Goal: Task Accomplishment & Management: Use online tool/utility

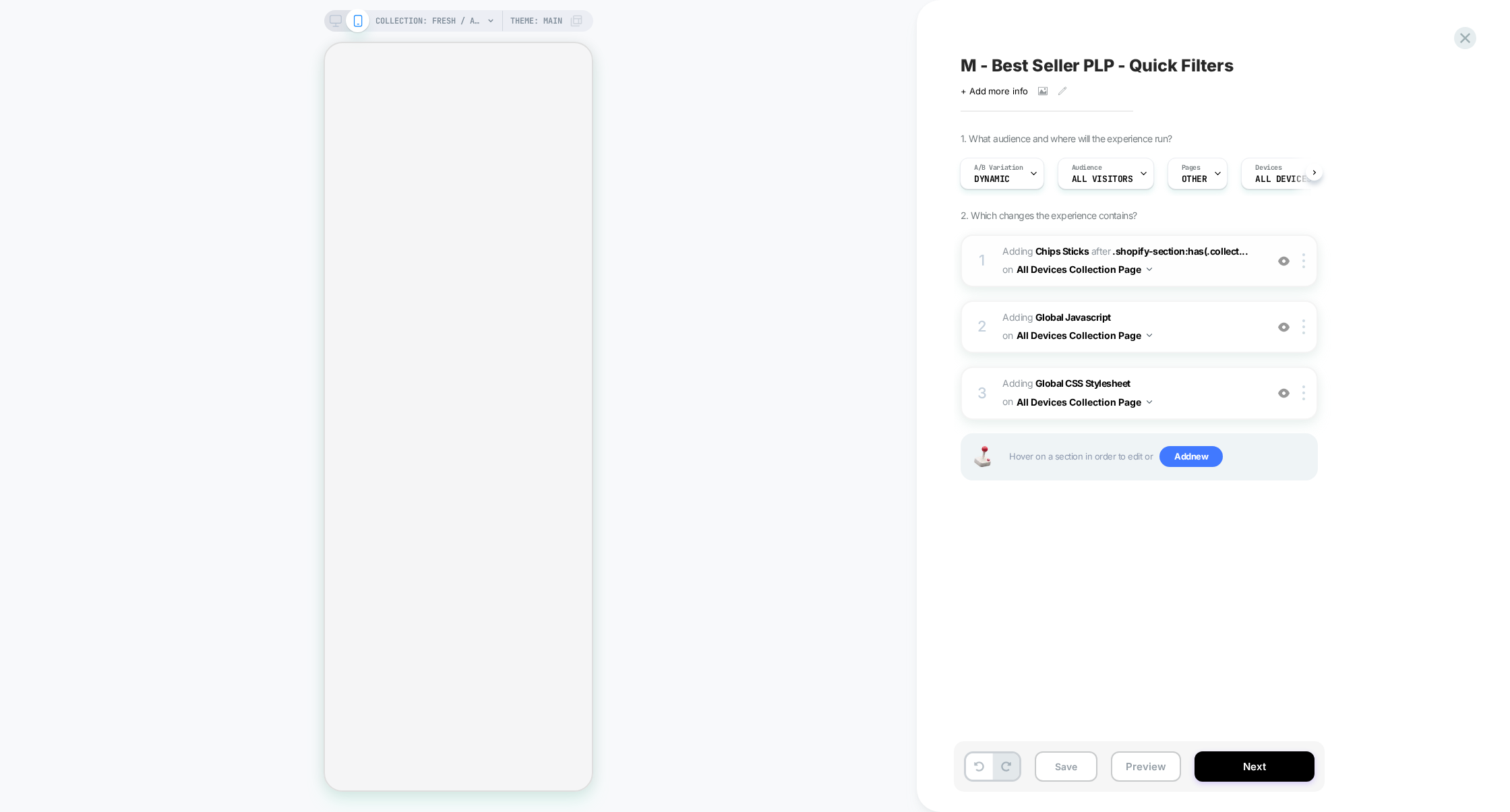
select select "******"
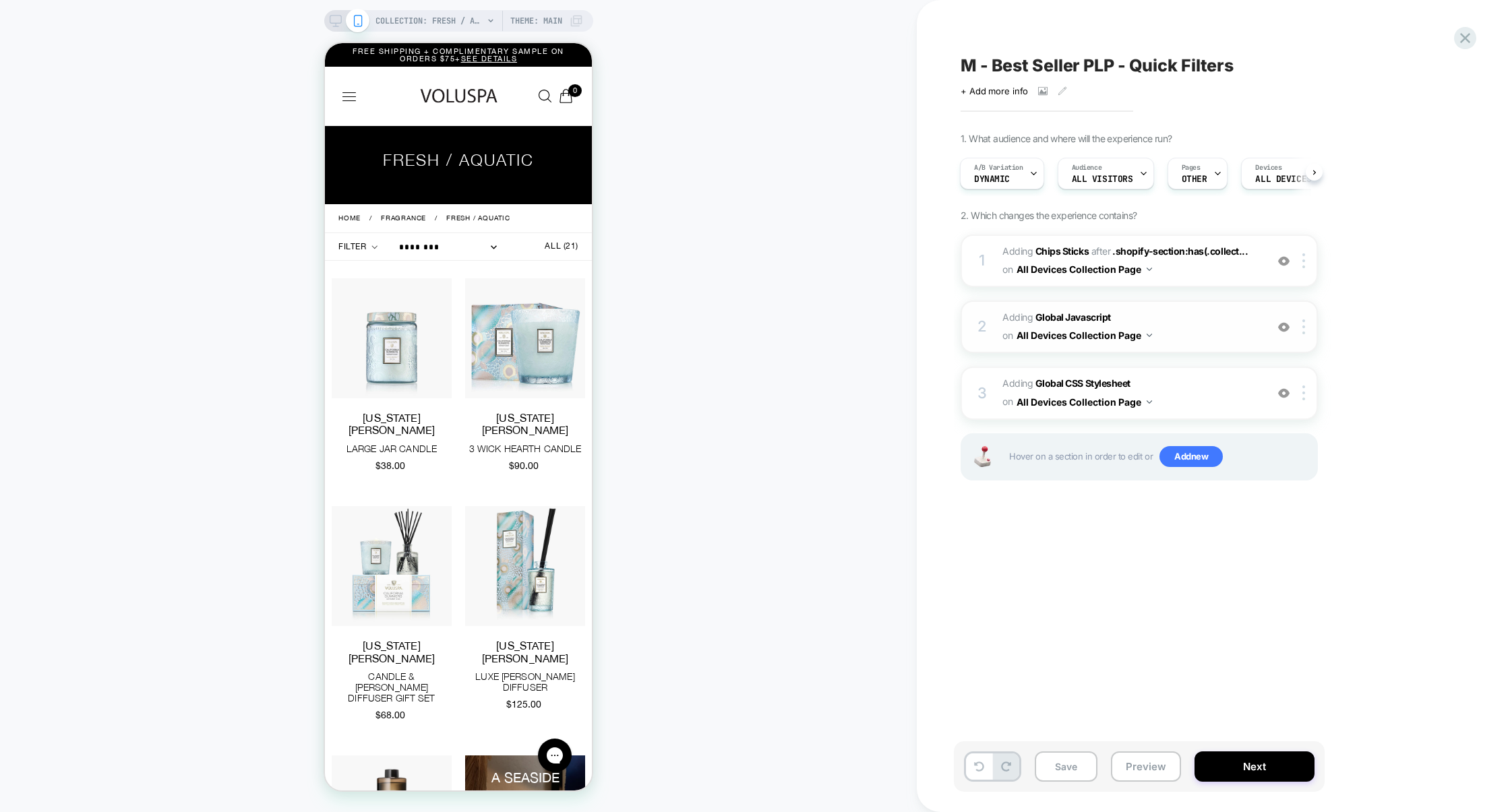
click at [1184, 324] on span "Adding Global Javascript on All Devices Collection Page" at bounding box center [1131, 327] width 257 height 36
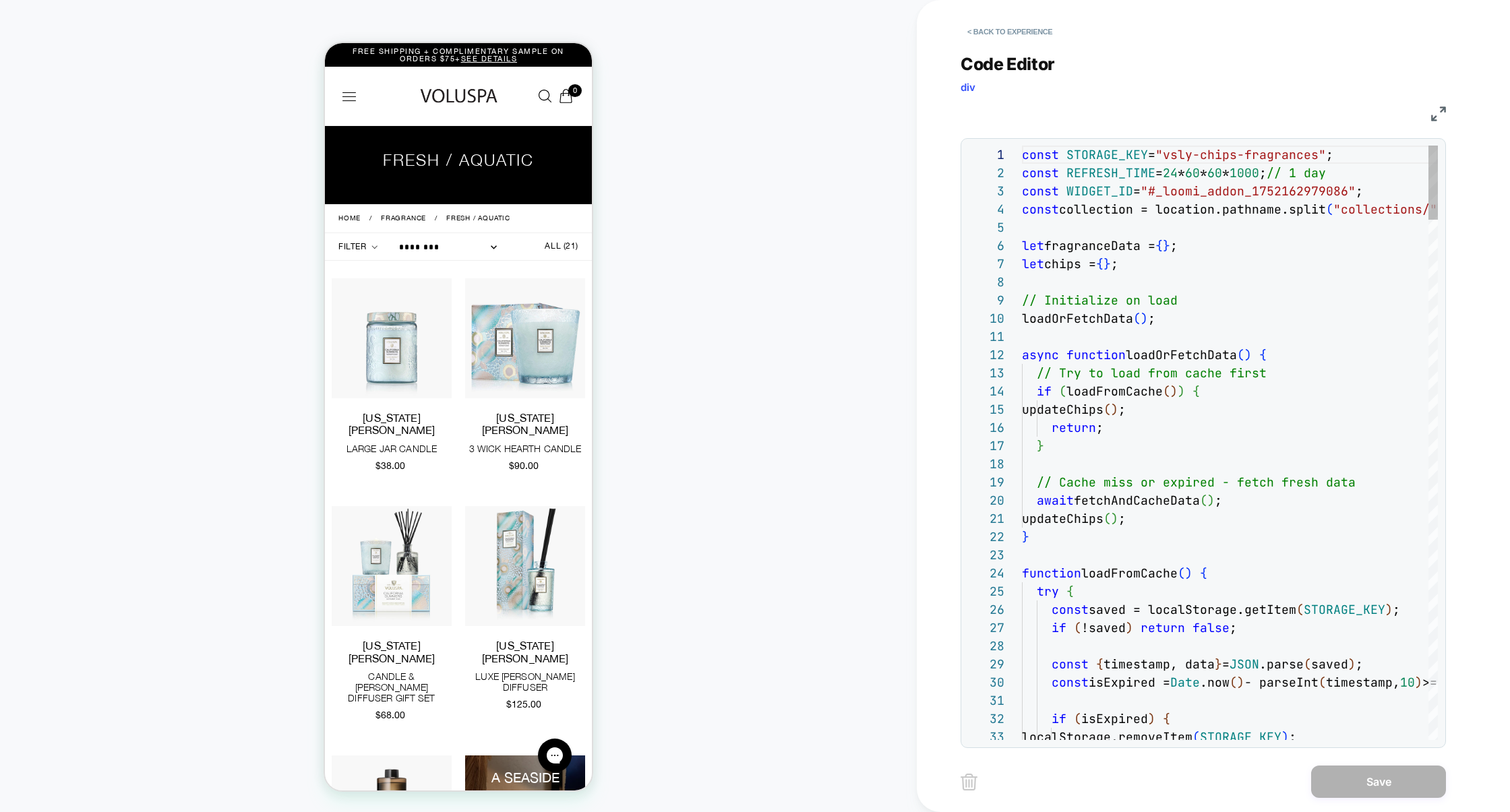
click at [1440, 114] on img at bounding box center [1439, 114] width 15 height 15
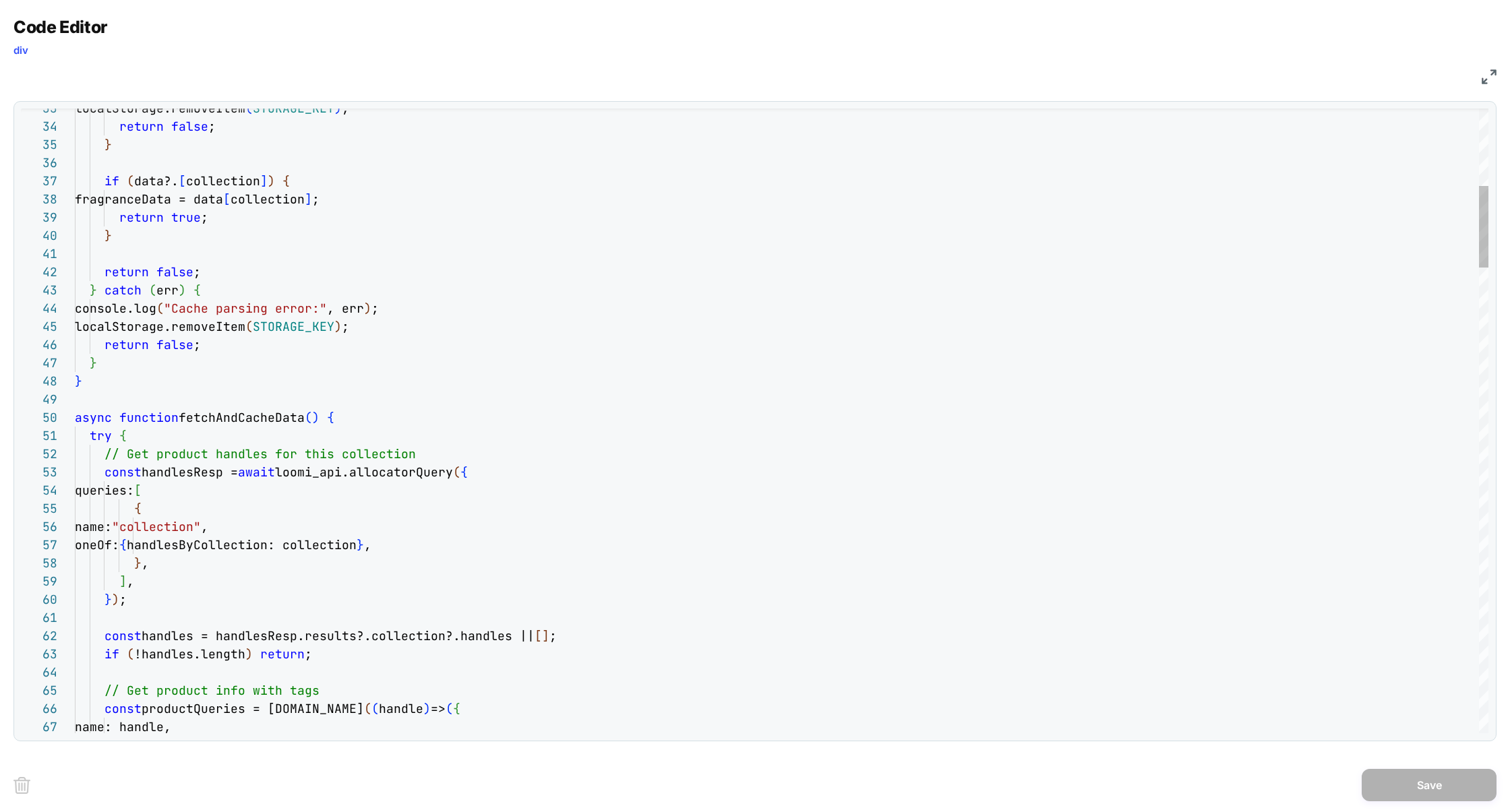
type textarea "**********"
type textarea "*"
type textarea "**********"
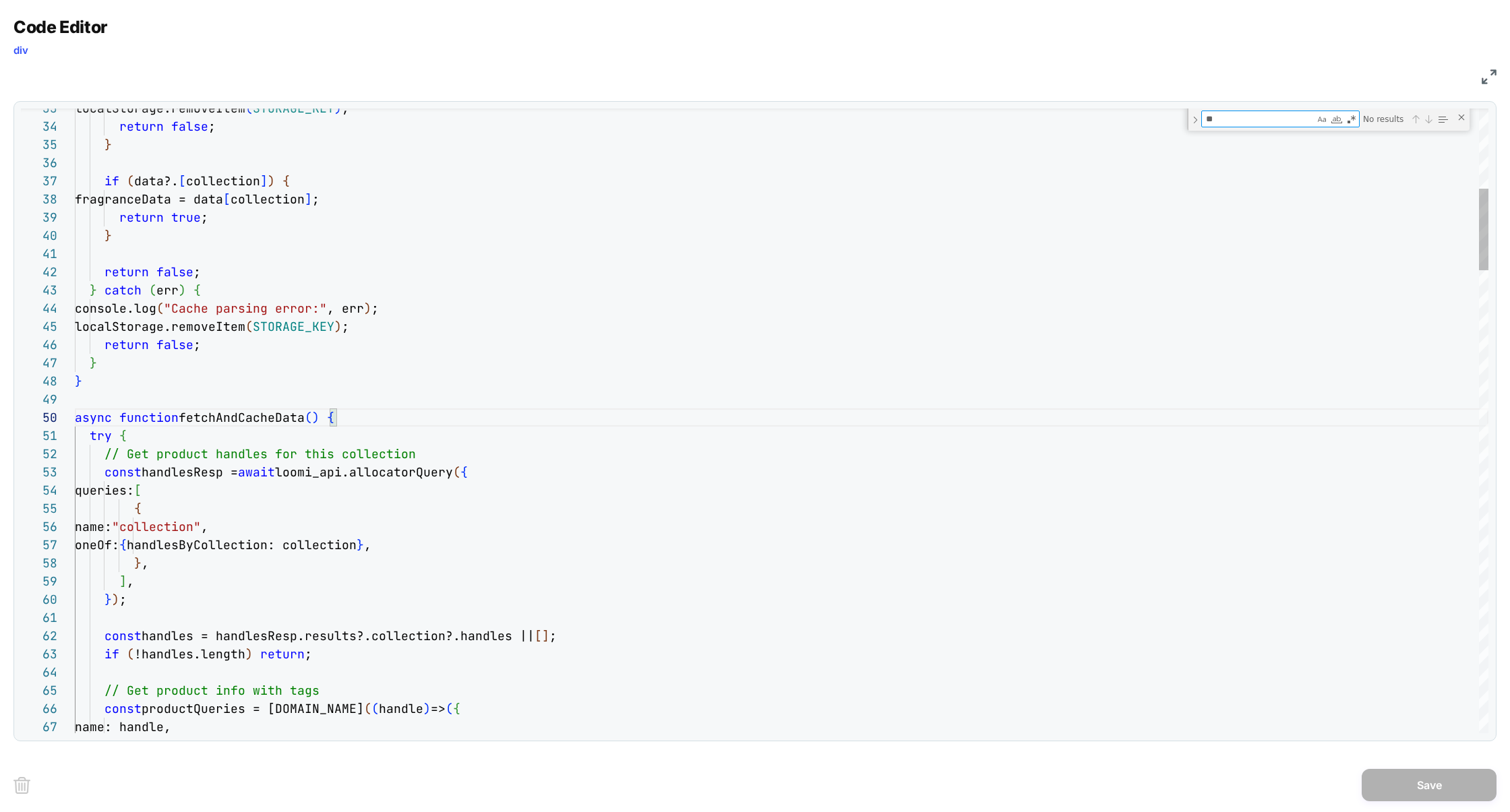
type textarea "***"
type textarea "**********"
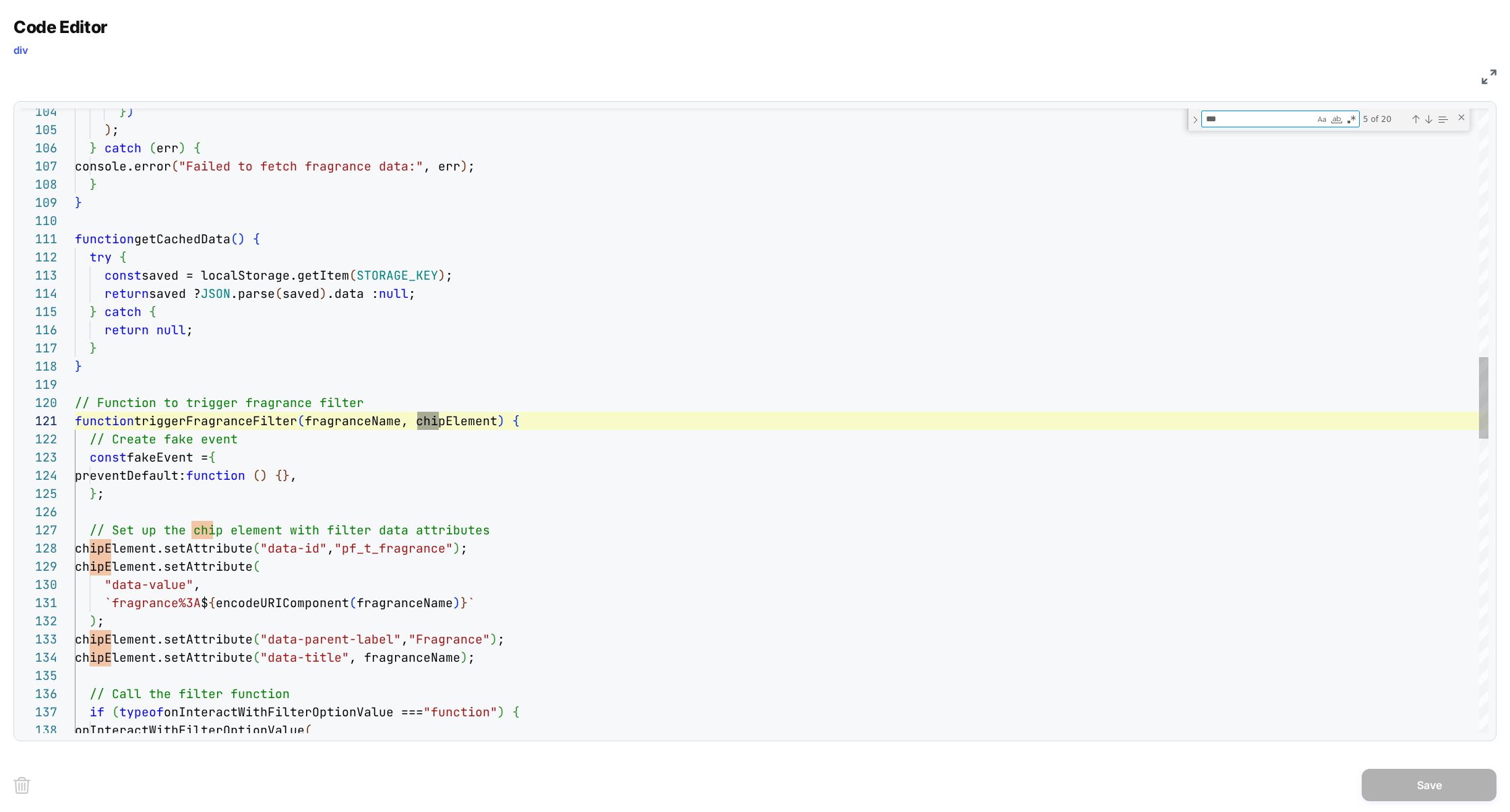
type textarea "****"
type textarea "**********"
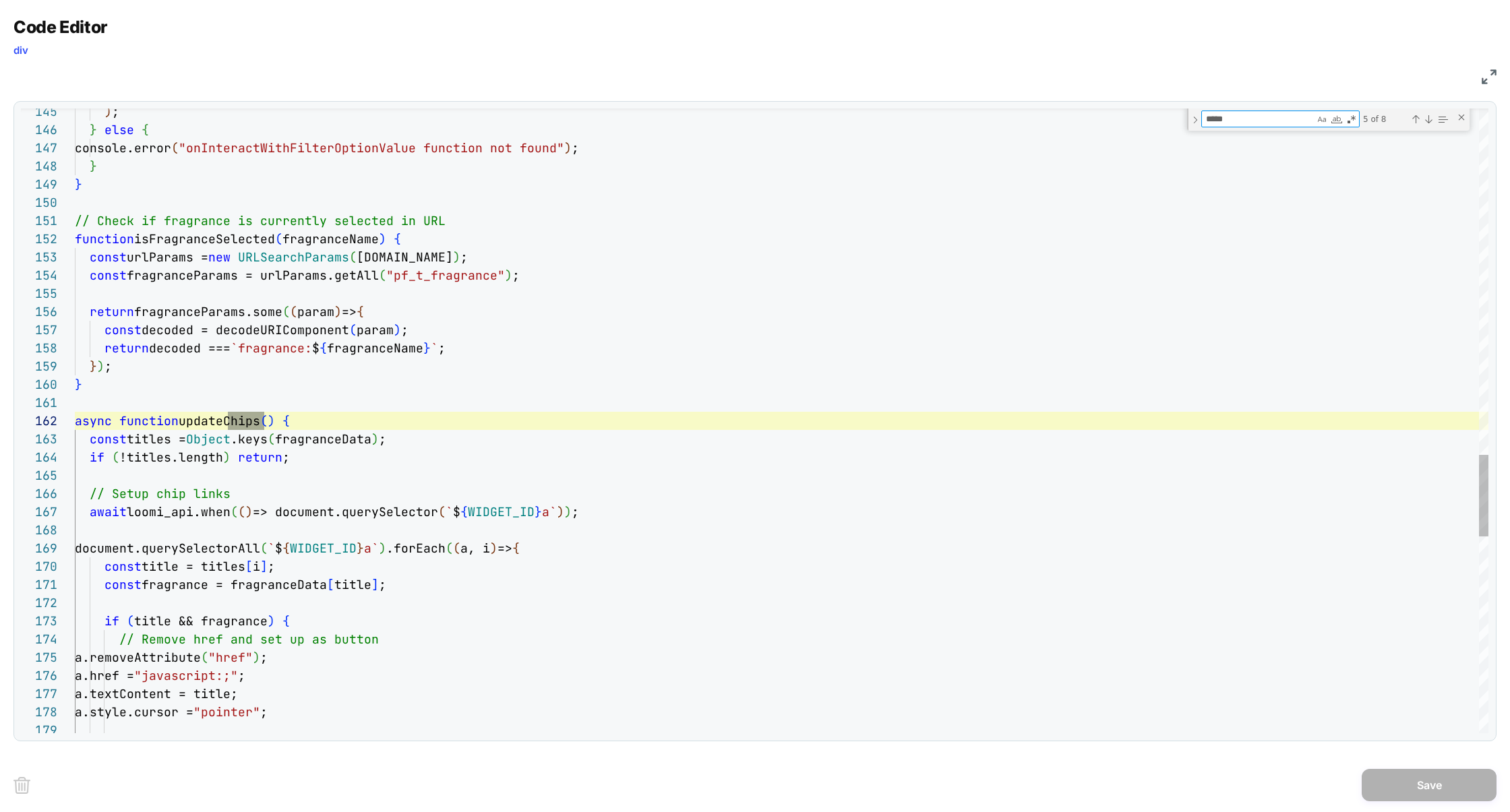
scroll to position [182, 190]
type textarea "*****"
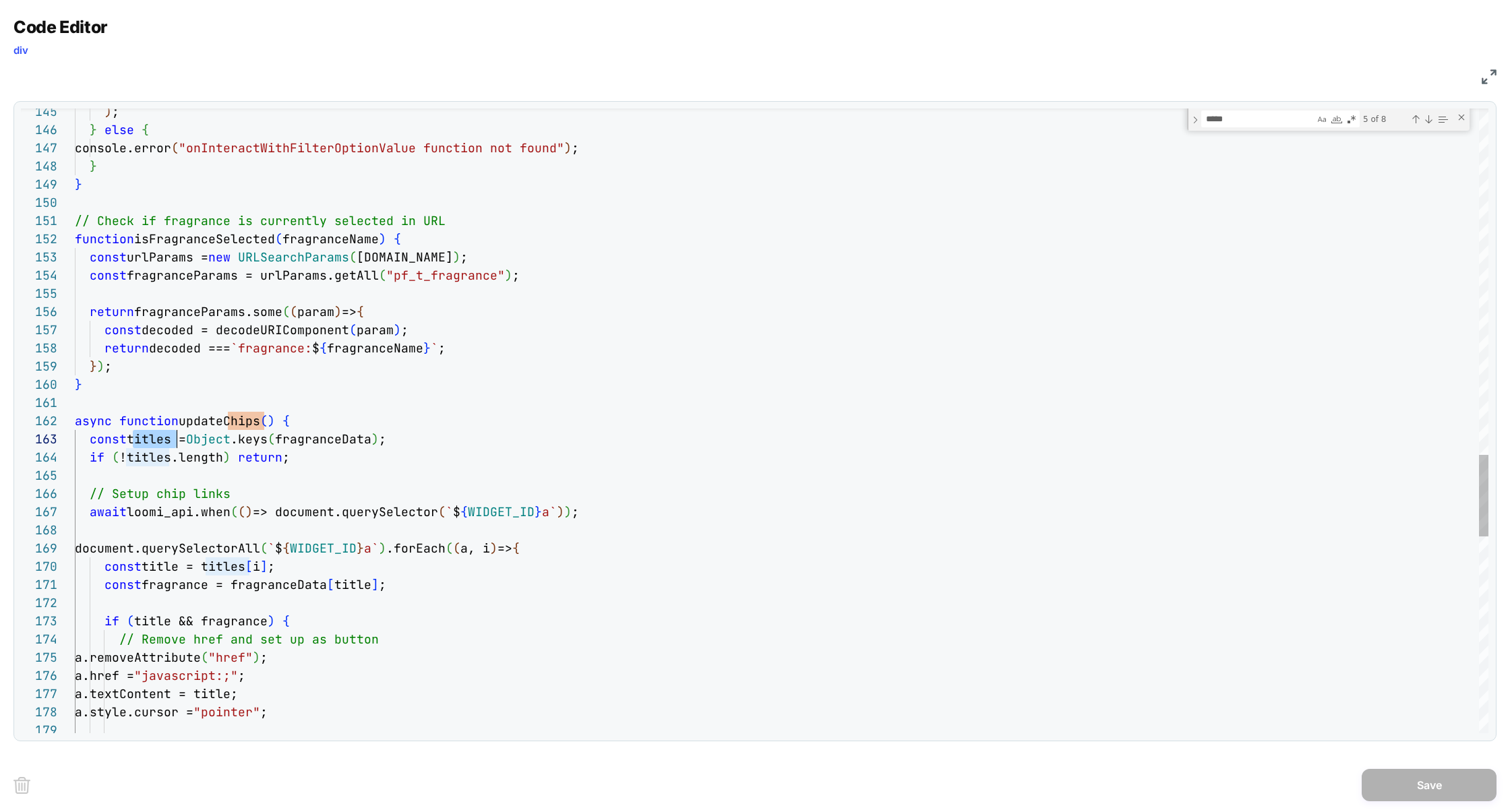
scroll to position [36, 101]
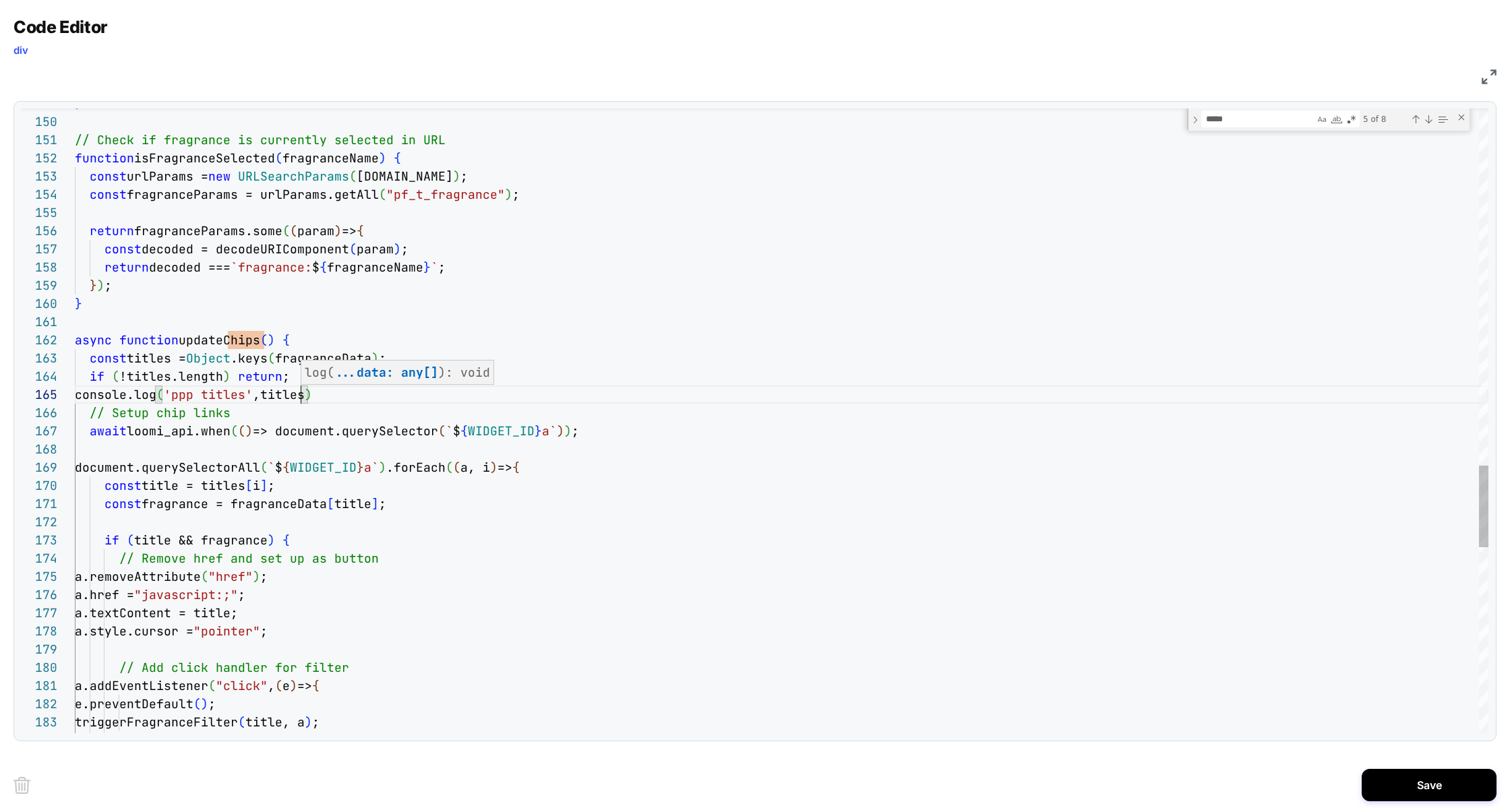
scroll to position [73, 225]
type textarea "**********"
click at [1460, 785] on button "Save" at bounding box center [1429, 785] width 135 height 32
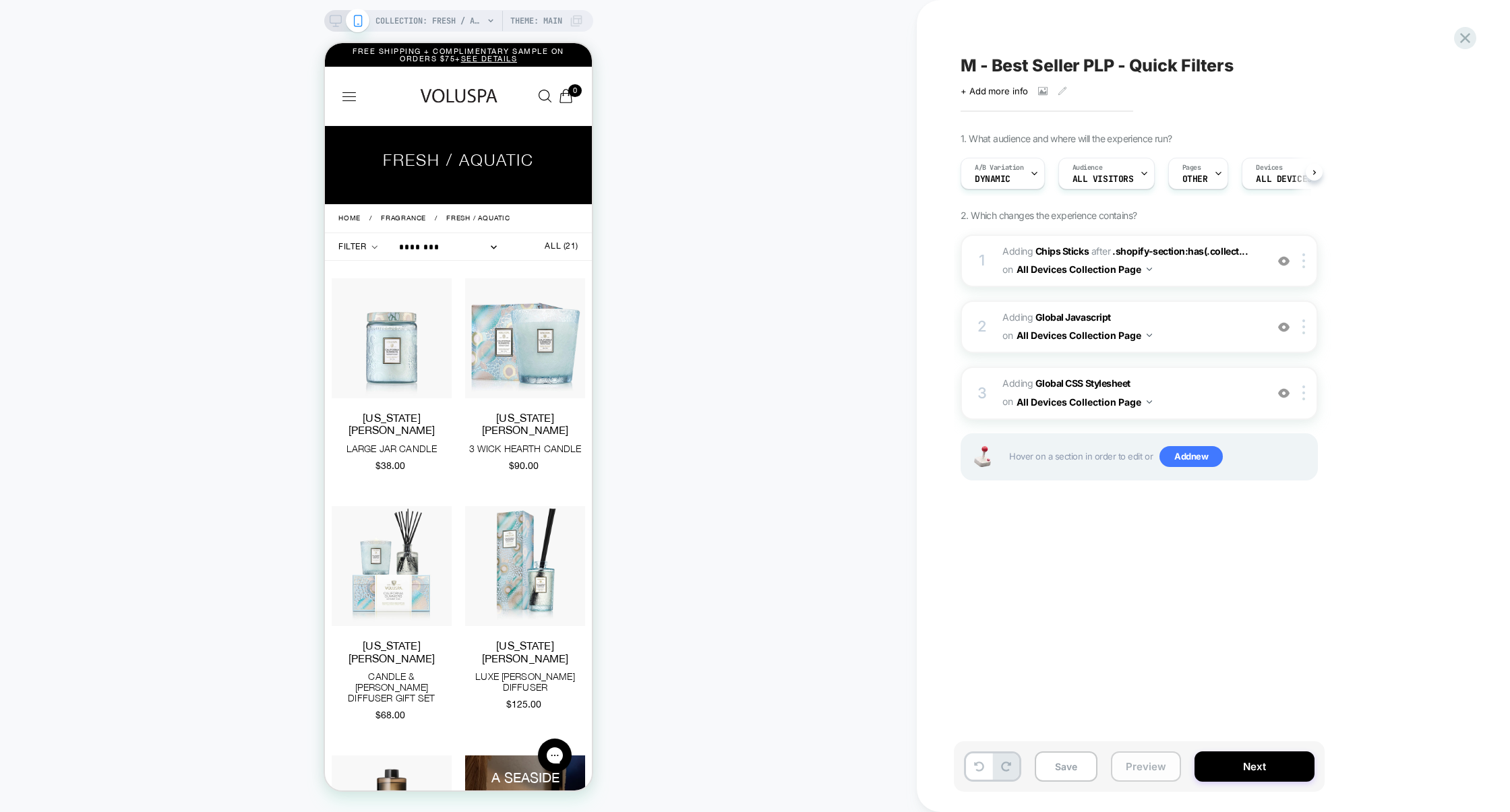
scroll to position [0, 1]
click at [1158, 768] on button "Preview" at bounding box center [1146, 767] width 70 height 30
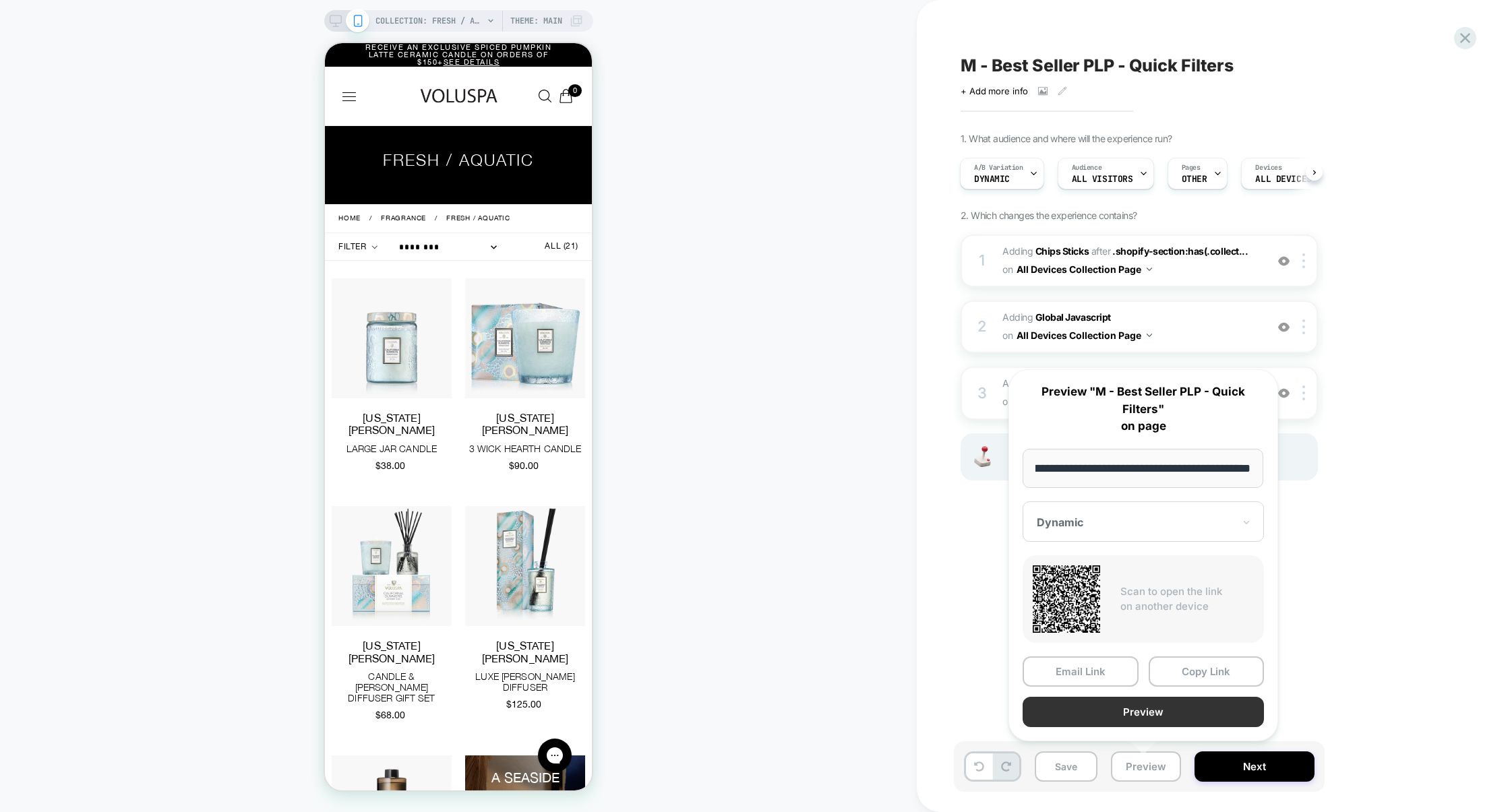
scroll to position [0, 0]
click at [1168, 716] on button "Preview" at bounding box center [1143, 712] width 241 height 30
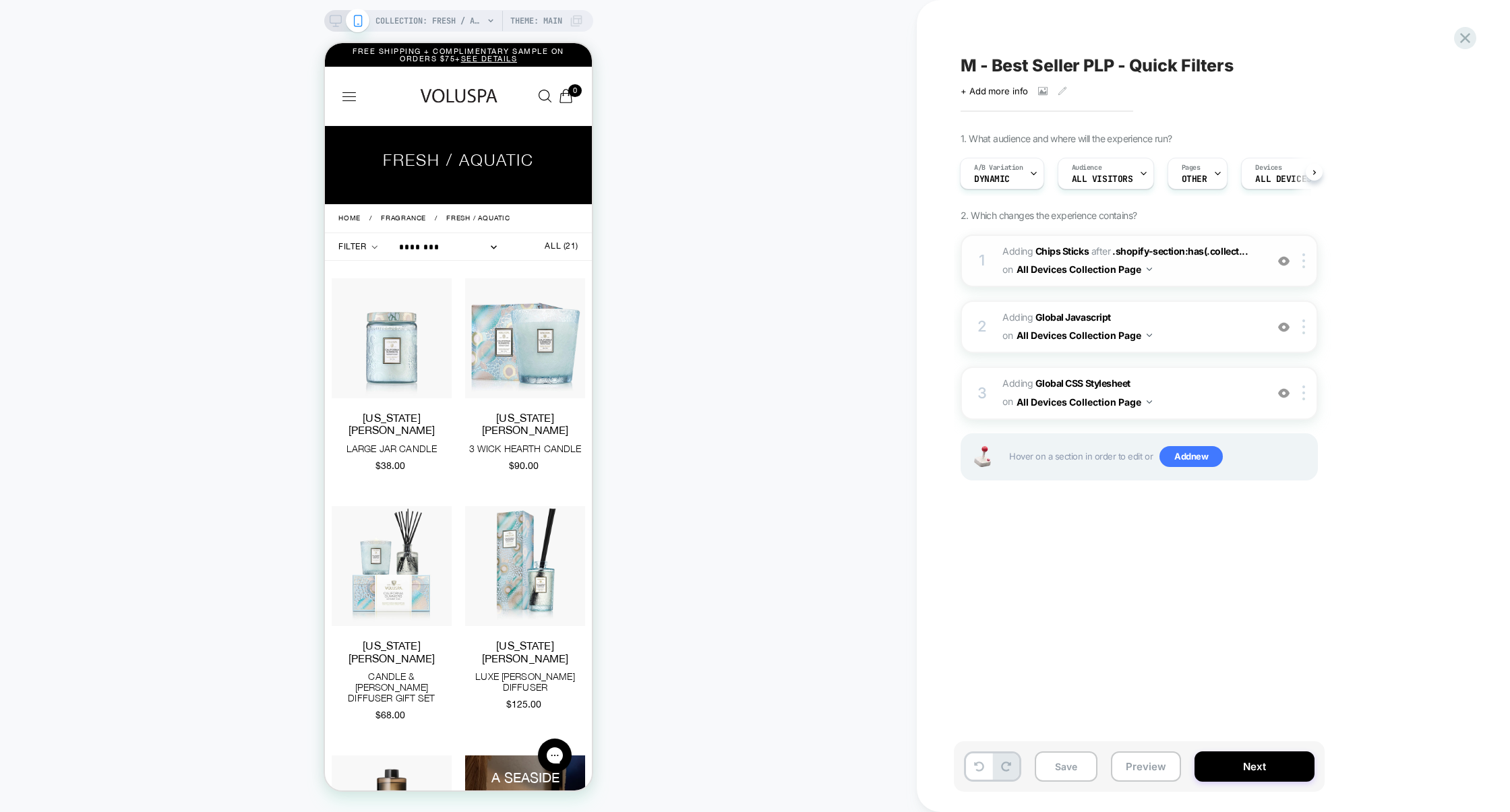
click at [1193, 279] on span "#_loomi_addon_1752162979086 Adding Chips Sticks AFTER .shopify-section:has(.col…" at bounding box center [1131, 261] width 257 height 36
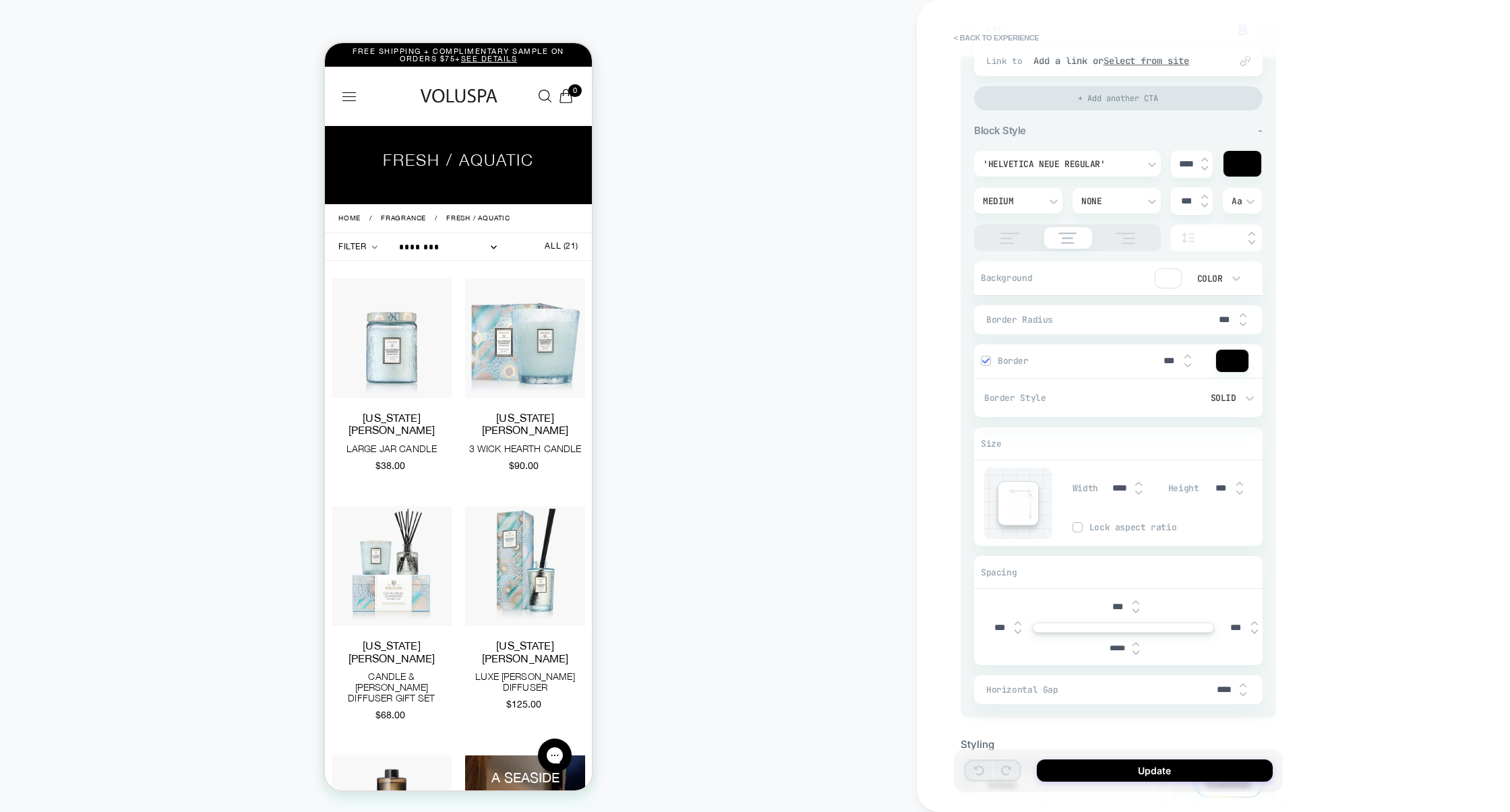
scroll to position [1238, 0]
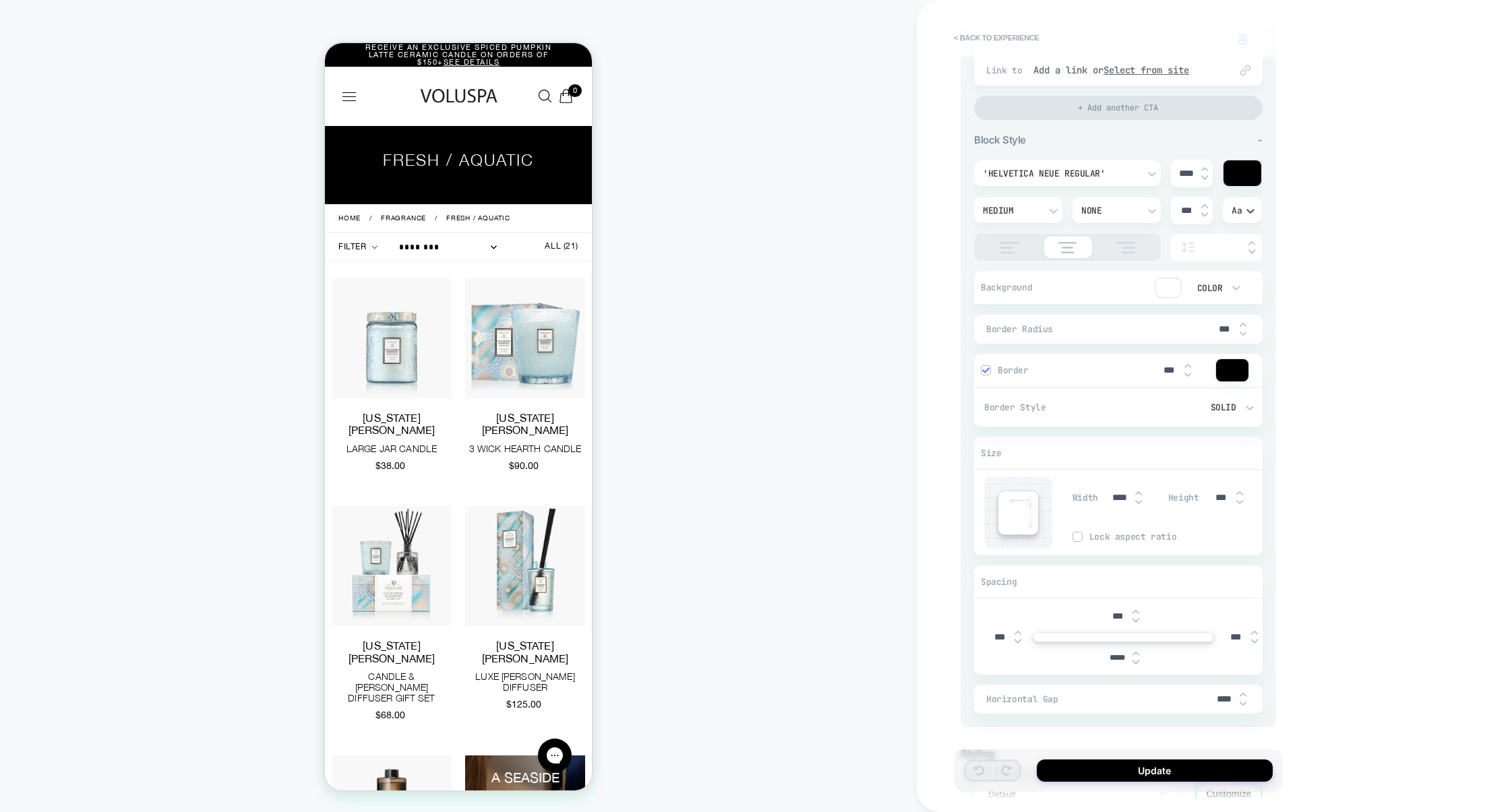
click at [1241, 217] on div "Aa" at bounding box center [1242, 211] width 21 height 12
click at [1242, 298] on div "AA" at bounding box center [1242, 286] width 28 height 28
click at [1148, 771] on button "Update" at bounding box center [1154, 771] width 236 height 22
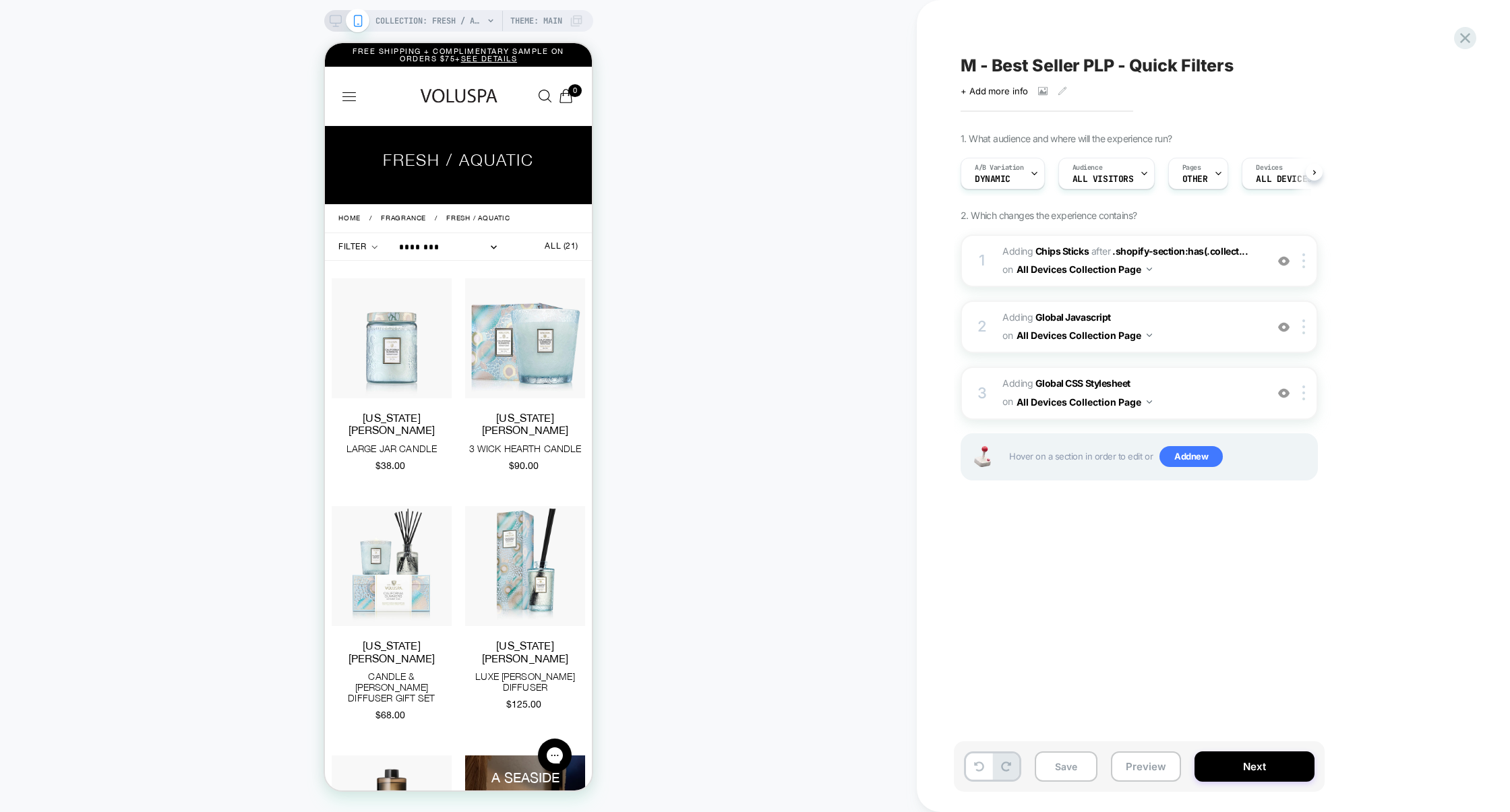
scroll to position [0, 1]
click at [1200, 336] on span "Adding Global Javascript on All Devices Collection Page" at bounding box center [1131, 327] width 257 height 36
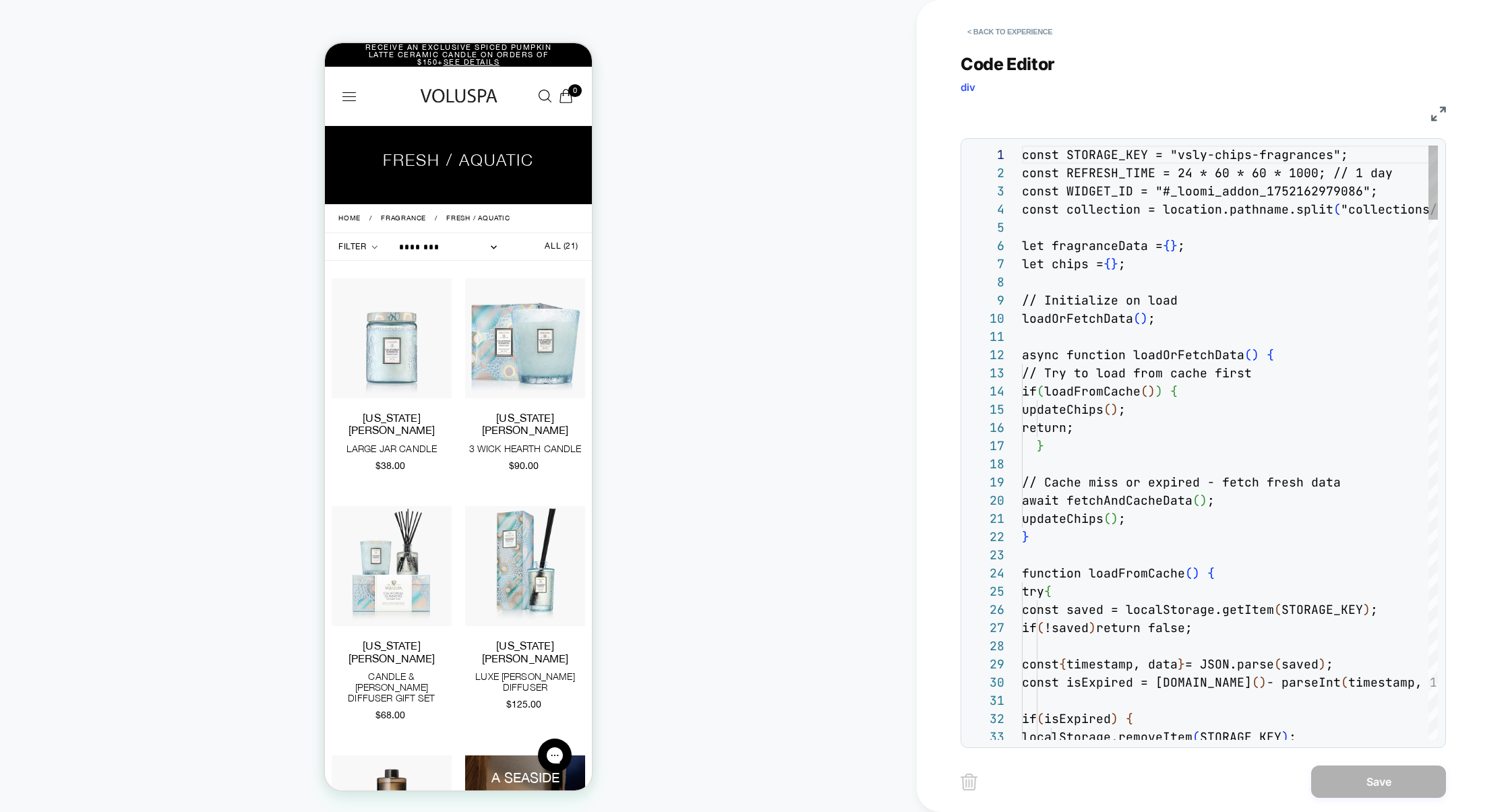
scroll to position [182, 0]
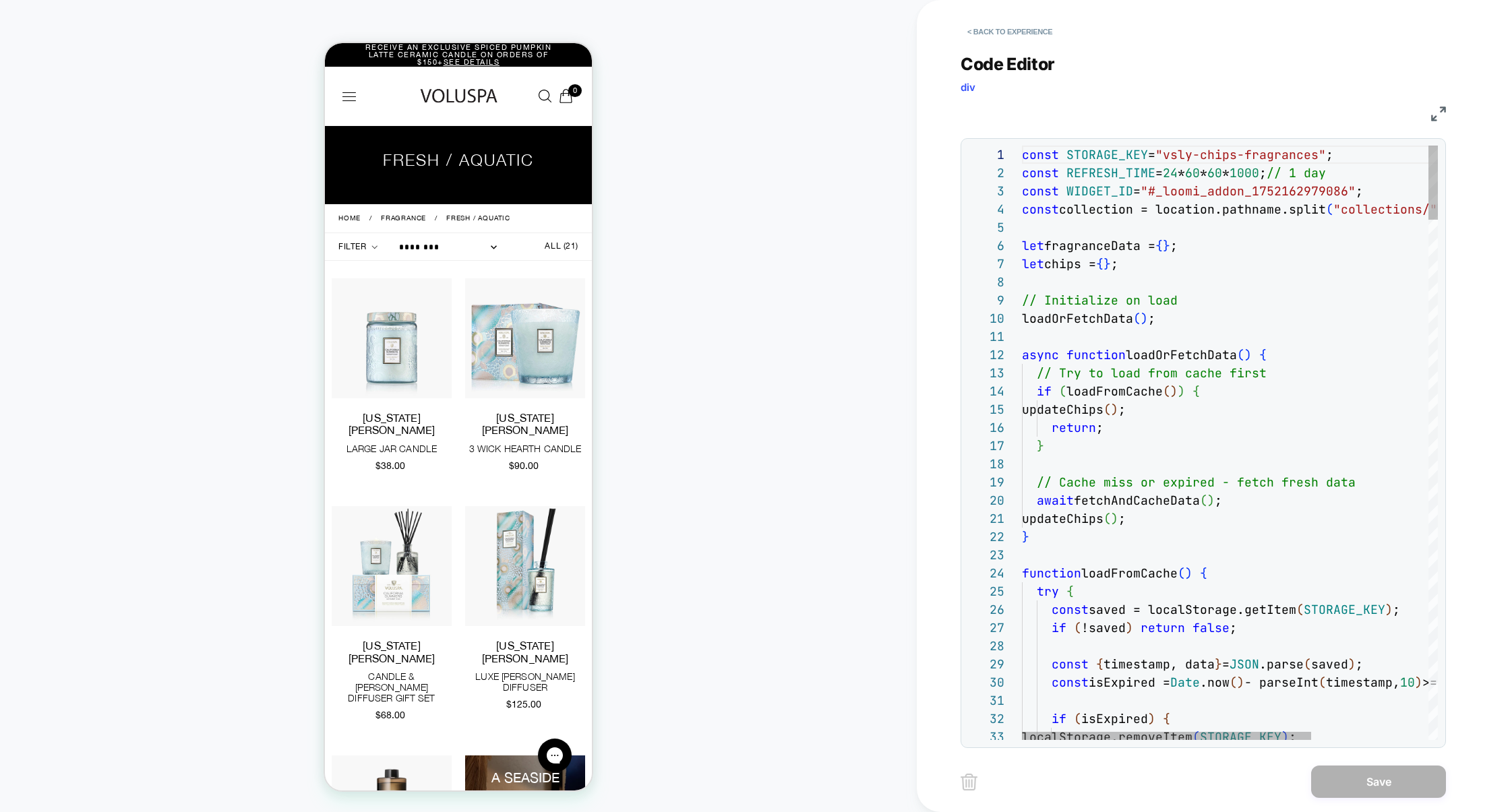
click at [1435, 121] on div "JS" at bounding box center [1203, 112] width 485 height 23
click at [1436, 118] on img at bounding box center [1439, 114] width 15 height 15
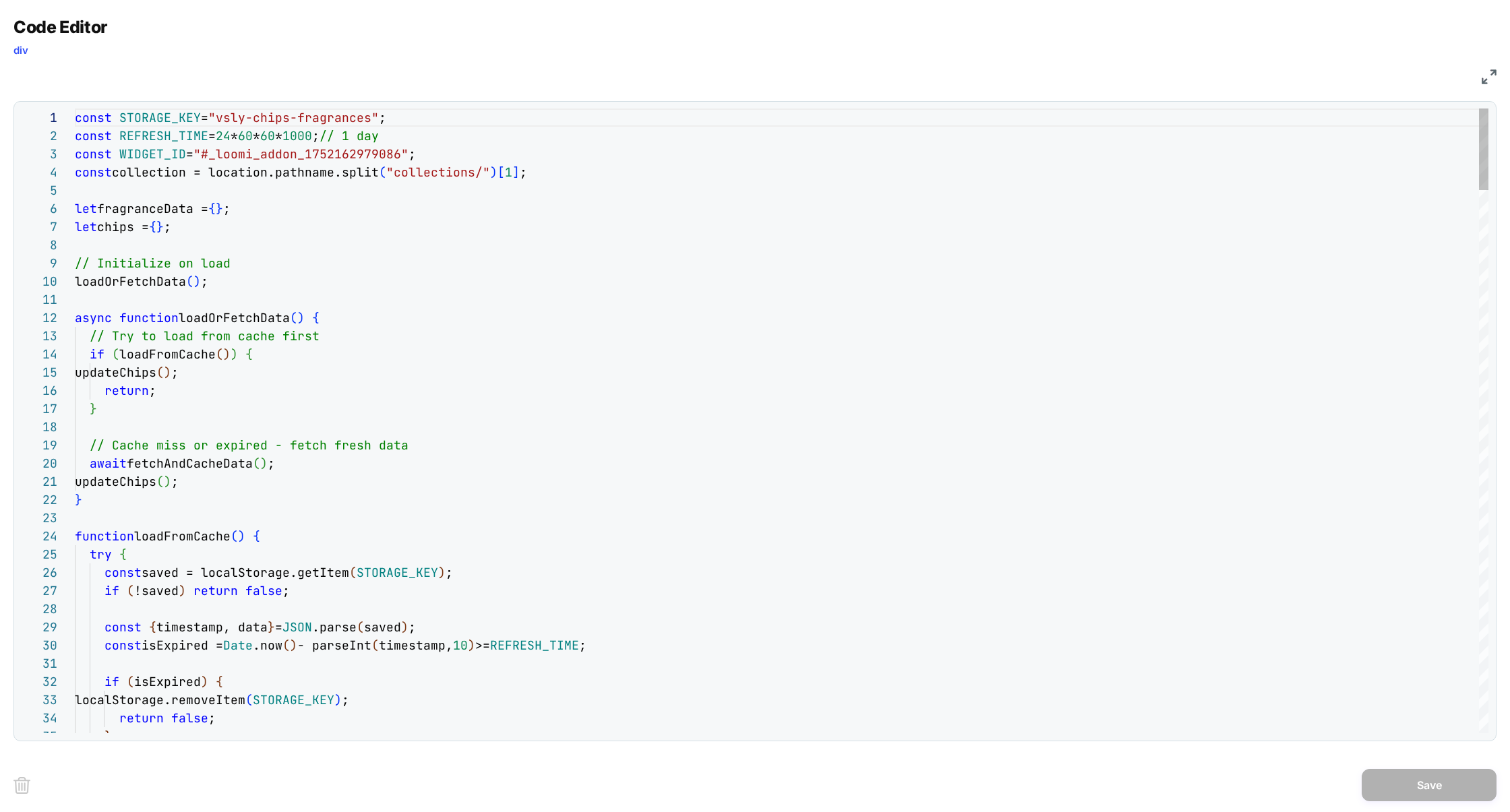
type textarea "**********"
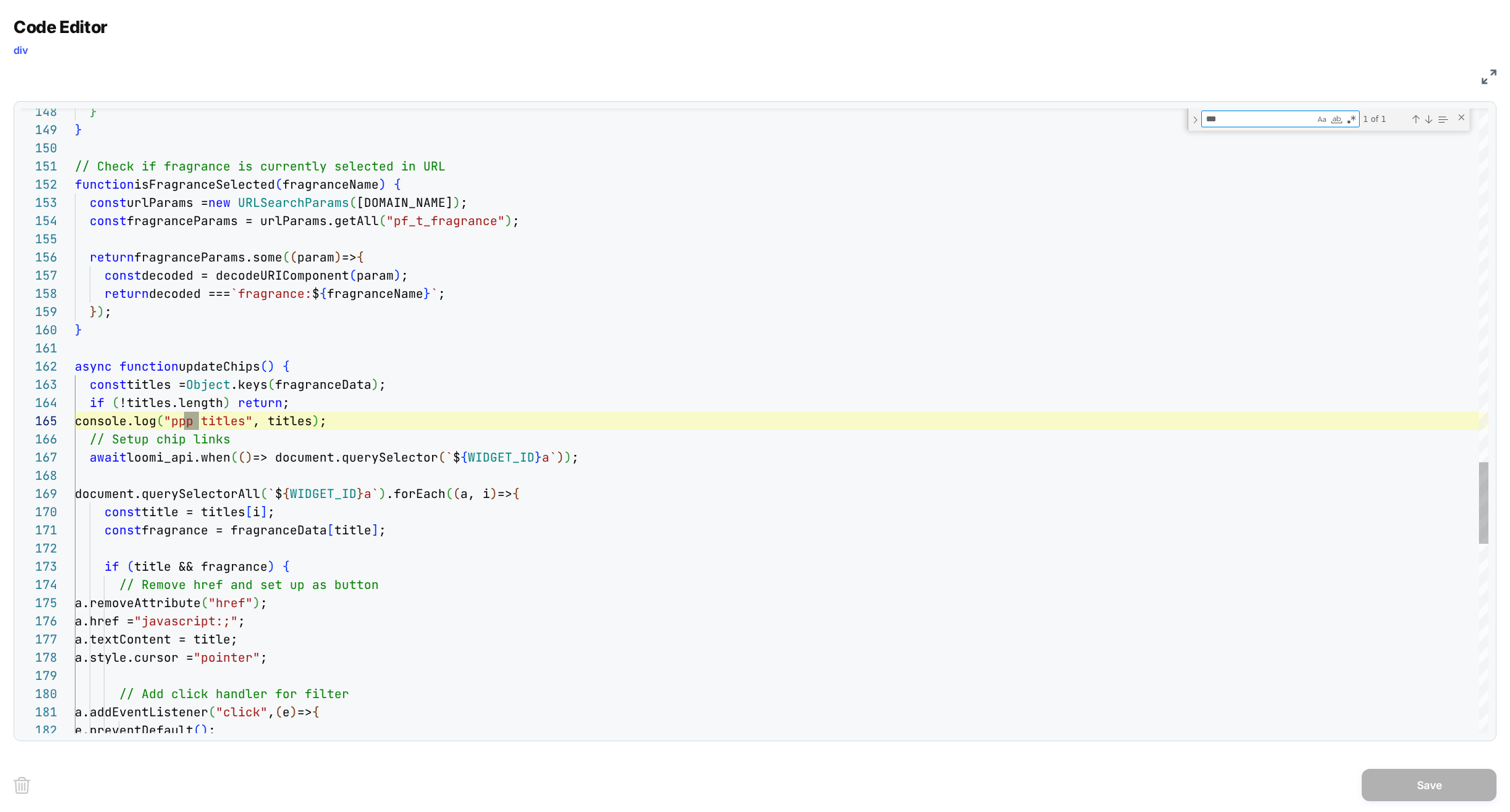
scroll to position [182, 130]
type textarea "***"
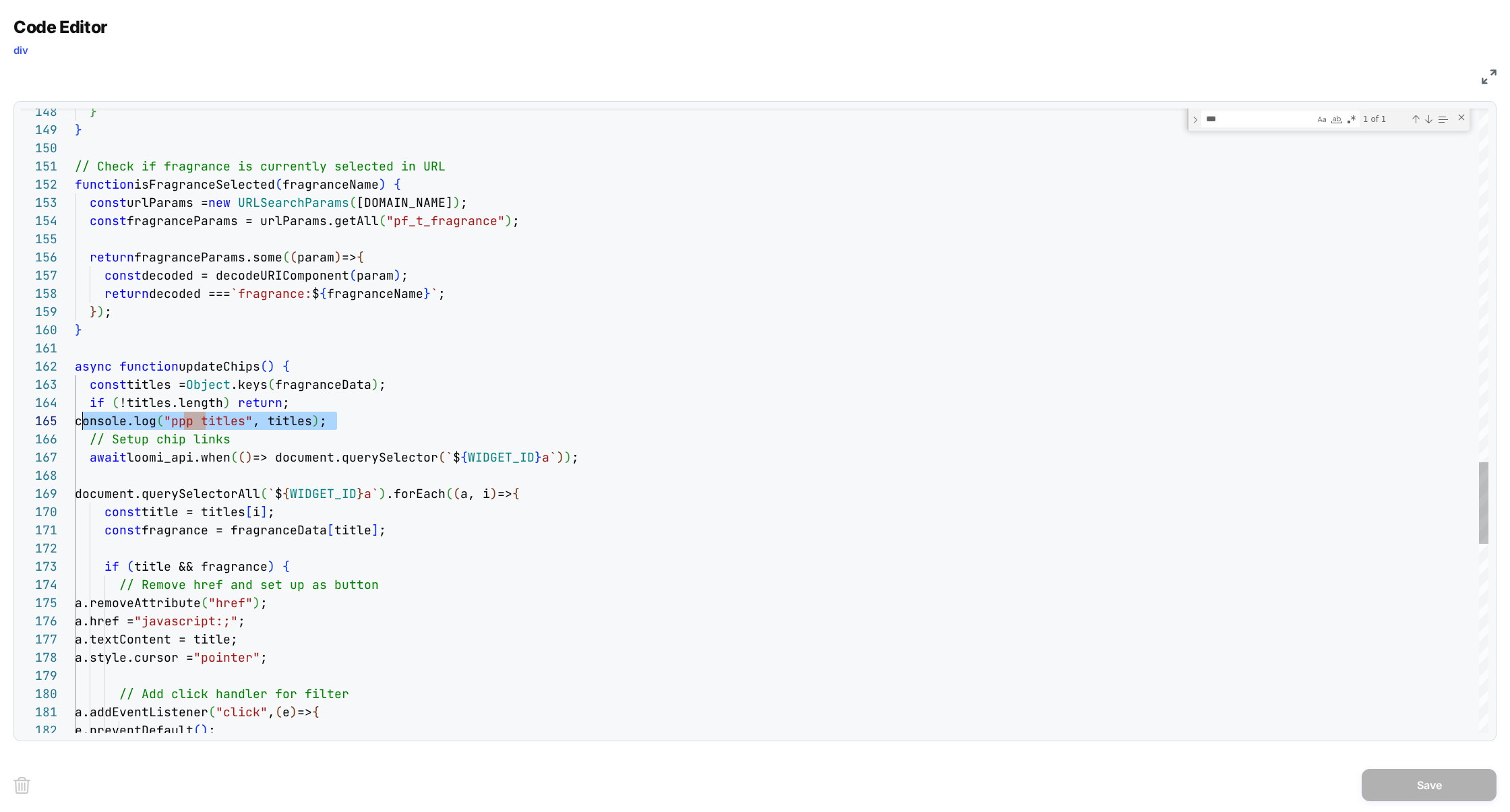
drag, startPoint x: 338, startPoint y: 423, endPoint x: 82, endPoint y: 423, distance: 256.0
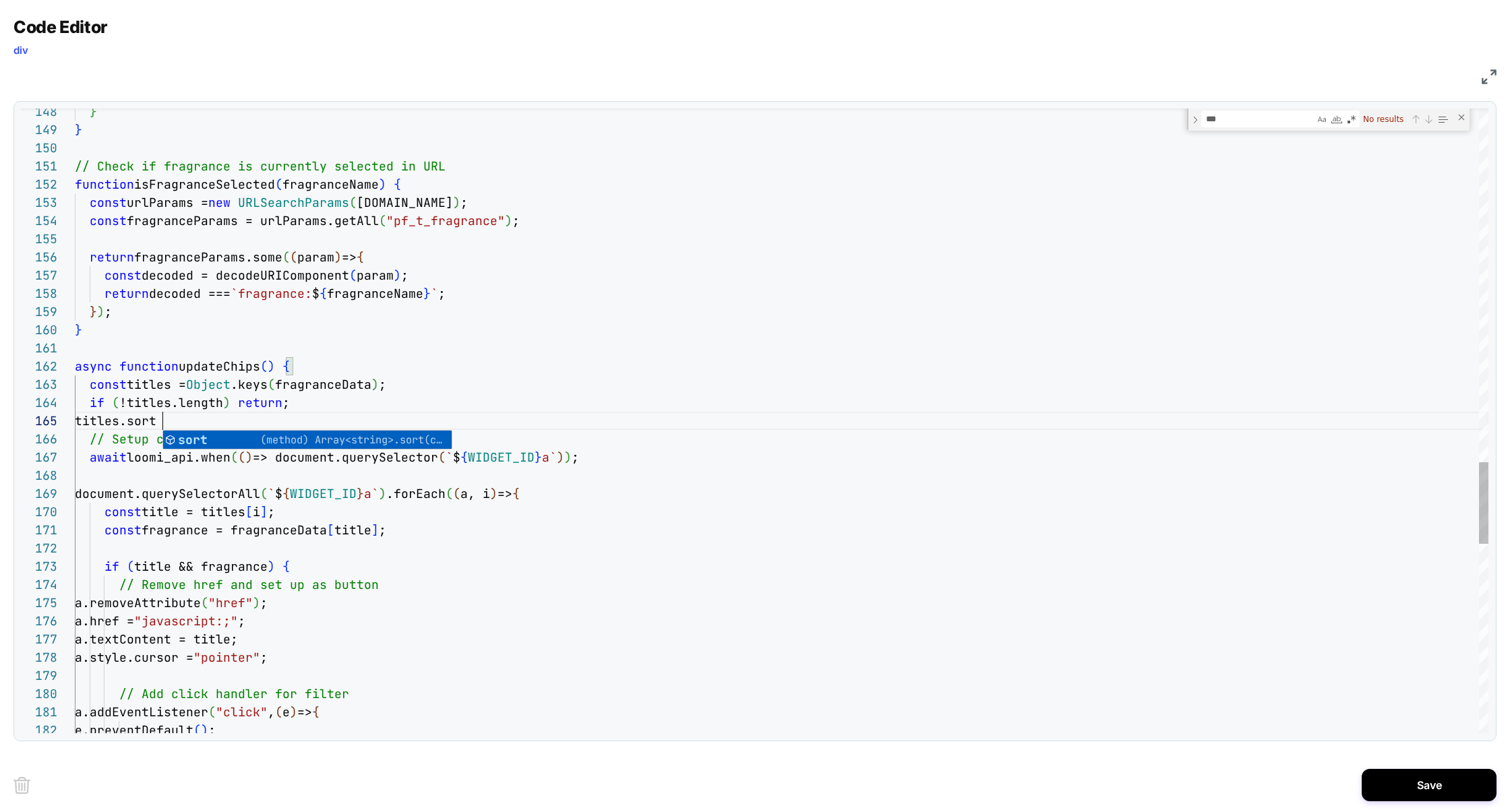
scroll to position [73, 101]
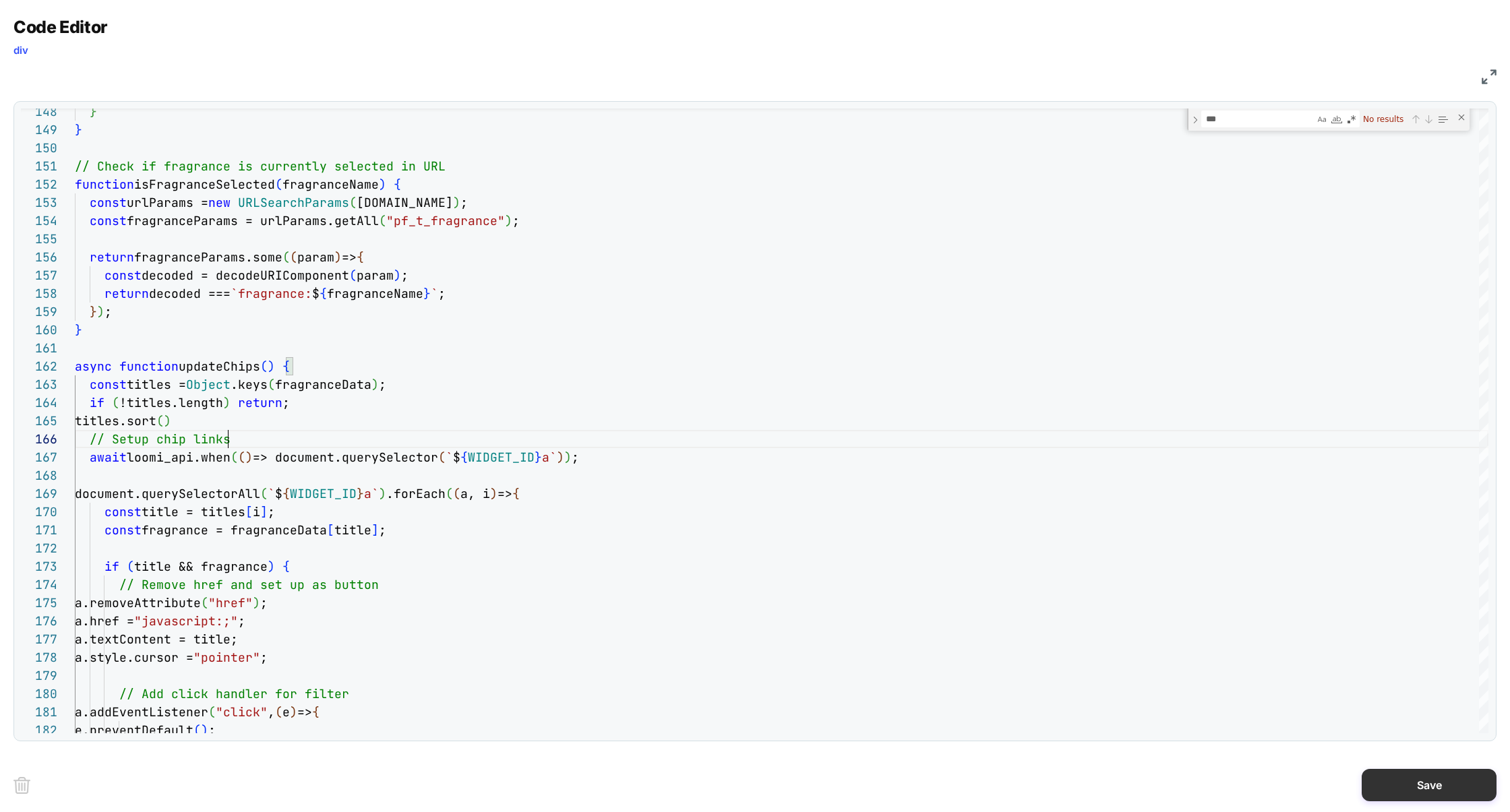
type textarea "**********"
click at [1410, 792] on button "Save" at bounding box center [1429, 785] width 135 height 32
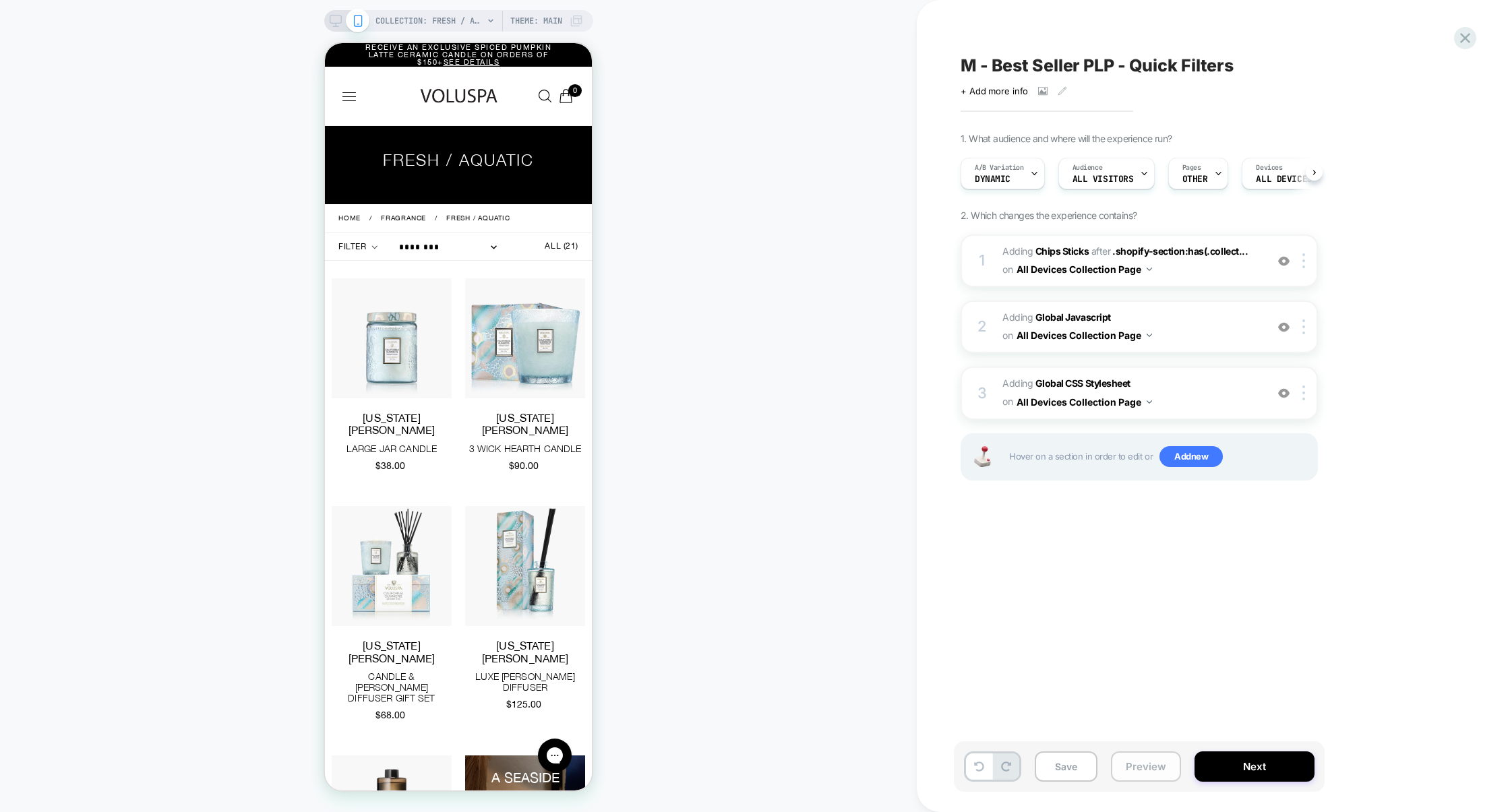
scroll to position [0, 1]
click at [1145, 765] on button "Preview" at bounding box center [1146, 767] width 70 height 30
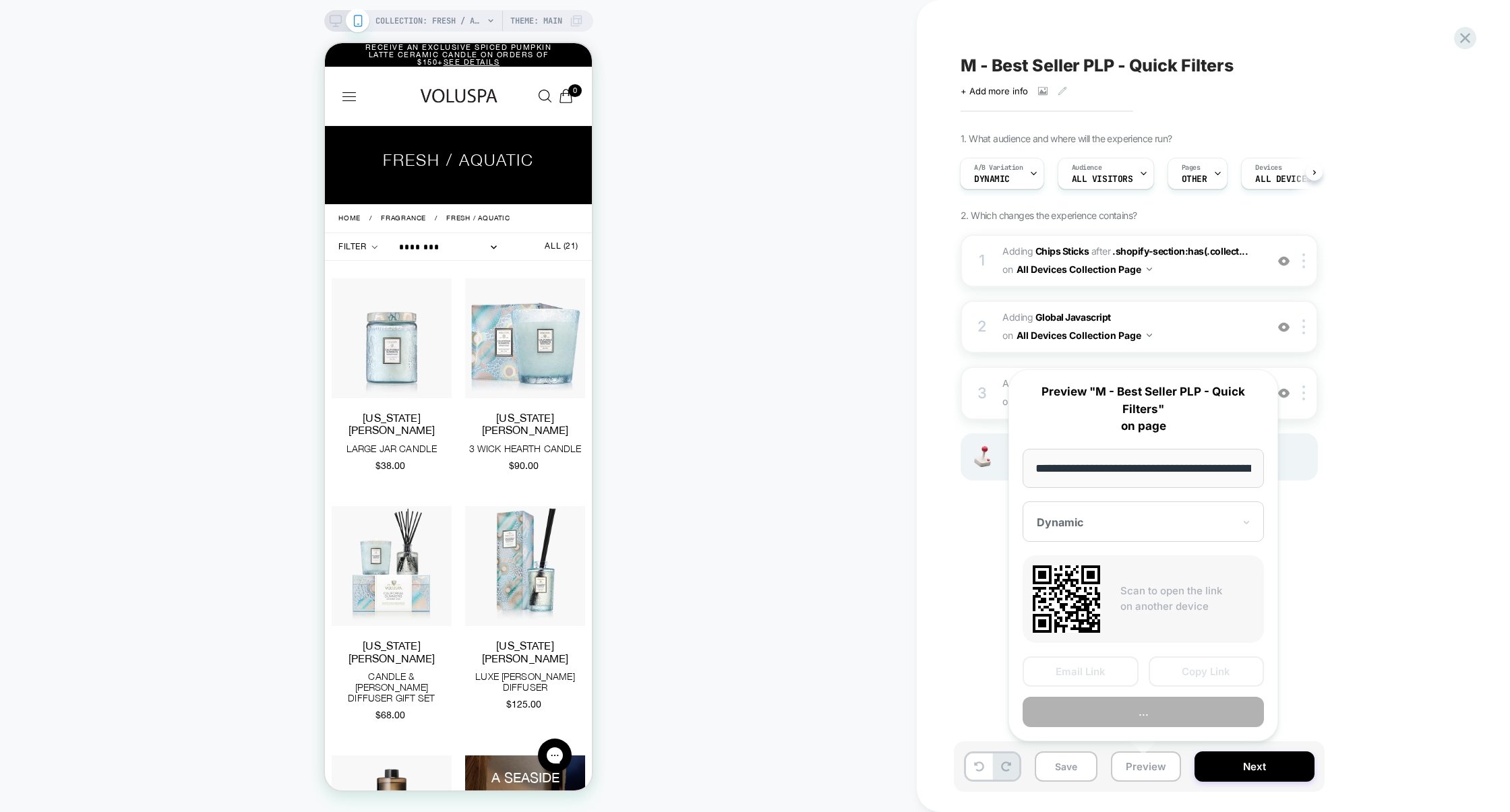
scroll to position [0, 136]
click at [1204, 677] on button "Copy Link" at bounding box center [1207, 671] width 116 height 30
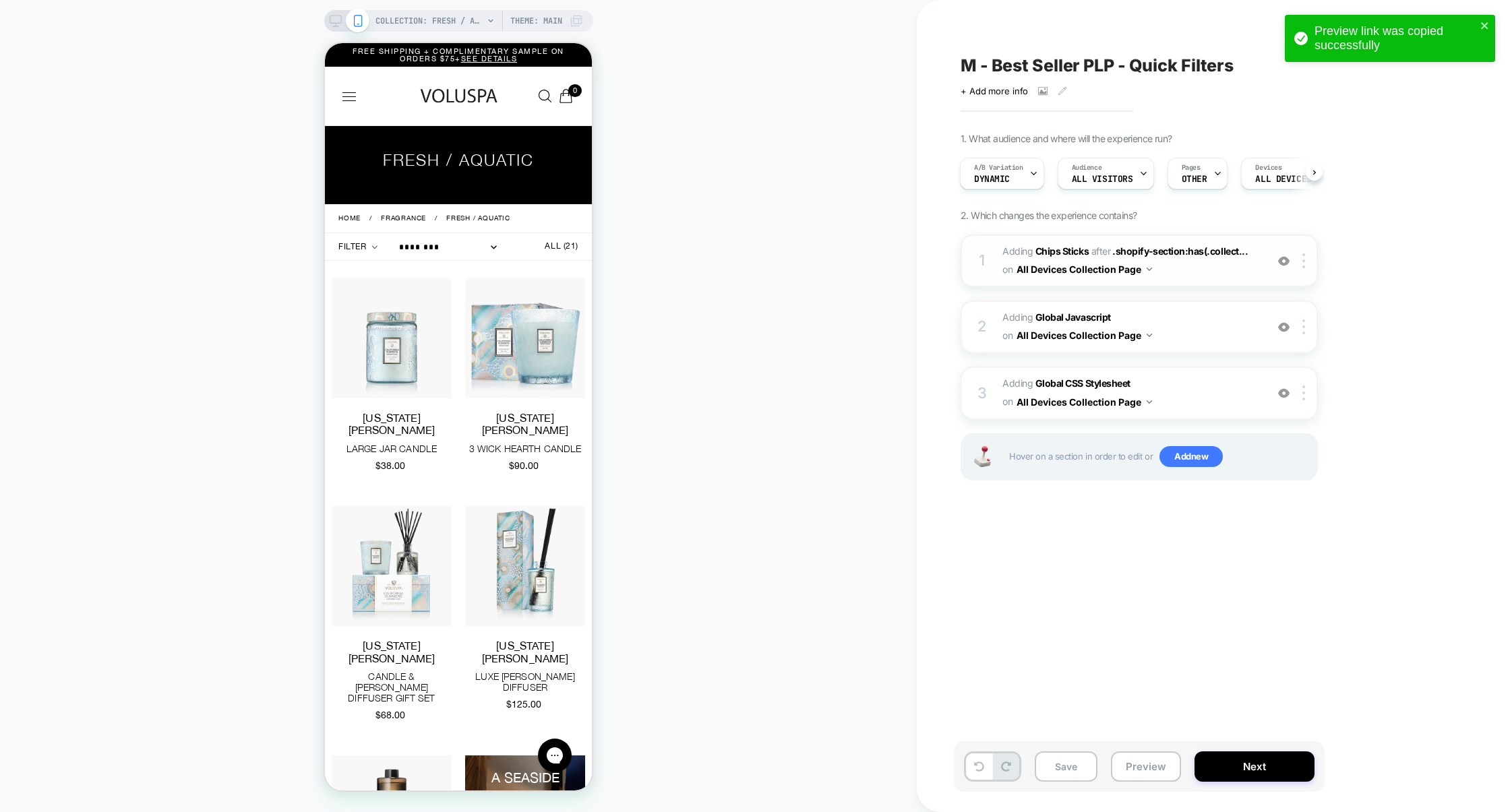
click at [1189, 274] on span "#_loomi_addon_1752162979086 Adding Chips Sticks AFTER .shopify-section:has(.col…" at bounding box center [1131, 261] width 257 height 36
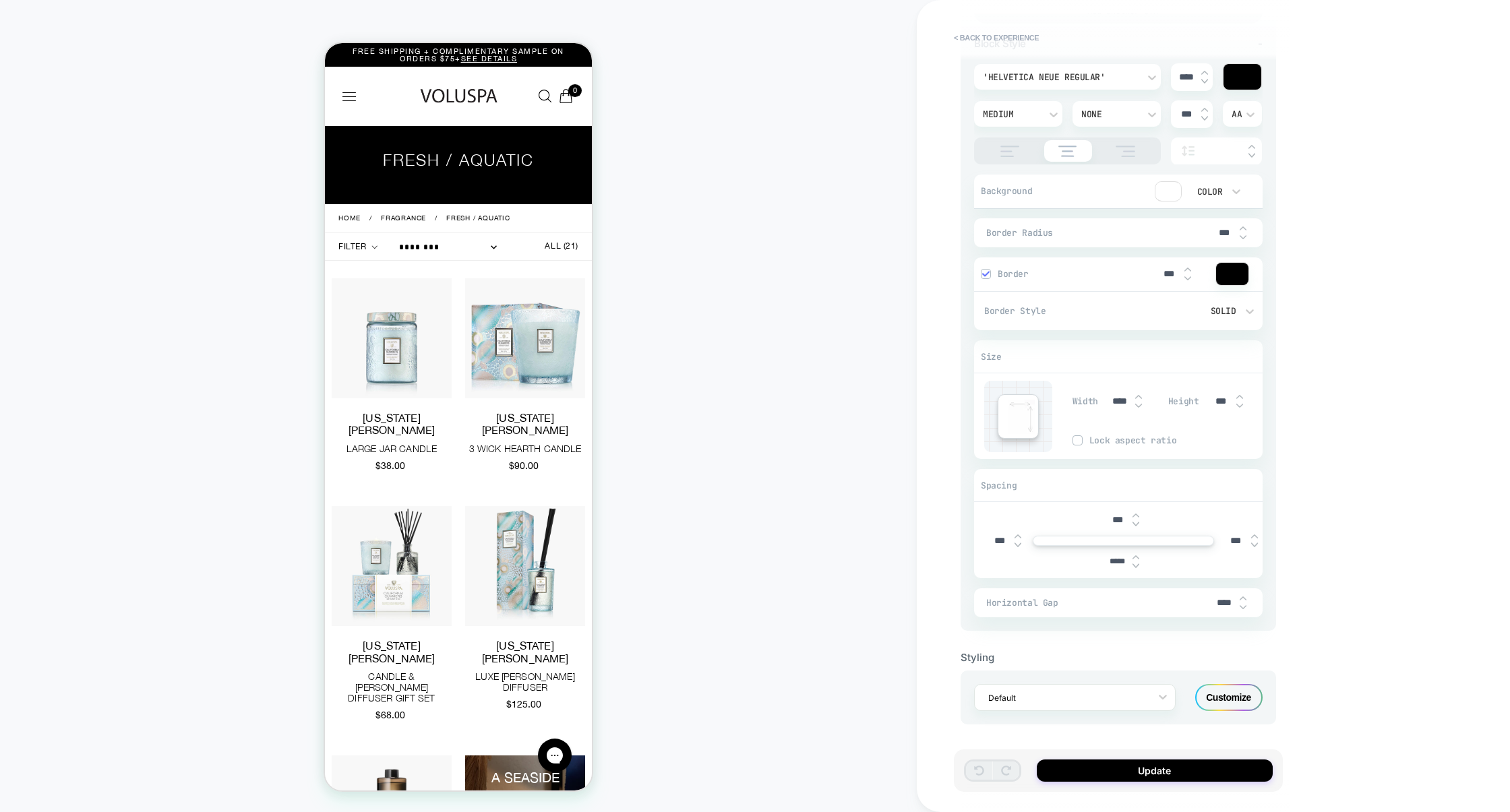
scroll to position [1346, 0]
click at [1229, 693] on div "Customize" at bounding box center [1230, 698] width 68 height 27
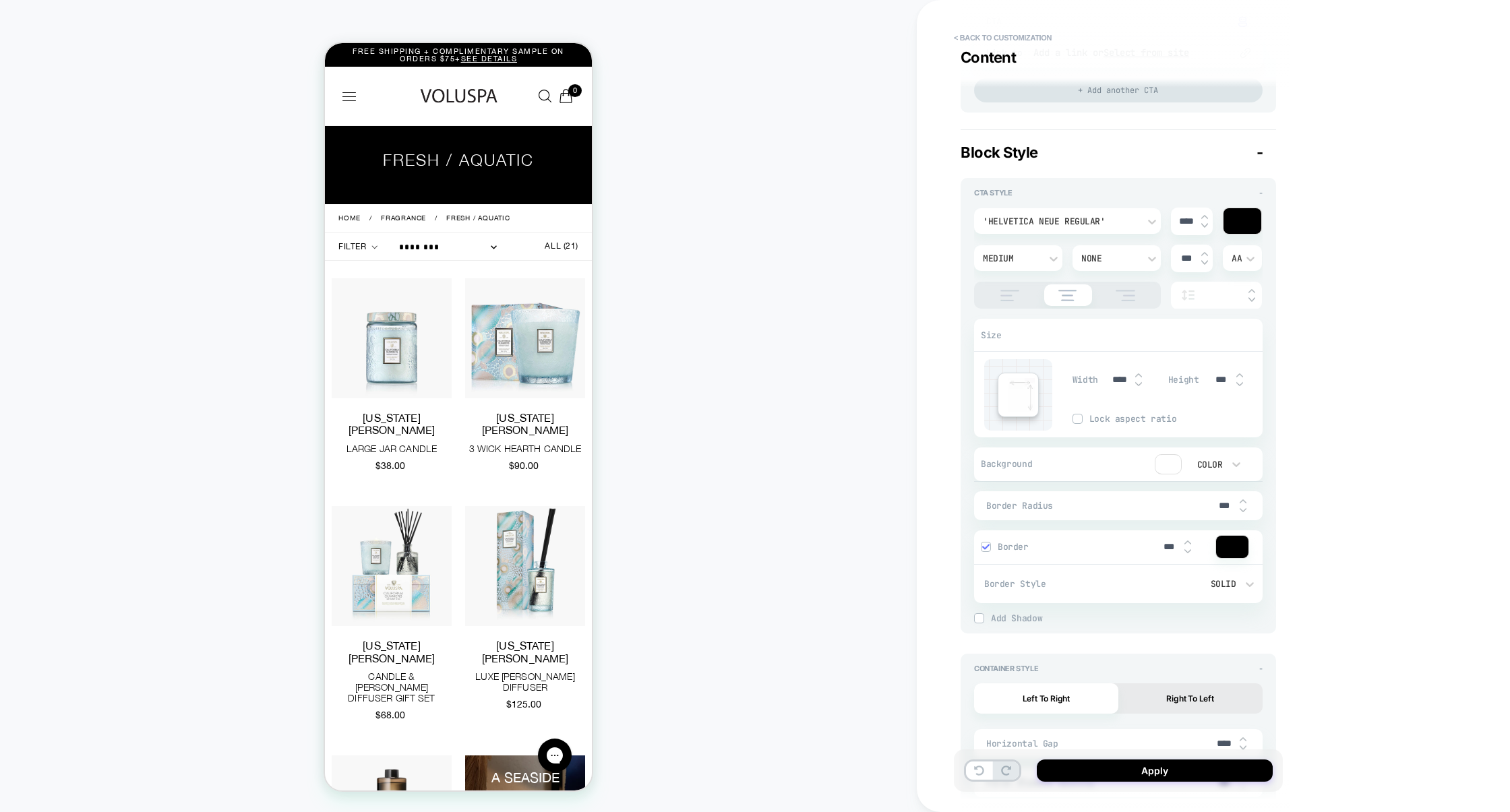
scroll to position [1233, 0]
click at [1028, 42] on button "< Back to customization" at bounding box center [1003, 37] width 111 height 21
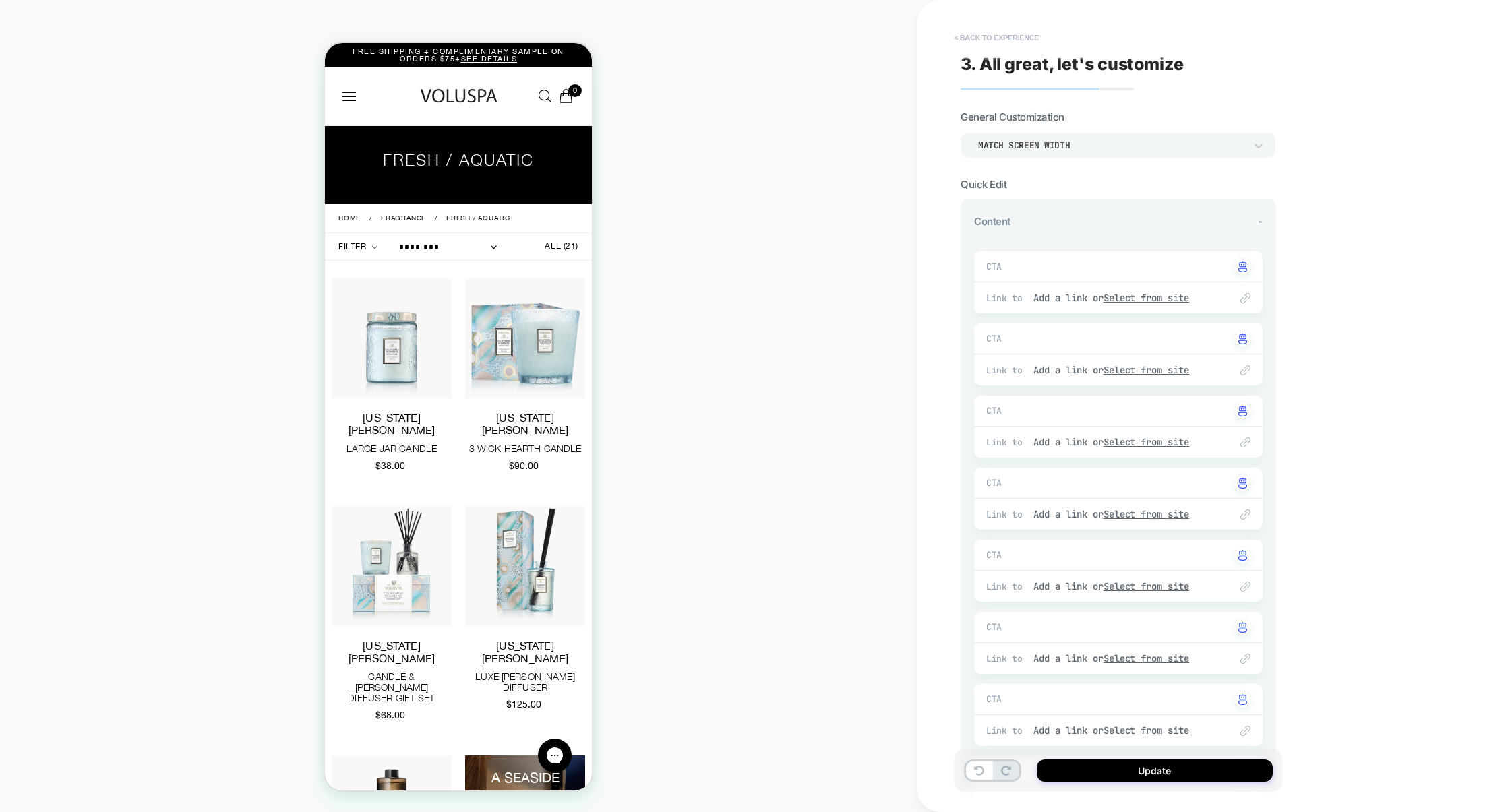
click at [1003, 32] on button "< Back to experience" at bounding box center [997, 37] width 98 height 21
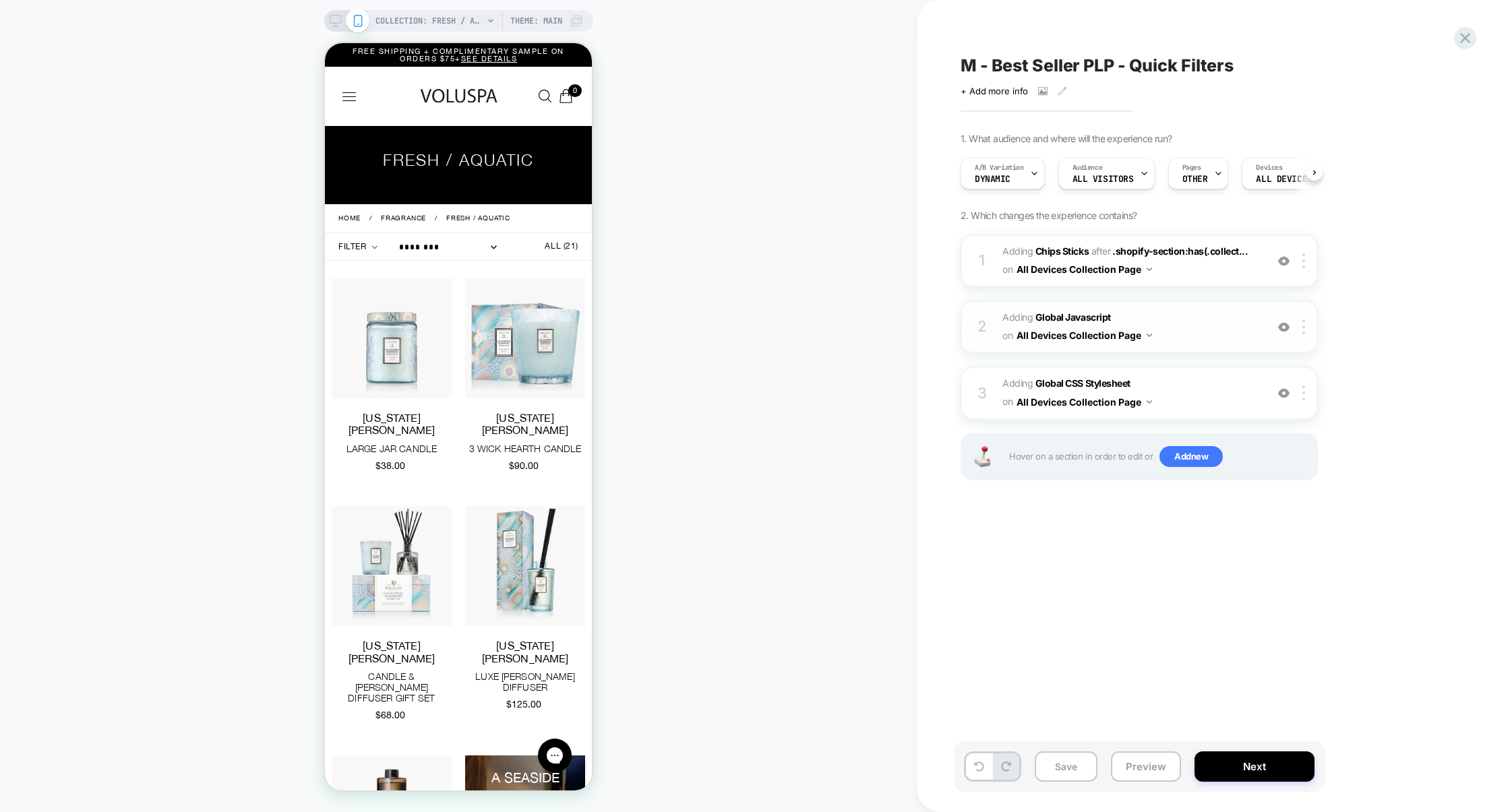
scroll to position [0, 1]
click at [1210, 380] on span "Adding Global CSS Stylesheet on All Devices Collection Page" at bounding box center [1131, 393] width 257 height 36
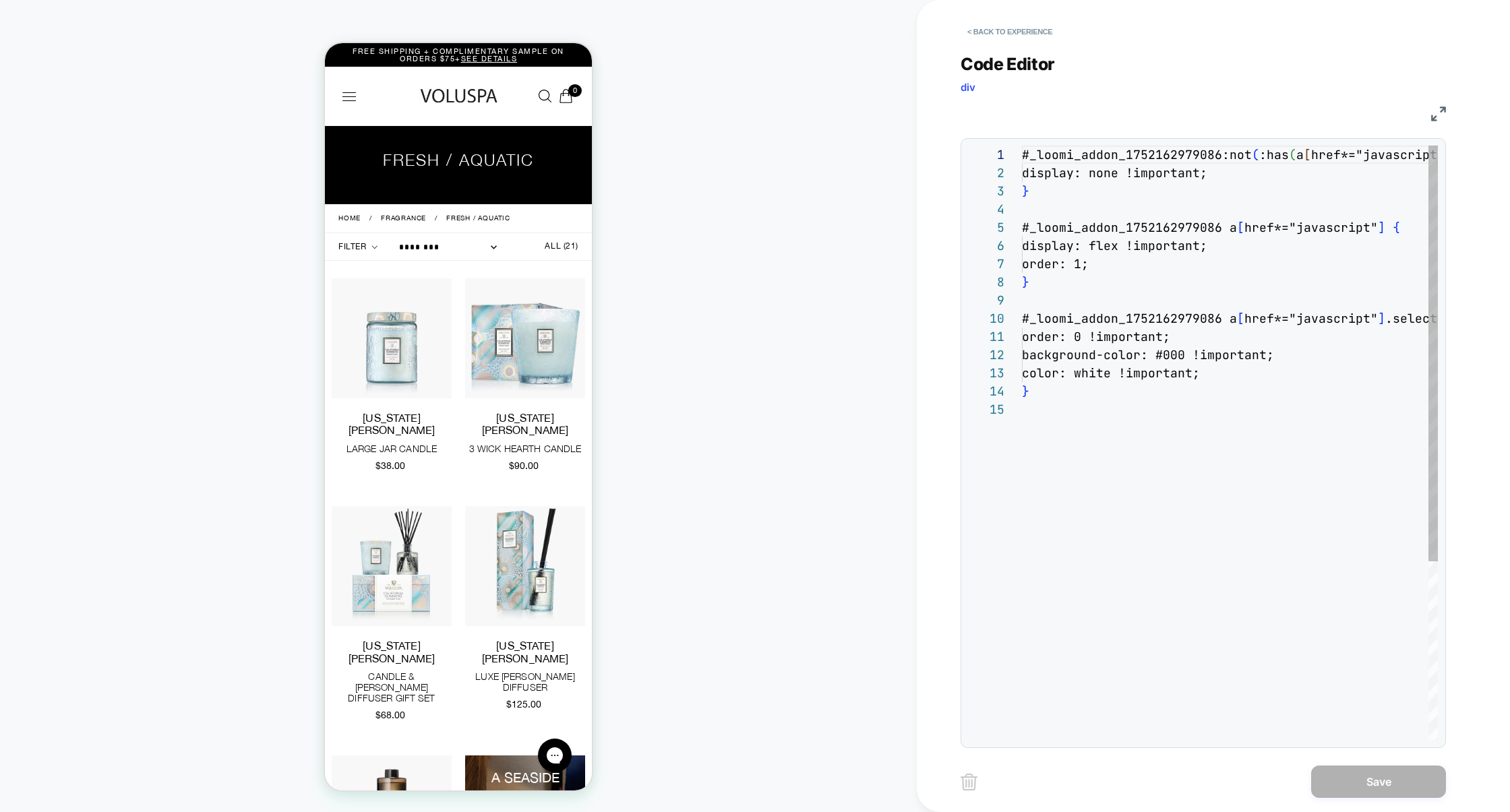
scroll to position [182, 0]
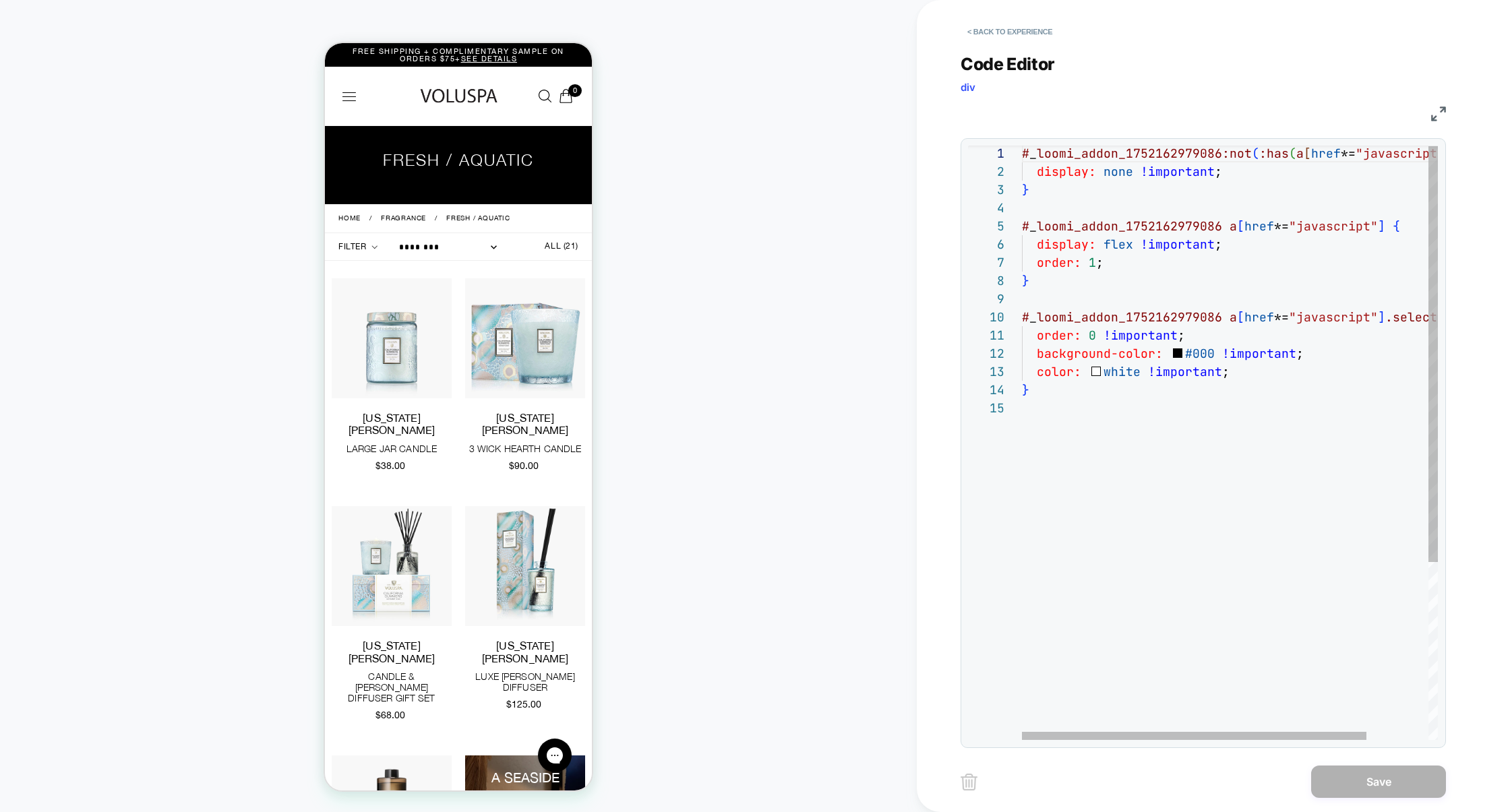
click at [1130, 268] on div "# _ loomi_addon_1752162979086:not ( :has ( a [ href *= "javascript" ] ) ) { dis…" at bounding box center [1267, 568] width 490 height 849
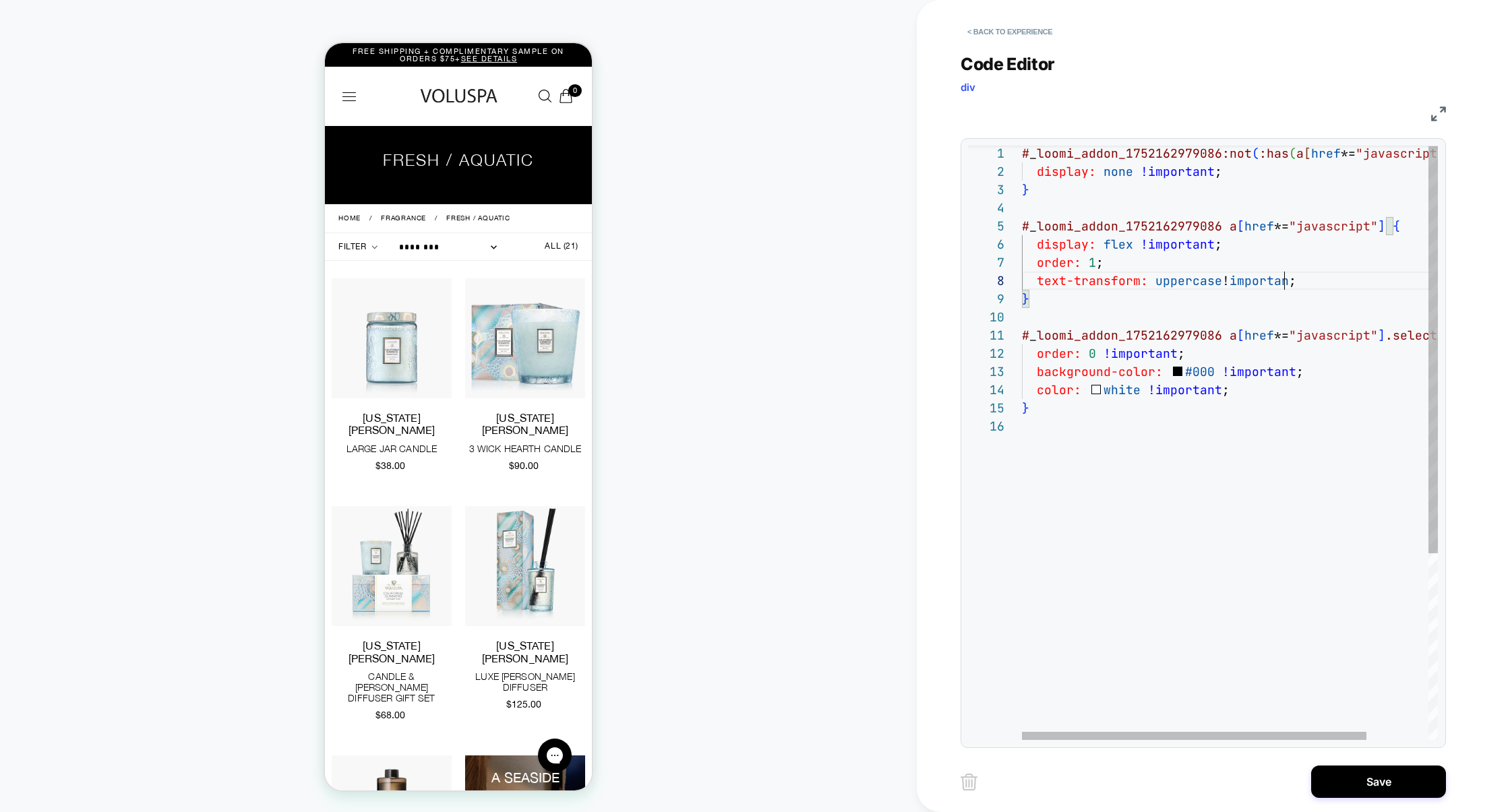
scroll to position [127, 269]
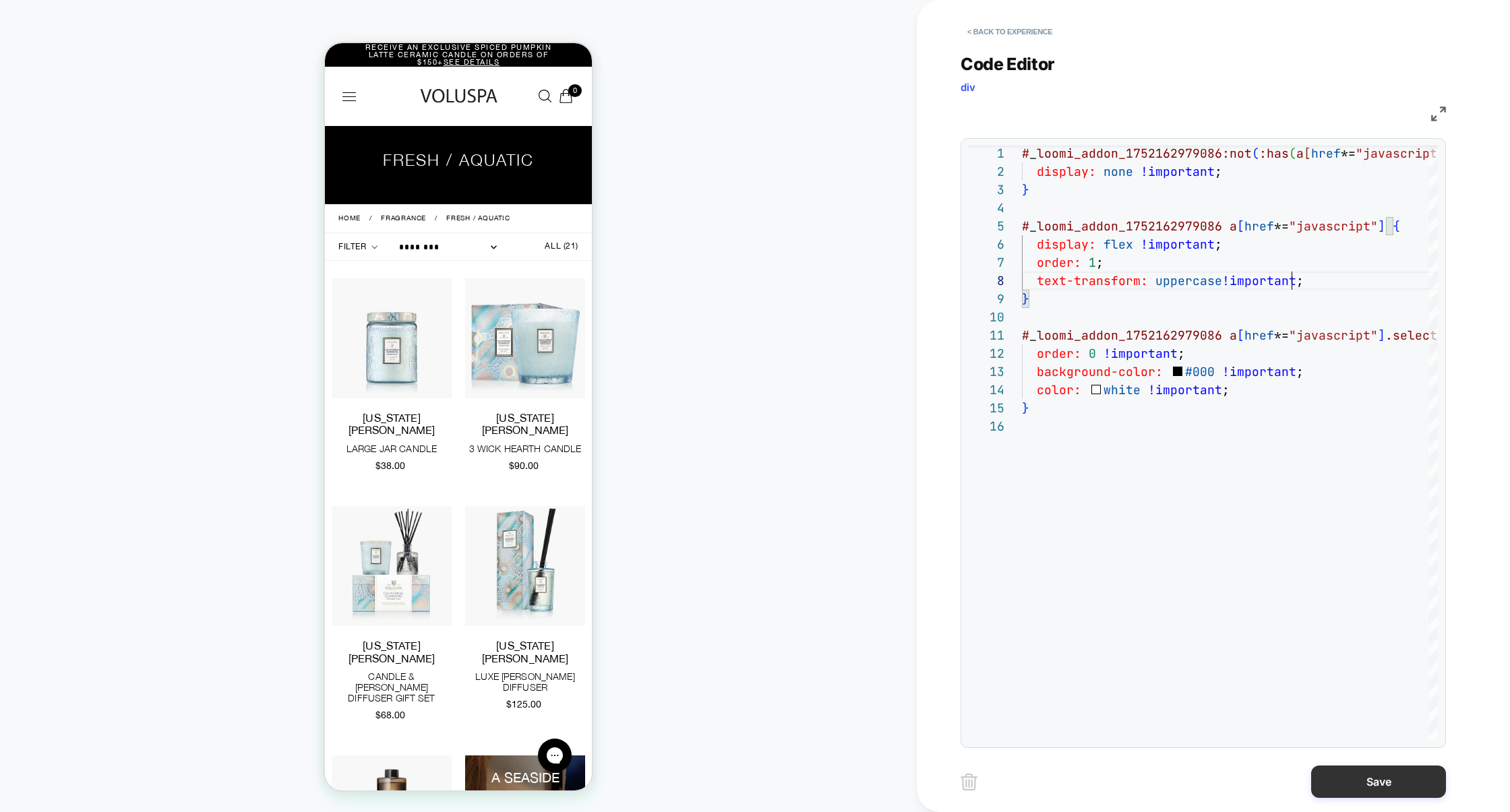
type textarea "**********"
click at [1363, 774] on button "Save" at bounding box center [1378, 782] width 135 height 32
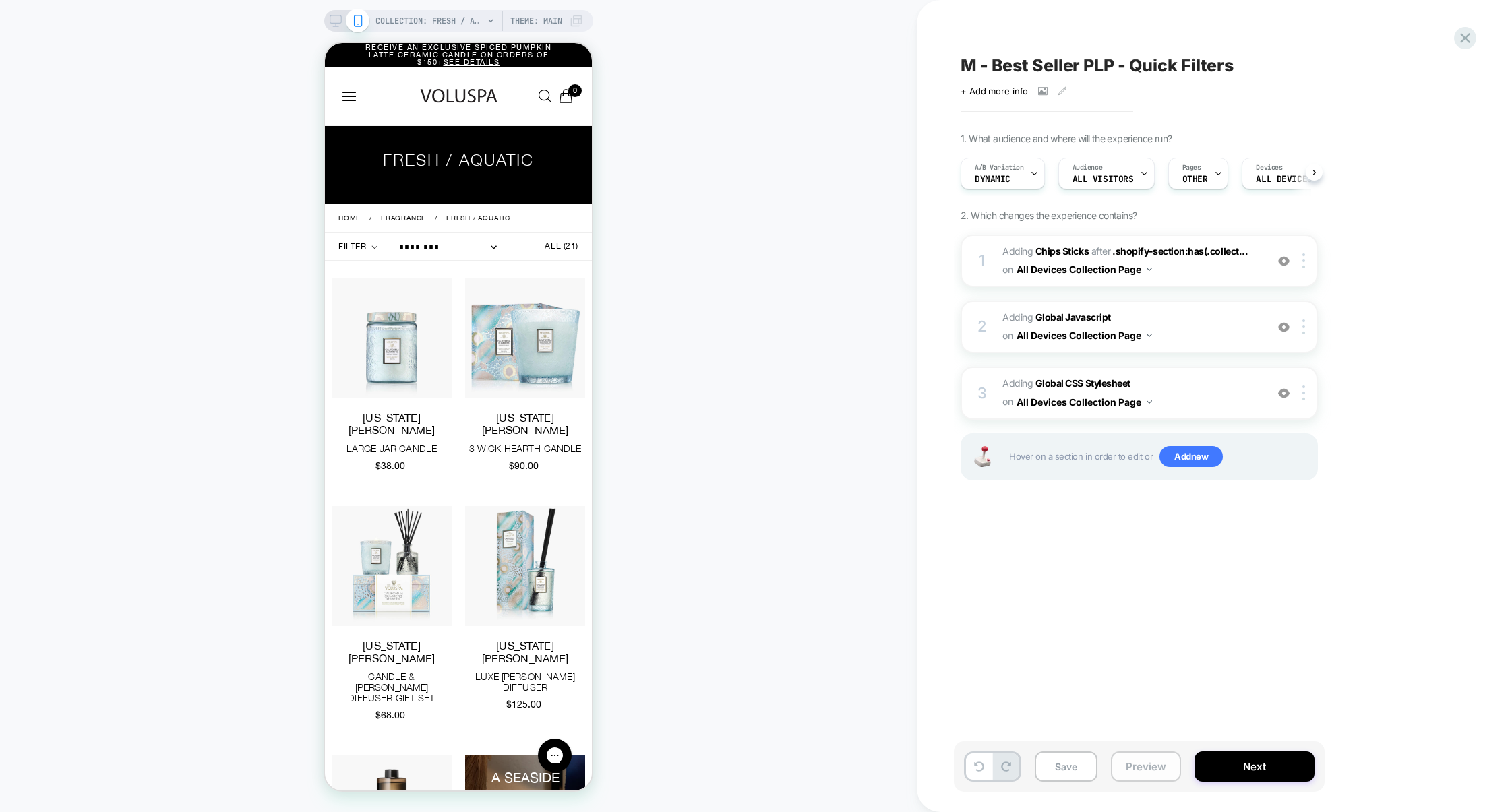
scroll to position [0, 1]
click at [1152, 776] on button "Preview" at bounding box center [1146, 767] width 70 height 30
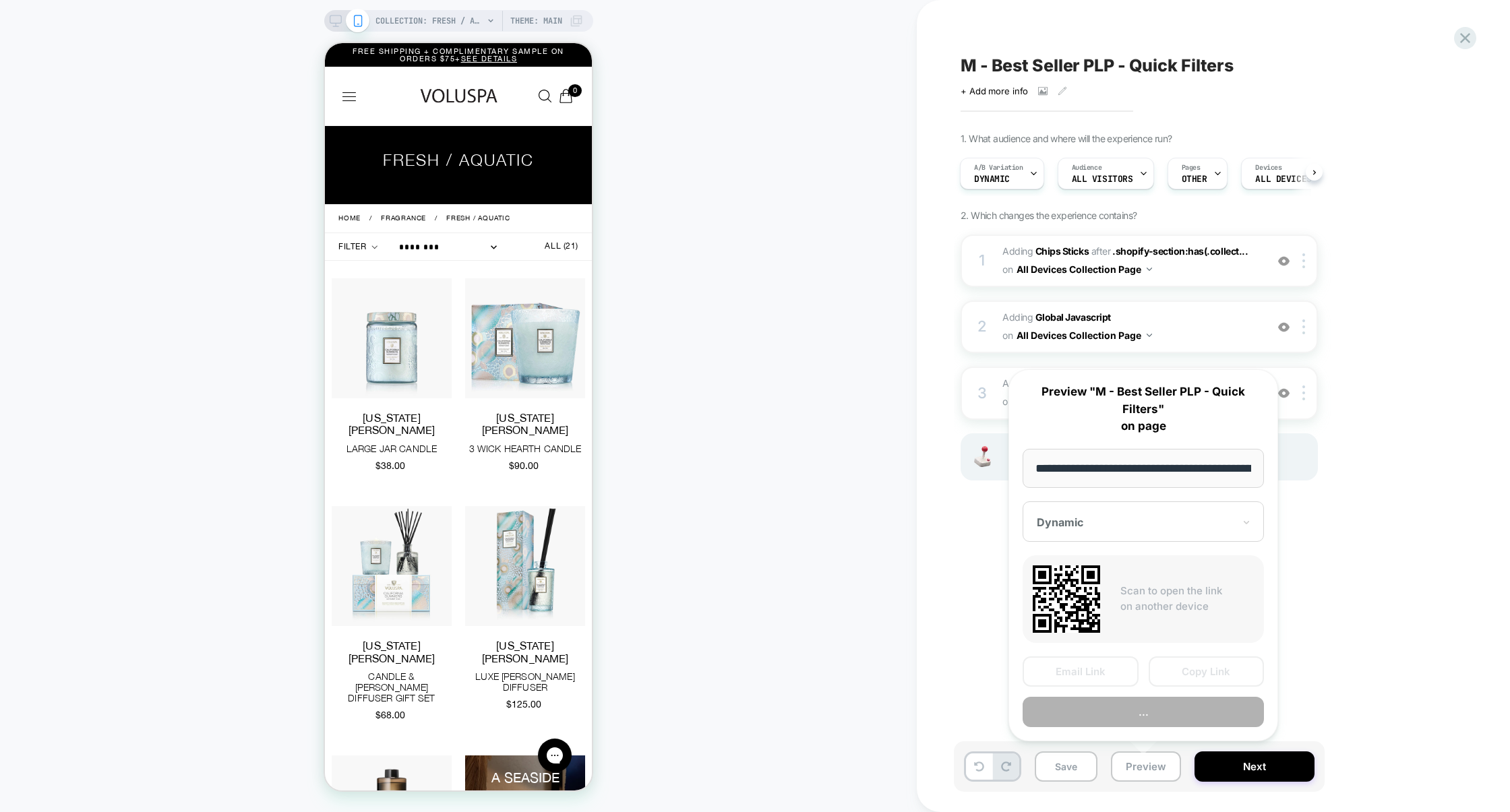
scroll to position [0, 136]
click at [1192, 673] on button "Copy Link" at bounding box center [1207, 671] width 116 height 30
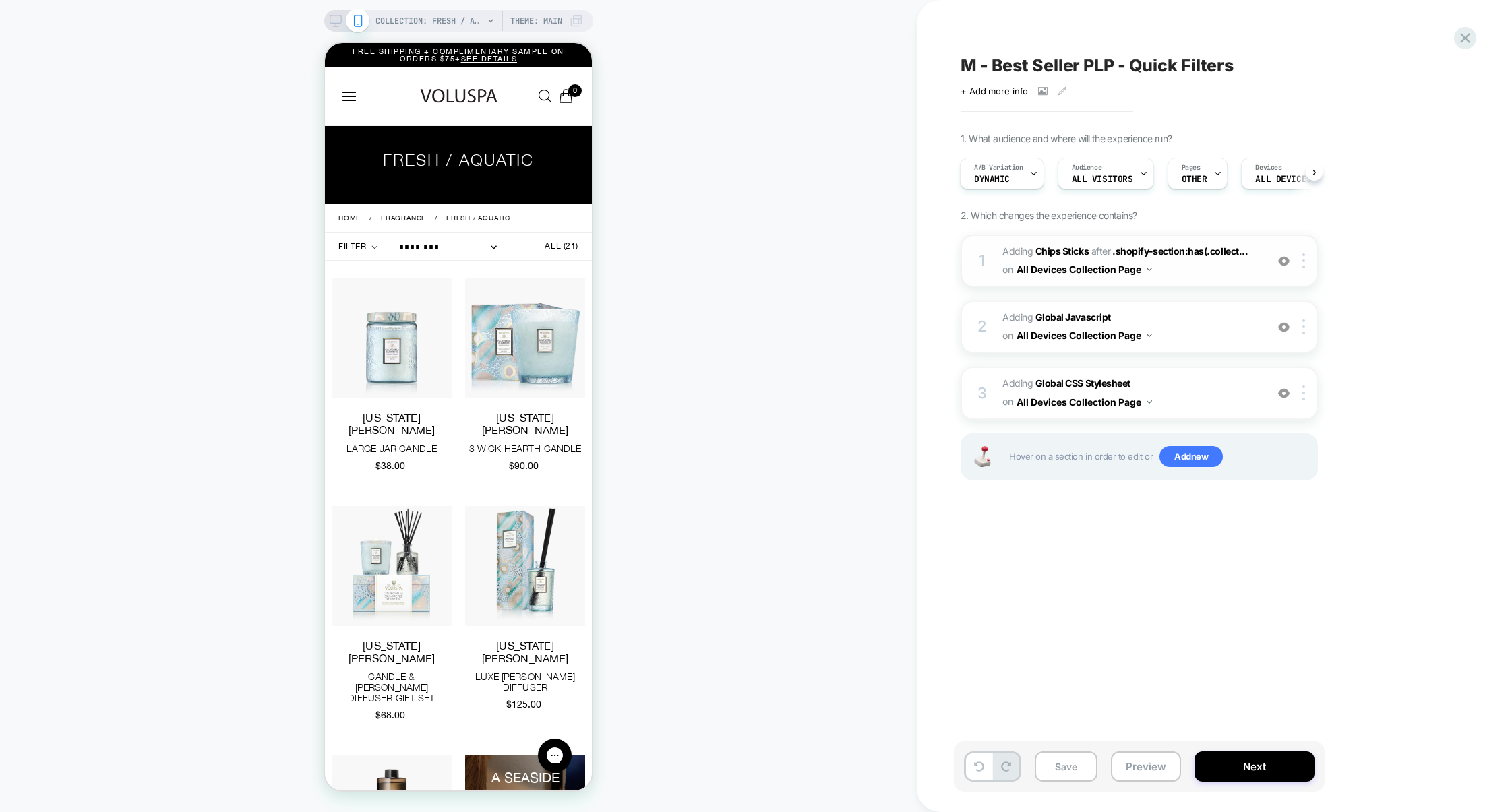
click at [1211, 286] on div "1 #_loomi_addon_1752162979086 Adding Chips Sticks AFTER .shopify-section:has(.c…" at bounding box center [1139, 261] width 357 height 52
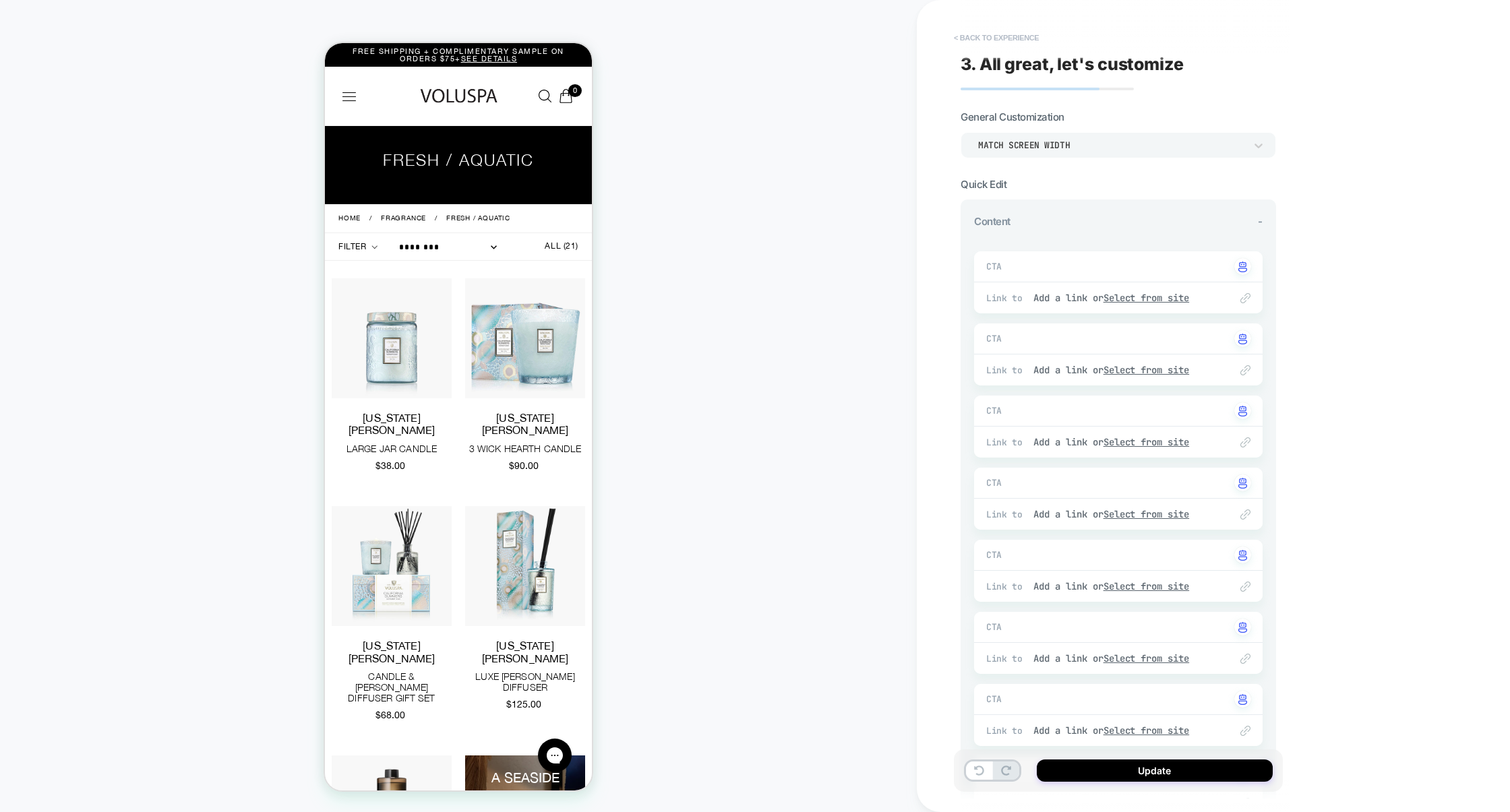
click at [1020, 36] on button "< Back to experience" at bounding box center [997, 37] width 98 height 21
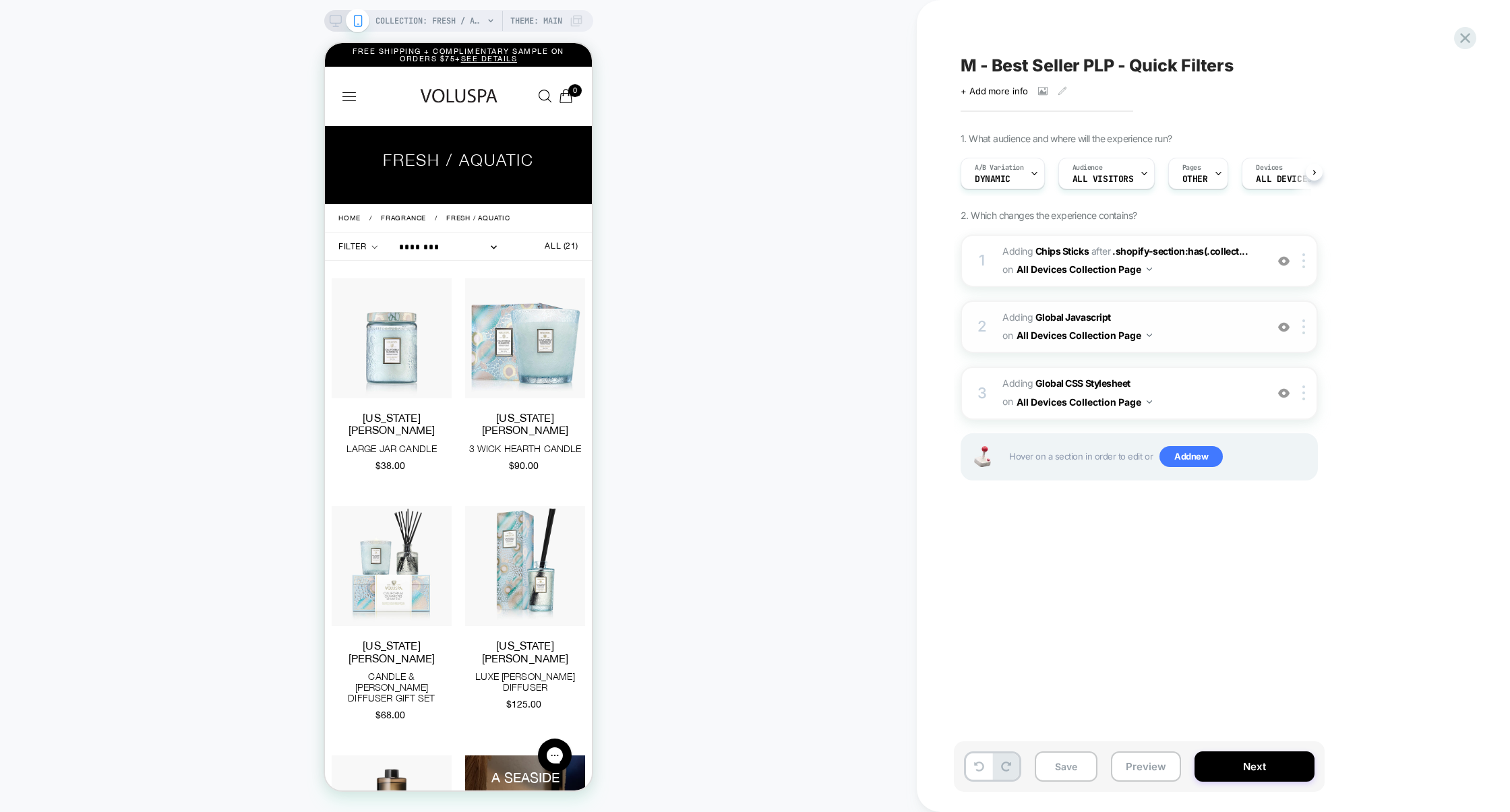
scroll to position [0, 1]
click at [1204, 342] on span "Adding Global Javascript on All Devices Collection Page" at bounding box center [1131, 327] width 257 height 36
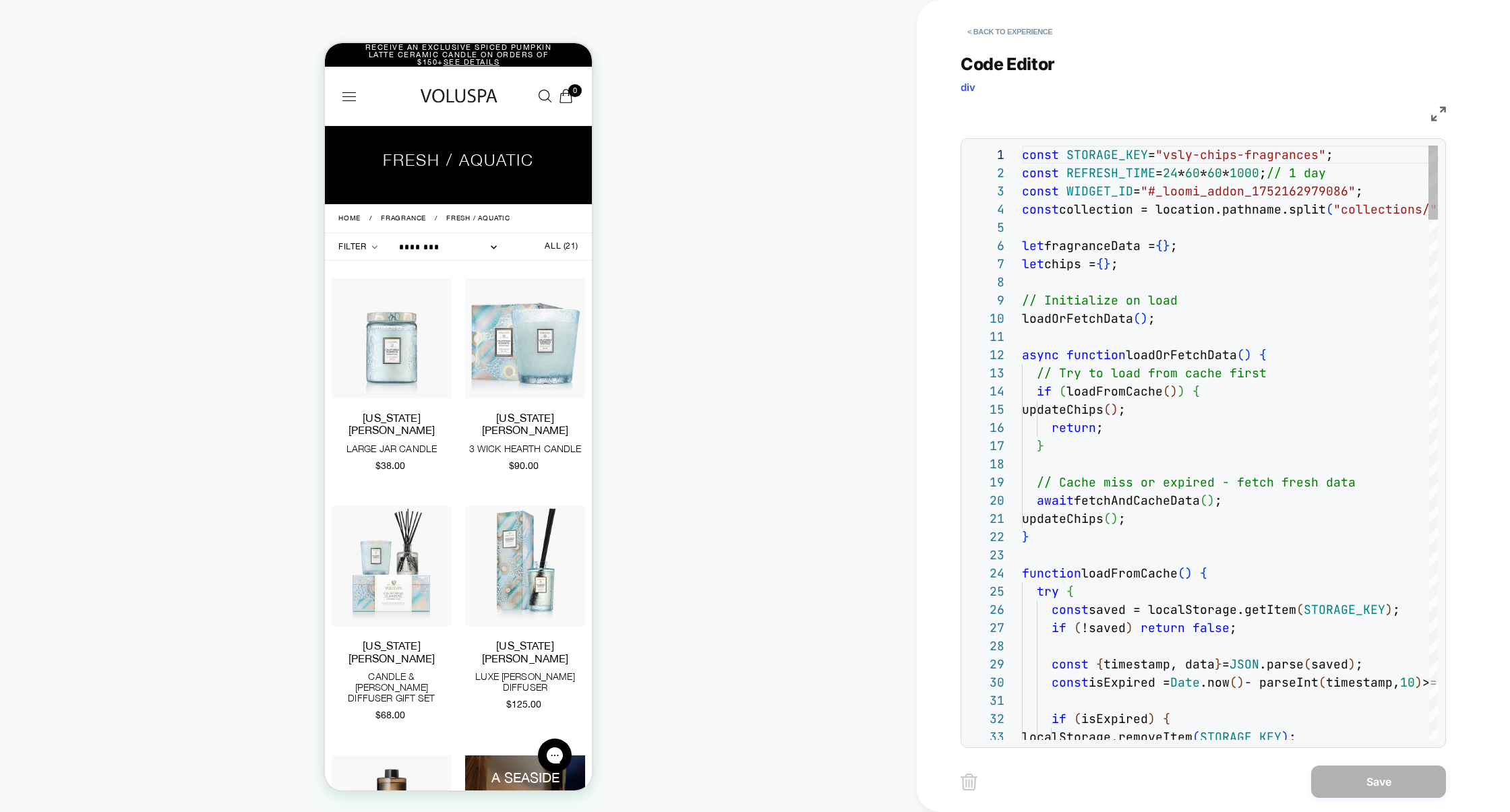
scroll to position [163, 130]
type textarea "***"
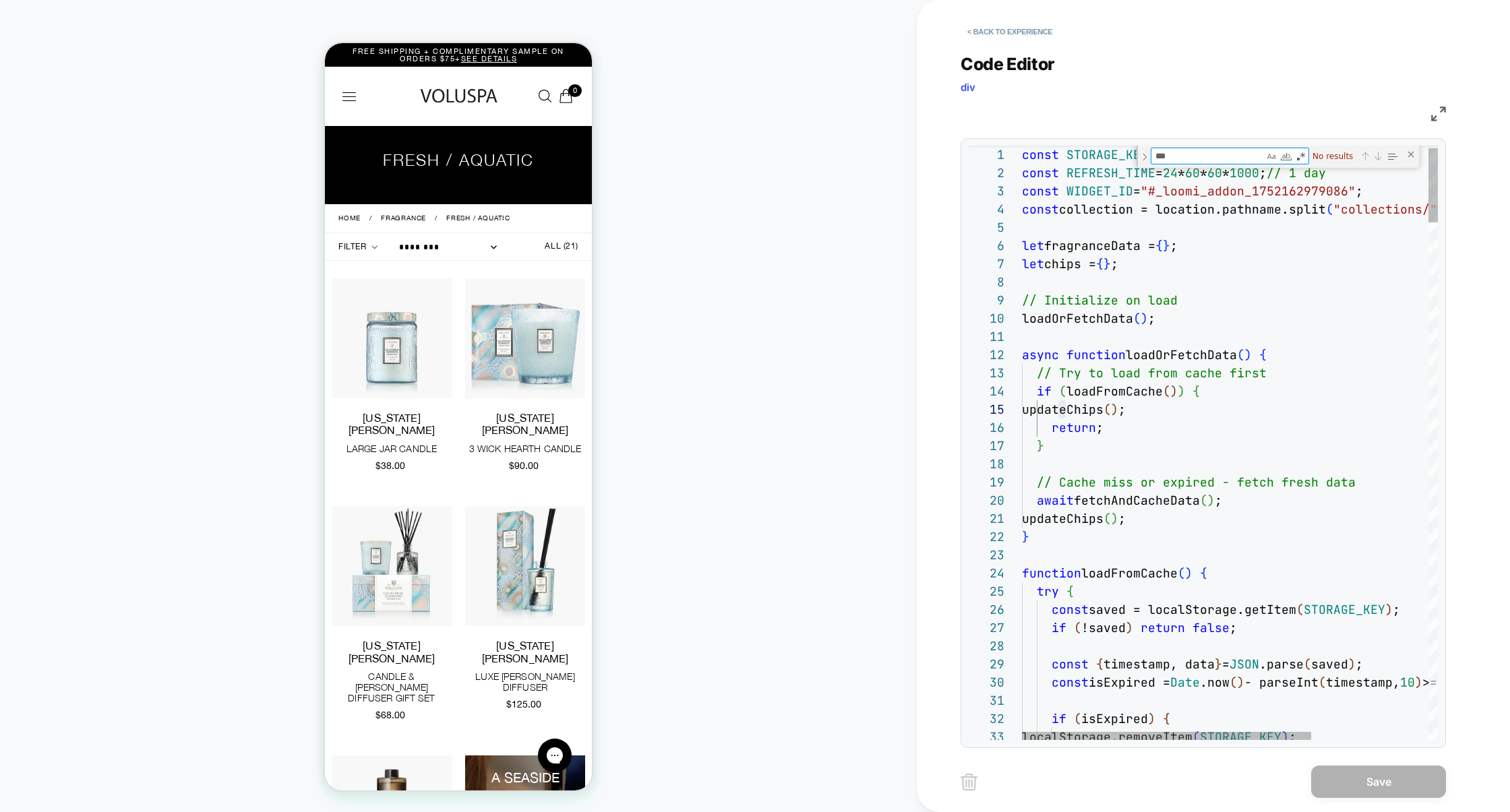
click at [1412, 158] on div "Close (Escape)" at bounding box center [1411, 154] width 11 height 11
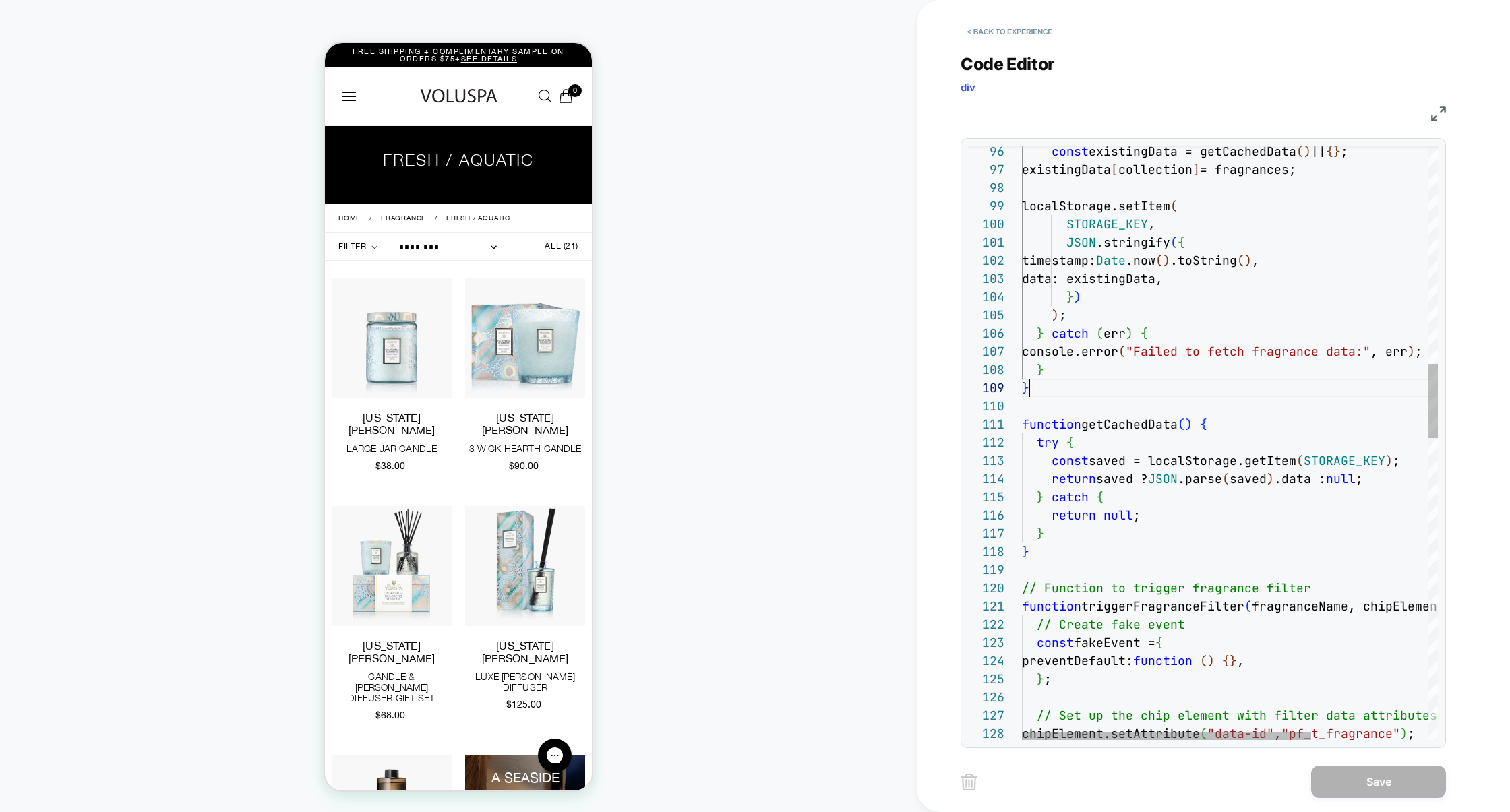
click at [1264, 389] on div "const existingData = getCachedData ( ) || { } ; existingData [ collection ] = f…" at bounding box center [1314, 776] width 584 height 4726
type textarea "**********"
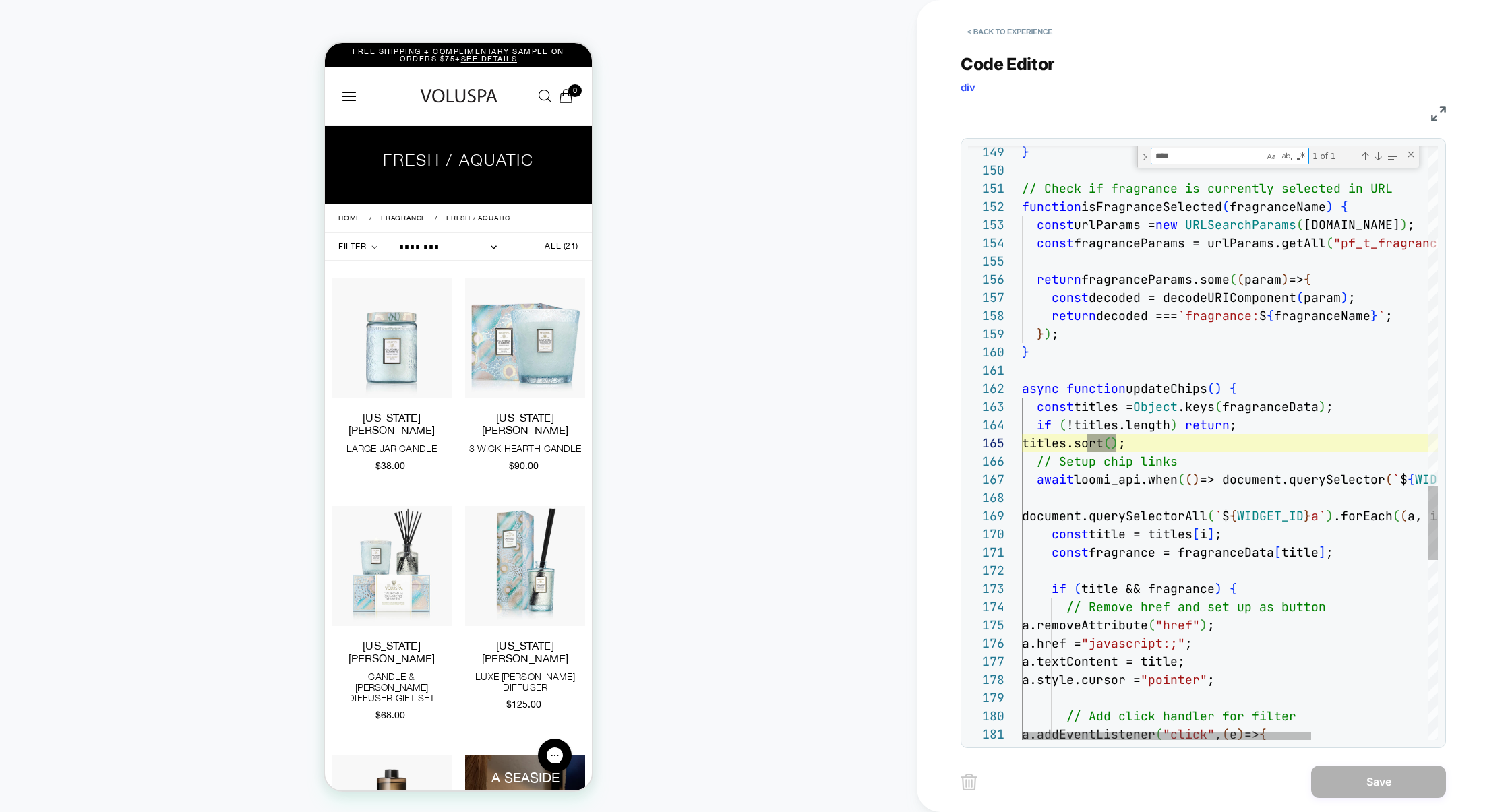
scroll to position [182, 94]
type textarea "****"
click at [1032, 35] on button "< Back to experience" at bounding box center [1009, 31] width 98 height 21
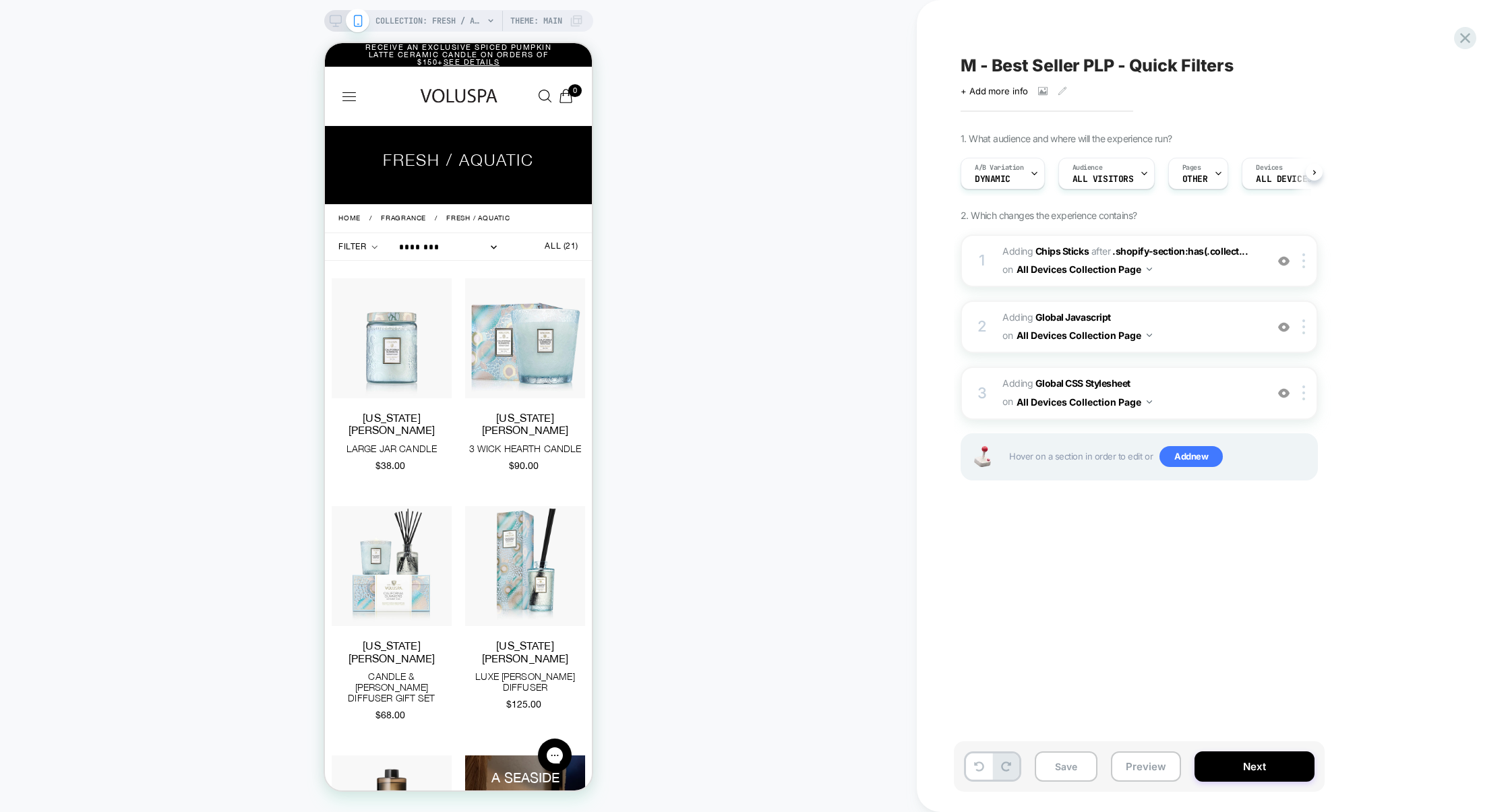
scroll to position [0, 1]
click at [1070, 760] on button "Save" at bounding box center [1066, 767] width 63 height 30
click at [1147, 765] on button "Preview" at bounding box center [1146, 767] width 70 height 30
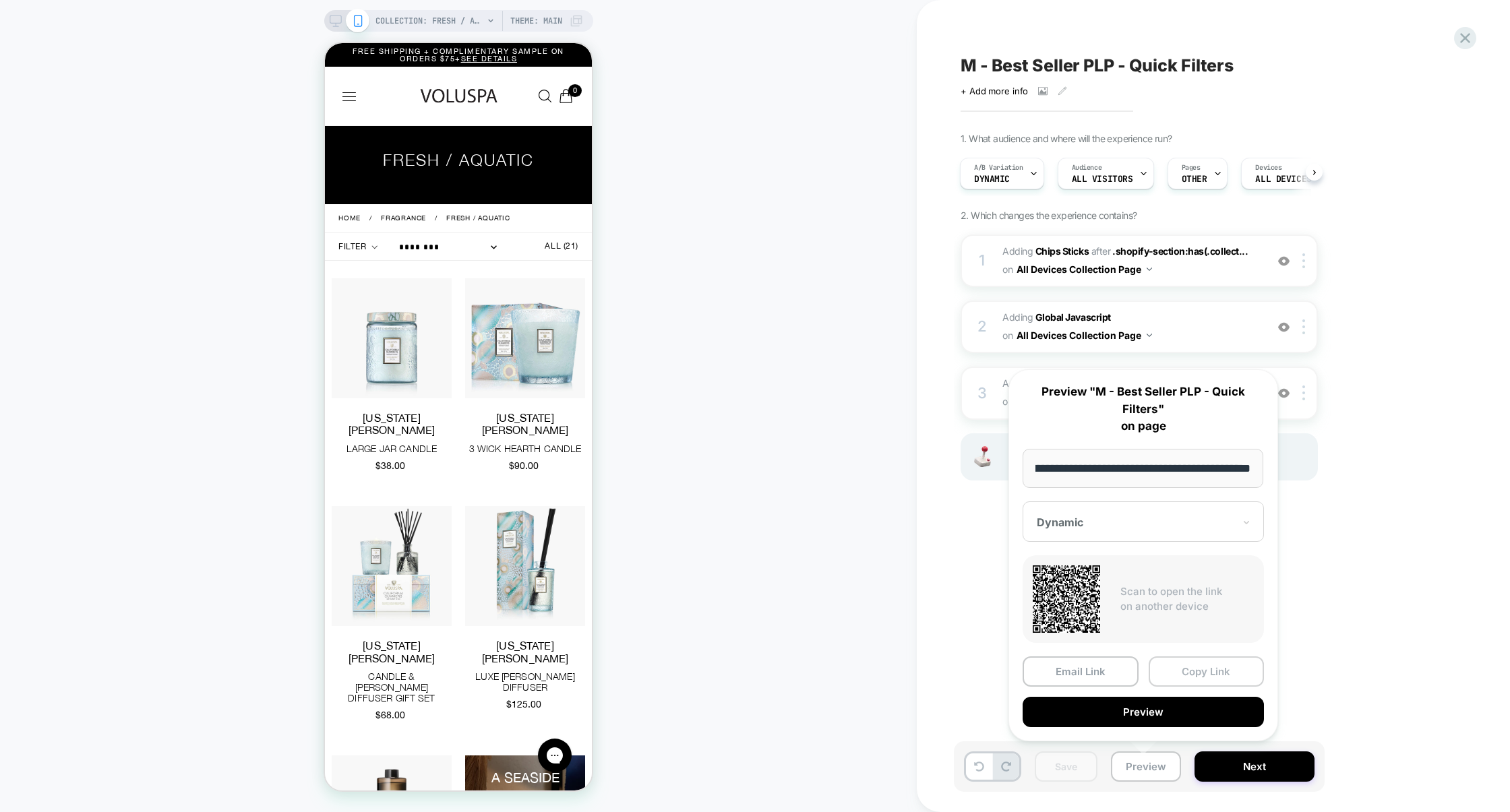
scroll to position [0, 0]
click at [1200, 669] on button "Copy Link" at bounding box center [1207, 671] width 116 height 30
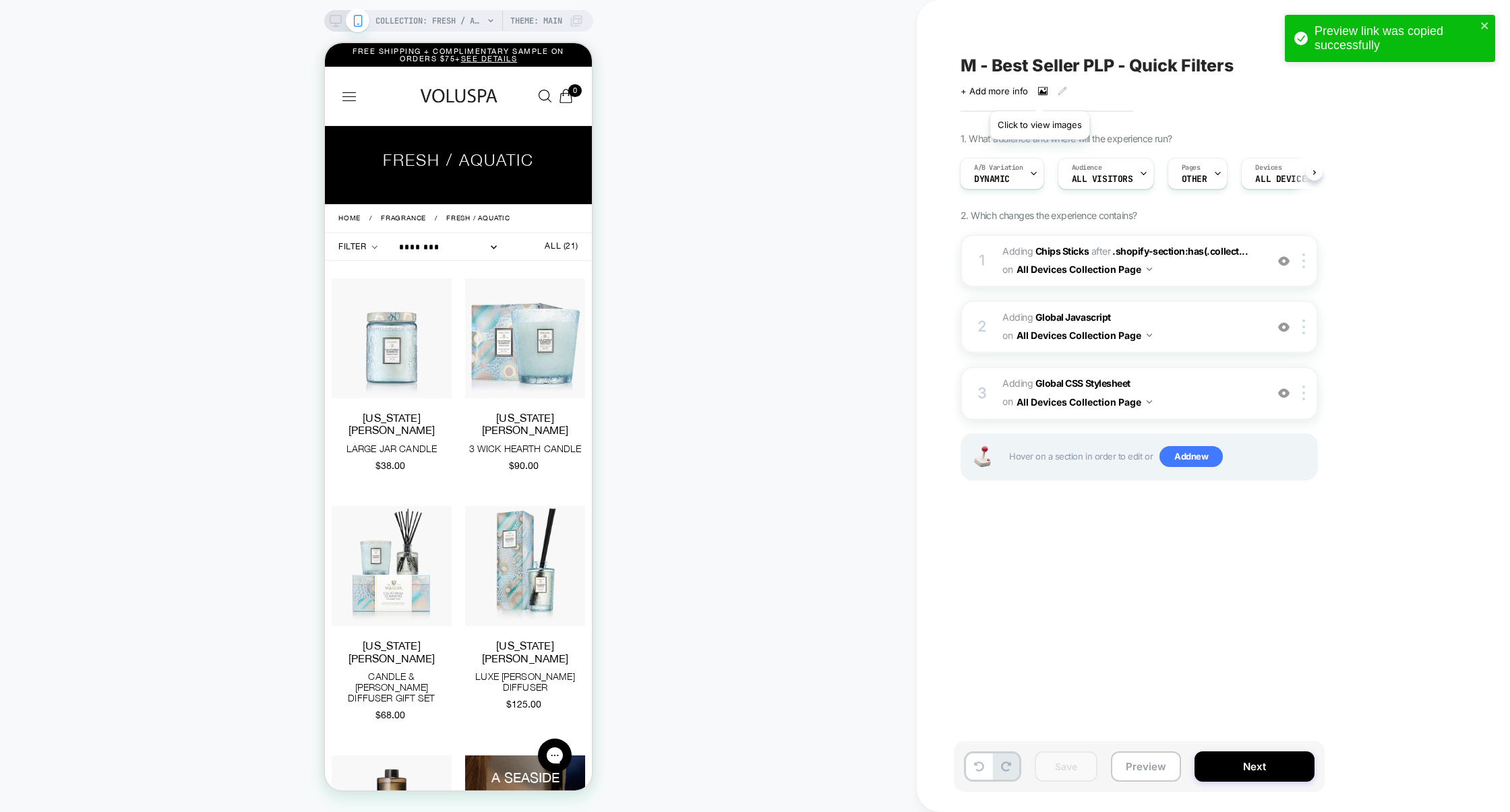
click at [1040, 94] on icon at bounding box center [1043, 91] width 9 height 8
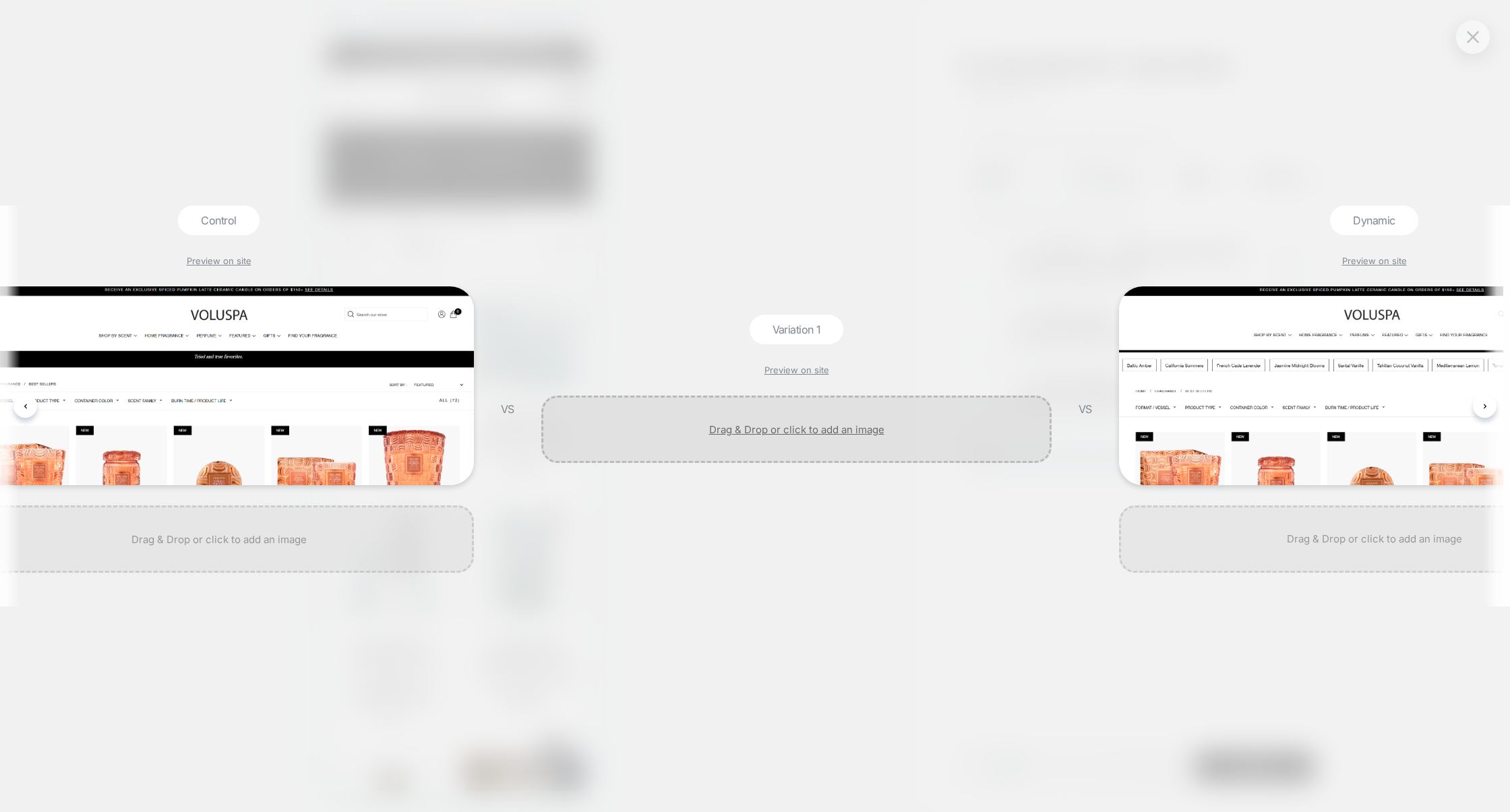
scroll to position [0, 257]
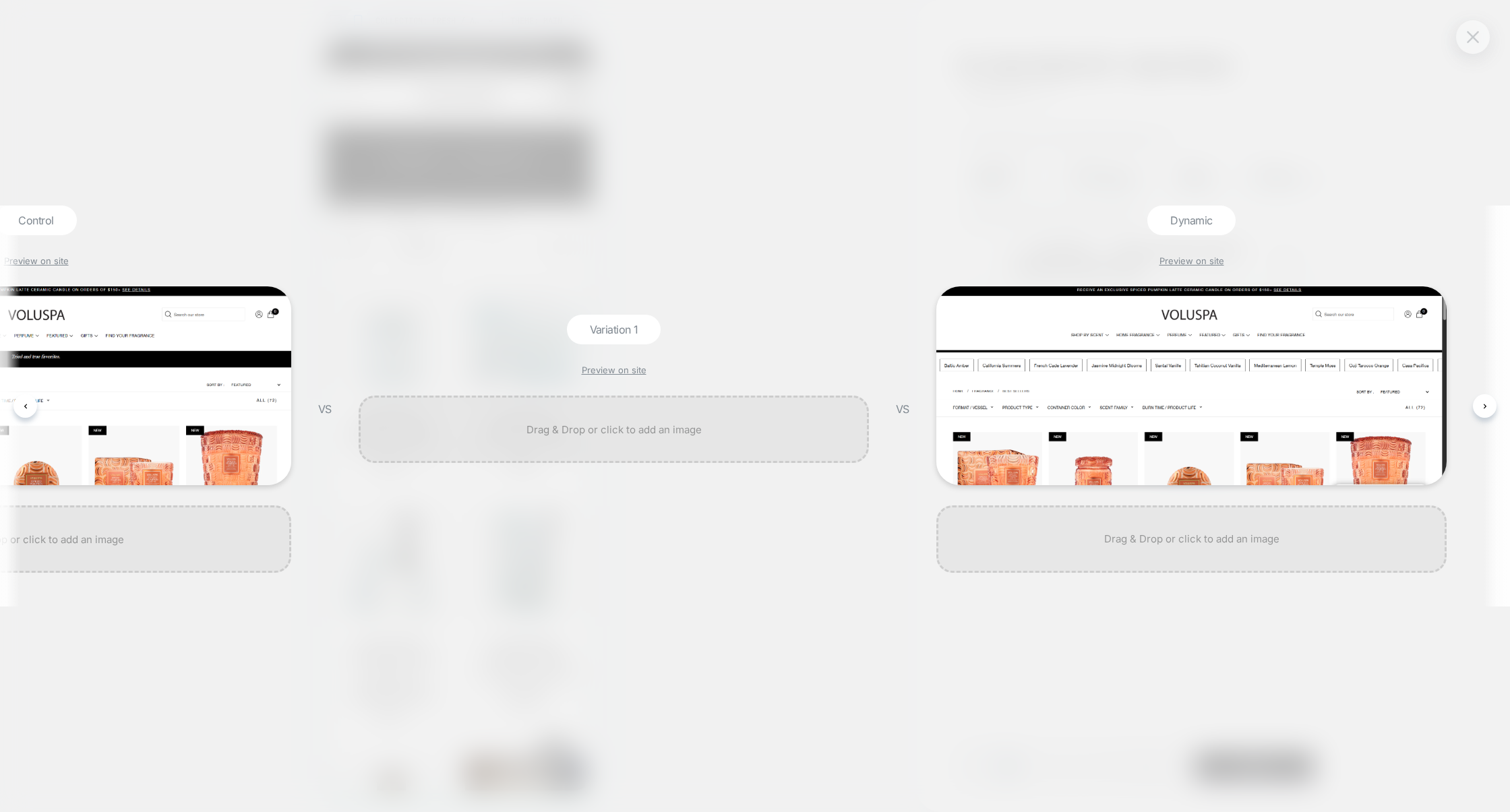
click at [1474, 38] on img at bounding box center [1473, 37] width 12 height 12
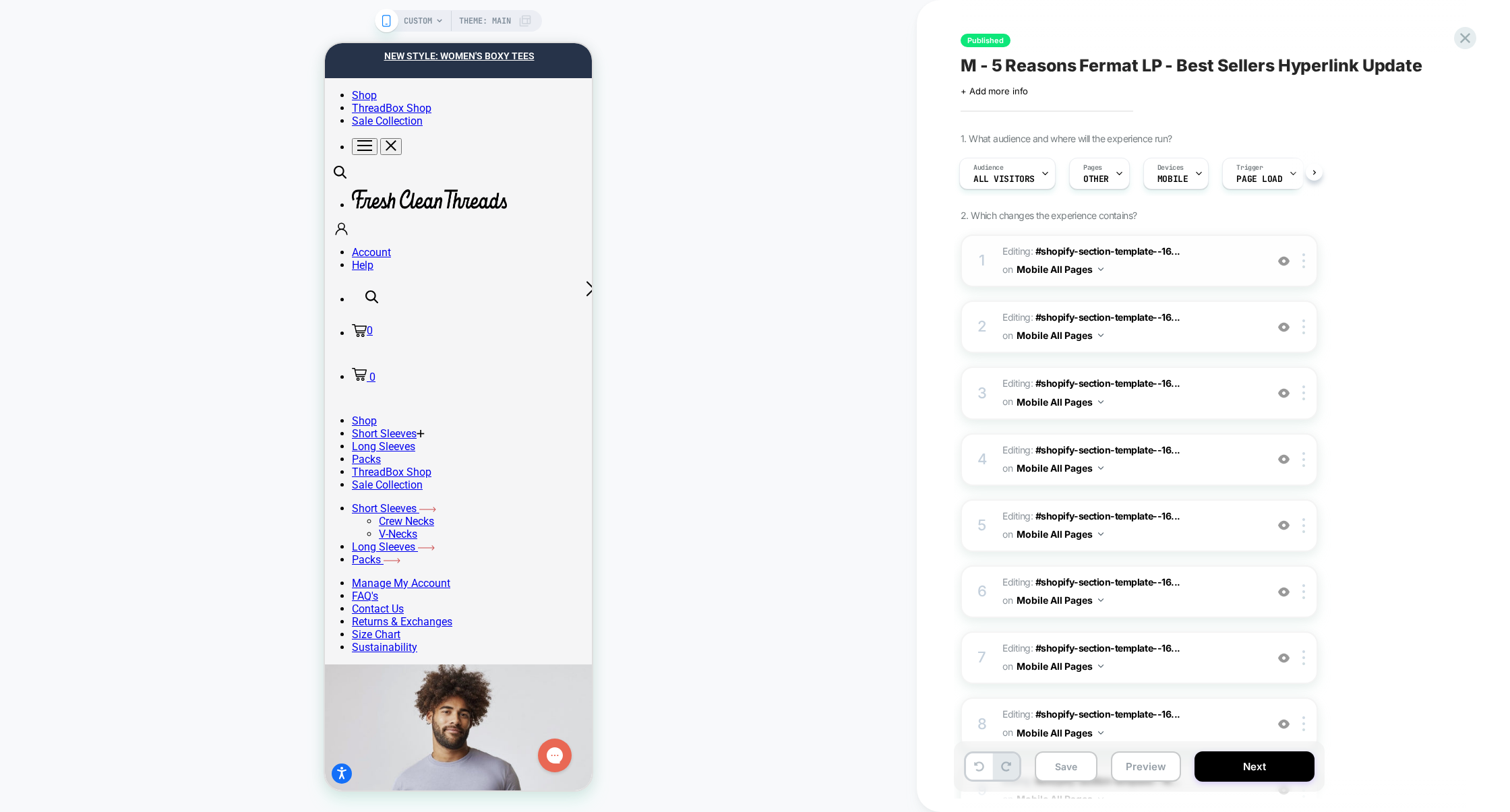
click at [1284, 262] on img at bounding box center [1284, 262] width 12 height 12
click at [1175, 275] on span "Editing : #shopify-section-template--16... #shopify-section-template--167948346…" at bounding box center [1131, 261] width 257 height 36
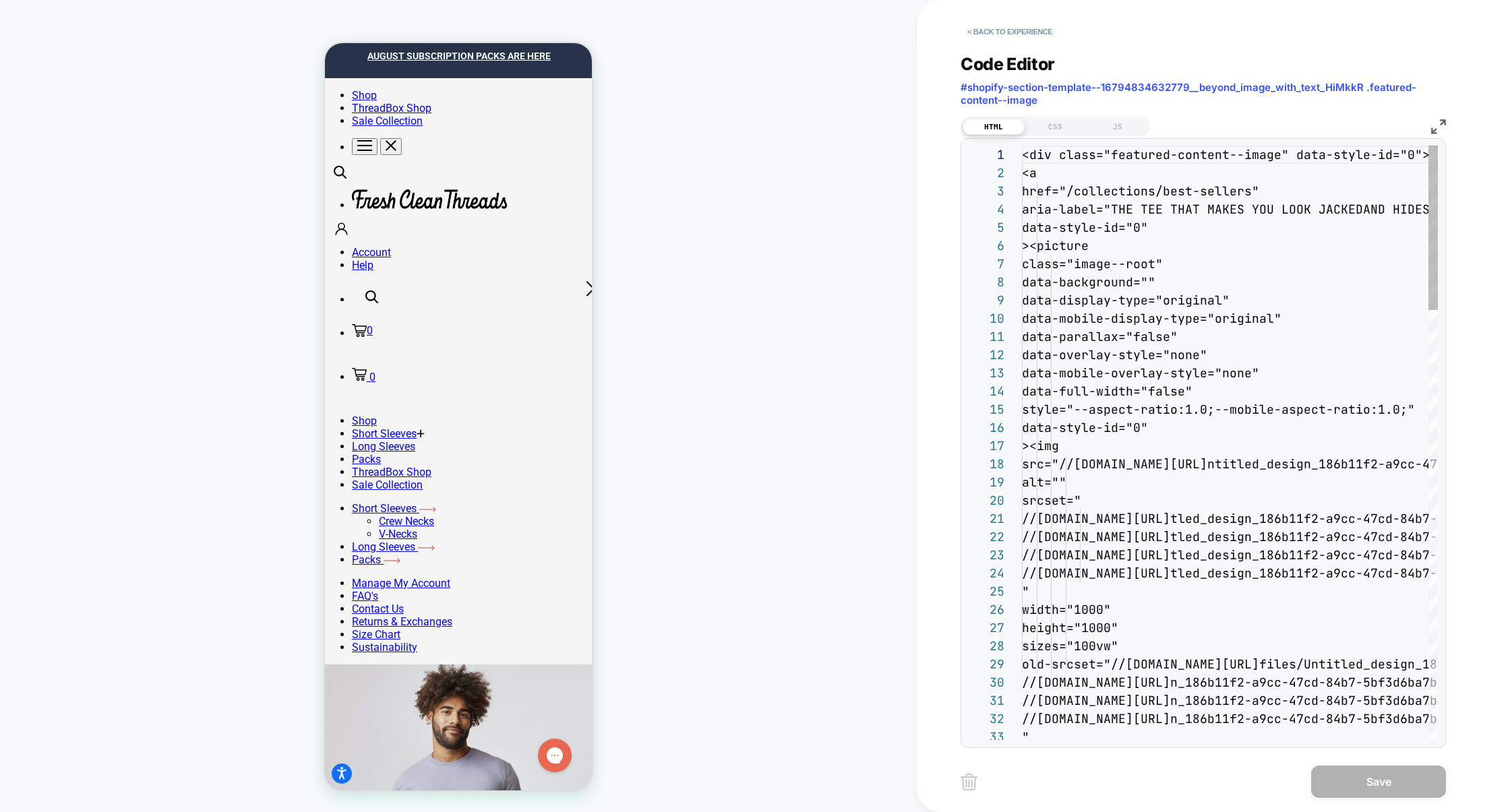
scroll to position [182, 0]
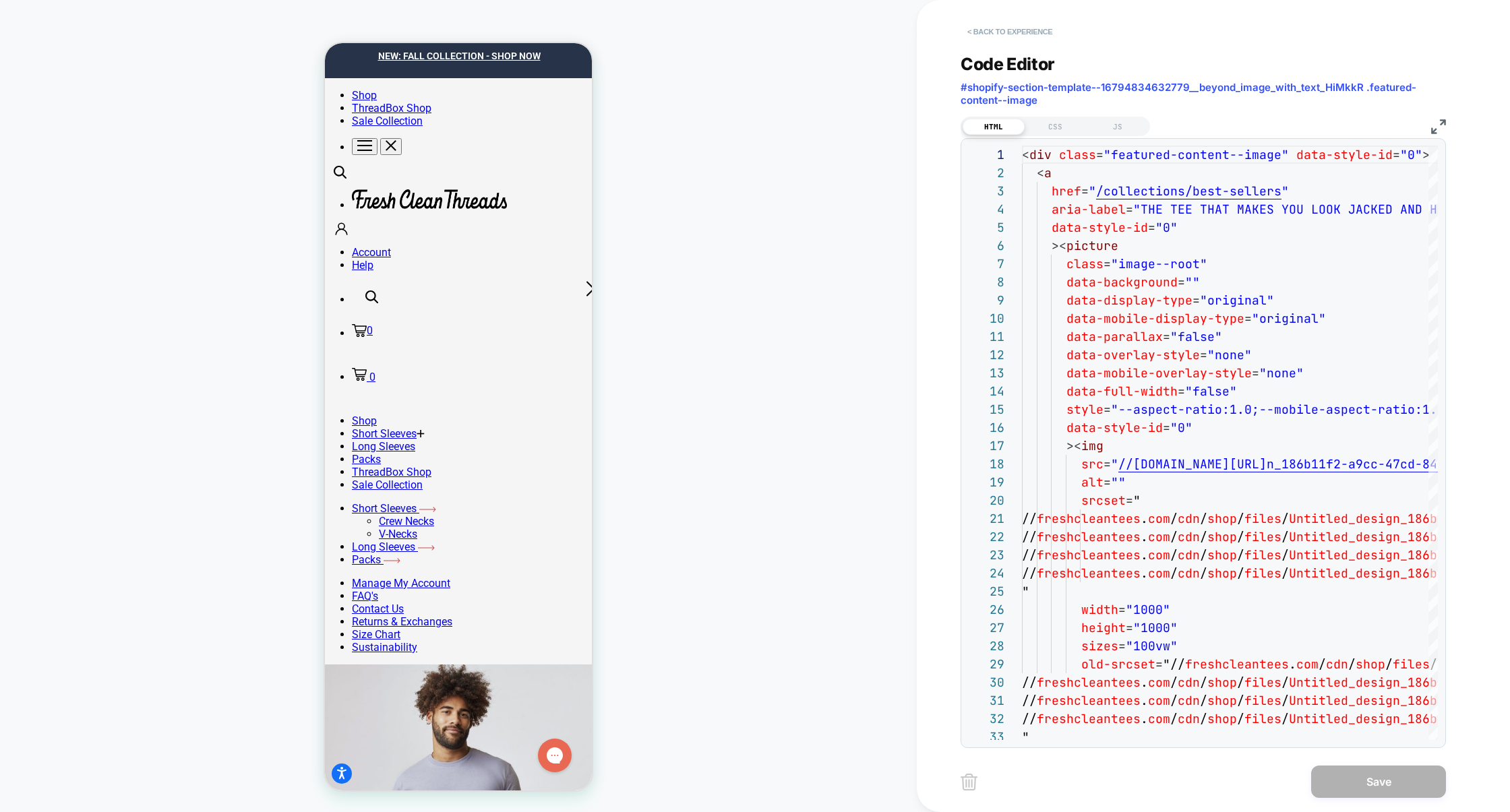
click at [1026, 37] on button "< Back to experience" at bounding box center [1009, 31] width 98 height 21
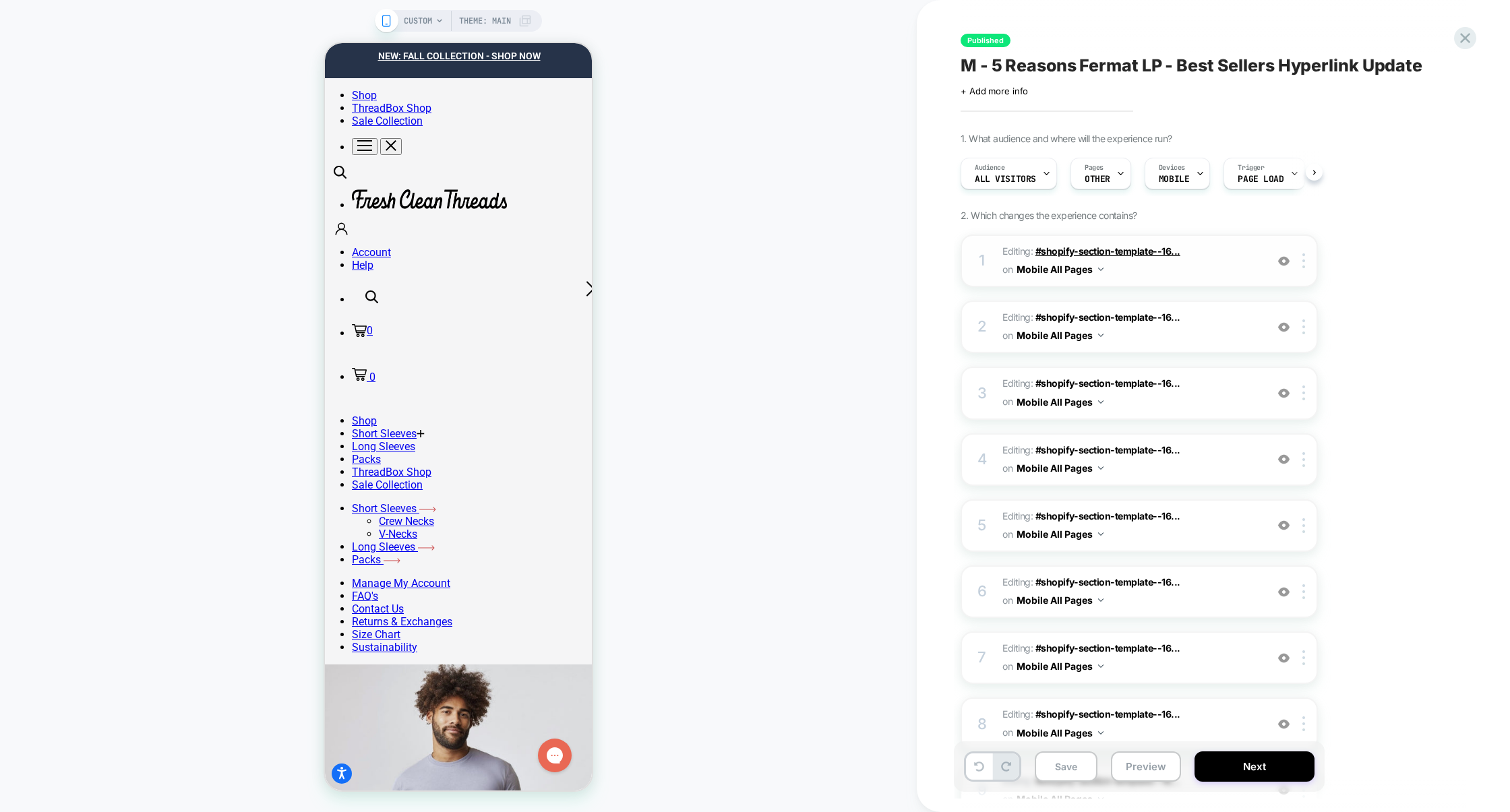
scroll to position [0, 1]
click at [1202, 269] on span "Editing : #shopify-section-template--16... #shopify-section-template--167948346…" at bounding box center [1131, 261] width 257 height 36
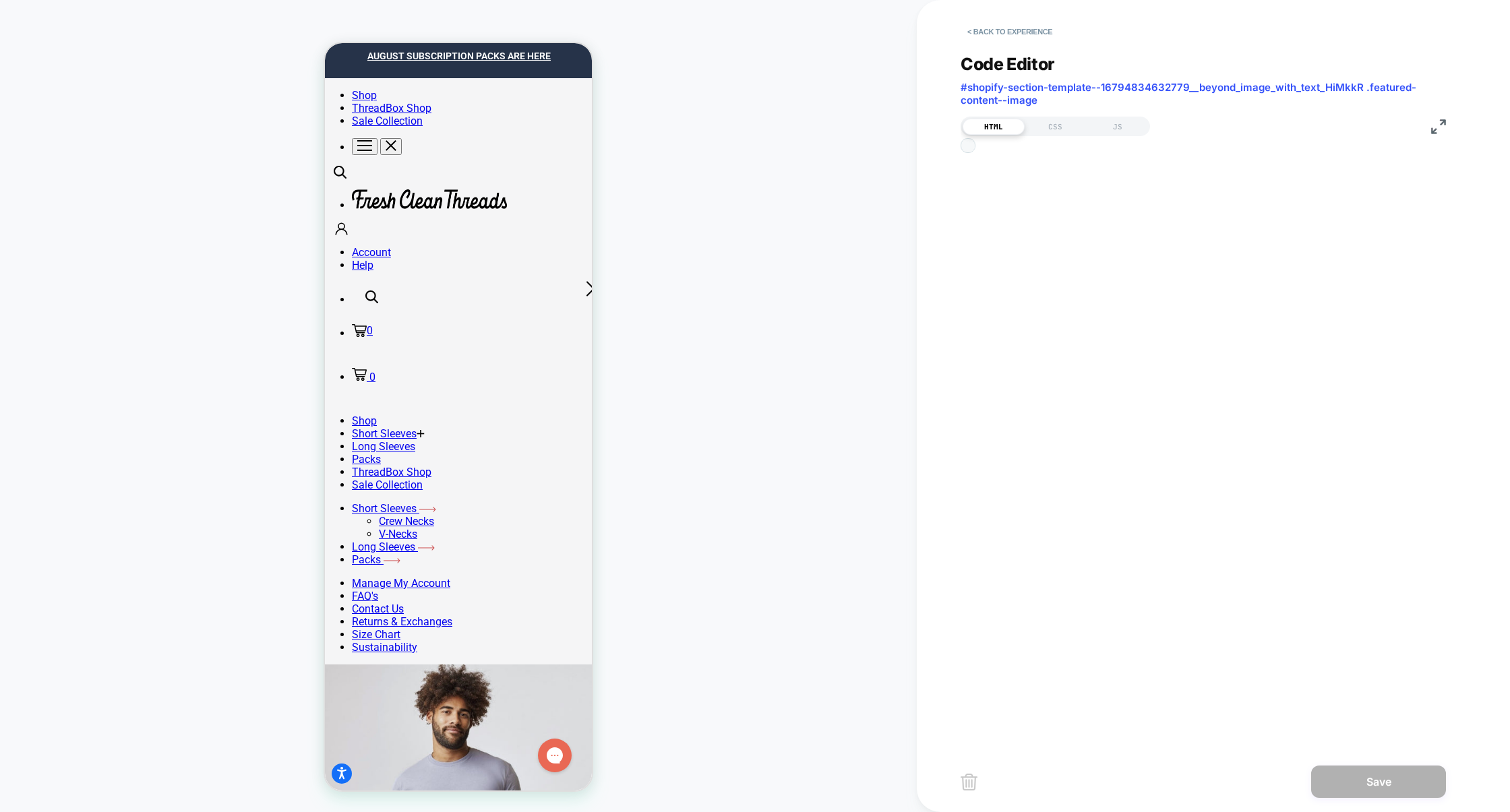
scroll to position [182, 0]
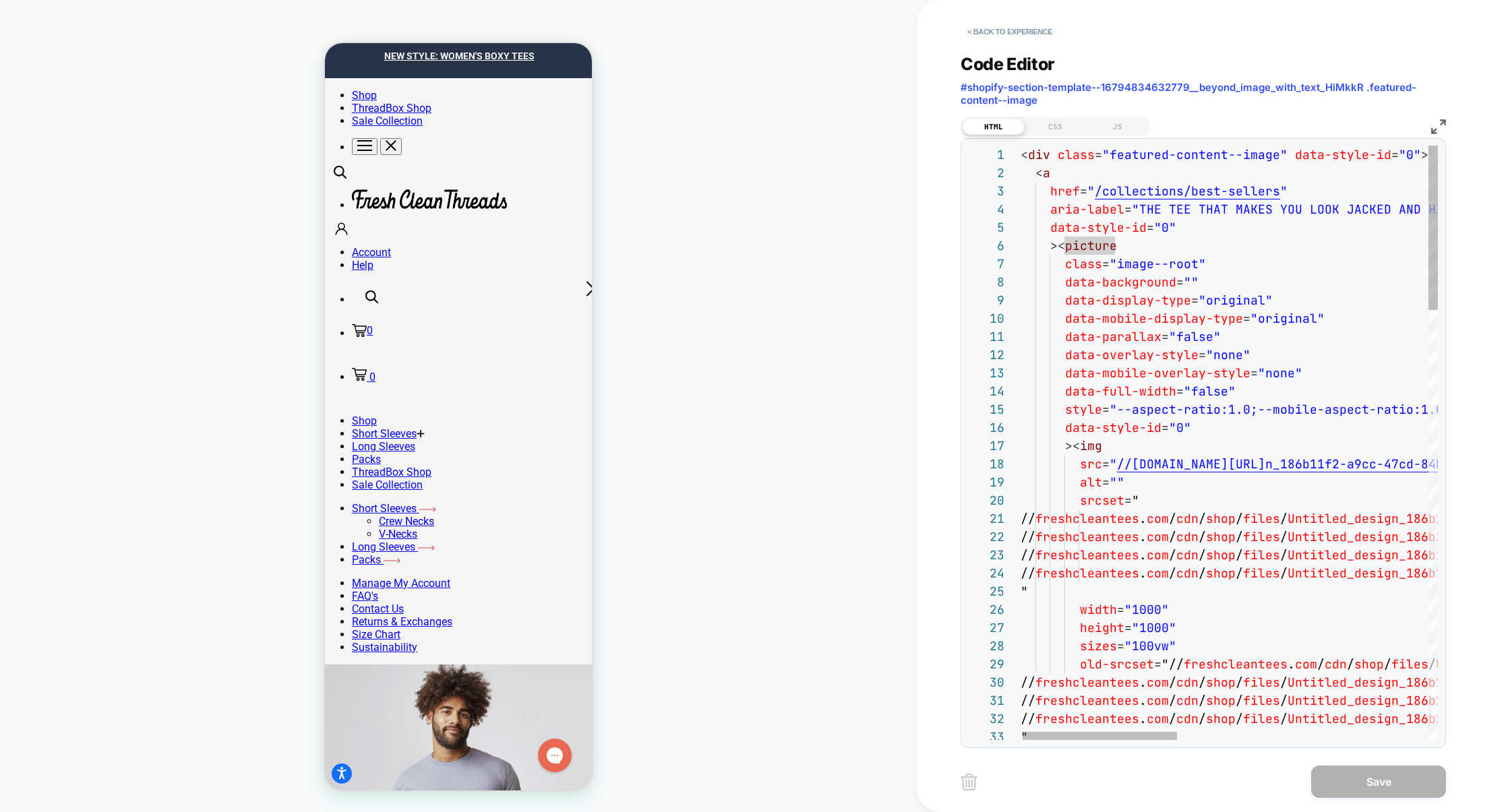
type textarea "**********"
drag, startPoint x: 1139, startPoint y: 206, endPoint x: 1391, endPoint y: 207, distance: 252.0
click at [1391, 208] on span ""THE TEE THAT MAKES YOU LOOK JACKED AND HIDES YOUR" at bounding box center [1318, 209] width 371 height 15
click at [1024, 30] on button "< Back to experience" at bounding box center [1009, 31] width 98 height 21
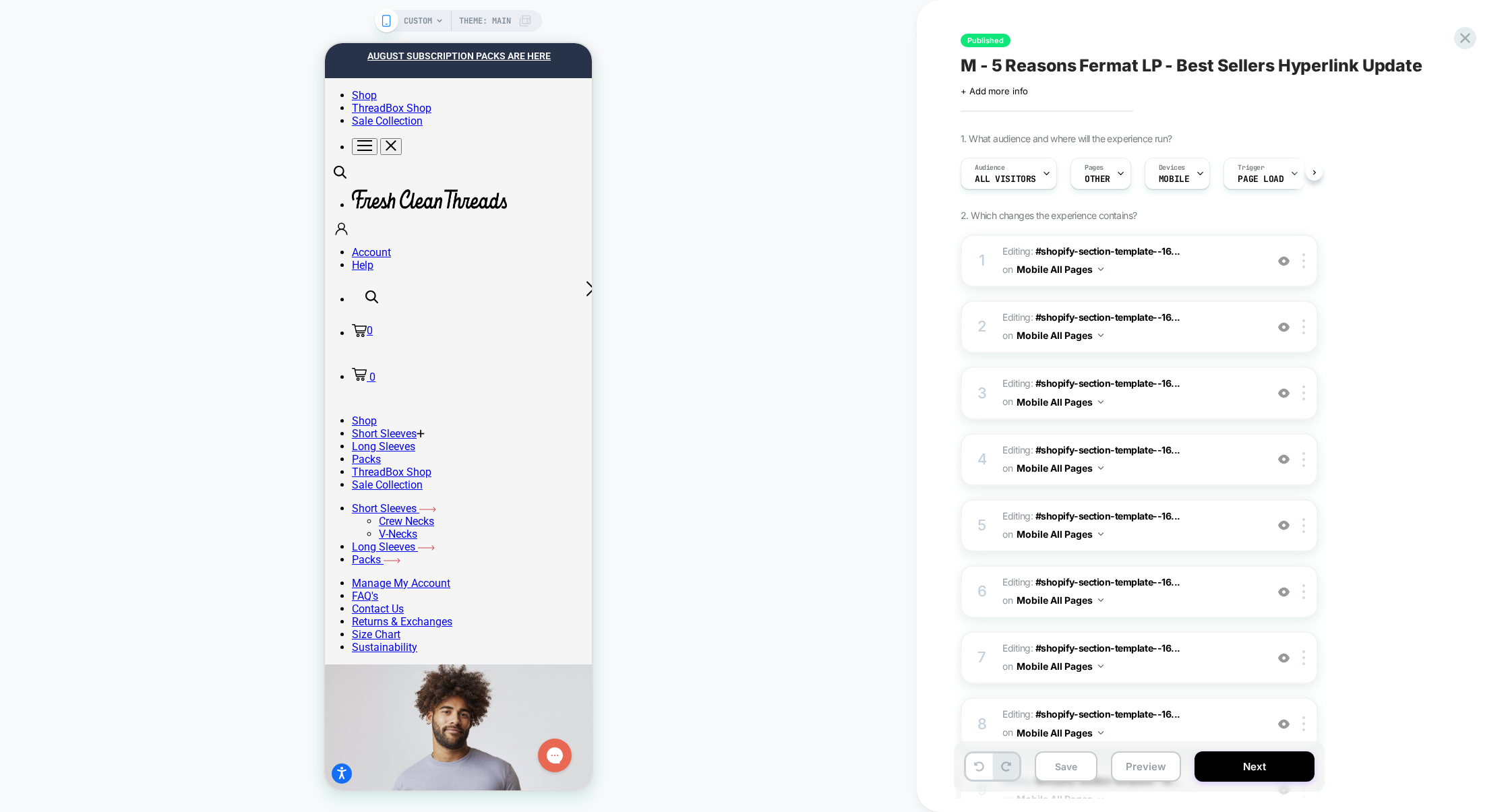
scroll to position [0, 1]
click at [1278, 262] on img at bounding box center [1284, 262] width 12 height 12
click at [1281, 262] on img at bounding box center [1284, 262] width 12 height 12
click at [1164, 273] on span "Editing : #shopify-section-template--16... #shopify-section-template--167948346…" at bounding box center [1131, 261] width 257 height 36
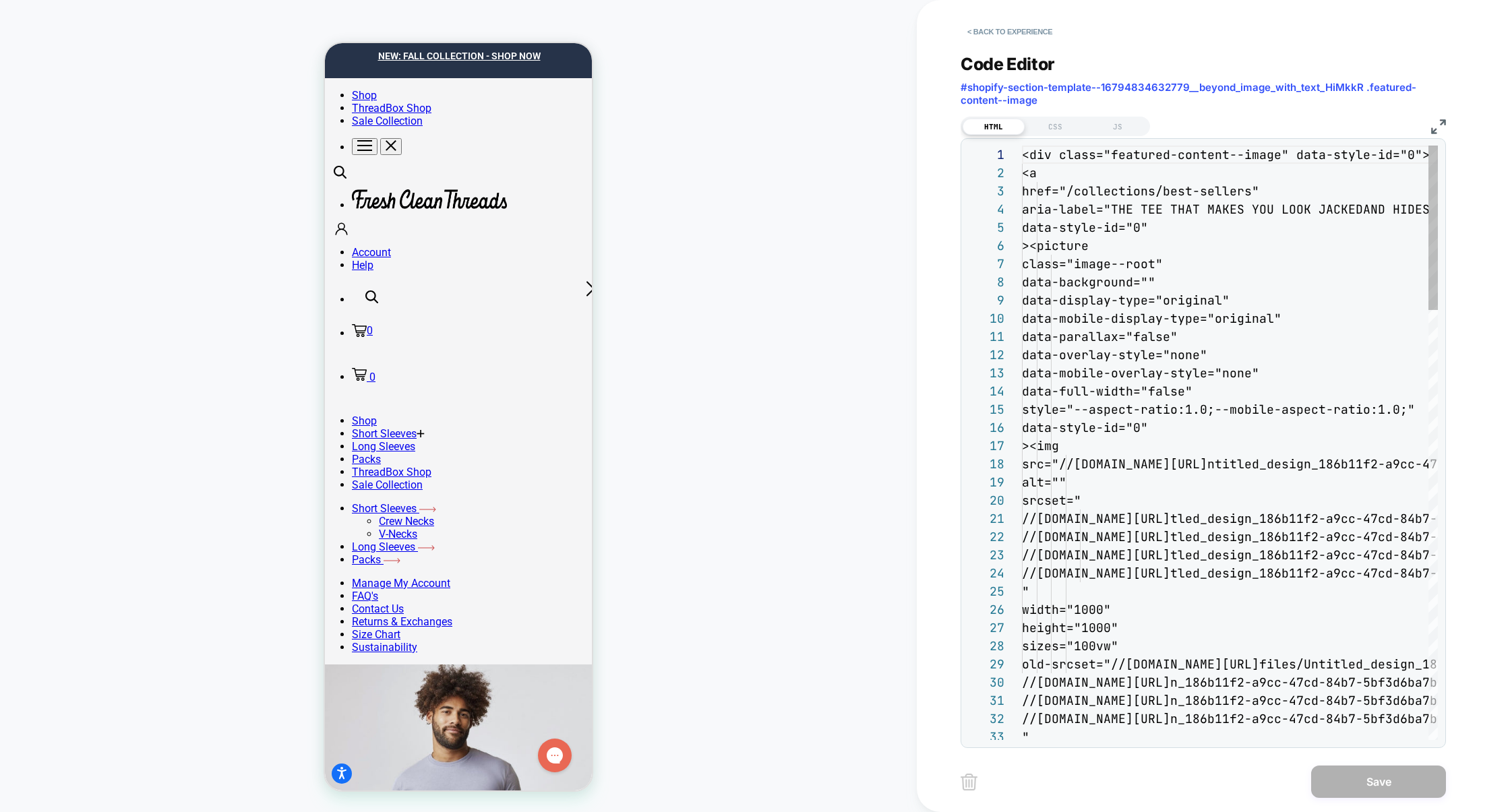
scroll to position [182, 0]
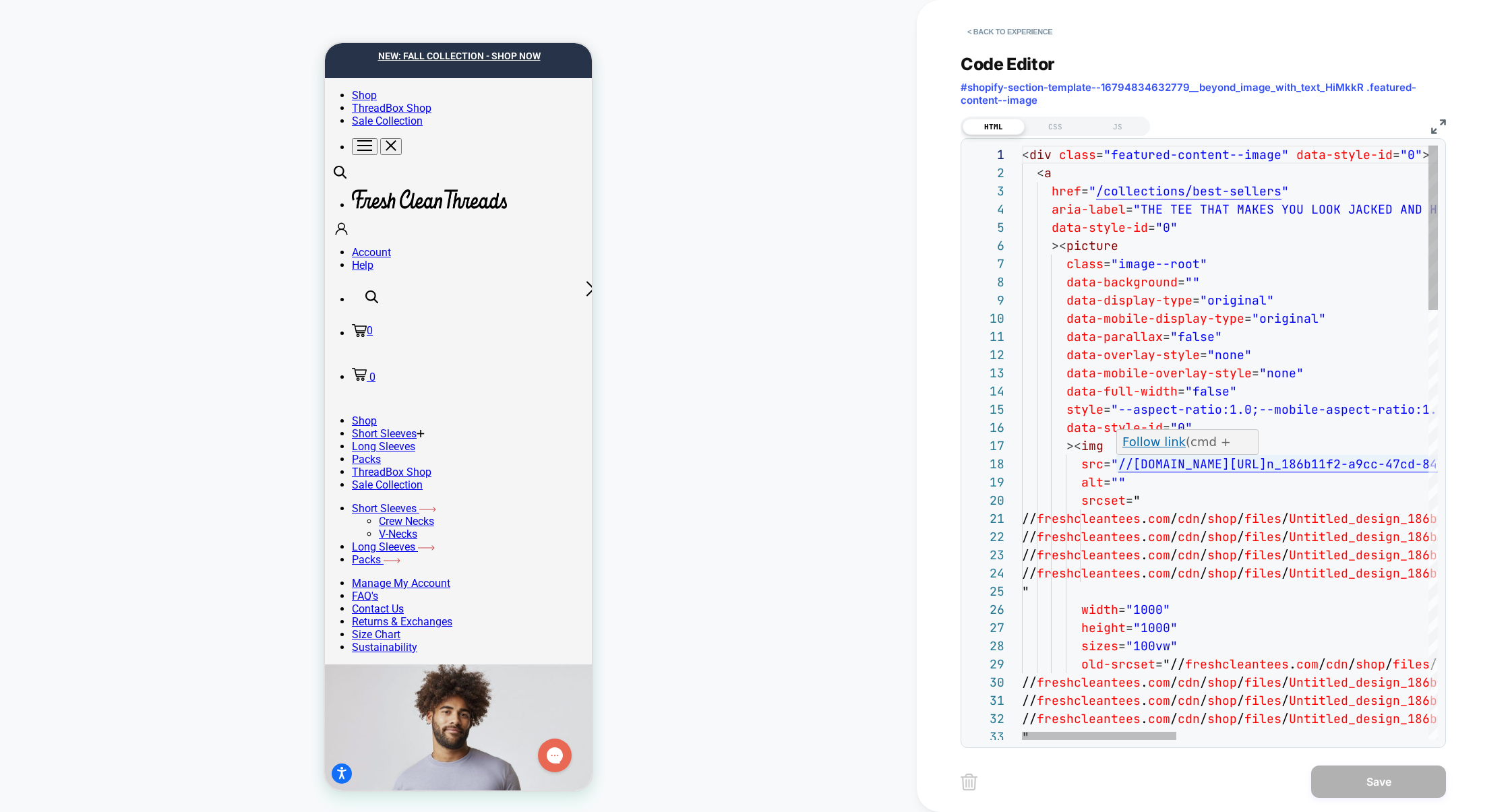
type textarea "**********"
click at [1043, 40] on button "< Back to experience" at bounding box center [1009, 31] width 98 height 21
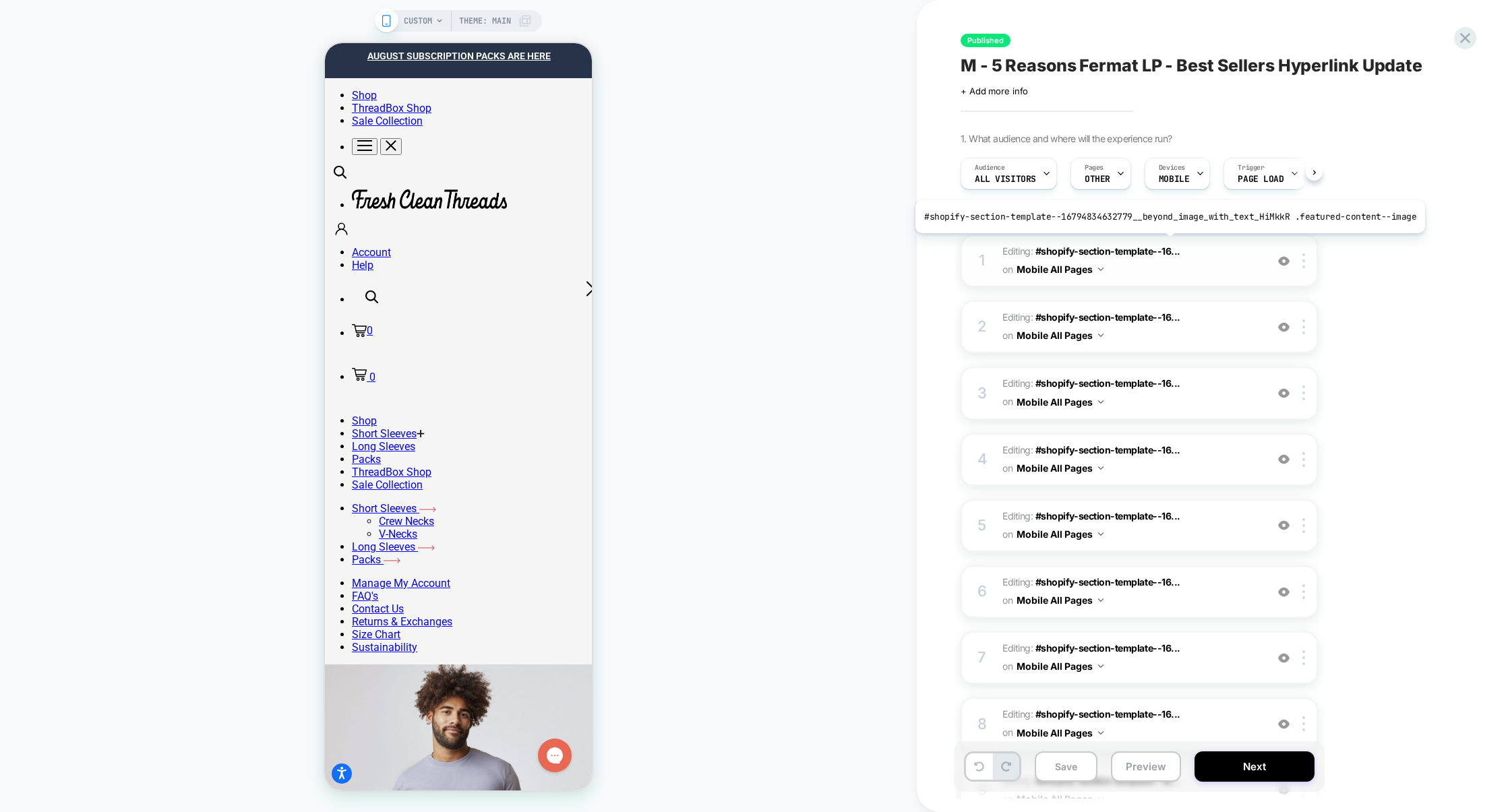
scroll to position [0, 1]
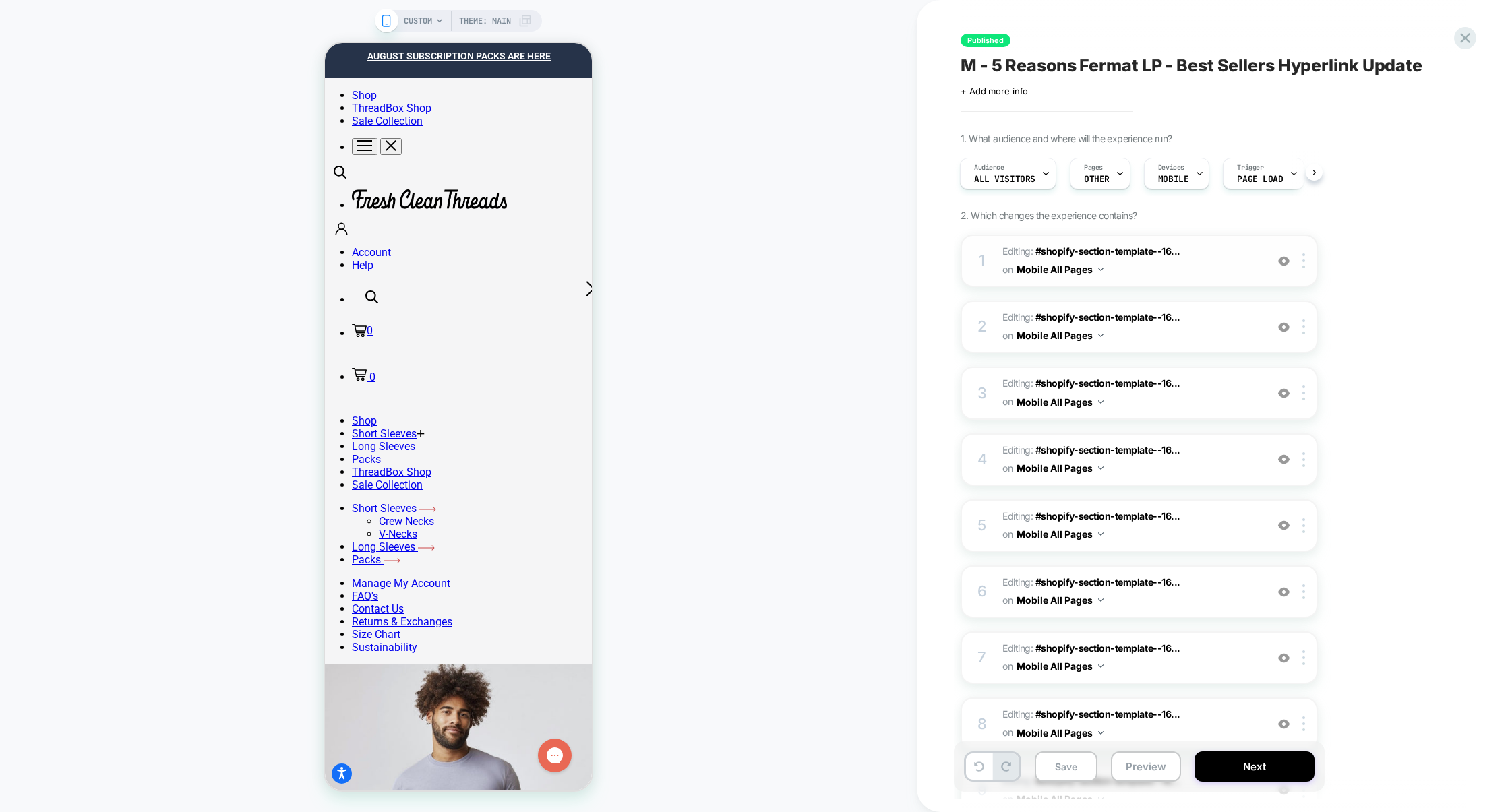
click at [1285, 260] on img at bounding box center [1284, 262] width 12 height 12
click at [1287, 326] on img at bounding box center [1284, 328] width 12 height 12
click at [1280, 388] on img at bounding box center [1284, 394] width 12 height 12
click at [1286, 460] on img at bounding box center [1284, 460] width 12 height 12
click at [1286, 532] on div "5 Editing : #shopify-section-template--16... #shopify-section-template--1679483…" at bounding box center [1139, 526] width 357 height 52
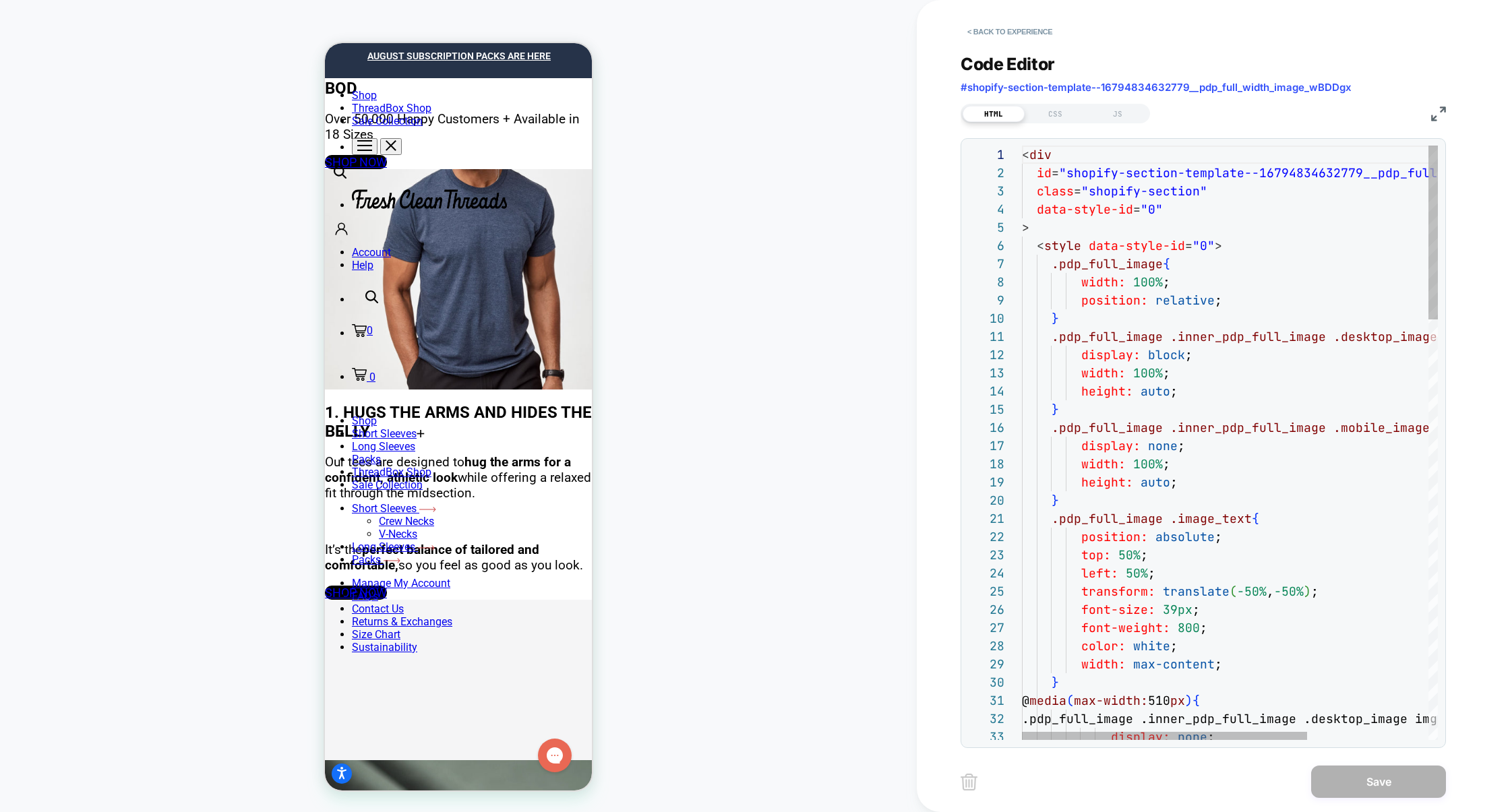
scroll to position [942, 0]
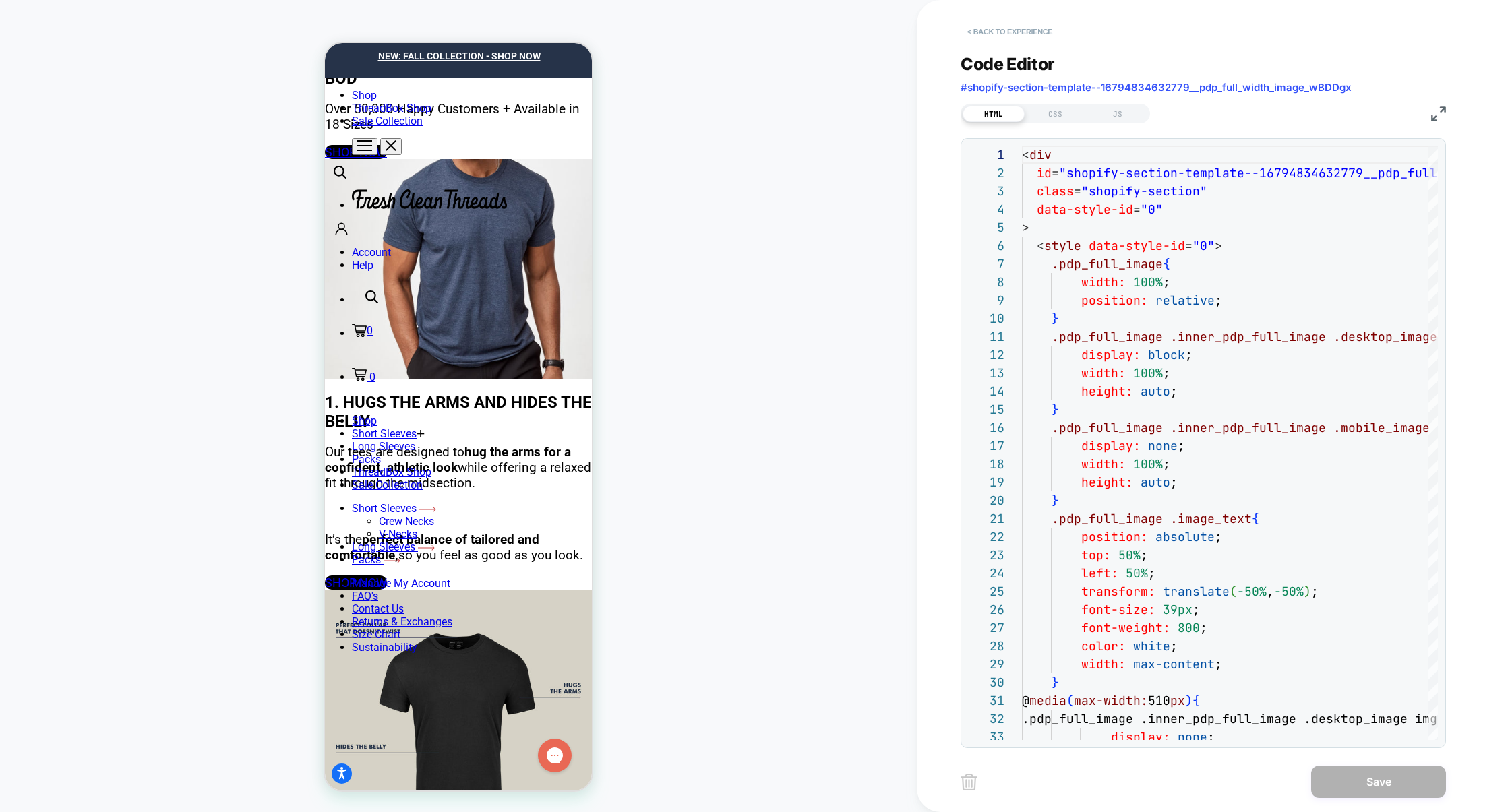
click at [1028, 36] on button "< Back to experience" at bounding box center [1009, 31] width 98 height 21
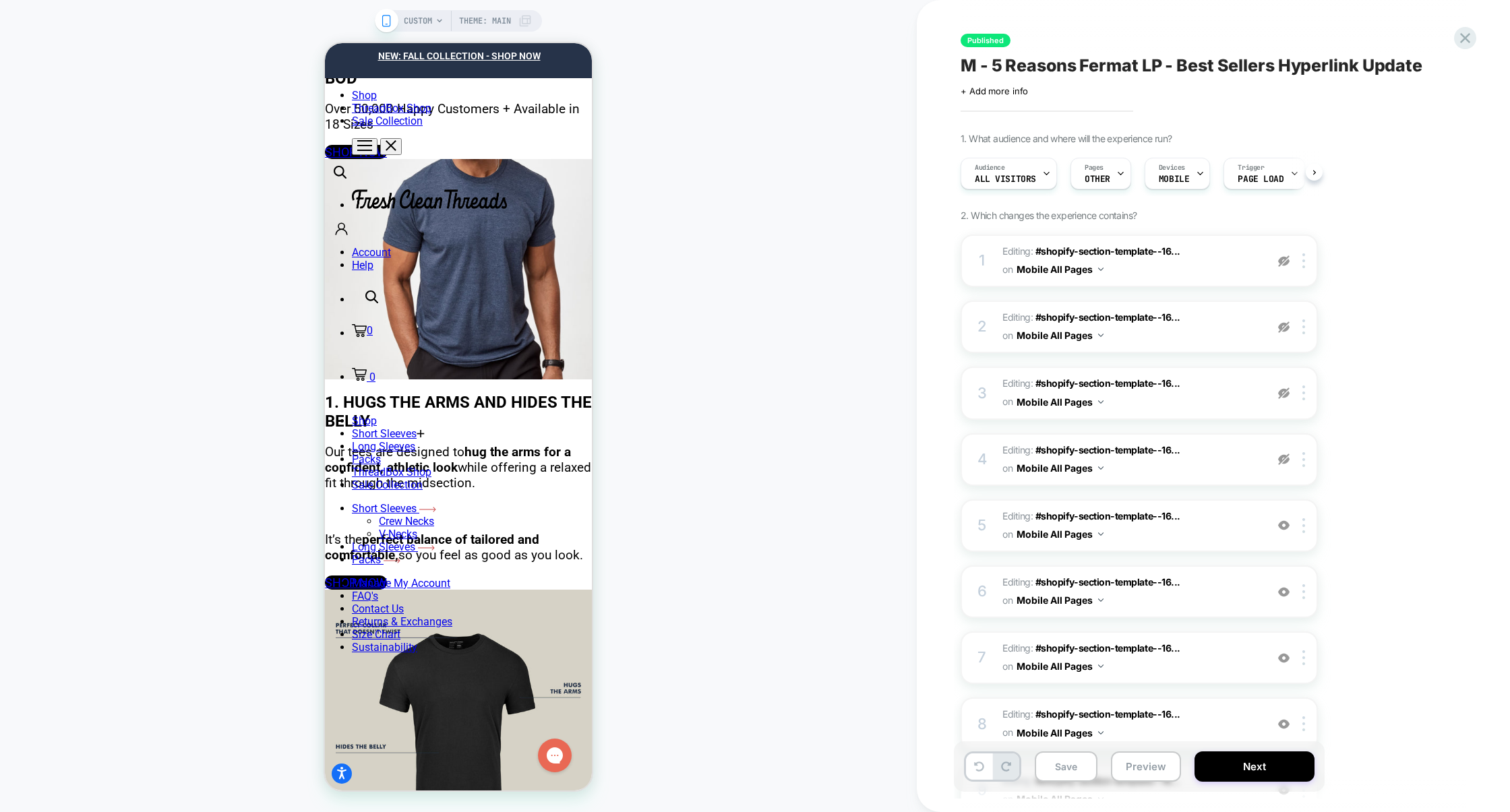
scroll to position [0, 1]
click at [1295, 457] on div at bounding box center [1306, 460] width 22 height 15
click at [1285, 459] on img at bounding box center [1284, 460] width 12 height 12
click at [1225, 472] on span "Editing : #shopify-section-template--16... #shopify-section-template--167948346…" at bounding box center [1131, 459] width 257 height 36
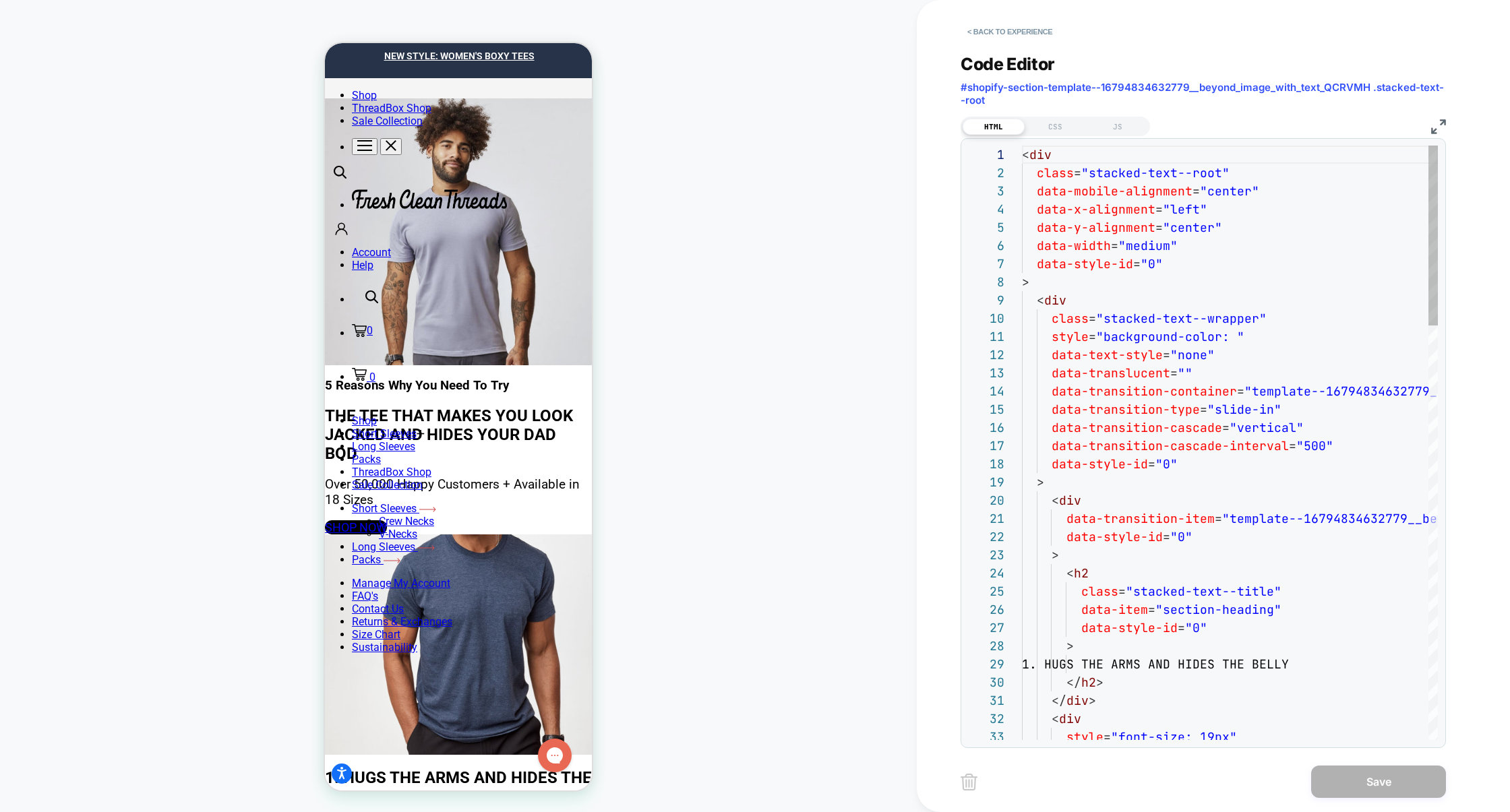
scroll to position [551, 0]
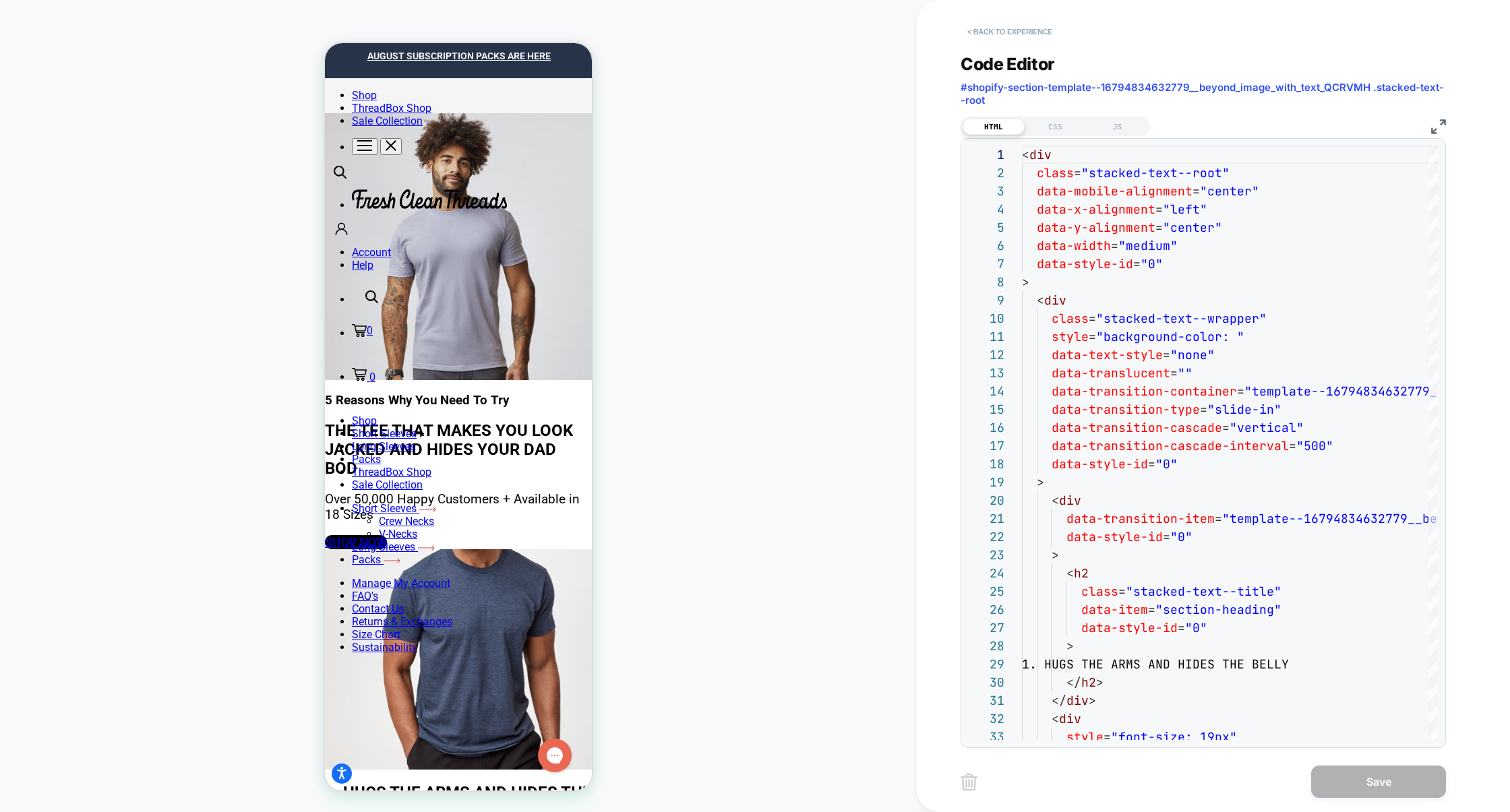
click at [1021, 31] on button "< Back to experience" at bounding box center [1009, 31] width 98 height 21
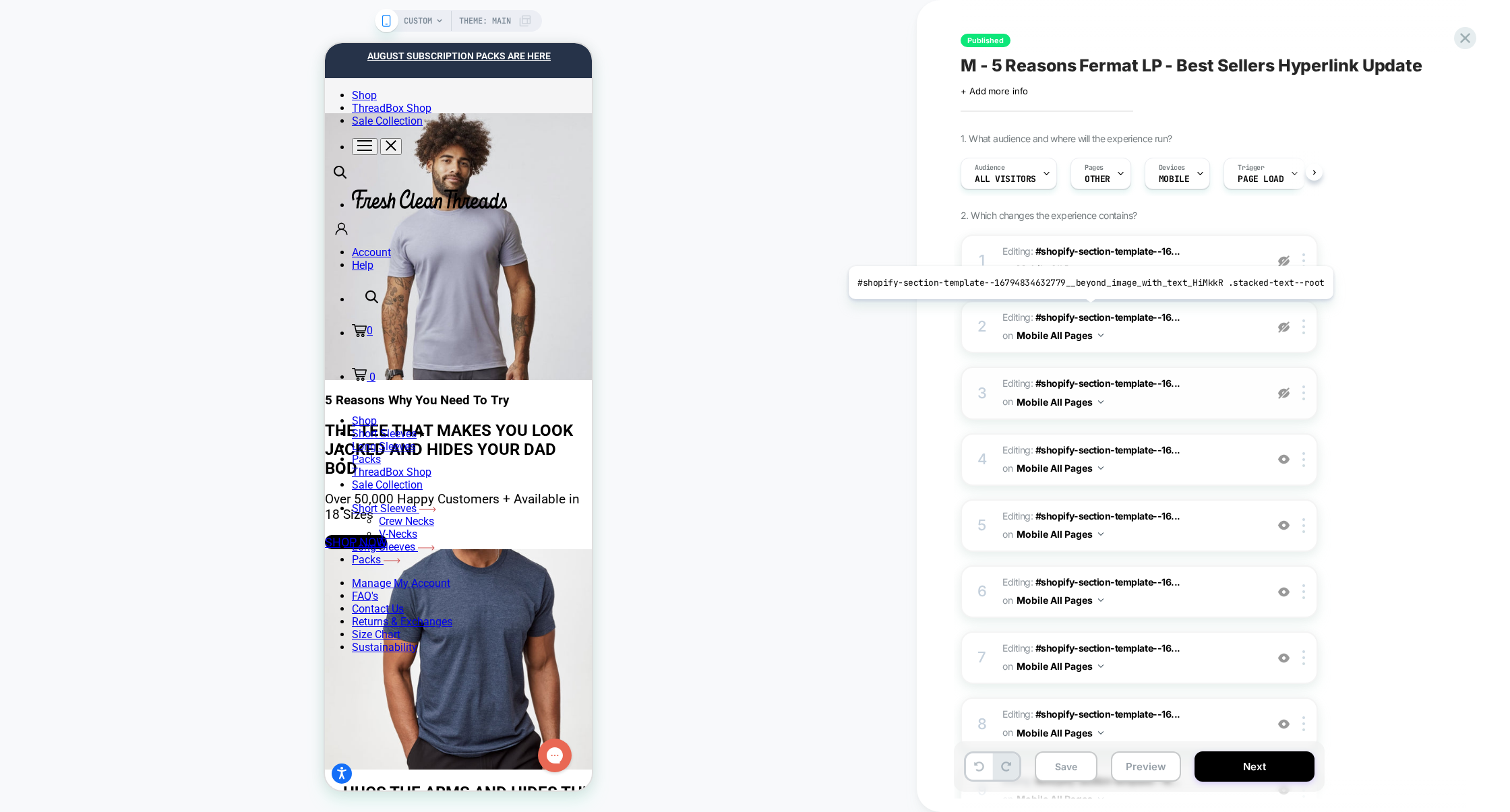
scroll to position [0, 1]
click at [1286, 392] on img at bounding box center [1284, 394] width 12 height 12
click at [1285, 325] on img at bounding box center [1284, 328] width 12 height 12
click at [1285, 263] on img at bounding box center [1284, 262] width 12 height 12
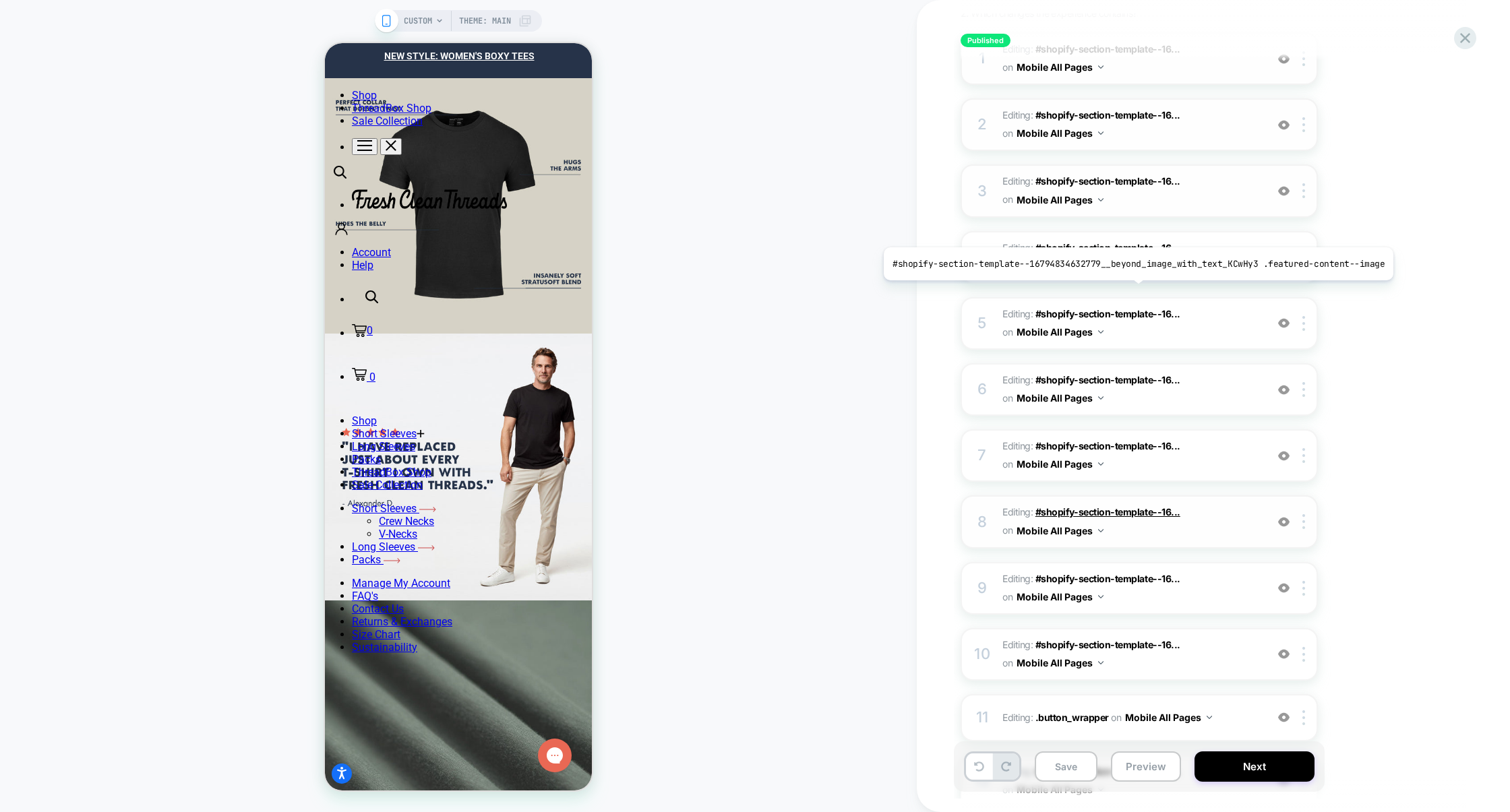
scroll to position [0, 0]
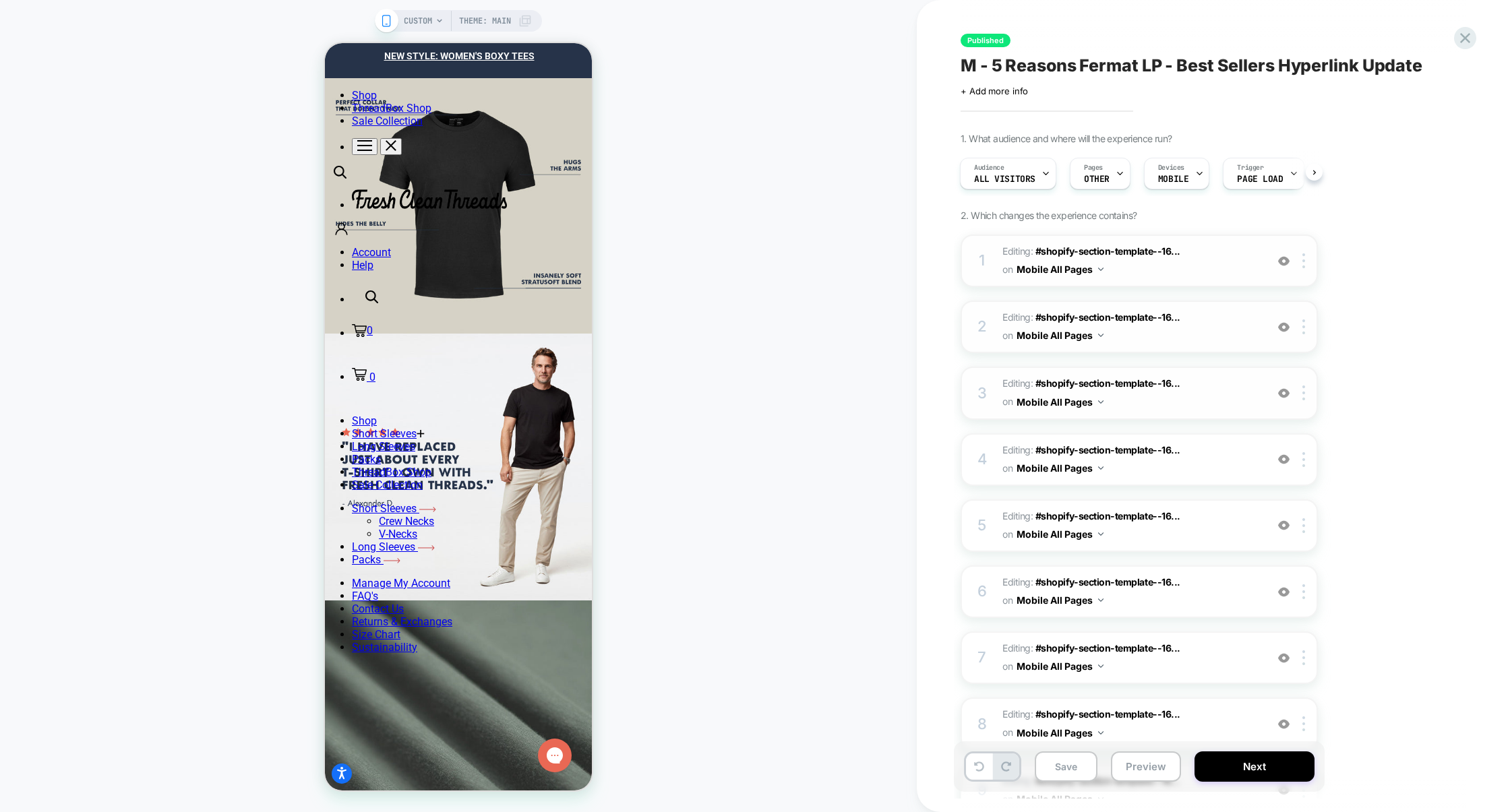
click at [1219, 273] on span "Editing : #shopify-section-template--16... #shopify-section-template--167948346…" at bounding box center [1131, 261] width 257 height 36
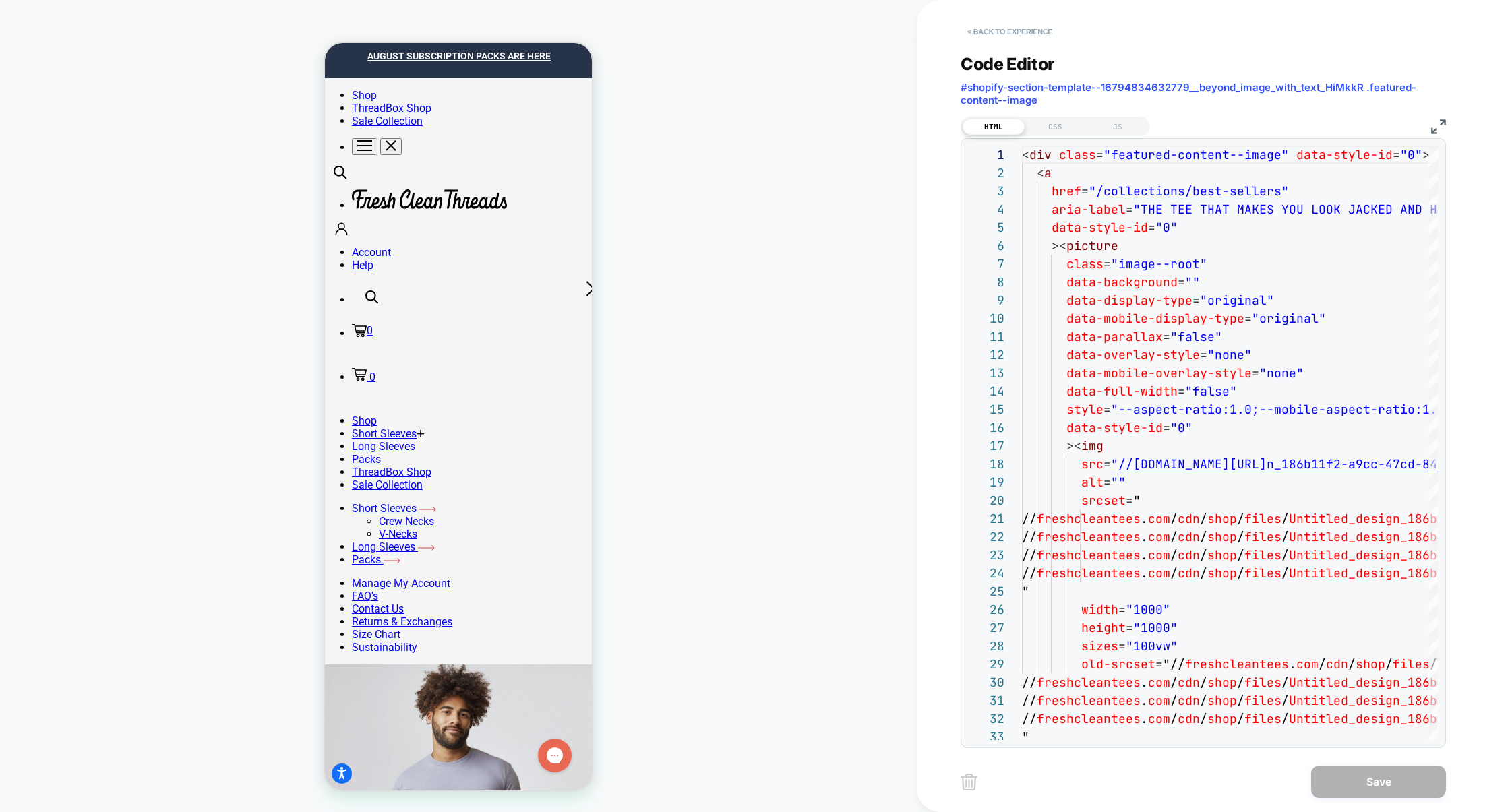
click at [1020, 39] on button "< Back to experience" at bounding box center [1009, 31] width 98 height 21
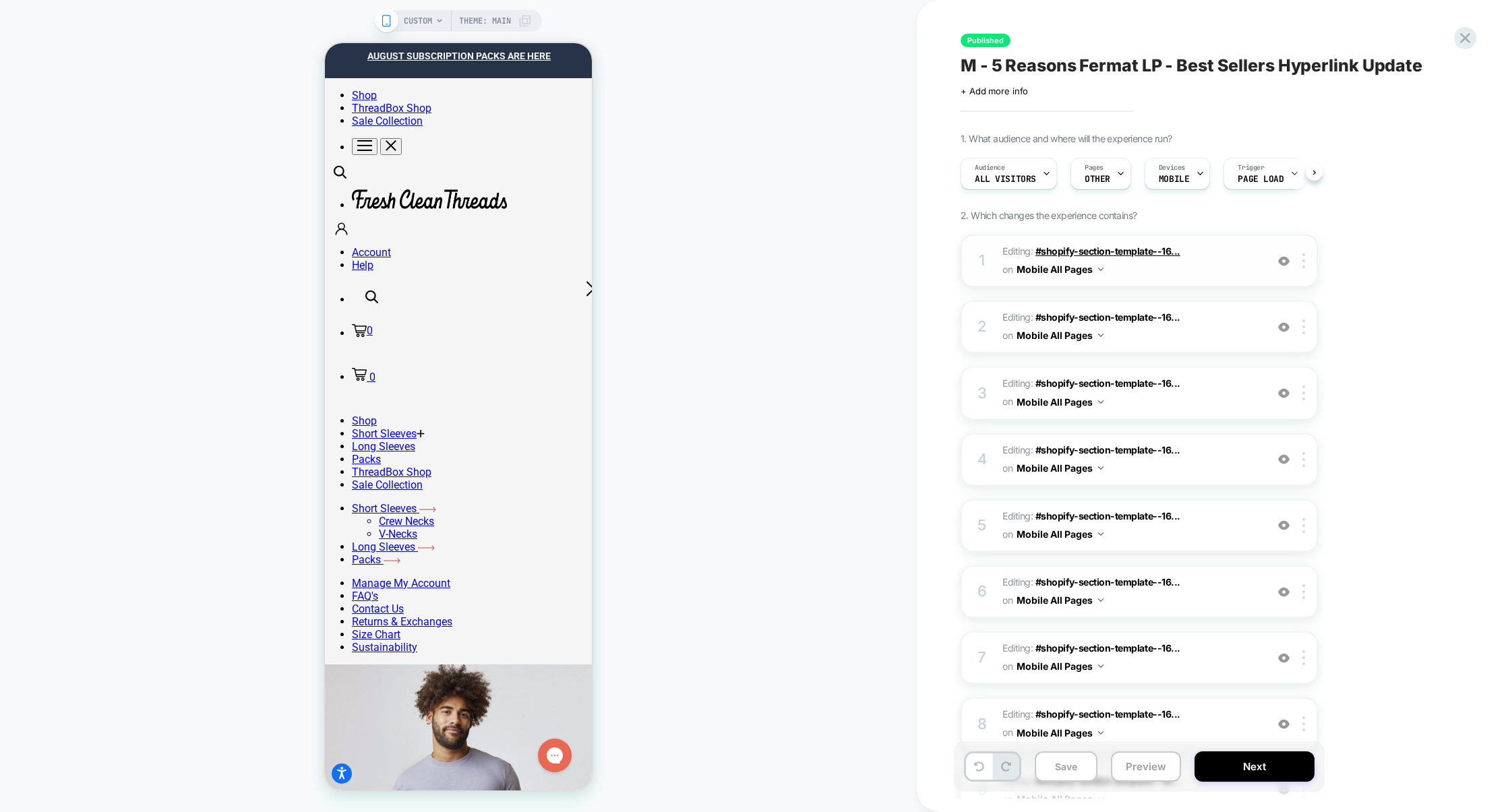
scroll to position [0, 1]
click at [1206, 317] on span "Editing : #shopify-section-template--16... #shopify-section-template--167948346…" at bounding box center [1131, 327] width 257 height 36
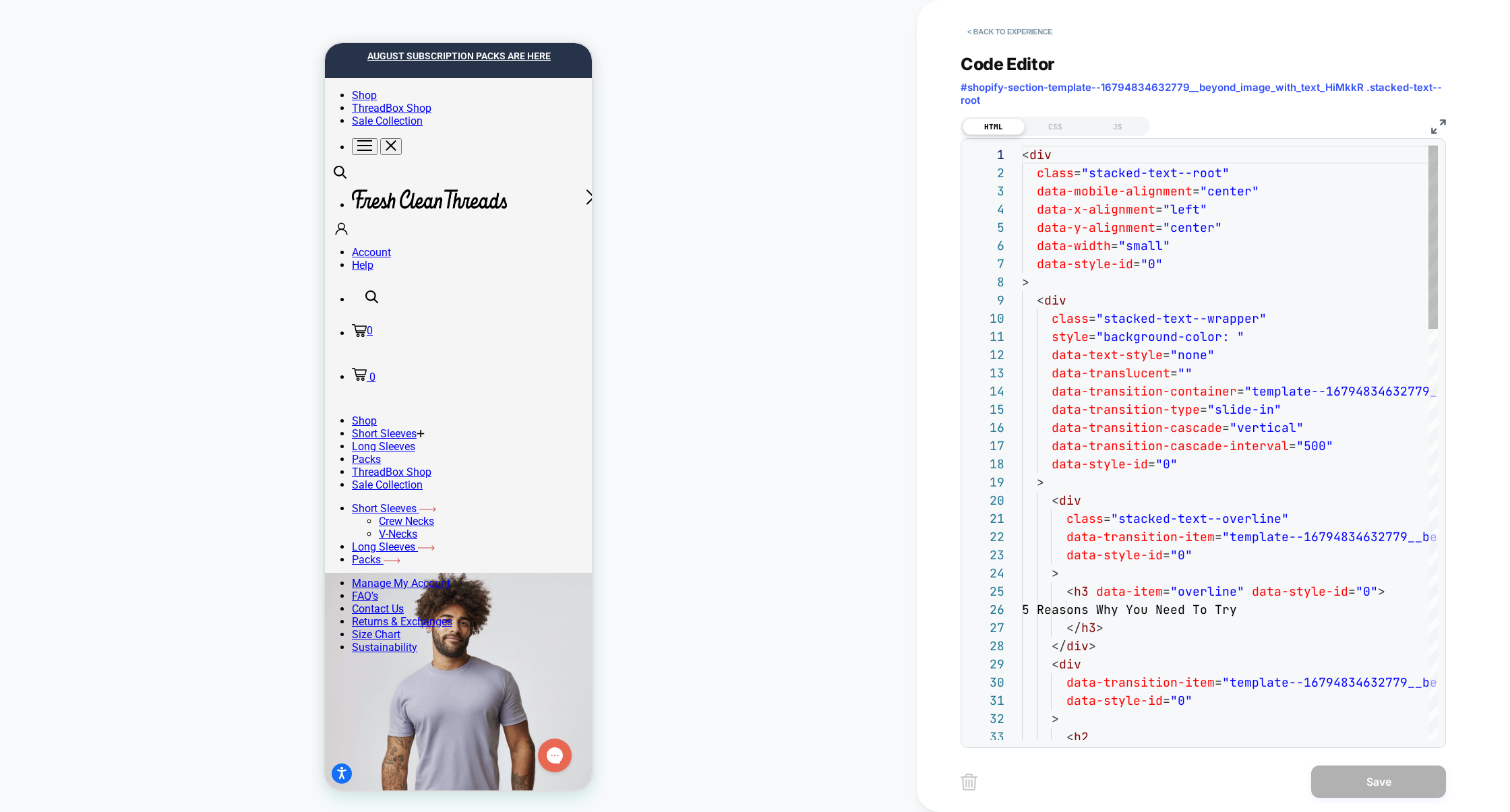
scroll to position [182, 0]
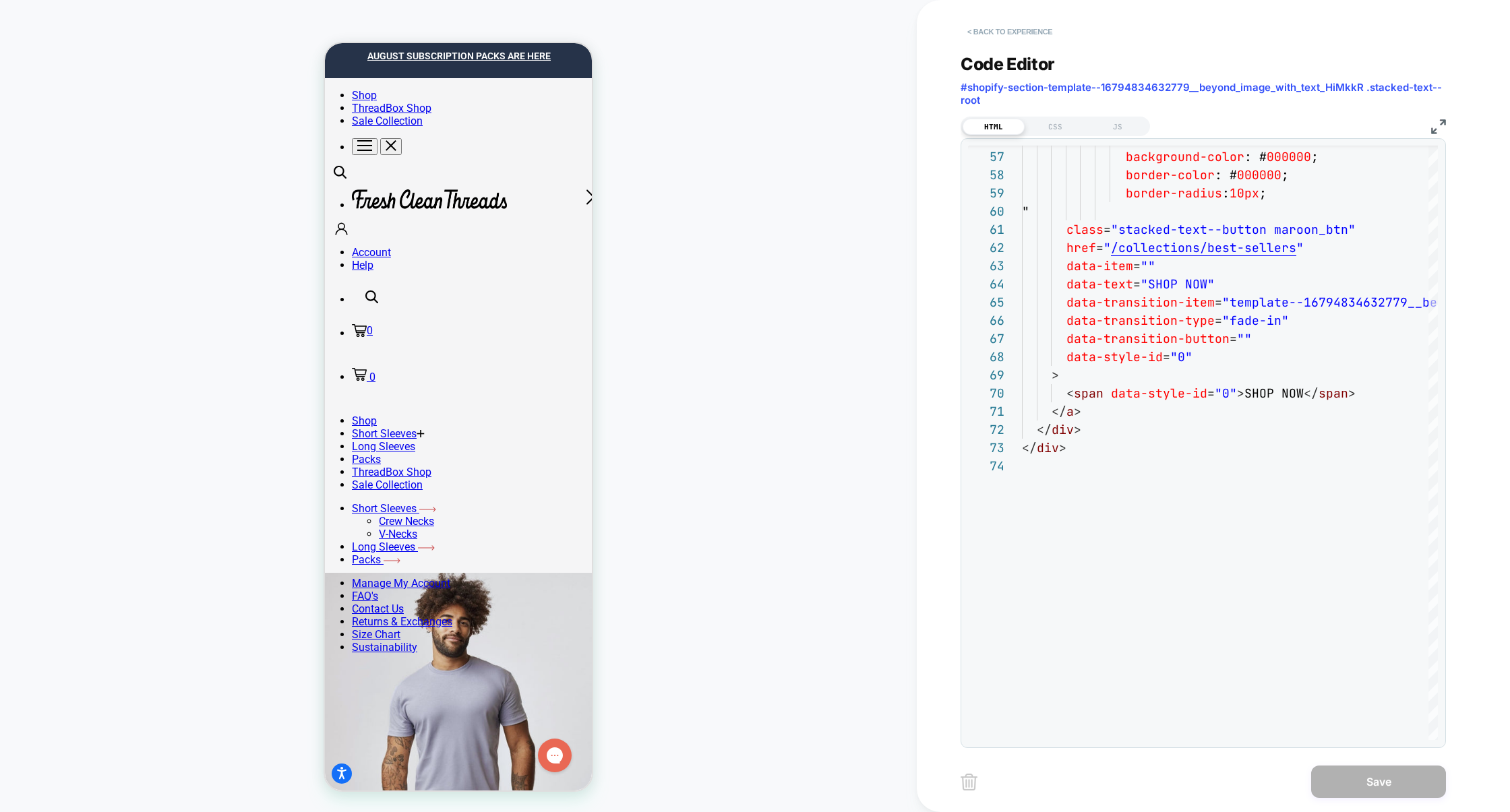
click at [1017, 28] on button "< Back to experience" at bounding box center [1009, 31] width 98 height 21
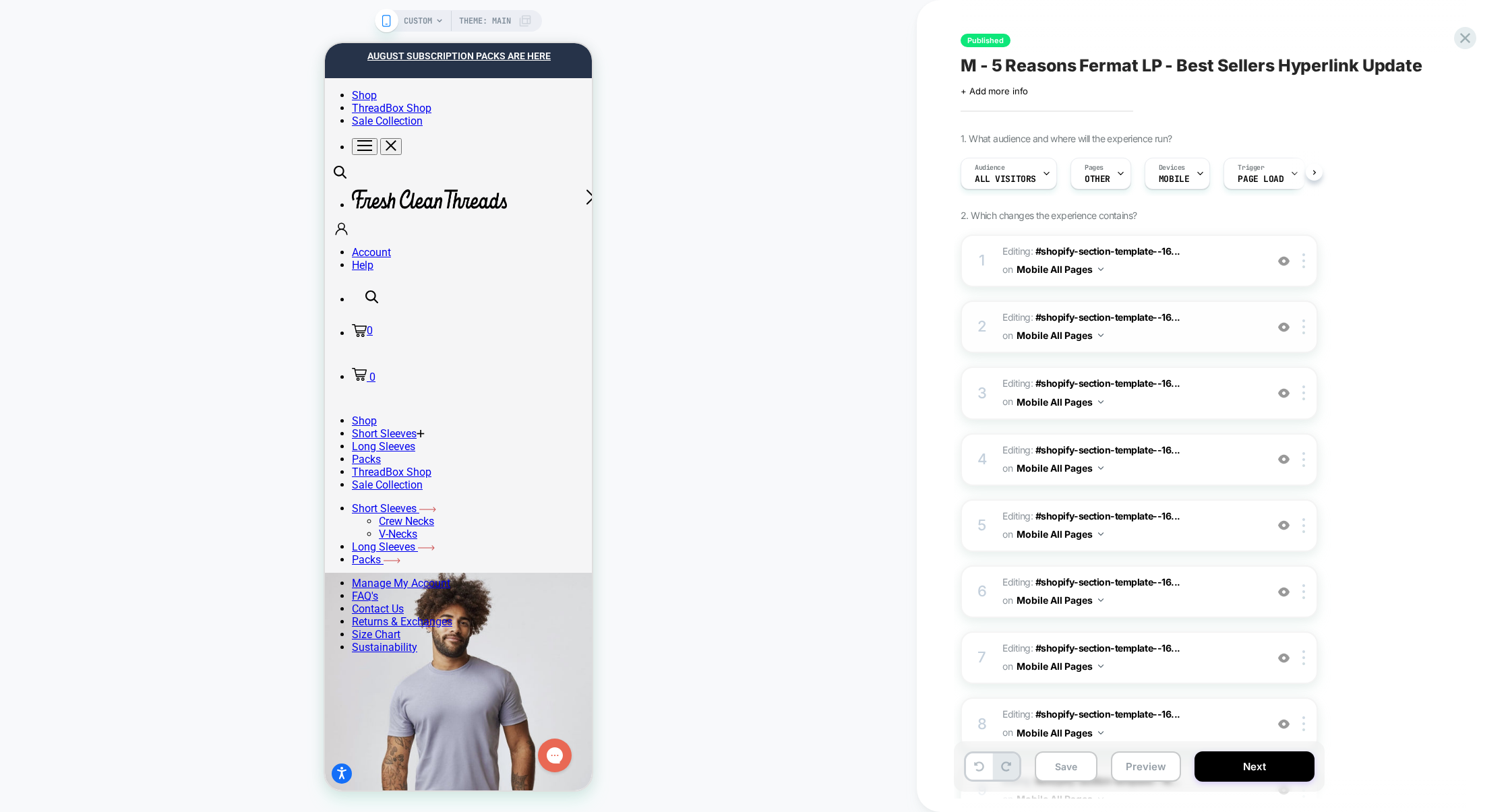
scroll to position [0, 1]
click at [1308, 331] on div at bounding box center [1306, 327] width 22 height 15
click at [1307, 326] on div at bounding box center [1306, 327] width 22 height 15
click at [1192, 336] on span "Editing : #shopify-section-template--16... #shopify-section-template--167948346…" at bounding box center [1131, 327] width 257 height 36
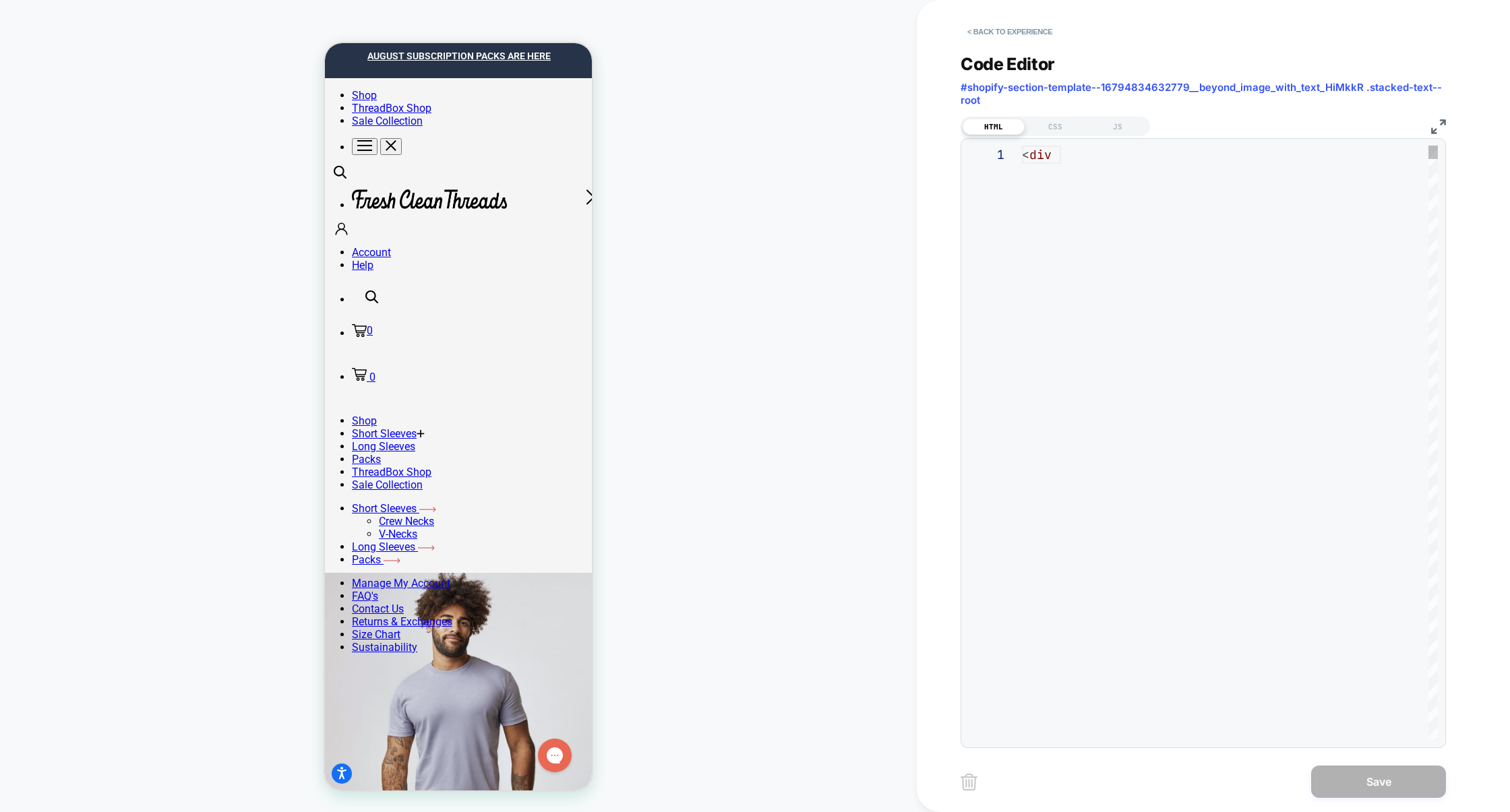
scroll to position [182, 0]
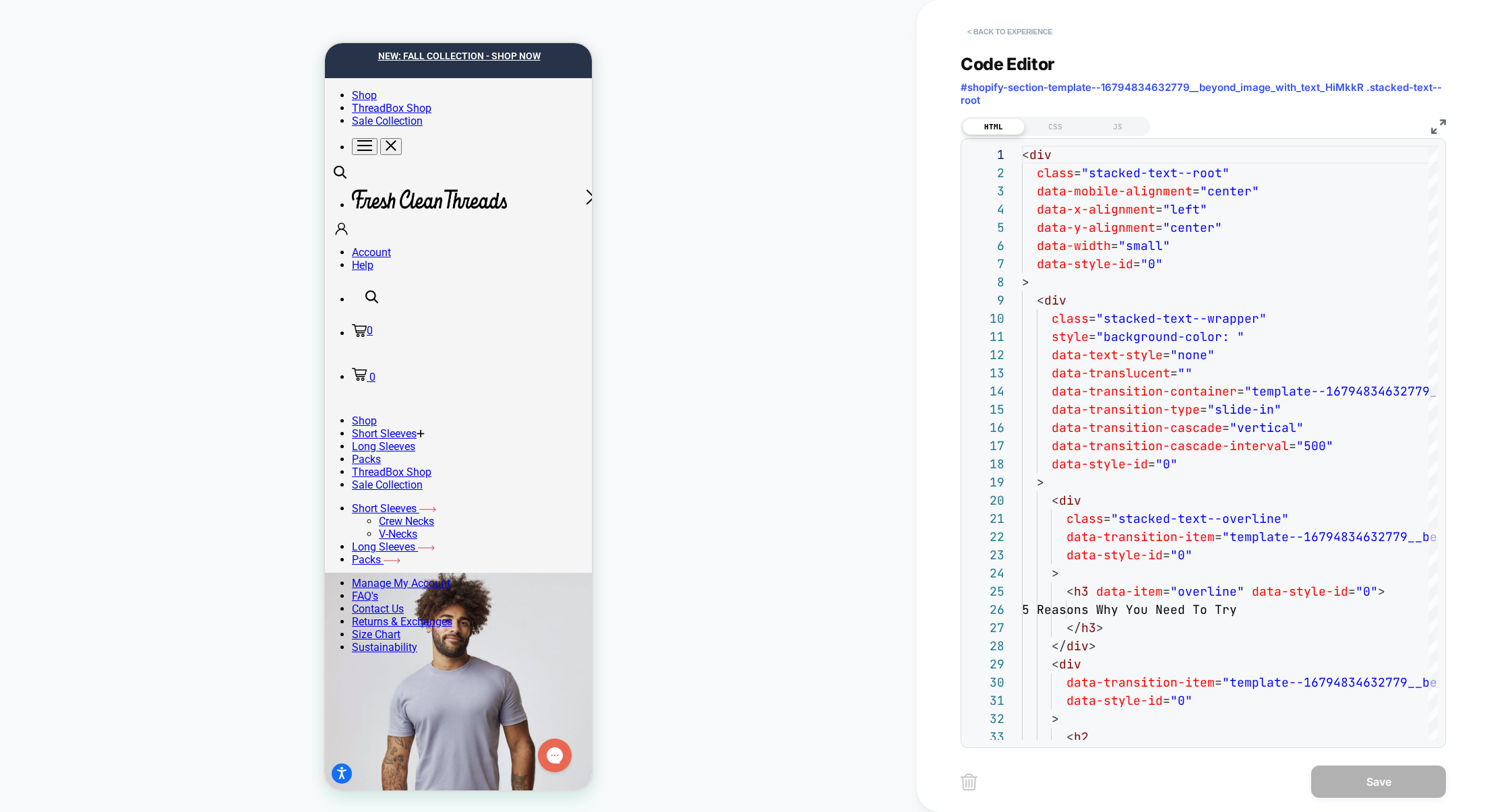
click at [1033, 27] on button "< Back to experience" at bounding box center [1009, 31] width 98 height 21
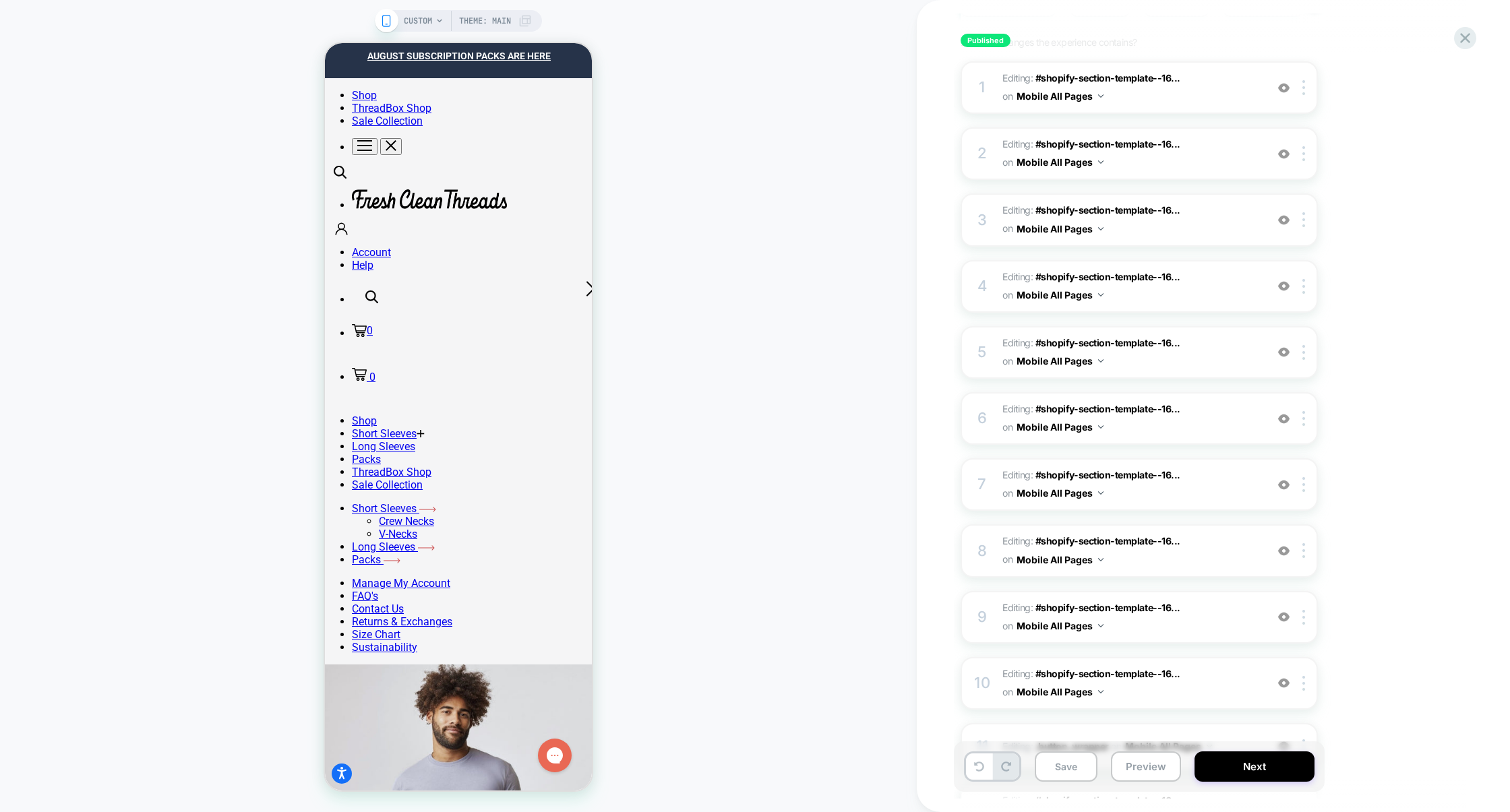
scroll to position [0, 0]
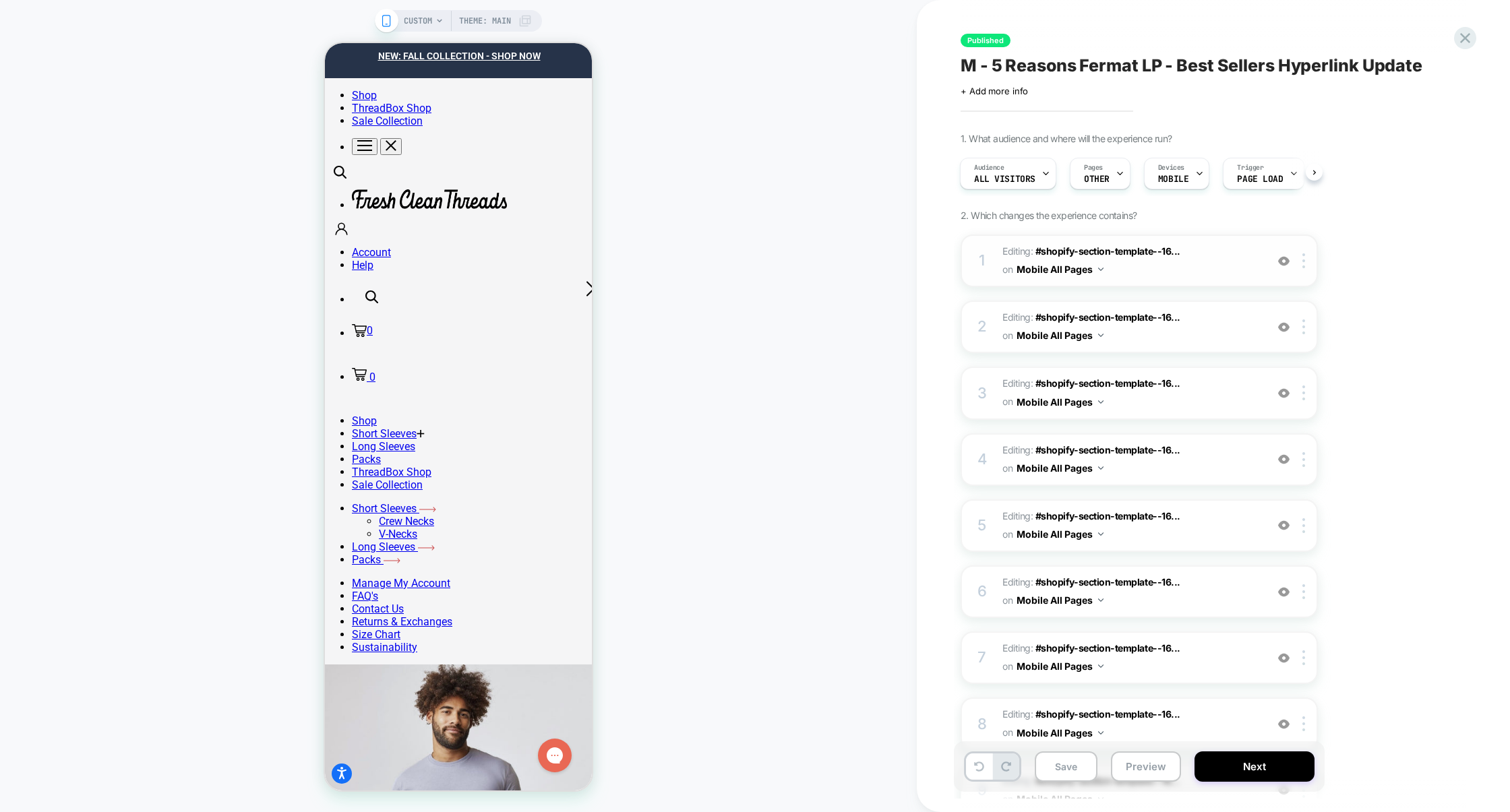
click at [1196, 263] on span "Editing : #shopify-section-template--16... #shopify-section-template--167948346…" at bounding box center [1131, 261] width 257 height 36
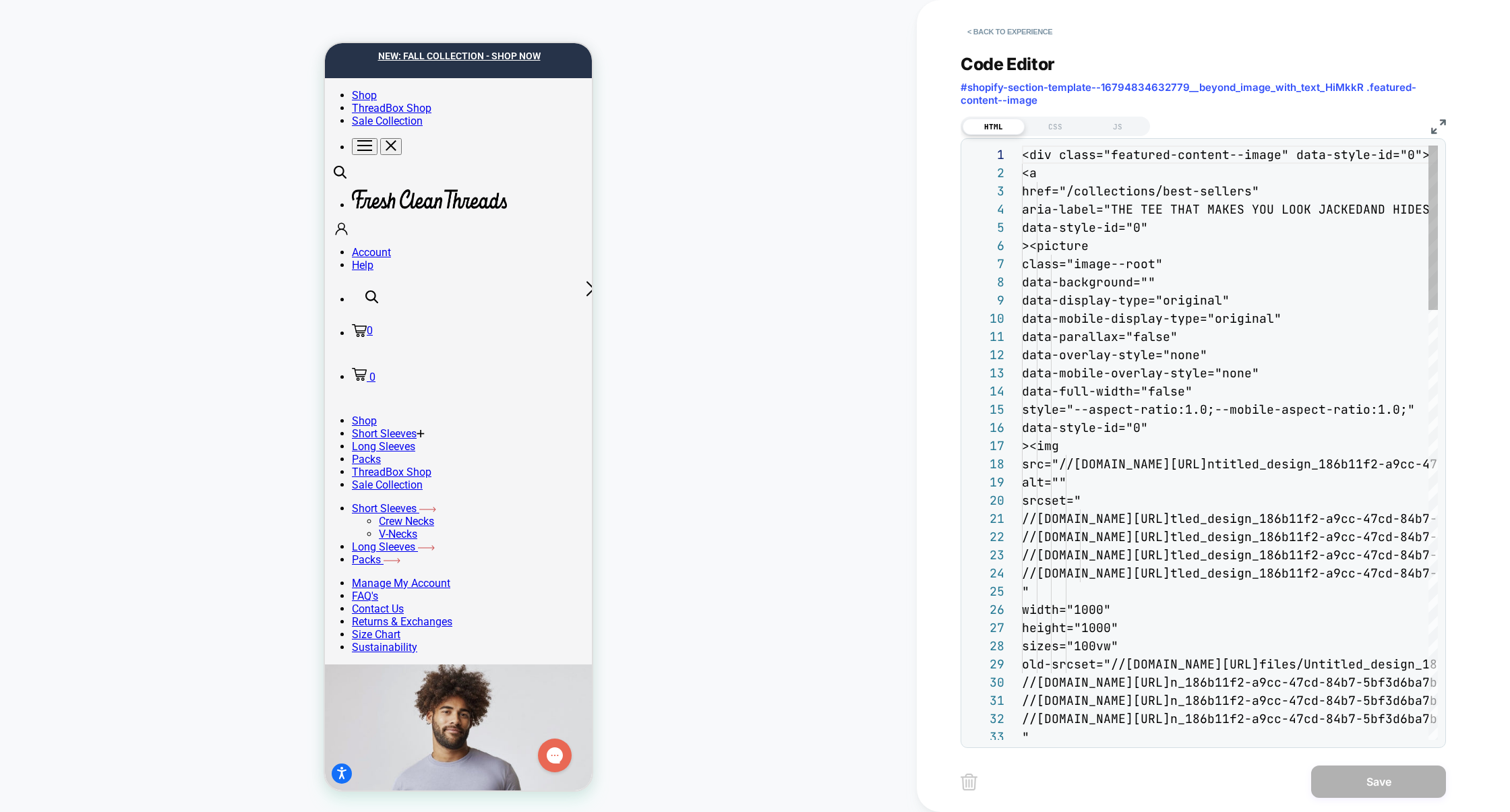
scroll to position [182, 0]
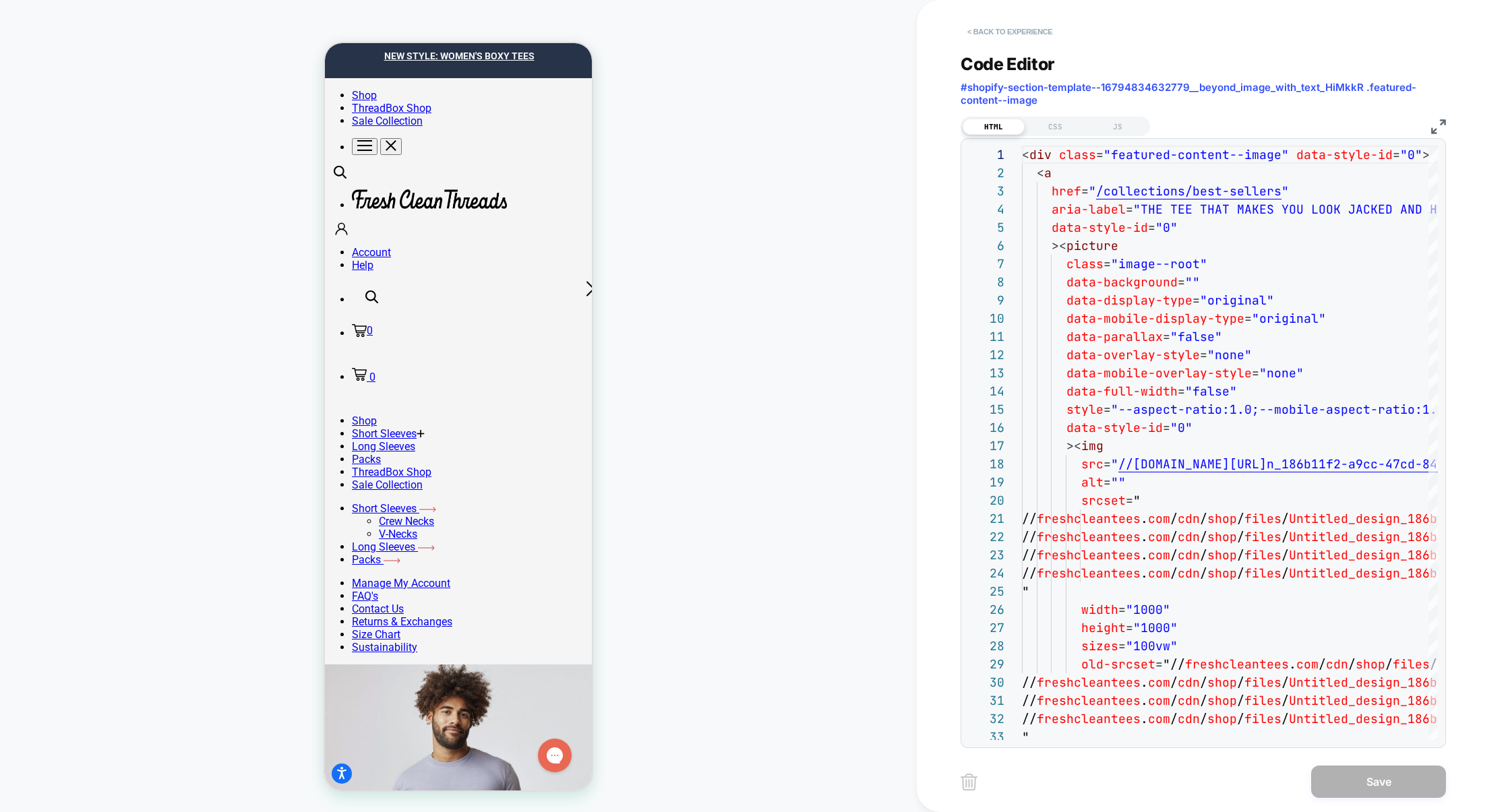
click at [1009, 25] on button "< Back to experience" at bounding box center [1009, 31] width 98 height 21
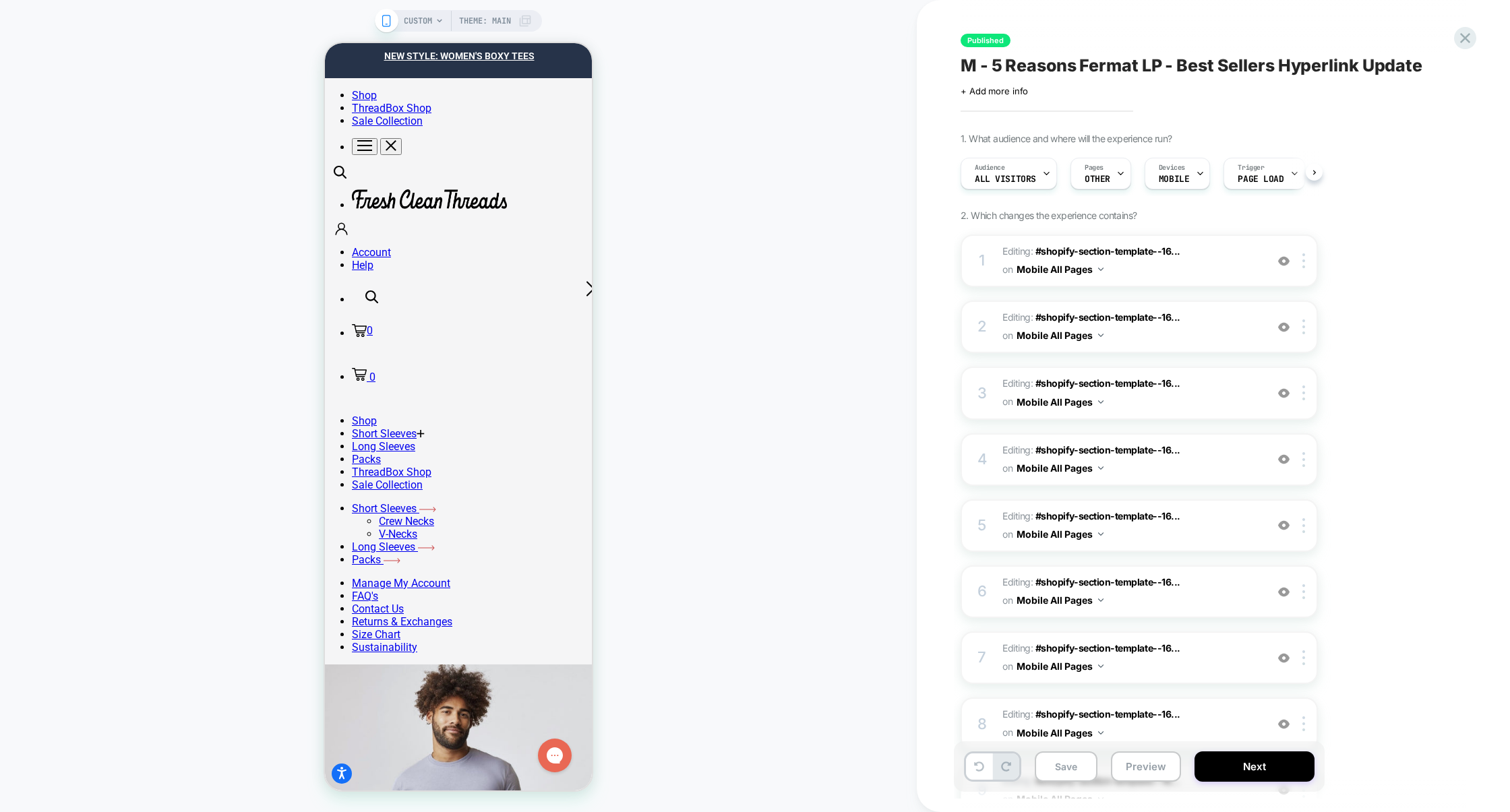
scroll to position [0, 1]
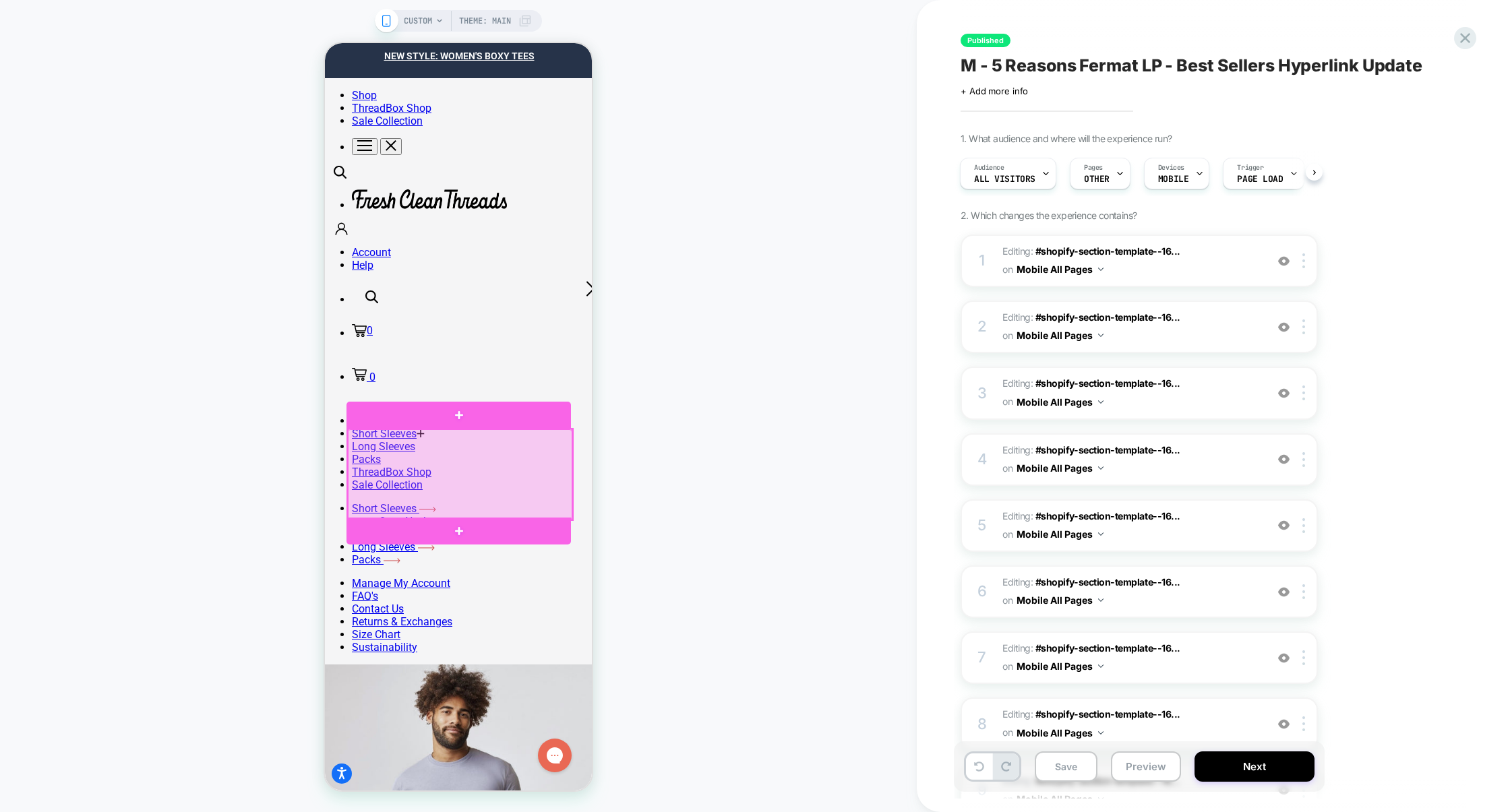
click at [454, 447] on div at bounding box center [460, 474] width 224 height 91
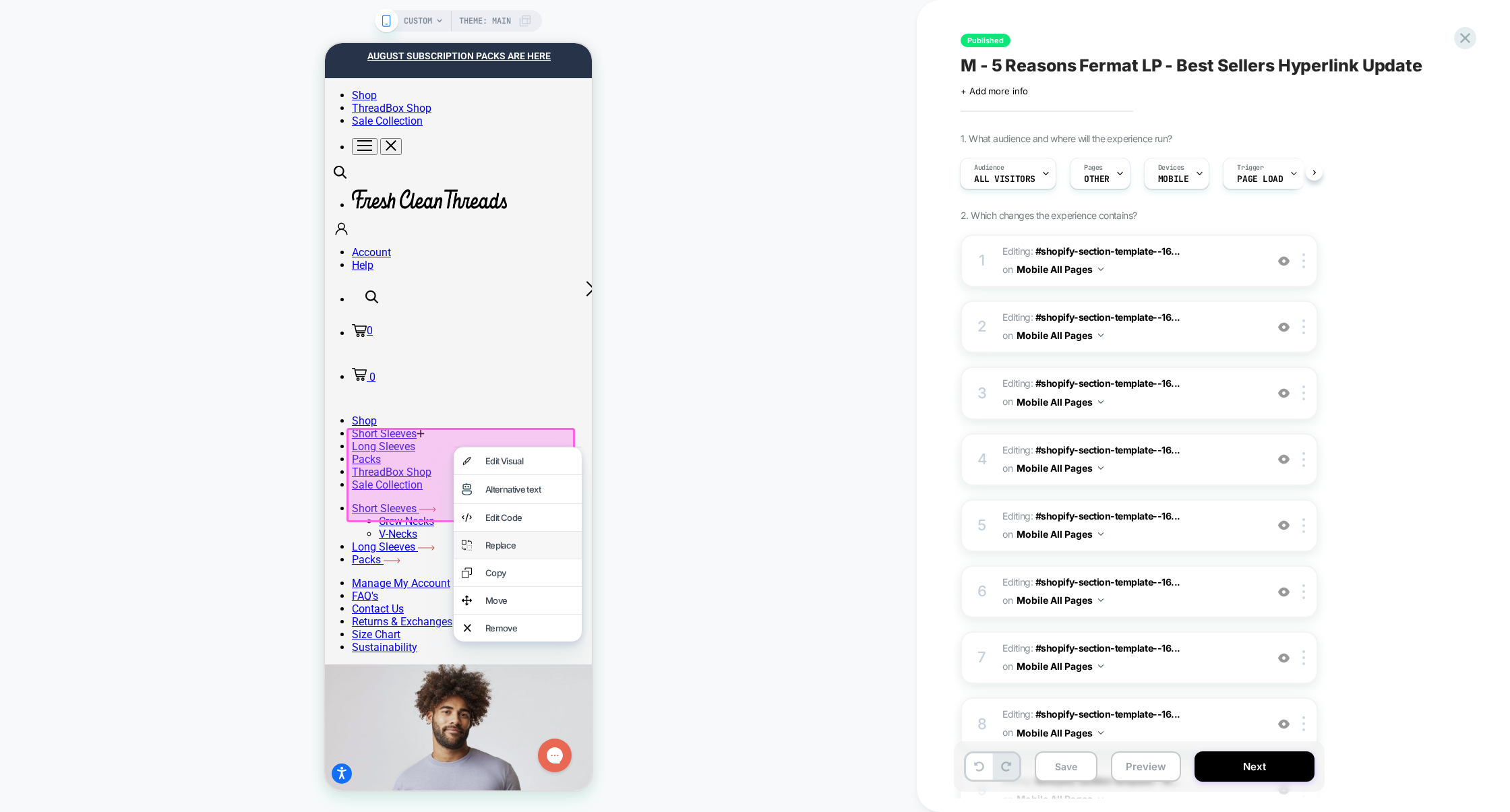
click at [532, 545] on div "Replace" at bounding box center [529, 545] width 88 height 11
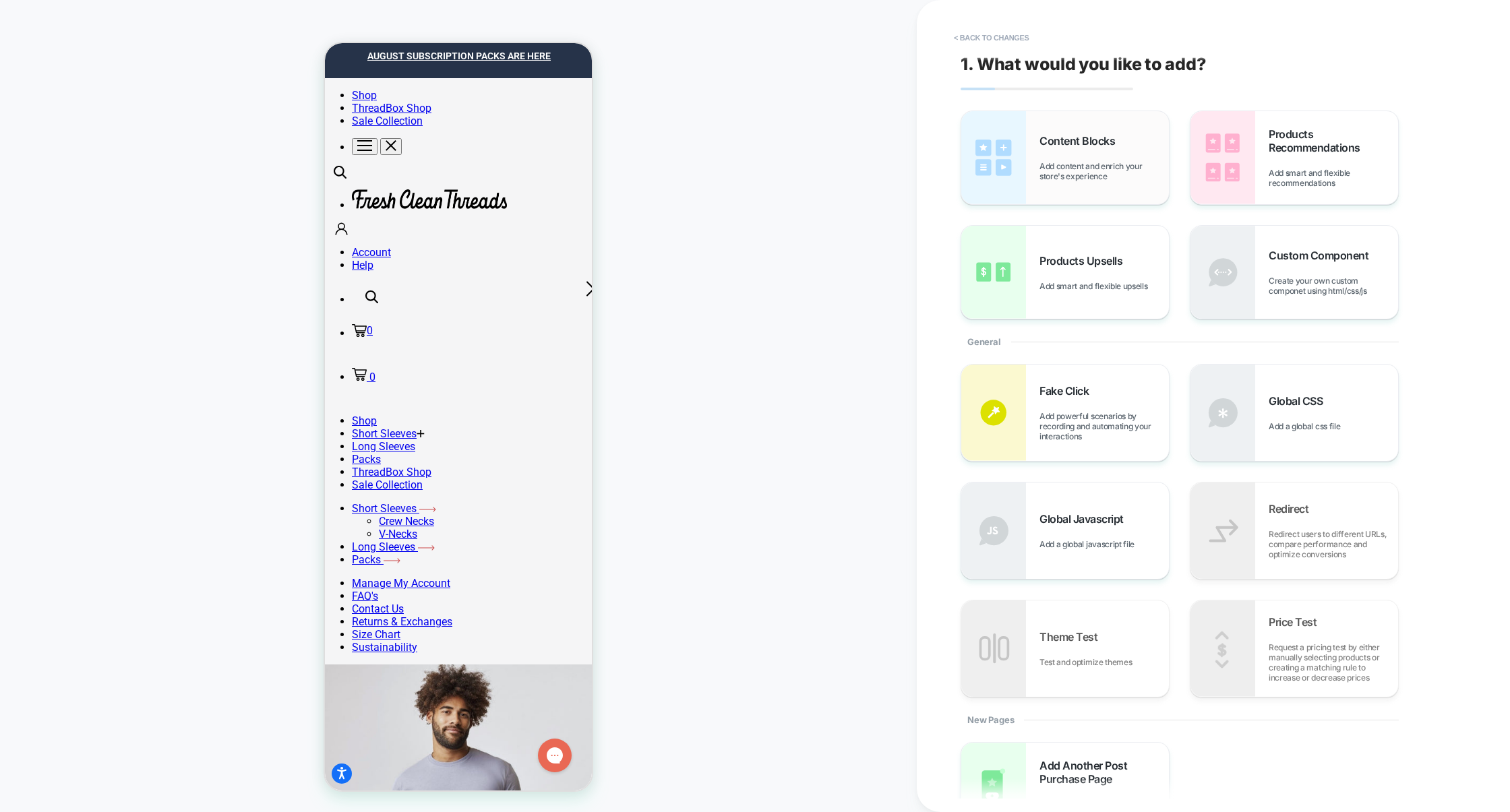
click at [1081, 168] on span "Add content and enrich your store's experience" at bounding box center [1104, 171] width 130 height 20
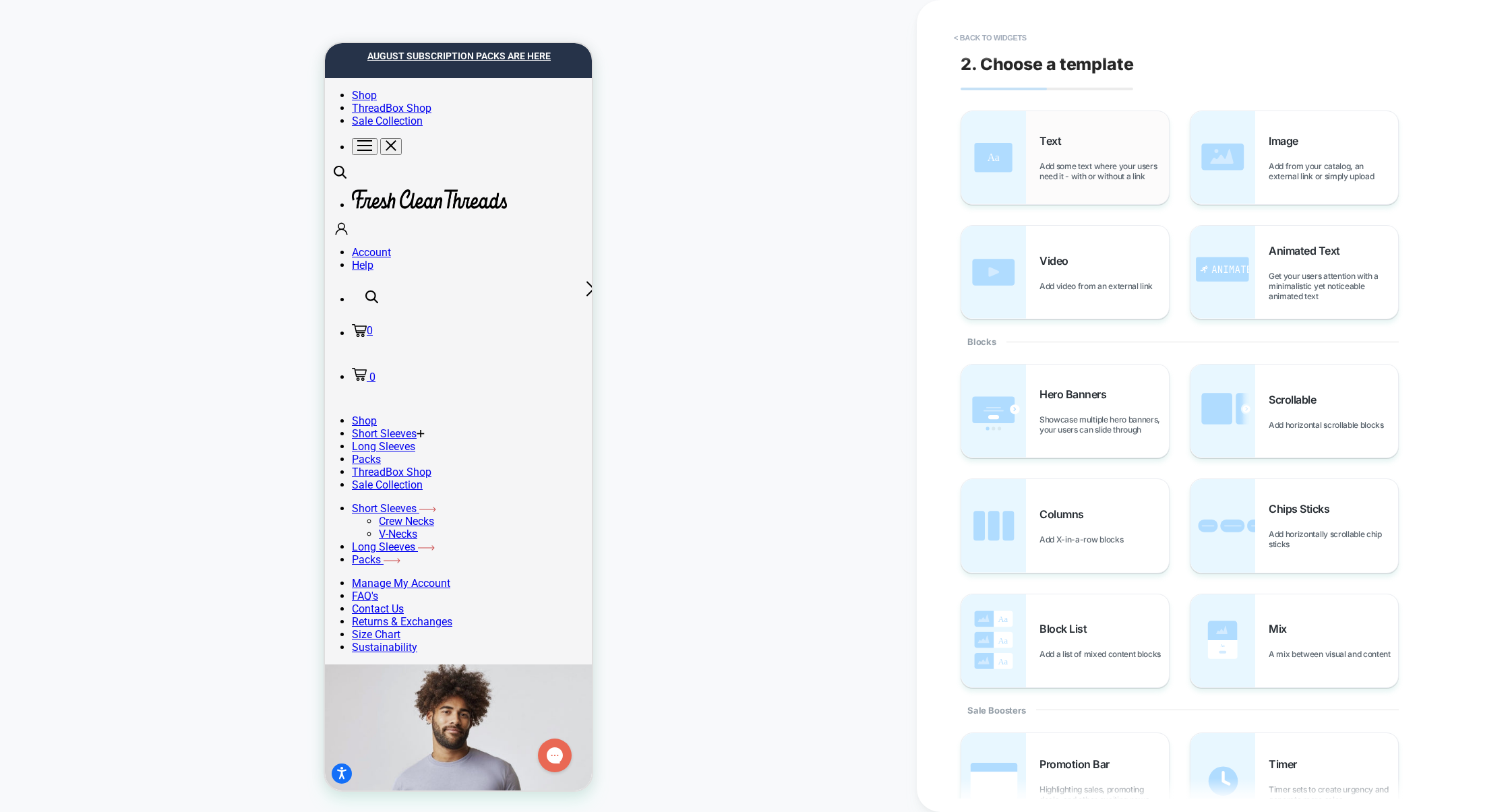
click at [1093, 146] on div "Text Add some text where your users need it - with or without a link" at bounding box center [1104, 157] width 130 height 47
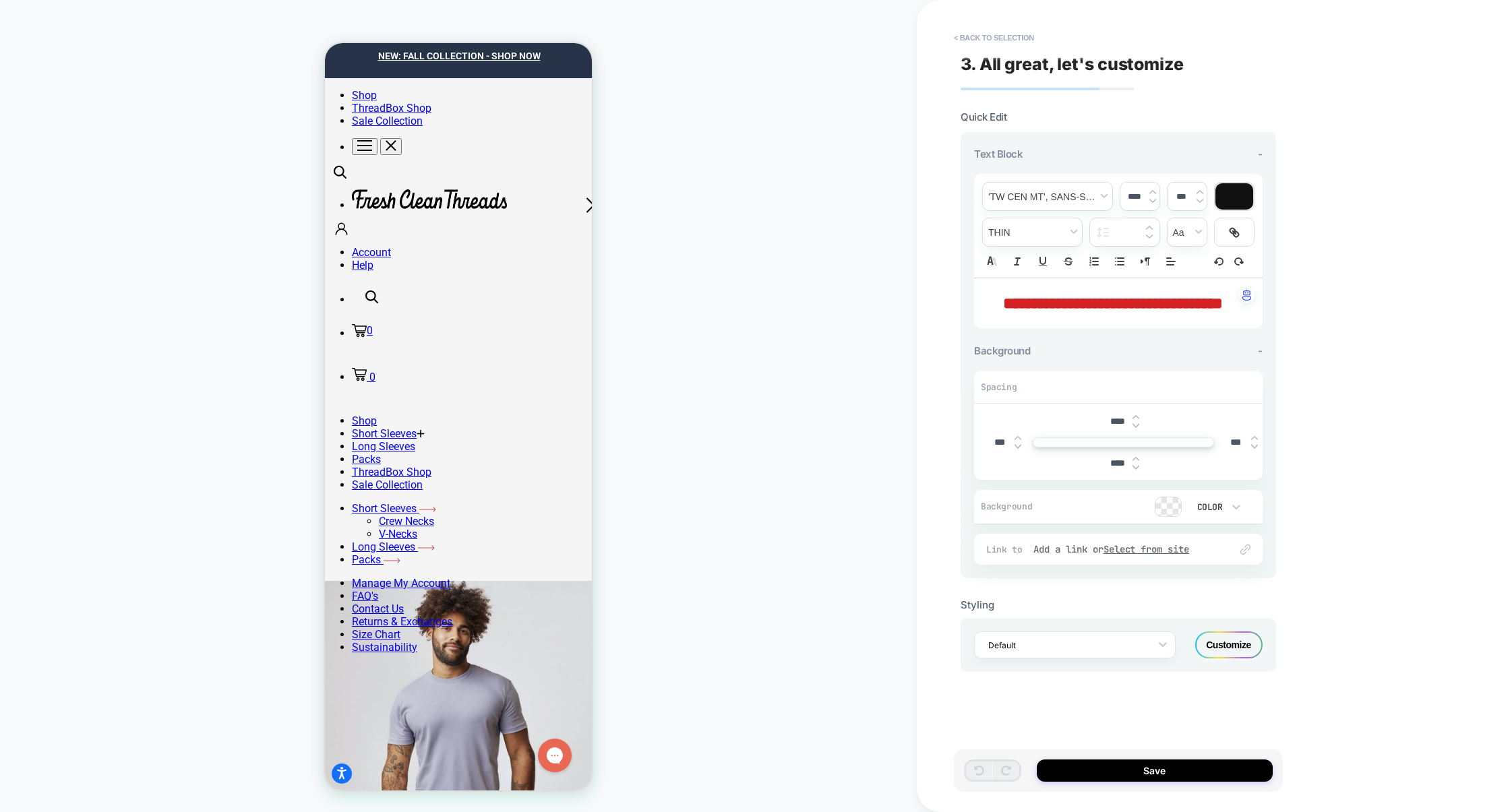
scroll to position [137, 0]
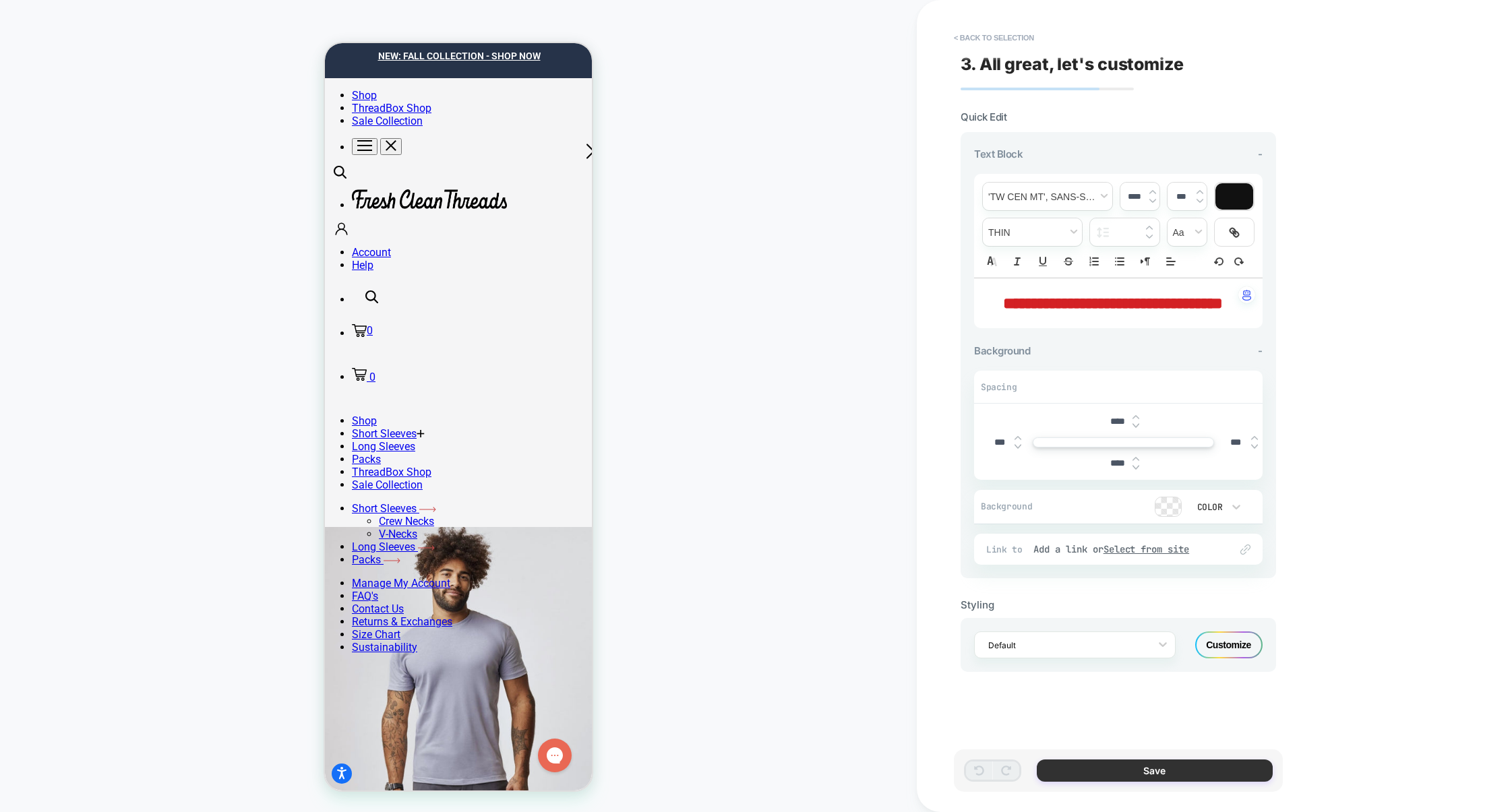
click at [1149, 776] on button "Save" at bounding box center [1154, 771] width 236 height 22
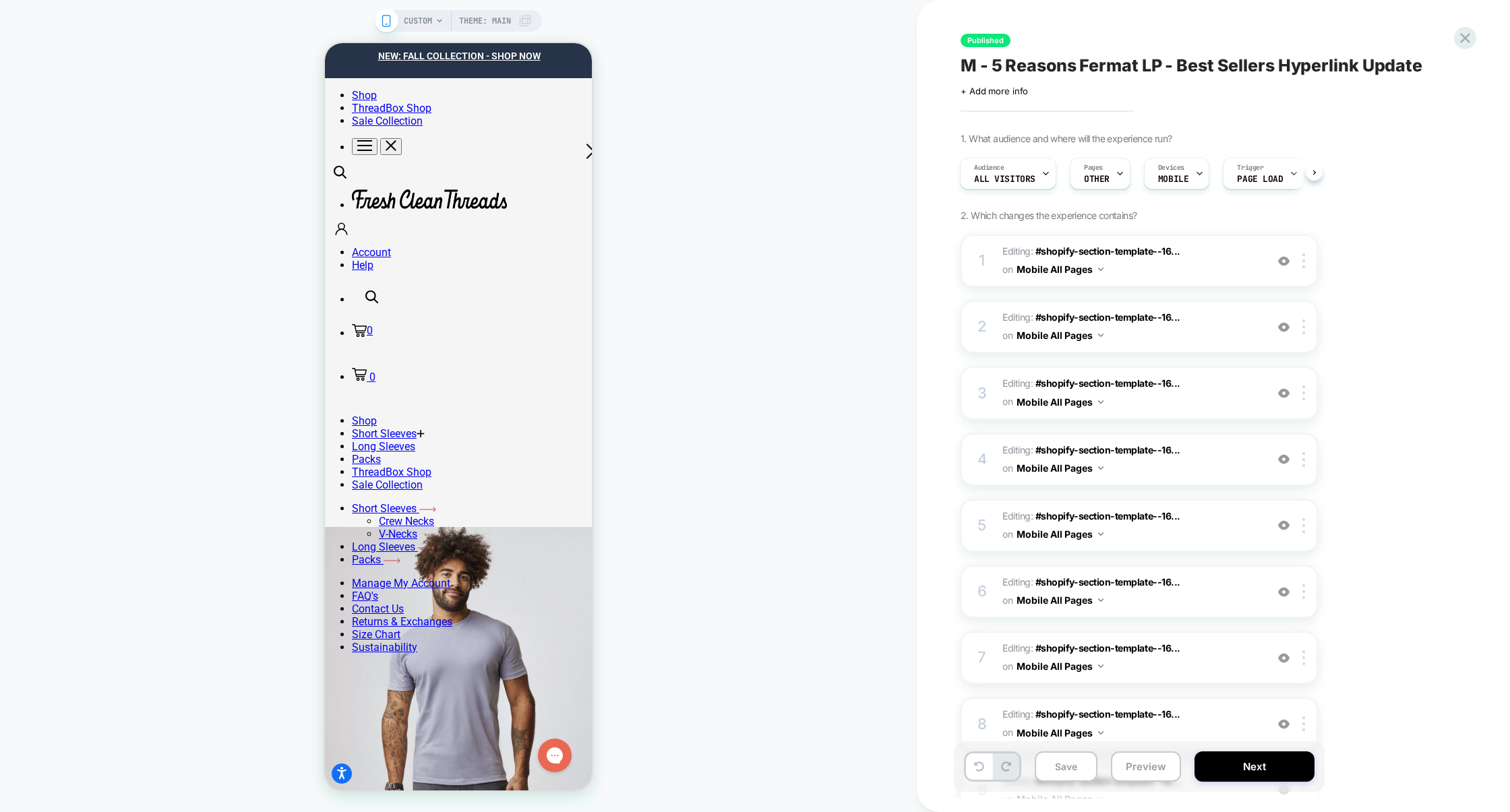
scroll to position [483, 0]
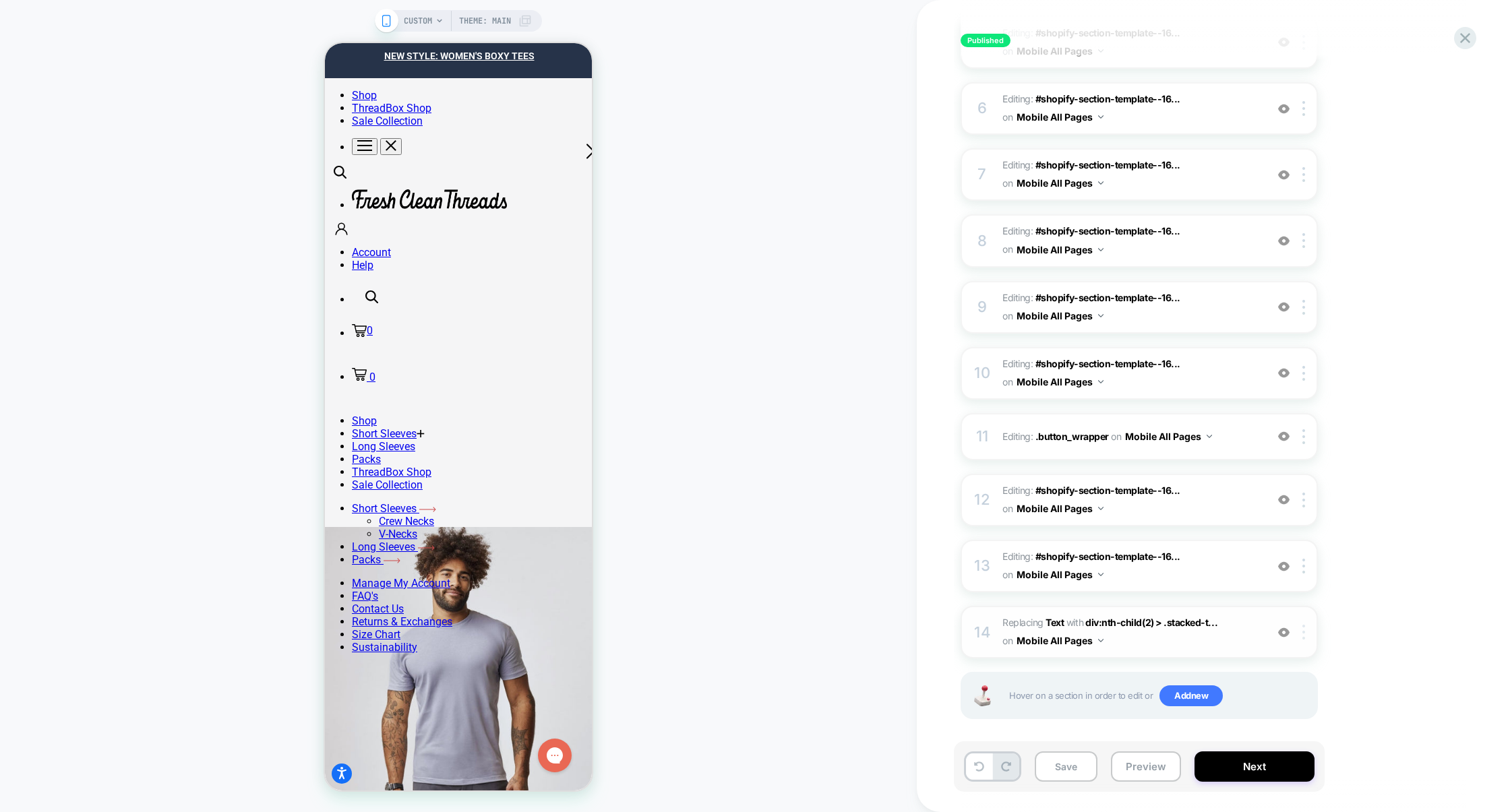
click at [1307, 625] on div at bounding box center [1306, 632] width 22 height 15
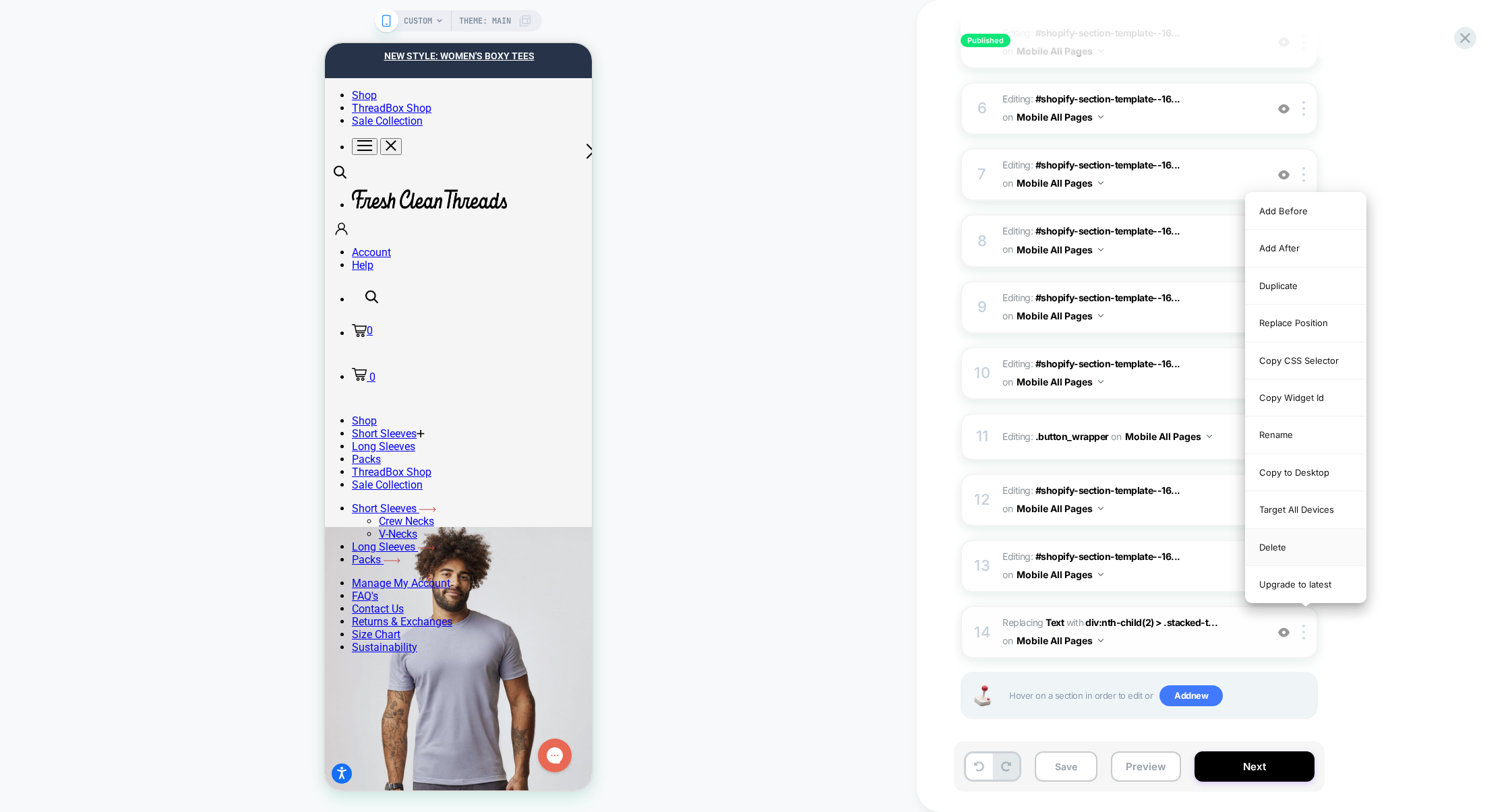
click at [1301, 550] on div "Delete" at bounding box center [1306, 548] width 120 height 37
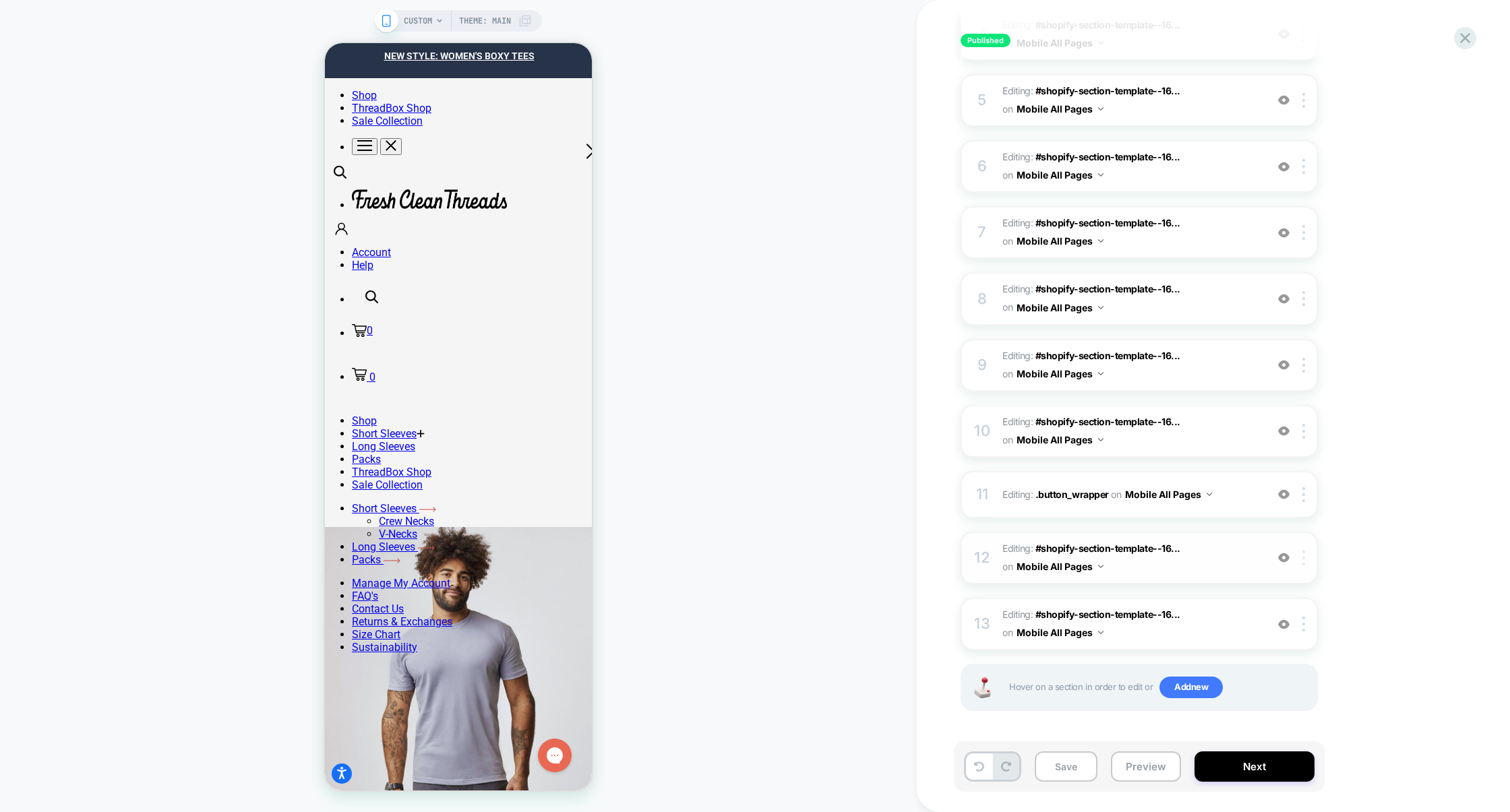
scroll to position [418, 0]
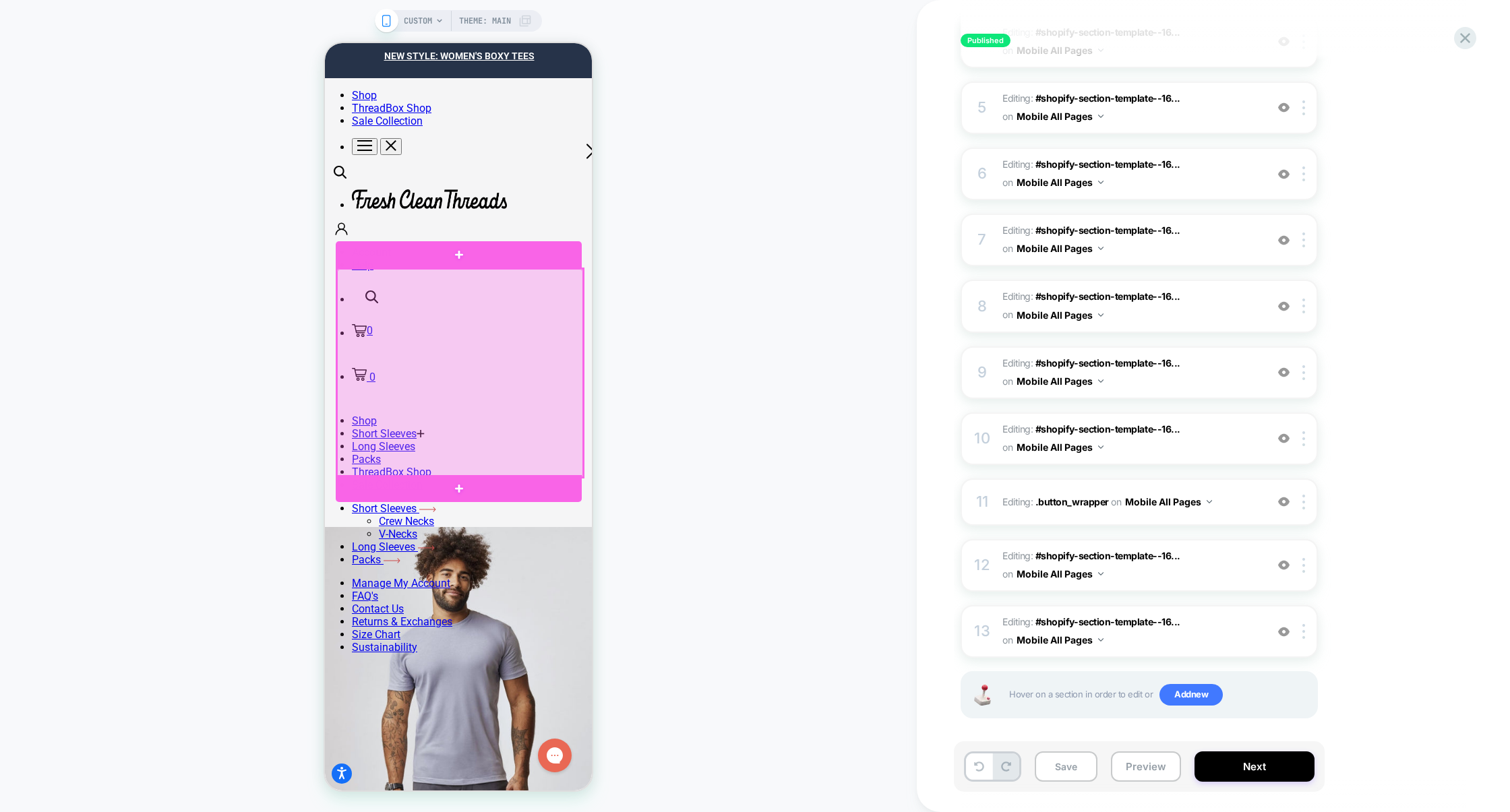
click at [572, 452] on div at bounding box center [460, 373] width 246 height 208
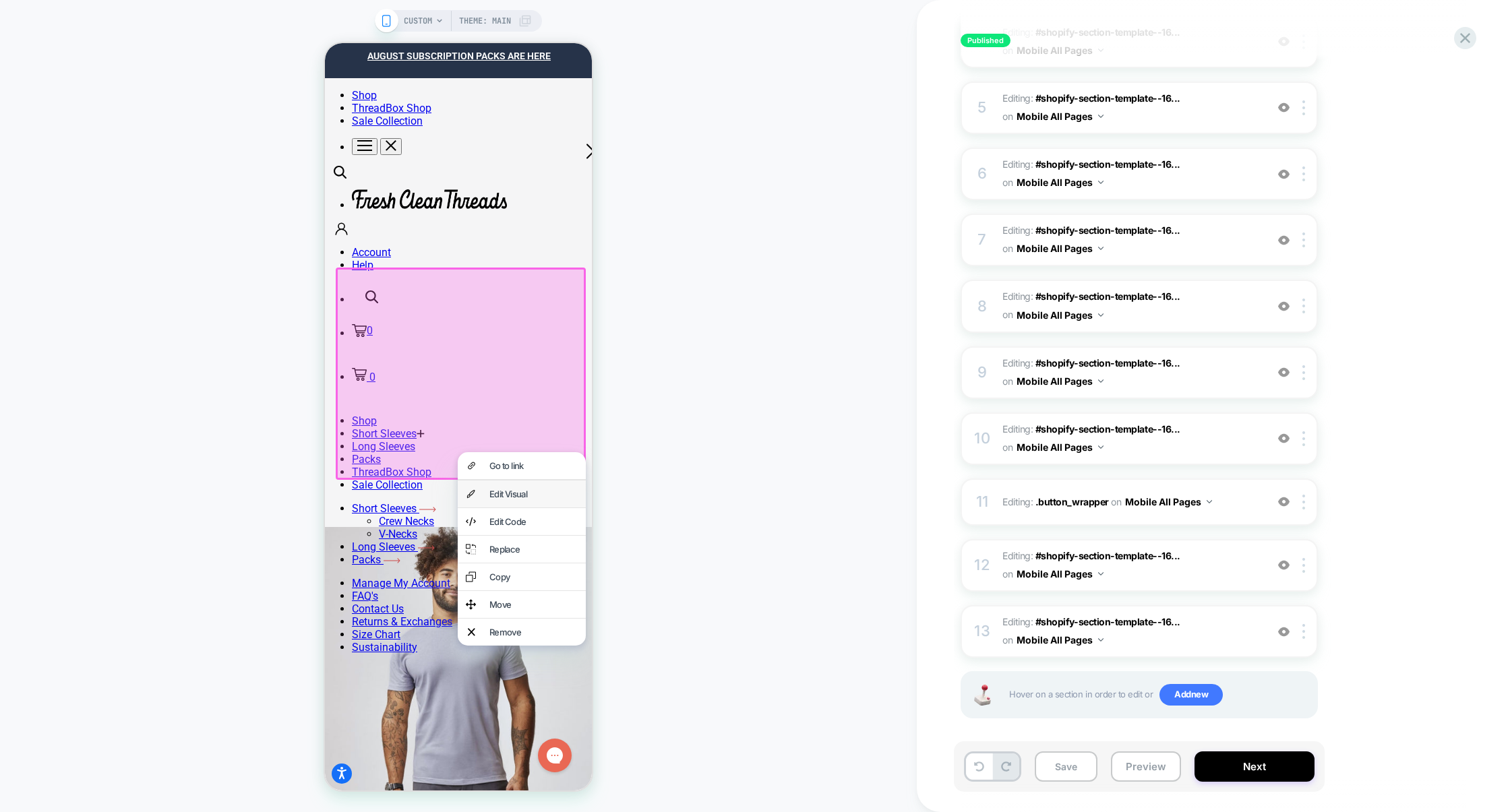
click at [531, 489] on div "Edit Visual" at bounding box center [534, 494] width 88 height 11
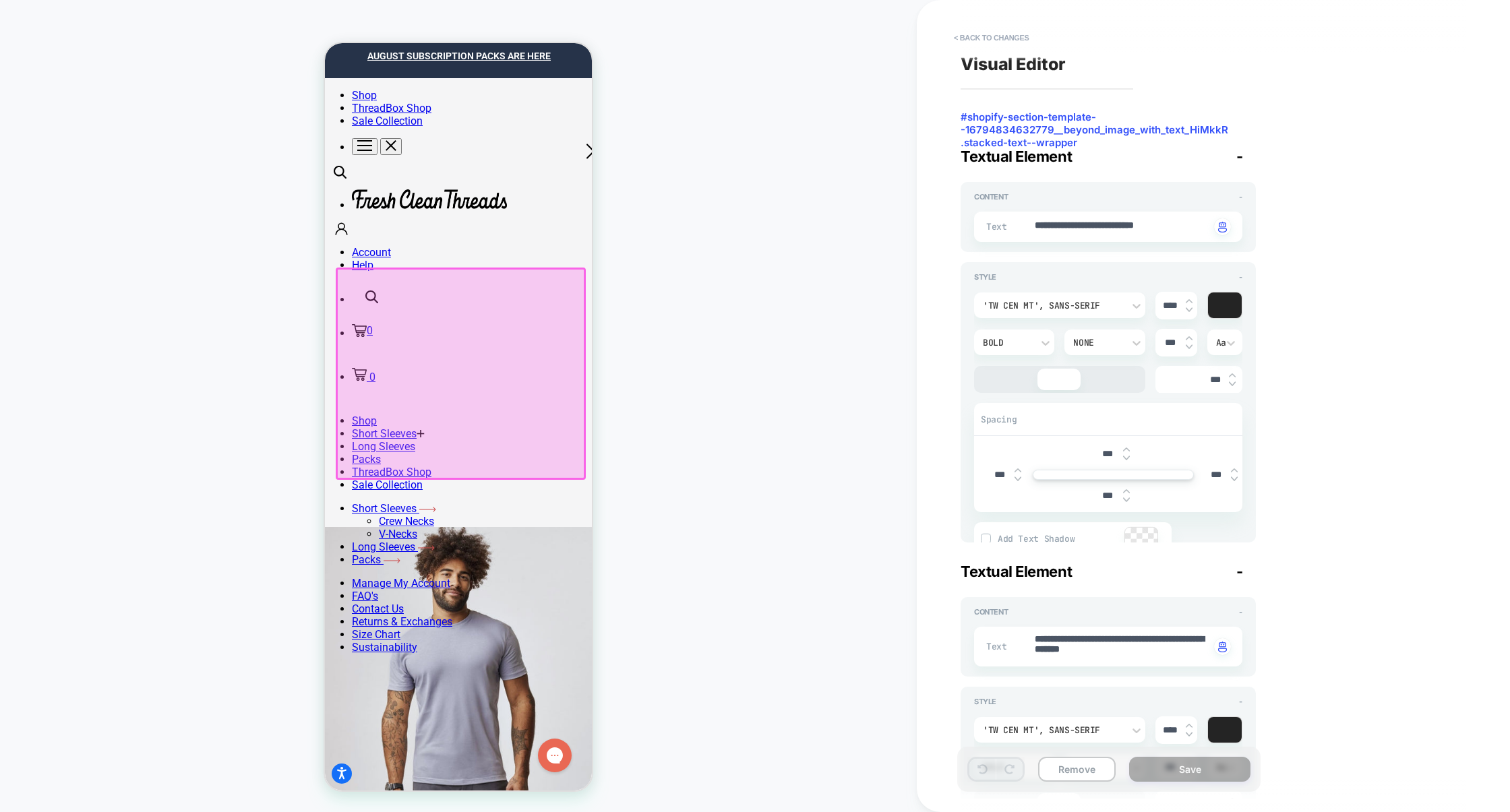
type textarea "*"
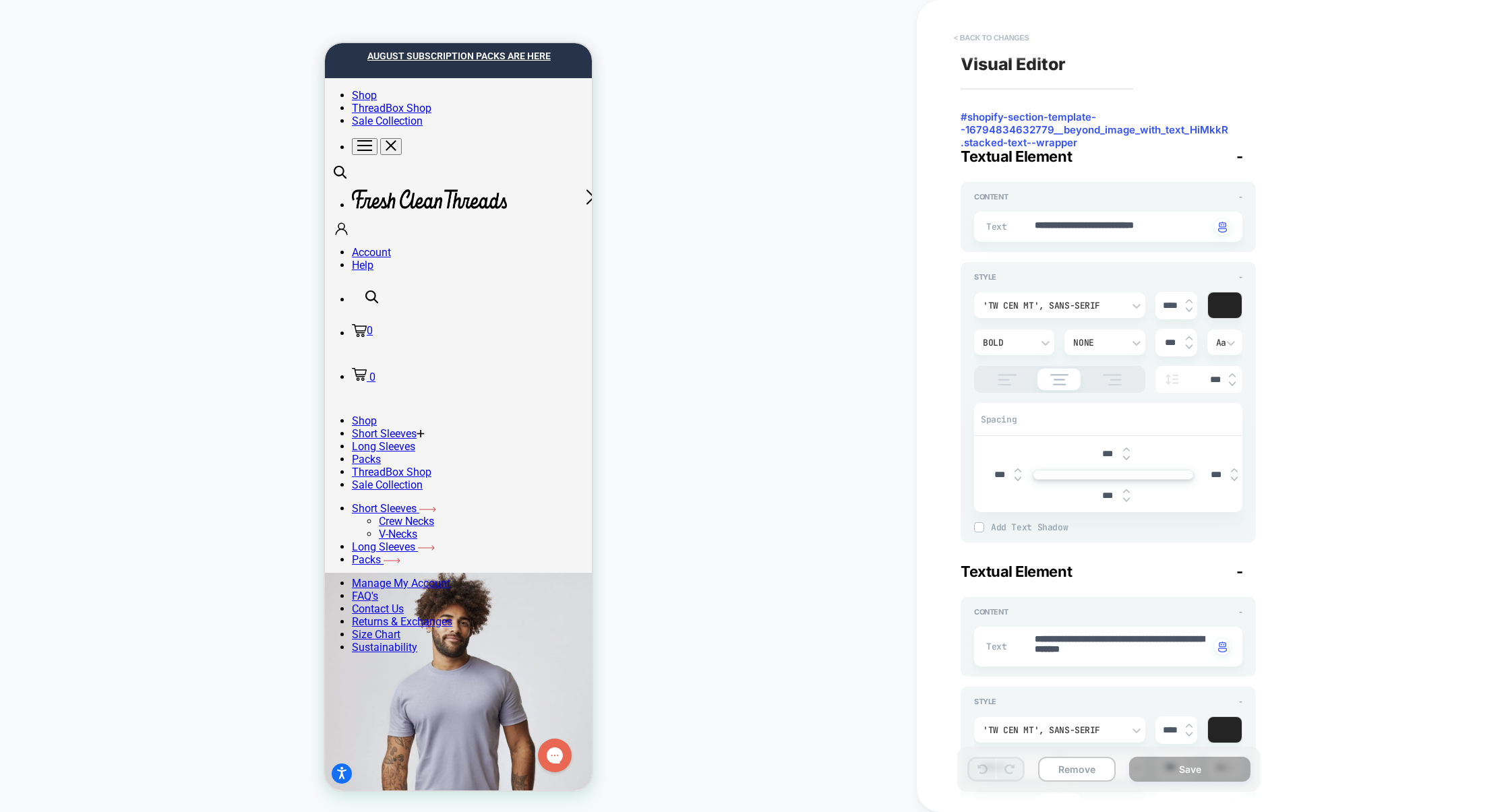
click at [988, 36] on button "< Back to changes" at bounding box center [992, 37] width 89 height 21
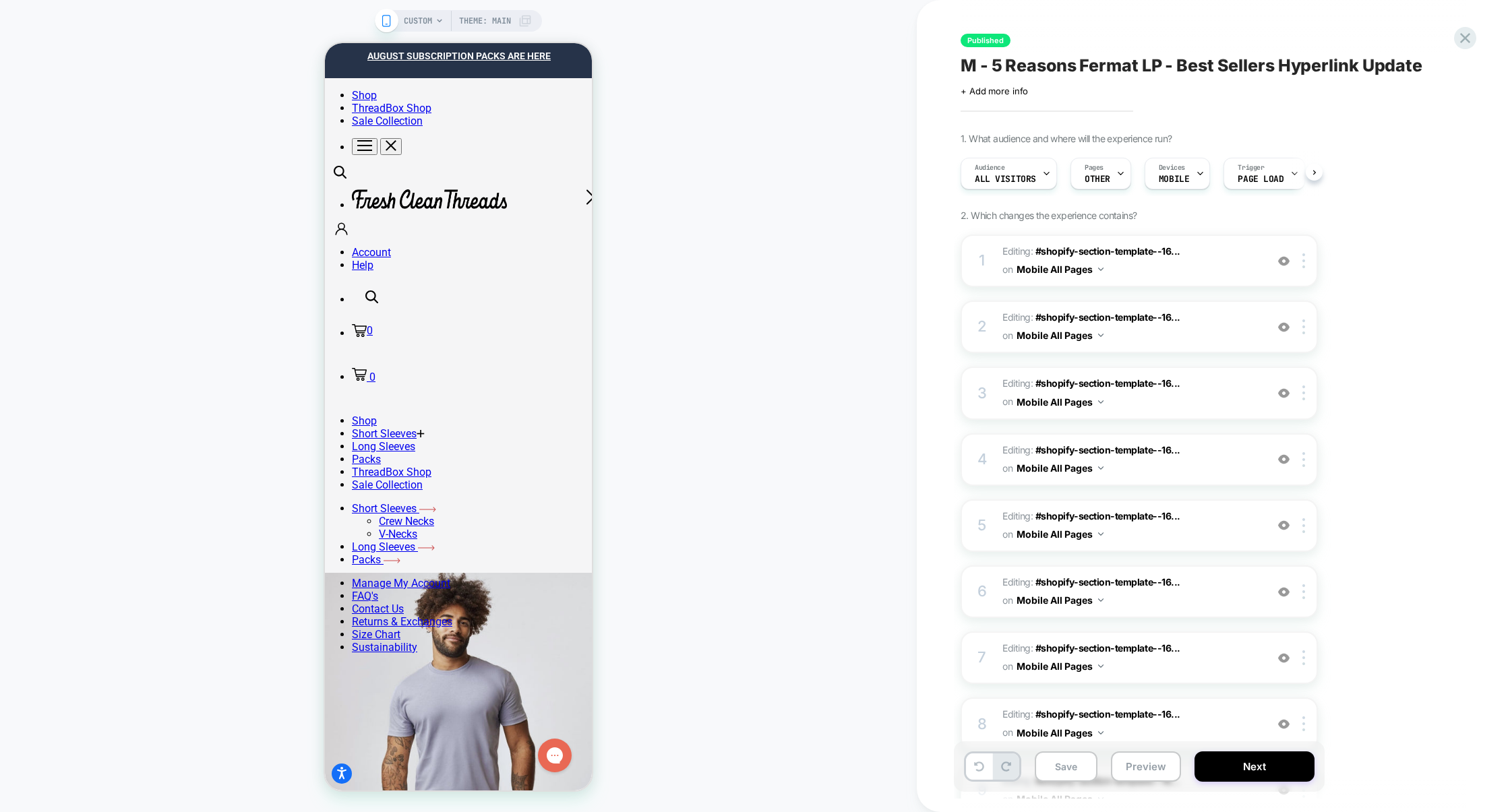
scroll to position [0, 1]
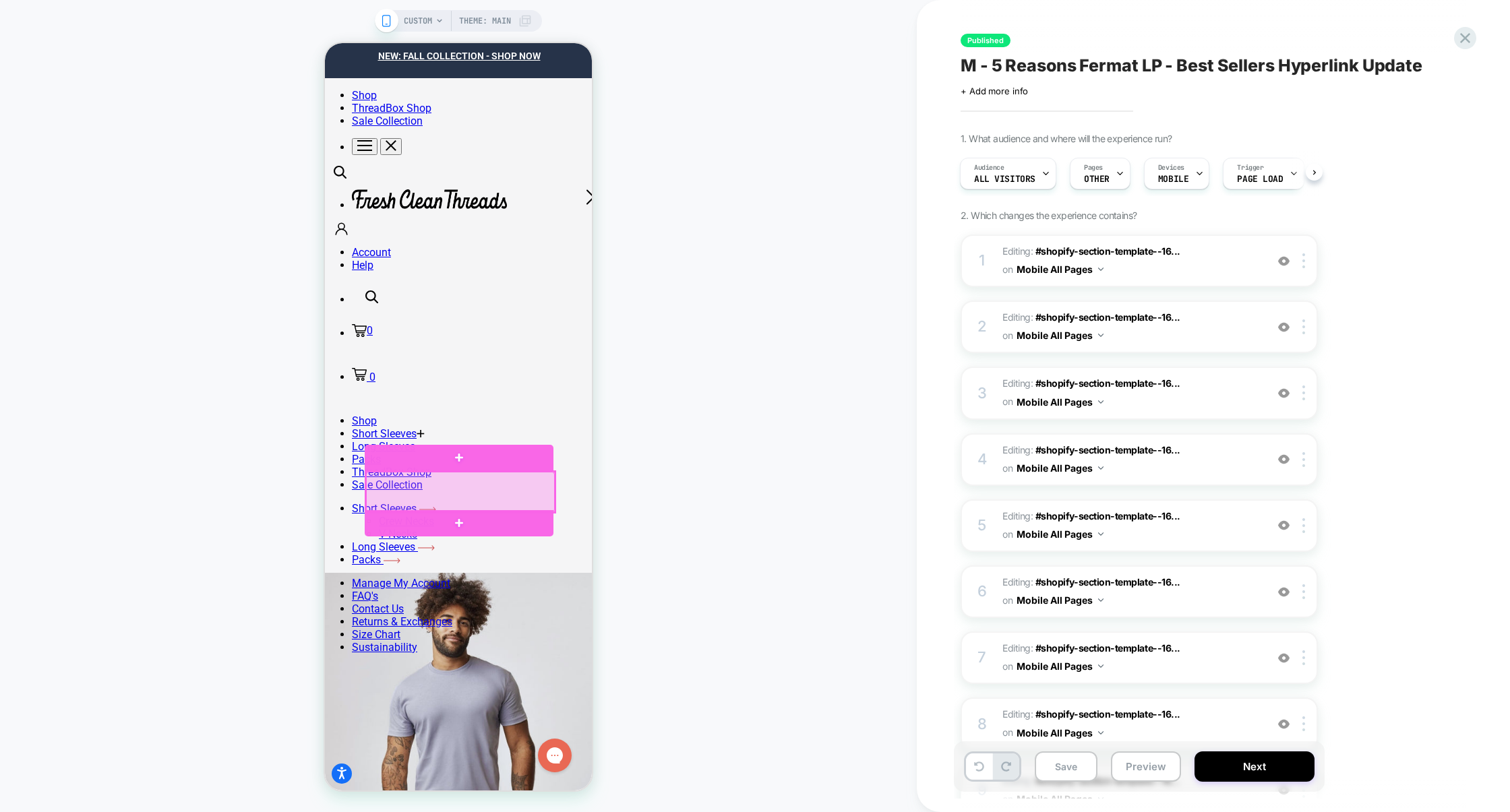
click at [511, 488] on div at bounding box center [460, 492] width 189 height 41
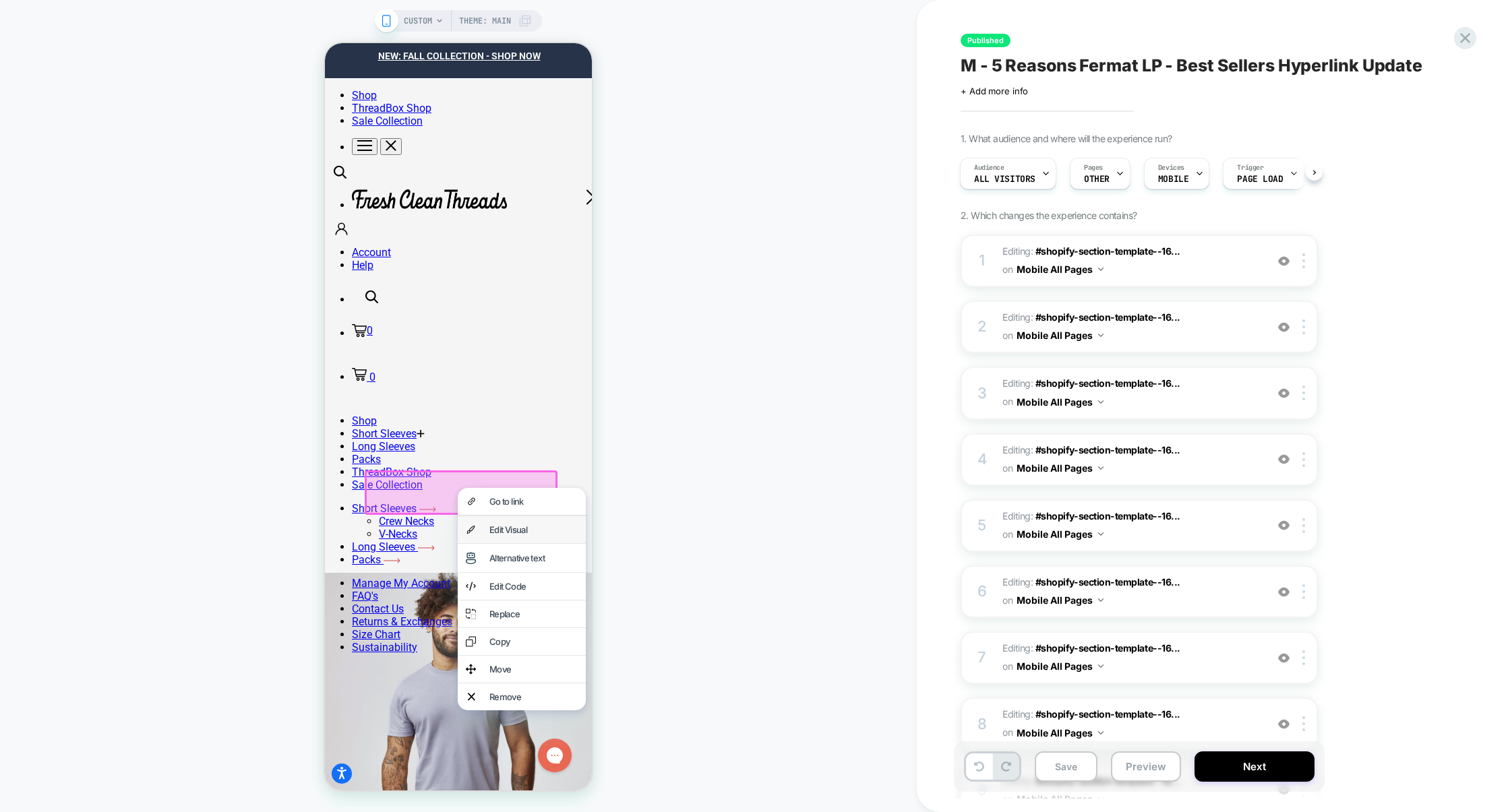
click at [509, 530] on div "Edit Visual" at bounding box center [534, 529] width 88 height 11
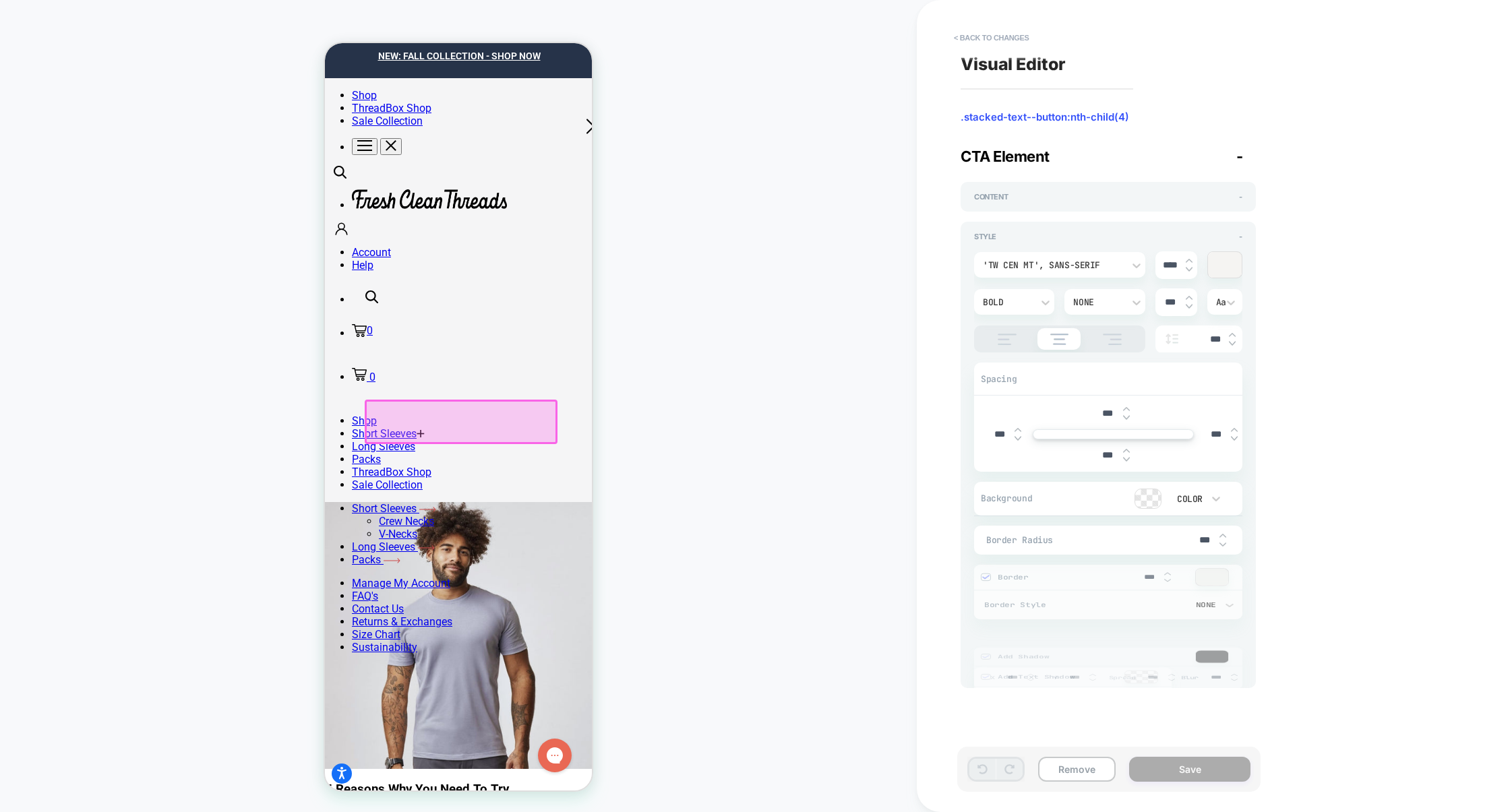
scroll to position [164, 0]
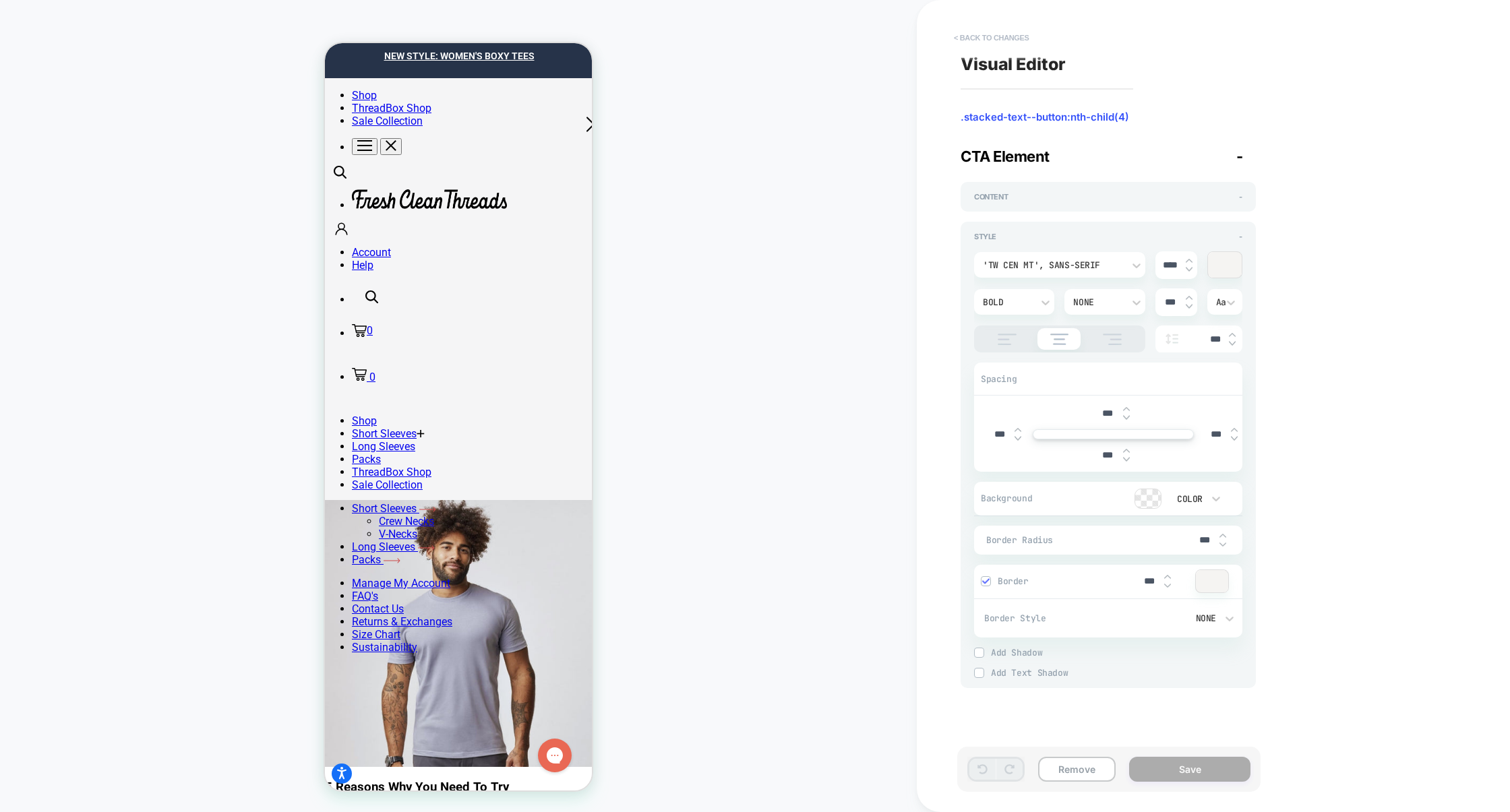
click at [1014, 41] on button "< Back to changes" at bounding box center [992, 37] width 89 height 21
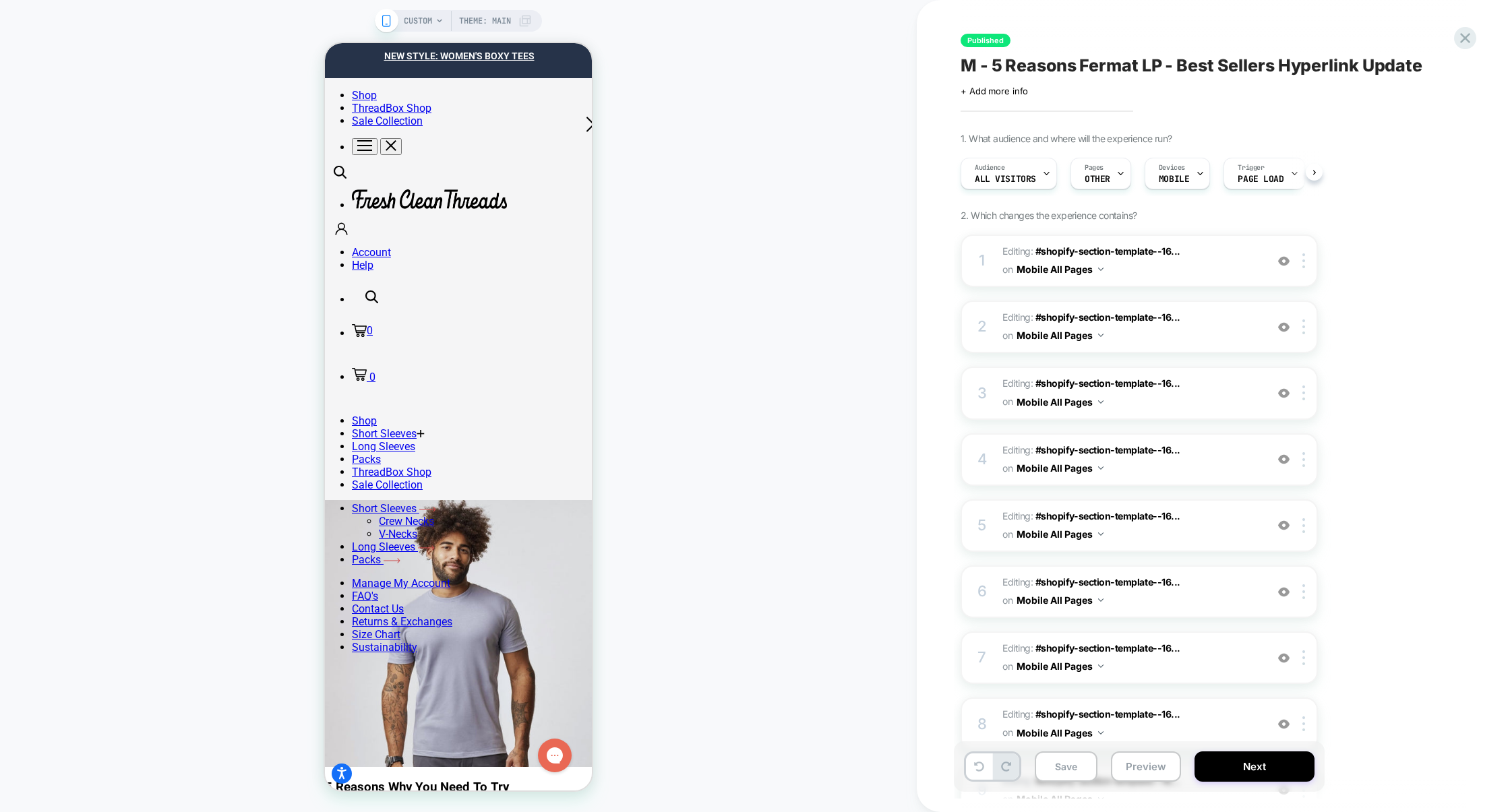
scroll to position [0, 1]
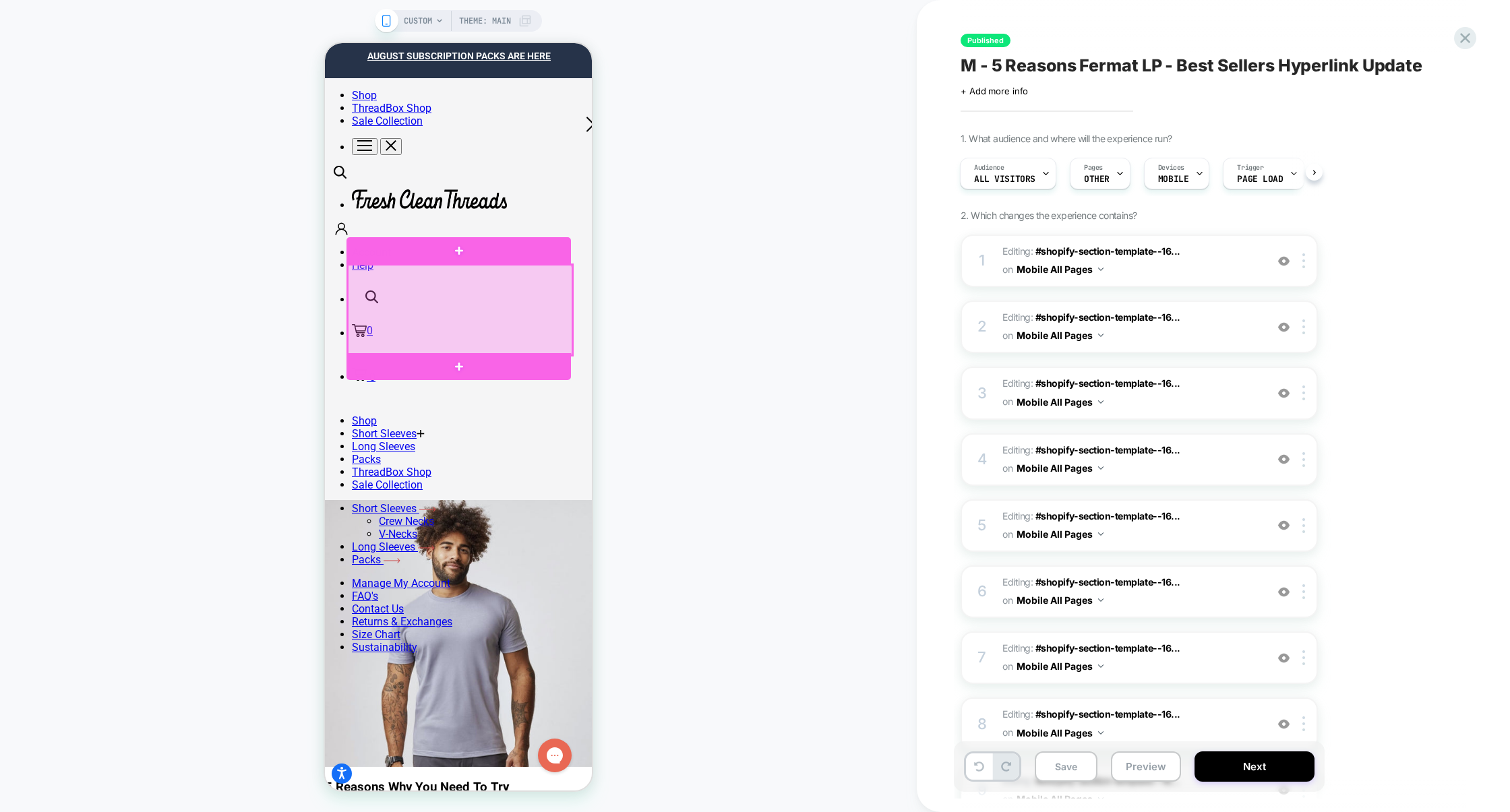
click at [484, 308] on div at bounding box center [460, 310] width 224 height 91
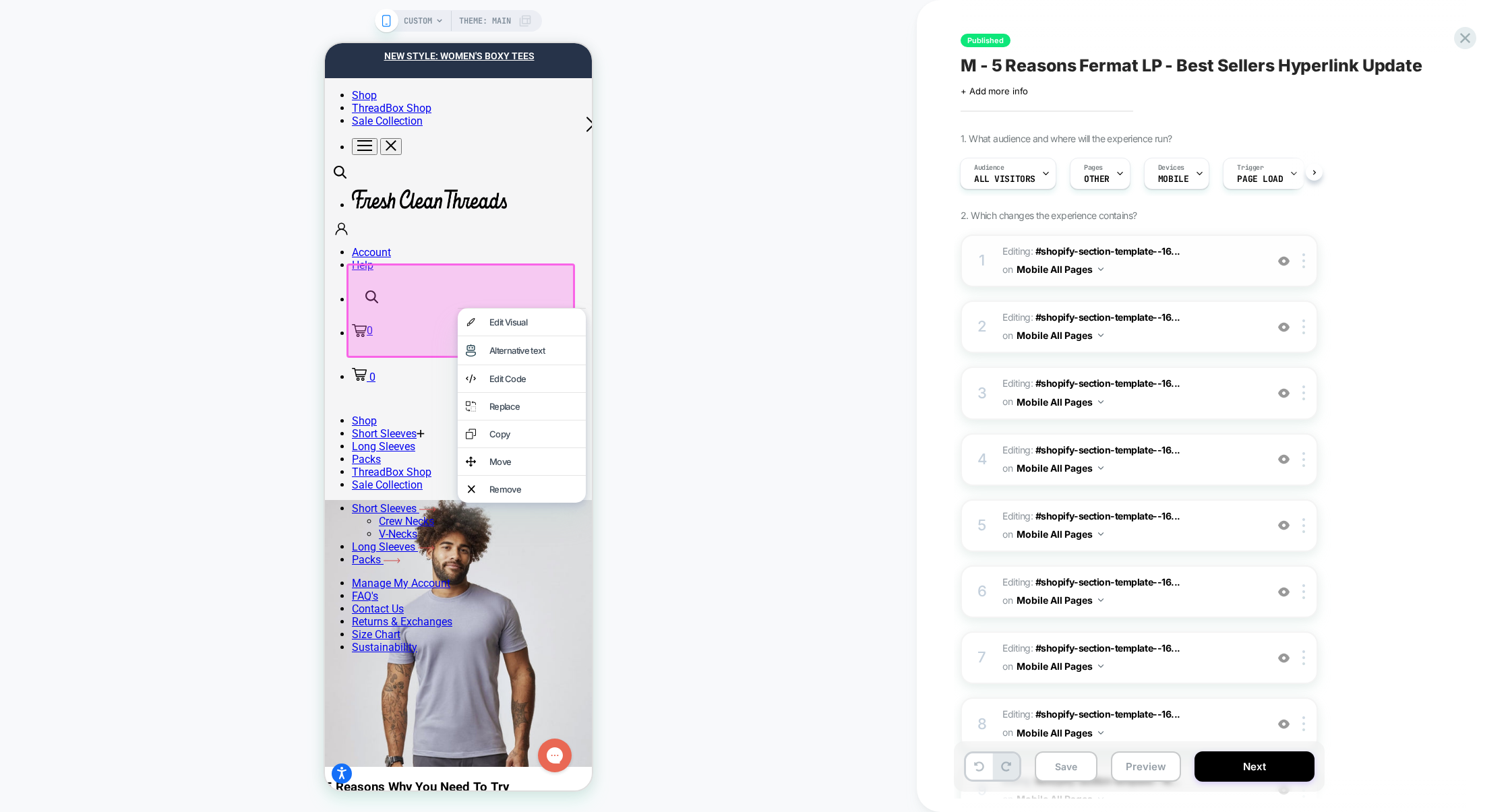
click at [1198, 267] on span "Editing : #shopify-section-template--16... #shopify-section-template--167948346…" at bounding box center [1131, 261] width 257 height 36
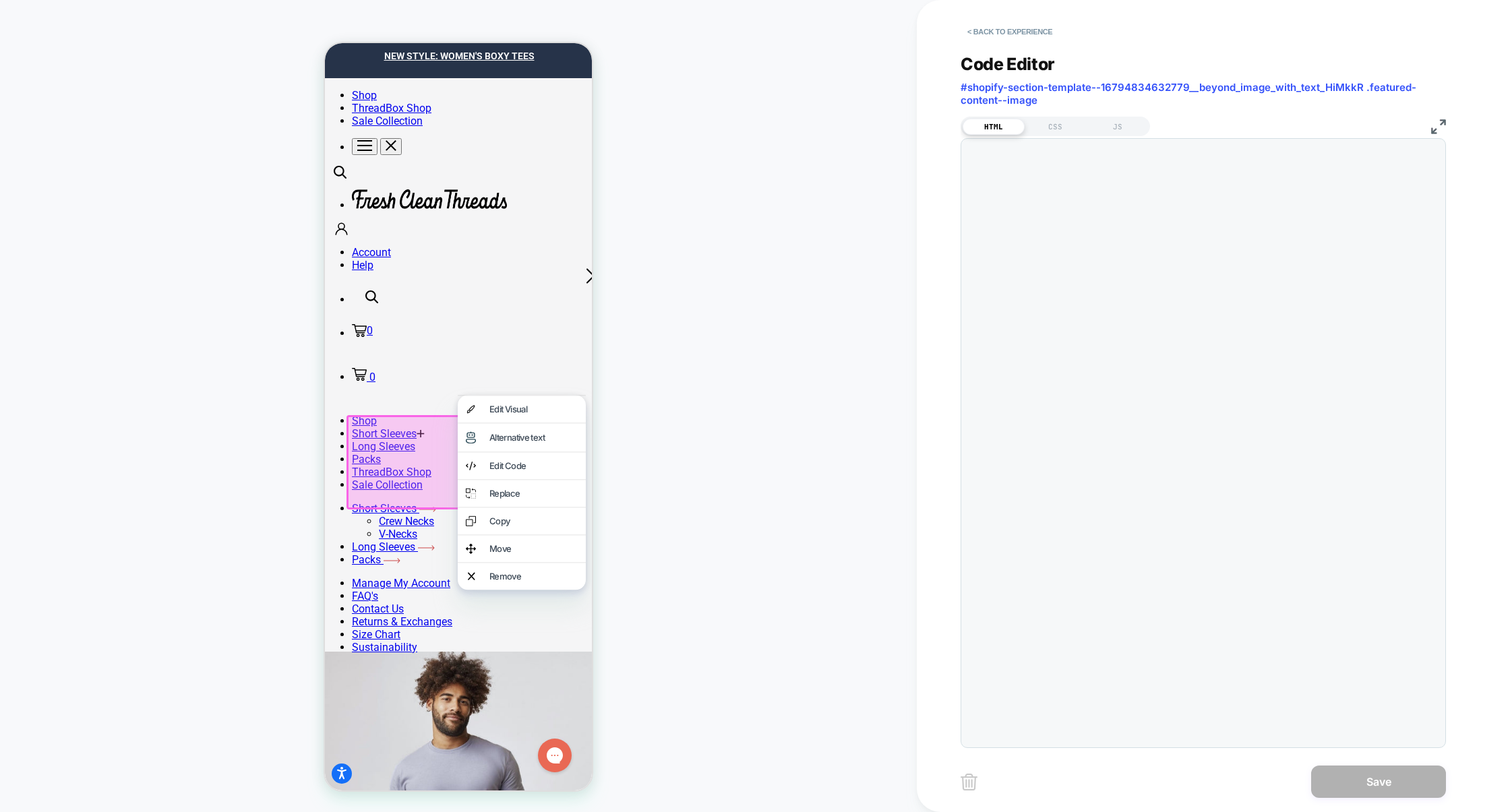
scroll to position [182, 0]
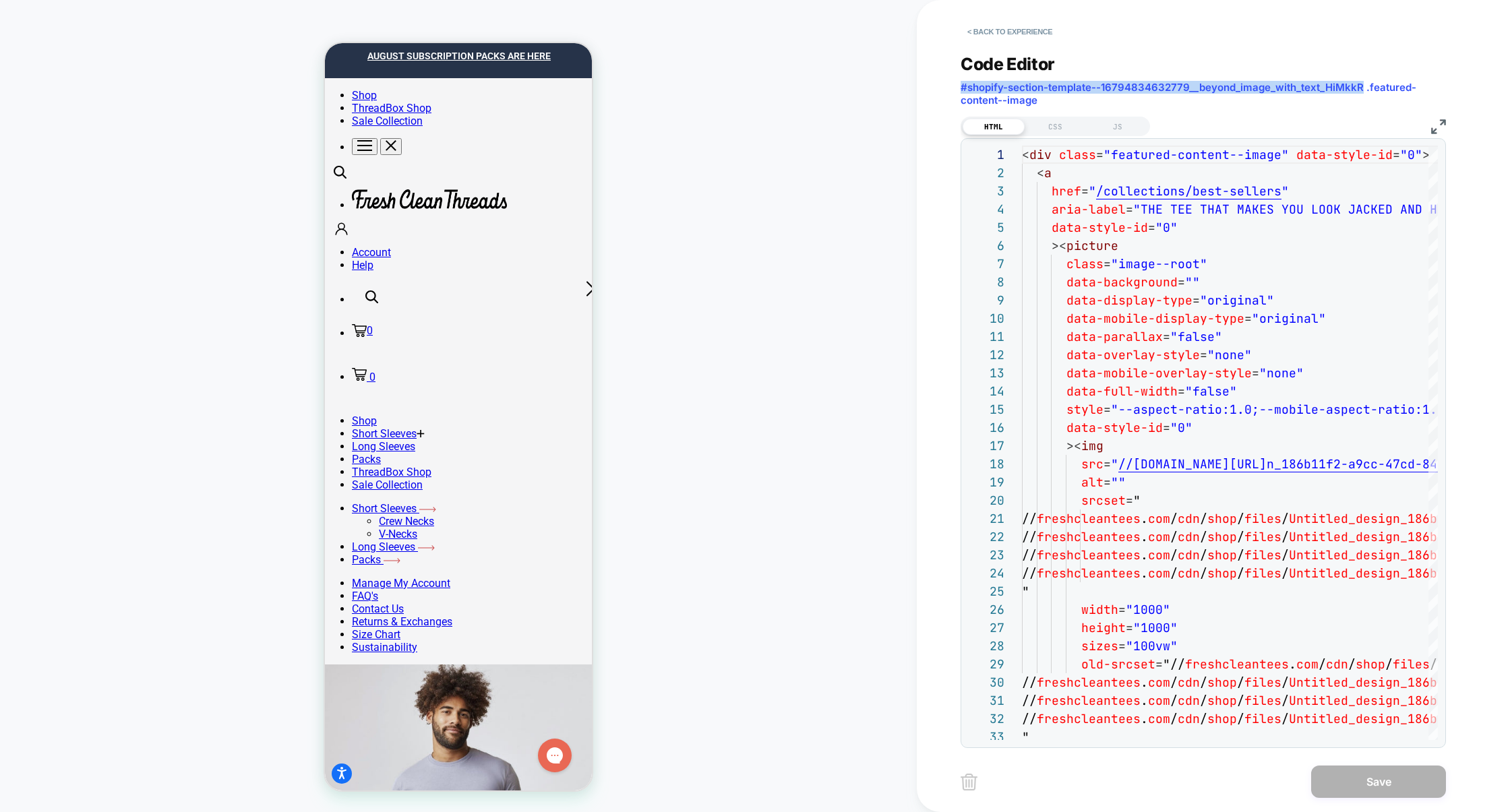
drag, startPoint x: 958, startPoint y: 86, endPoint x: 1358, endPoint y: 82, distance: 400.0
click at [1358, 82] on div "< Back to experience Code Editor #shopify-section-template--16794834632779__bey…" at bounding box center [1214, 406] width 594 height 812
copy span "#shopify-section-template--16794834632779__beyond_image_with_text_HiMkkR"
click at [1016, 31] on button "< Back to experience" at bounding box center [1009, 31] width 98 height 21
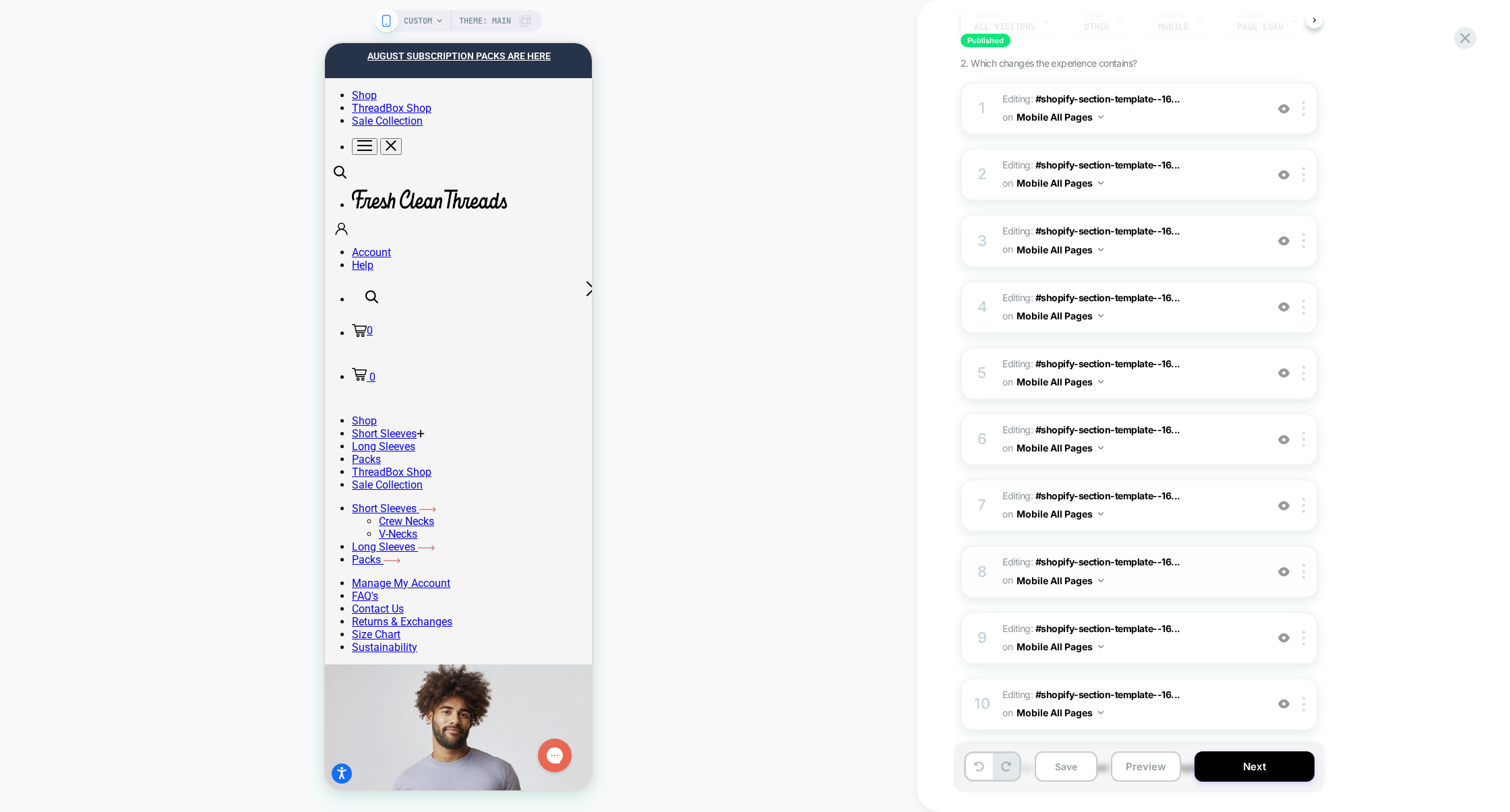
scroll to position [0, 0]
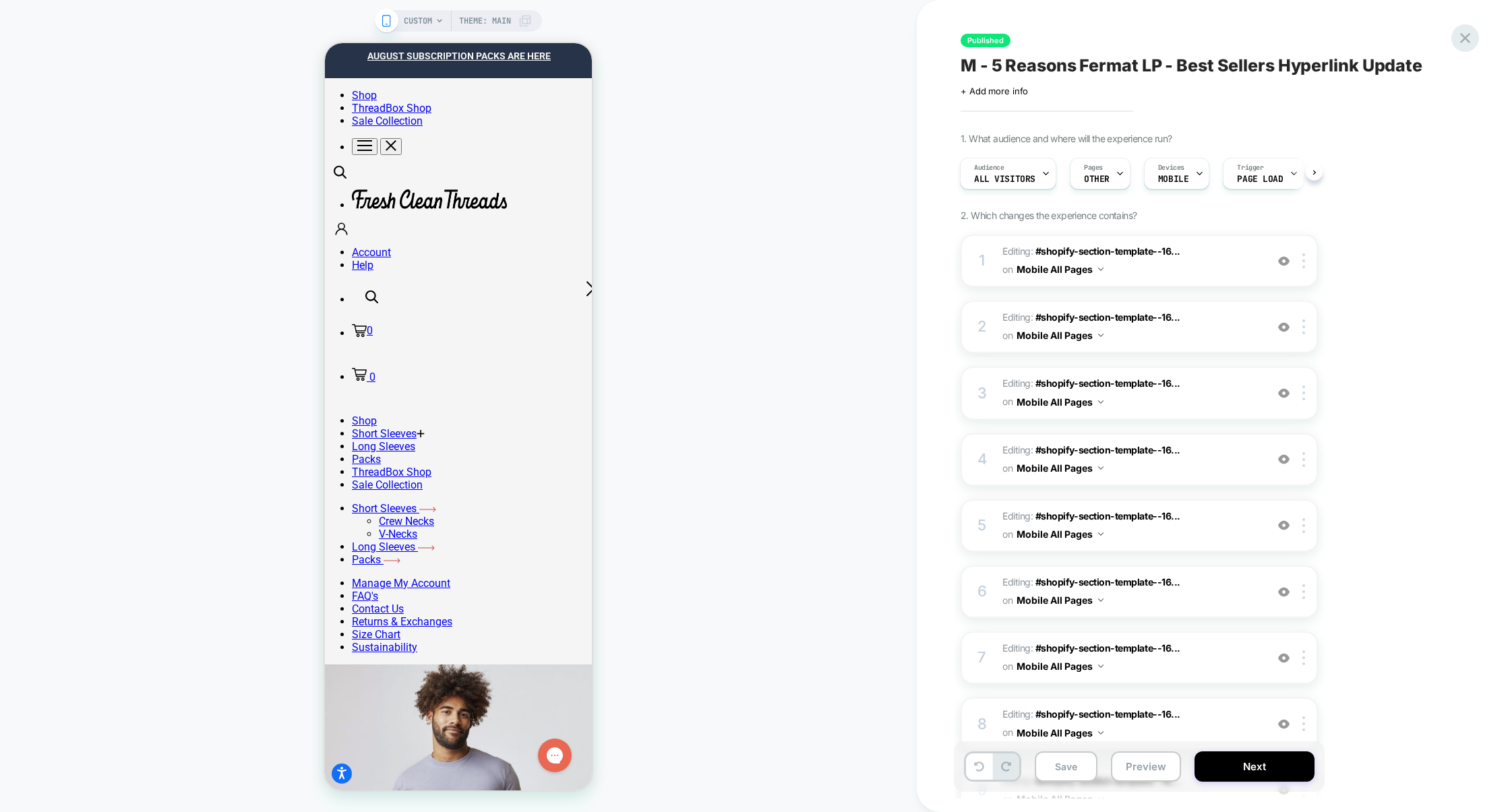
click at [1457, 45] on icon at bounding box center [1465, 37] width 18 height 18
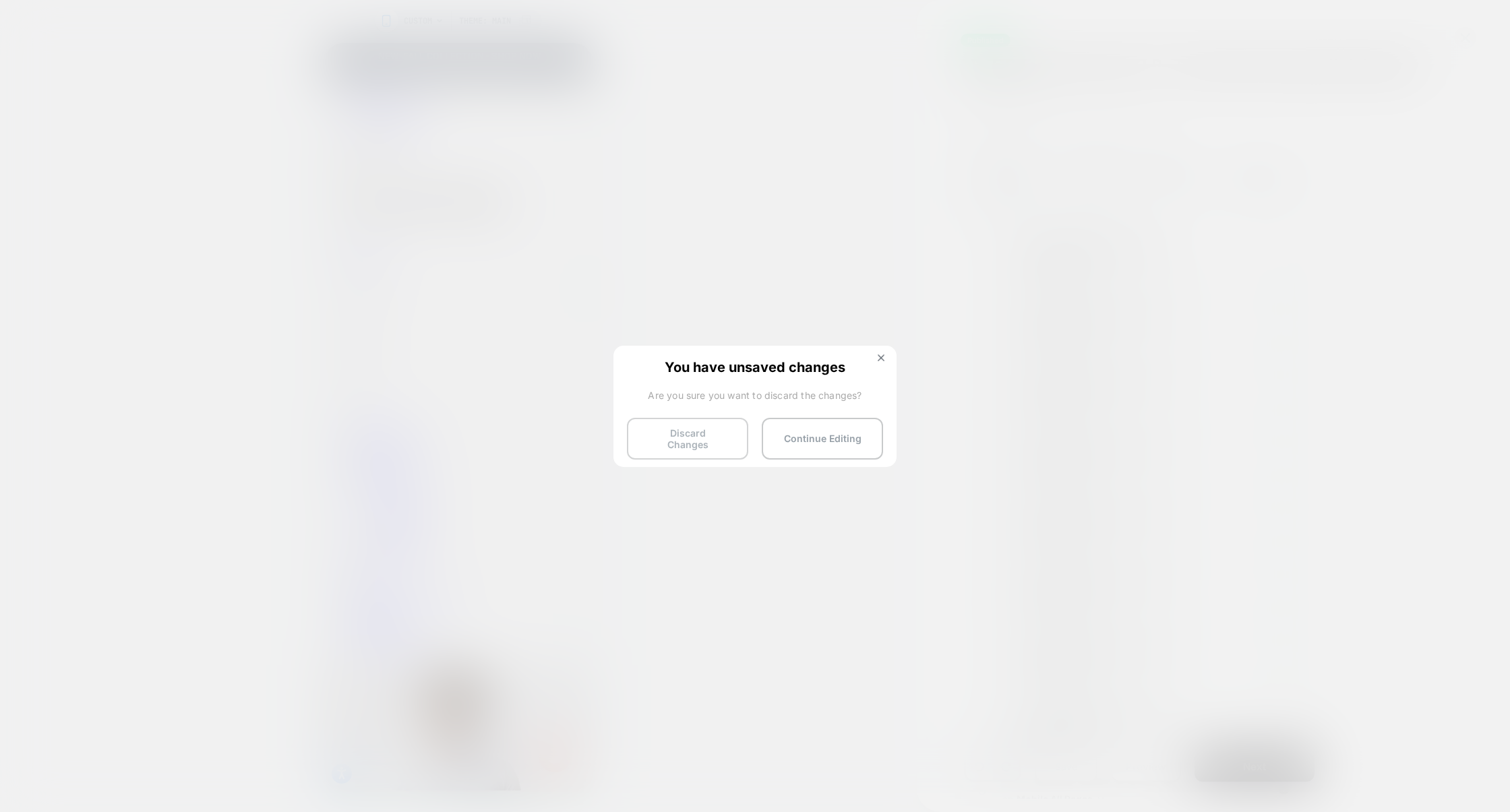
click at [700, 438] on button "Discard Changes" at bounding box center [687, 439] width 121 height 41
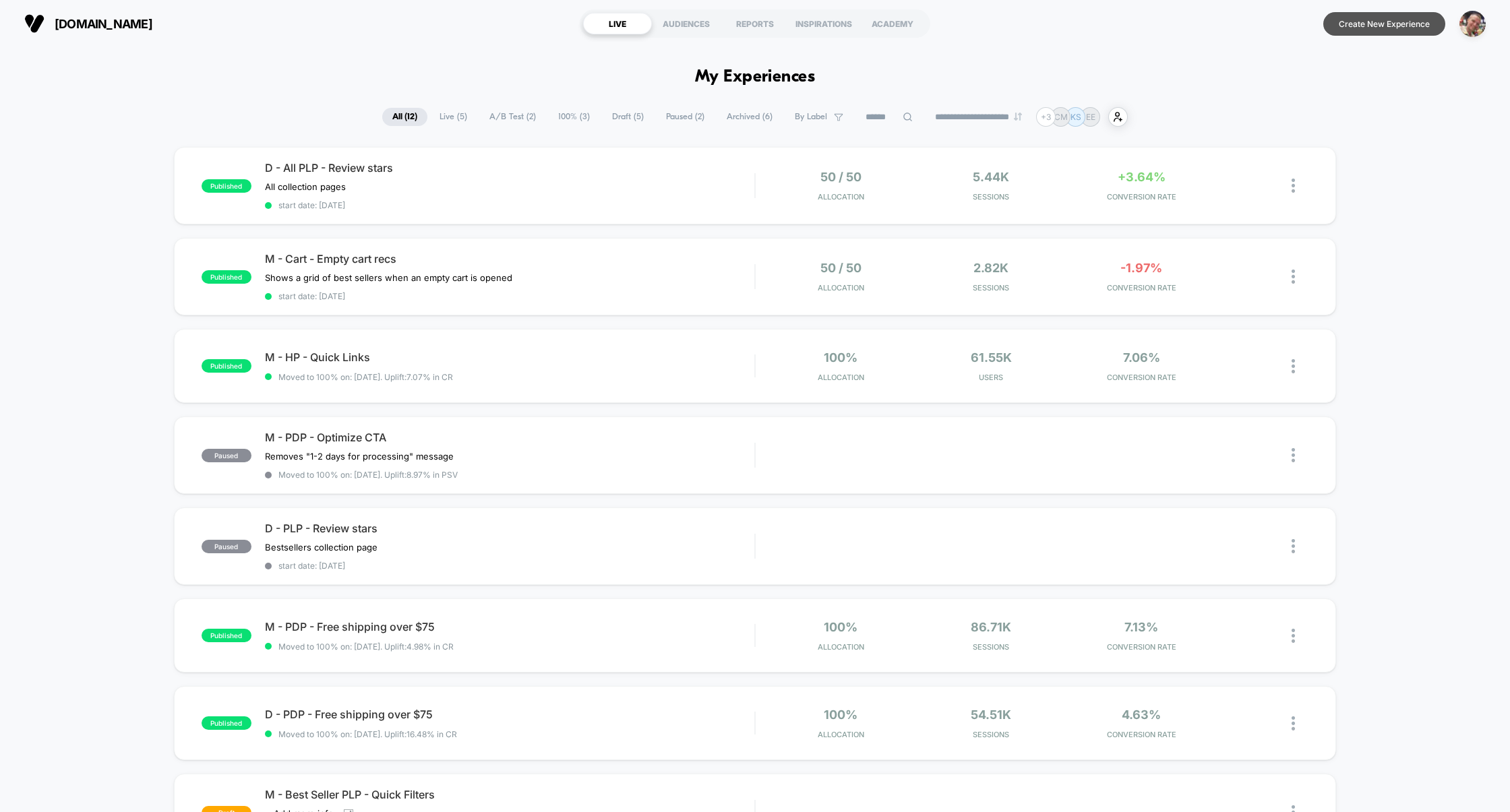
click at [1347, 24] on button "Create New Experience" at bounding box center [1385, 24] width 122 height 24
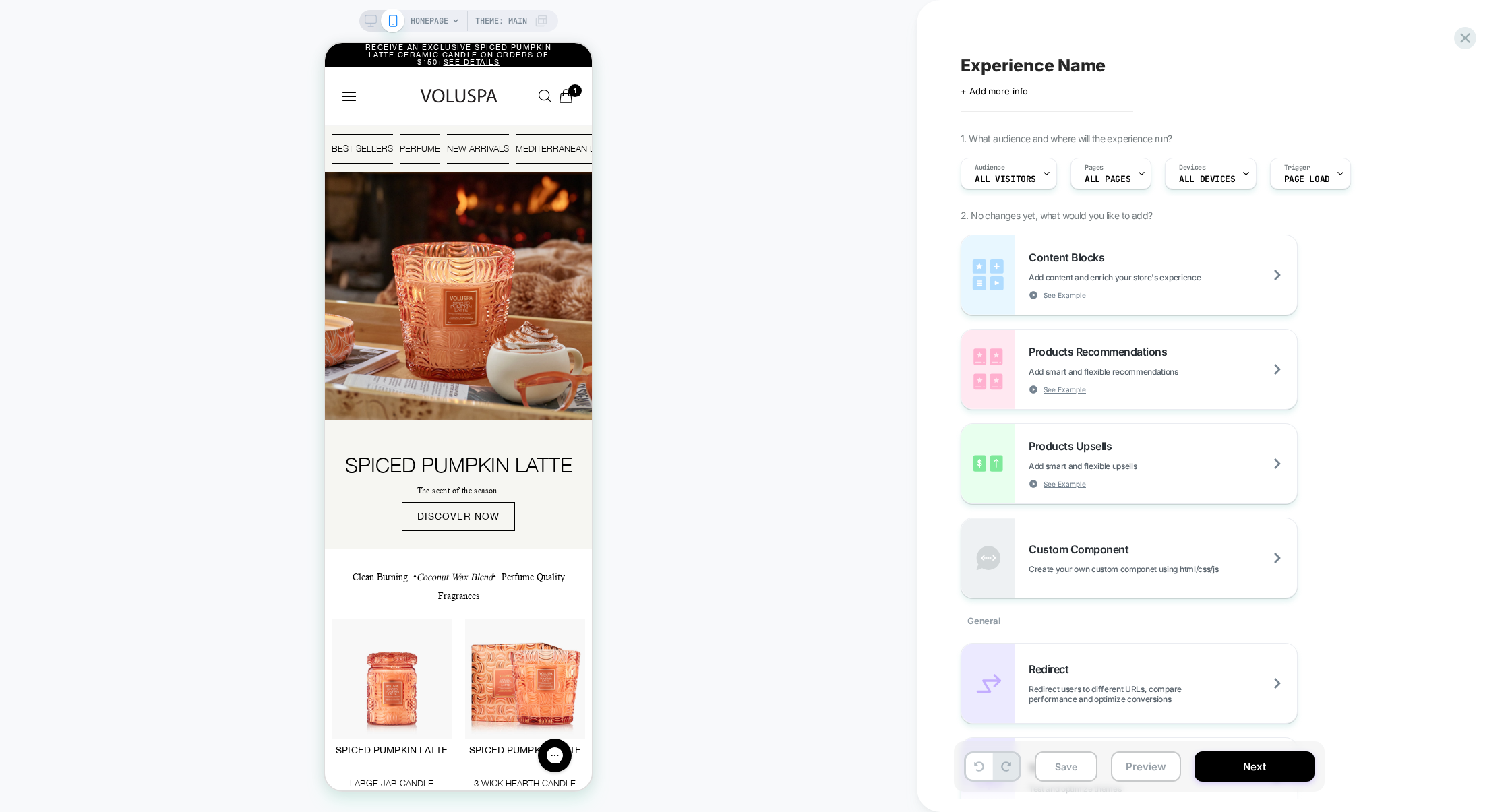
click at [1088, 65] on span "Experience Name" at bounding box center [1032, 65] width 145 height 20
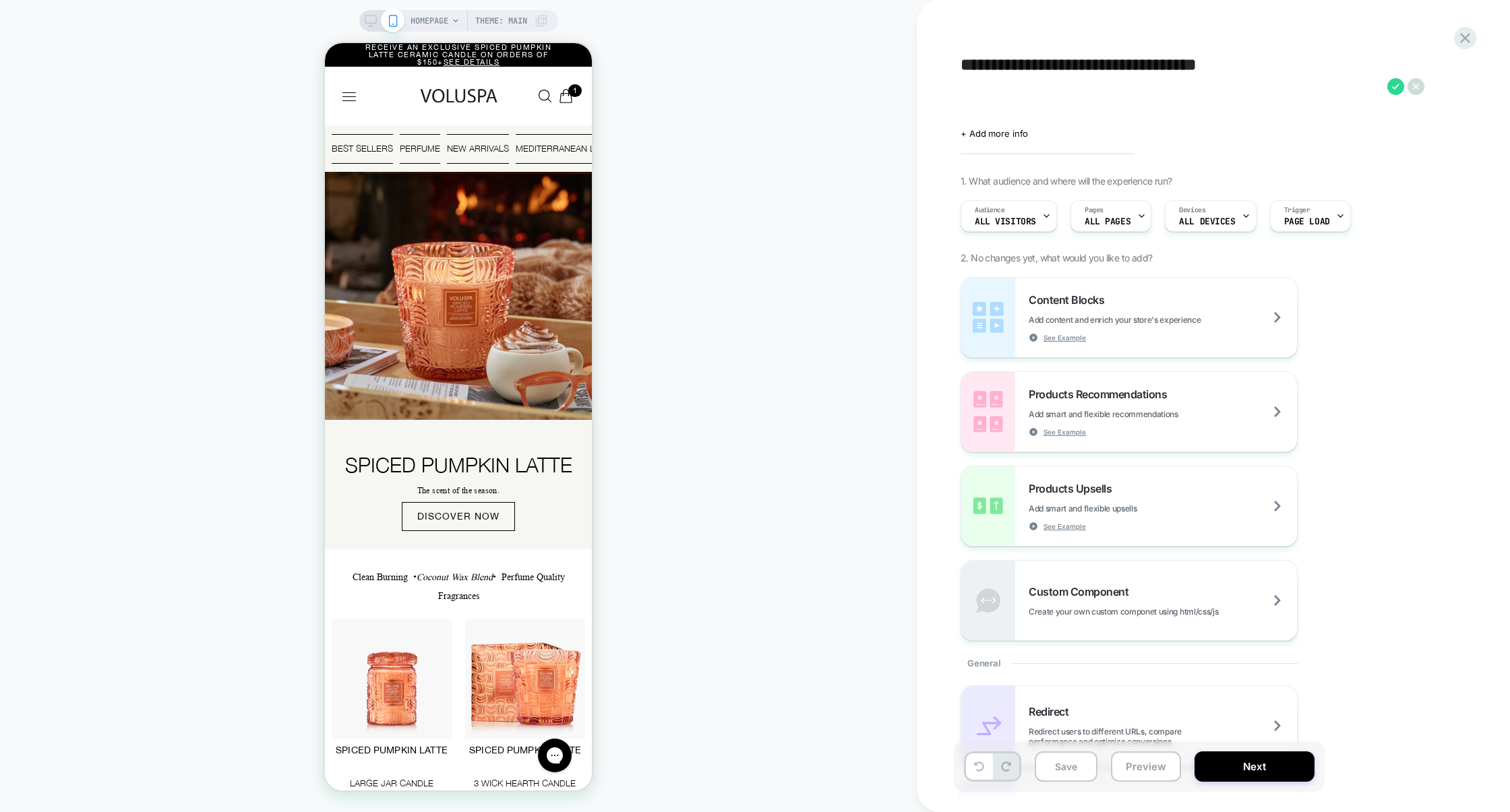
click at [960, 64] on textarea "**********" at bounding box center [1170, 86] width 420 height 63
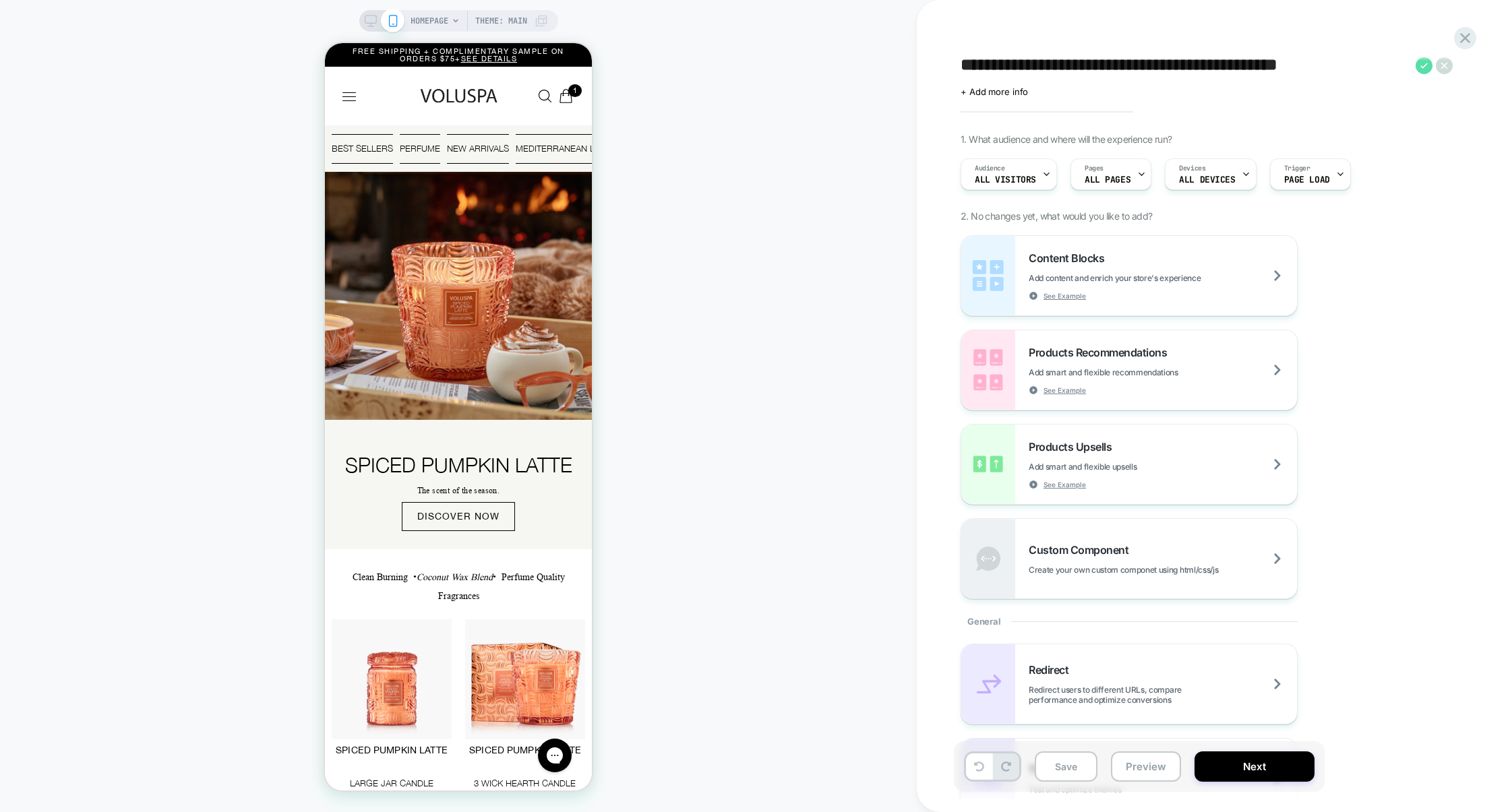
type textarea "**********"
click at [1427, 66] on icon at bounding box center [1424, 66] width 17 height 17
click at [1124, 174] on span "ALL PAGES" at bounding box center [1108, 179] width 46 height 9
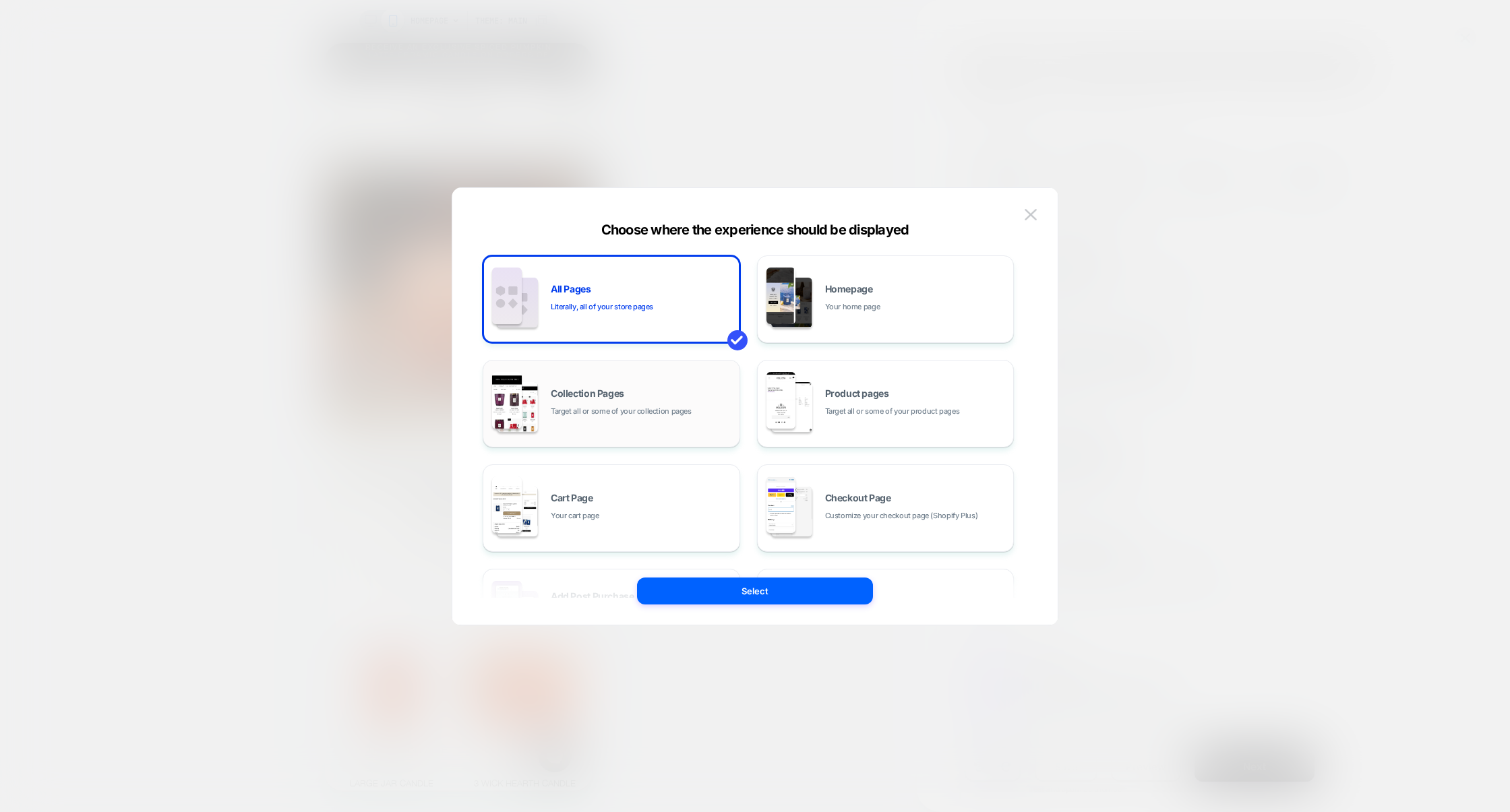
click at [645, 406] on span "Target all or some of your collection pages" at bounding box center [621, 411] width 141 height 13
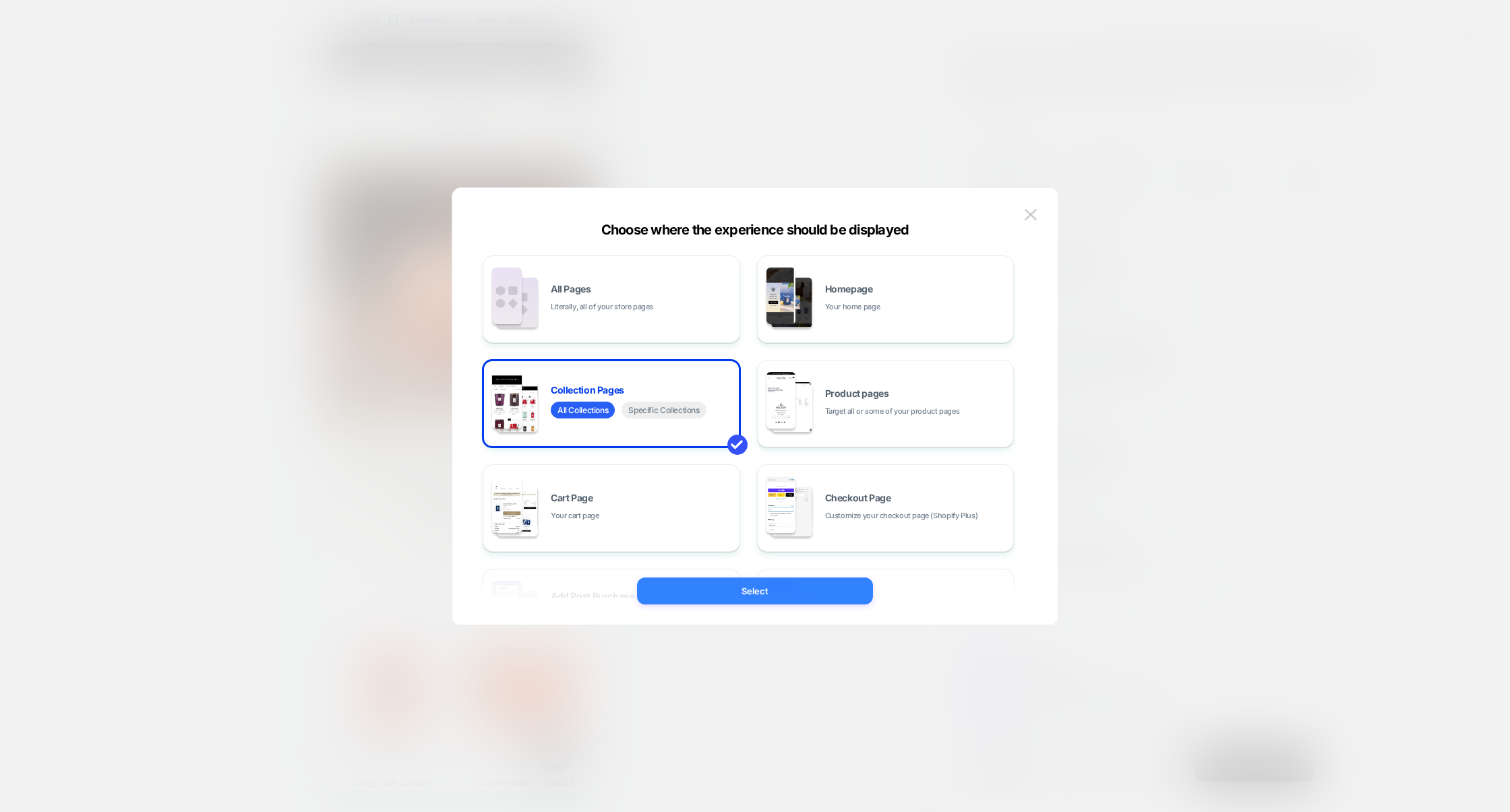
click at [733, 580] on button "Select" at bounding box center [755, 591] width 236 height 27
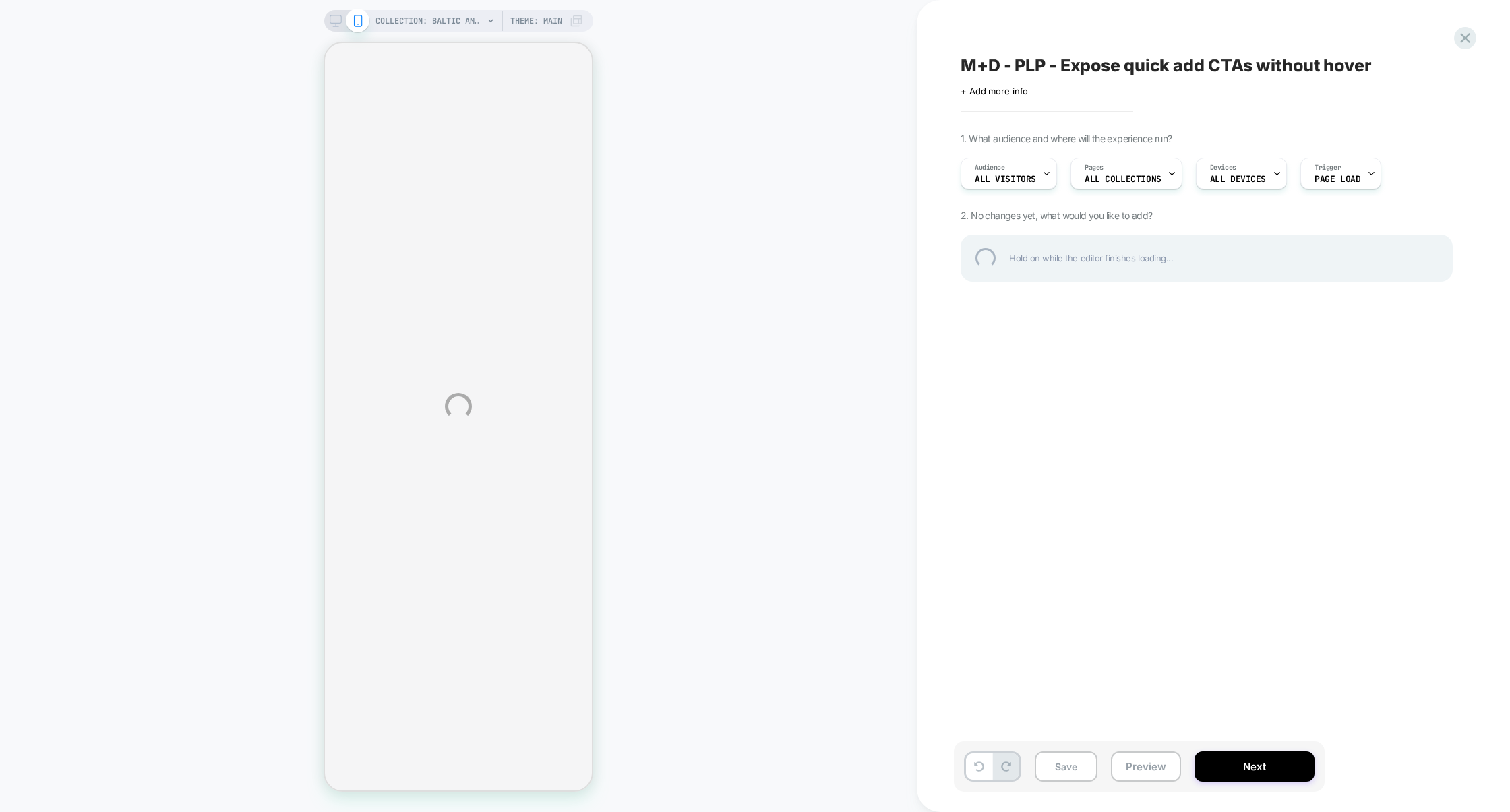
select select "******"
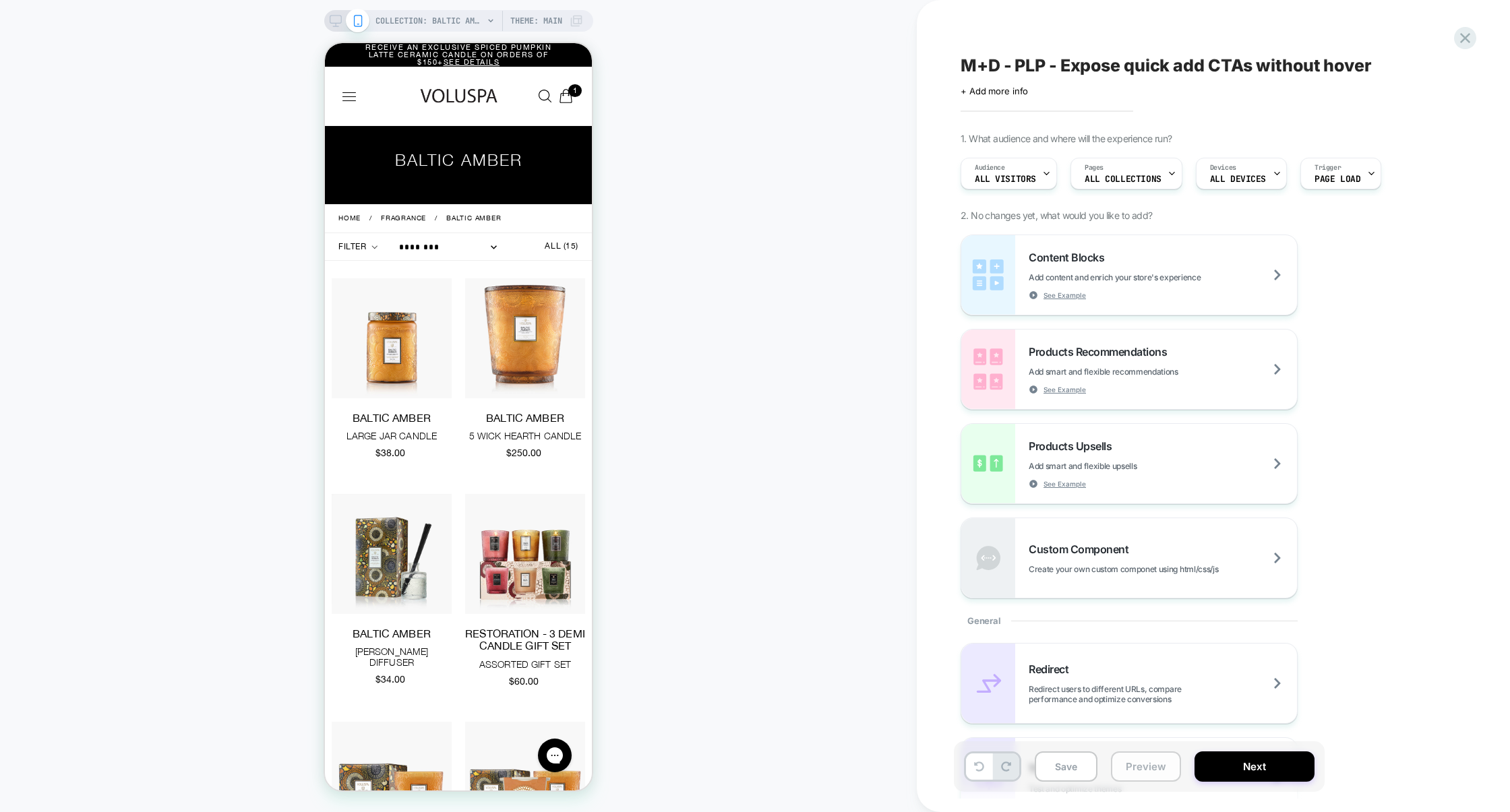
click at [1128, 763] on button "Preview" at bounding box center [1146, 767] width 70 height 30
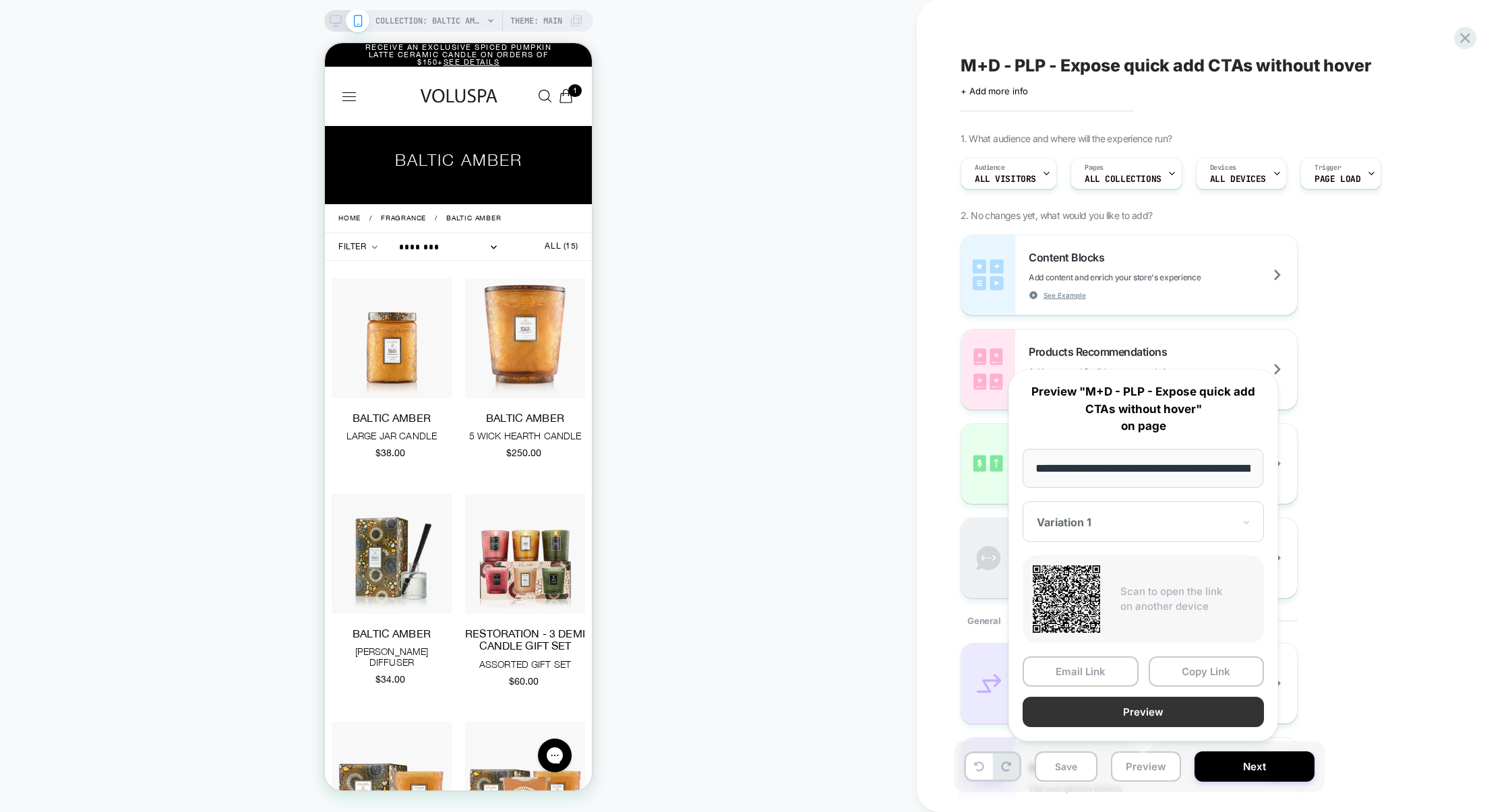
click at [1149, 718] on button "Preview" at bounding box center [1143, 712] width 241 height 30
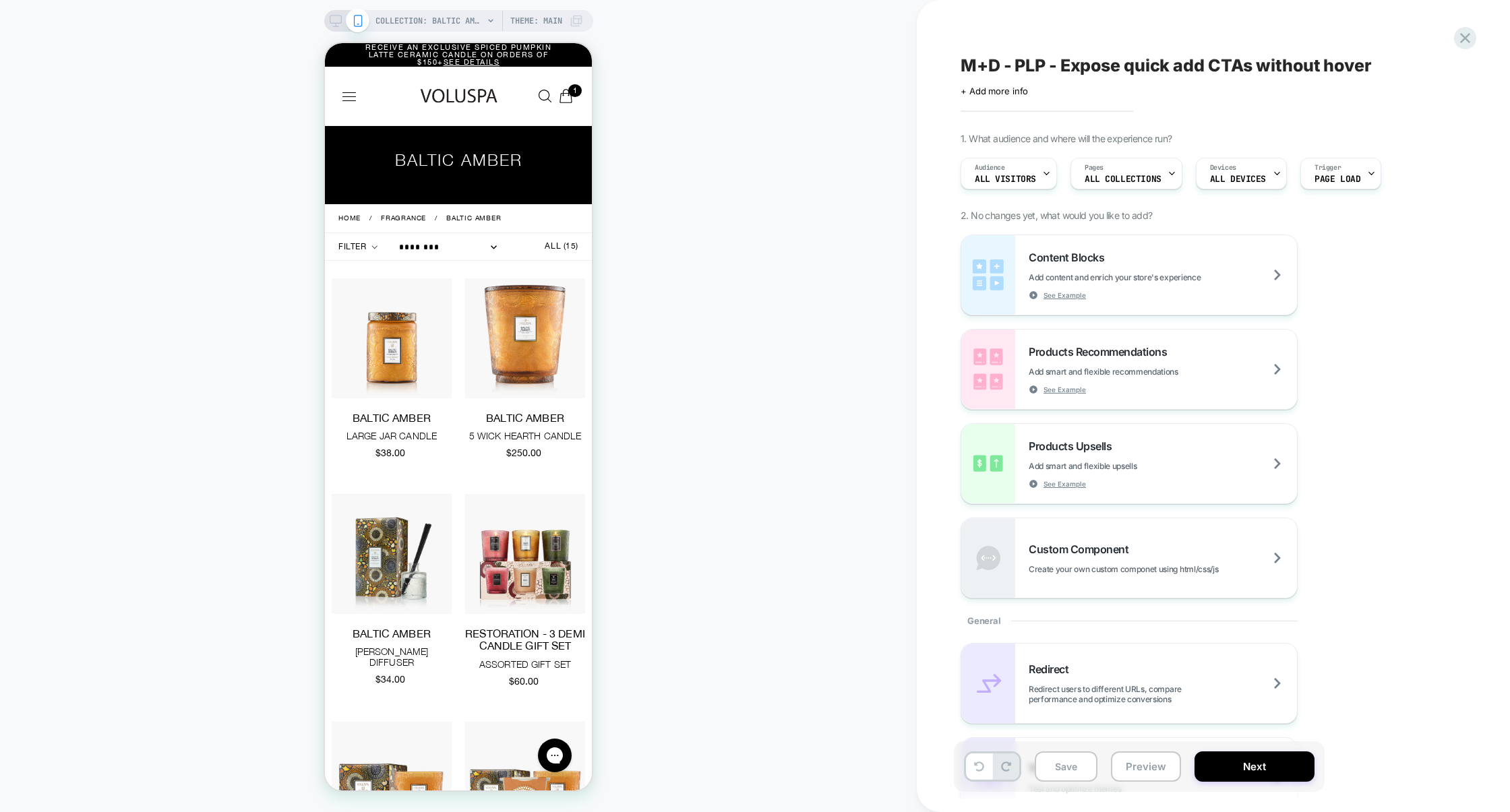
click at [338, 18] on icon at bounding box center [335, 21] width 12 height 12
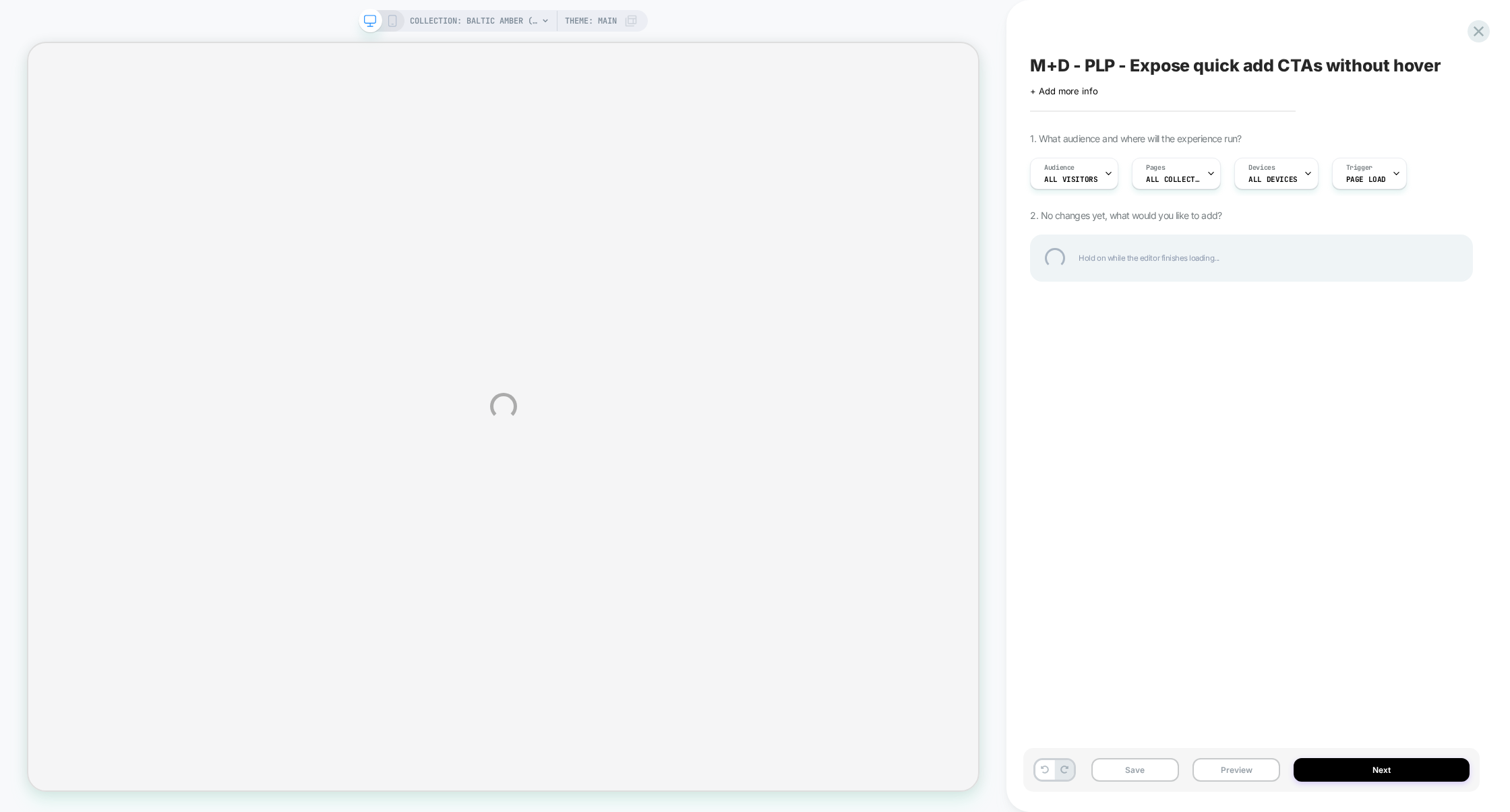
select select "******"
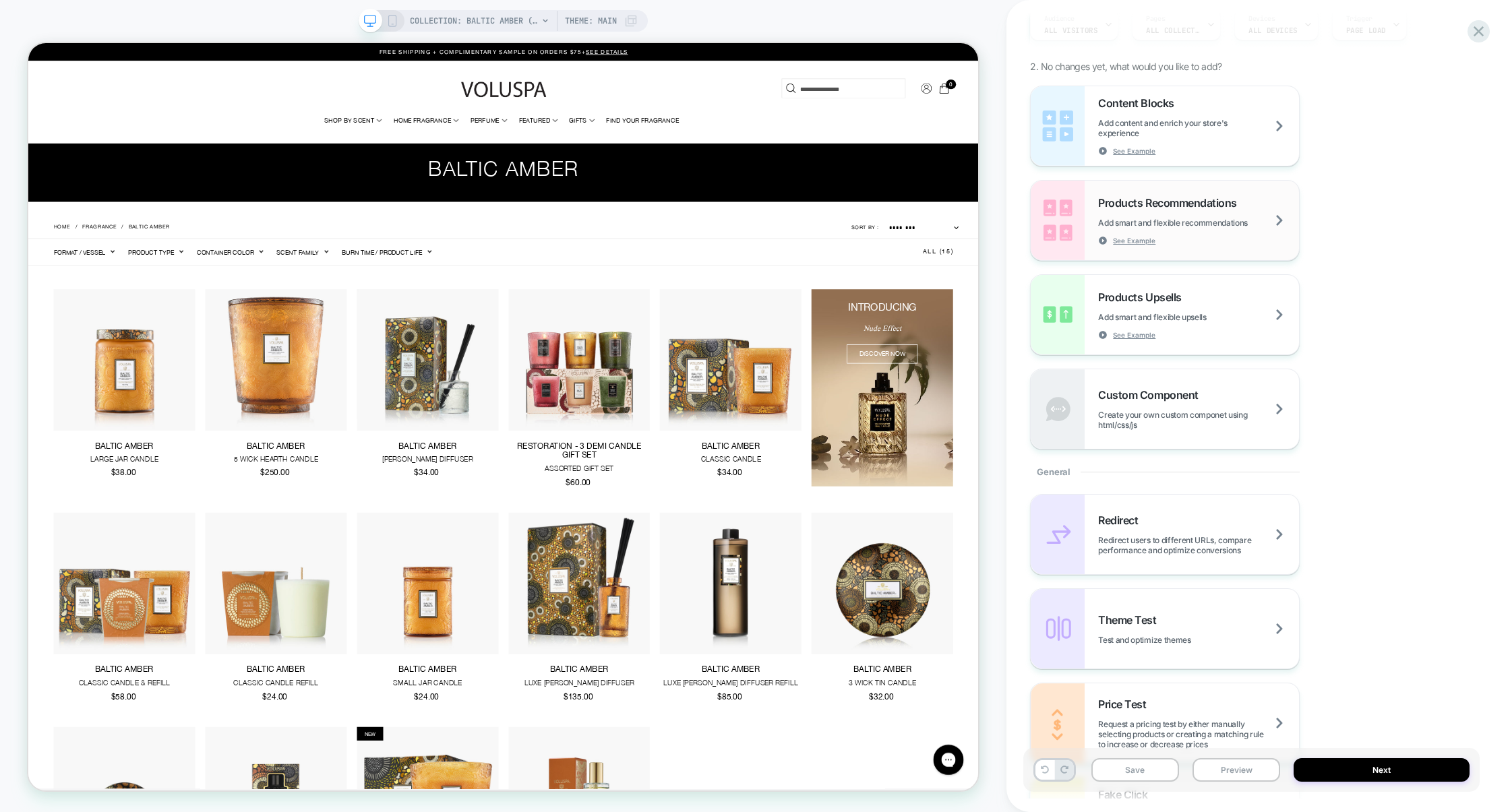
scroll to position [152, 0]
click at [1162, 423] on span "Create your own custom componet using html/css/js" at bounding box center [1198, 417] width 201 height 20
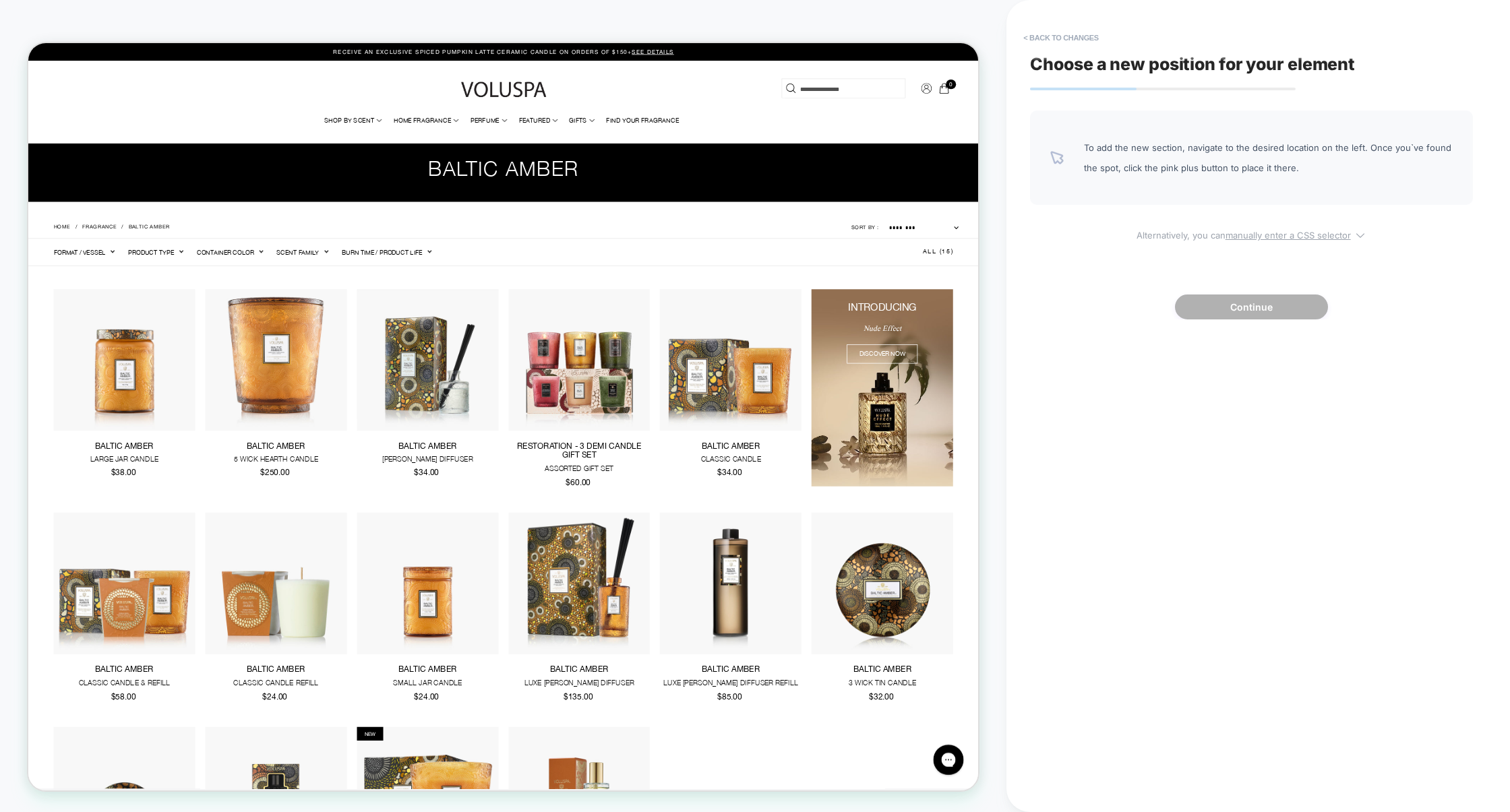
click at [1268, 232] on u "manually enter a CSS selector" at bounding box center [1288, 235] width 125 height 11
select select "*******"
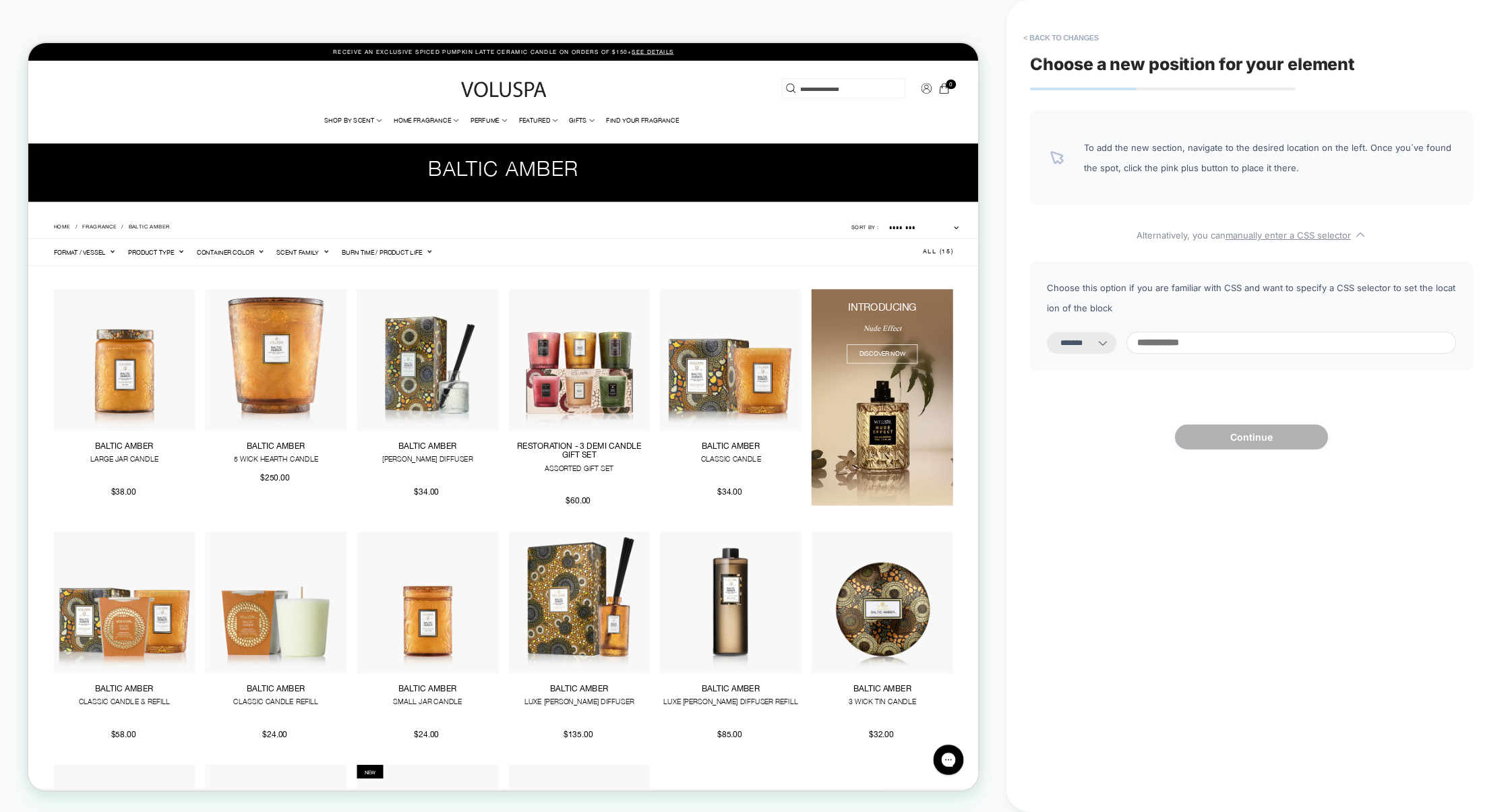
click at [1156, 345] on input at bounding box center [1291, 343] width 329 height 22
click at [1083, 41] on button "< Back to changes" at bounding box center [1061, 37] width 89 height 21
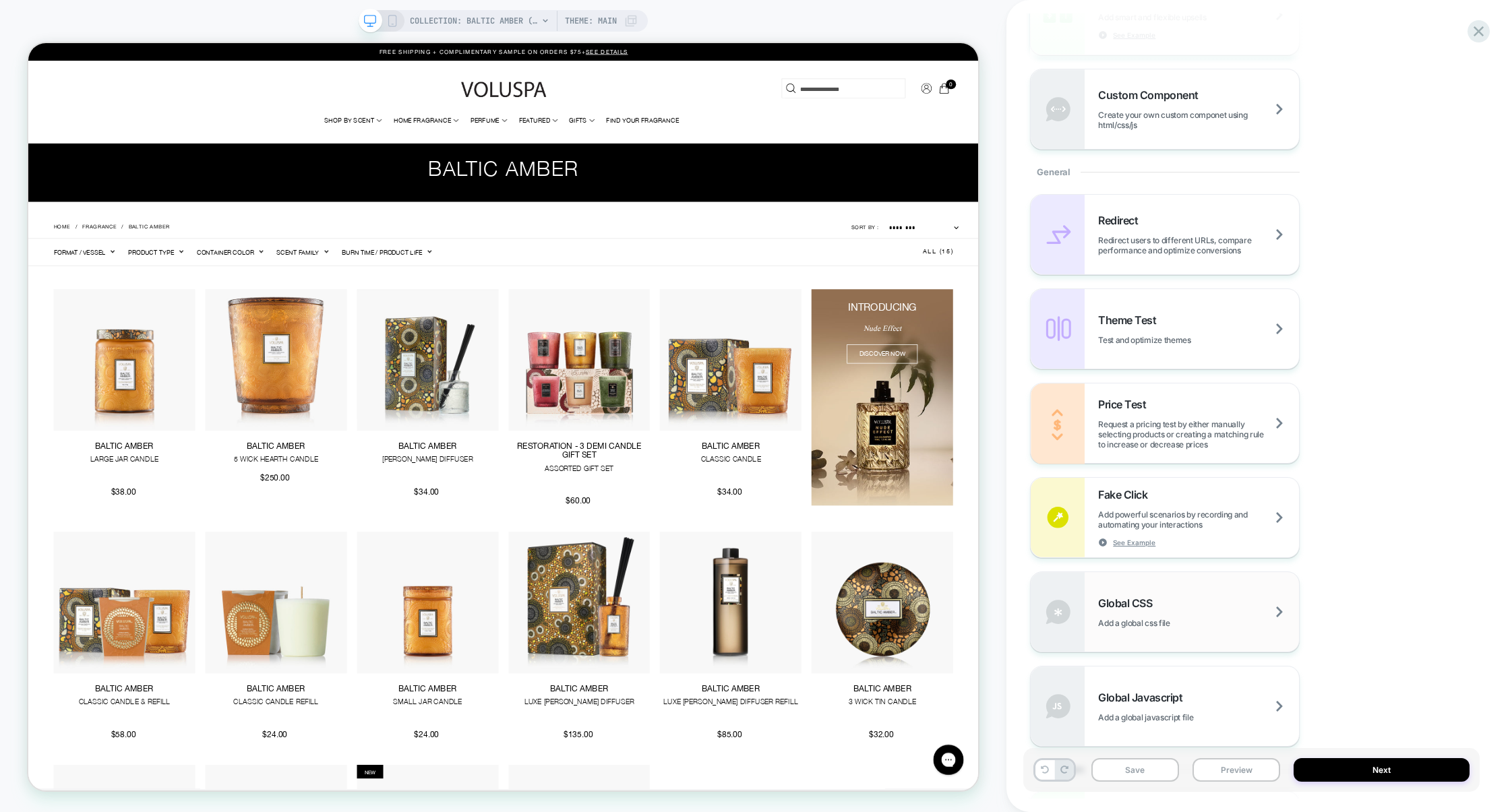
scroll to position [468, 0]
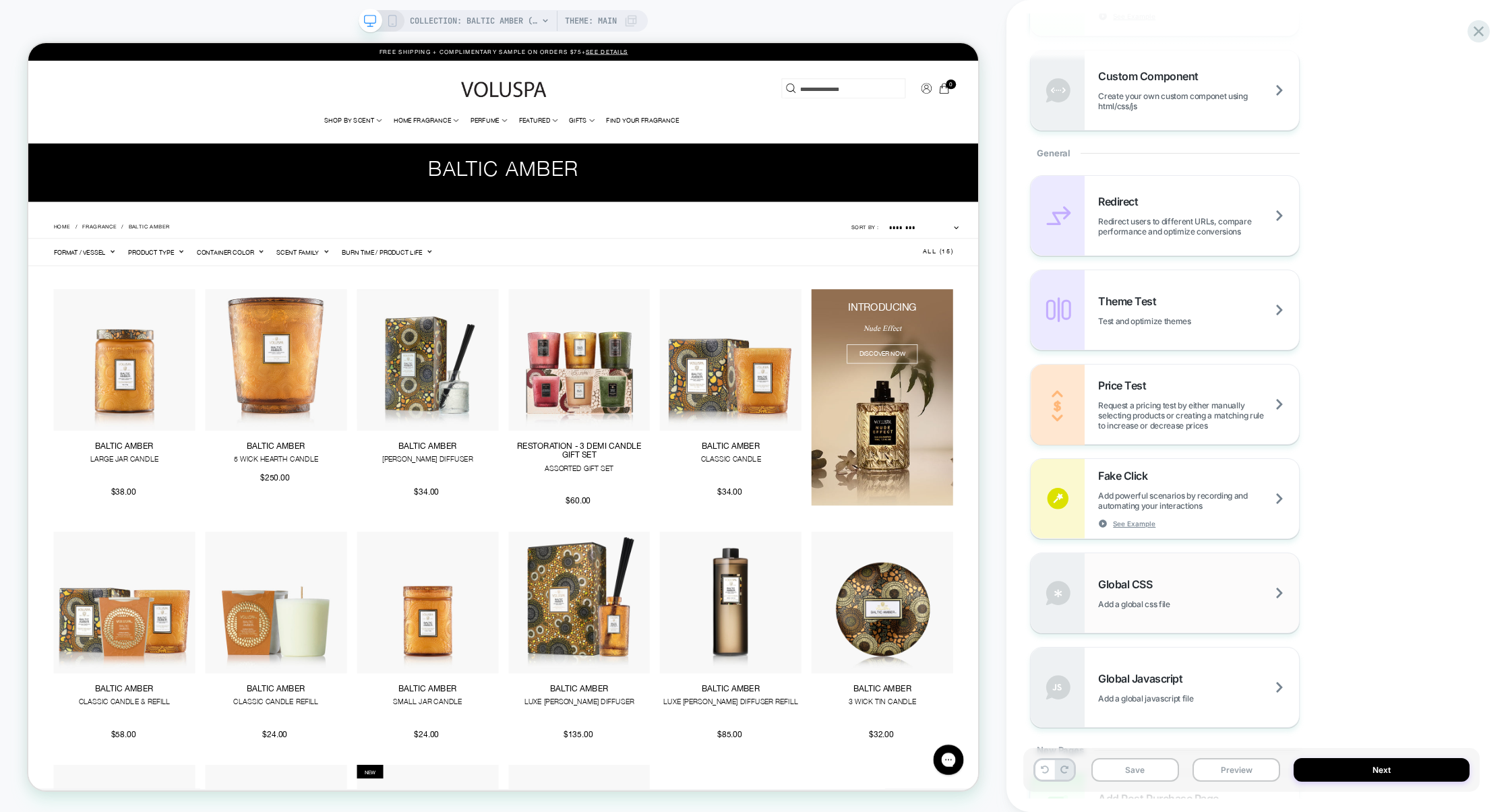
click at [1179, 599] on span "Add a global css file" at bounding box center [1151, 605] width 105 height 10
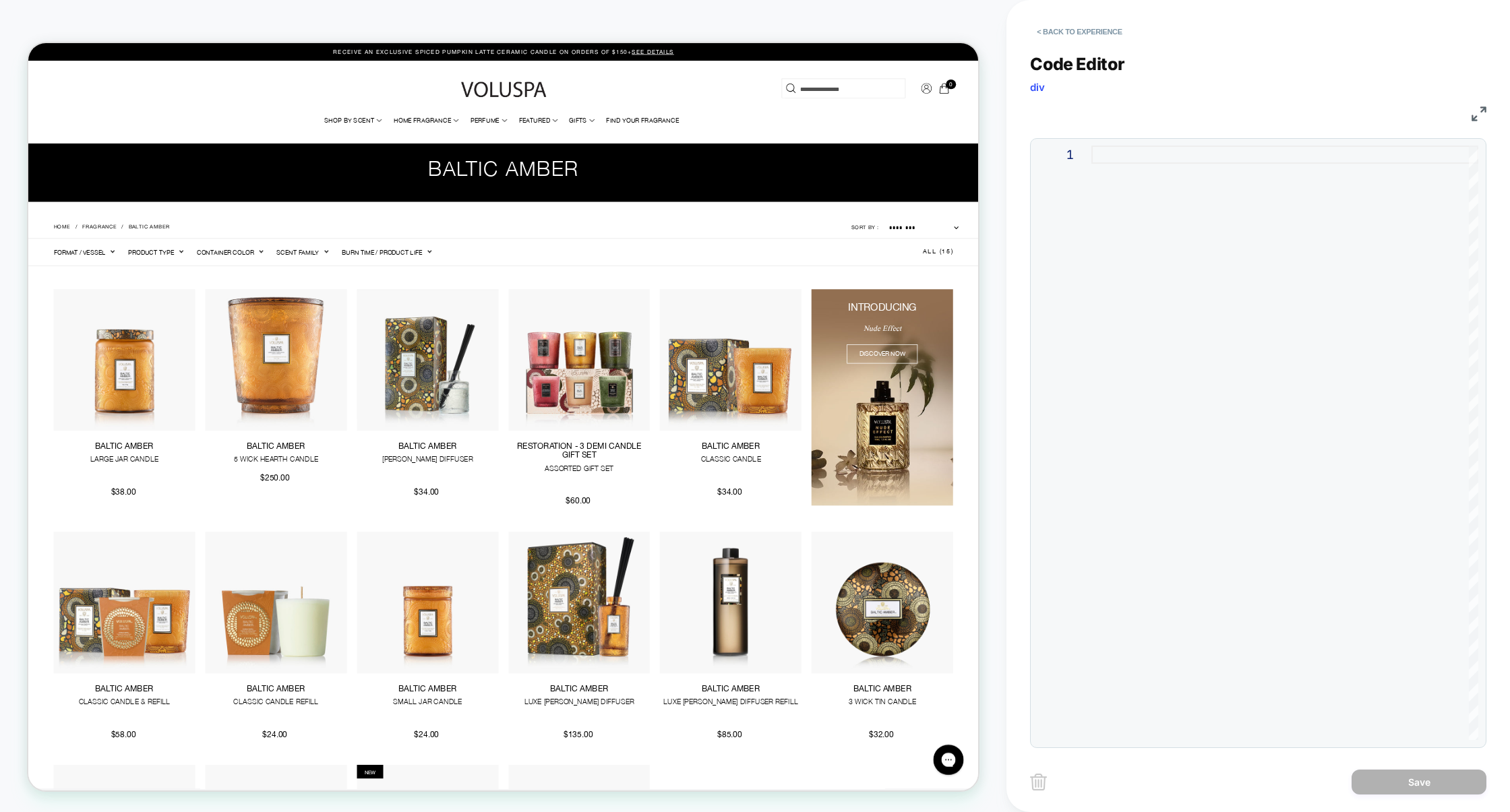
scroll to position [0, 0]
click at [1186, 427] on div at bounding box center [1285, 443] width 387 height 594
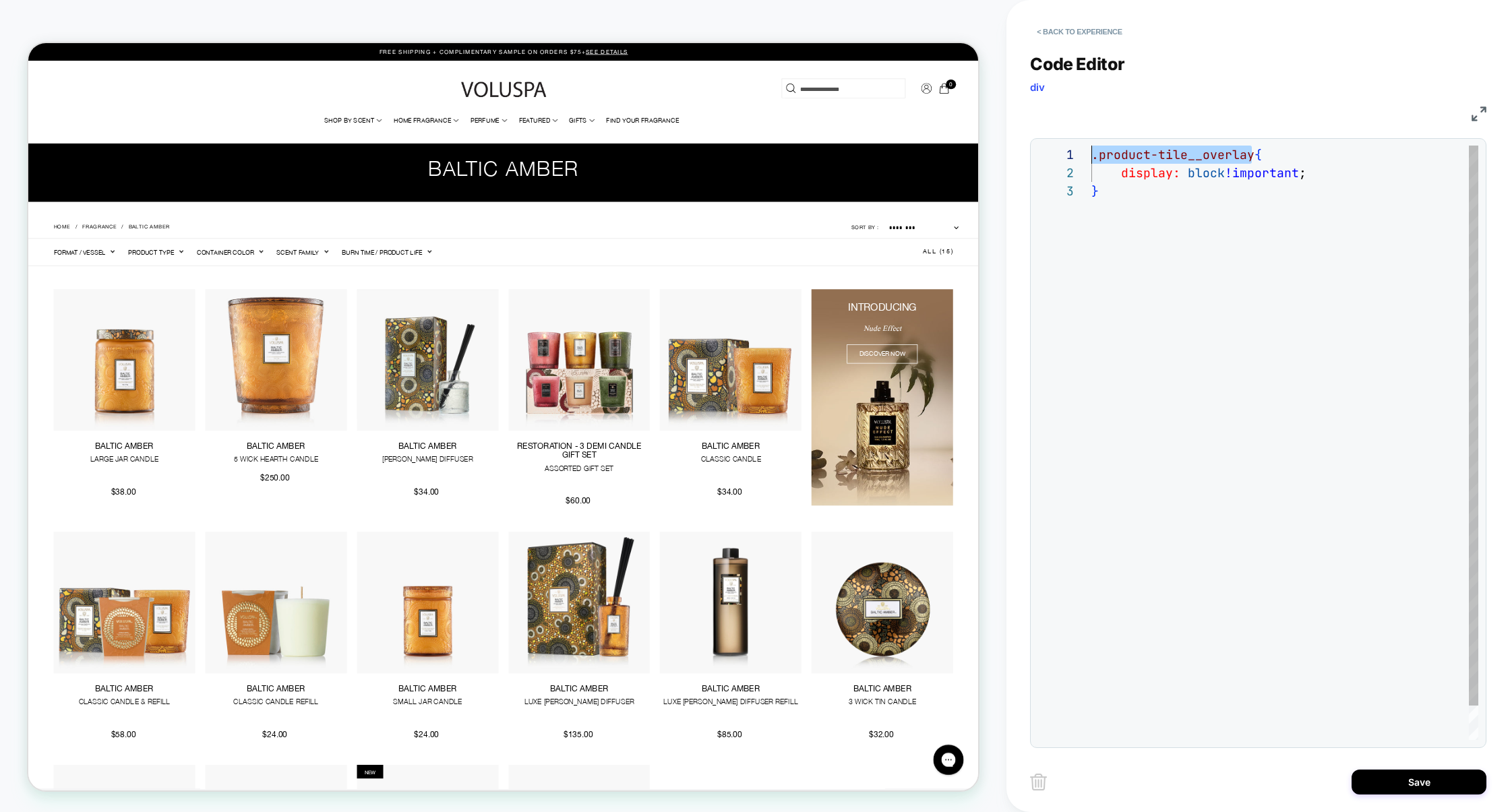
drag, startPoint x: 1253, startPoint y: 157, endPoint x: 1004, endPoint y: 159, distance: 249.0
click at [1092, 159] on div ".product-tile__overlay { display: block !important ; }" at bounding box center [1285, 461] width 387 height 631
click at [1336, 177] on div ".product-tile__overlay , { display: block !important ; }" at bounding box center [1285, 461] width 387 height 631
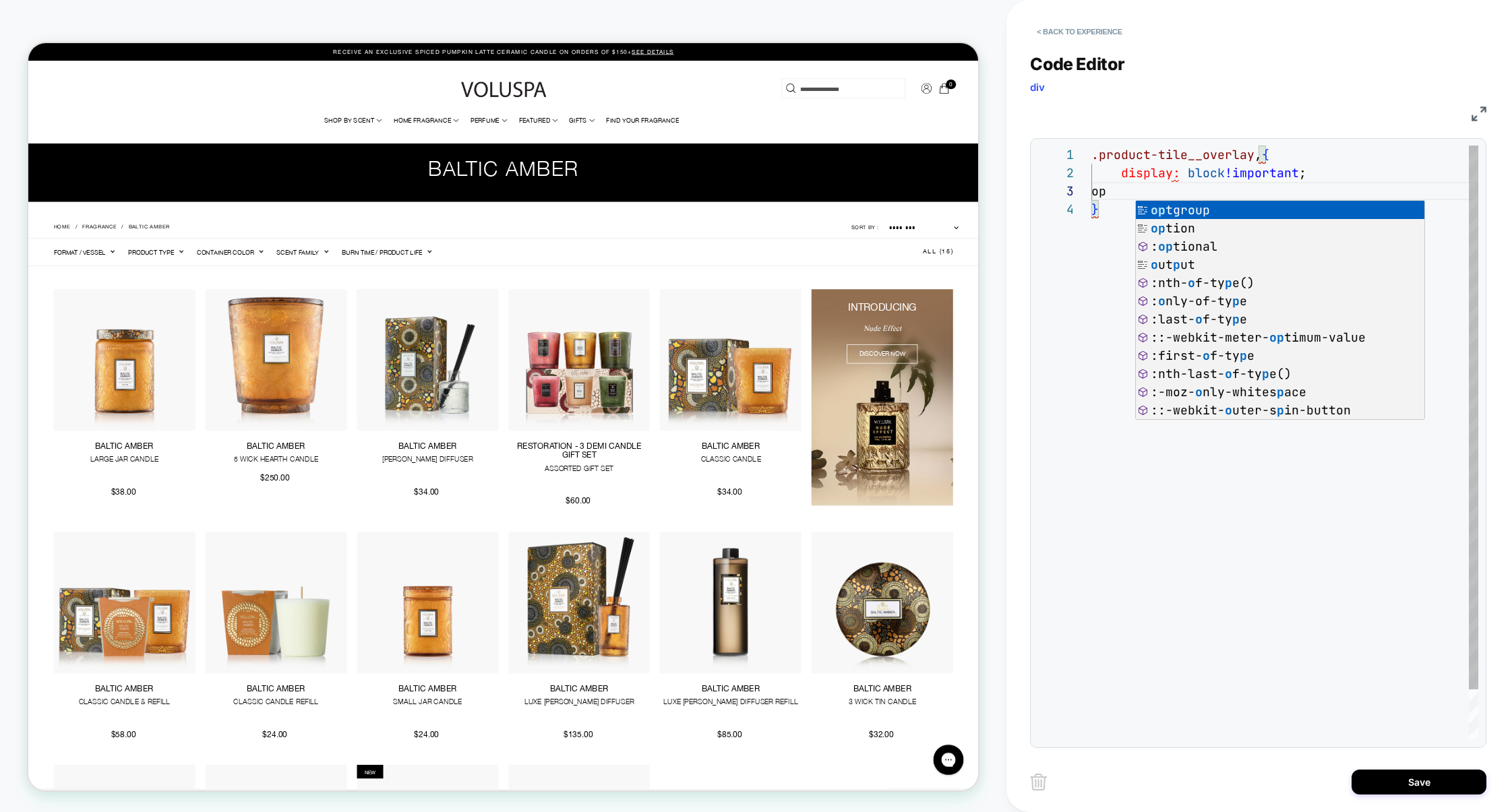
click at [1264, 152] on div ".product-tile__overlay , { display: block !important ; op }" at bounding box center [1285, 470] width 387 height 649
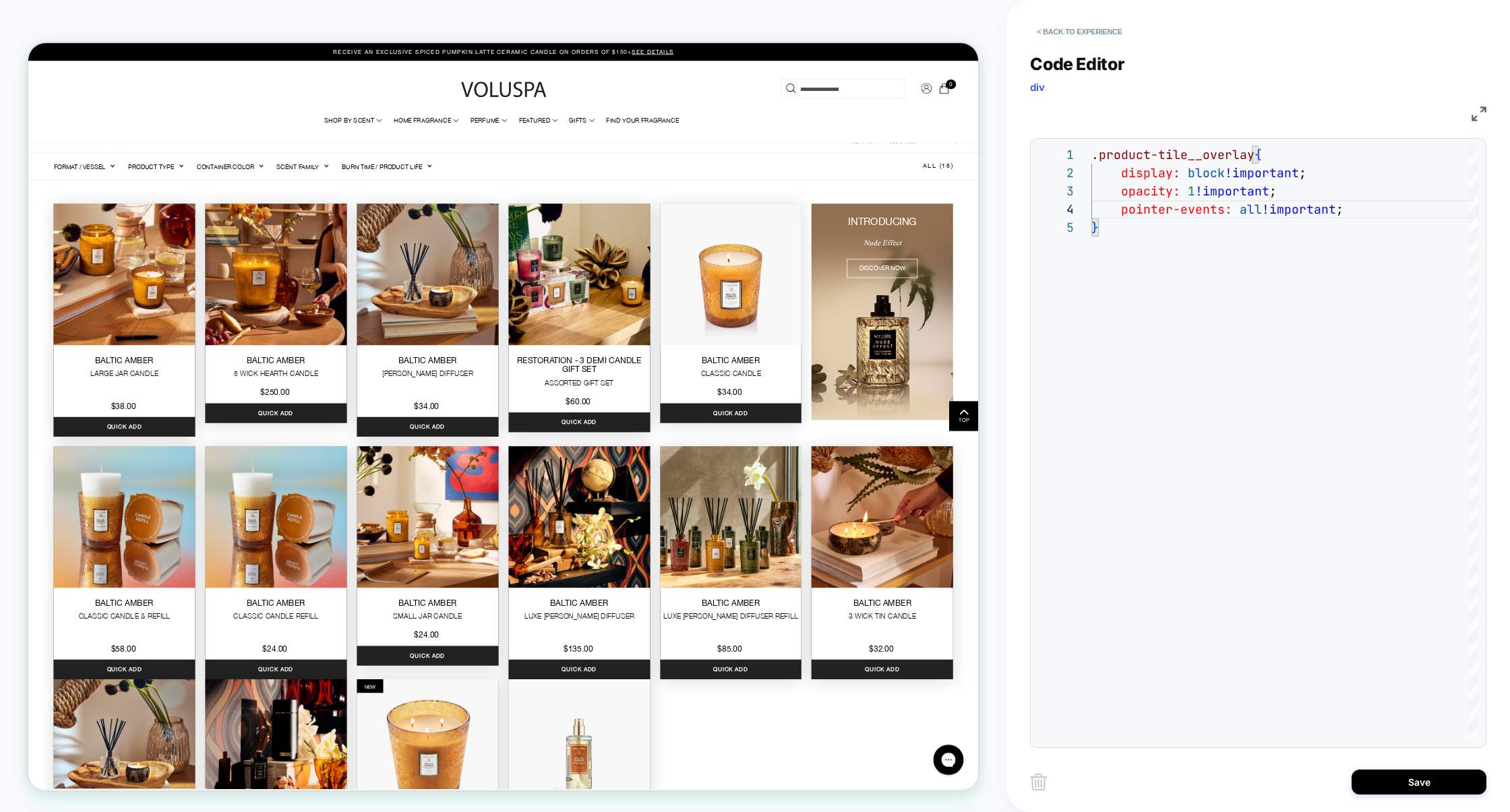
scroll to position [139, 0]
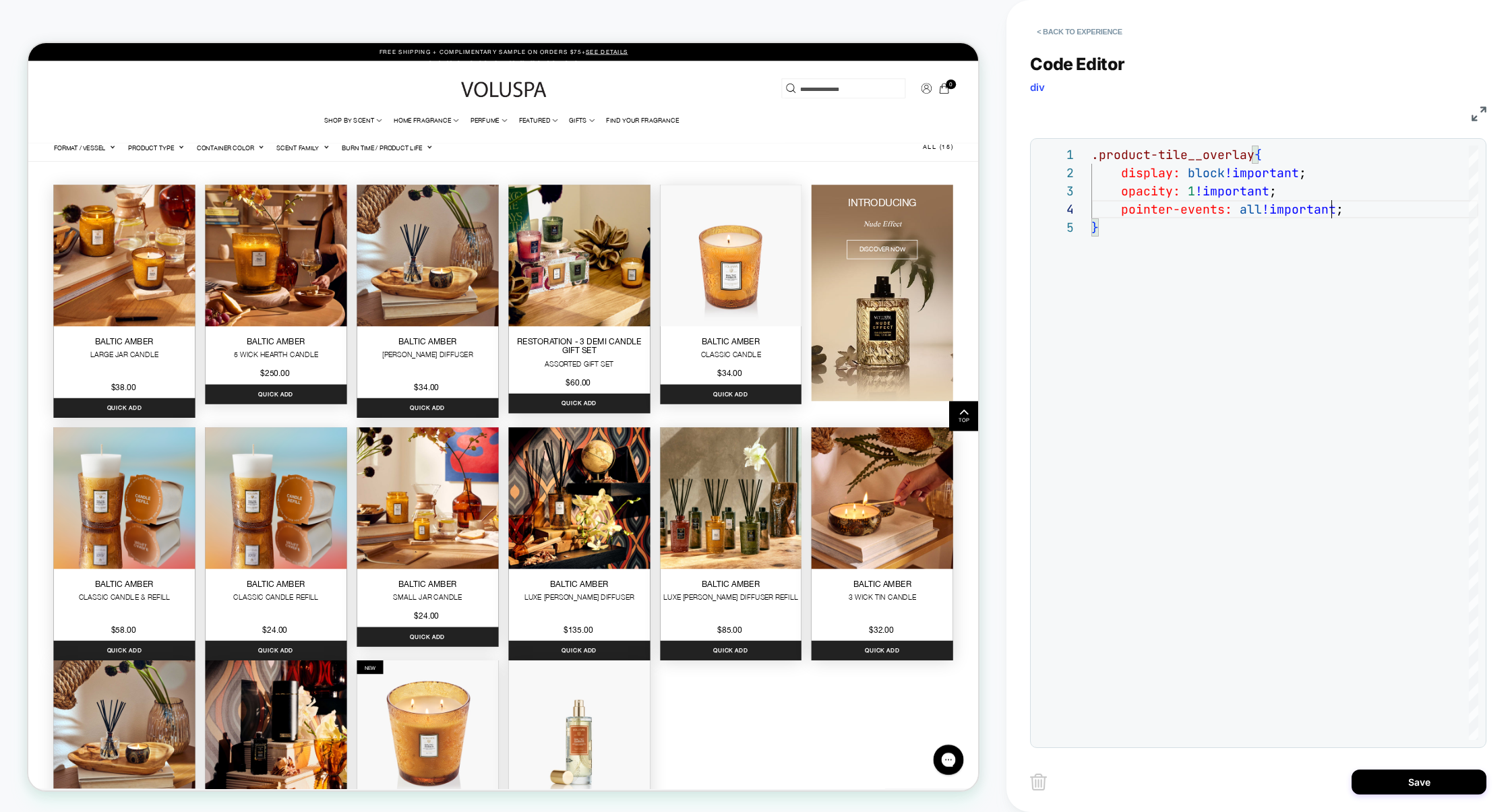
type textarea "**********"
click at [1397, 784] on button "Save" at bounding box center [1419, 782] width 135 height 25
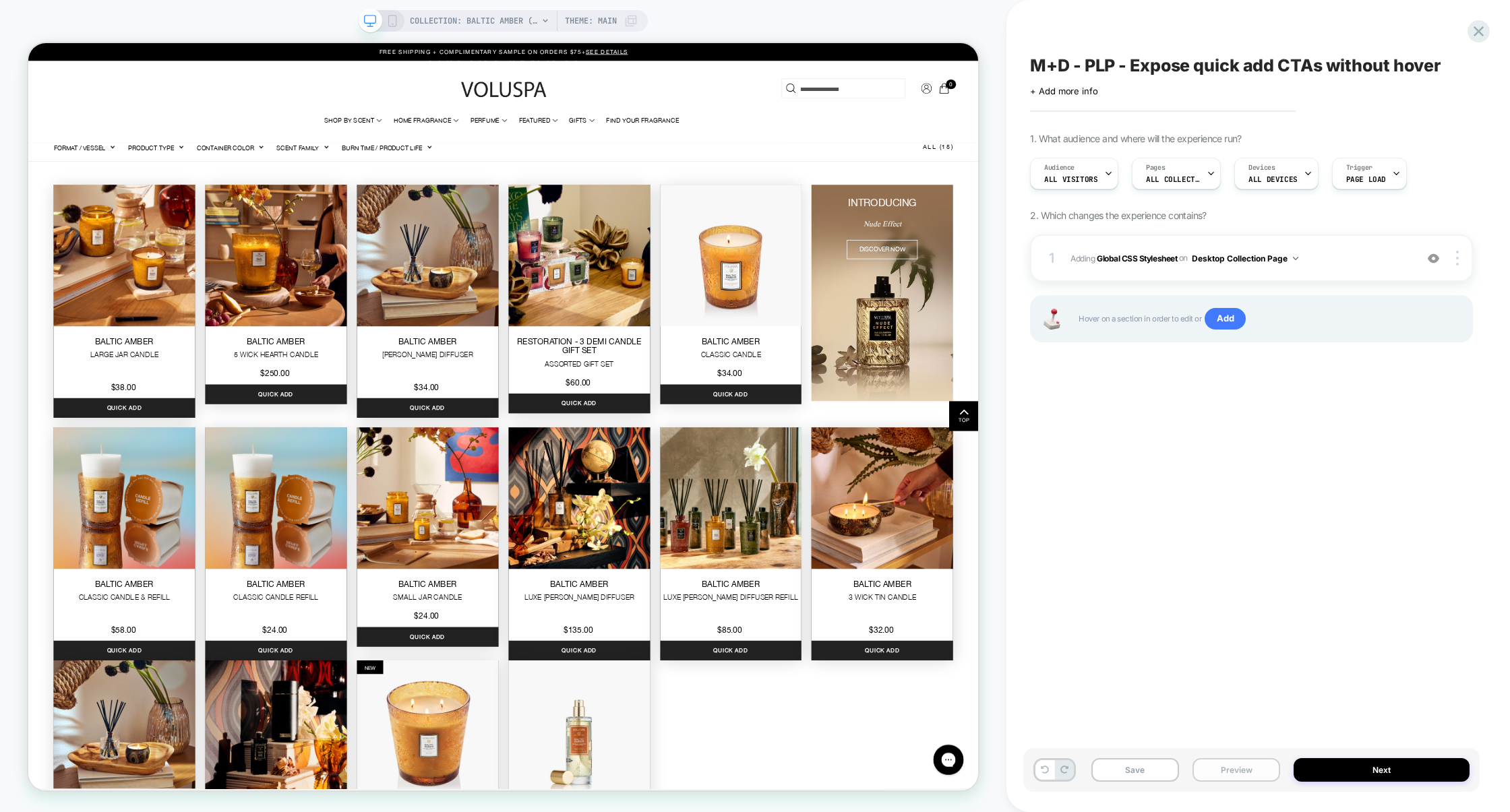
click at [1236, 776] on button "Preview" at bounding box center [1236, 771] width 87 height 24
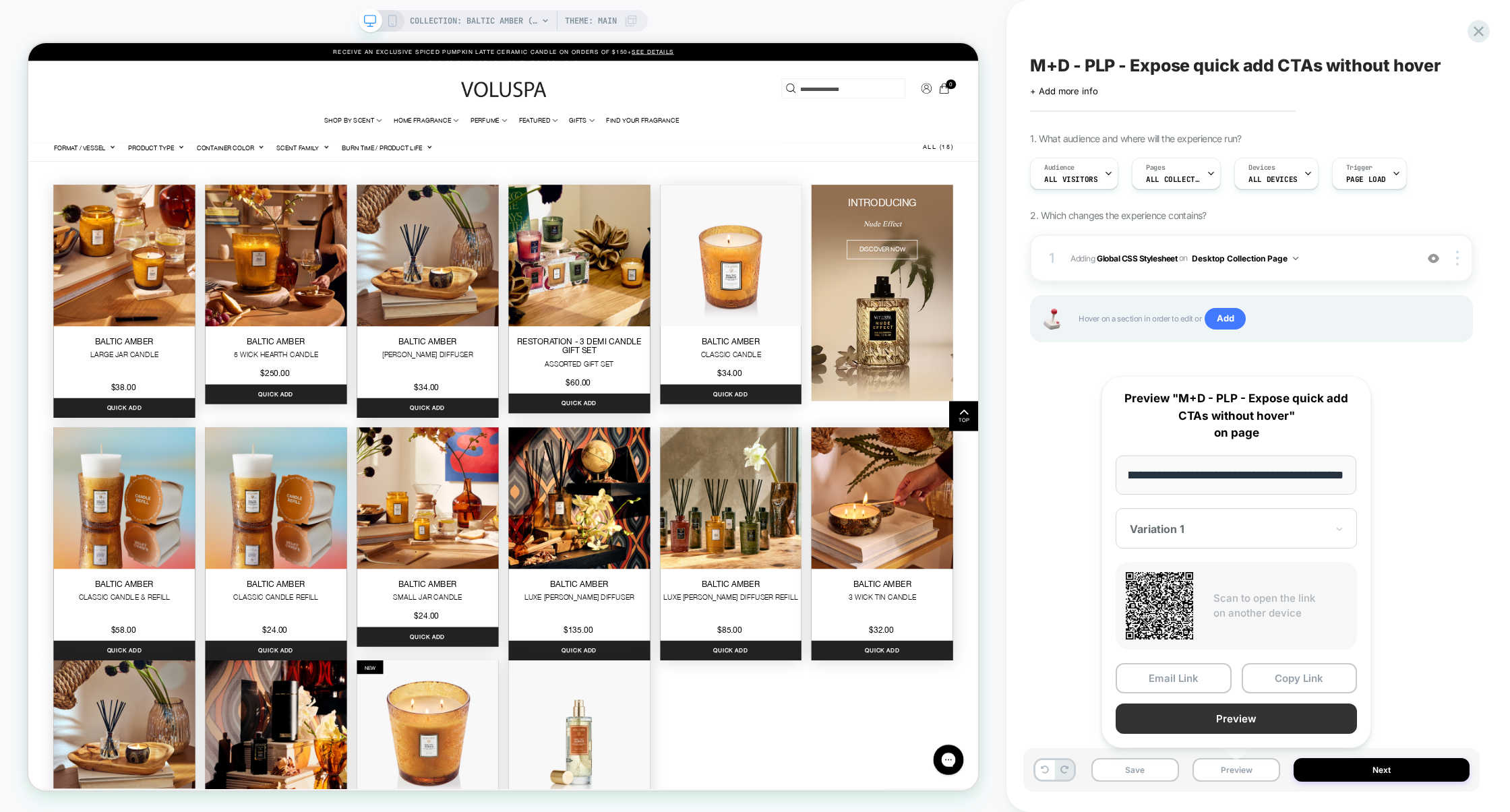
scroll to position [0, 0]
click at [1229, 726] on button "Preview" at bounding box center [1236, 719] width 241 height 30
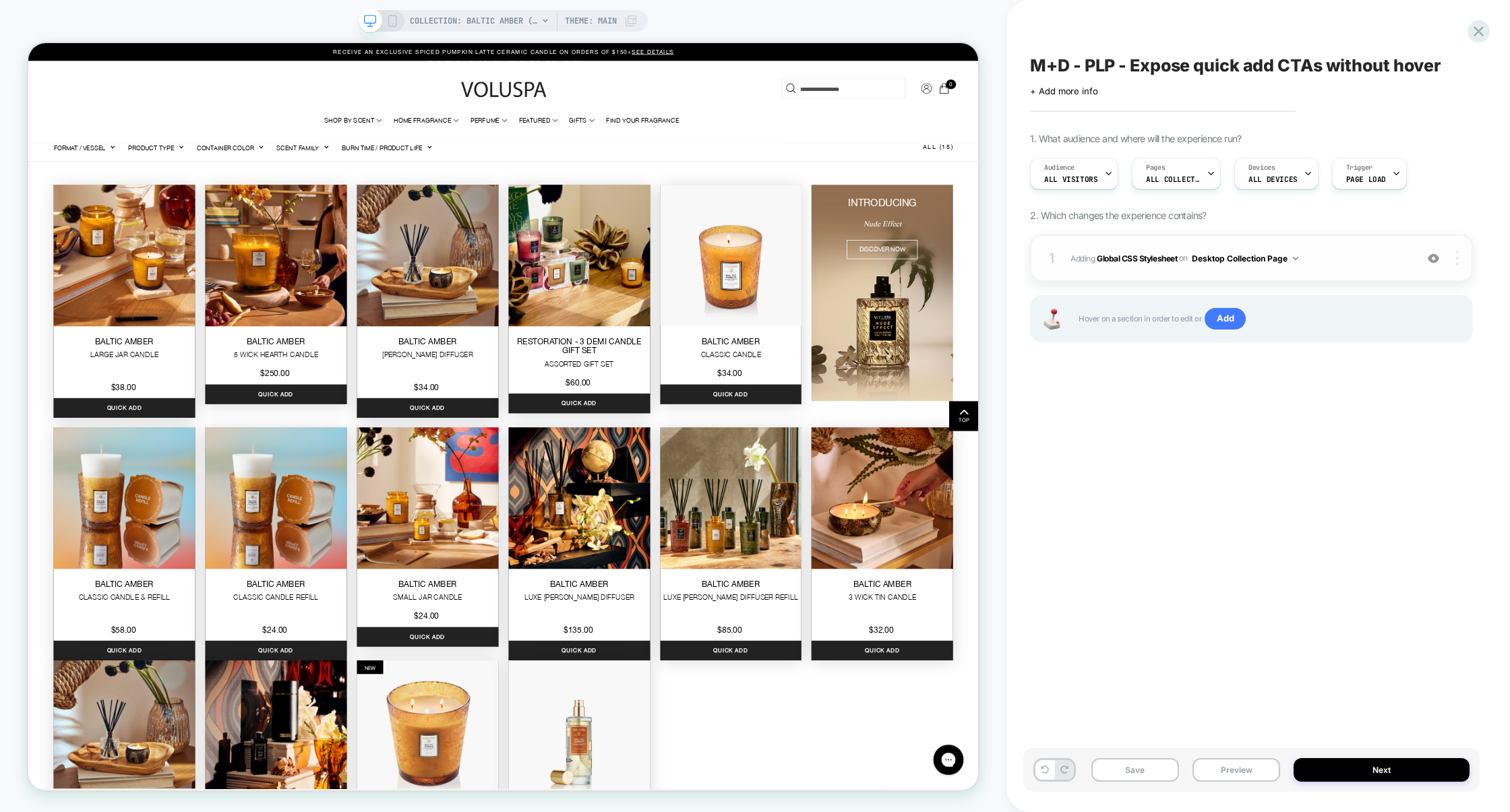
click at [1460, 259] on div at bounding box center [1460, 258] width 25 height 15
click at [1402, 299] on div "Target All Devices" at bounding box center [1378, 295] width 120 height 37
click at [1435, 260] on img at bounding box center [1434, 259] width 12 height 12
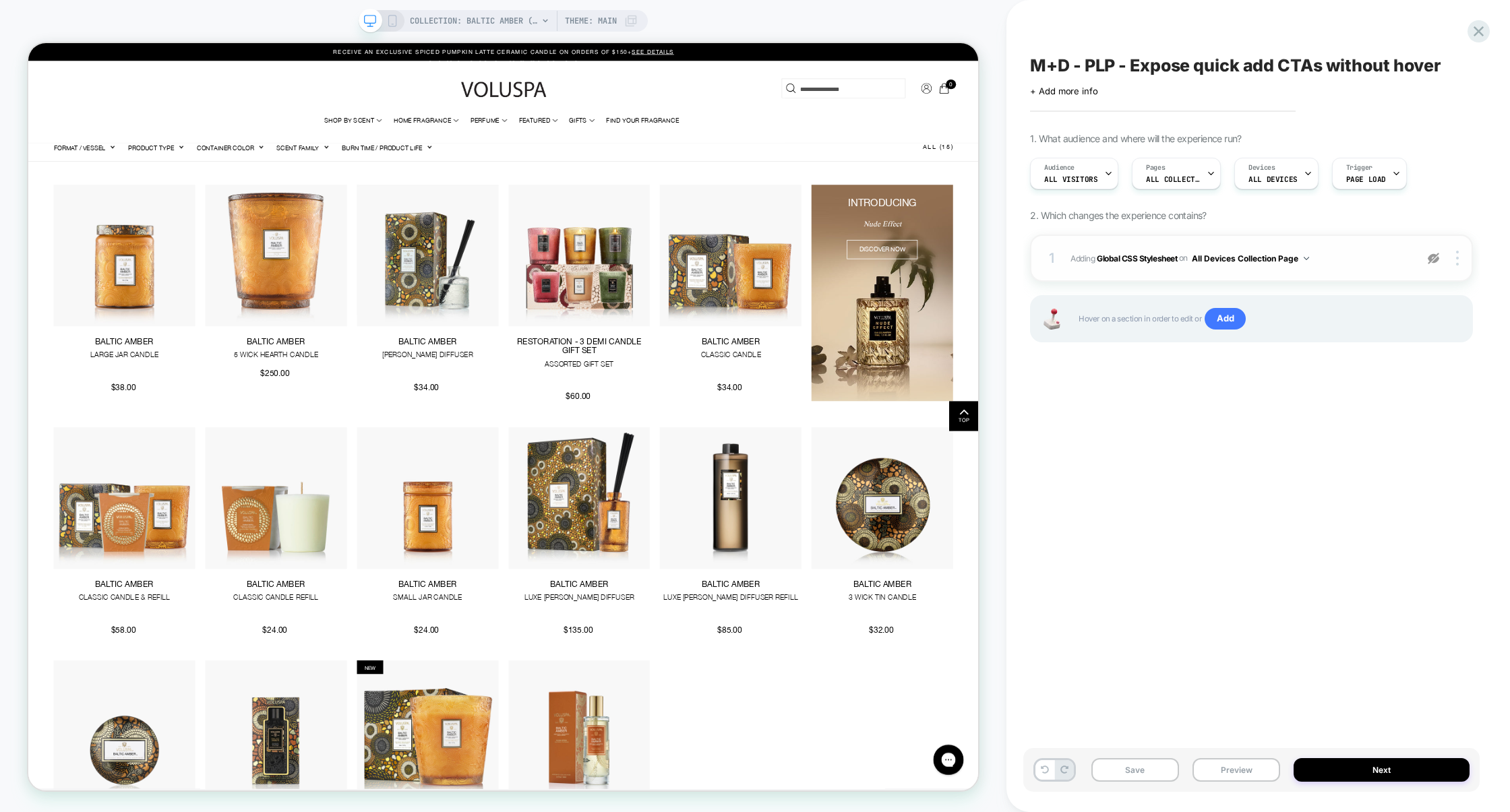
click at [1435, 260] on img at bounding box center [1434, 259] width 12 height 12
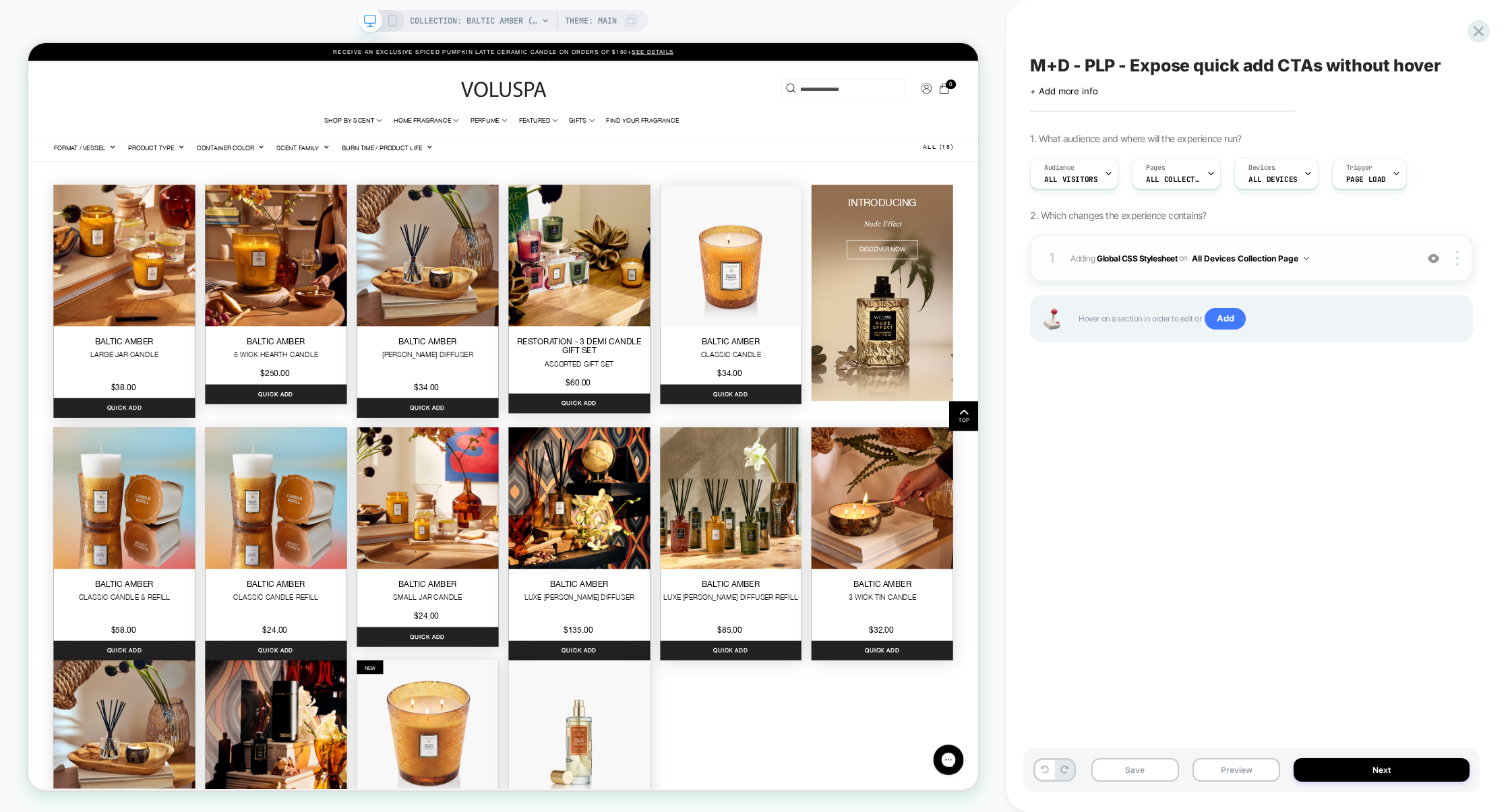
click at [1343, 264] on span "Adding Global CSS Stylesheet on All Devices Collection Page" at bounding box center [1240, 258] width 339 height 17
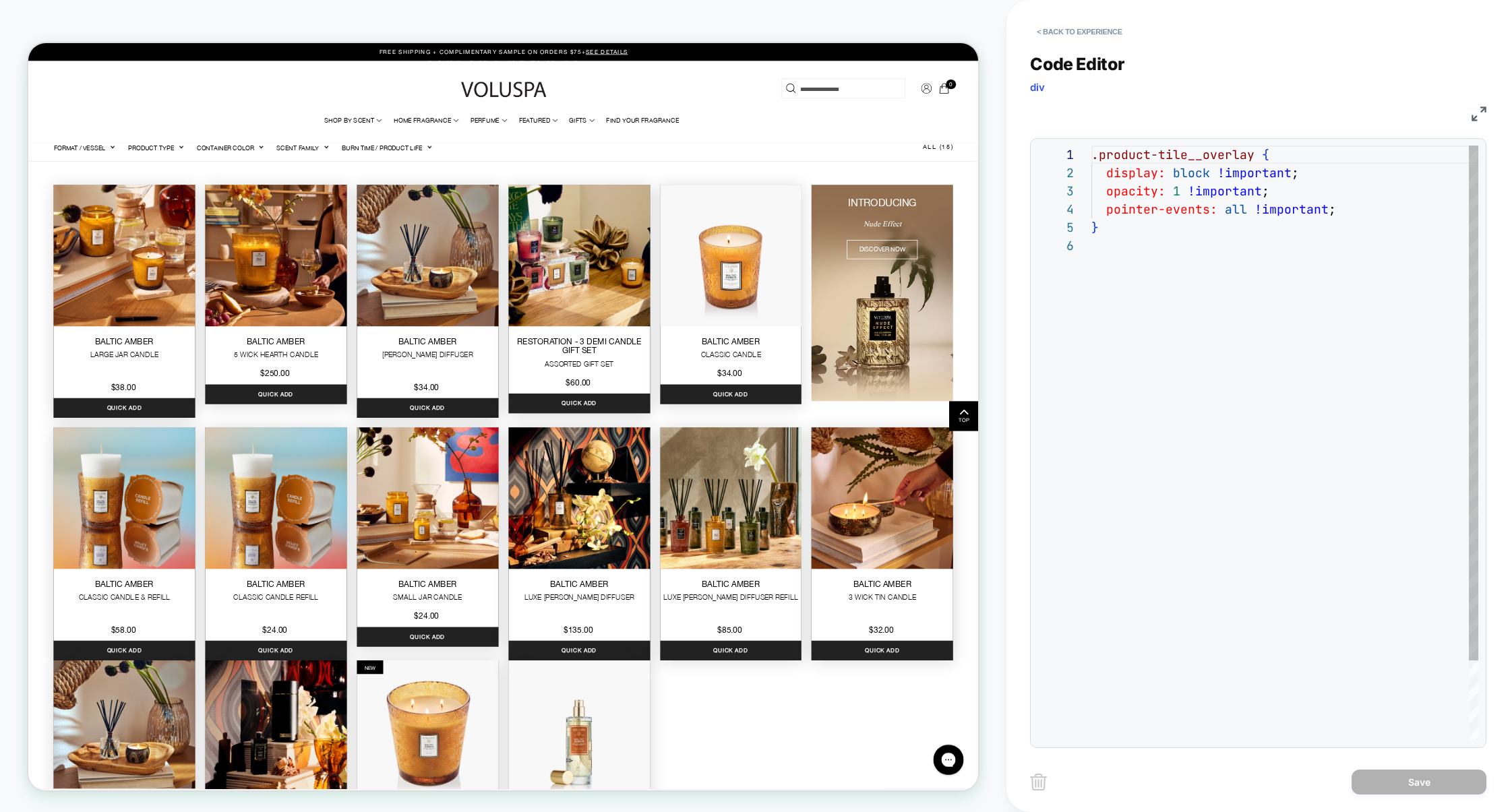
scroll to position [0, 160]
click at [1251, 157] on div ".product-tile__overlay { display: block !important ; opacity: 1 !important ; po…" at bounding box center [1285, 489] width 387 height 686
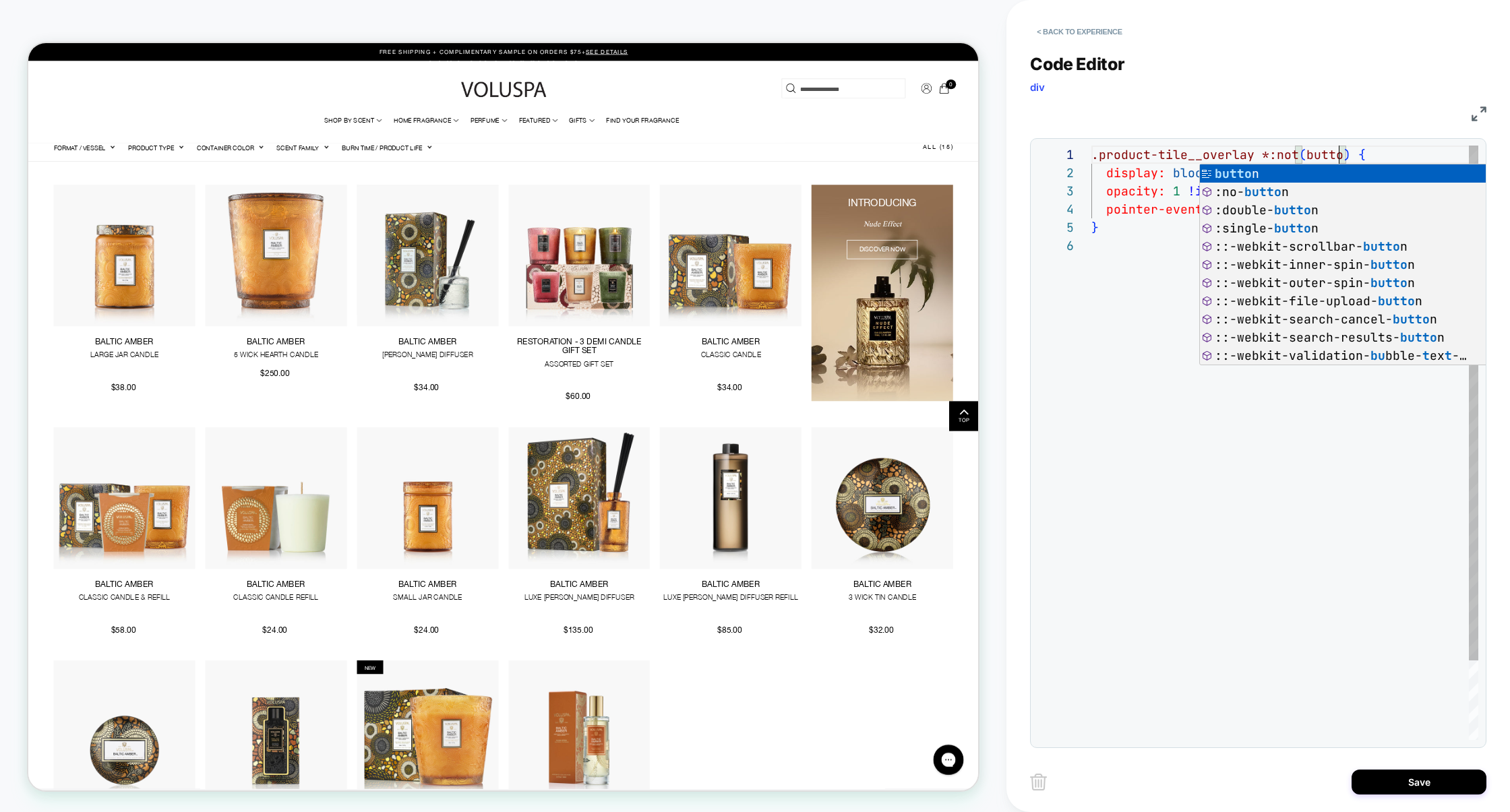
scroll to position [0, 255]
click at [1113, 276] on div ".product-tile__overlay *:not ( button ) { display: block !important ; opacity: …" at bounding box center [1285, 489] width 387 height 686
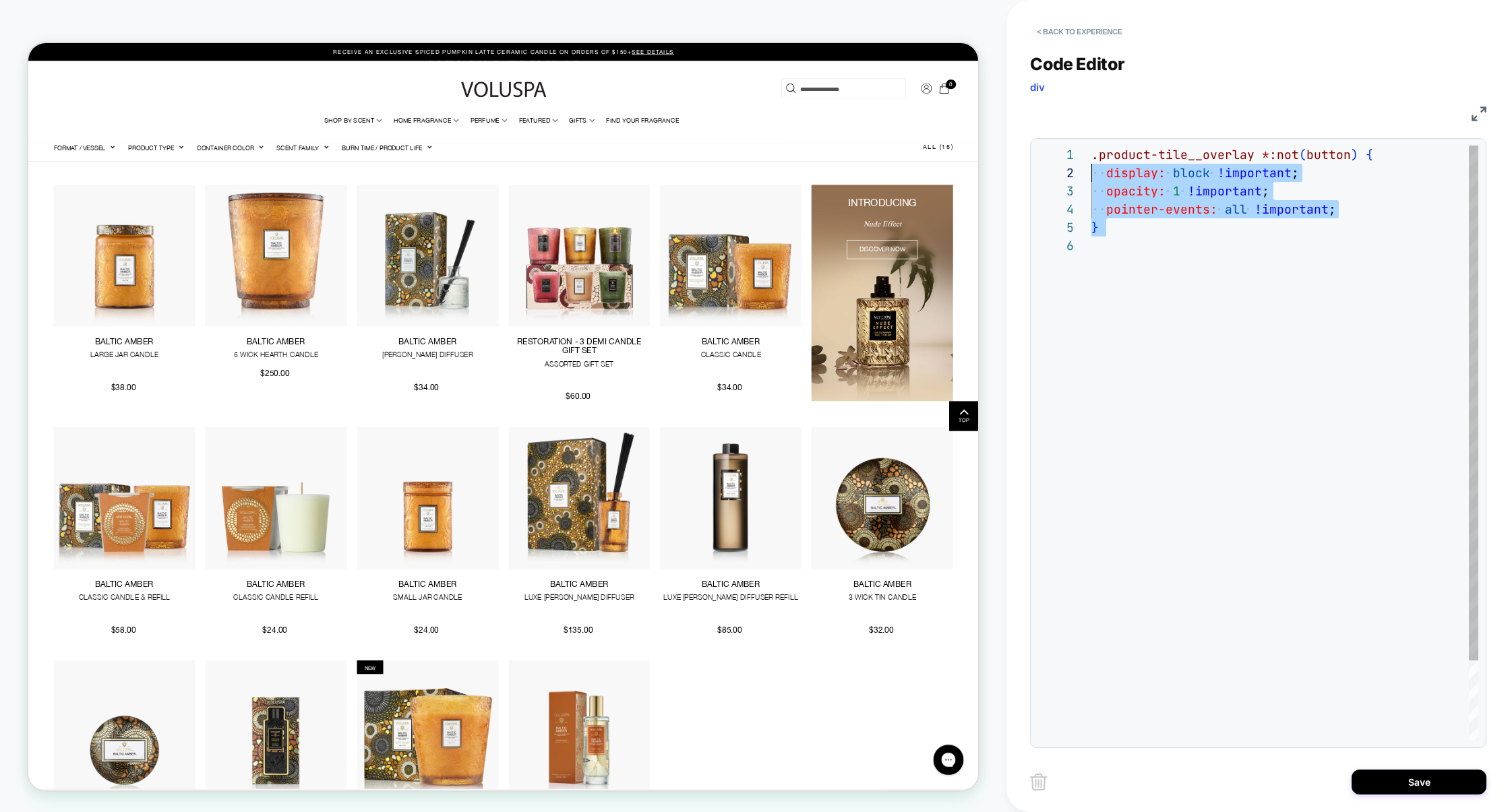
scroll to position [0, 0]
drag, startPoint x: 1114, startPoint y: 237, endPoint x: 1051, endPoint y: 153, distance: 105.0
click at [1092, 153] on div ".product-tile__overlay *:not ( button ) { display: block !important ; opacity: …" at bounding box center [1285, 489] width 387 height 686
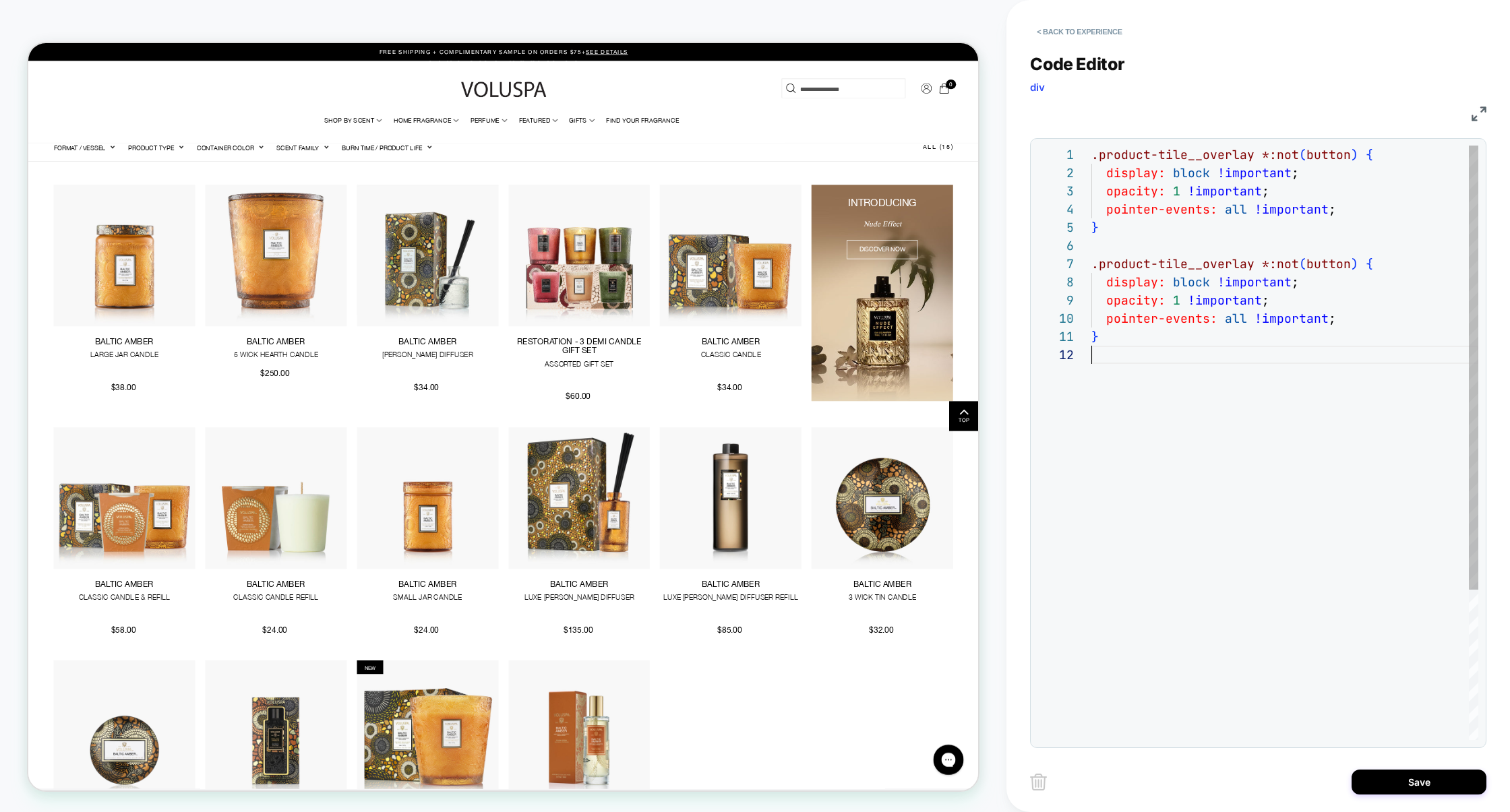
scroll to position [18, 0]
click at [1251, 178] on div ".product-tile__overlay *:not ( button ) { display: block !important ; opacity: …" at bounding box center [1285, 543] width 387 height 795
click at [1239, 196] on div ".product-tile__overlay *:not ( button ) { display: block ; opacity: 1 !importan…" at bounding box center [1285, 543] width 387 height 795
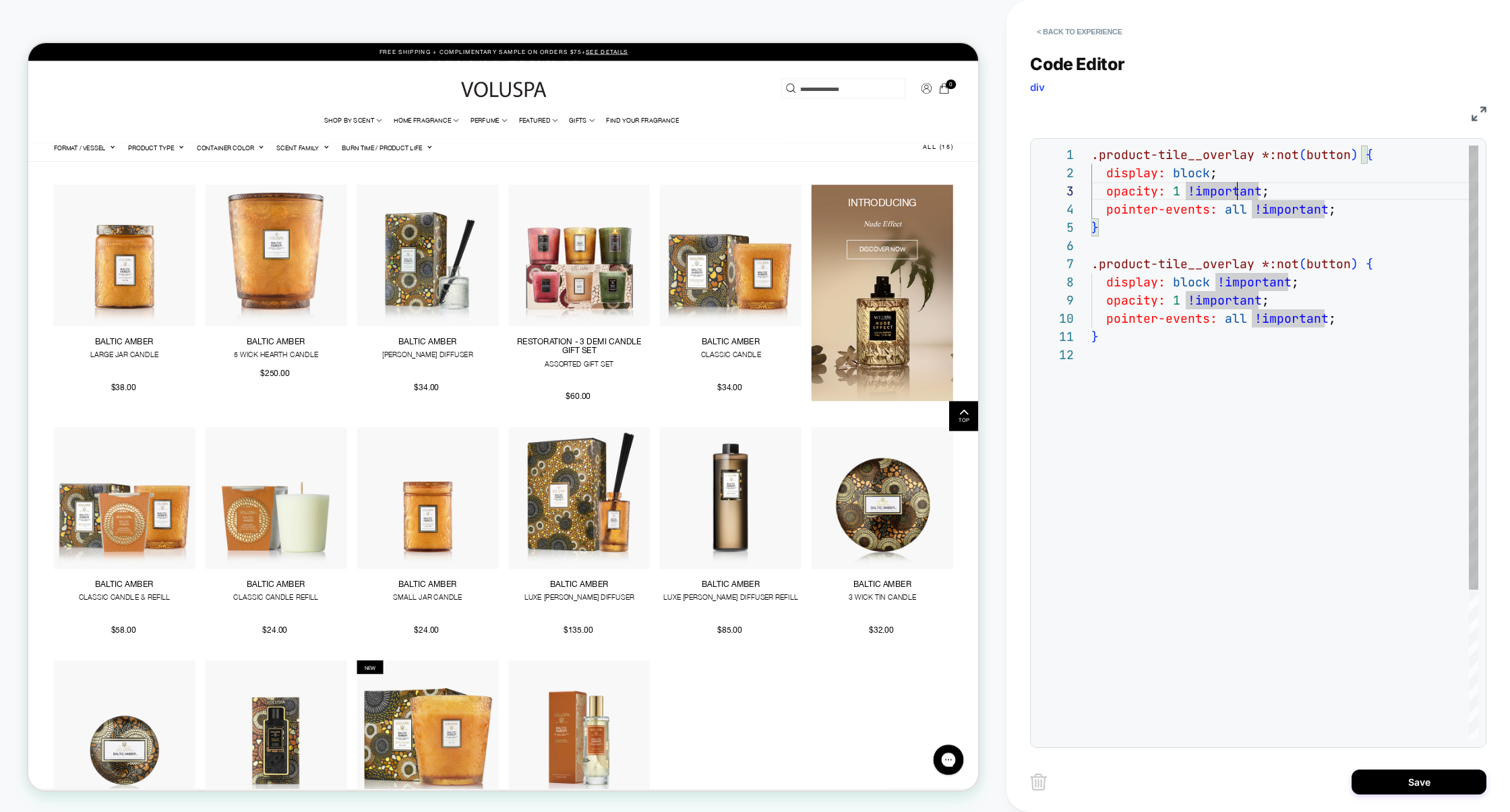
click at [1239, 196] on div ".product-tile__overlay *:not ( button ) { display: block ; opacity: 1 !importan…" at bounding box center [1285, 543] width 387 height 795
click at [1272, 210] on div ".product-tile__overlay *:not ( button ) { display: block ; opacity: 1 ; pointer…" at bounding box center [1285, 543] width 387 height 795
click at [1273, 210] on div ".product-tile__overlay *:not ( button ) { display: block ; opacity: 1 ; pointer…" at bounding box center [1285, 543] width 387 height 795
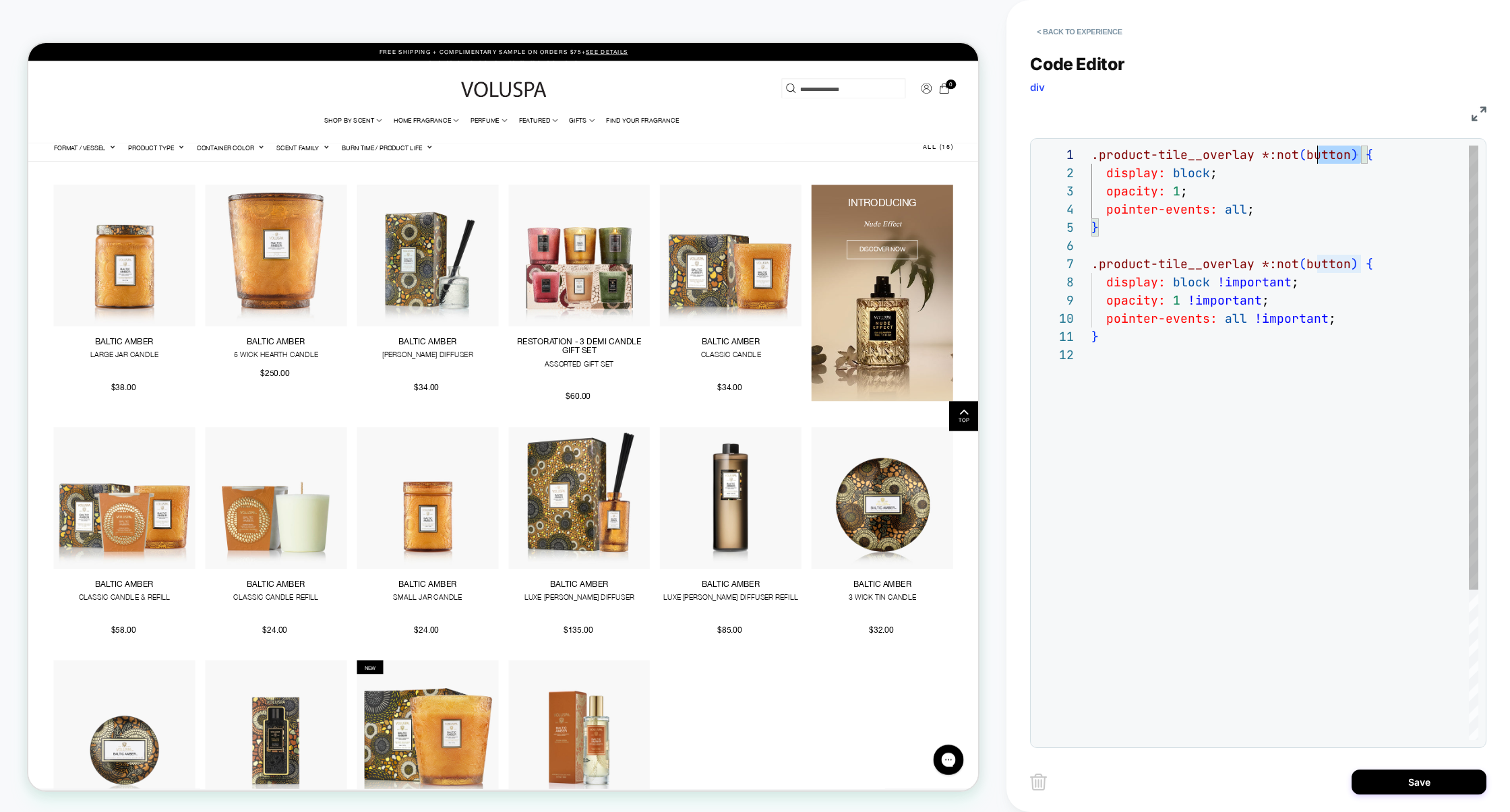
scroll to position [0, 160]
drag, startPoint x: 1361, startPoint y: 159, endPoint x: 1253, endPoint y: 161, distance: 108.0
click at [1253, 161] on div ".product-tile__overlay *:not ( button ) { display: block ; opacity: 1 ; pointer…" at bounding box center [1285, 543] width 387 height 795
click at [1380, 281] on div ".product-tile__overlay { display: block ; opacity: 1 ; pointer-events: all ; } …" at bounding box center [1285, 543] width 387 height 795
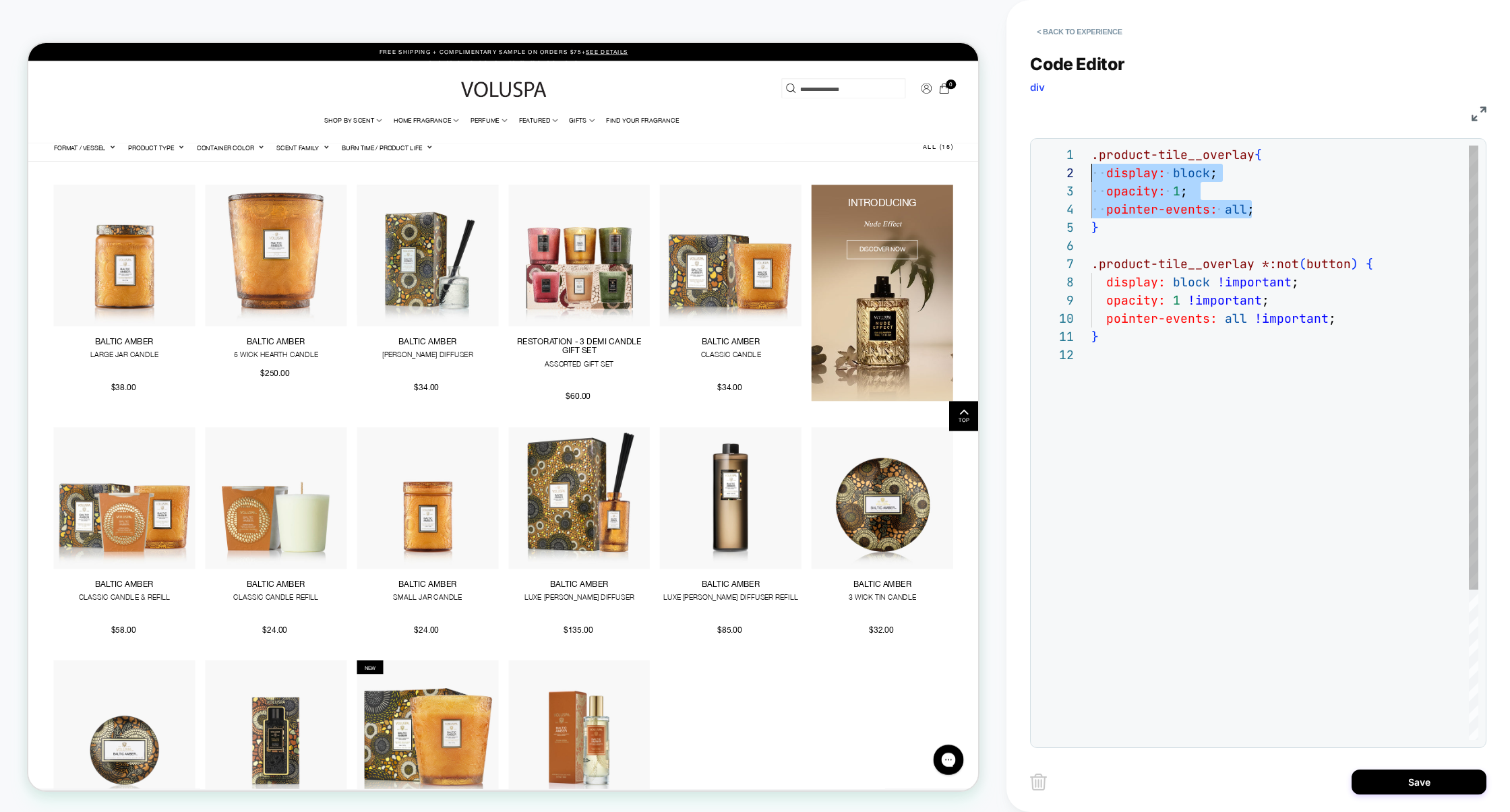
drag, startPoint x: 1281, startPoint y: 213, endPoint x: 993, endPoint y: 175, distance: 290.5
click at [993, 175] on div "**********" at bounding box center [755, 406] width 1510 height 812
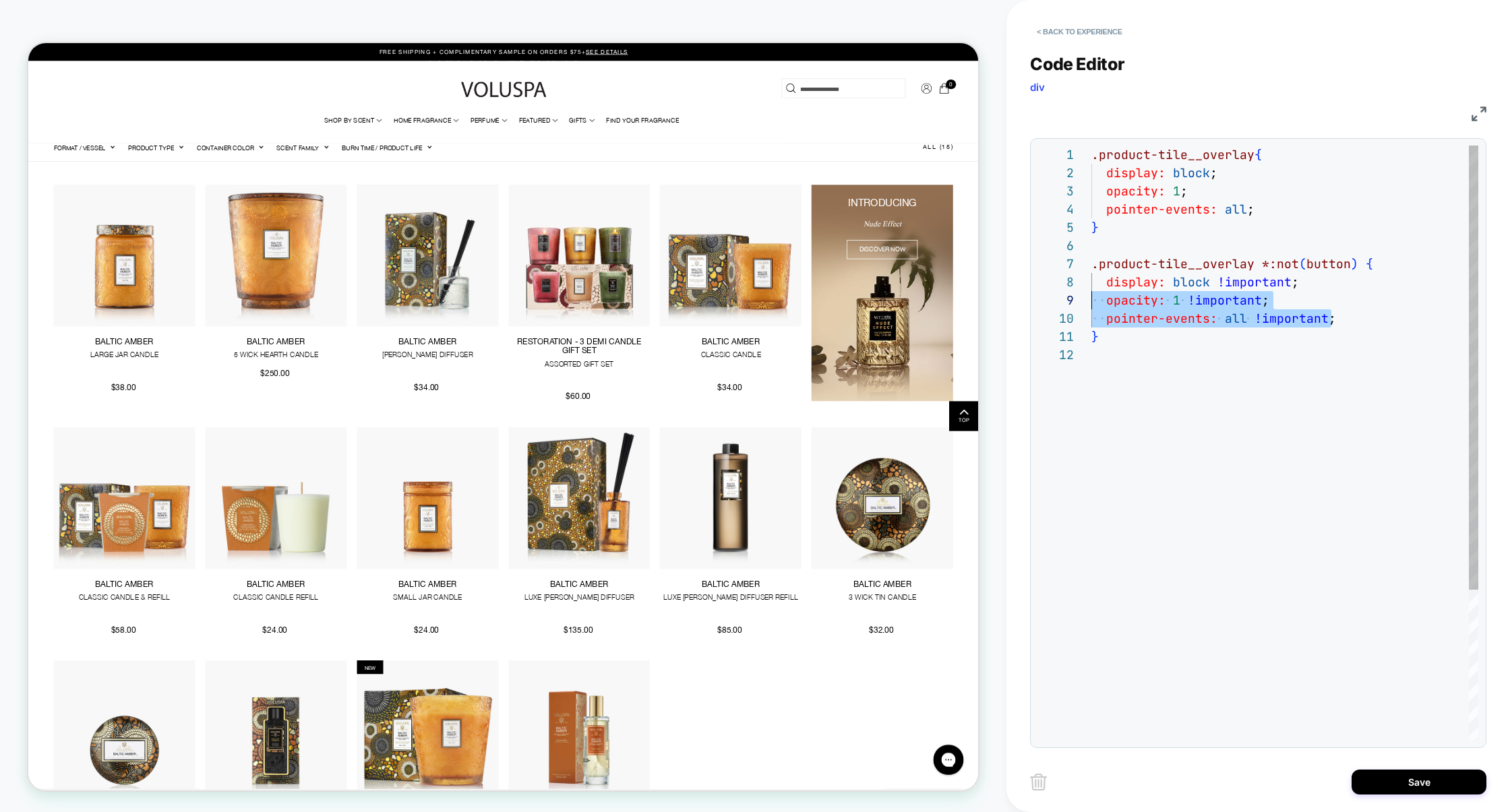
scroll to position [127, 0]
drag, startPoint x: 1343, startPoint y: 319, endPoint x: 1004, endPoint y: 285, distance: 340.7
click at [1092, 285] on div ".product-tile__overlay { display: block ; opacity: 1 ; pointer-events: all ; } …" at bounding box center [1285, 543] width 387 height 795
click at [1242, 175] on div ".product-tile__overlay { display: block ; opacity: 1 ; pointer-events: all ; } …" at bounding box center [1285, 543] width 387 height 795
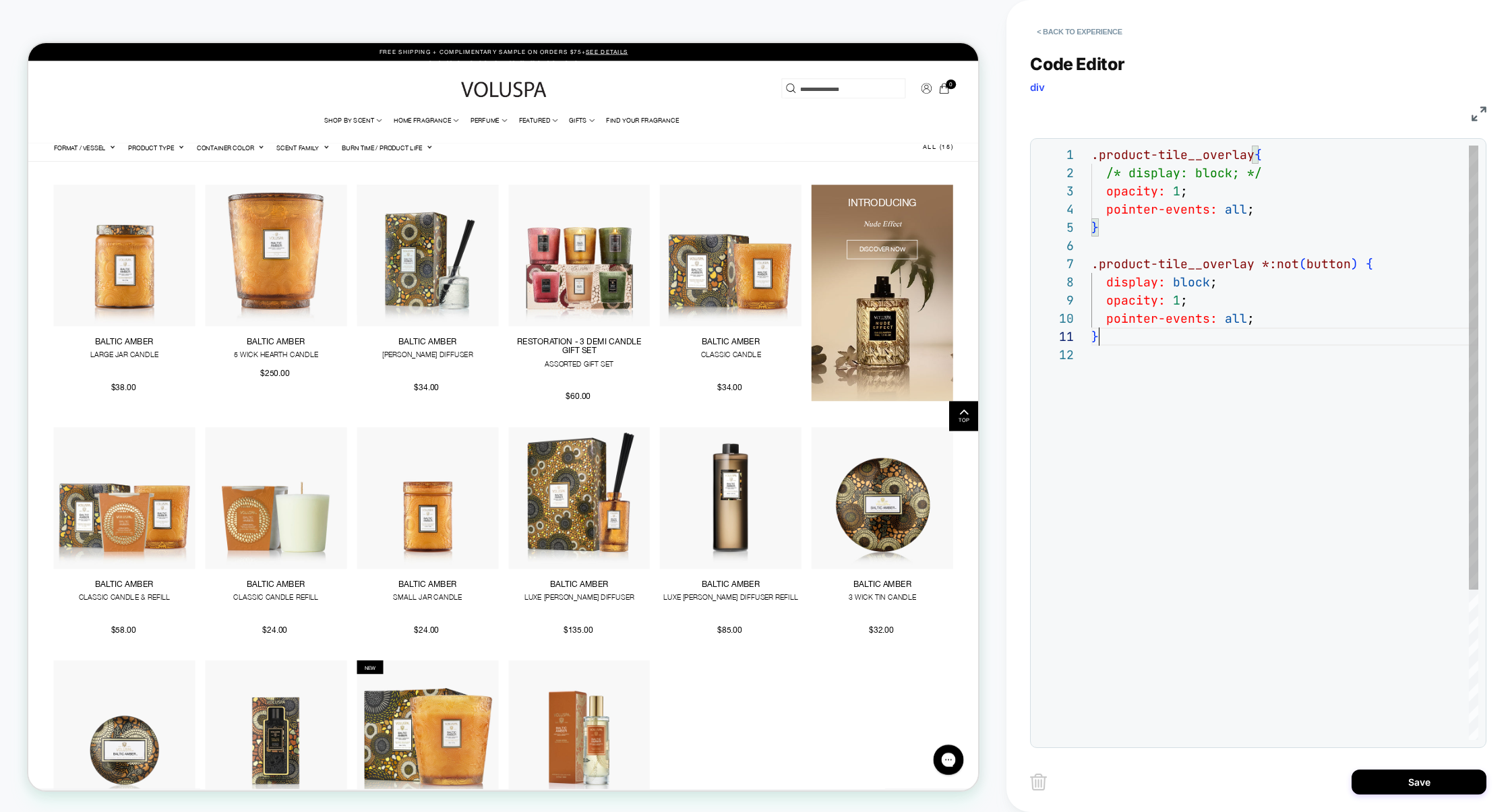
scroll to position [0, 6]
click at [1285, 329] on div ".product-tile__overlay { /* display: block; */ opacity: 1 ; pointer-events: all…" at bounding box center [1285, 543] width 387 height 795
drag, startPoint x: 1278, startPoint y: 322, endPoint x: 1089, endPoint y: 280, distance: 193.6
click at [1092, 281] on div ".product-tile__overlay { /* display: block; */ opacity: 1 ; pointer-events: all…" at bounding box center [1285, 543] width 387 height 795
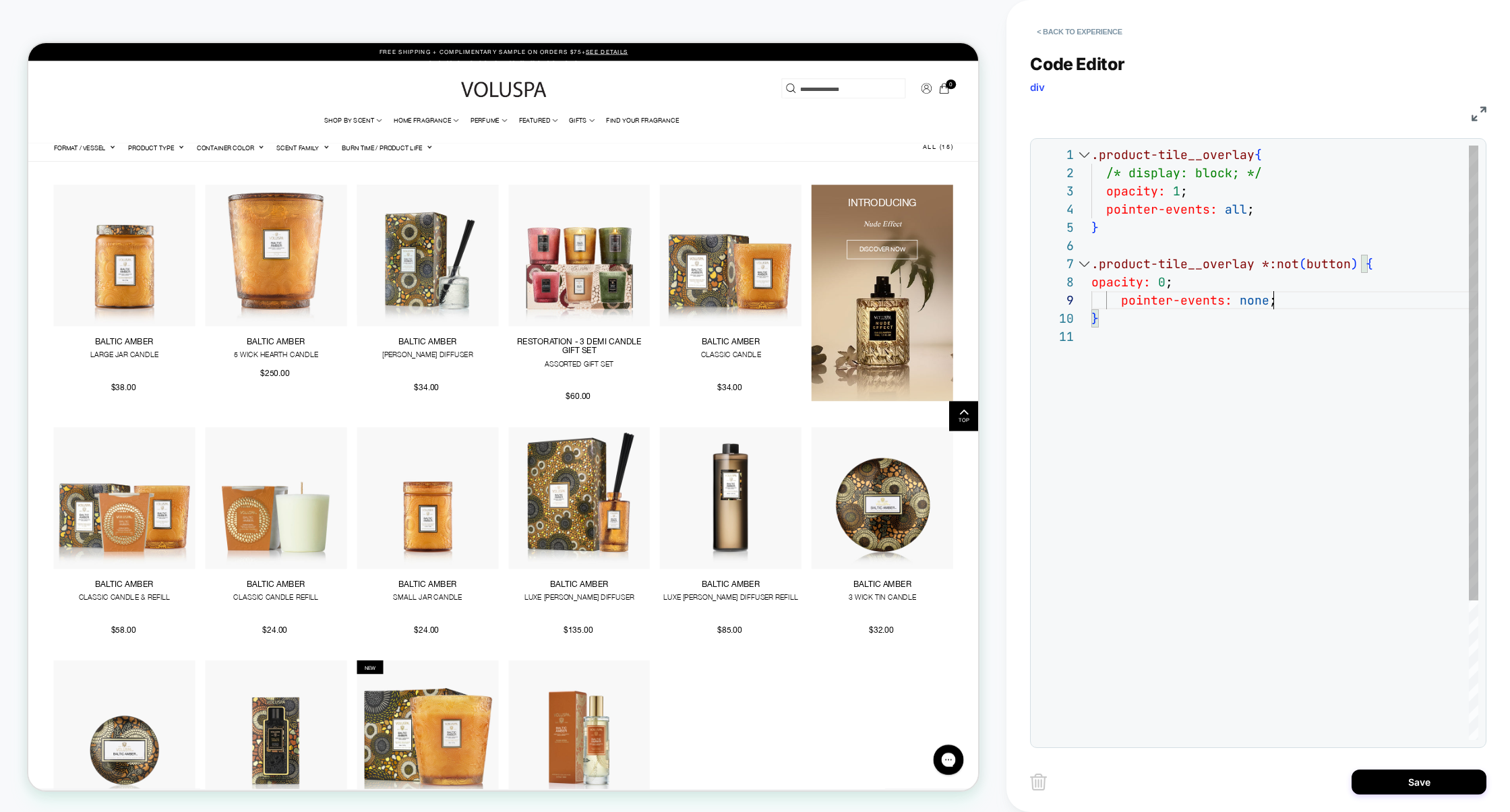
scroll to position [18, 124]
click at [1219, 180] on div ".product-tile__overlay { /* display: block; */ opacity: 1 ; pointer-events: all…" at bounding box center [1285, 533] width 387 height 776
click at [1265, 207] on div ".product-tile__overlay { /* display: block; */ opacity: 1 !important ; pointer-…" at bounding box center [1285, 533] width 387 height 776
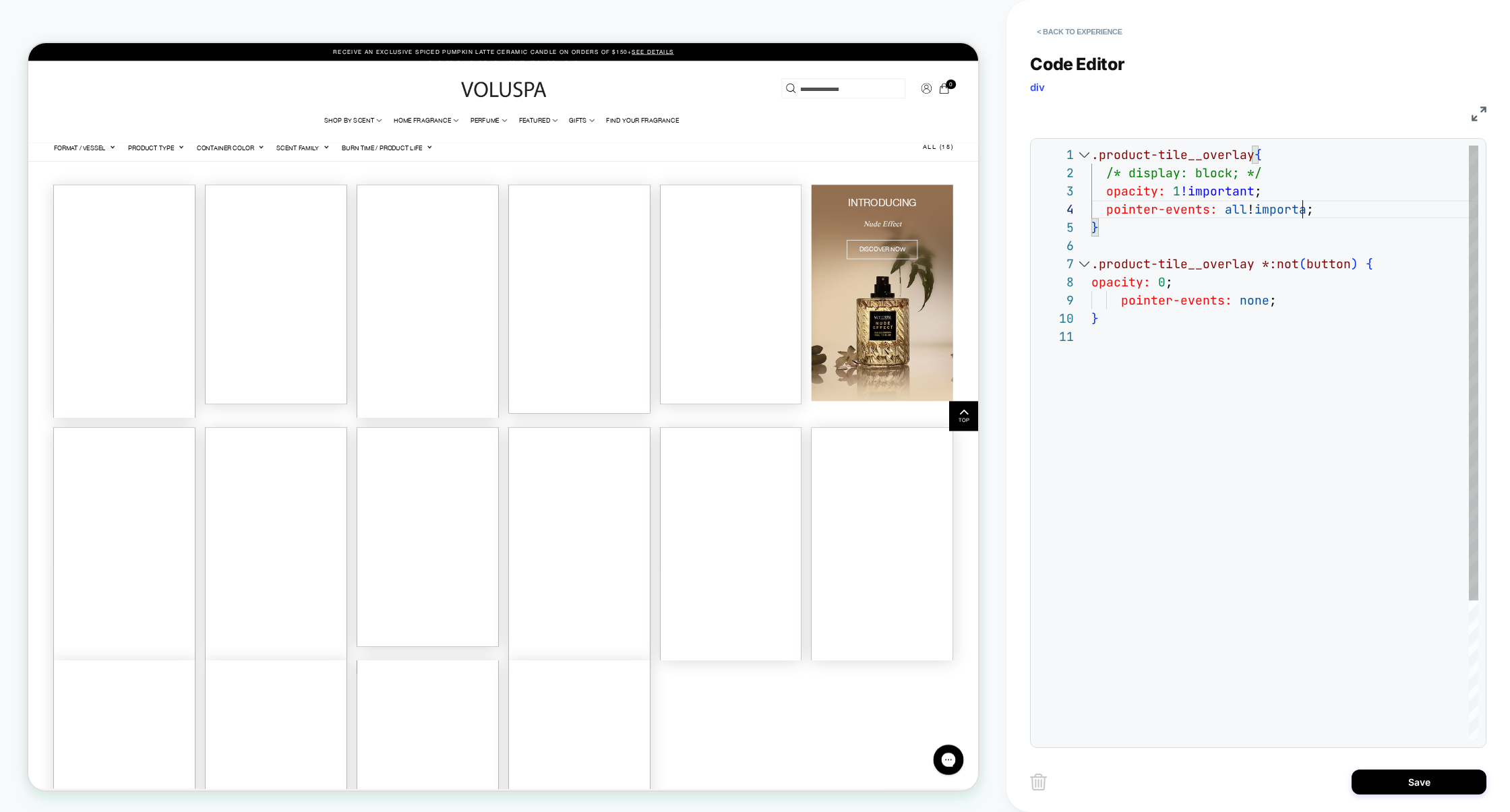
scroll to position [54, 225]
click at [1307, 237] on div ".product-tile__overlay { /* display: block; */ opacity: 1 !important ; pointer-…" at bounding box center [1285, 533] width 387 height 776
click at [1312, 263] on div ".product-tile__overlay { /* display: block; */ opacity: 1 !important ; pointer-…" at bounding box center [1285, 533] width 387 height 776
click at [1312, 264] on div ".product-tile__overlay { /* display: block; */ opacity: 1 !important ; pointer-…" at bounding box center [1285, 533] width 387 height 776
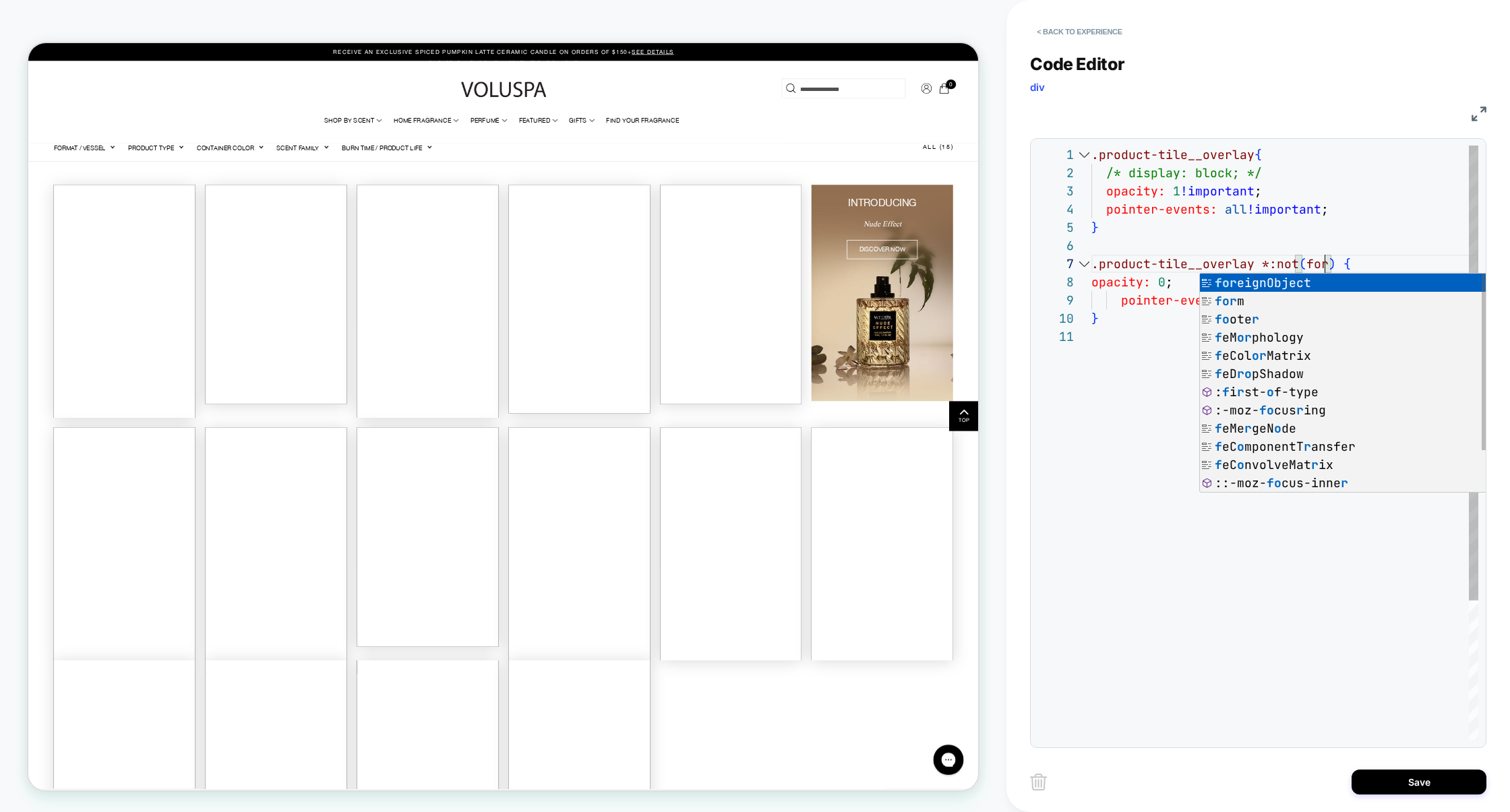
scroll to position [109, 240]
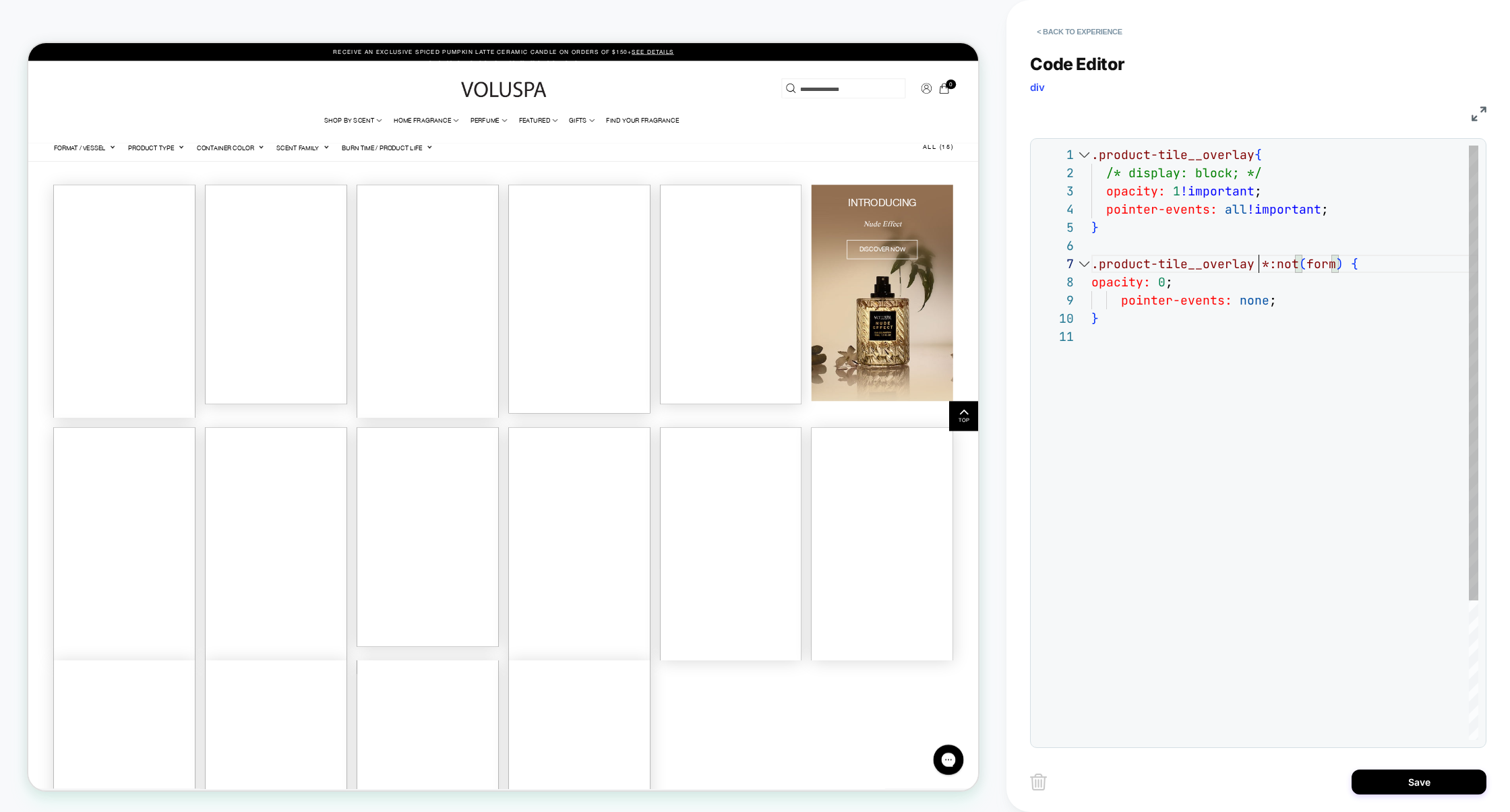
click at [1262, 262] on div ".product-tile__overlay { /* display: block; */ opacity: 1 !important ; pointer-…" at bounding box center [1285, 533] width 387 height 776
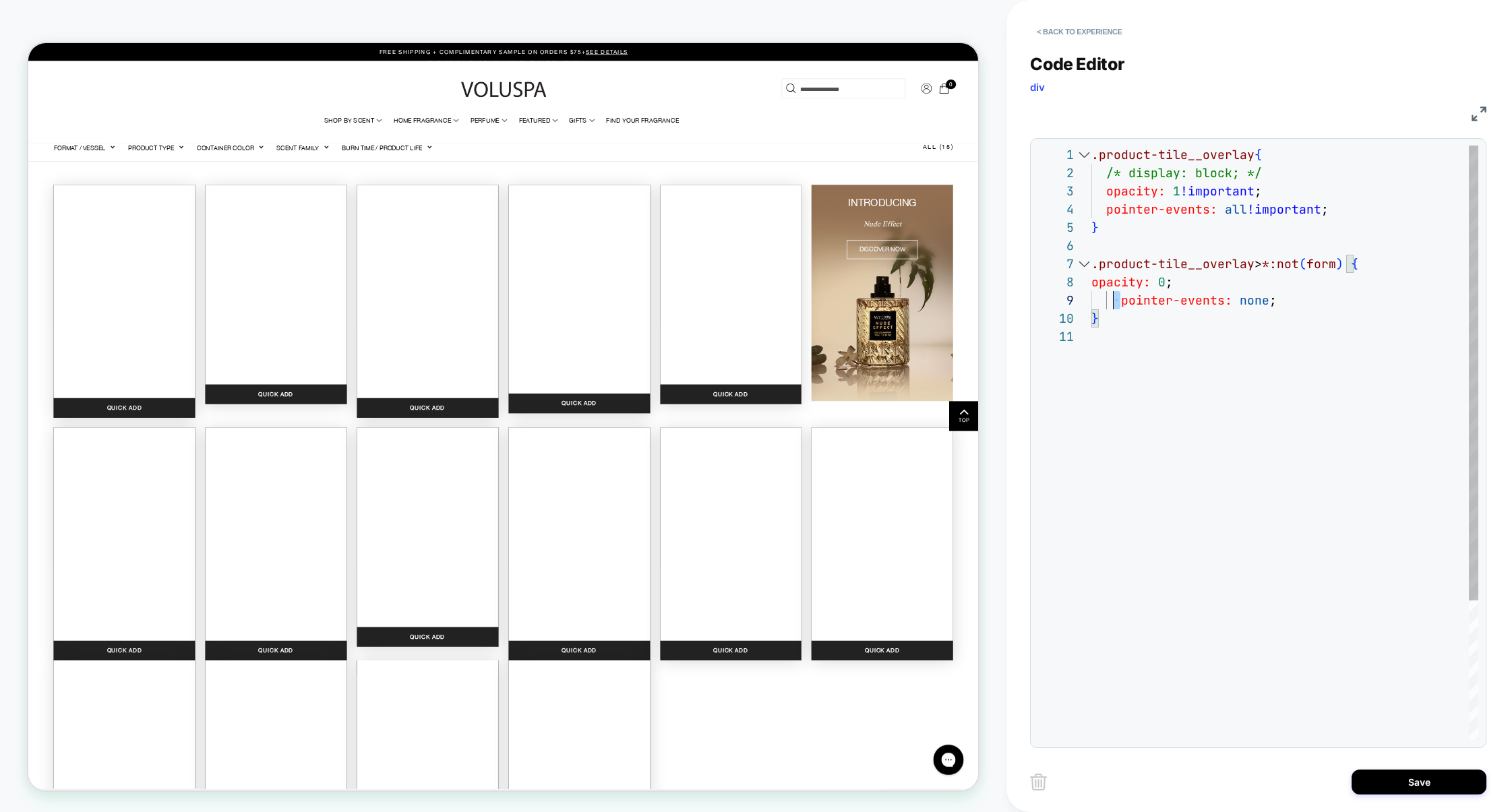
scroll to position [146, 0]
drag, startPoint x: 1121, startPoint y: 306, endPoint x: 1075, endPoint y: 304, distance: 46.0
click at [1092, 304] on div ".product-tile__overlay { /* display: block; */ opacity: 1 !important ; pointer-…" at bounding box center [1285, 533] width 387 height 776
click at [1267, 306] on div ".product-tile__overlay { /* display: block; */ opacity: 1 !important ; pointer-…" at bounding box center [1285, 533] width 387 height 776
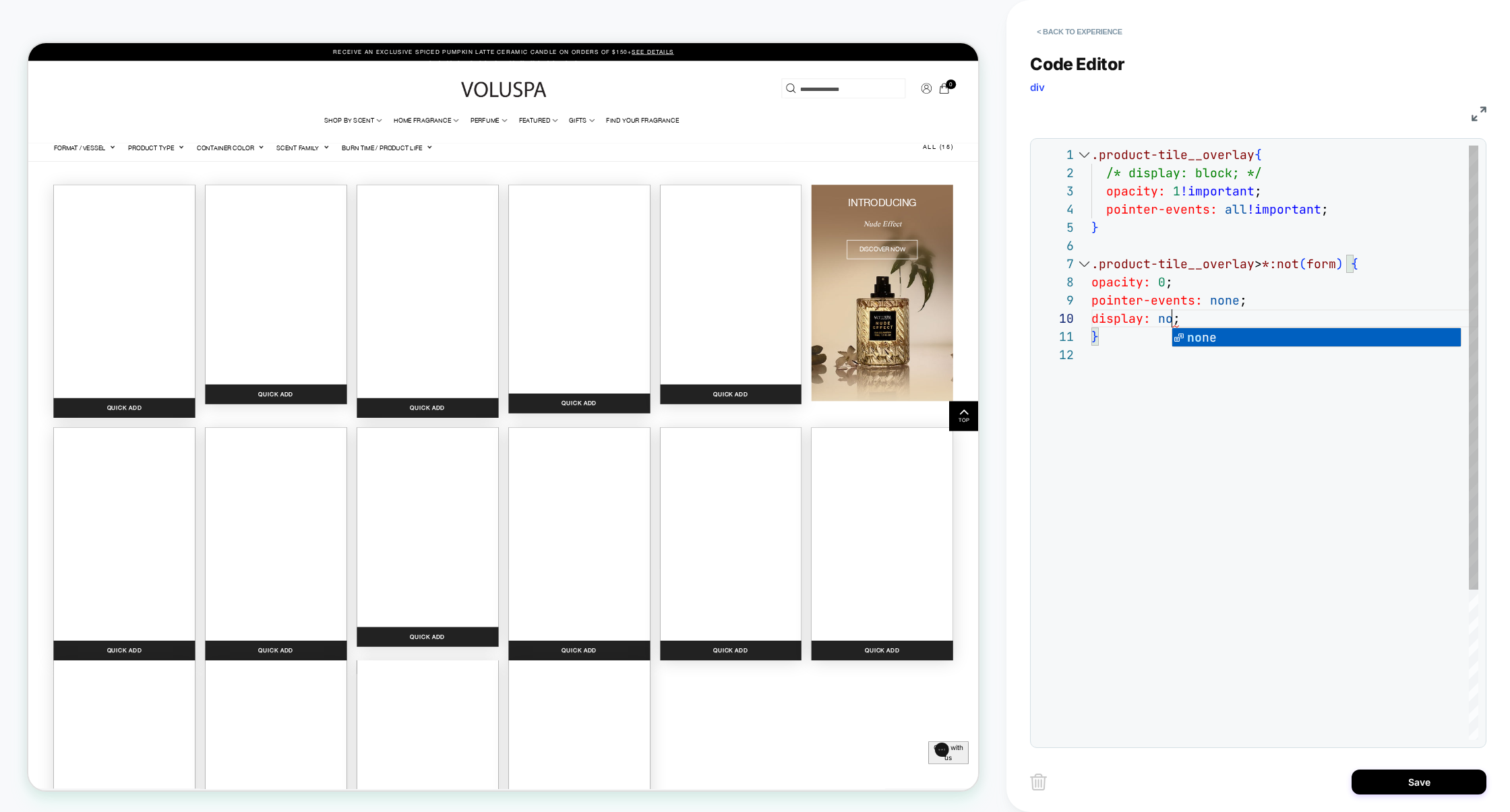
scroll to position [163, 94]
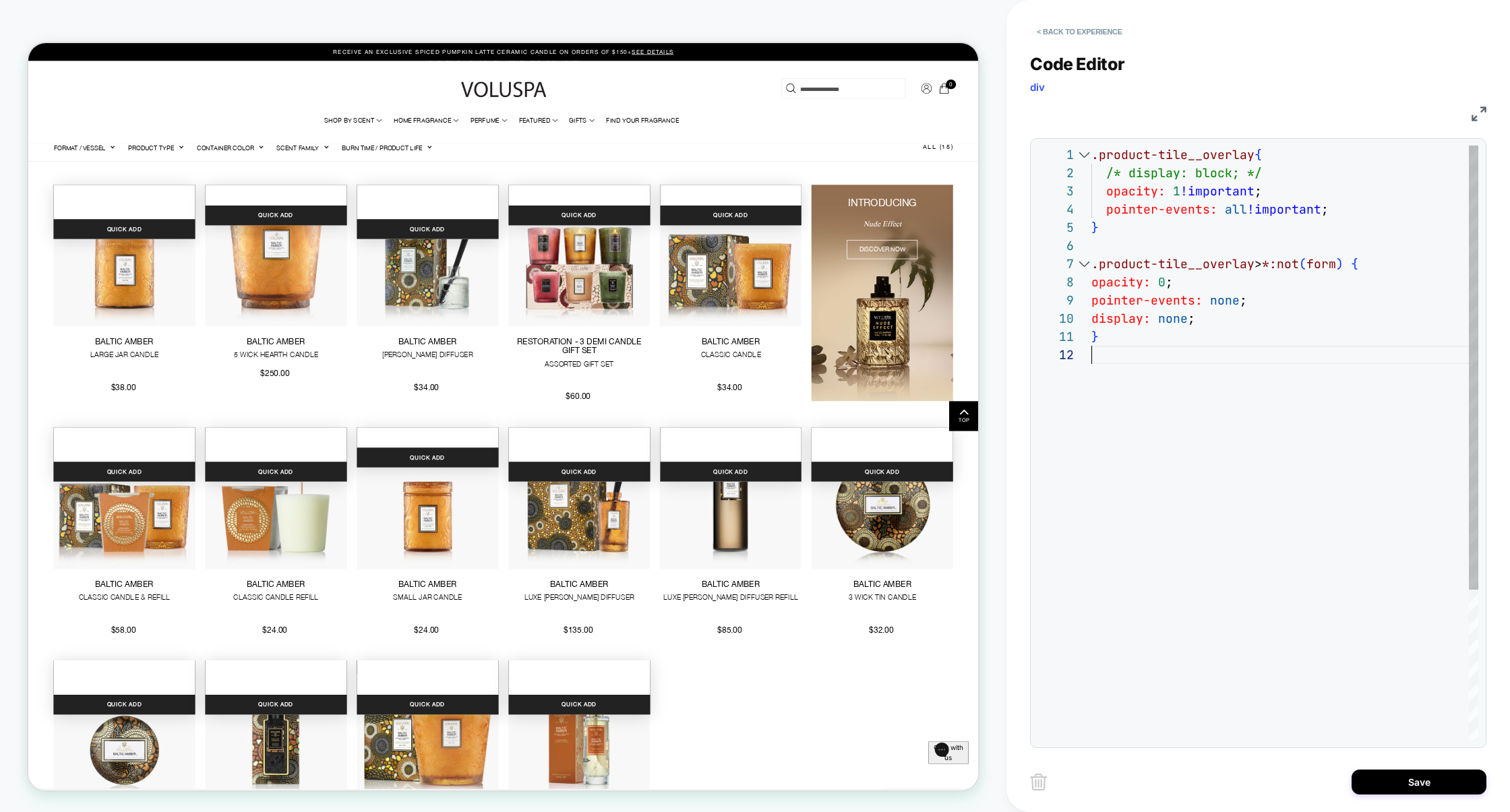
click at [1139, 358] on div ".product-tile__overlay { /* display: block; */ opacity: 1 !important ; pointer-…" at bounding box center [1285, 543] width 387 height 795
click at [1209, 409] on div ".product-tile__overlay { /* display: block; */ opacity: 1 !important ; pointer-…" at bounding box center [1285, 552] width 387 height 813
click at [1209, 373] on div ".product-tile__overlay { /* display: block; */ opacity: 1 !important ; pointer-…" at bounding box center [1285, 552] width 387 height 813
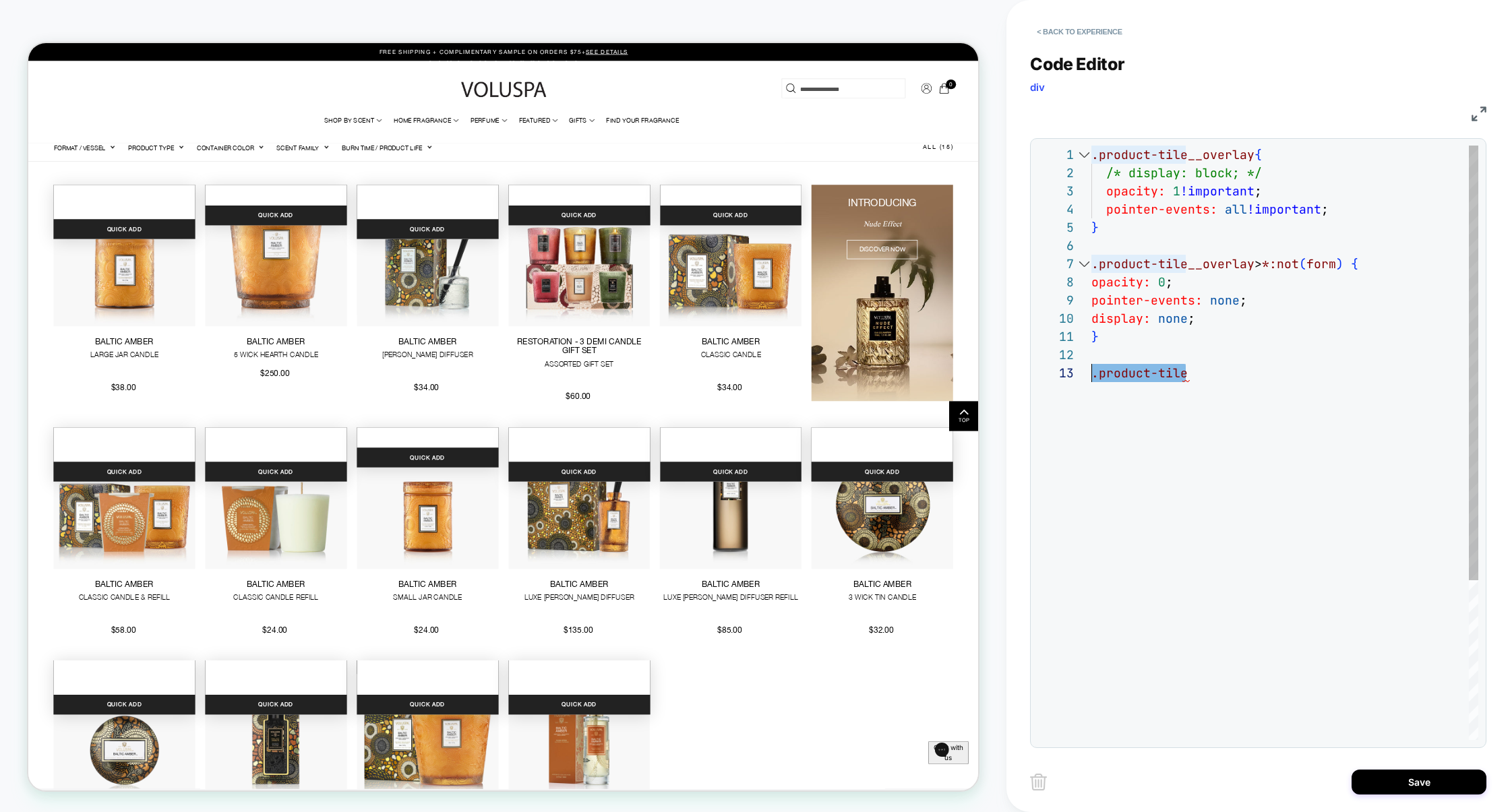
drag, startPoint x: 1222, startPoint y: 374, endPoint x: 1034, endPoint y: 375, distance: 188.0
click at [1092, 375] on div ".product-tile__overlay { /* display: block; */ opacity: 1 !important ; pointer-…" at bounding box center [1285, 552] width 387 height 813
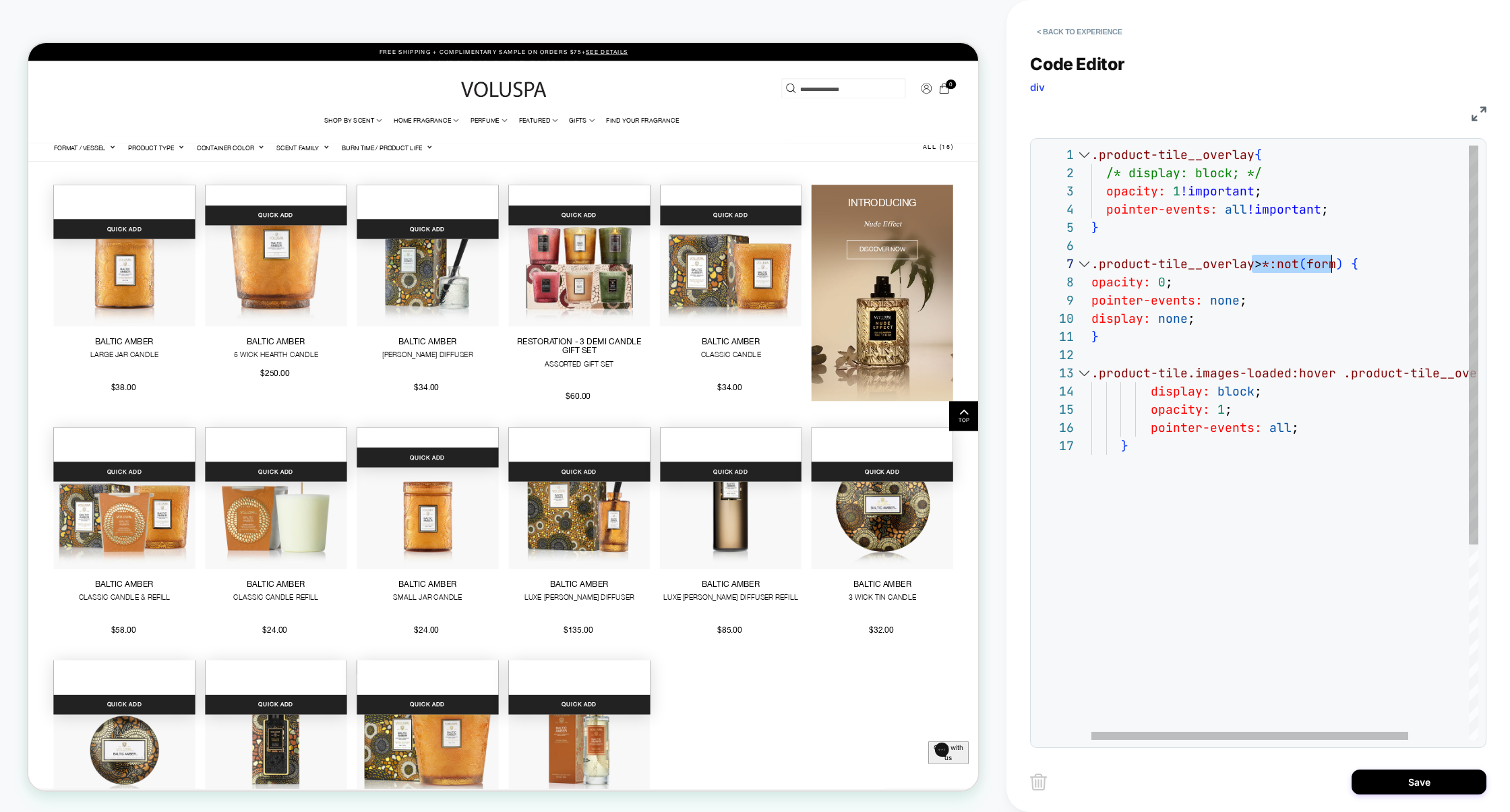
scroll to position [109, 246]
drag, startPoint x: 1254, startPoint y: 265, endPoint x: 1338, endPoint y: 268, distance: 84.1
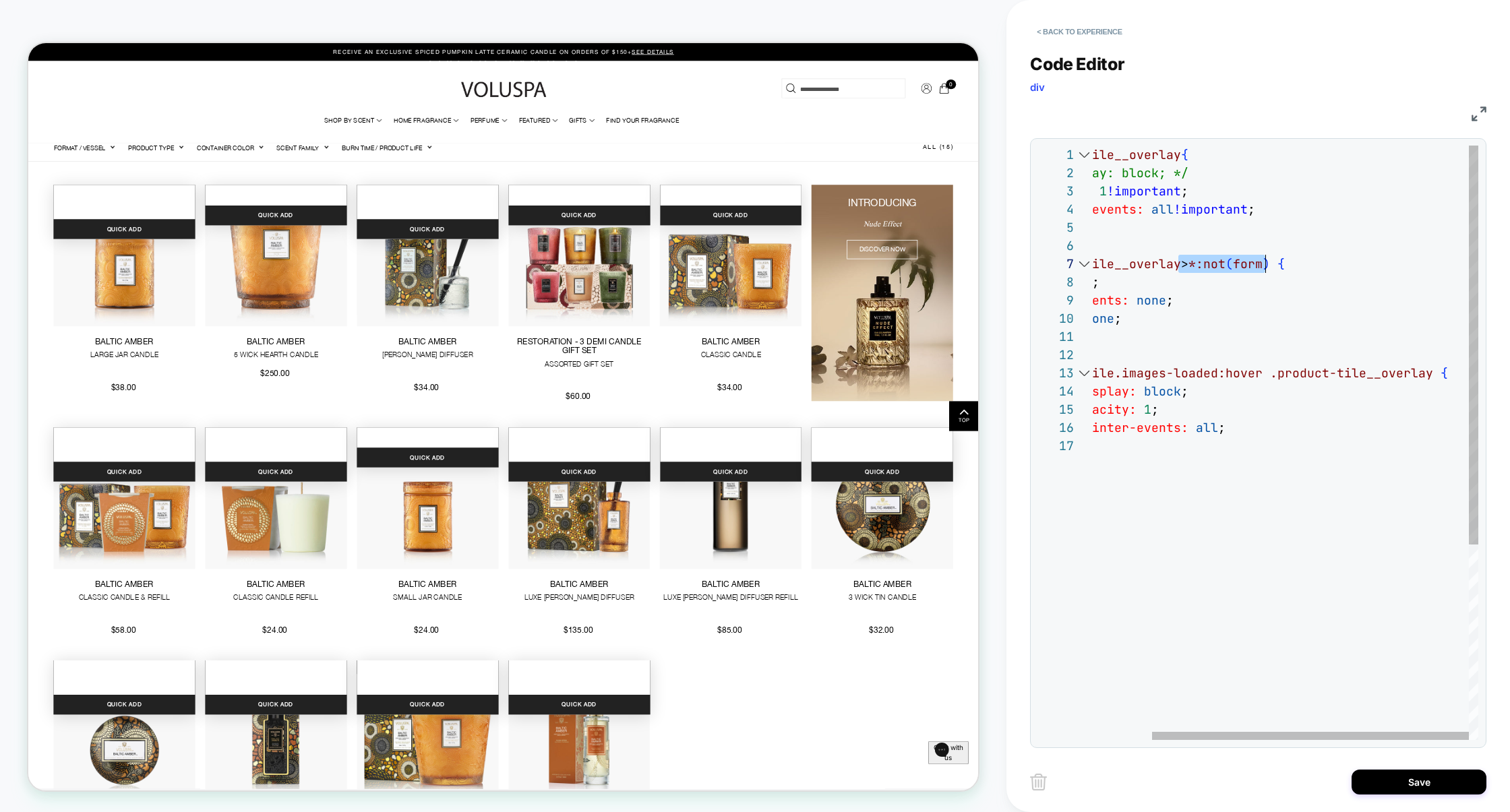
click at [1427, 377] on div ".product-tile__overlay { /* display: block; */ opacity: 1 !important ; pointer-…" at bounding box center [1248, 588] width 461 height 886
type textarea "**********"
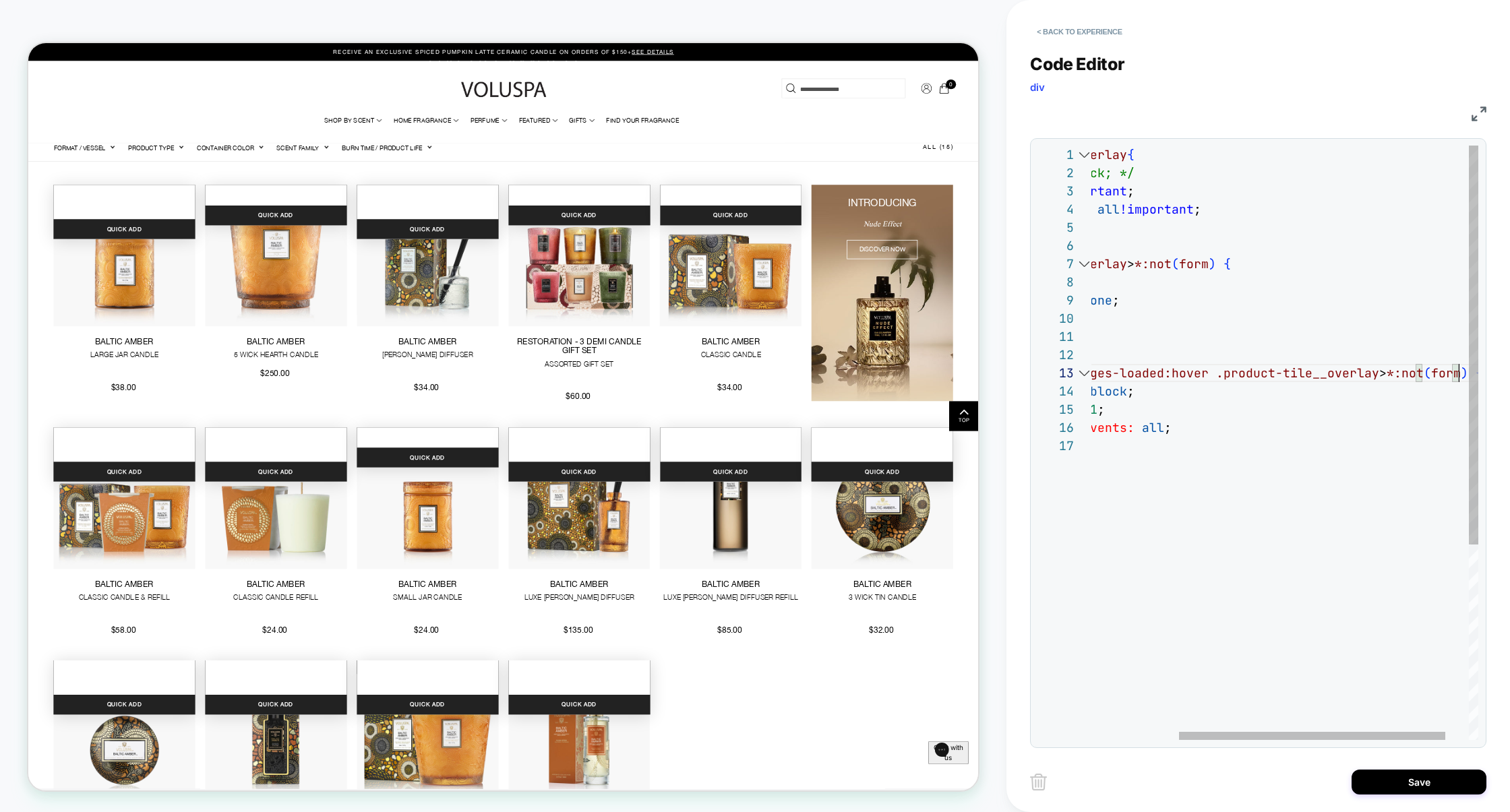
scroll to position [36, 495]
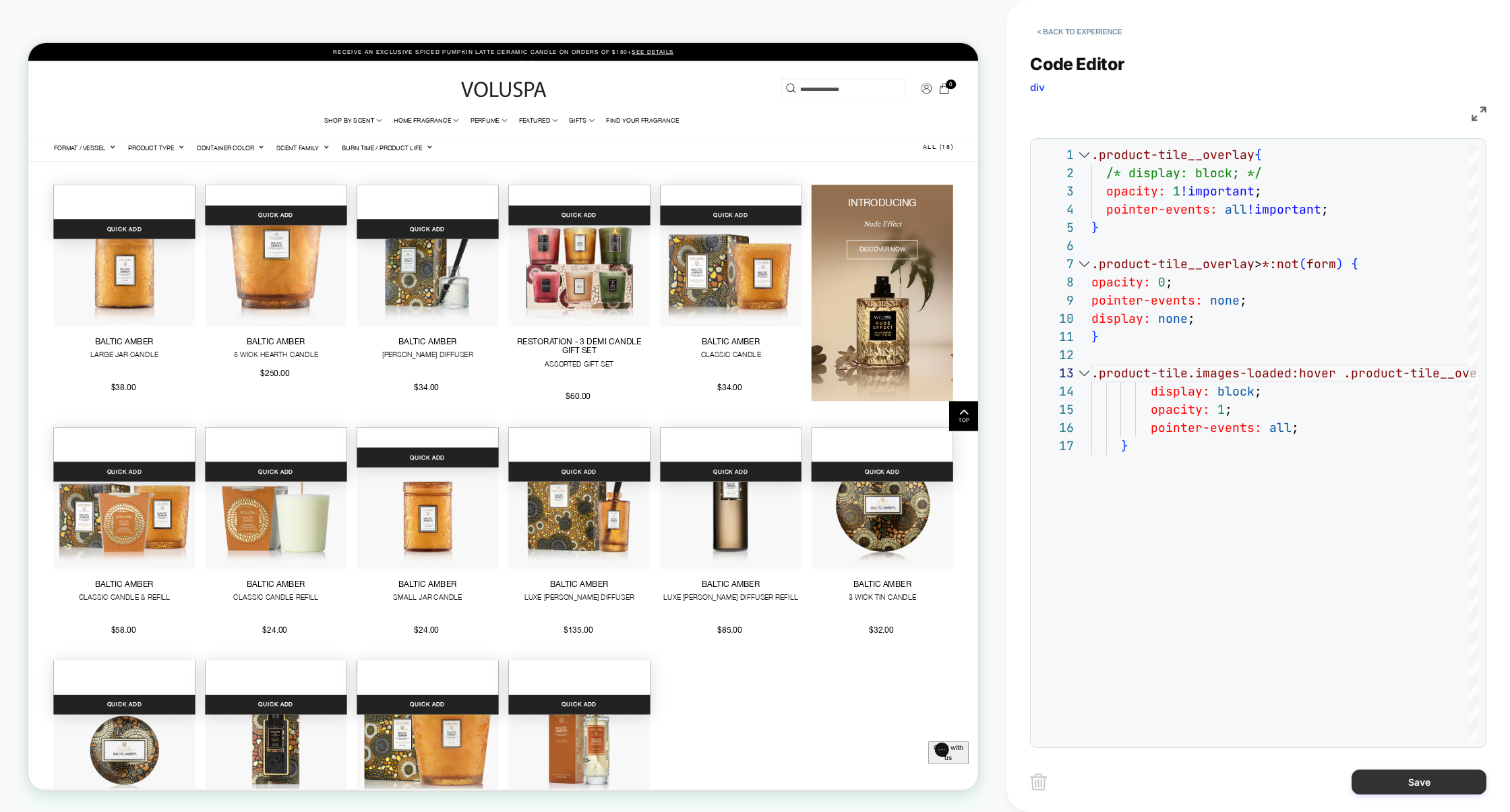
click at [1412, 785] on button "Save" at bounding box center [1419, 782] width 135 height 25
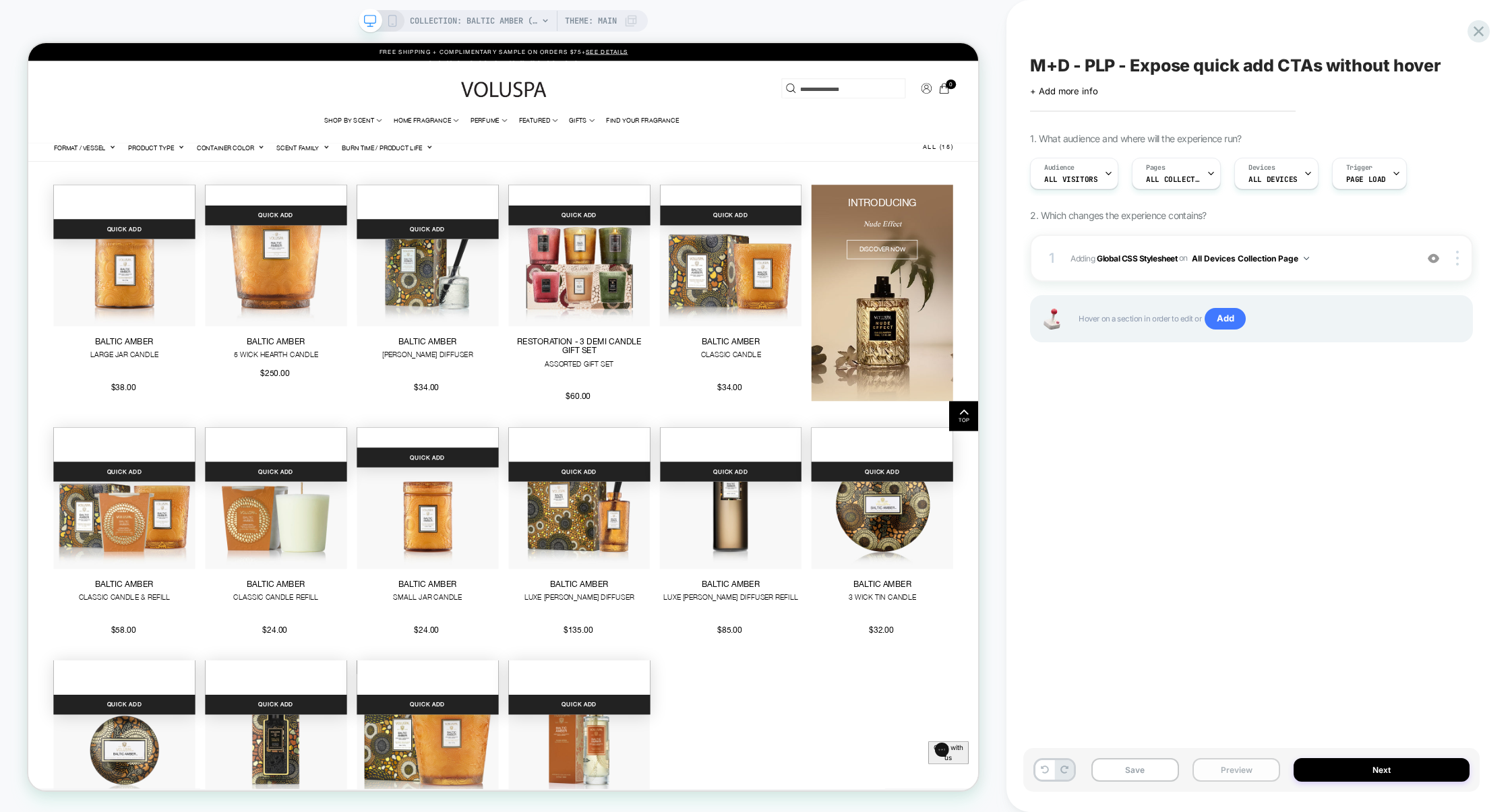
click at [1247, 774] on button "Preview" at bounding box center [1236, 771] width 87 height 24
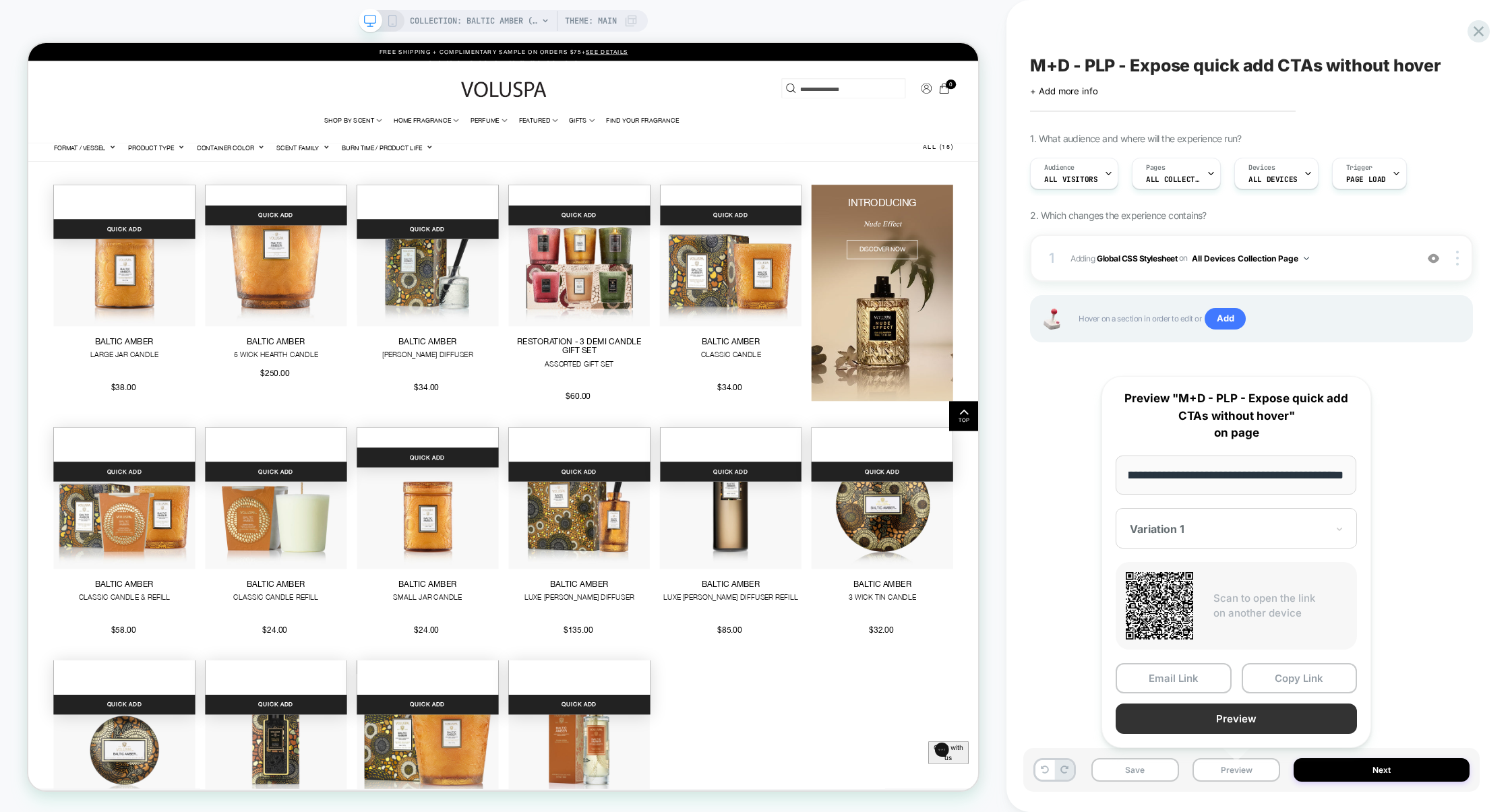
scroll to position [0, 0]
click at [1244, 723] on button "Preview" at bounding box center [1236, 719] width 241 height 30
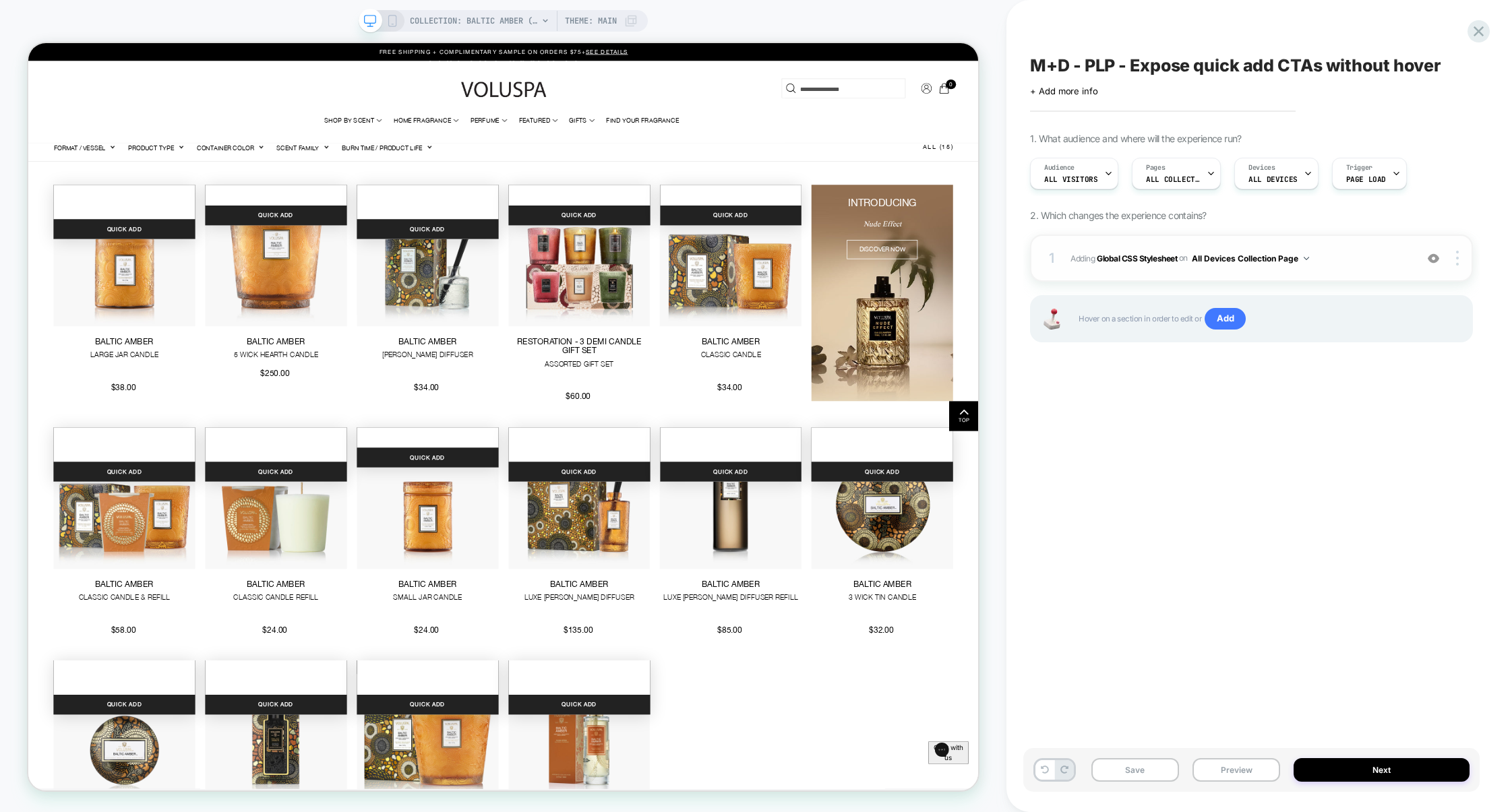
click at [1342, 266] on span "Adding Global CSS Stylesheet on All Devices Collection Page" at bounding box center [1240, 258] width 339 height 17
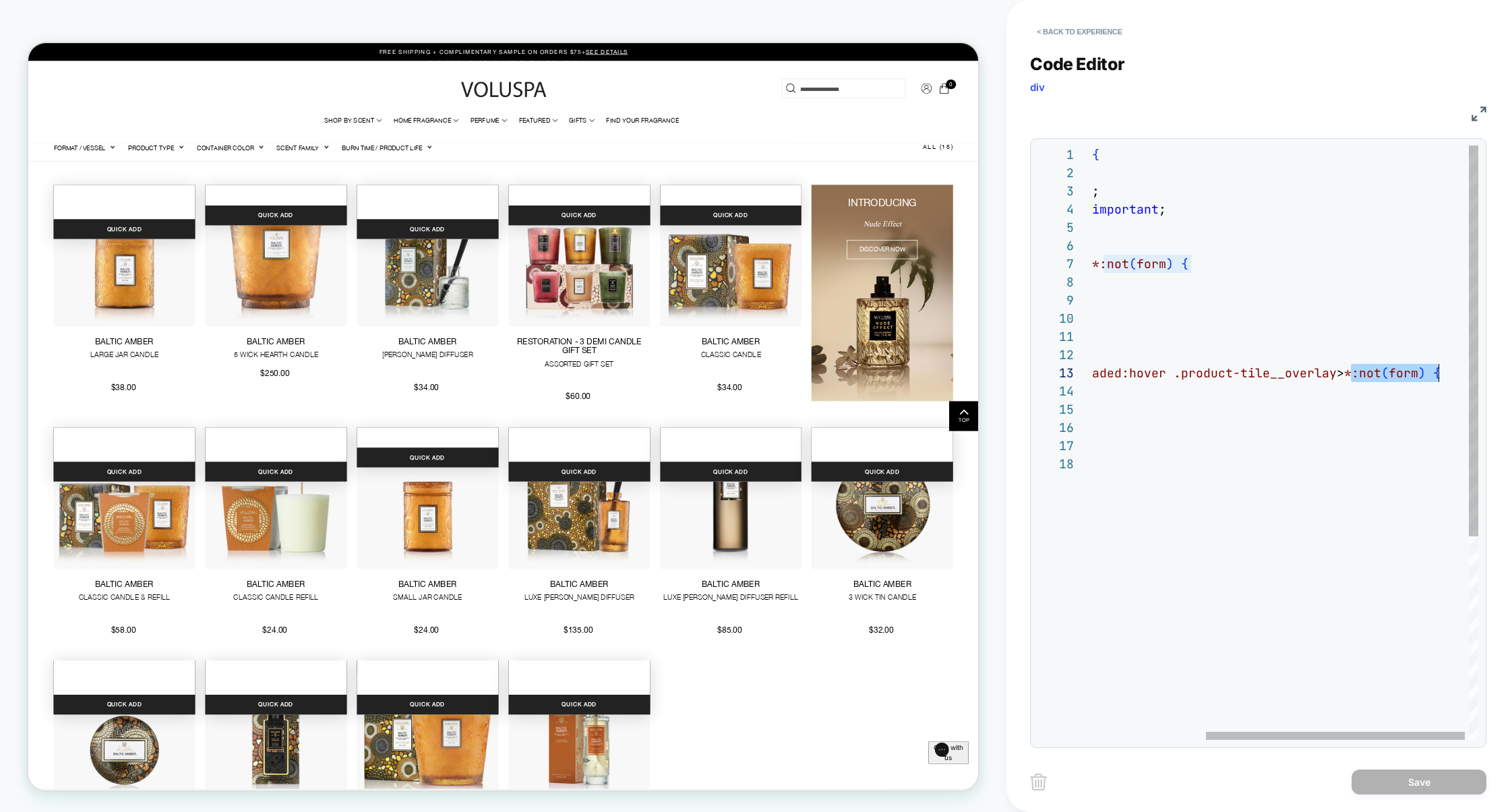
scroll to position [36, 510]
drag, startPoint x: 1353, startPoint y: 373, endPoint x: 1432, endPoint y: 374, distance: 79.0
click at [1432, 374] on div ".product-tile__overlay { /* display: block; */ opacity: 1 !important ; pointer-…" at bounding box center [1203, 598] width 563 height 904
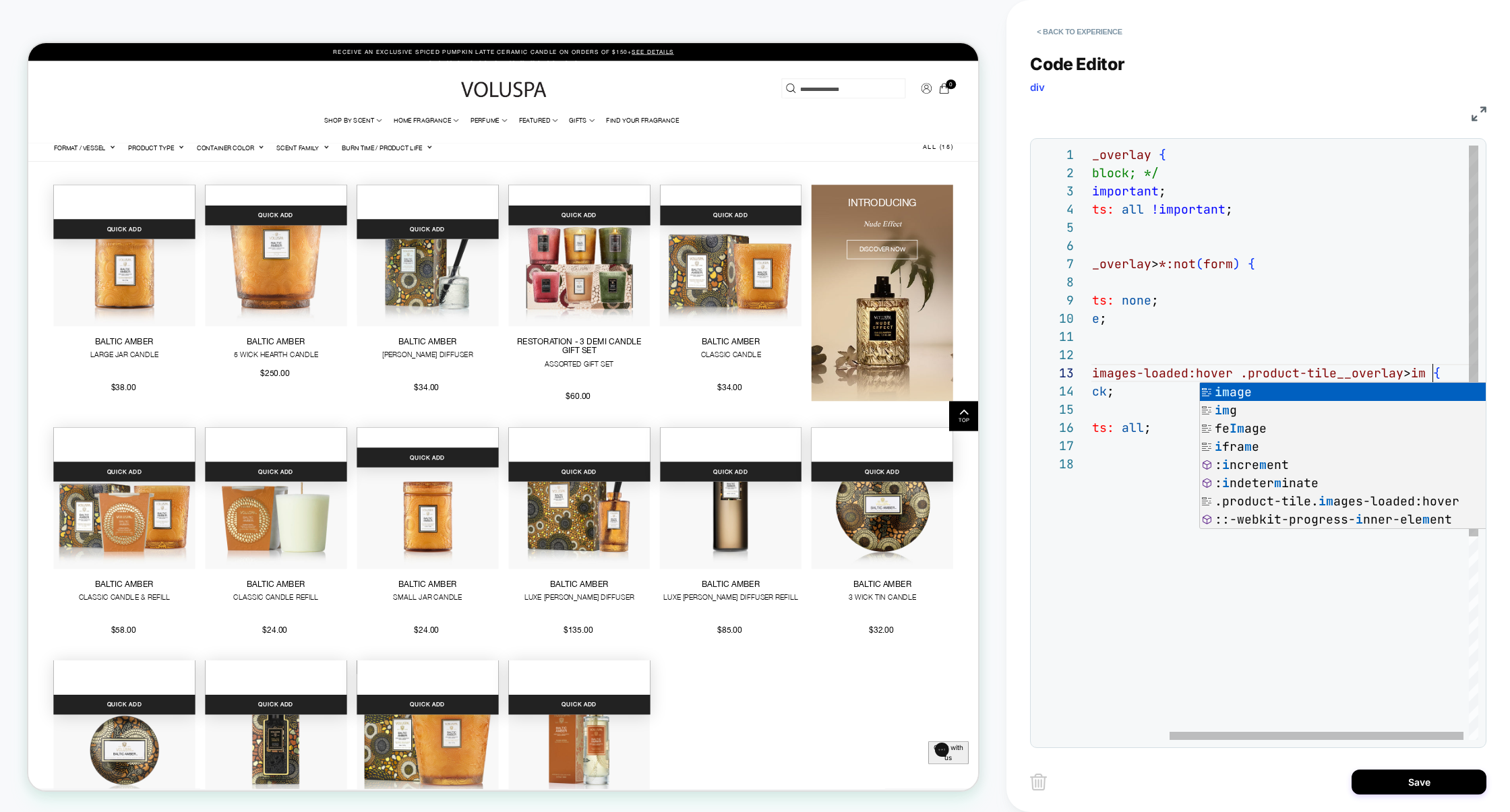
scroll to position [36, 451]
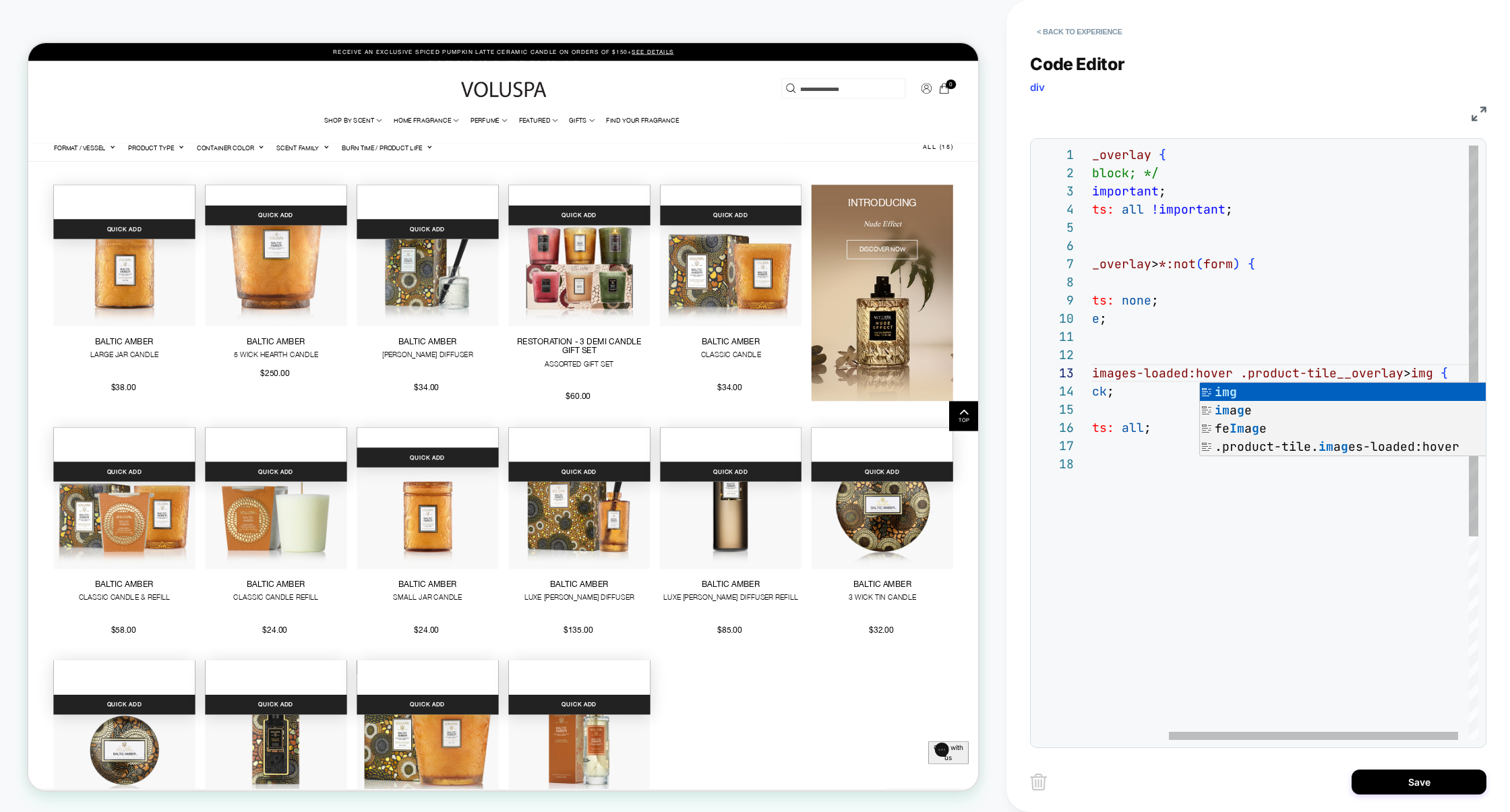
click at [1350, 339] on div ".product-tile__overlay { /* display: block; */ opacity: 1 !important ; pointer-…" at bounding box center [1241, 598] width 505 height 904
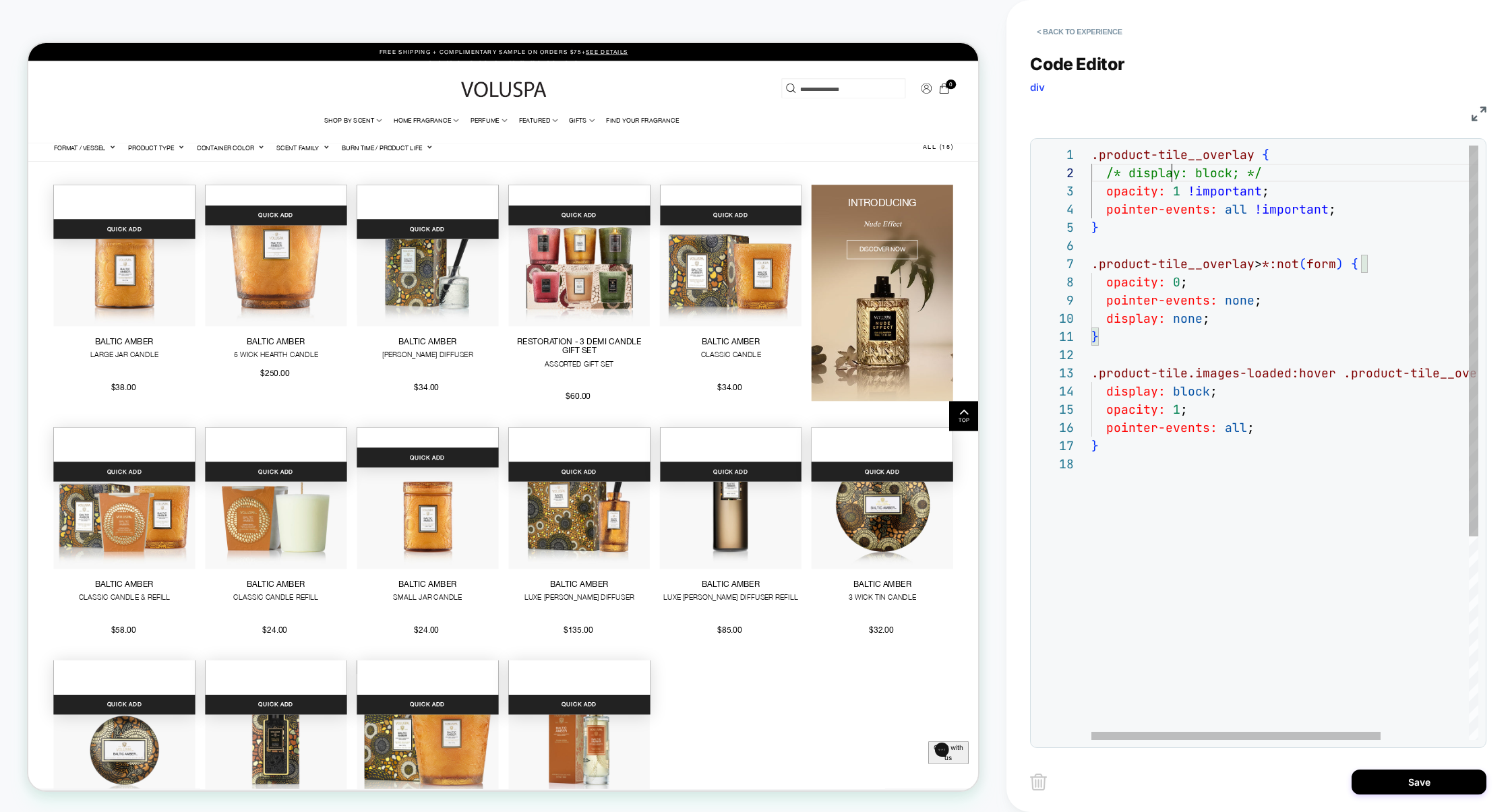
click at [1172, 180] on div ".product-tile__overlay { /* display: block; */ opacity: 1 !important ; pointer-…" at bounding box center [1344, 598] width 505 height 904
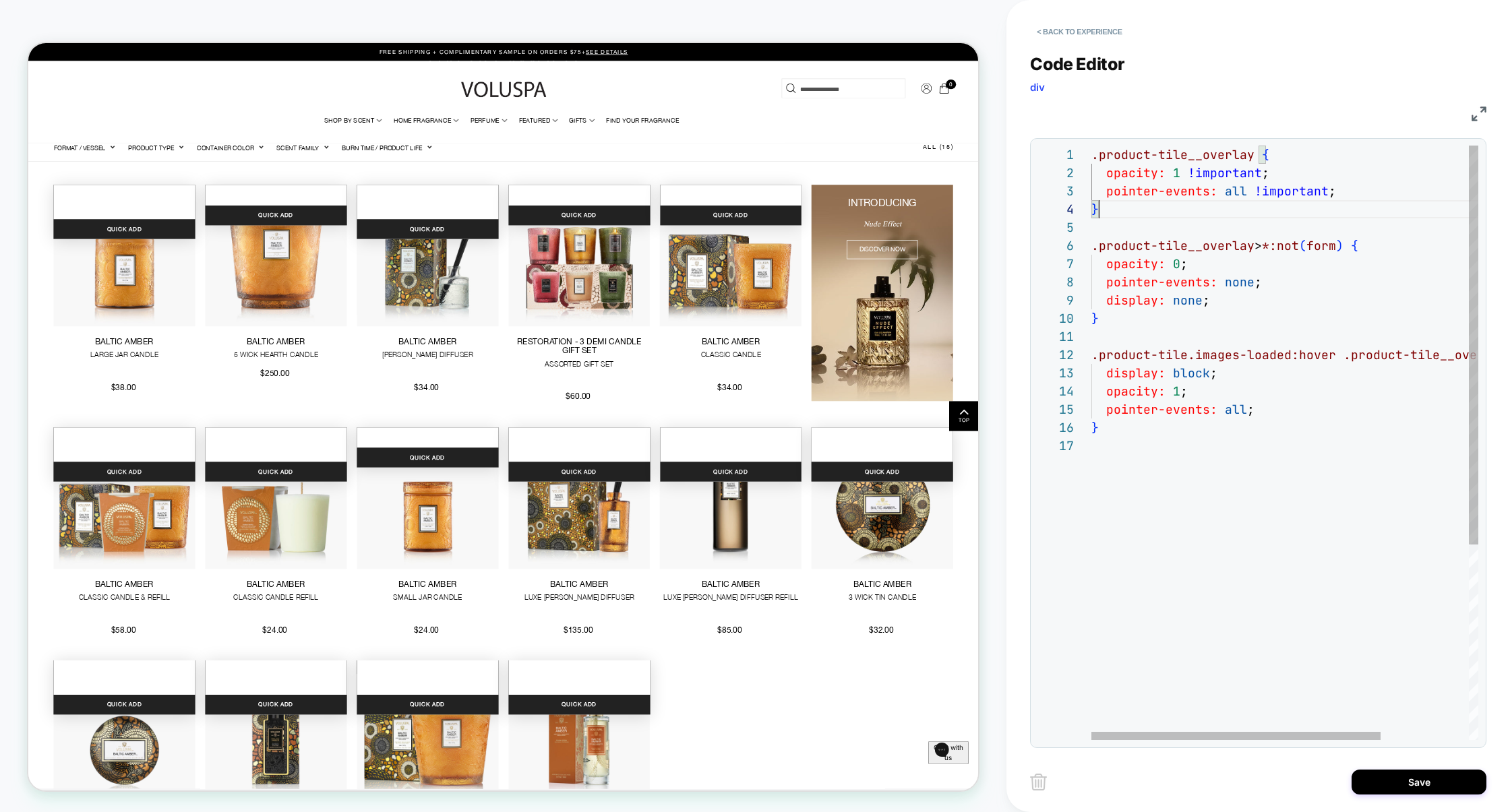
scroll to position [0, 0]
drag, startPoint x: 1109, startPoint y: 213, endPoint x: 1079, endPoint y: 144, distance: 75.2
click at [1092, 146] on div ".product-tile__overlay { opacity: 1 !important ; pointer-events: all !important…" at bounding box center [1344, 588] width 505 height 886
click at [1119, 488] on div ".product-tile__overlay { opacity: 1 !important ; pointer-events: all !important…" at bounding box center [1344, 588] width 505 height 886
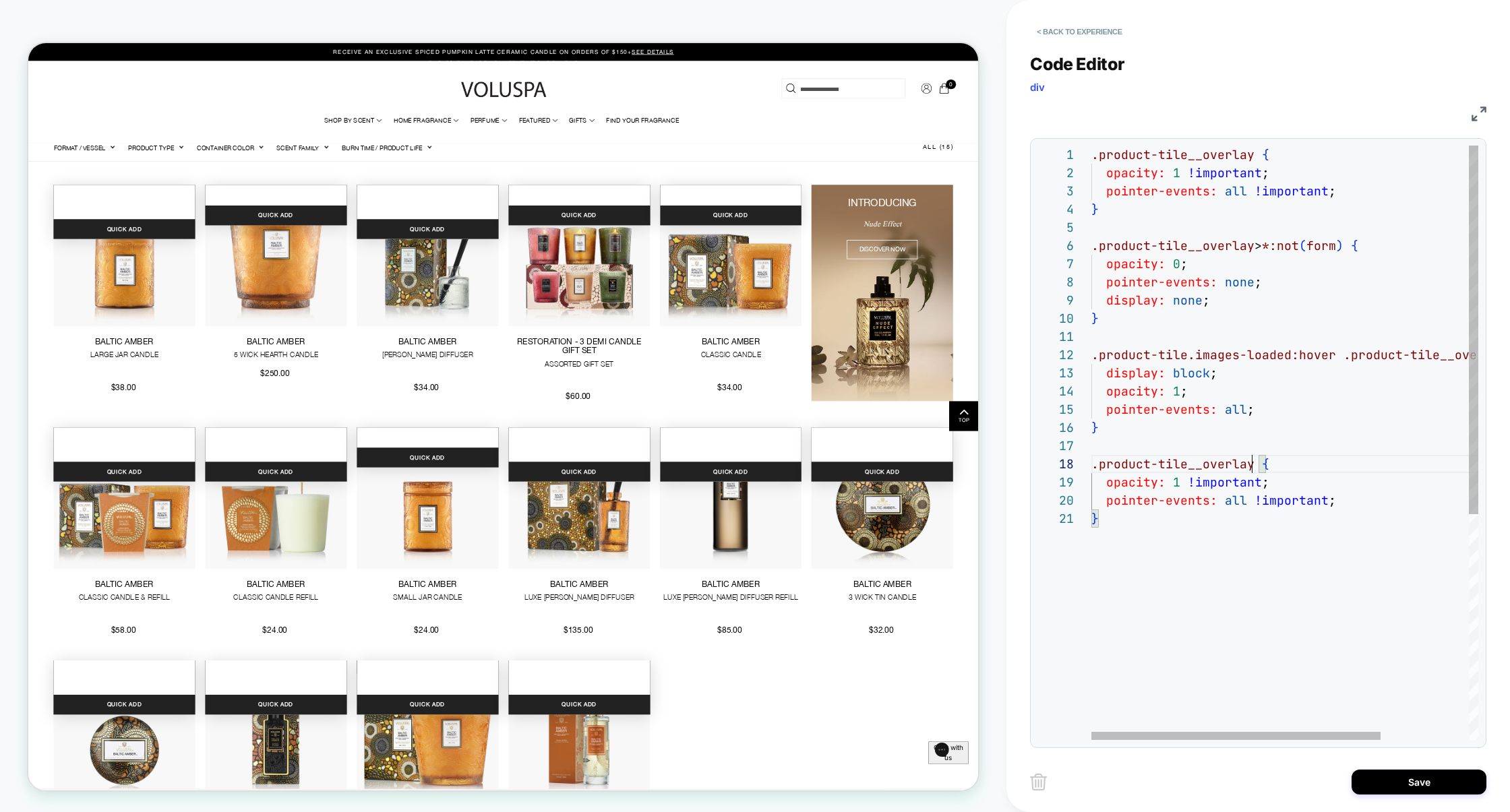
click at [1251, 467] on div ".product-tile__overlay { opacity: 1 !important ; pointer-events: all !important…" at bounding box center [1344, 625] width 505 height 958
drag, startPoint x: 1368, startPoint y: 548, endPoint x: 993, endPoint y: 529, distance: 375.5
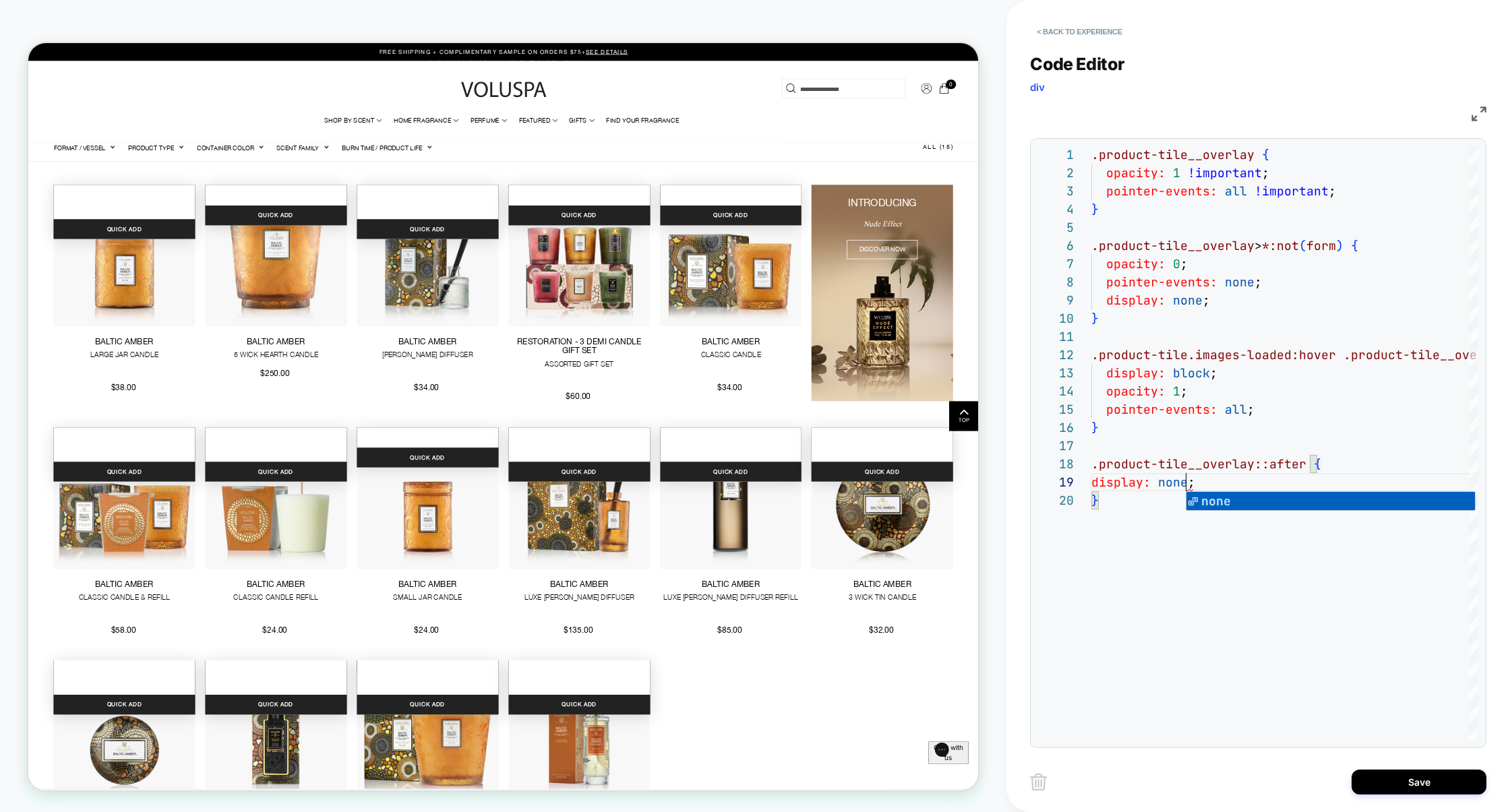
scroll to position [146, 94]
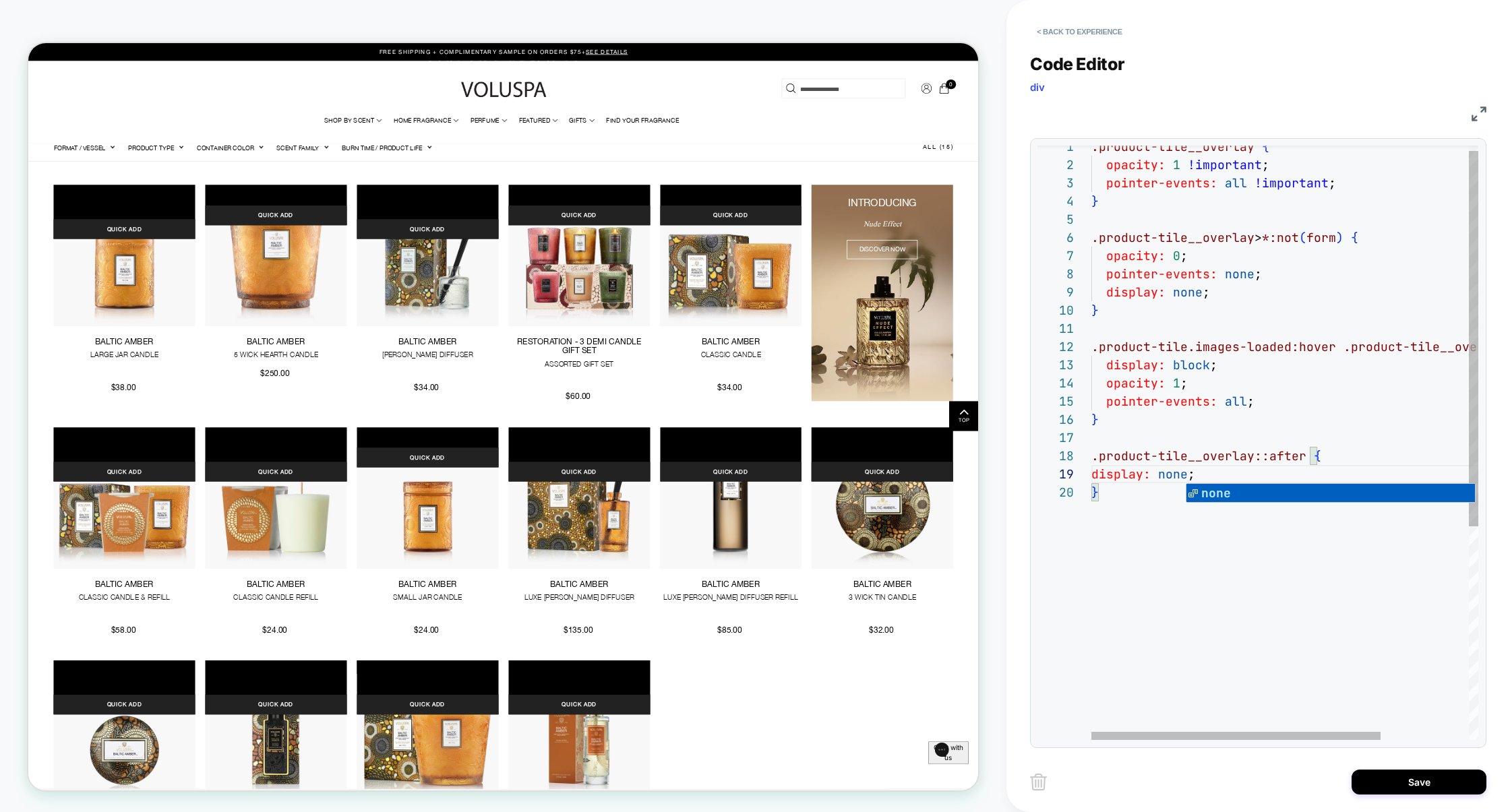
click at [1314, 394] on div ".product-tile__overlay { opacity: 1 !important ; pointer-events: all !important…" at bounding box center [1344, 607] width 505 height 941
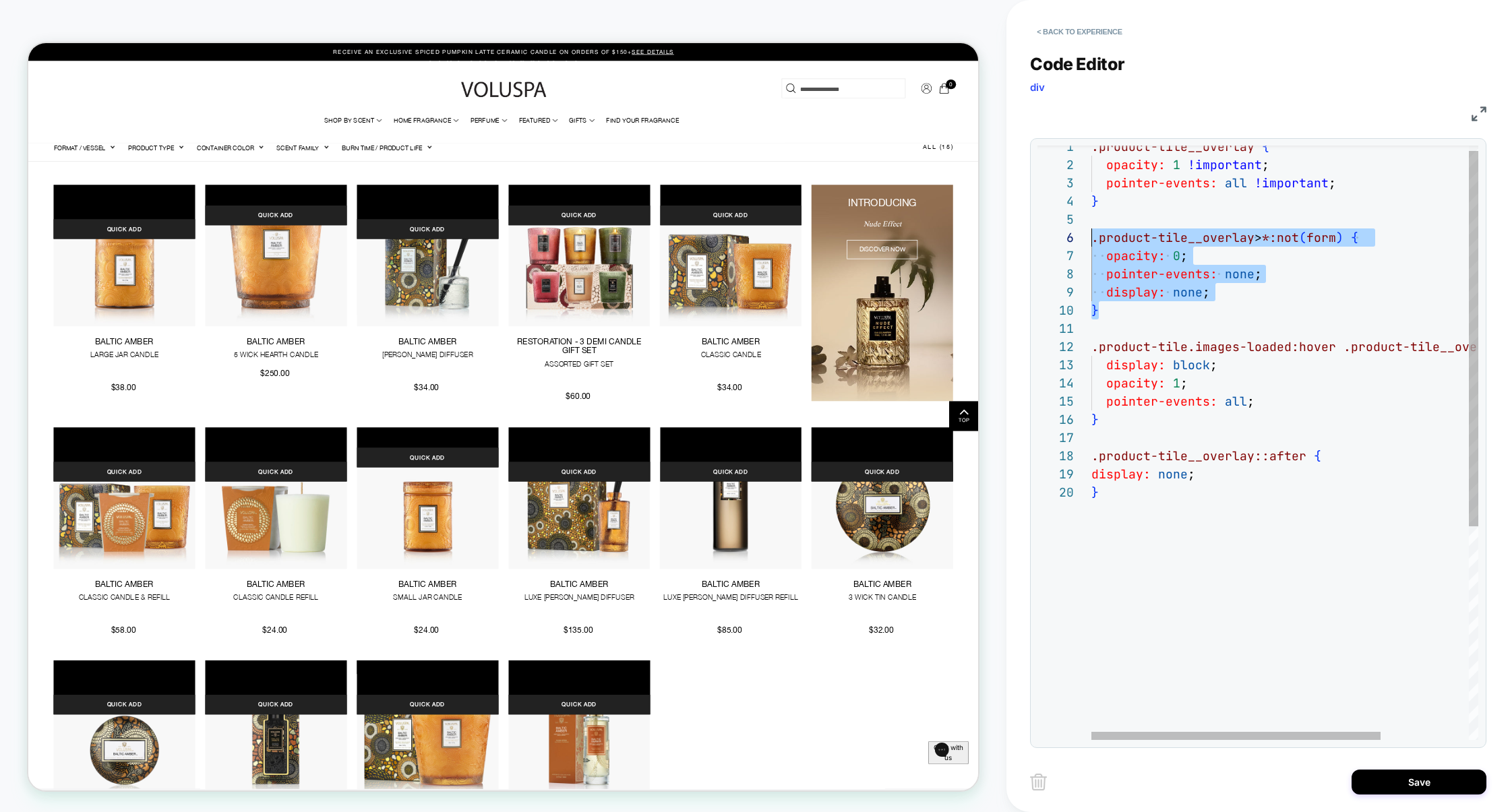
scroll to position [91, 0]
drag, startPoint x: 1126, startPoint y: 313, endPoint x: 1087, endPoint y: 243, distance: 80.1
click at [1092, 243] on div ".product-tile__overlay { opacity: 1 !important ; pointer-events: all !important…" at bounding box center [1344, 607] width 505 height 941
type textarea "**********"
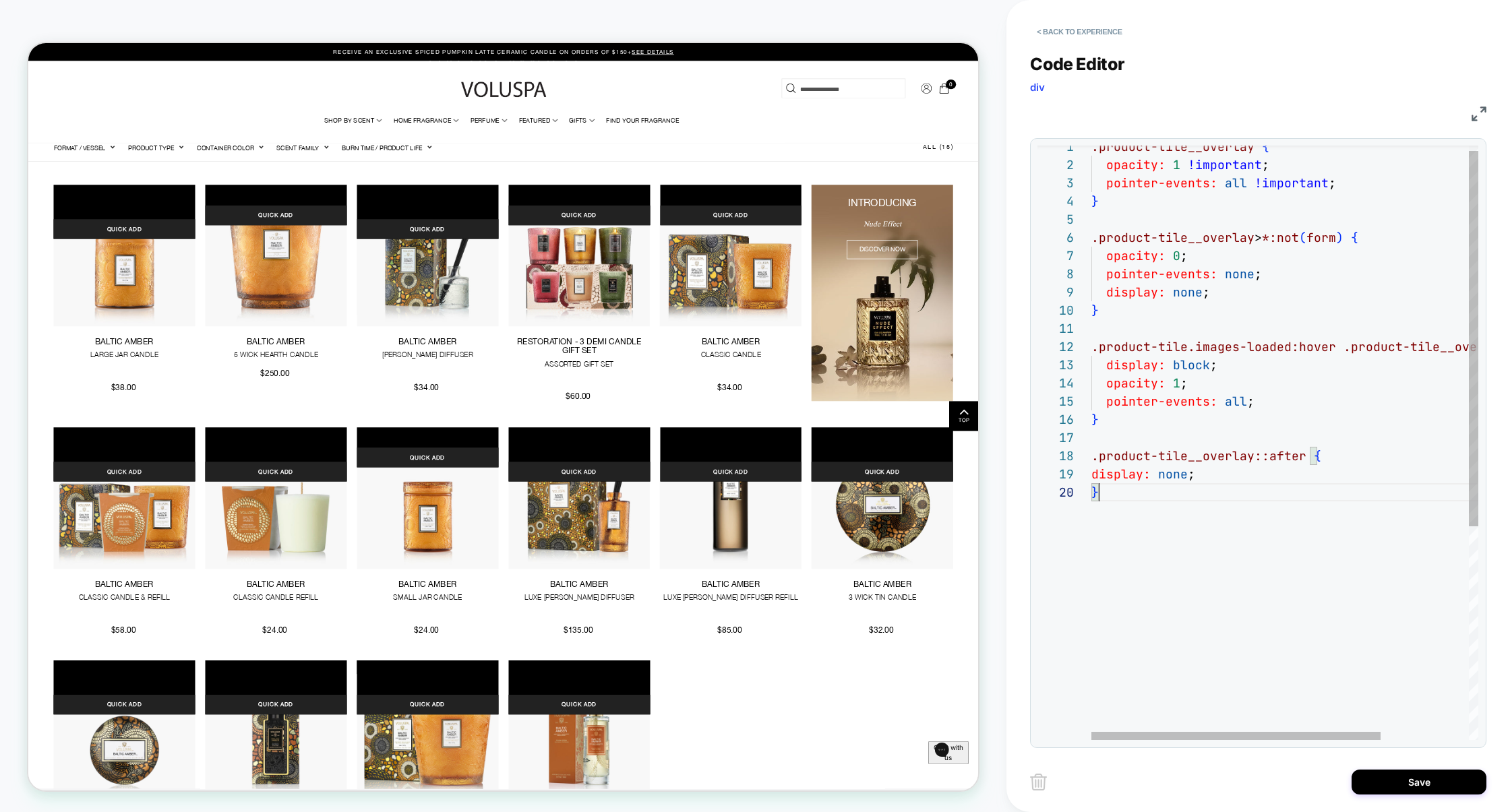
click at [1114, 562] on div ".product-tile__overlay { opacity: 1 !important ; pointer-events: all !important…" at bounding box center [1344, 607] width 505 height 941
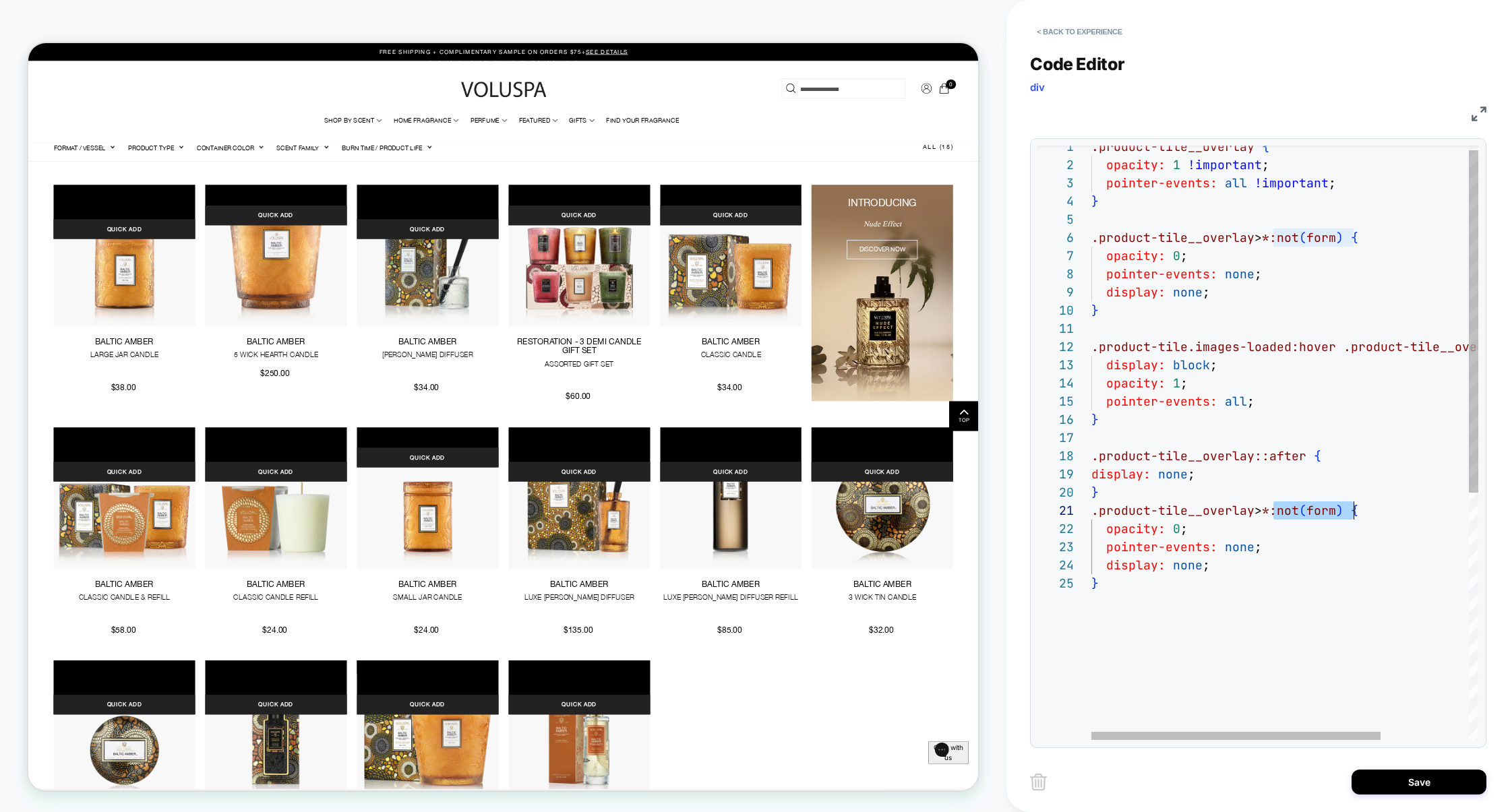
drag, startPoint x: 1272, startPoint y: 514, endPoint x: 1352, endPoint y: 516, distance: 80.0
click at [1352, 516] on div ".product-tile__overlay { opacity: 1 !important ; pointer-events: all !important…" at bounding box center [1344, 653] width 505 height 1031
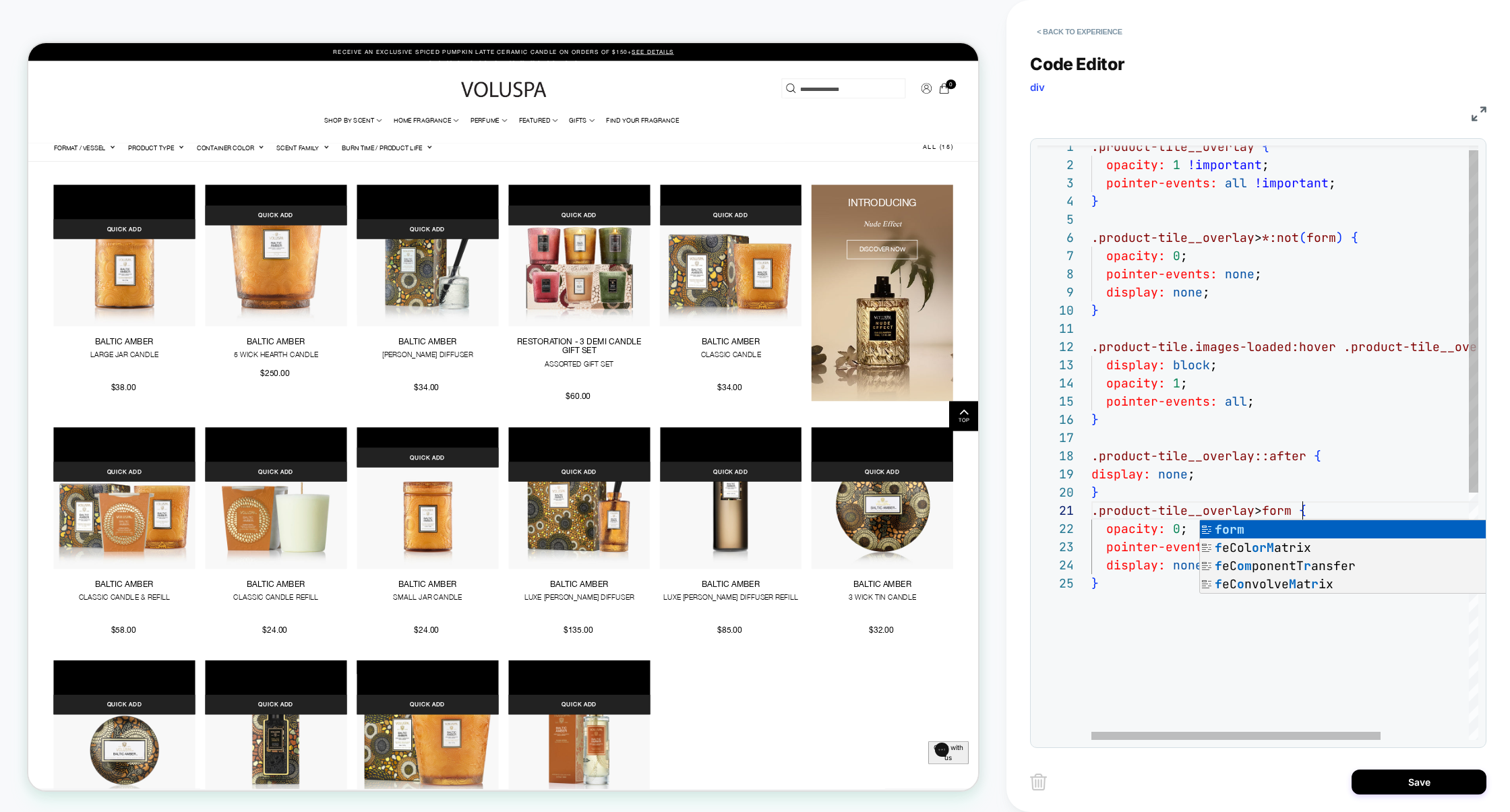
scroll to position [0, 211]
click at [1315, 492] on div ".product-tile__overlay { opacity: 1 !important ; pointer-events: all !important…" at bounding box center [1344, 653] width 505 height 1031
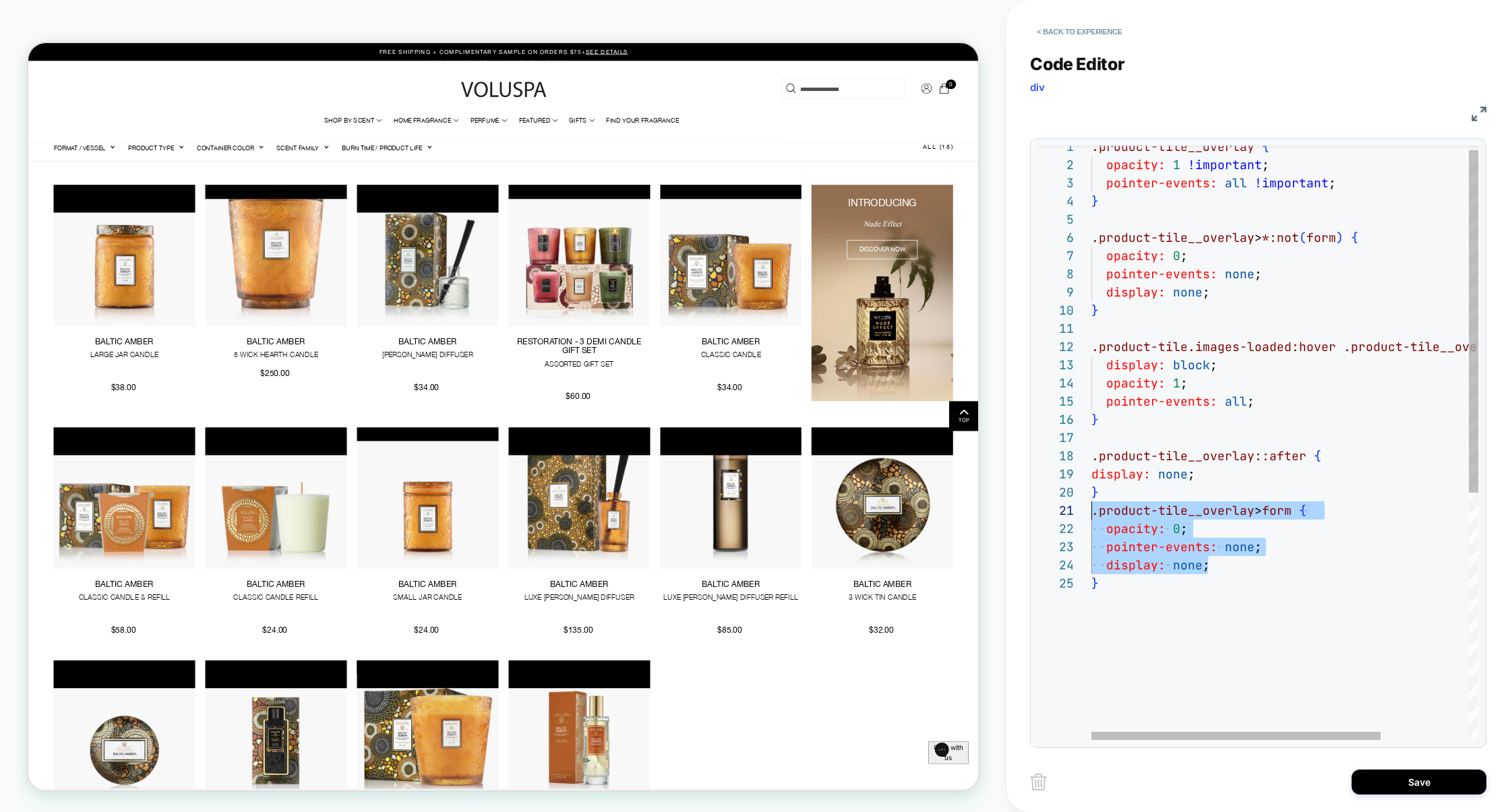
scroll to position [18, 0]
drag, startPoint x: 1215, startPoint y: 569, endPoint x: 1065, endPoint y: 524, distance: 156.6
click at [1092, 526] on div ".product-tile__overlay { opacity: 1 !important ; pointer-events: all !important…" at bounding box center [1344, 653] width 505 height 1031
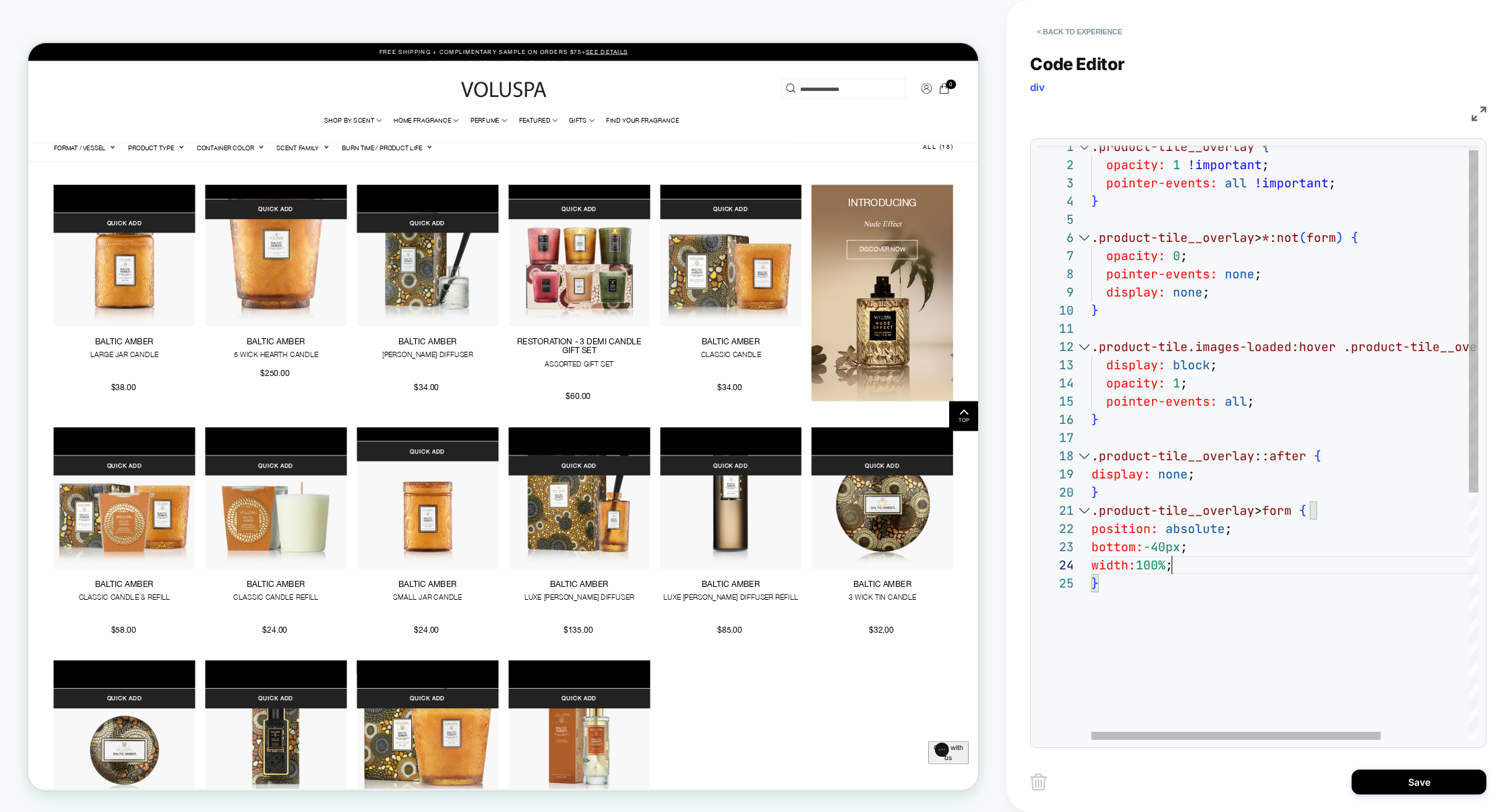
scroll to position [18, 138]
click at [1245, 533] on div ".product-tile__overlay { opacity: 1 !important ; pointer-events: all !important…" at bounding box center [1344, 653] width 505 height 1031
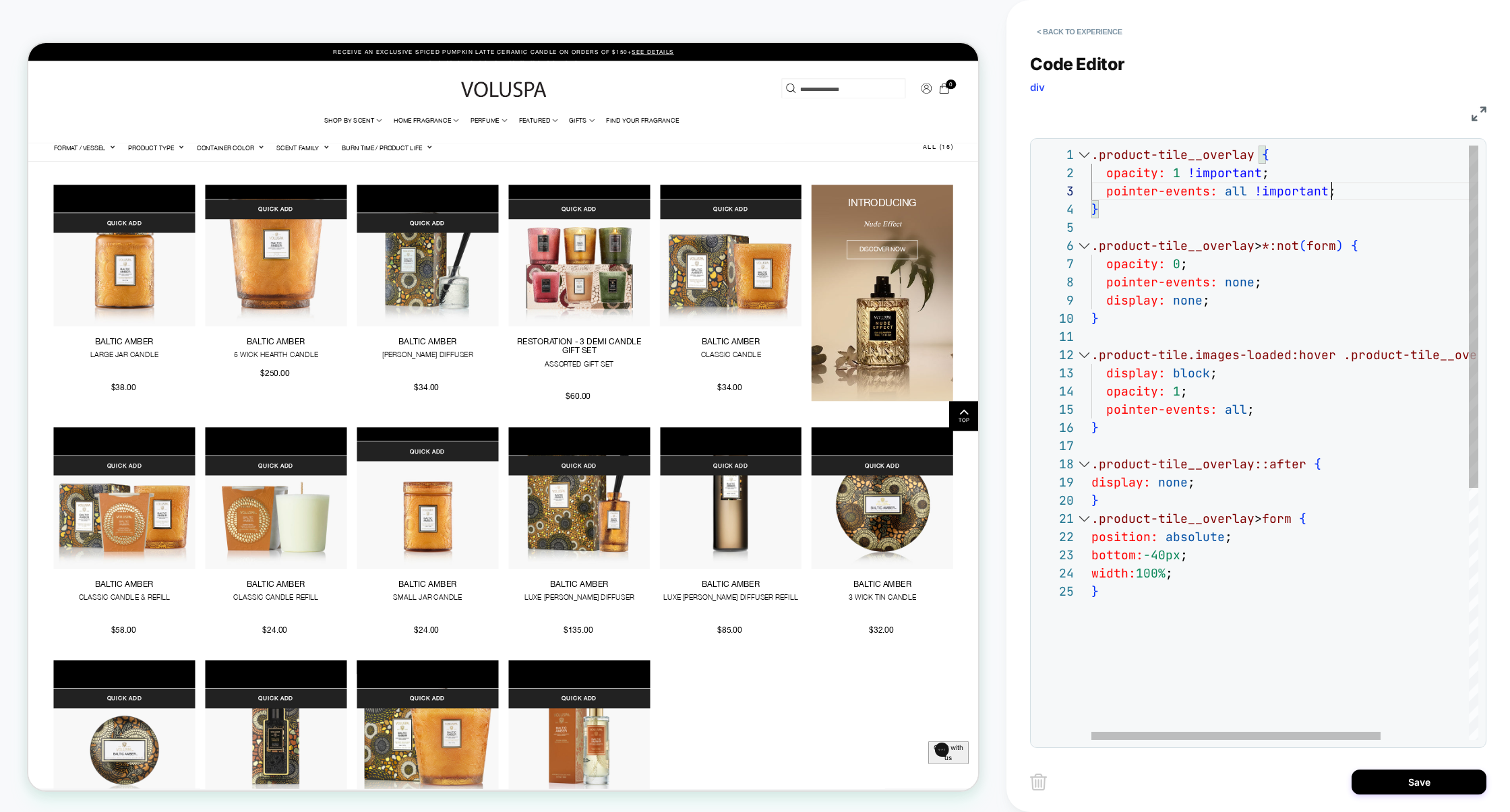
click at [1347, 193] on div ".product-tile__overlay { opacity: 1 !important ; pointer-events: all !important…" at bounding box center [1344, 661] width 505 height 1031
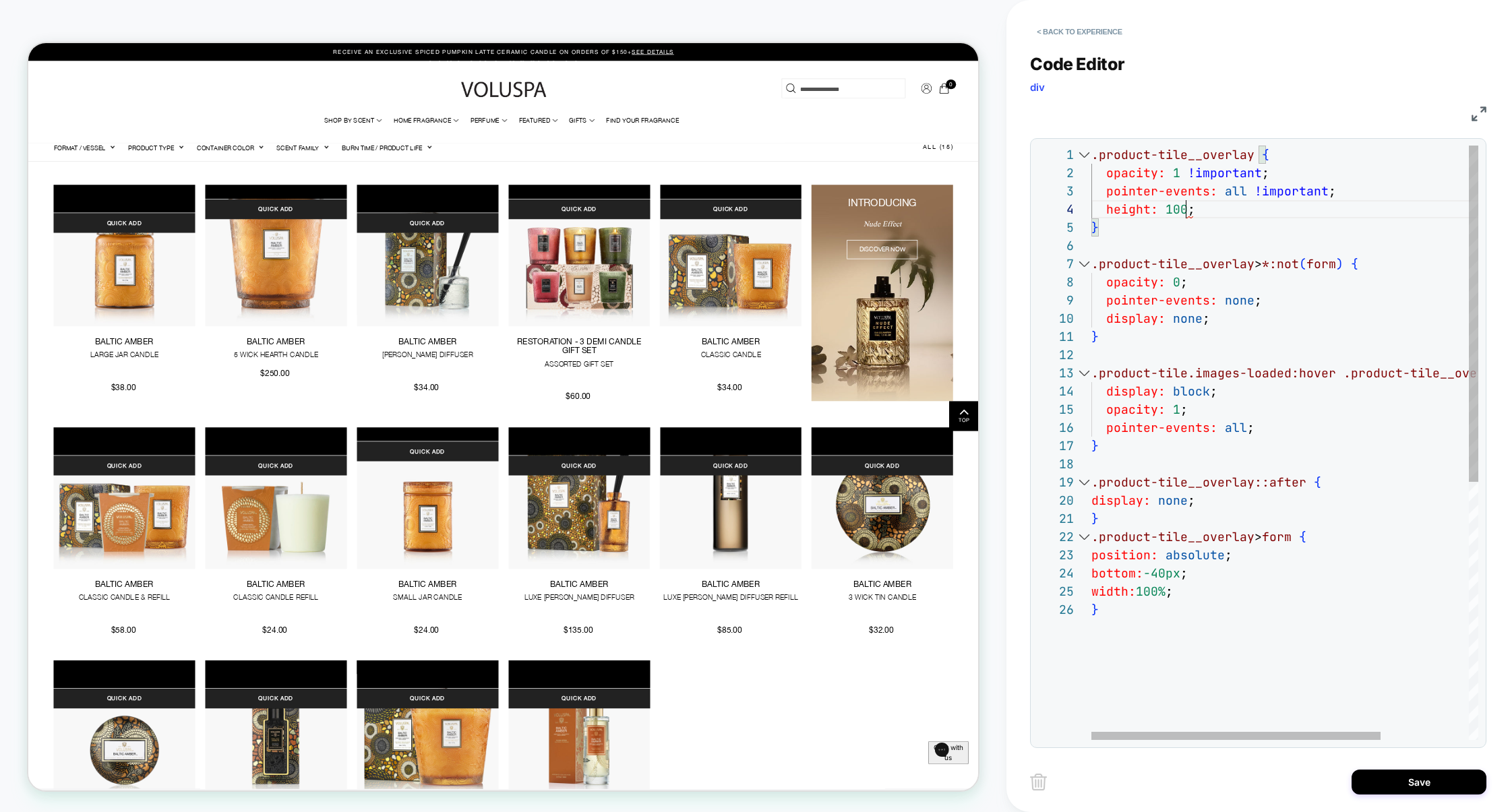
scroll to position [54, 101]
click at [1182, 240] on div ".product-tile__overlay { opacity: 1 !important ; pointer-events: all !important…" at bounding box center [1344, 671] width 505 height 1050
click at [1145, 518] on div "} .product-tile__overlay > *:not ( form ) { opacity: 0 ; pointer-events: none ;…" at bounding box center [1344, 671] width 505 height 1050
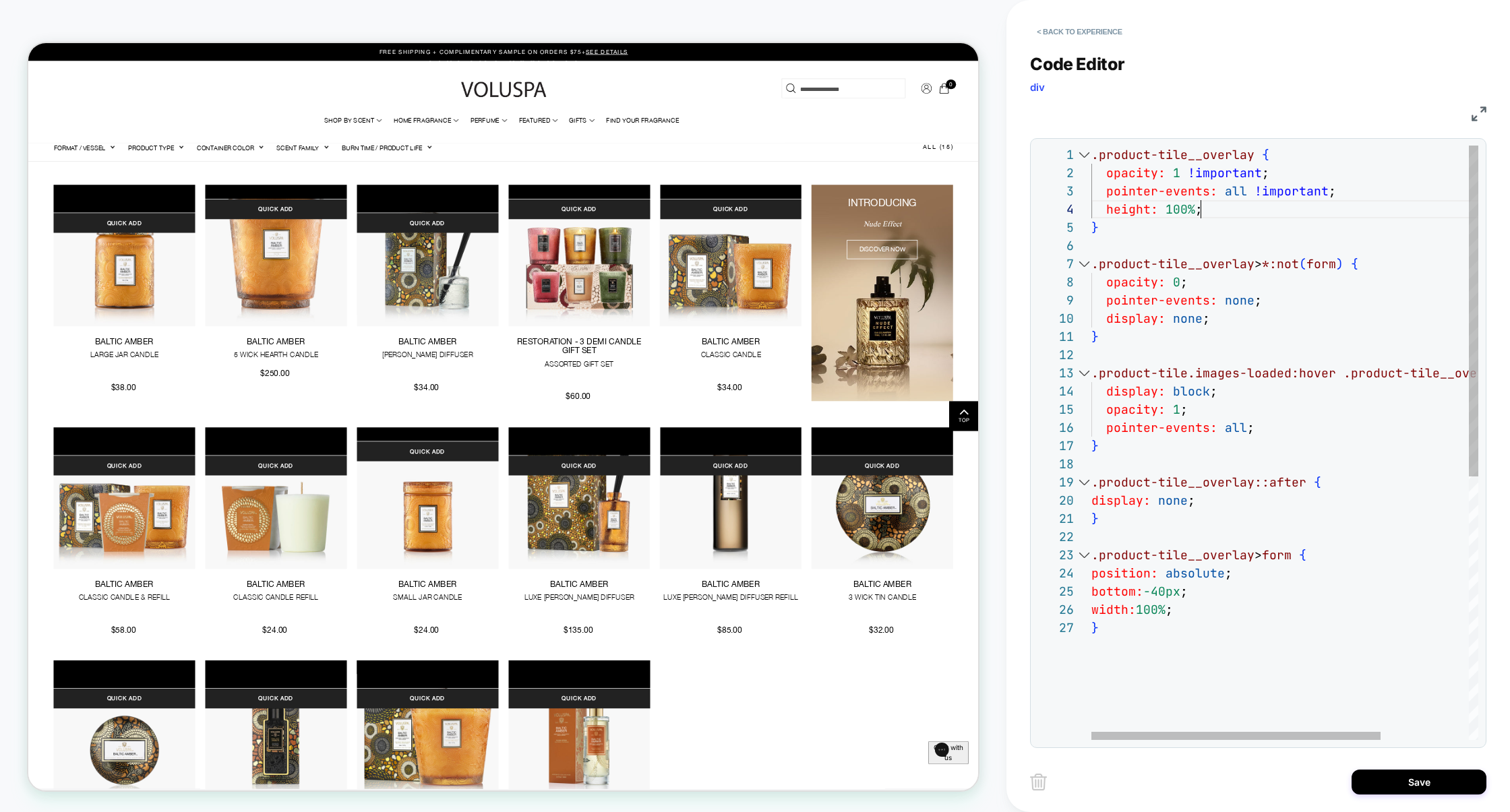
click at [1212, 213] on div "} .product-tile__overlay > *:not ( form ) { opacity: 0 ; pointer-events: none ;…" at bounding box center [1344, 679] width 505 height 1068
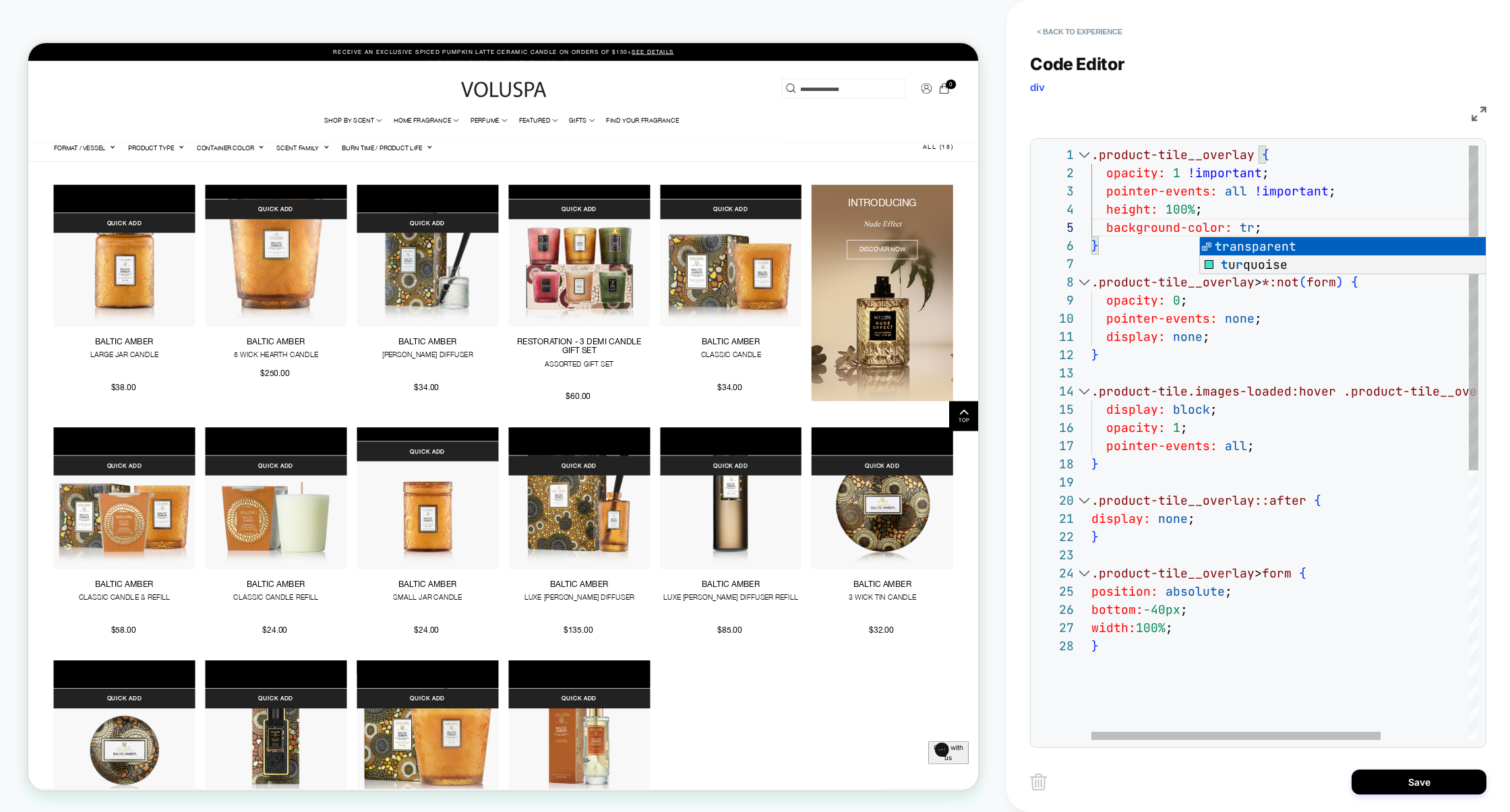
scroll to position [73, 225]
click at [1348, 227] on div "} .product-tile__overlay > *:not ( form ) { opacity: 0 ; pointer-events: none ;…" at bounding box center [1344, 688] width 505 height 1086
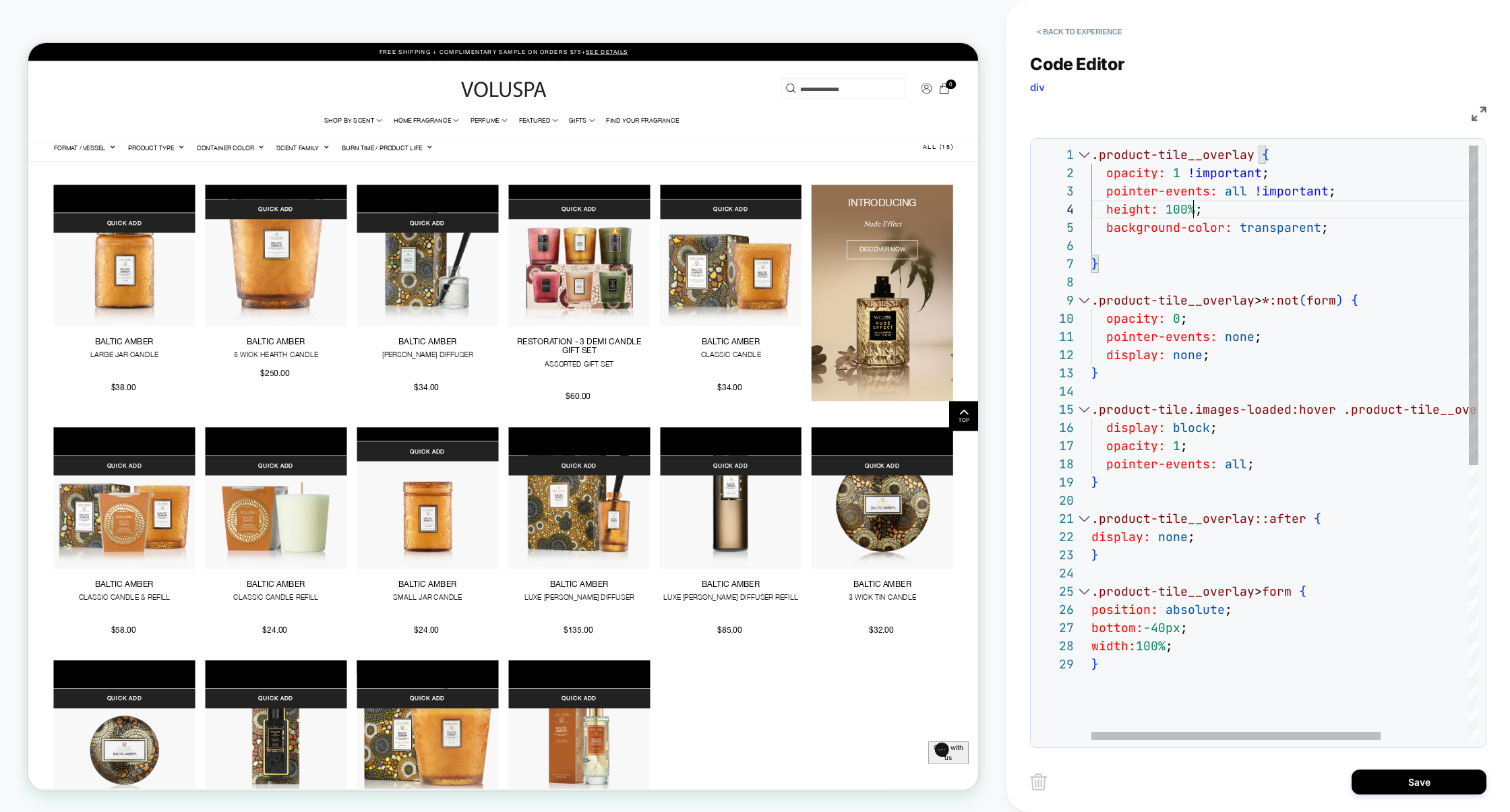
scroll to position [54, 101]
click at [1194, 212] on div "} .product-tile__overlay > *:not ( form ) { opacity: 0 ; pointer-events: none ;…" at bounding box center [1344, 698] width 505 height 1104
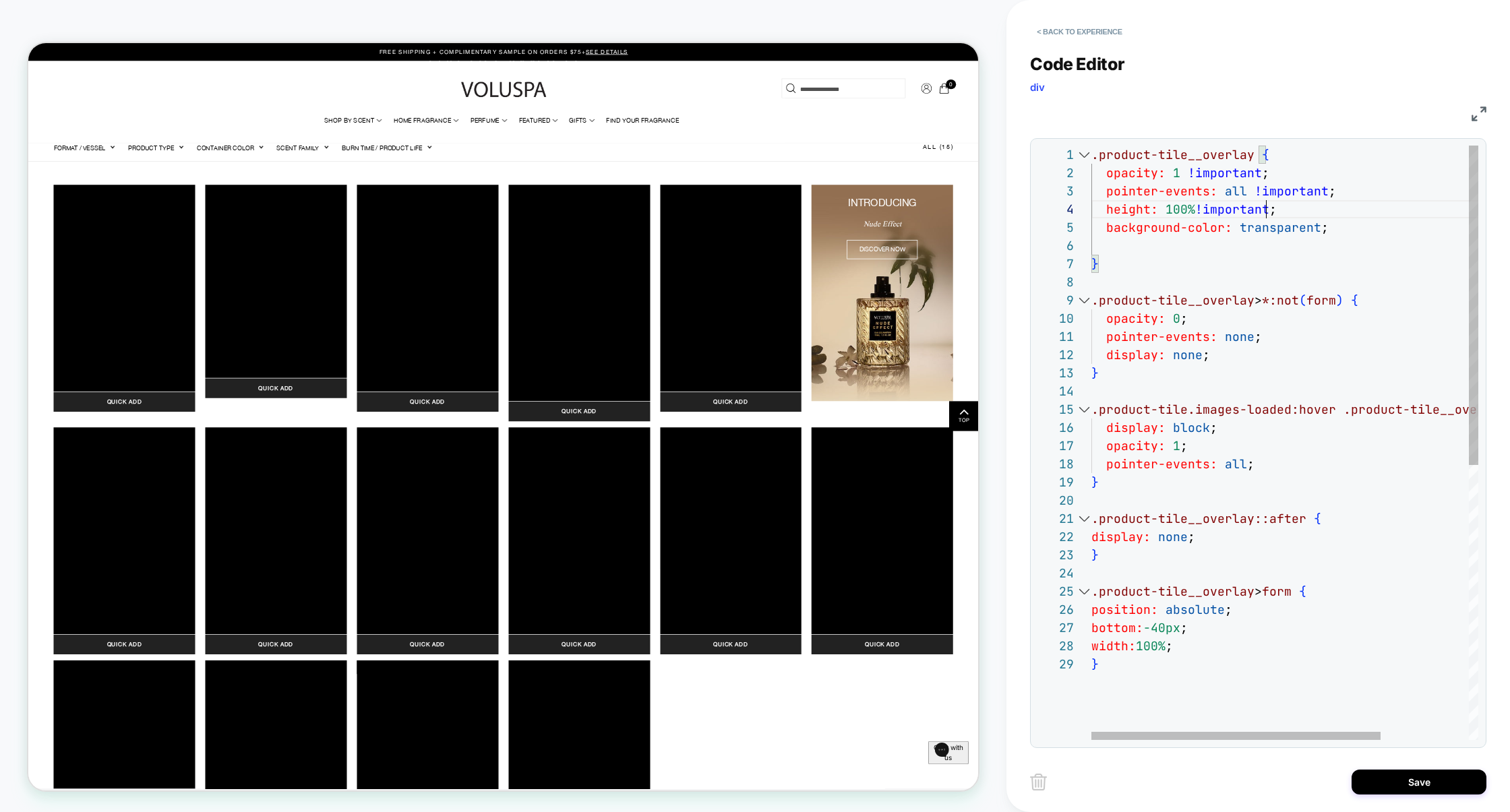
click at [1319, 229] on div "} .product-tile__overlay > *:not ( form ) { opacity: 0 ; pointer-events: none ;…" at bounding box center [1344, 698] width 505 height 1104
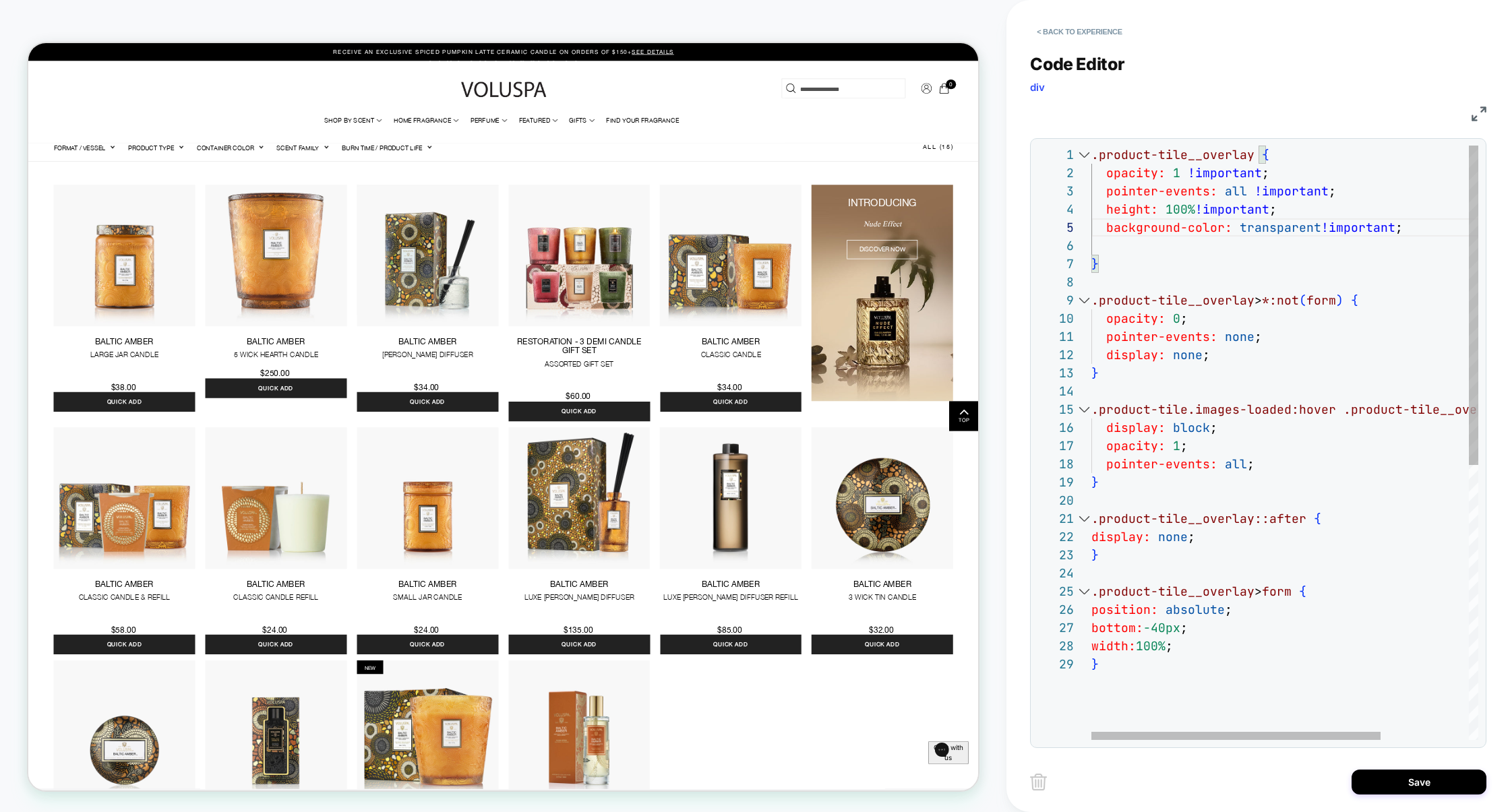
click at [1177, 632] on div "} .product-tile__overlay > *:not ( form ) { opacity: 0 ; pointer-events: none ;…" at bounding box center [1344, 698] width 505 height 1104
click at [1165, 211] on div "} .product-tile__overlay > *:not ( form ) { opacity: 0 ; pointer-events: none ;…" at bounding box center [1344, 698] width 505 height 1104
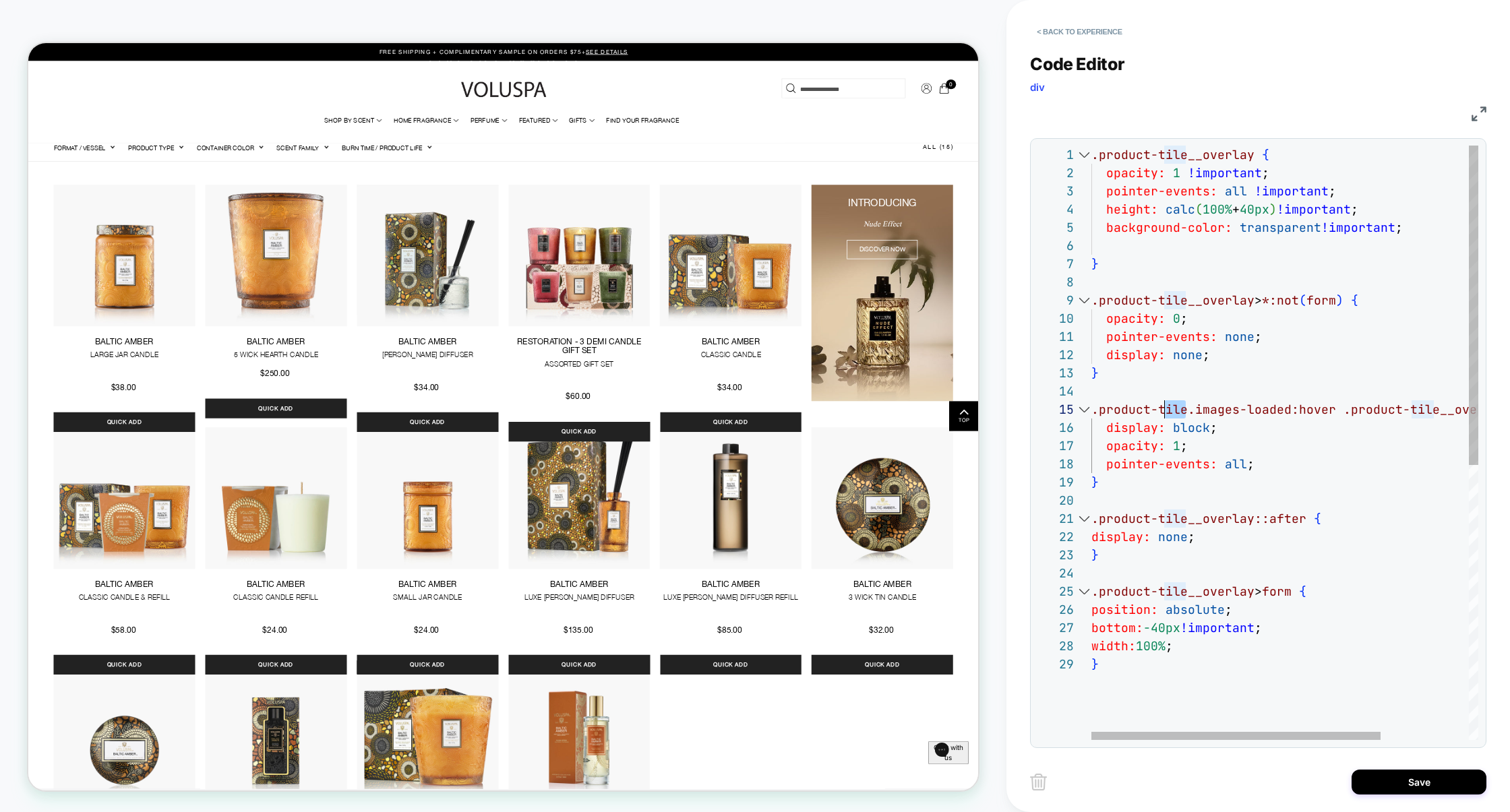
scroll to position [73, 73]
drag, startPoint x: 1188, startPoint y: 412, endPoint x: 1165, endPoint y: 408, distance: 23.3
click at [1224, 428] on div "} .product-tile__overlay > *:not ( form ) { opacity: 0 ; pointer-events: none ;…" at bounding box center [1344, 698] width 505 height 1104
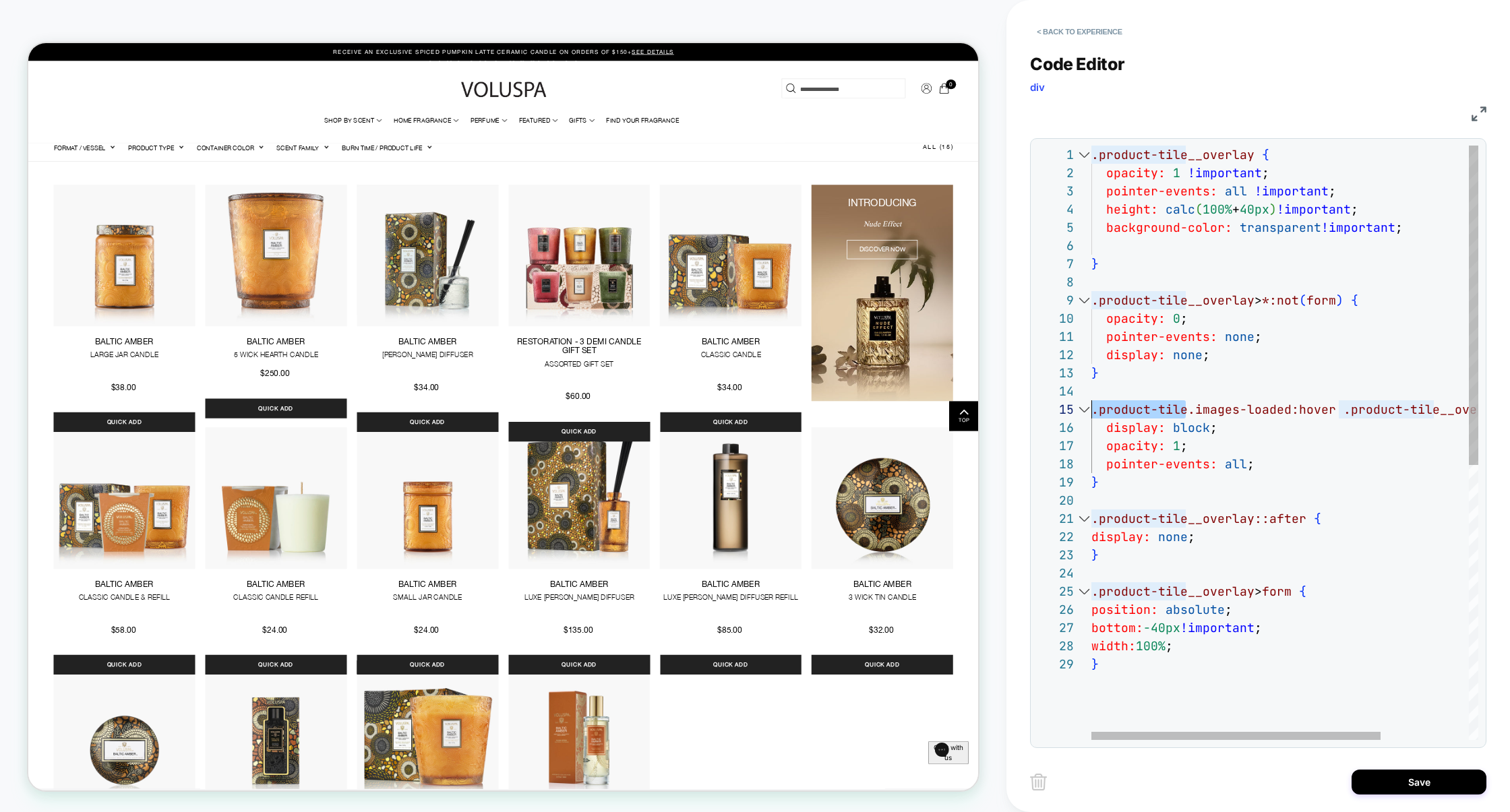
drag, startPoint x: 1188, startPoint y: 408, endPoint x: 1050, endPoint y: 408, distance: 138.0
click at [1092, 408] on div "} .product-tile__overlay > *:not ( form ) { opacity: 0 ; pointer-events: none ;…" at bounding box center [1344, 698] width 505 height 1104
click at [1131, 494] on div "} .product-tile__overlay > *:not ( form ) { opacity: 0 ; pointer-events: none ;…" at bounding box center [1344, 698] width 505 height 1104
click at [1122, 703] on div "} .product-tile__overlay > *:not ( form ) { opacity: 0 ; pointer-events: none ;…" at bounding box center [1344, 698] width 505 height 1104
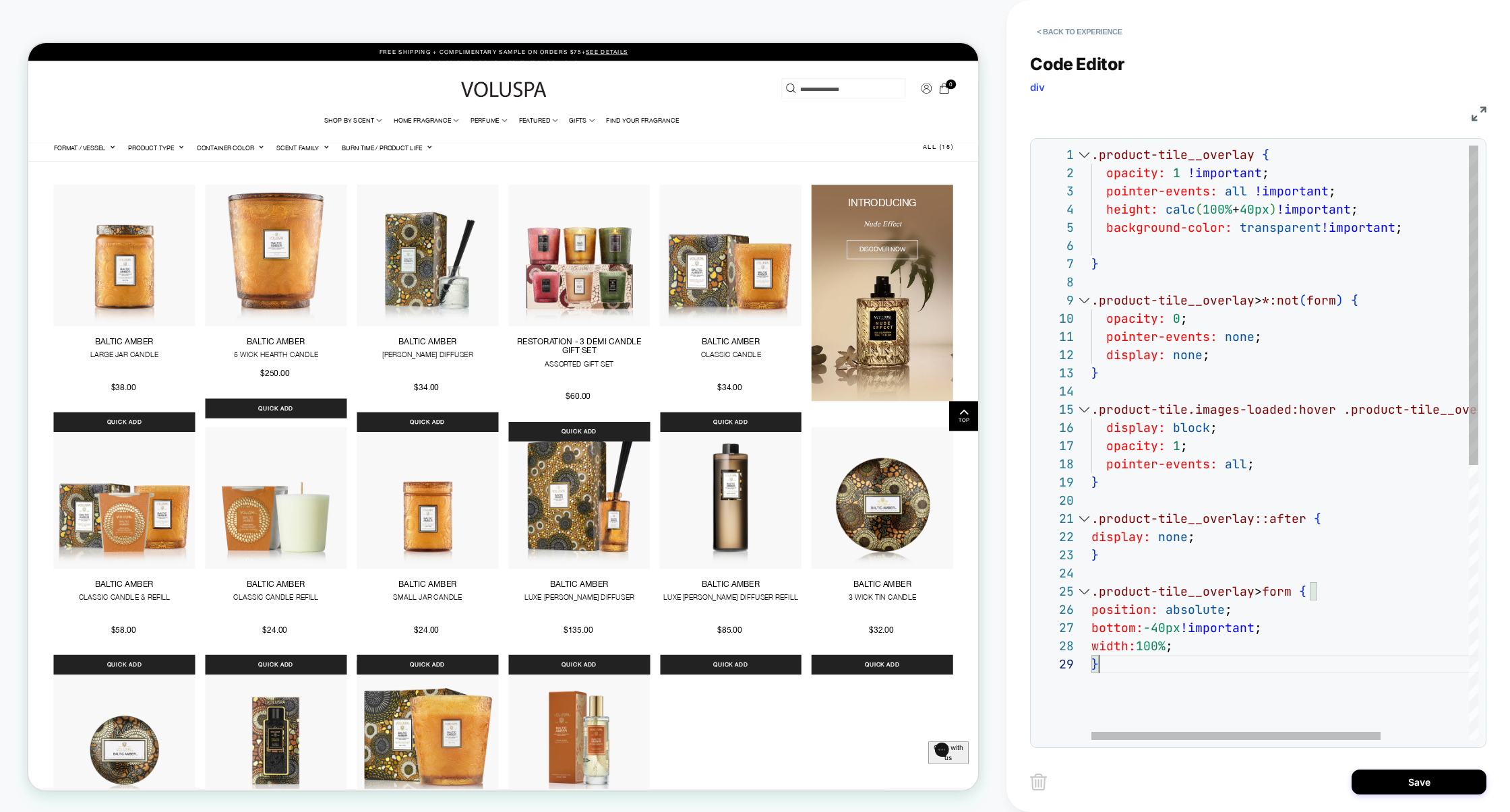
scroll to position [146, 7]
type textarea "**********"
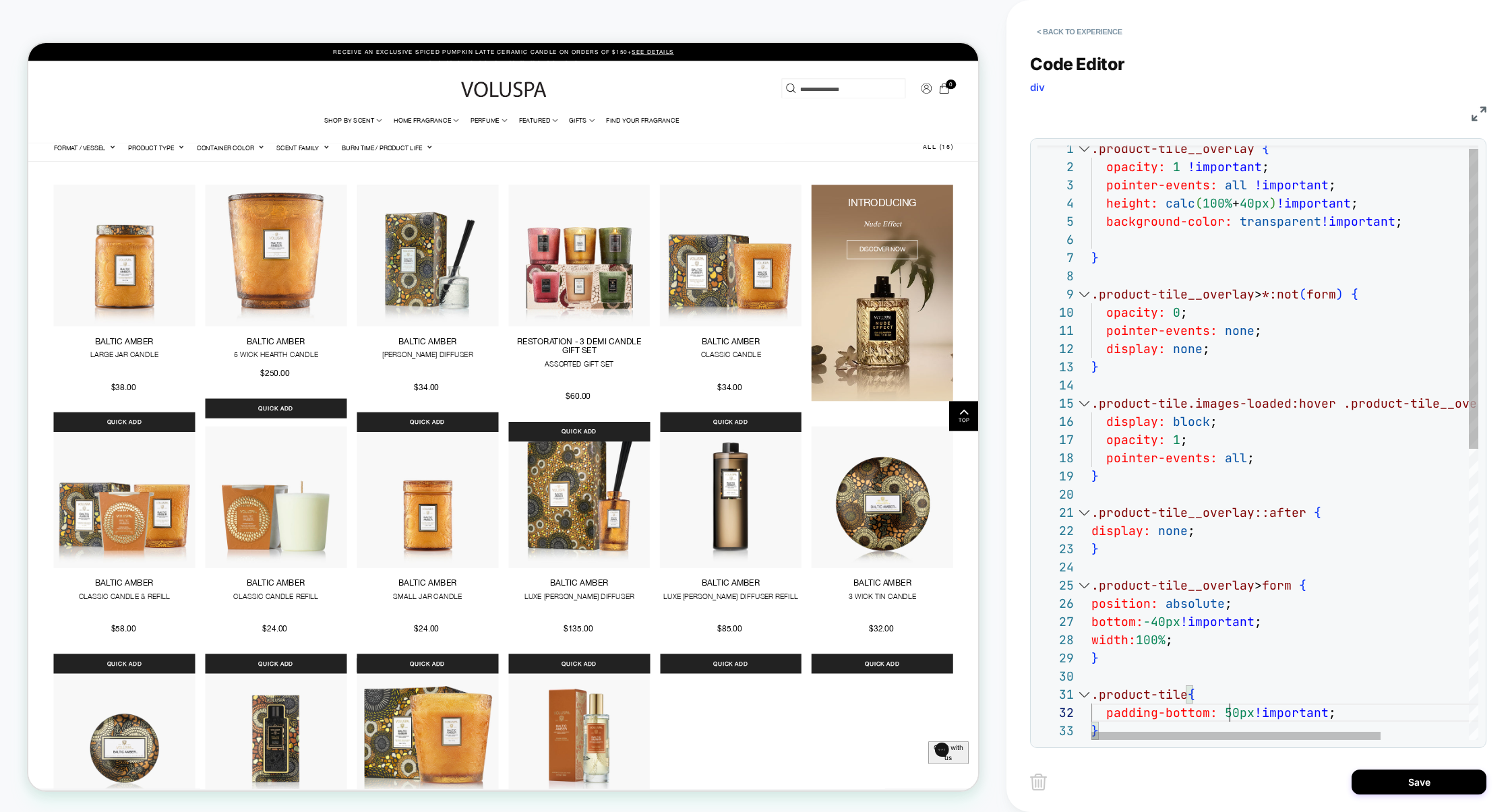
scroll to position [18, 138]
click at [1230, 709] on div "} .product-tile__overlay > *:not ( form ) { opacity: 0 ; pointer-events: none ;…" at bounding box center [1344, 728] width 505 height 1177
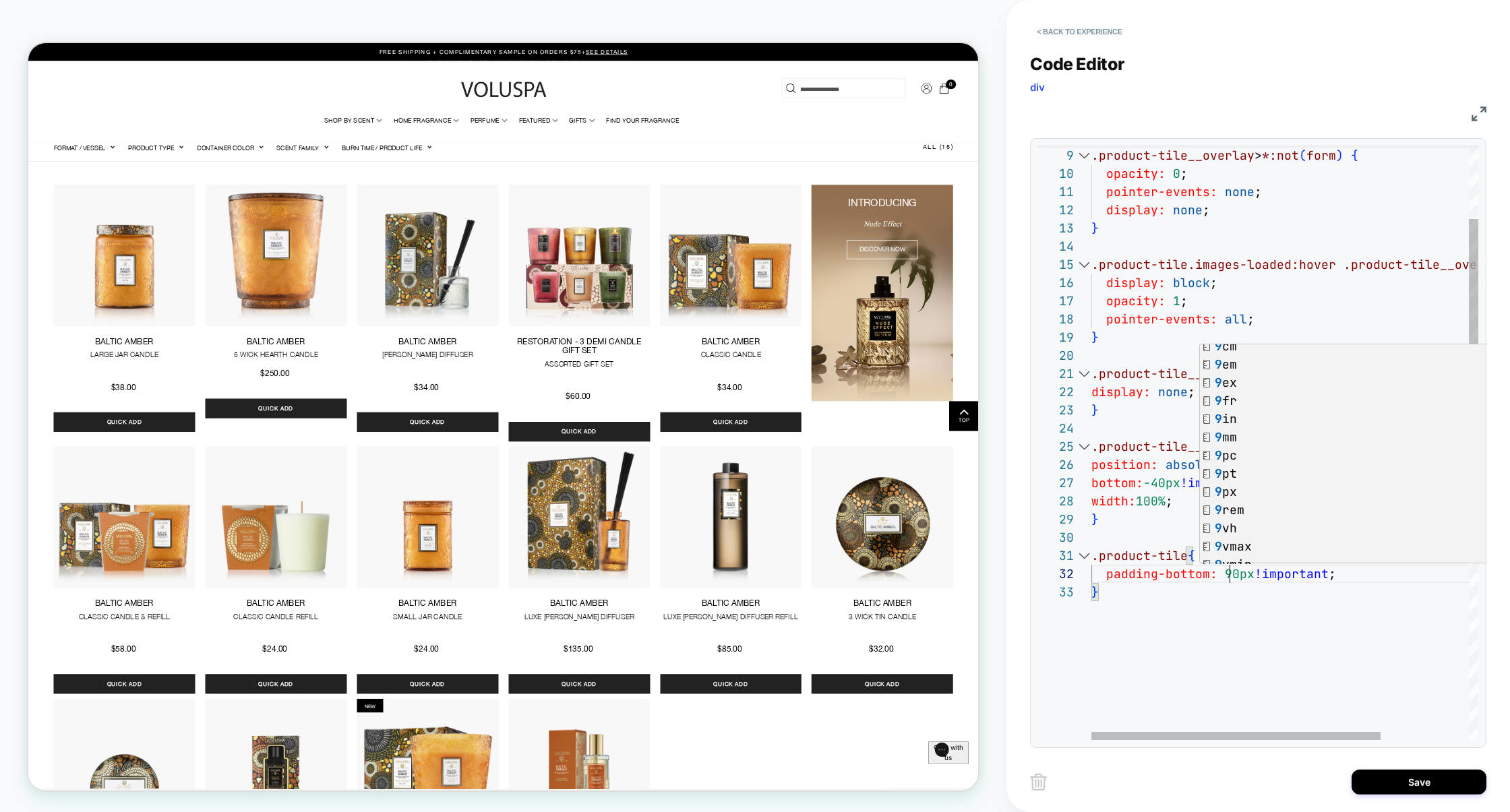
click at [1151, 497] on div ".product-tile__overlay > *:not ( form ) { opacity: 0 ; pointer-events: none ; d…" at bounding box center [1344, 589] width 505 height 1177
click at [1158, 490] on div ".product-tile__overlay > *:not ( form ) { opacity: 0 ; pointer-events: none ; d…" at bounding box center [1344, 589] width 505 height 1177
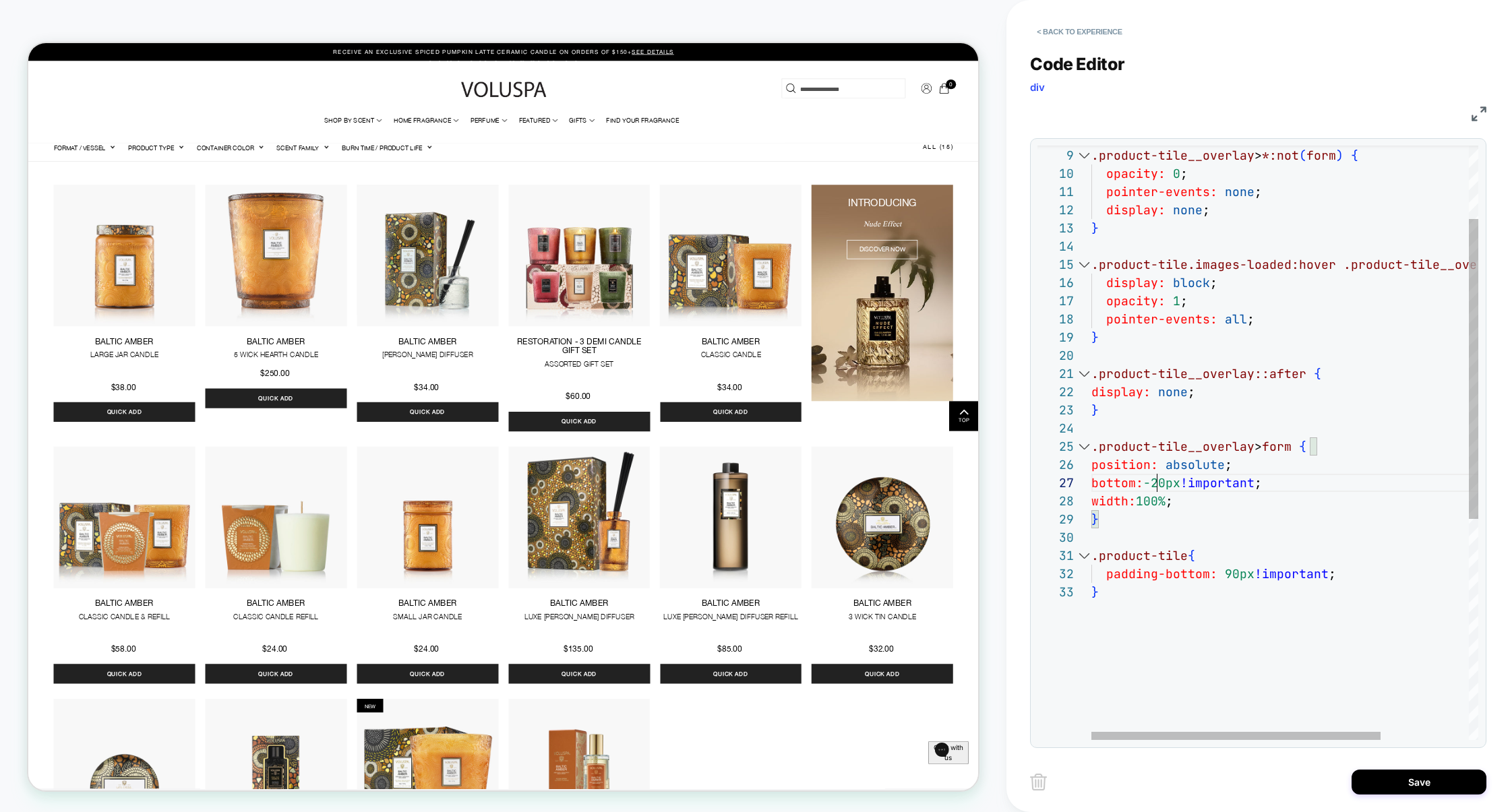
scroll to position [36, 7]
click at [1197, 659] on div ".product-tile__overlay > *:not ( form ) { opacity: 0 ; pointer-events: none ; d…" at bounding box center [1344, 589] width 505 height 1177
drag, startPoint x: 1290, startPoint y: 646, endPoint x: 1087, endPoint y: 644, distance: 203.0
click at [1092, 646] on div ".product-tile__overlay > *:not ( form ) { opacity: 0 ; pointer-events: none ; d…" at bounding box center [1344, 626] width 505 height 1250
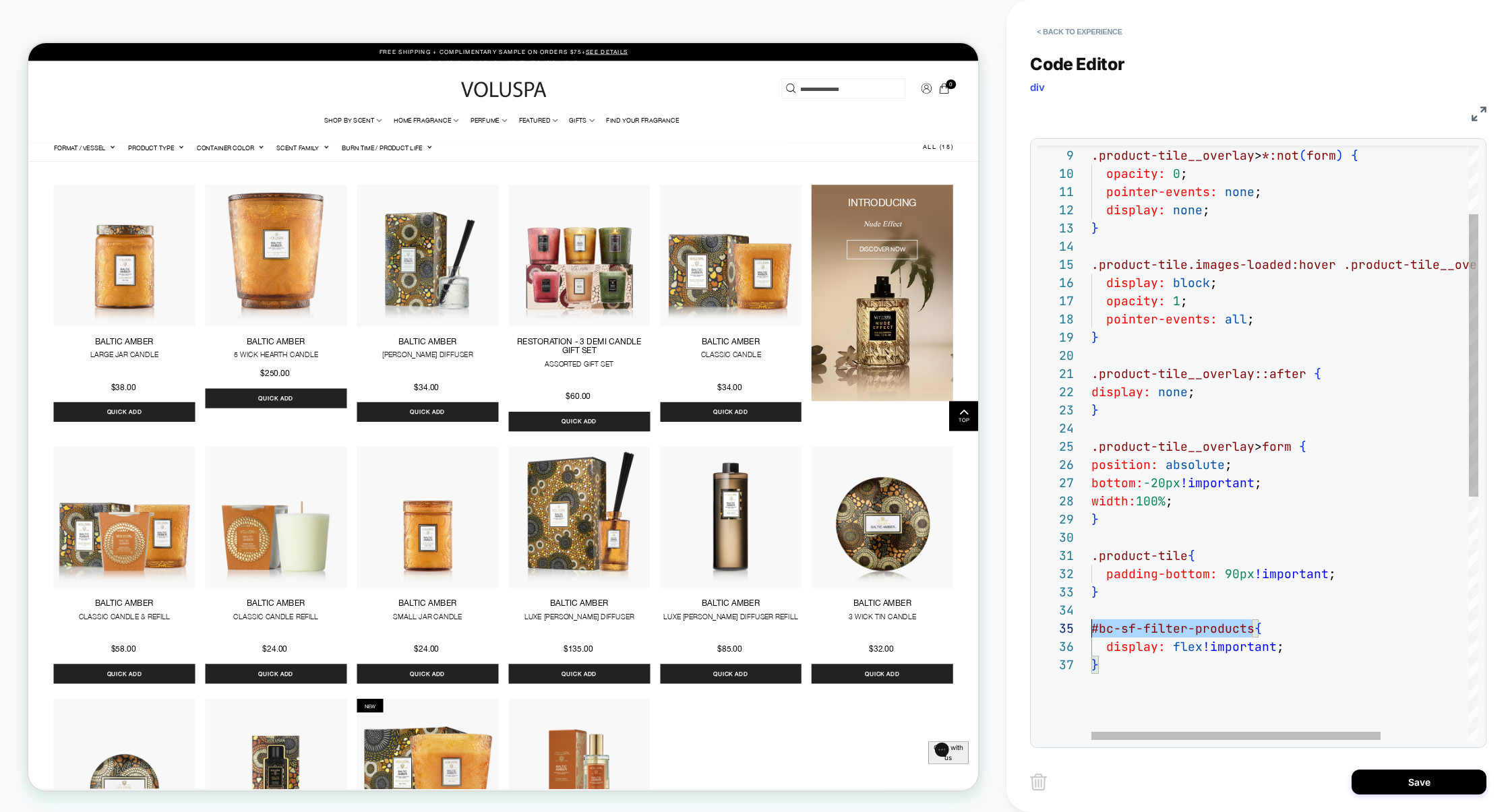
scroll to position [73, 0]
drag, startPoint x: 1254, startPoint y: 633, endPoint x: 1042, endPoint y: 630, distance: 212.0
click at [1042, 631] on div "**********" at bounding box center [1258, 443] width 441 height 594
click at [1293, 650] on div ".product-tile__overlay > *:not ( form ) { opacity: 0 ; pointer-events: none ; d…" at bounding box center [1344, 626] width 505 height 1250
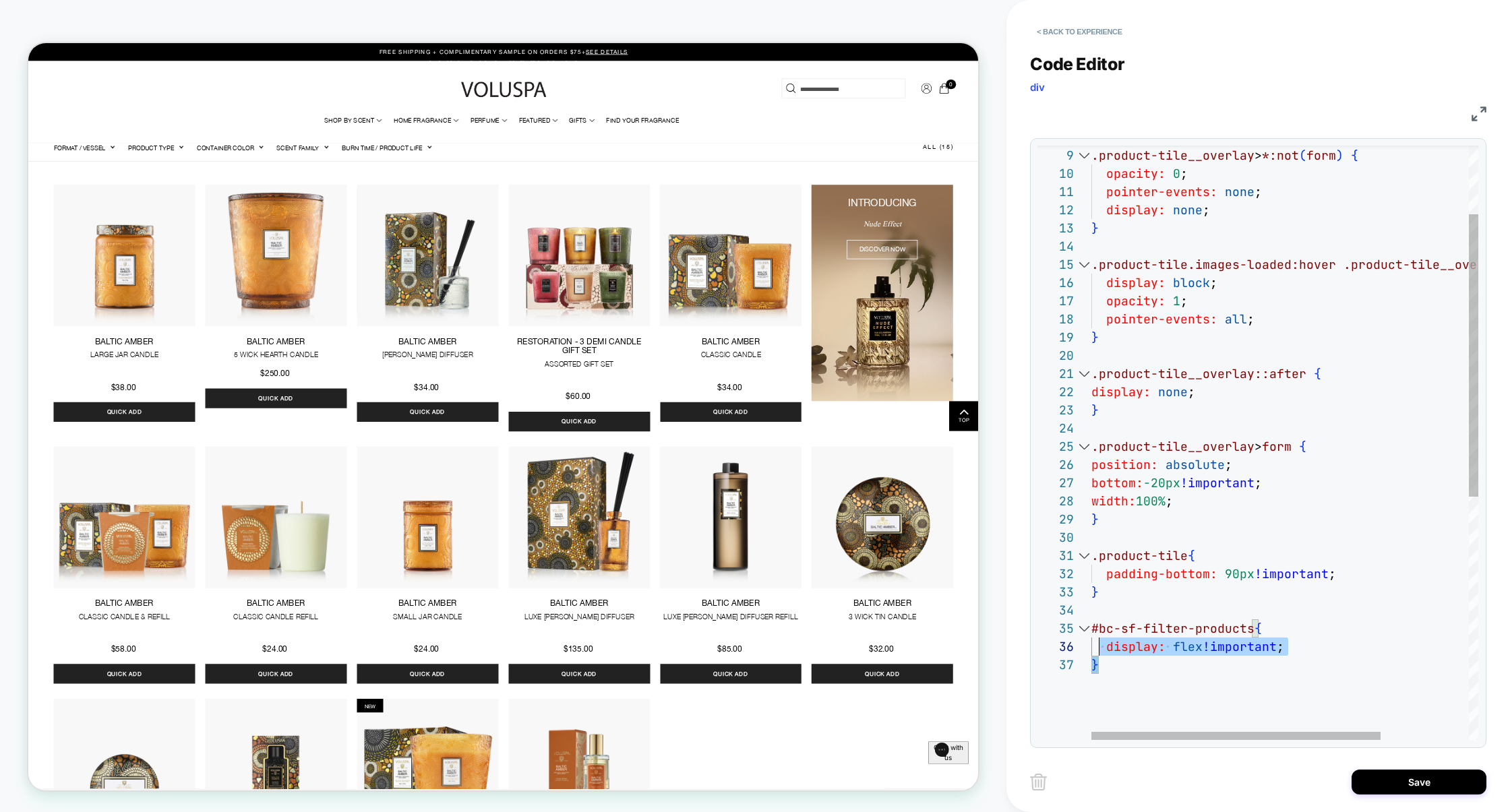
scroll to position [73, 0]
drag, startPoint x: 1154, startPoint y: 663, endPoint x: 1089, endPoint y: 632, distance: 72.0
click at [1092, 632] on div ".product-tile__overlay > *:not ( form ) { opacity: 0 ; pointer-events: none ; d…" at bounding box center [1344, 626] width 505 height 1250
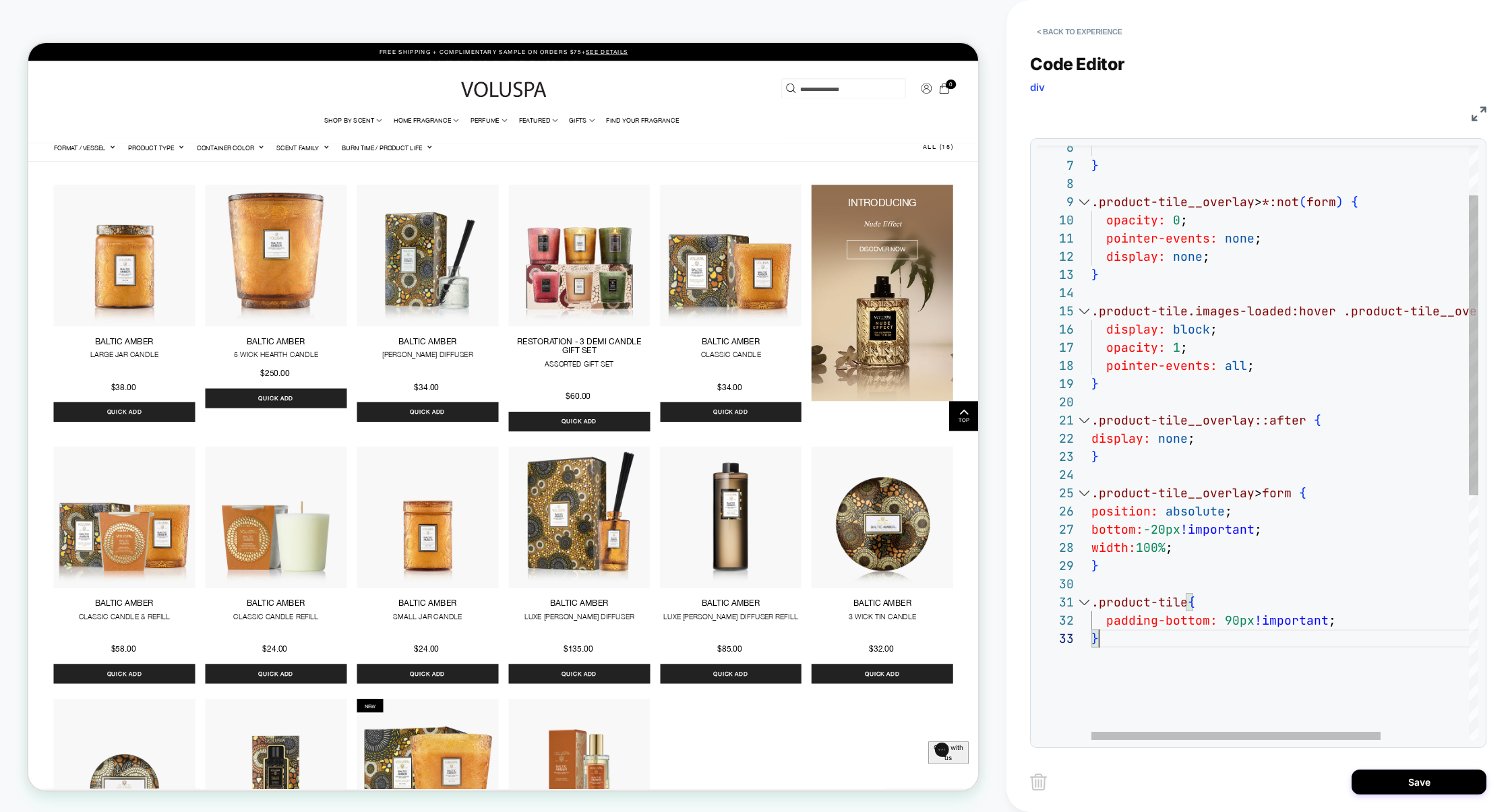
click at [1231, 620] on div ".product-tile__overlay > *:not ( form ) { opacity: 0 ; pointer-events: none ; d…" at bounding box center [1344, 636] width 505 height 1177
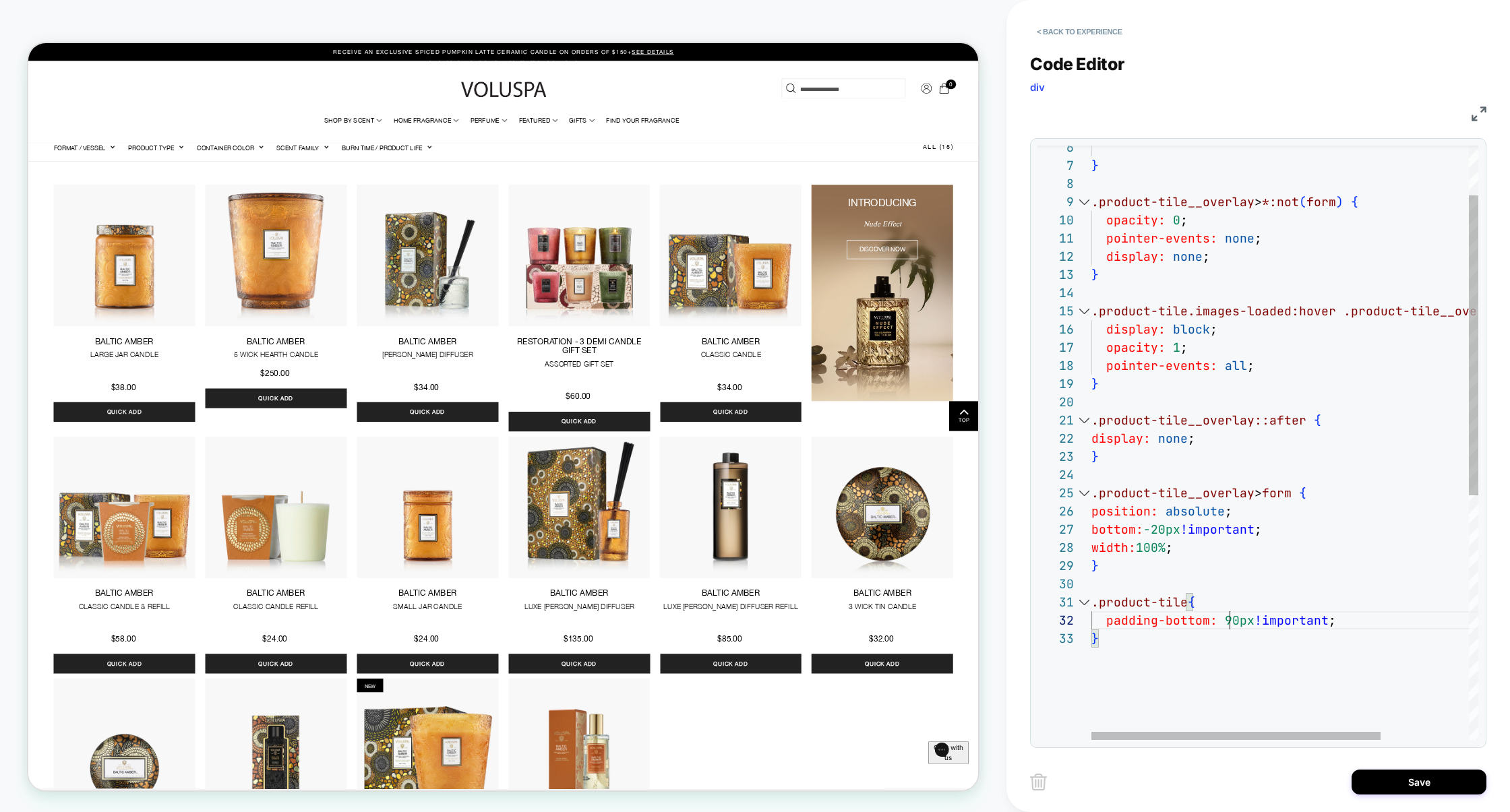
scroll to position [18, 138]
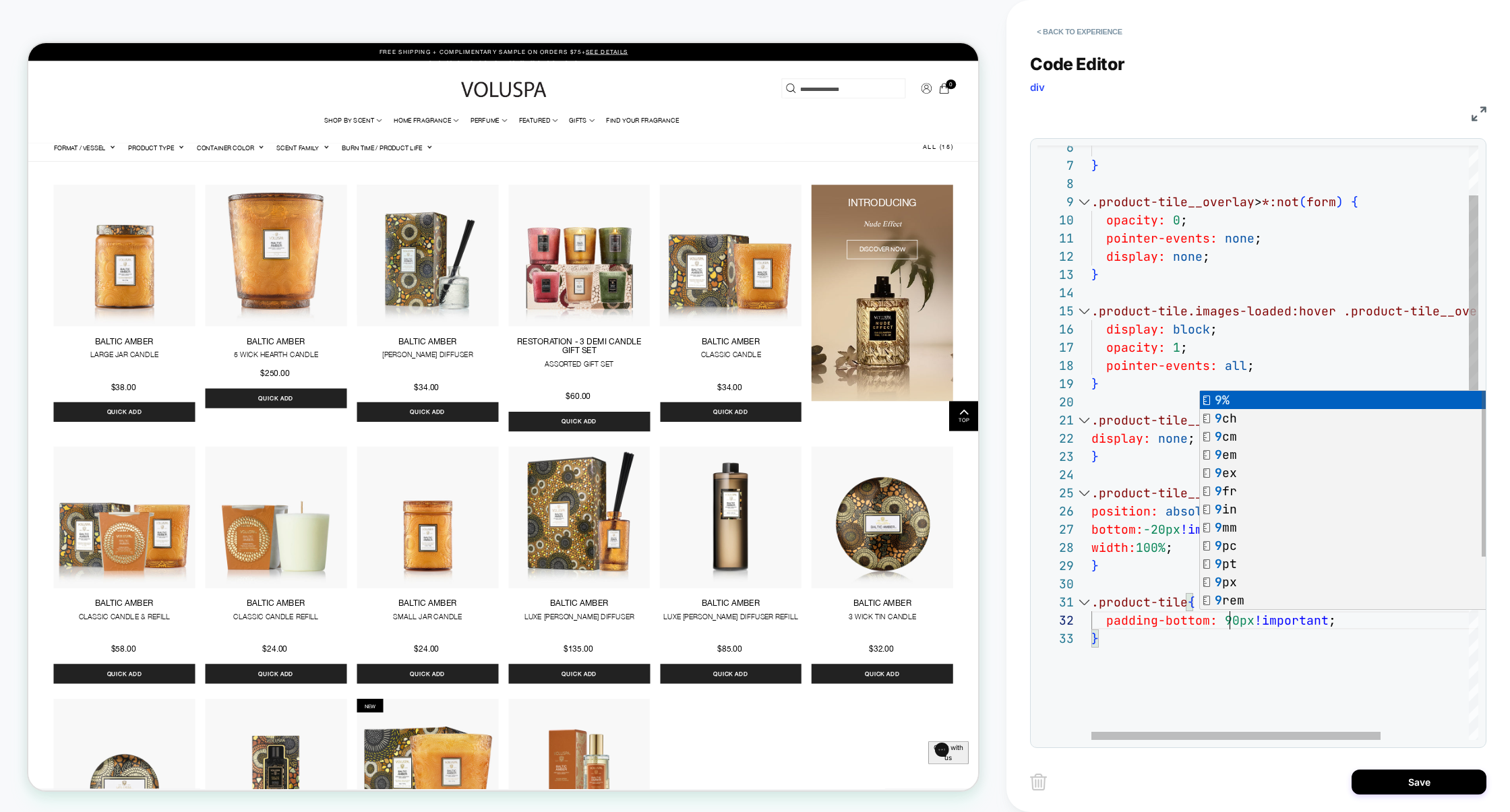
click at [1159, 644] on div ".product-tile__overlay > *:not ( form ) { opacity: 0 ; pointer-events: none ; d…" at bounding box center [1344, 636] width 505 height 1177
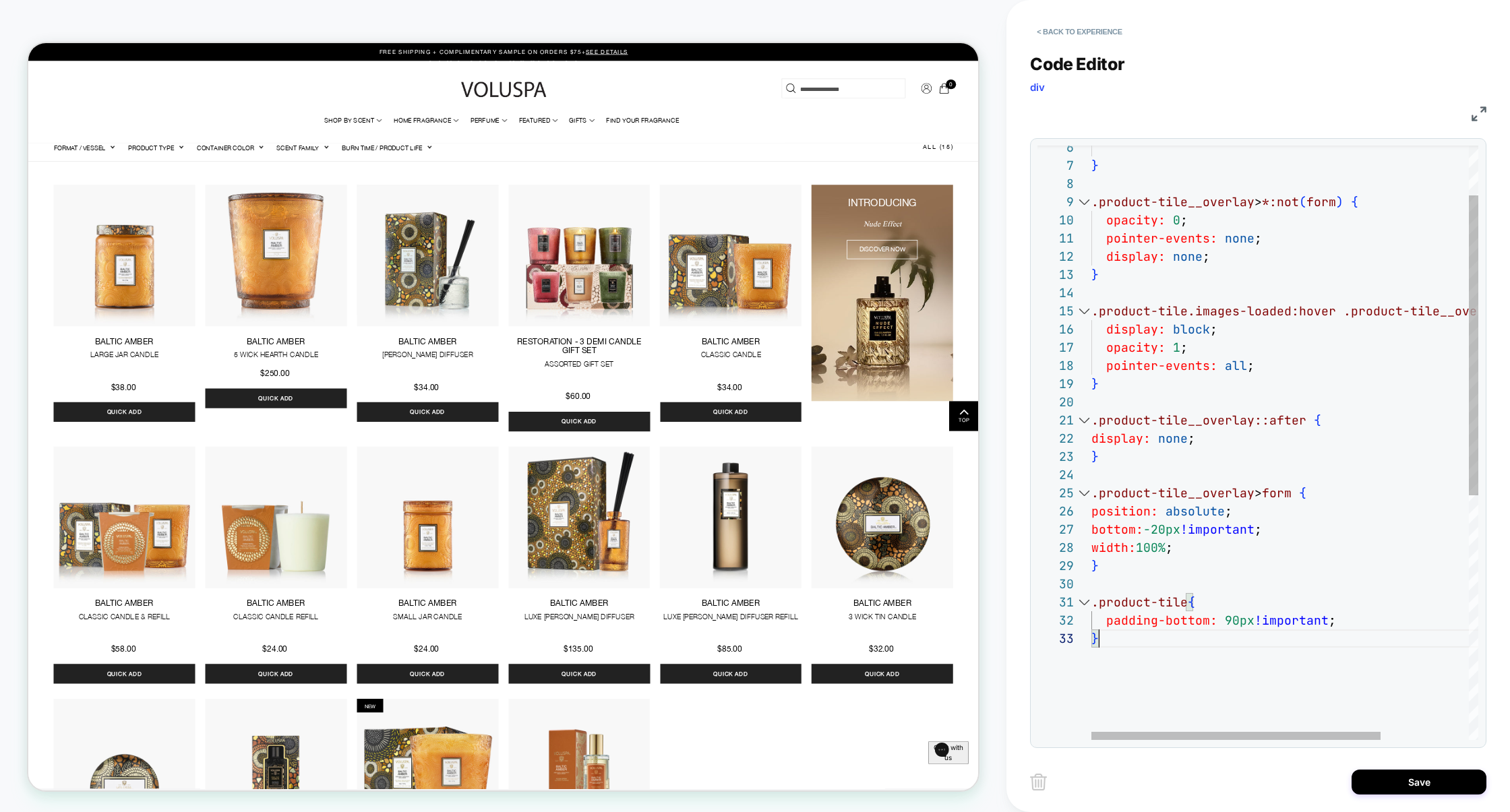
scroll to position [36, 7]
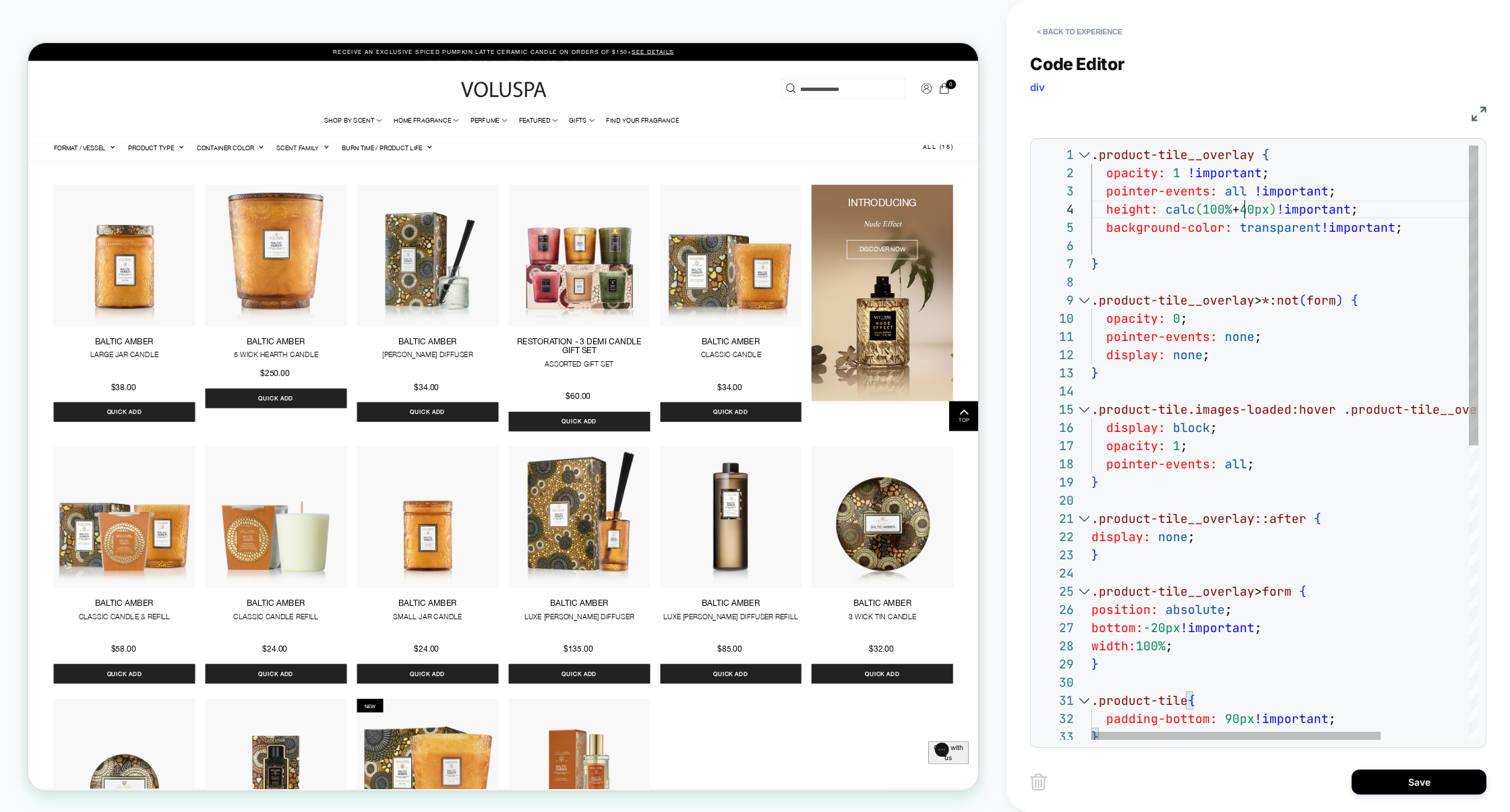
click at [1247, 208] on div ".product-tile__overlay > *:not ( form ) { opacity: 0 ; pointer-events: none ; d…" at bounding box center [1344, 734] width 505 height 1177
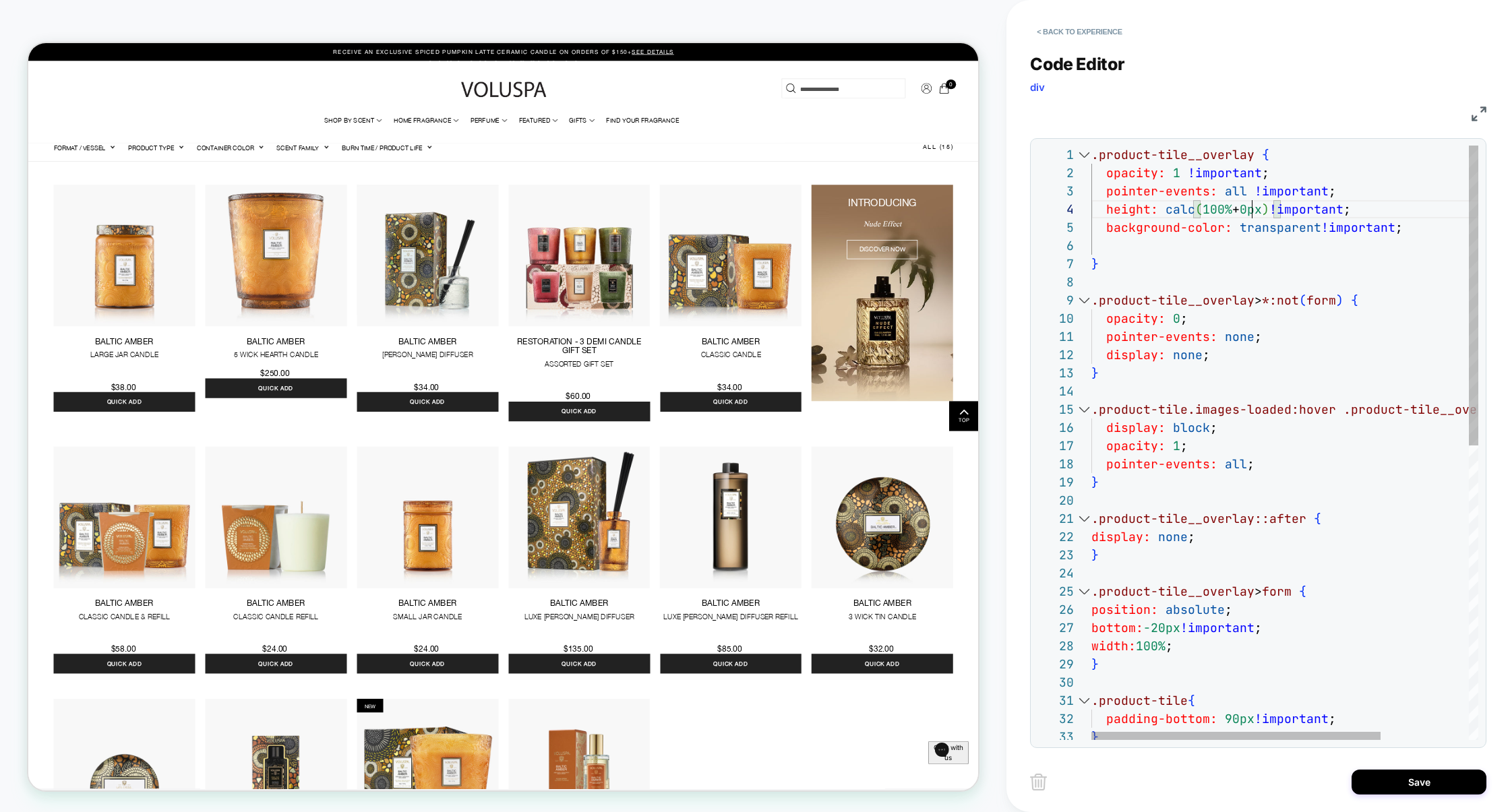
scroll to position [54, 167]
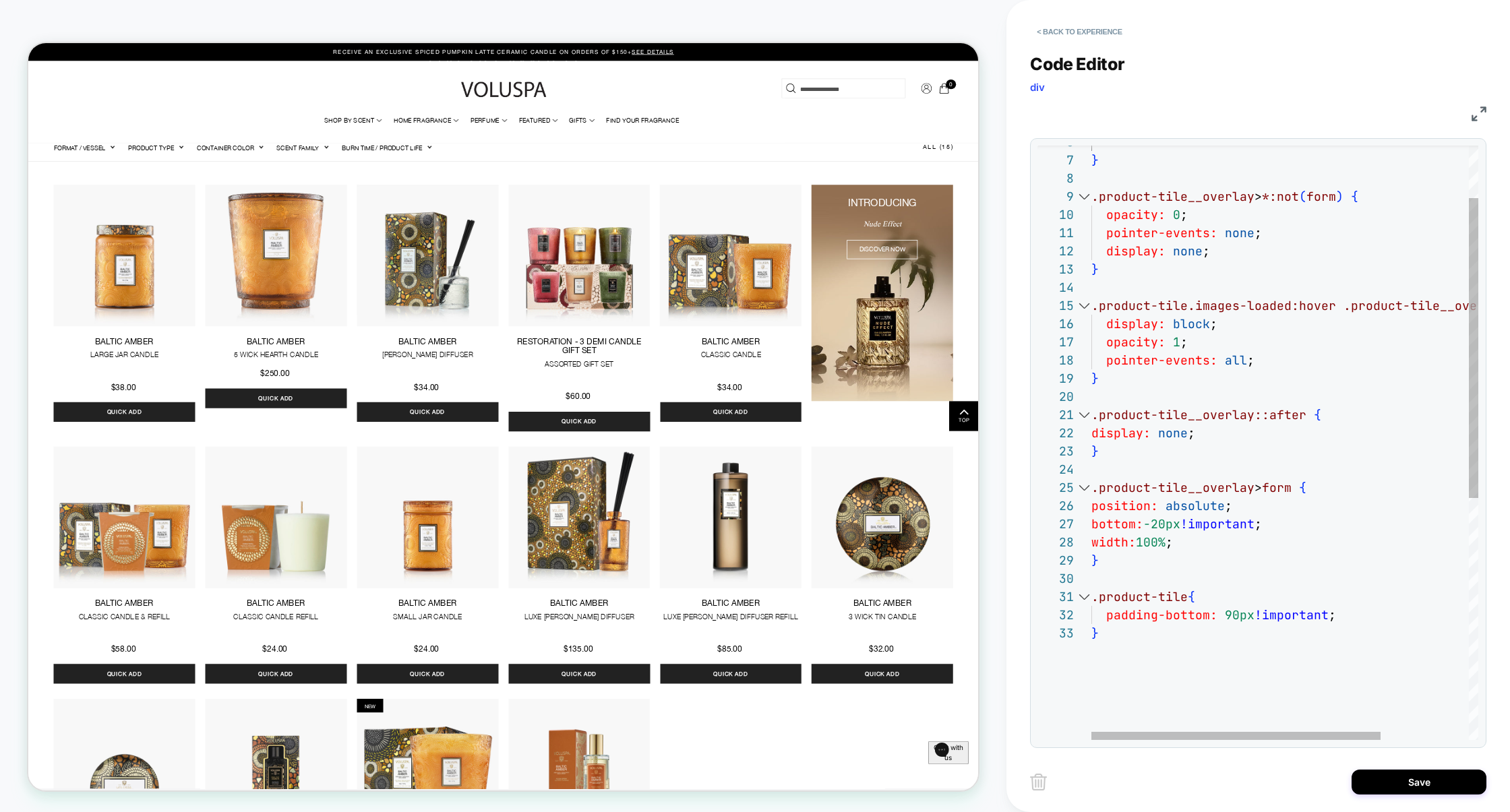
click at [1336, 616] on div ".product-tile__overlay > *:not ( form ) { opacity: 0 ; pointer-events: none ; d…" at bounding box center [1344, 630] width 505 height 1177
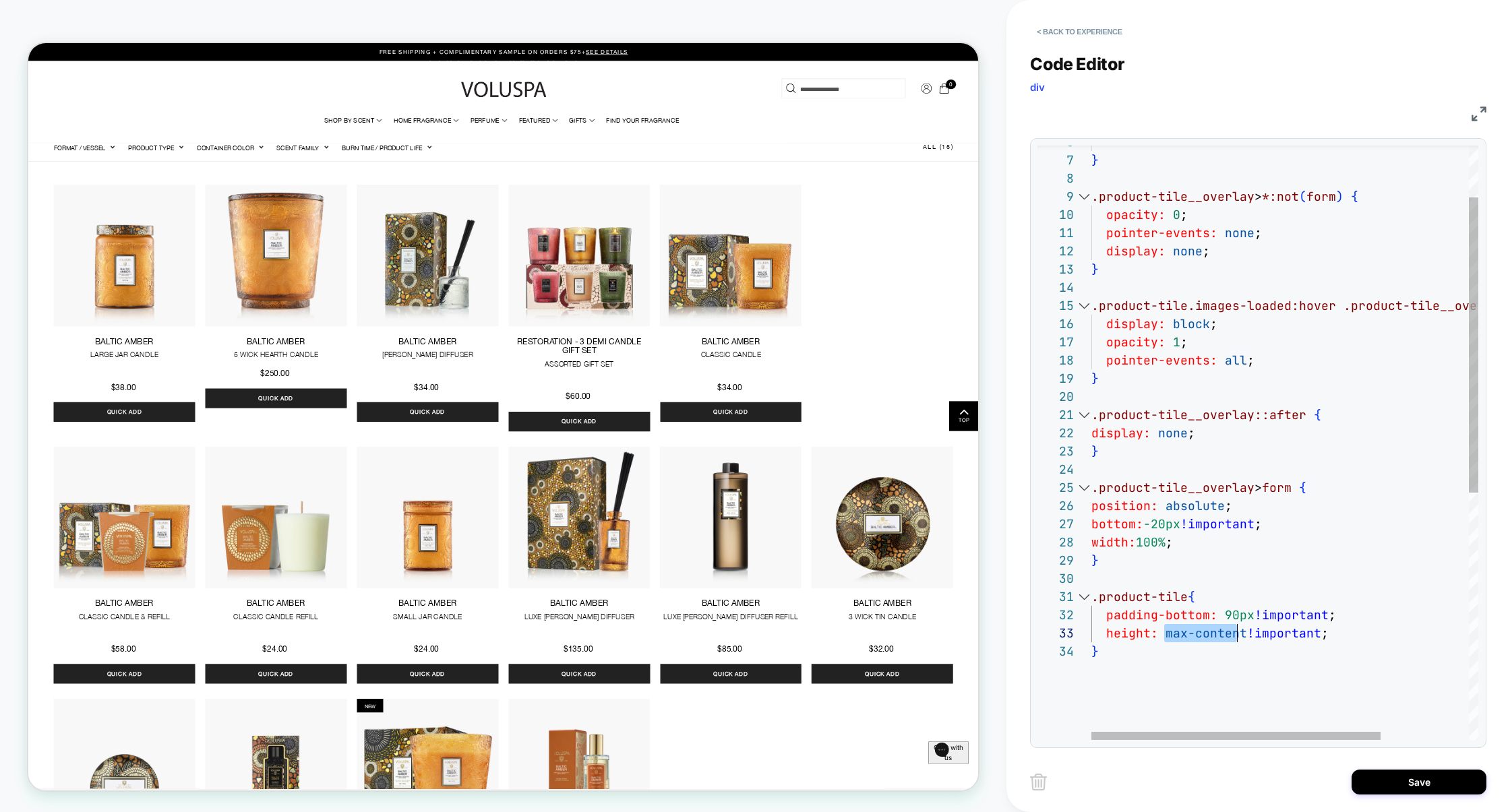
scroll to position [36, 152]
drag, startPoint x: 1166, startPoint y: 638, endPoint x: 1245, endPoint y: 639, distance: 79.0
click at [1245, 639] on div ".product-tile__overlay > *:not ( form ) { opacity: 0 ; pointer-events: none ; d…" at bounding box center [1344, 639] width 505 height 1196
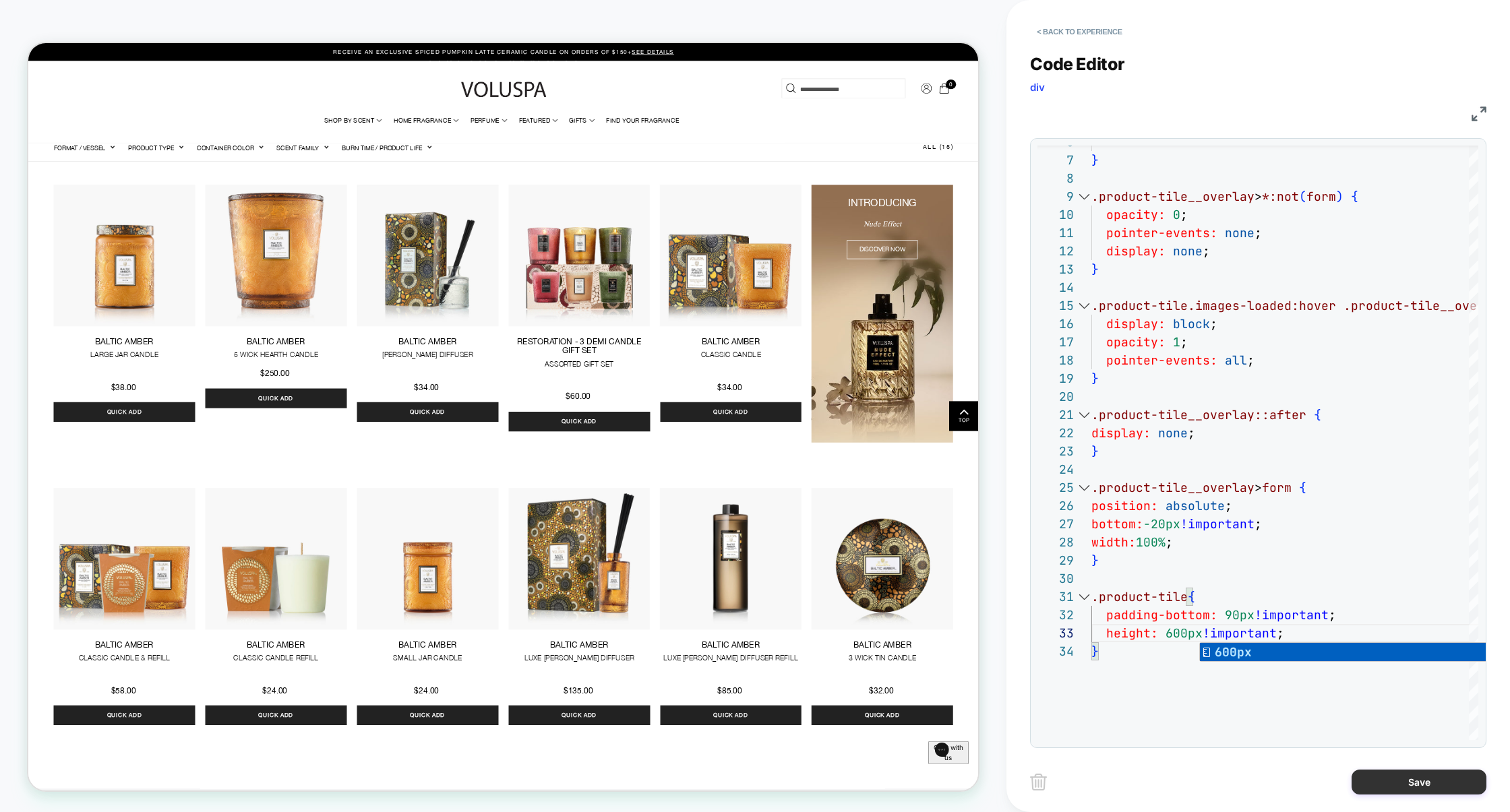
type textarea "**********"
click at [1391, 772] on button "Save" at bounding box center [1419, 782] width 135 height 25
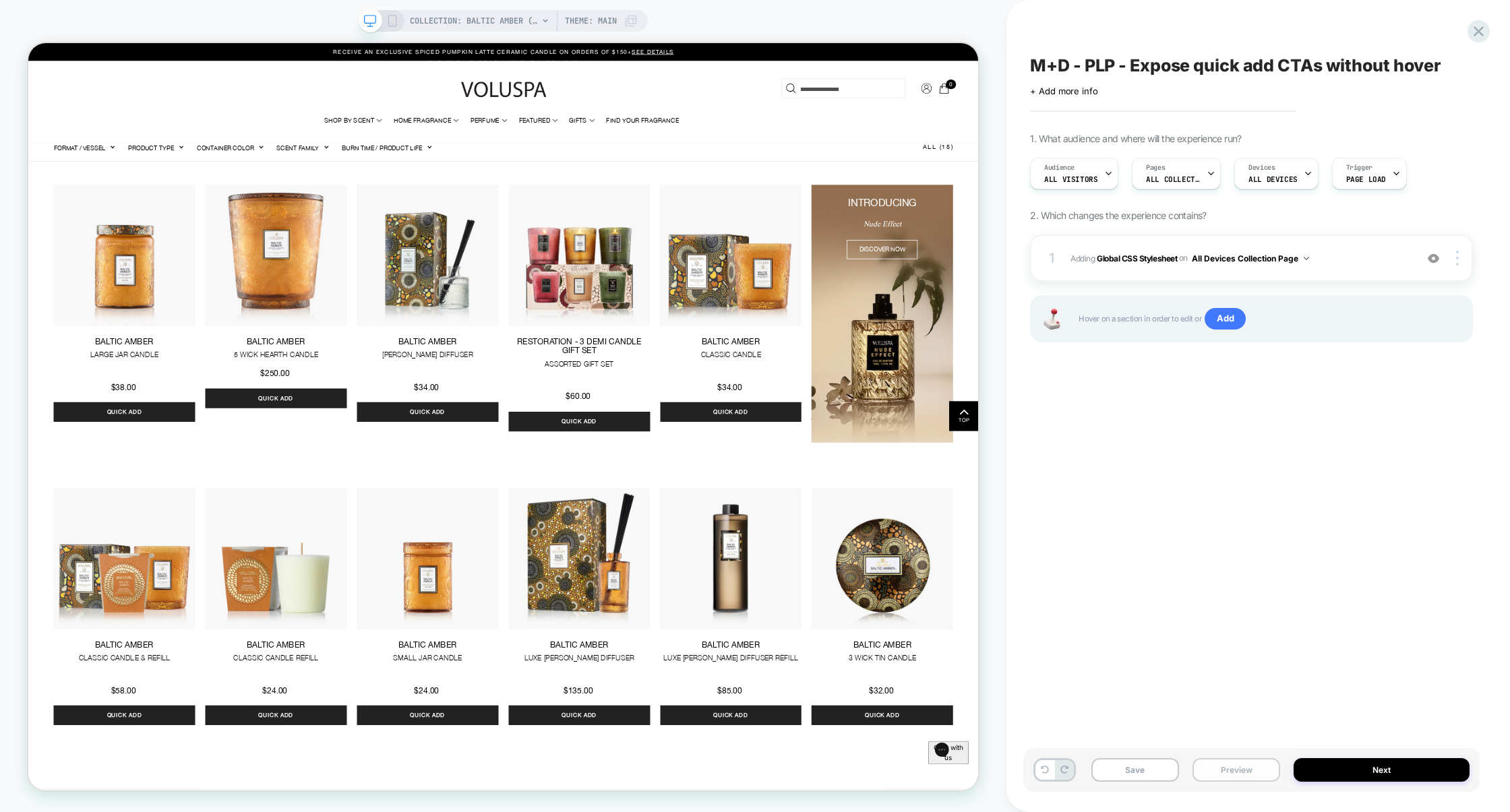
click at [1234, 762] on button "Preview" at bounding box center [1236, 771] width 87 height 24
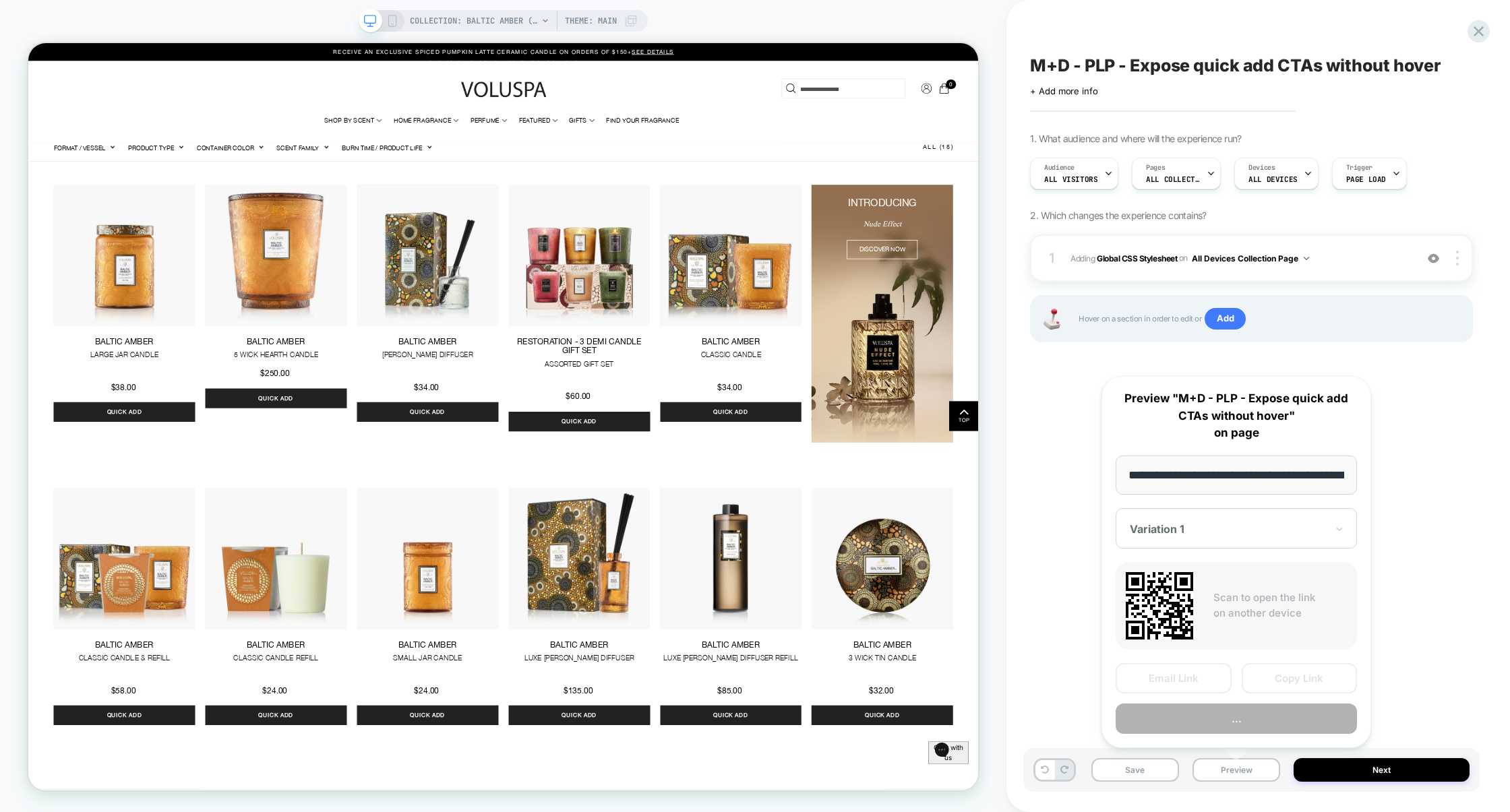
scroll to position [0, 132]
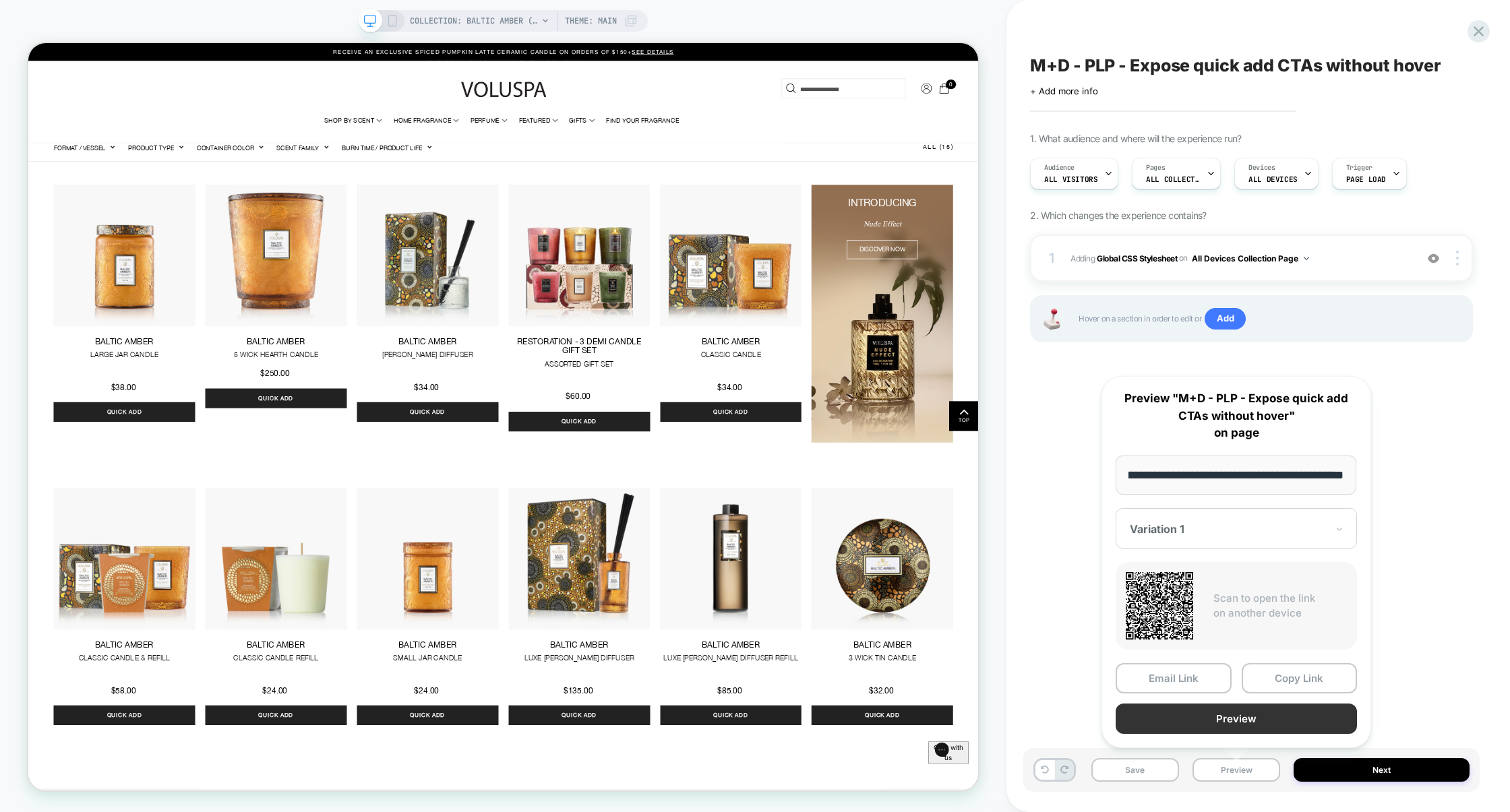
click at [1242, 713] on button "Preview" at bounding box center [1236, 719] width 241 height 30
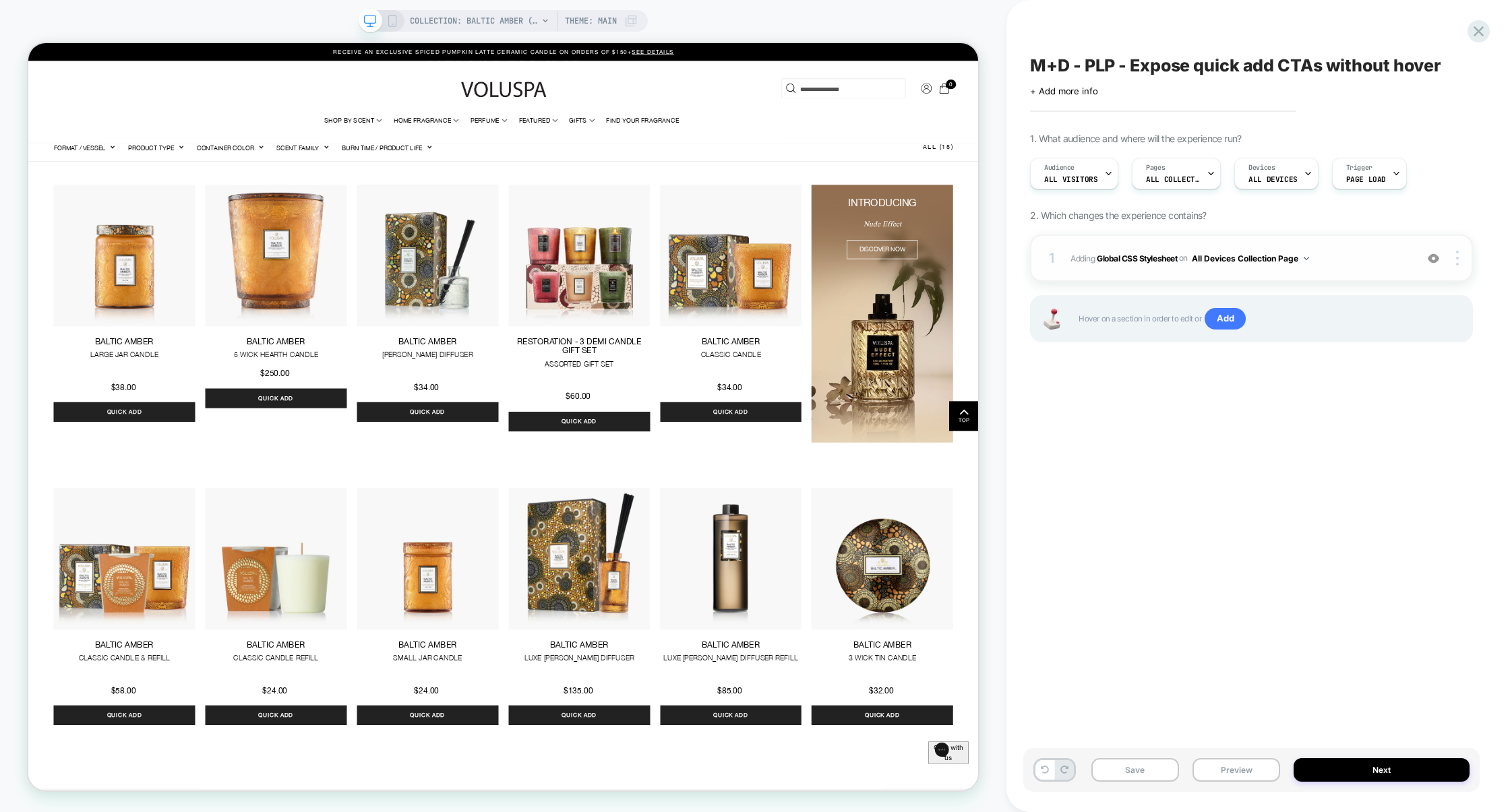
click at [1358, 265] on span "Adding Global CSS Stylesheet on All Devices Collection Page" at bounding box center [1240, 258] width 339 height 17
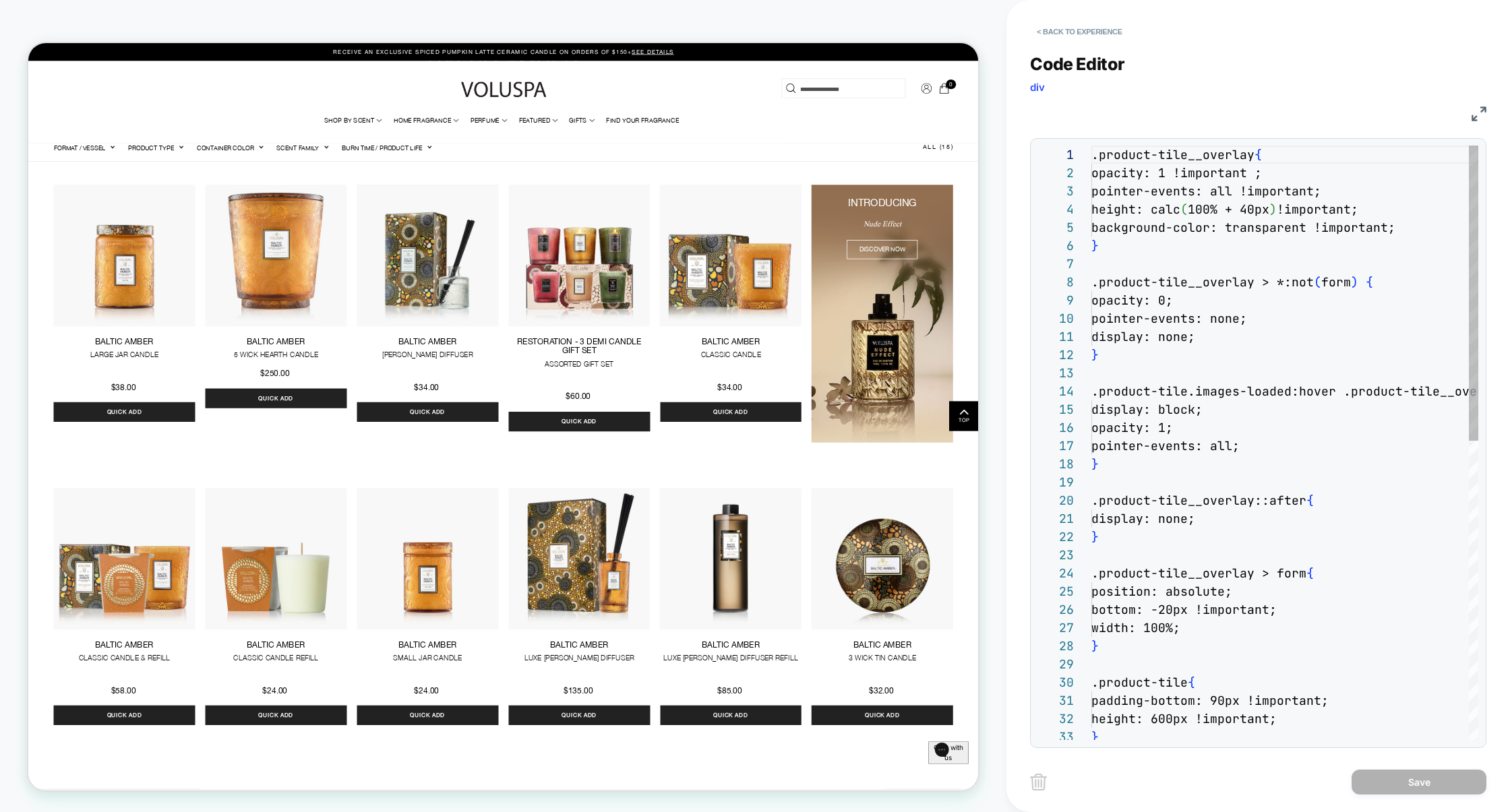
scroll to position [182, 0]
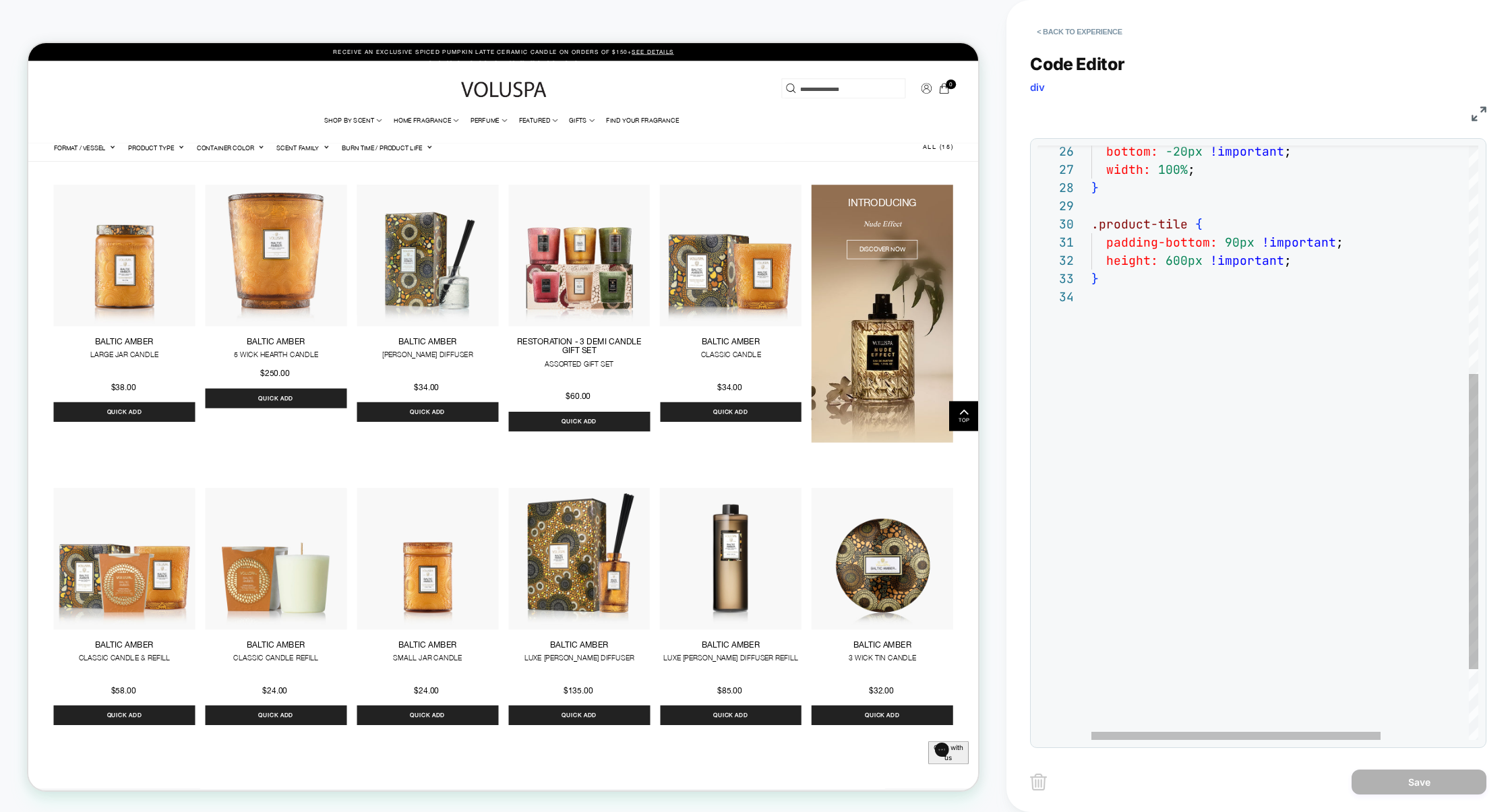
click at [1208, 435] on div "height: 600px !important ; } padding-bottom: 90px !important ; .product-tile { …" at bounding box center [1344, 285] width 505 height 1196
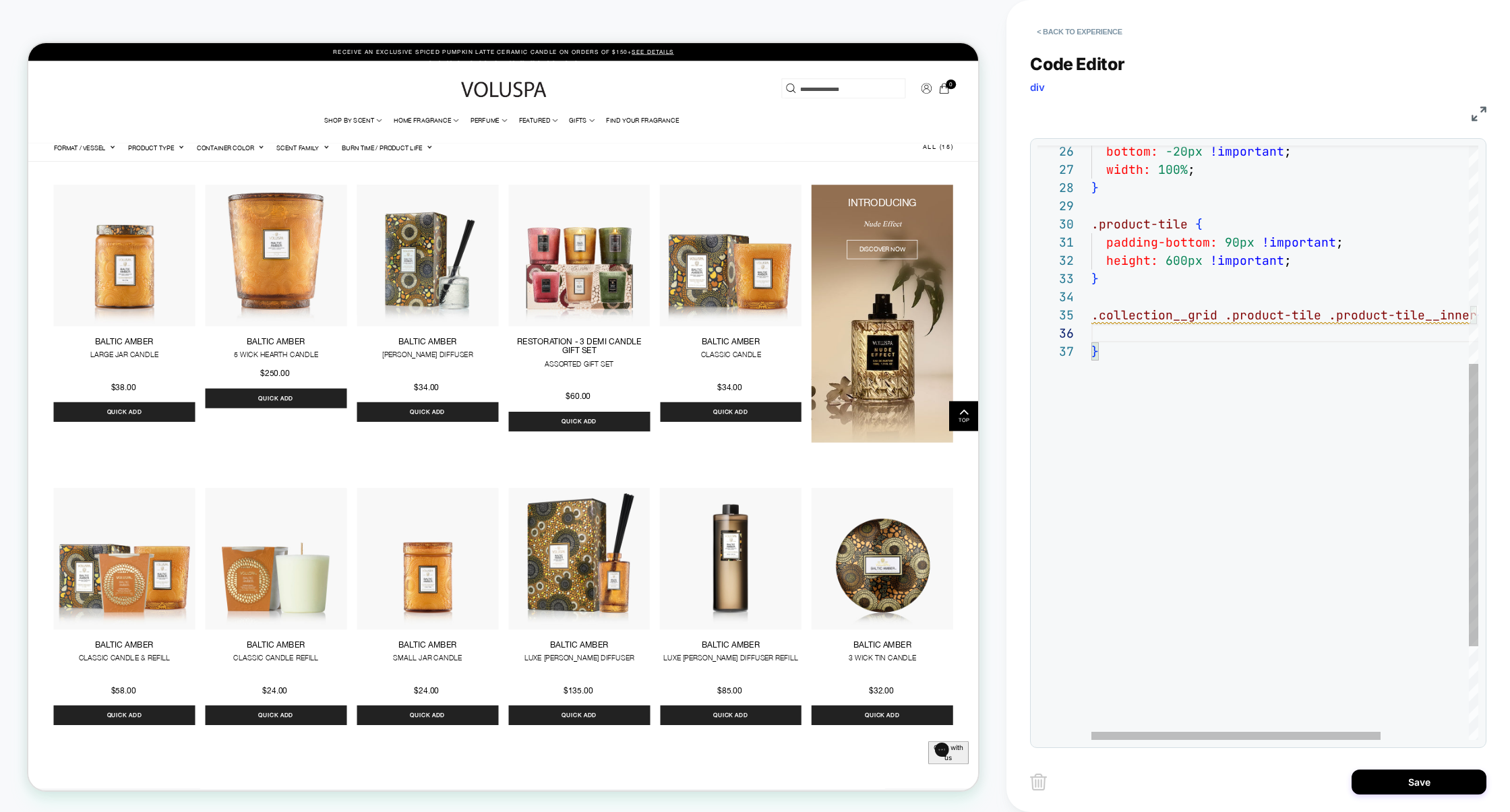
scroll to position [109, 233]
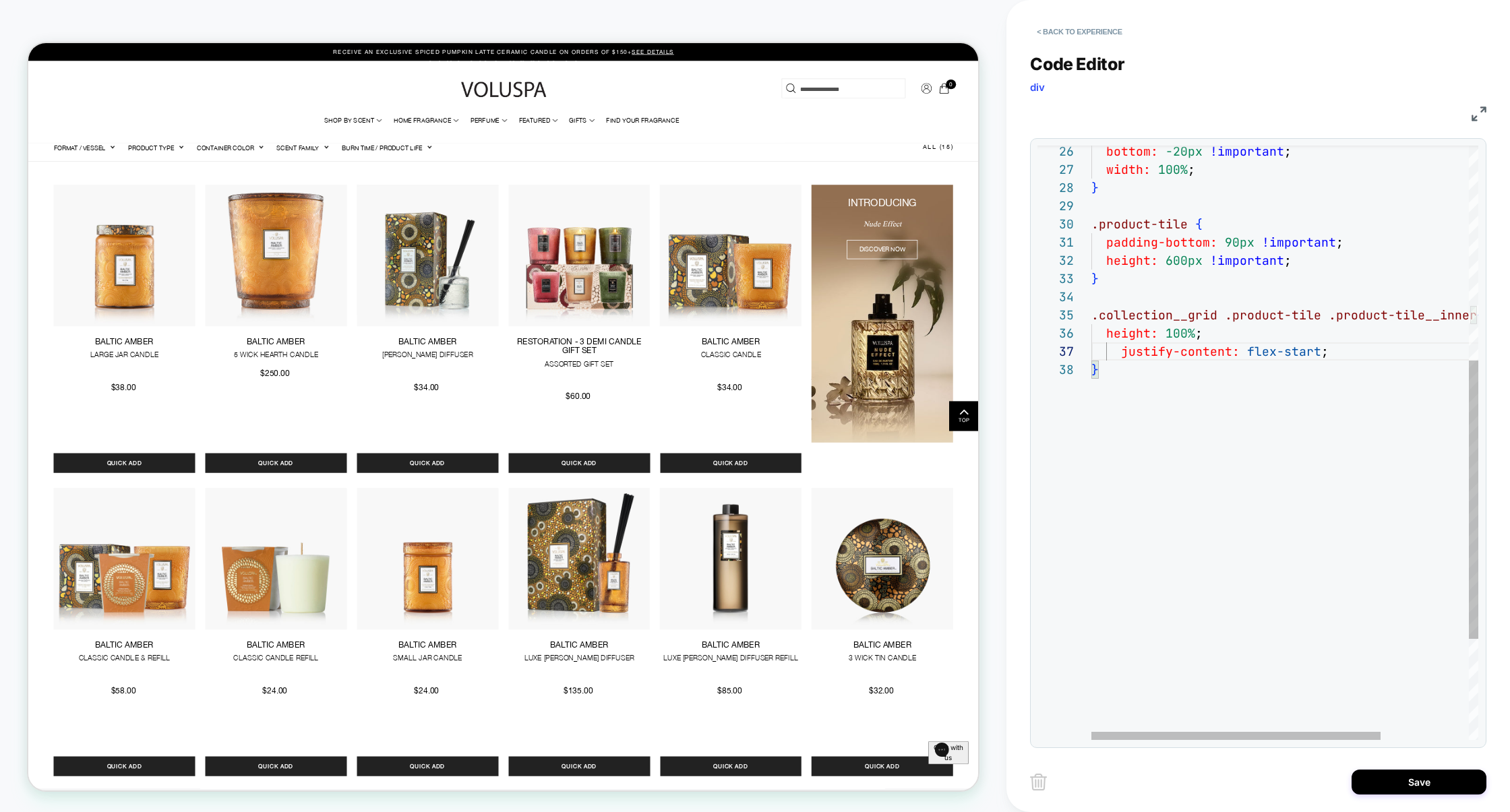
click at [1179, 265] on div "height: 600px !important ; } padding-bottom: 90px !important ; .product-tile { …" at bounding box center [1344, 322] width 505 height 1268
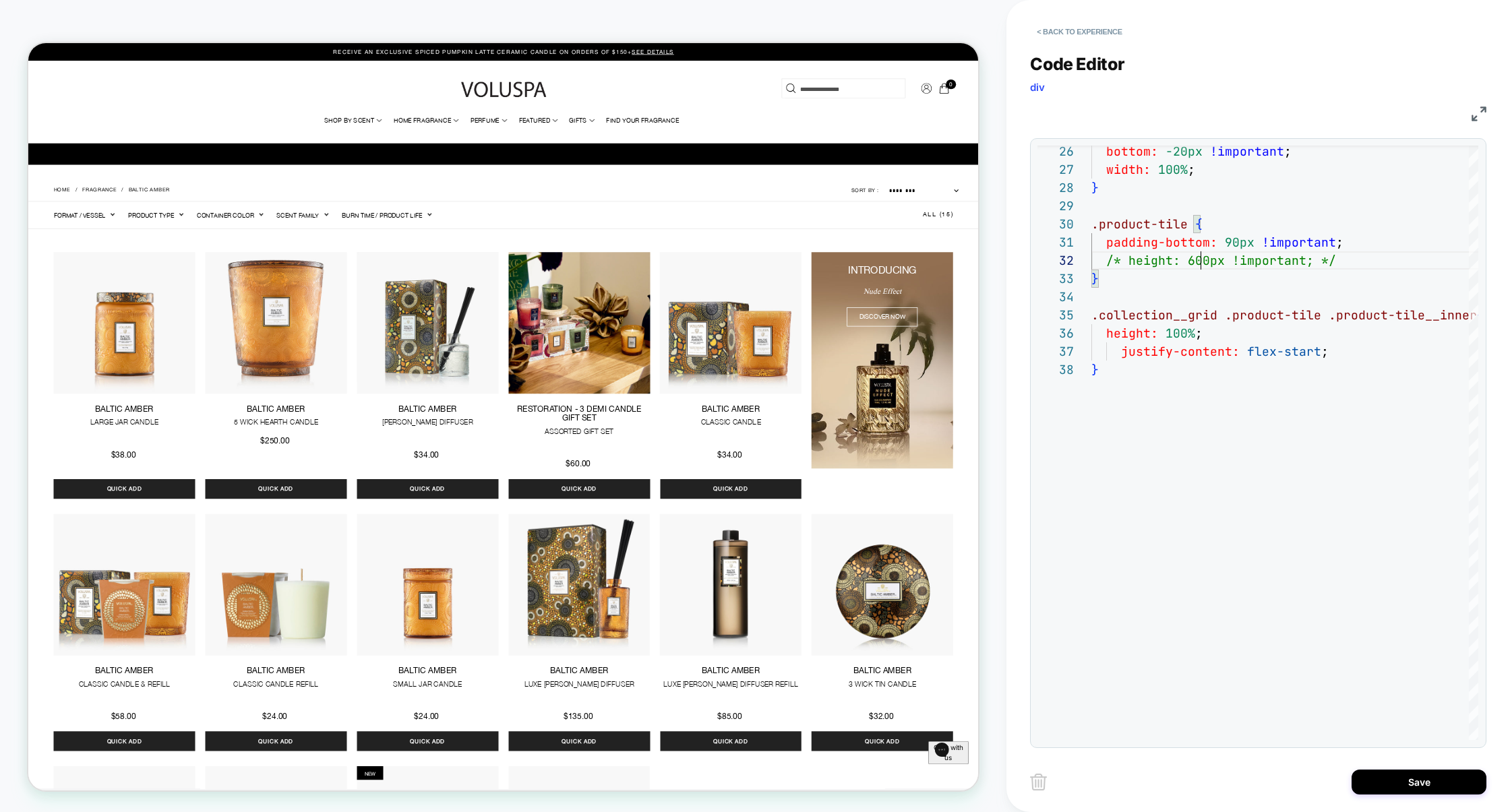
scroll to position [47, 0]
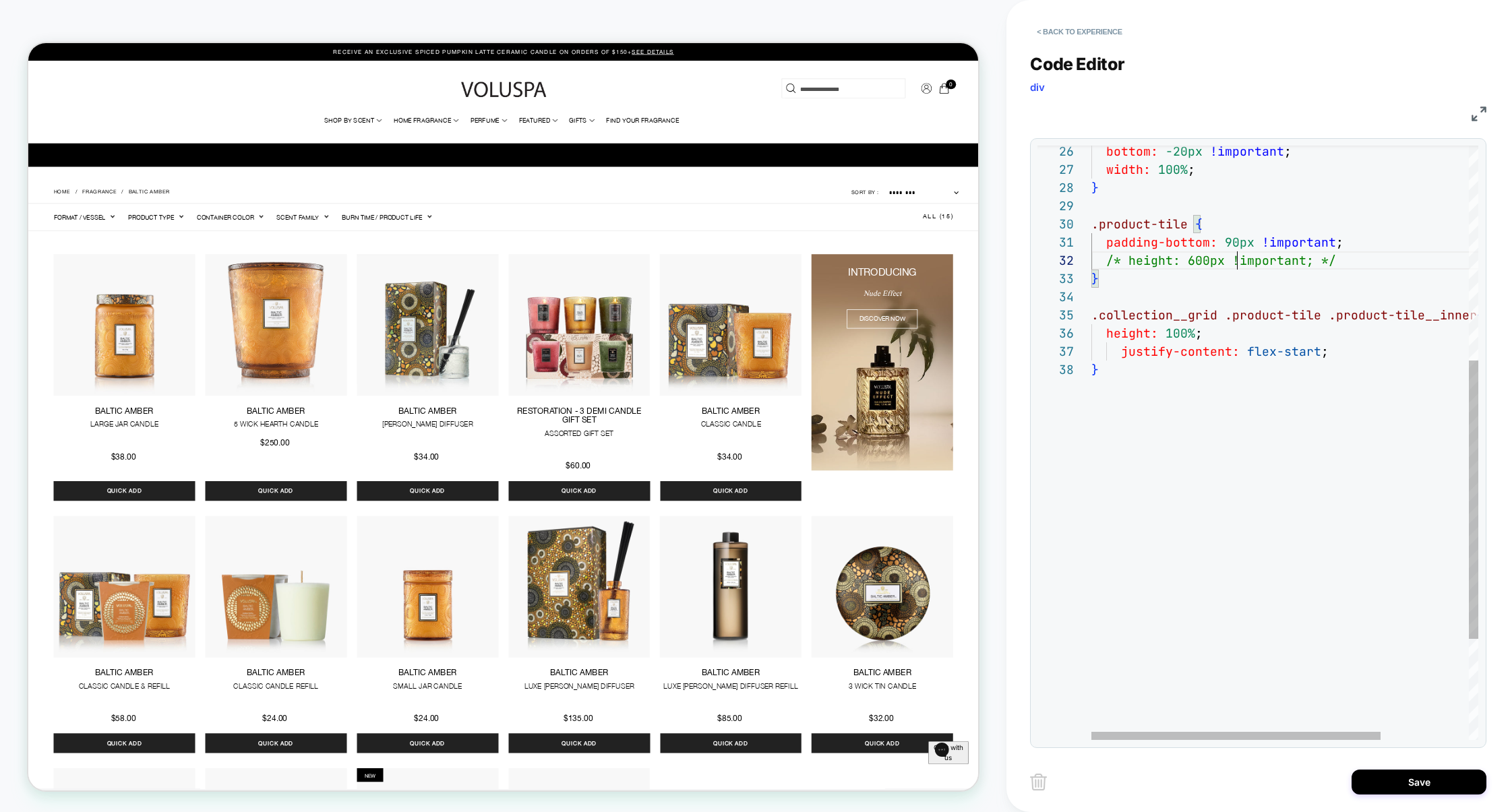
click at [1237, 262] on div "/* height: 600px !important; */ } padding-bottom: 90px !important ; .product-ti…" at bounding box center [1344, 322] width 505 height 1268
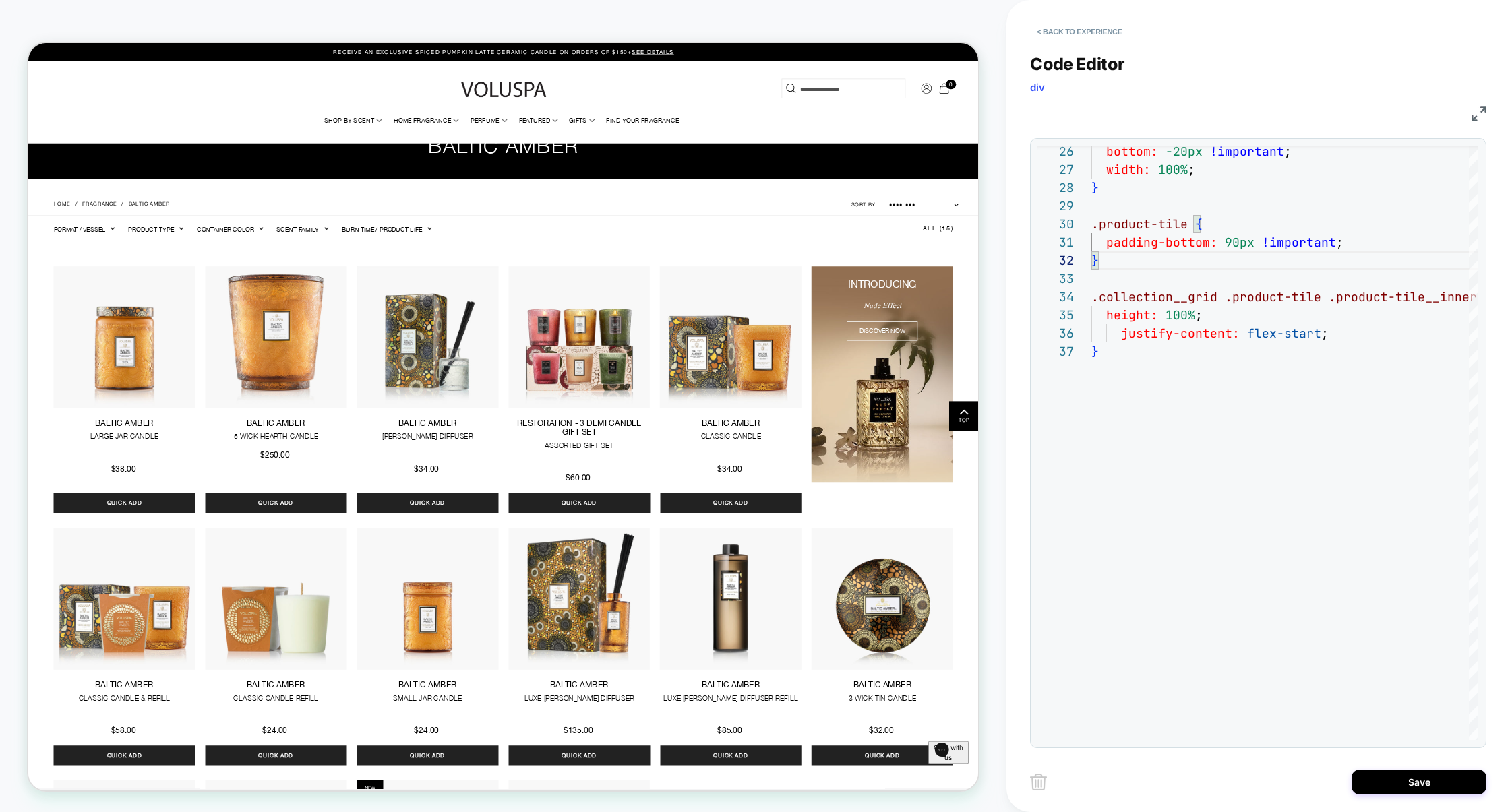
scroll to position [0, 0]
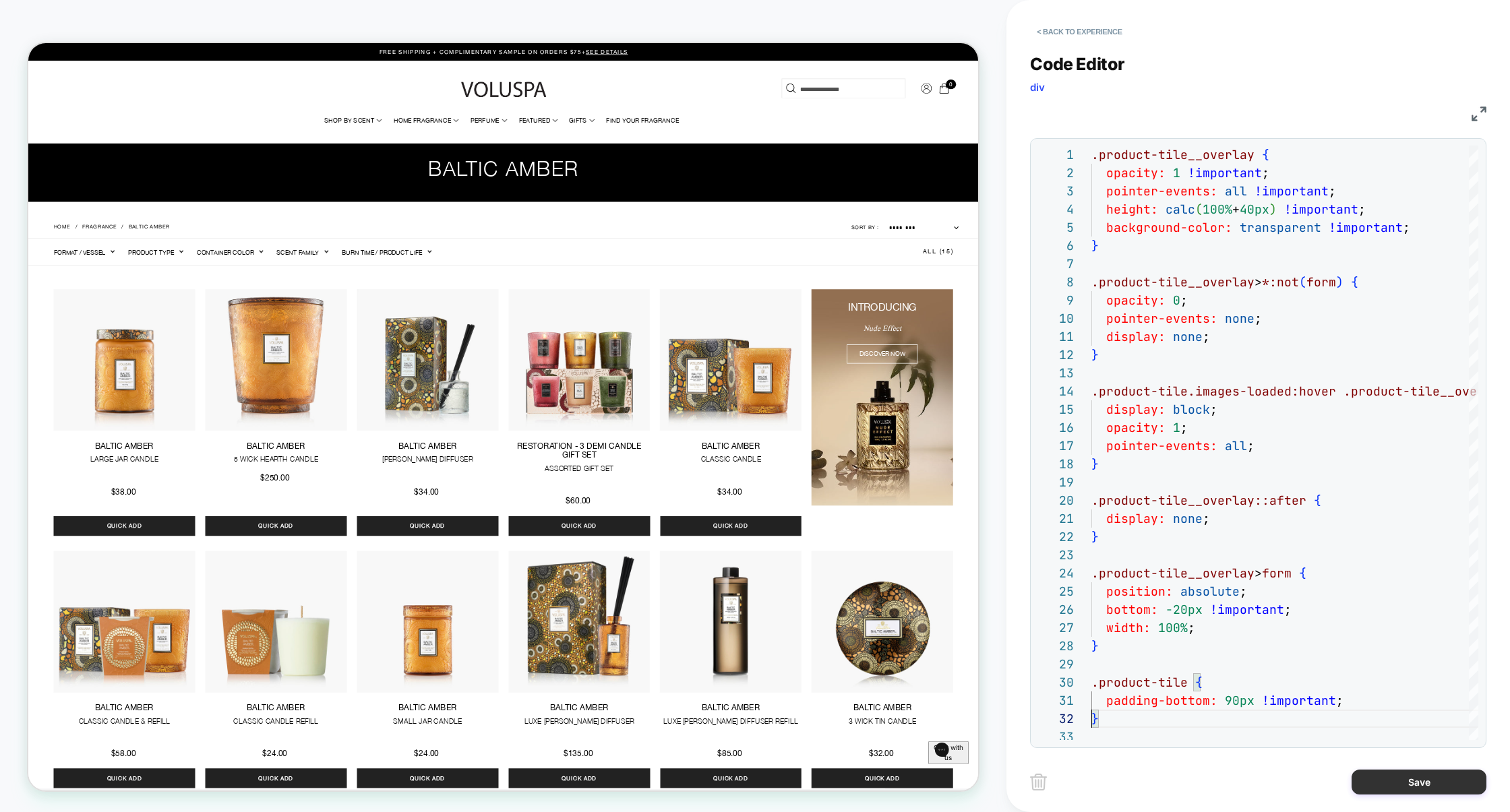
type textarea "**********"
click at [1401, 780] on button "Save" at bounding box center [1419, 782] width 135 height 25
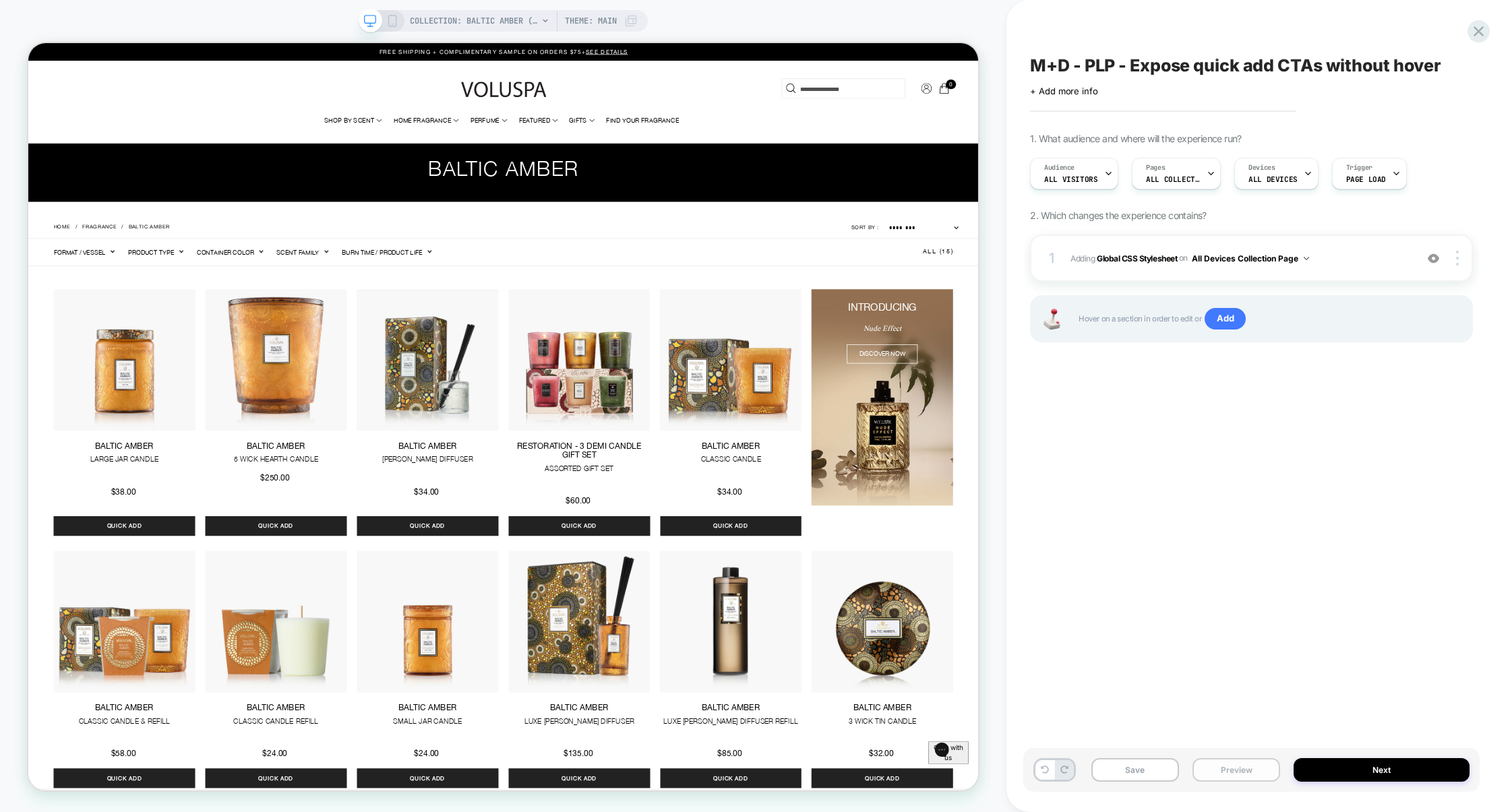
click at [1236, 763] on button "Preview" at bounding box center [1236, 771] width 87 height 24
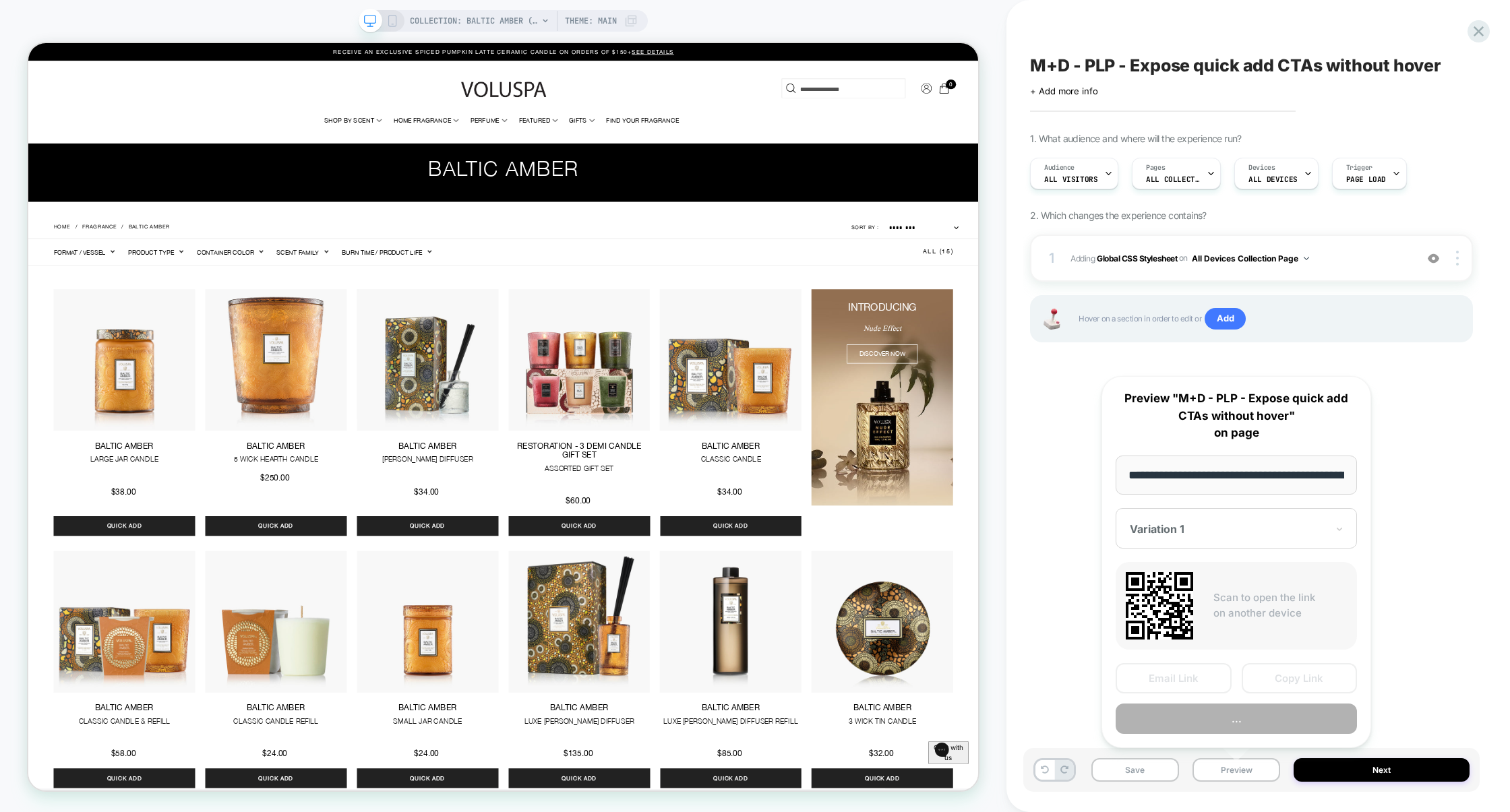
scroll to position [0, 132]
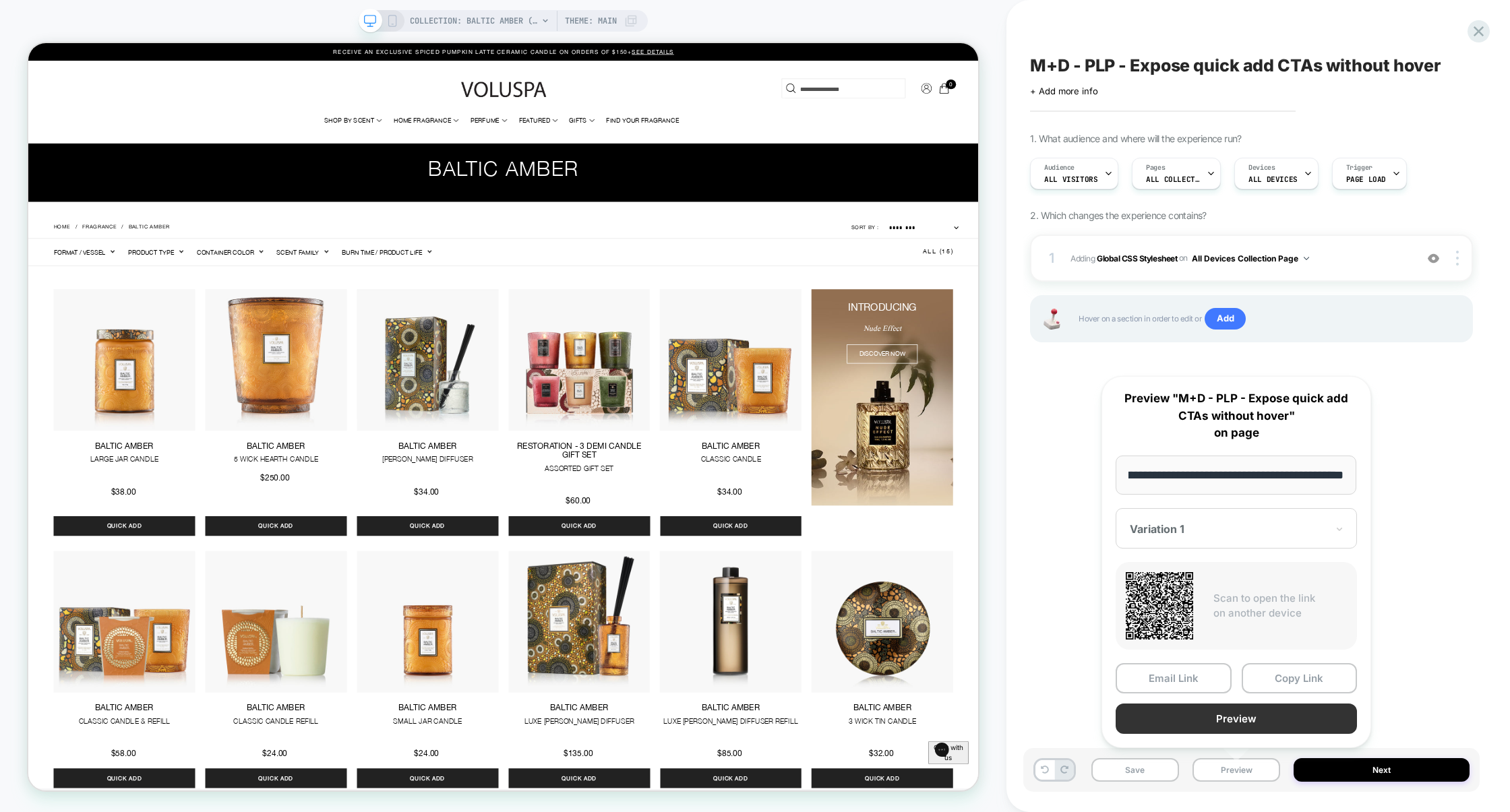
click at [1241, 723] on button "Preview" at bounding box center [1236, 719] width 241 height 30
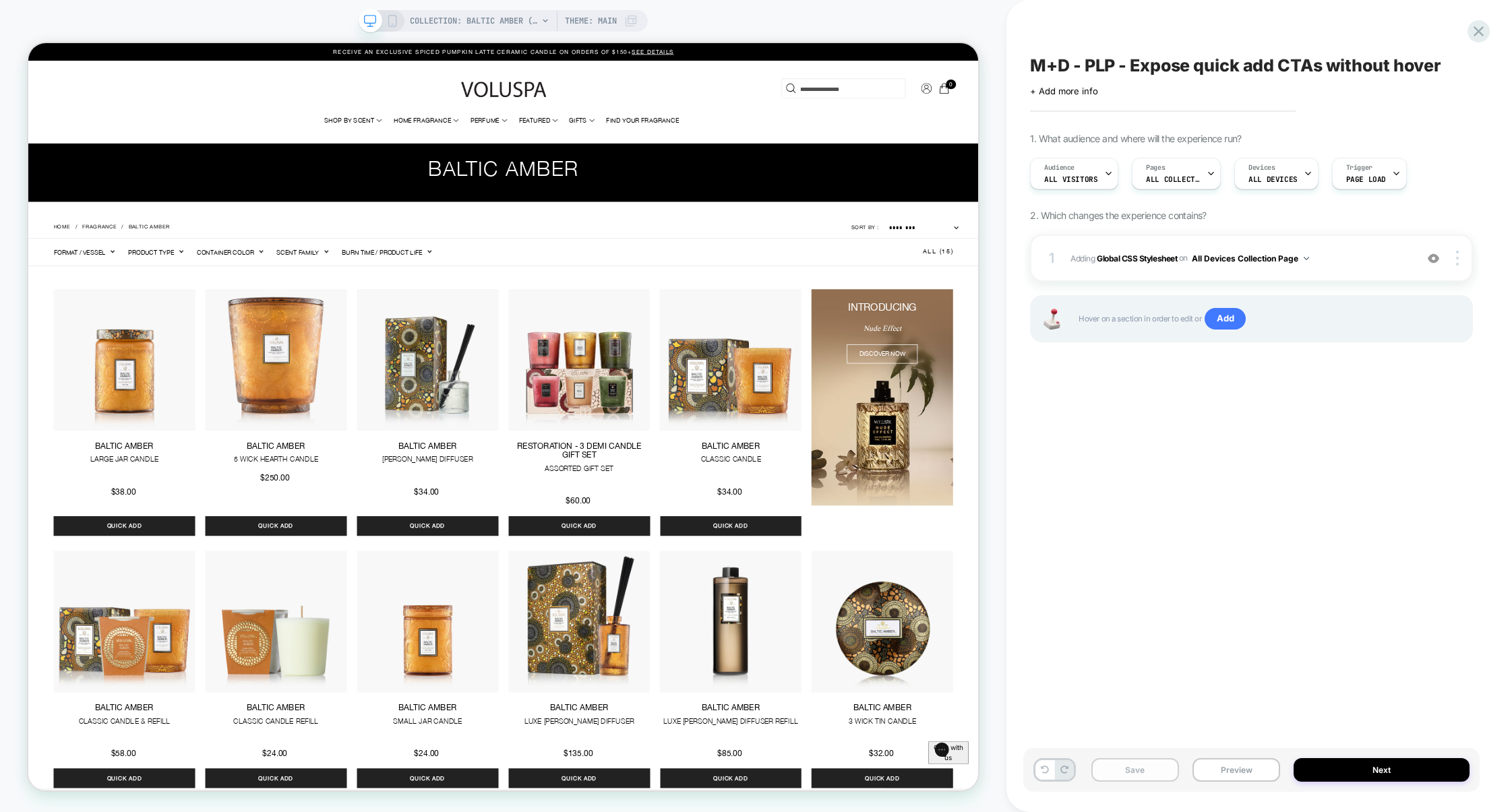
click at [1146, 769] on button "Save" at bounding box center [1135, 771] width 87 height 24
click at [1245, 775] on button "Preview" at bounding box center [1236, 771] width 87 height 24
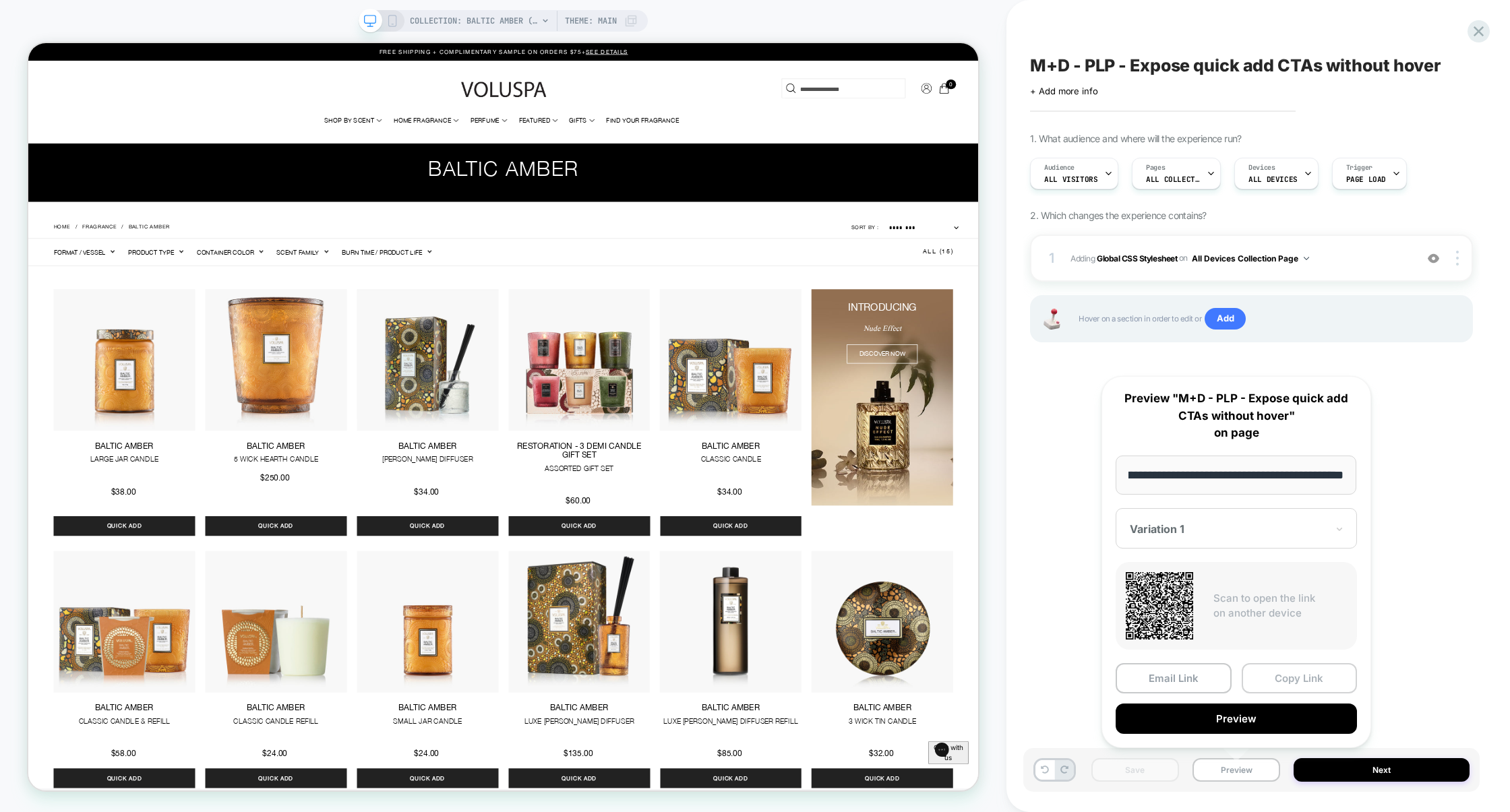
scroll to position [0, 0]
click at [1292, 682] on button "Copy Link" at bounding box center [1299, 678] width 116 height 30
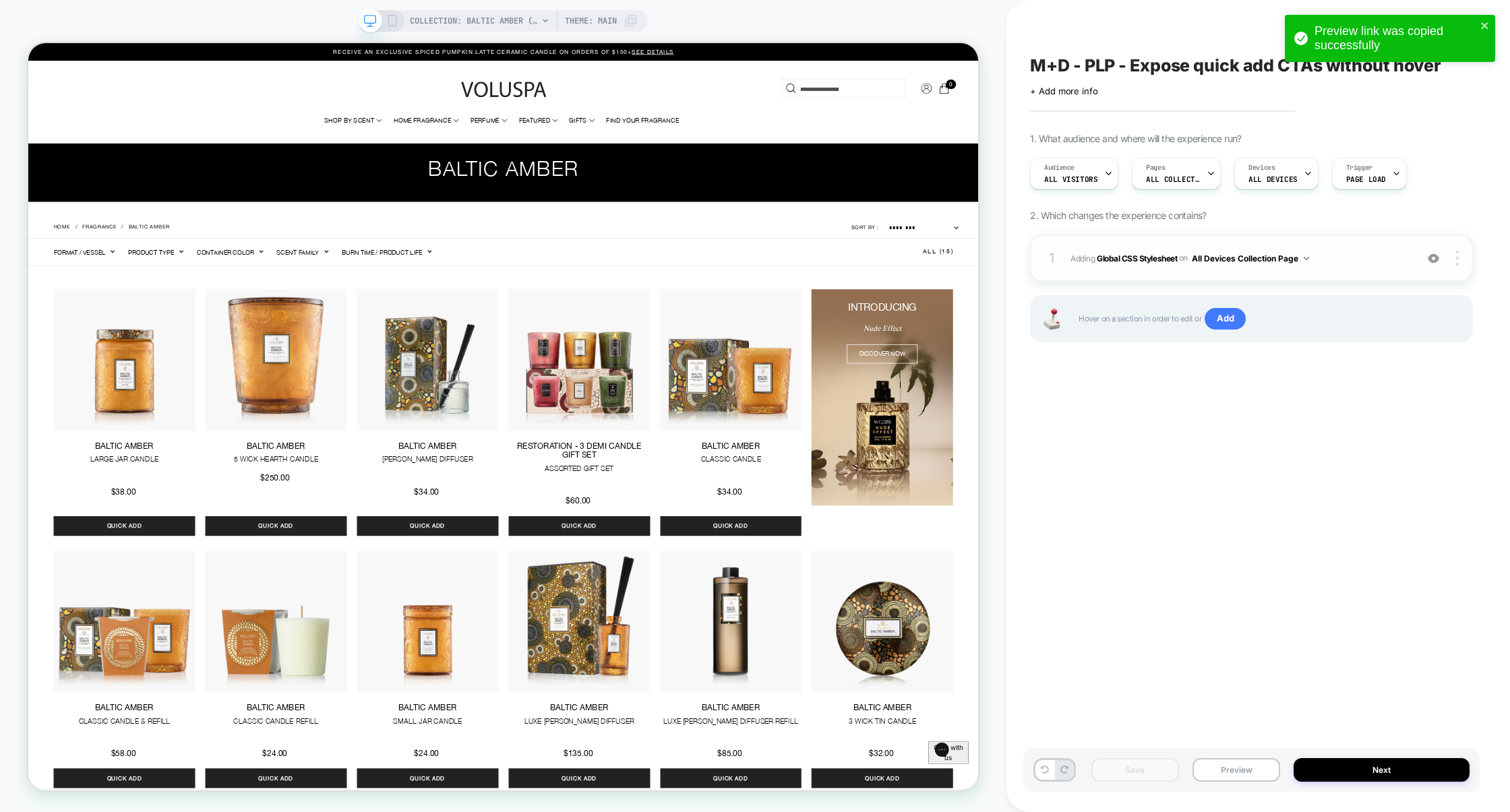
click at [1343, 248] on div "1 Adding Global CSS Stylesheet on All Devices Collection Page Add Before Add Af…" at bounding box center [1251, 258] width 443 height 47
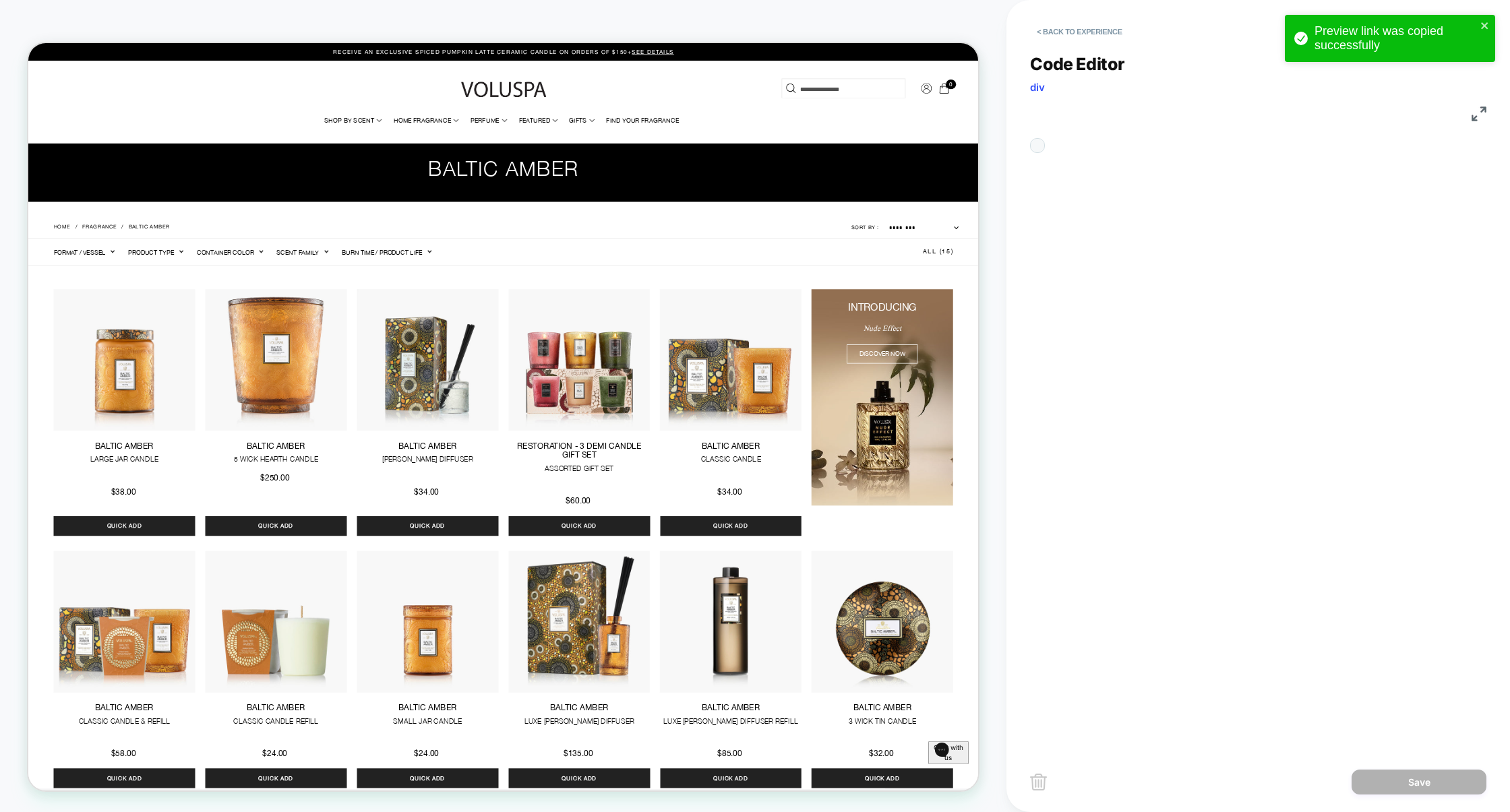
scroll to position [182, 0]
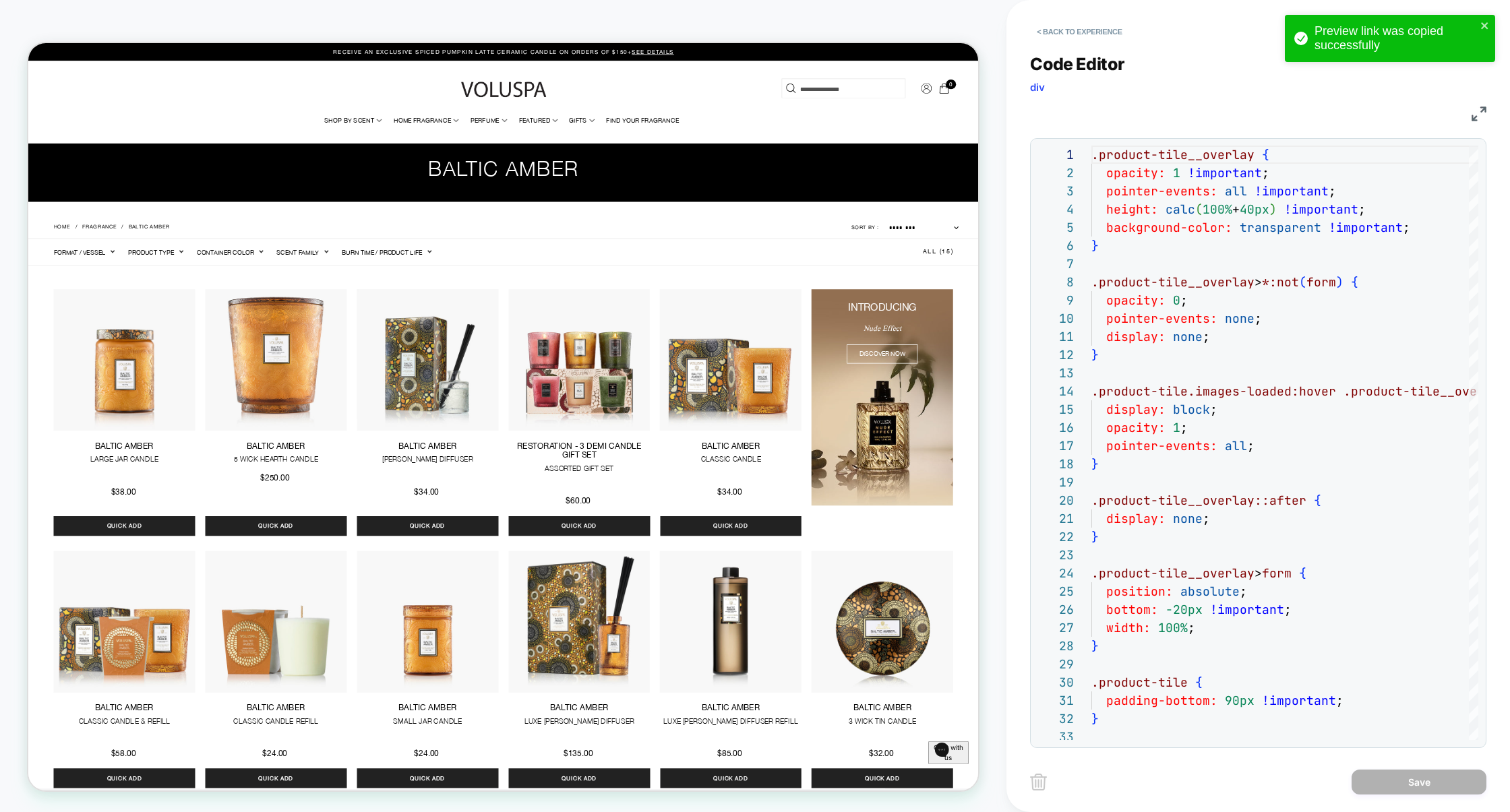
click at [1473, 117] on img at bounding box center [1480, 114] width 15 height 15
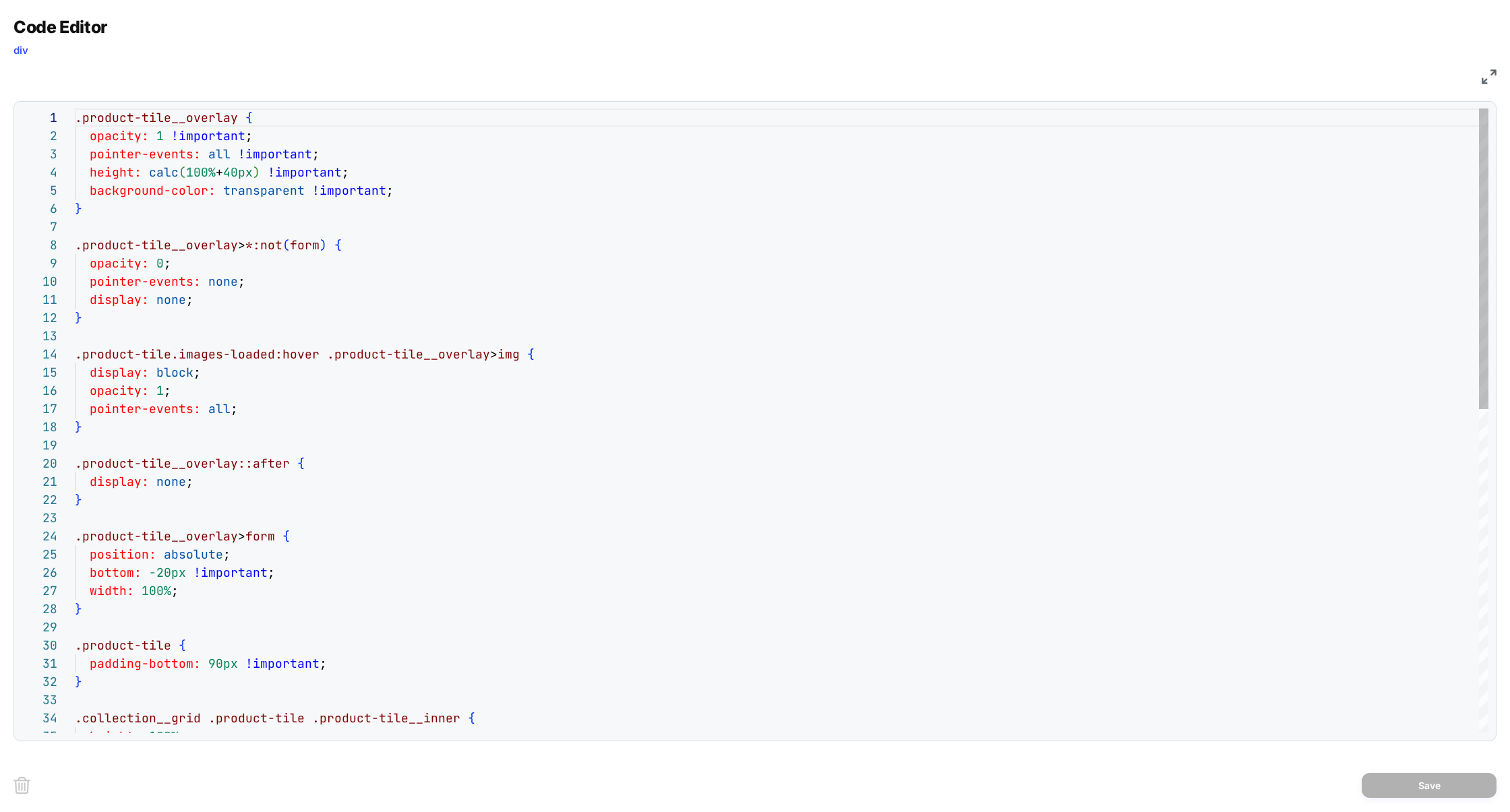
scroll to position [36, 0]
click at [94, 339] on div "display: none ; } .product-tile.images-loaded:hover .product-tile__overlay > im…" at bounding box center [782, 757] width 1414 height 1298
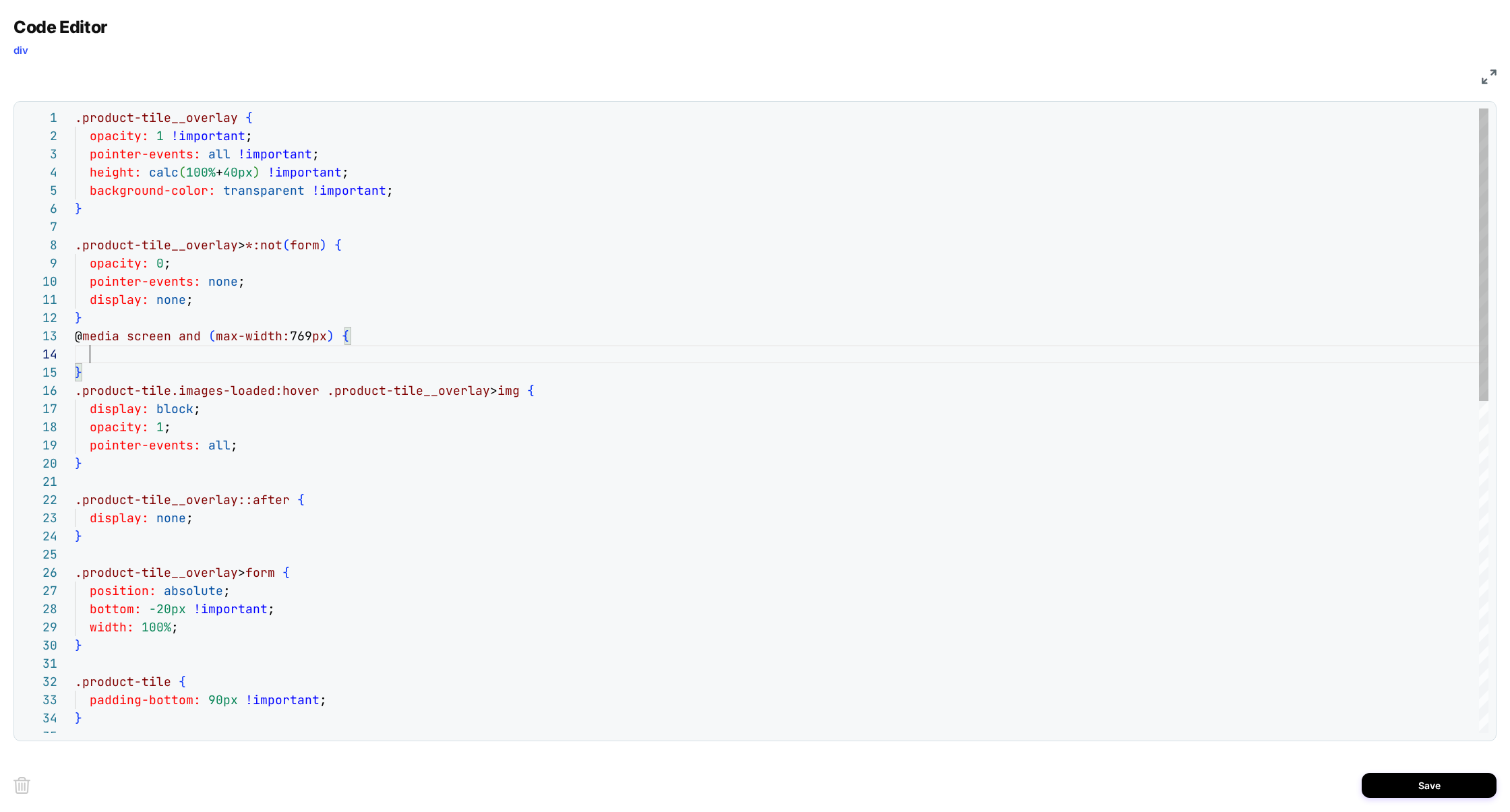
click at [235, 337] on div "display: none ; } @ media screen and ( max-width: 769 px ) { .product-tile.imag…" at bounding box center [782, 776] width 1414 height 1334
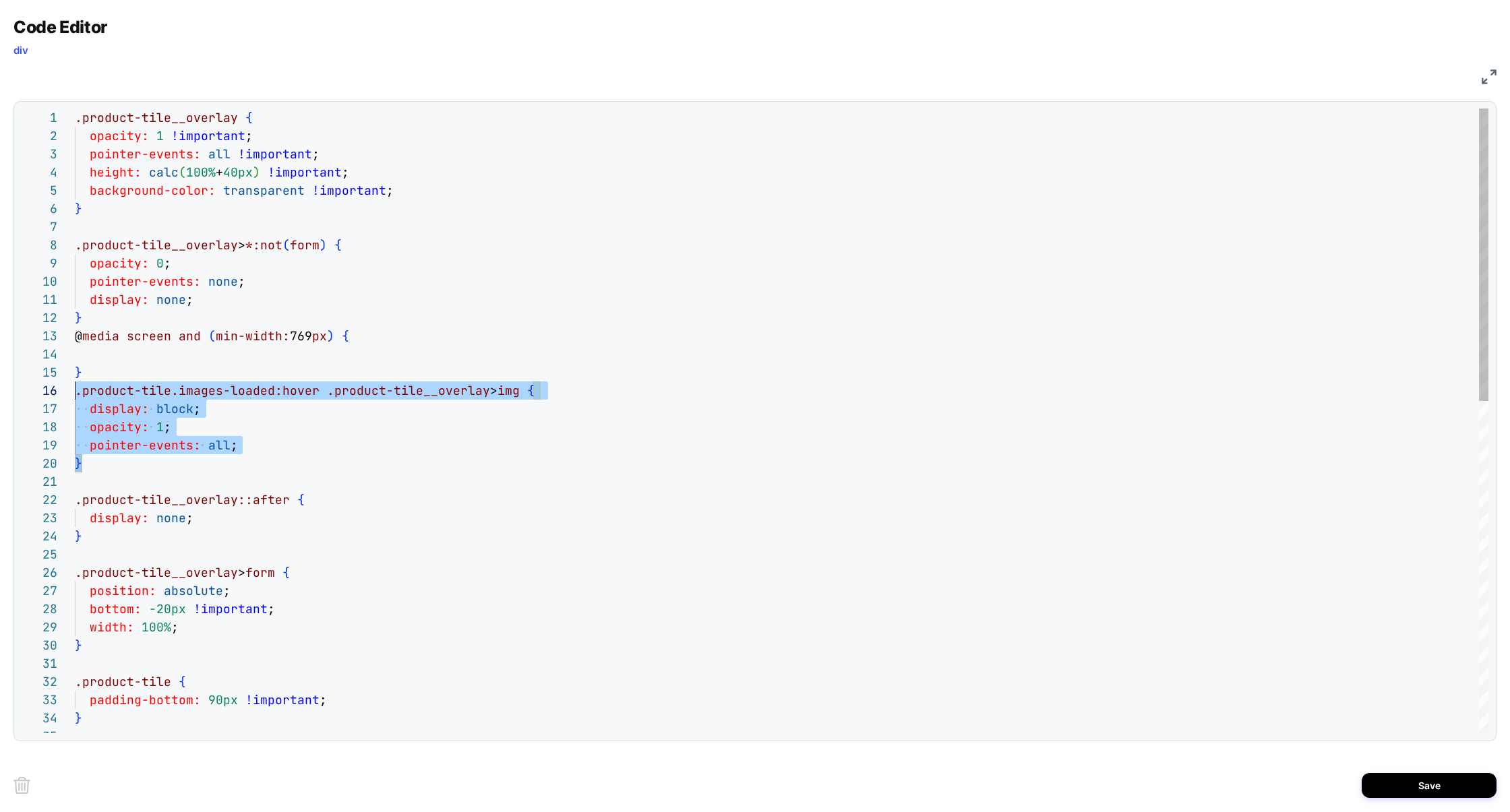
scroll to position [91, 0]
drag, startPoint x: 127, startPoint y: 468, endPoint x: 71, endPoint y: 391, distance: 95.2
click at [71, 389] on div "11 12 13 16 17 18 19 20 21 22 23 24 25 26 27 28 29 30 31 32 33 34 35 10 9 8 7 6…" at bounding box center [755, 421] width 1468 height 625
drag, startPoint x: 98, startPoint y: 392, endPoint x: 95, endPoint y: 362, distance: 30.1
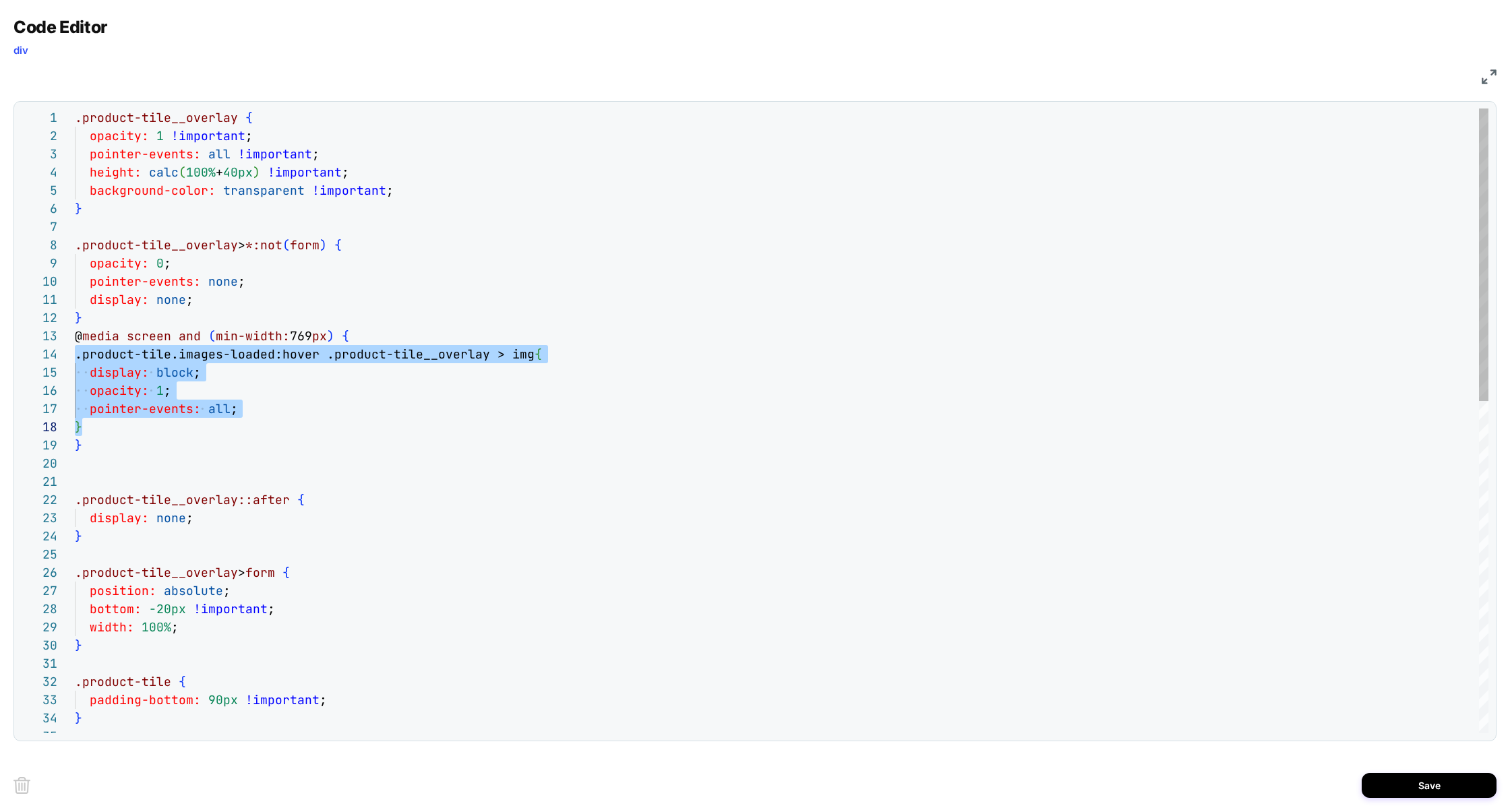
click at [378, 444] on div "display: none ; } @ media screen and ( min-width: 769 px ) { .product-tile__ove…" at bounding box center [782, 776] width 1414 height 1334
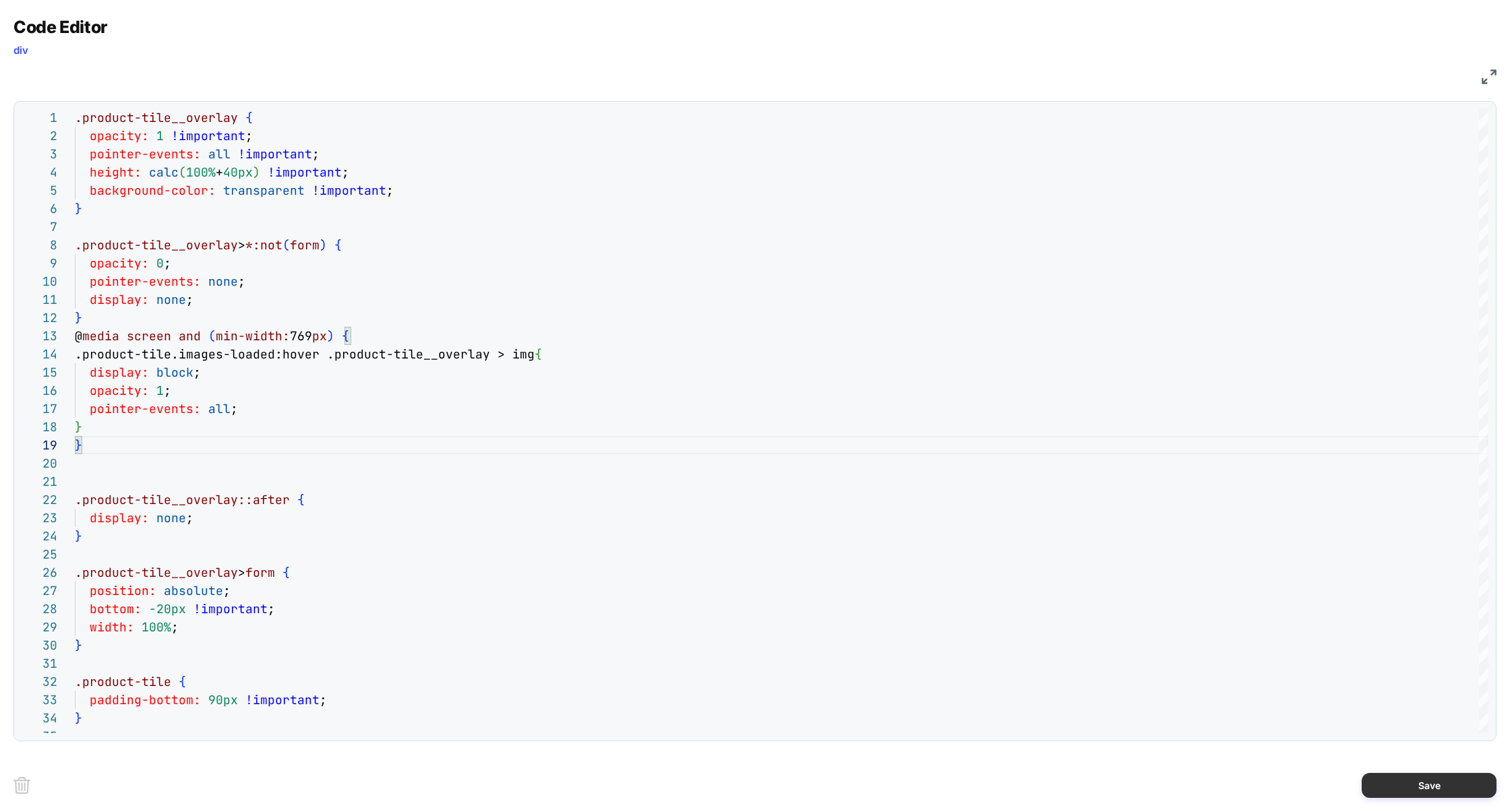
type textarea "**********"
click at [1419, 786] on button "Save" at bounding box center [1429, 785] width 135 height 25
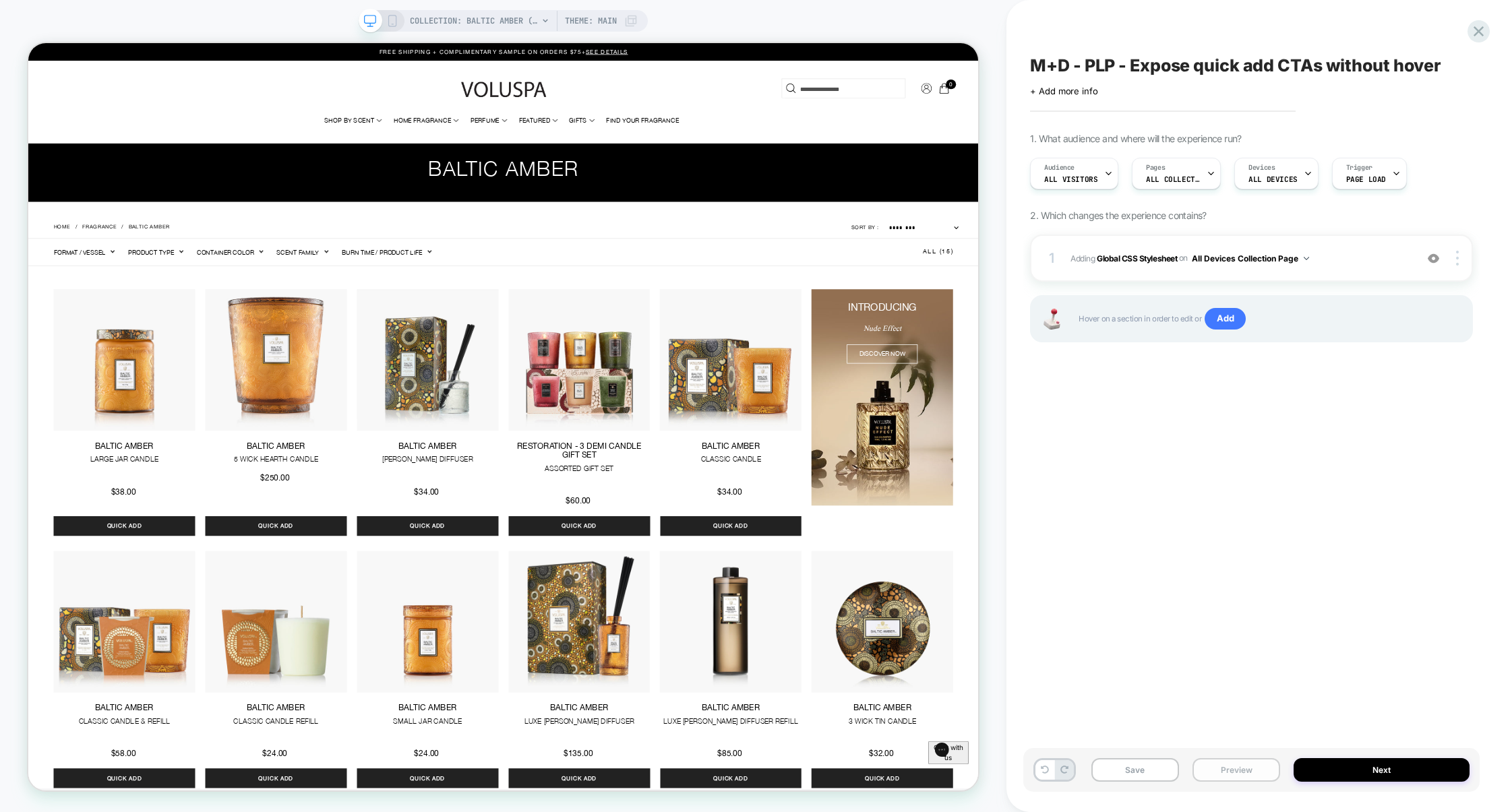
click at [1240, 772] on button "Preview" at bounding box center [1236, 771] width 87 height 24
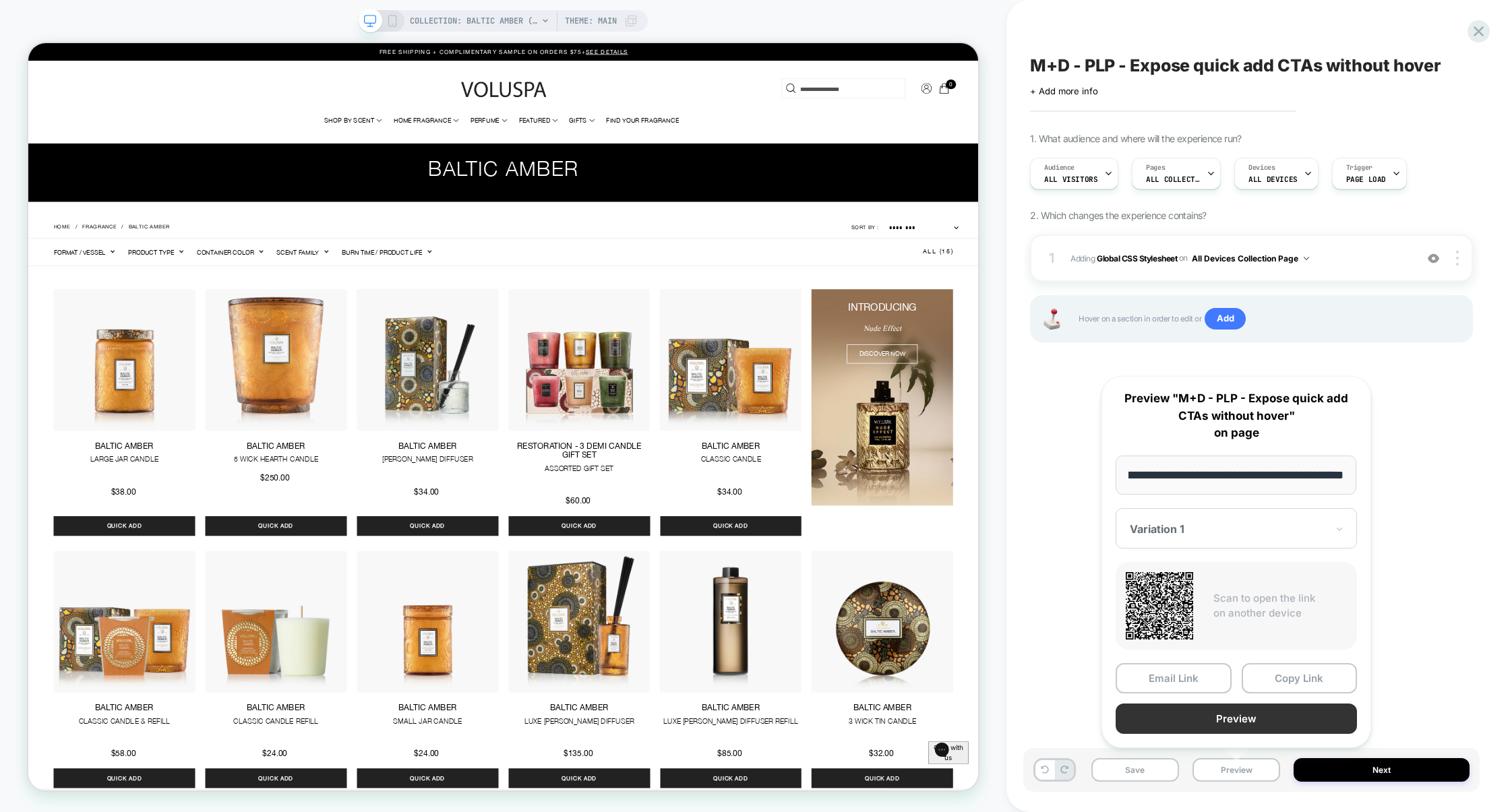
scroll to position [0, 0]
click at [1236, 716] on button "Preview" at bounding box center [1236, 719] width 241 height 30
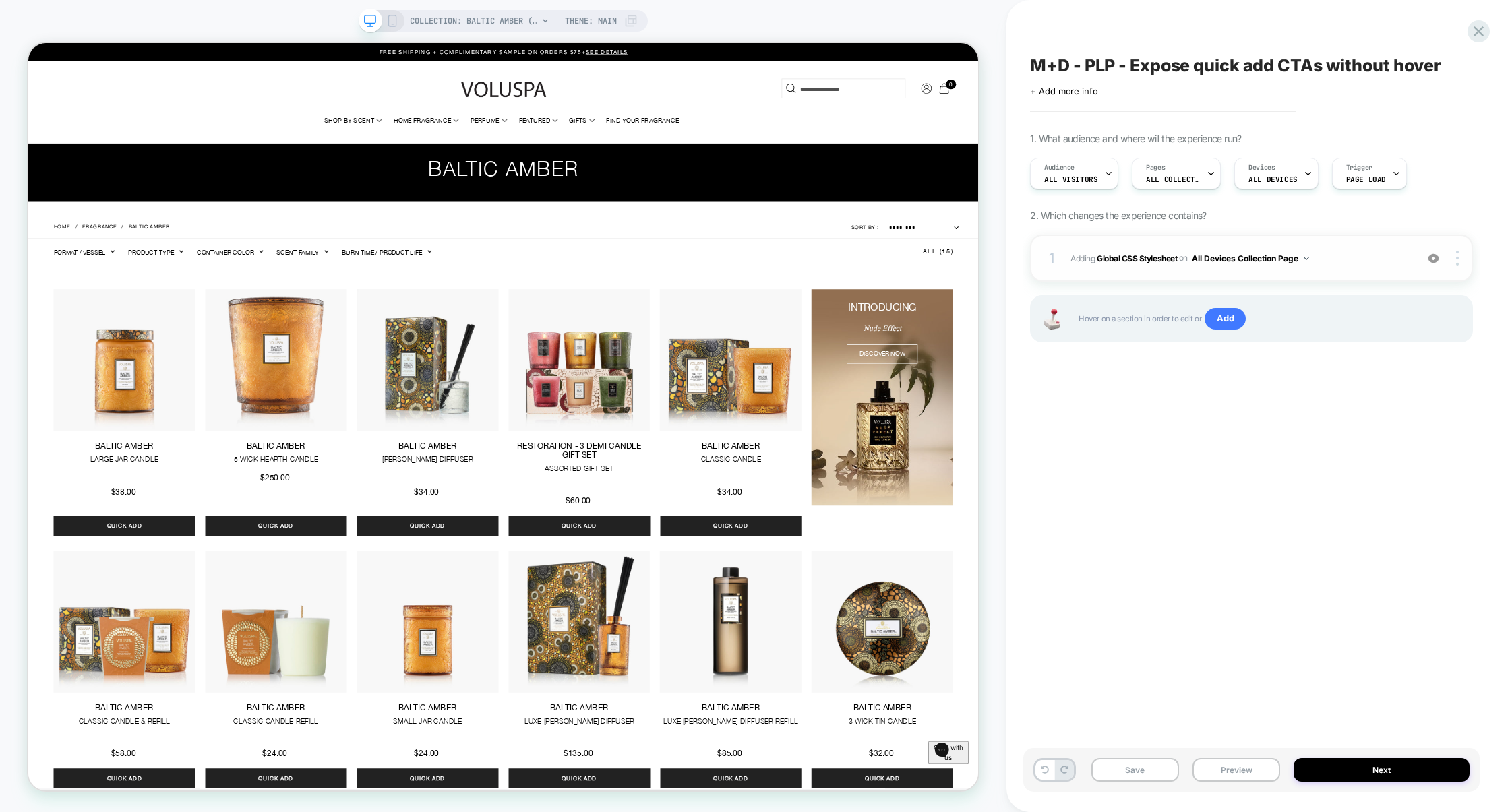
click at [1232, 273] on div "1 Adding Global CSS Stylesheet on All Devices Collection Page Add Before Add Af…" at bounding box center [1251, 258] width 443 height 47
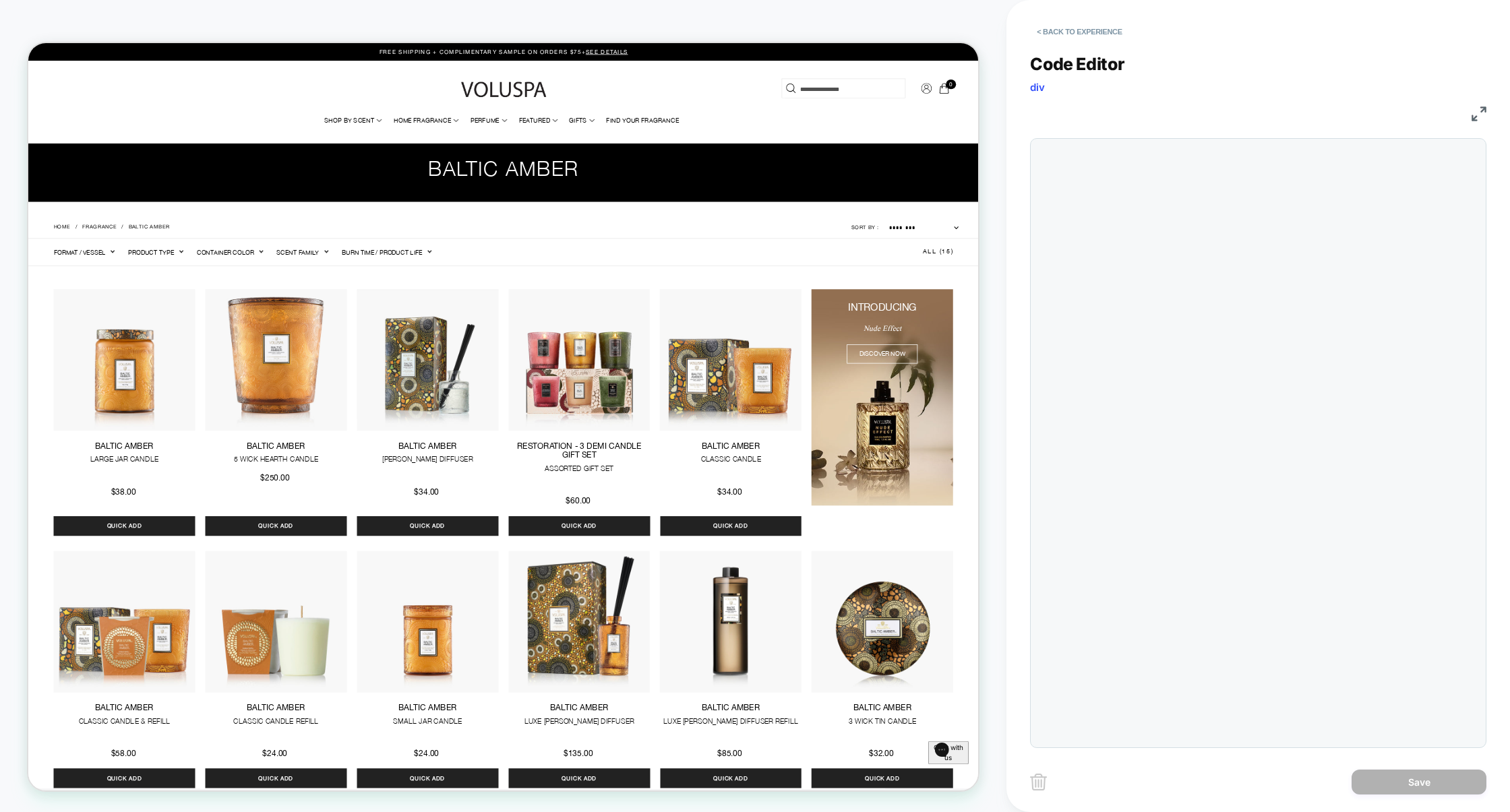
scroll to position [182, 0]
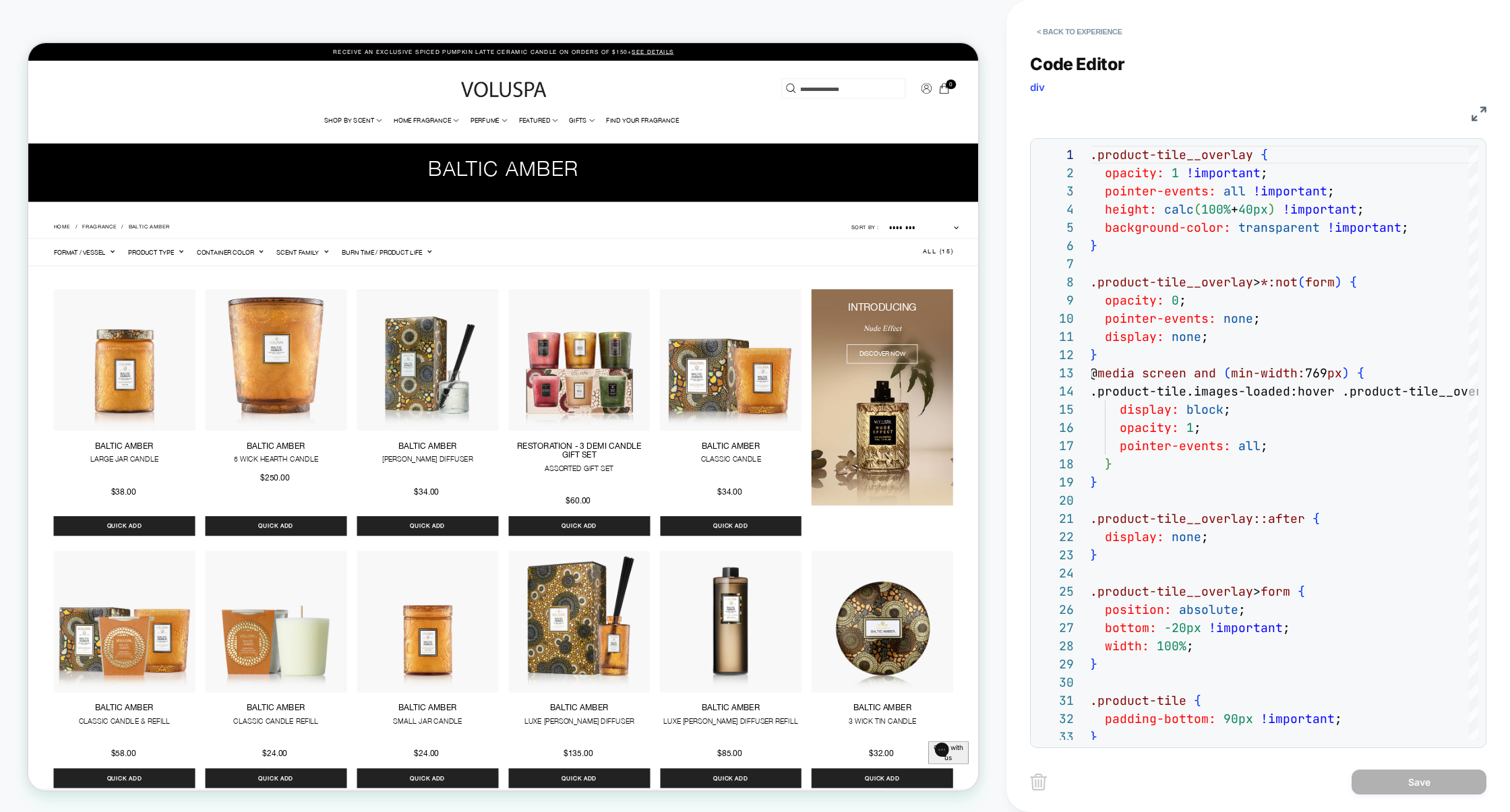
click at [1472, 114] on img at bounding box center [1480, 114] width 15 height 15
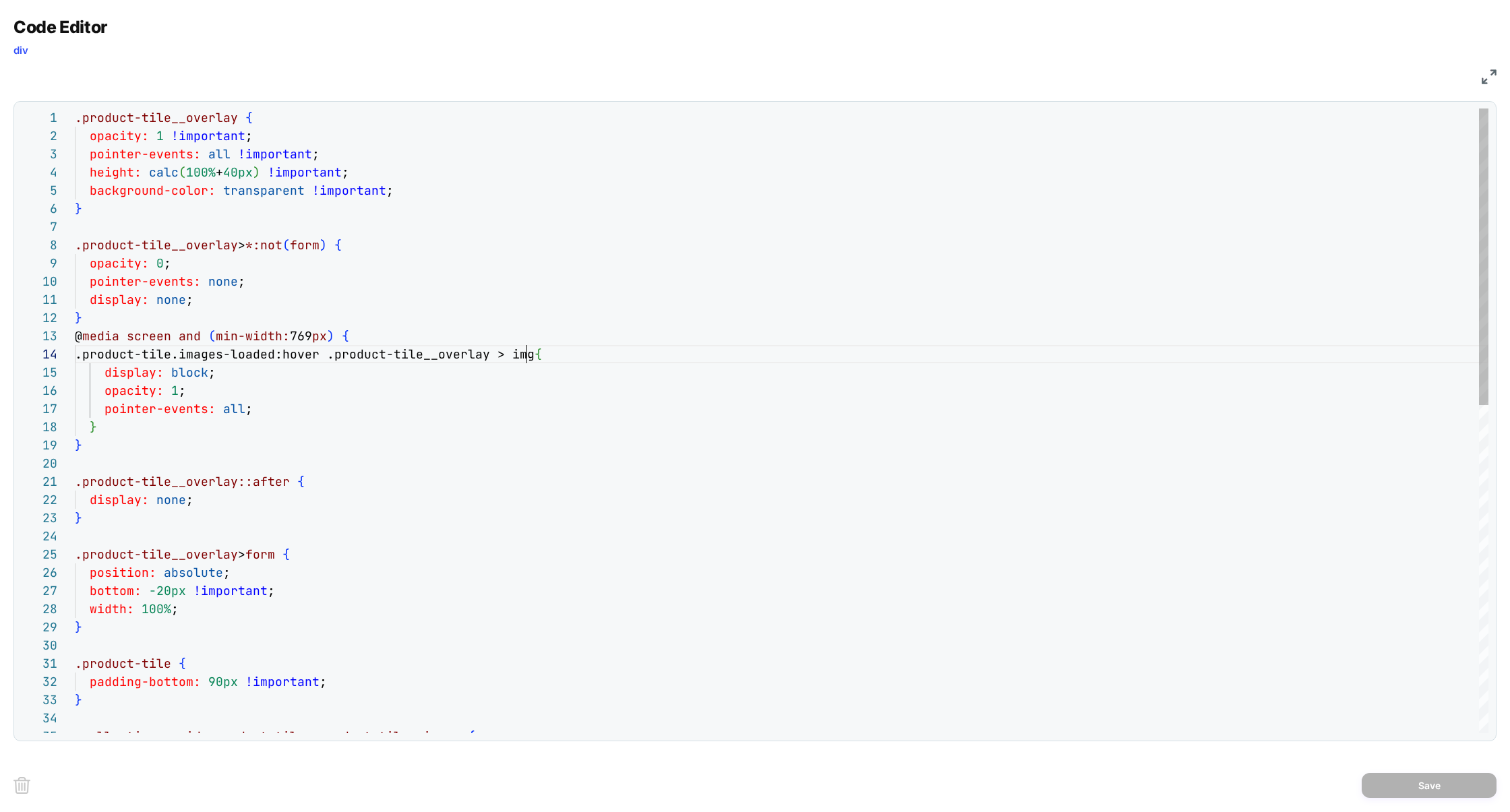
click at [524, 353] on div "pointer-events: none ; display: none ; } @ media screen and ( min-width: 769 px…" at bounding box center [782, 766] width 1414 height 1317
type textarea "**********"
click at [1428, 790] on button "Save" at bounding box center [1429, 785] width 135 height 25
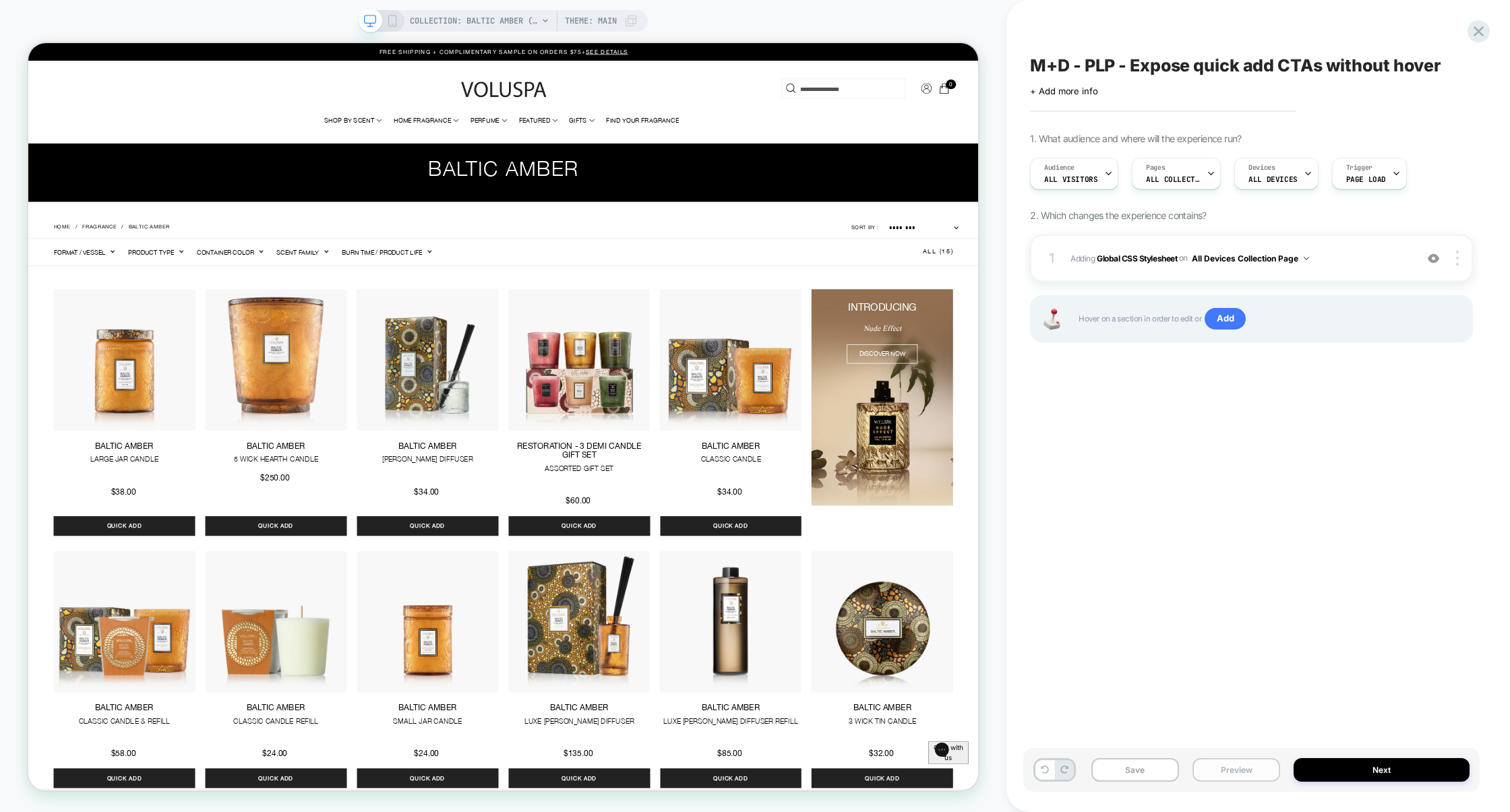
click at [1217, 776] on button "Preview" at bounding box center [1236, 771] width 87 height 24
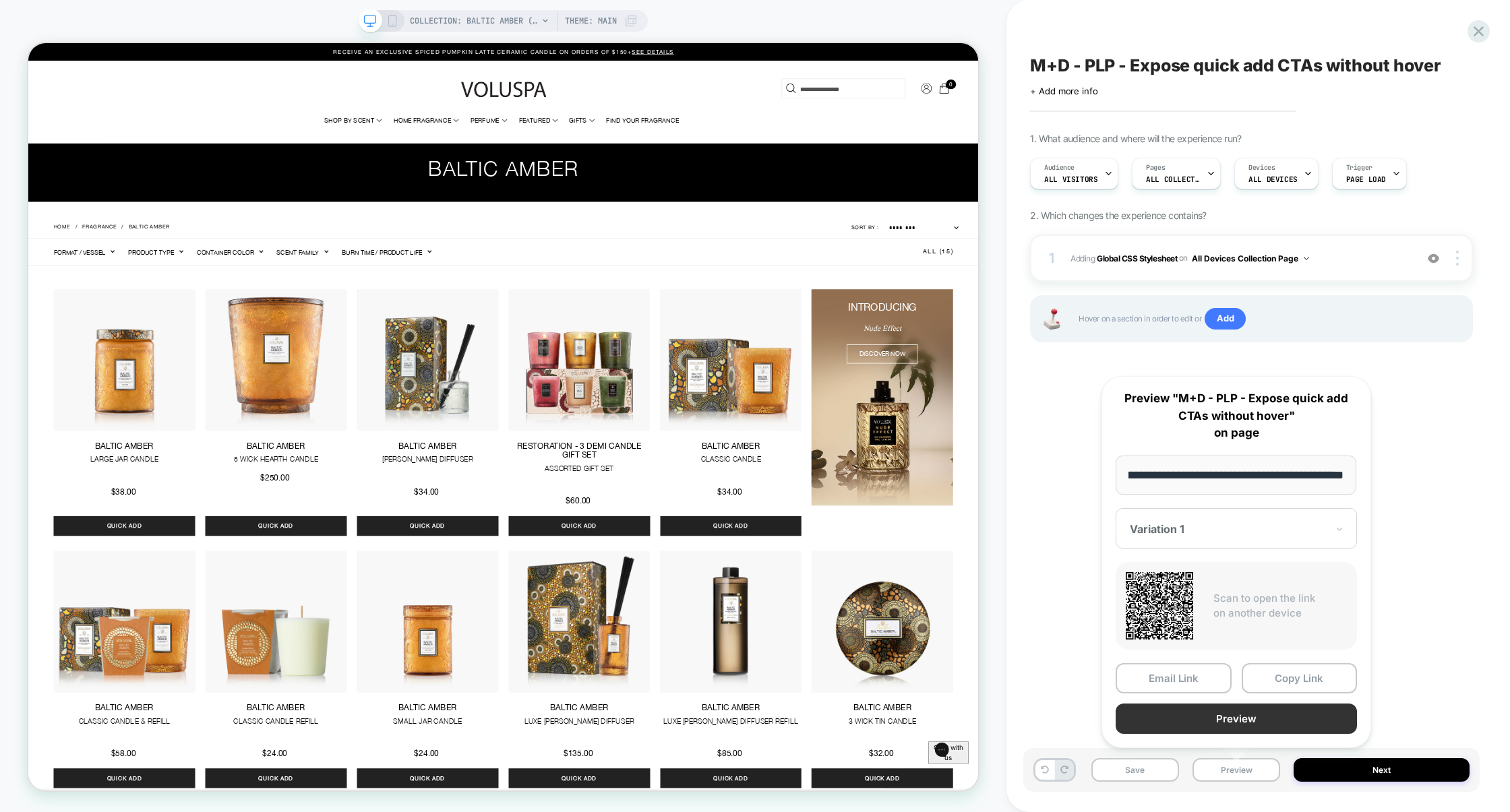
scroll to position [0, 0]
click at [1239, 724] on button "Preview" at bounding box center [1236, 719] width 241 height 30
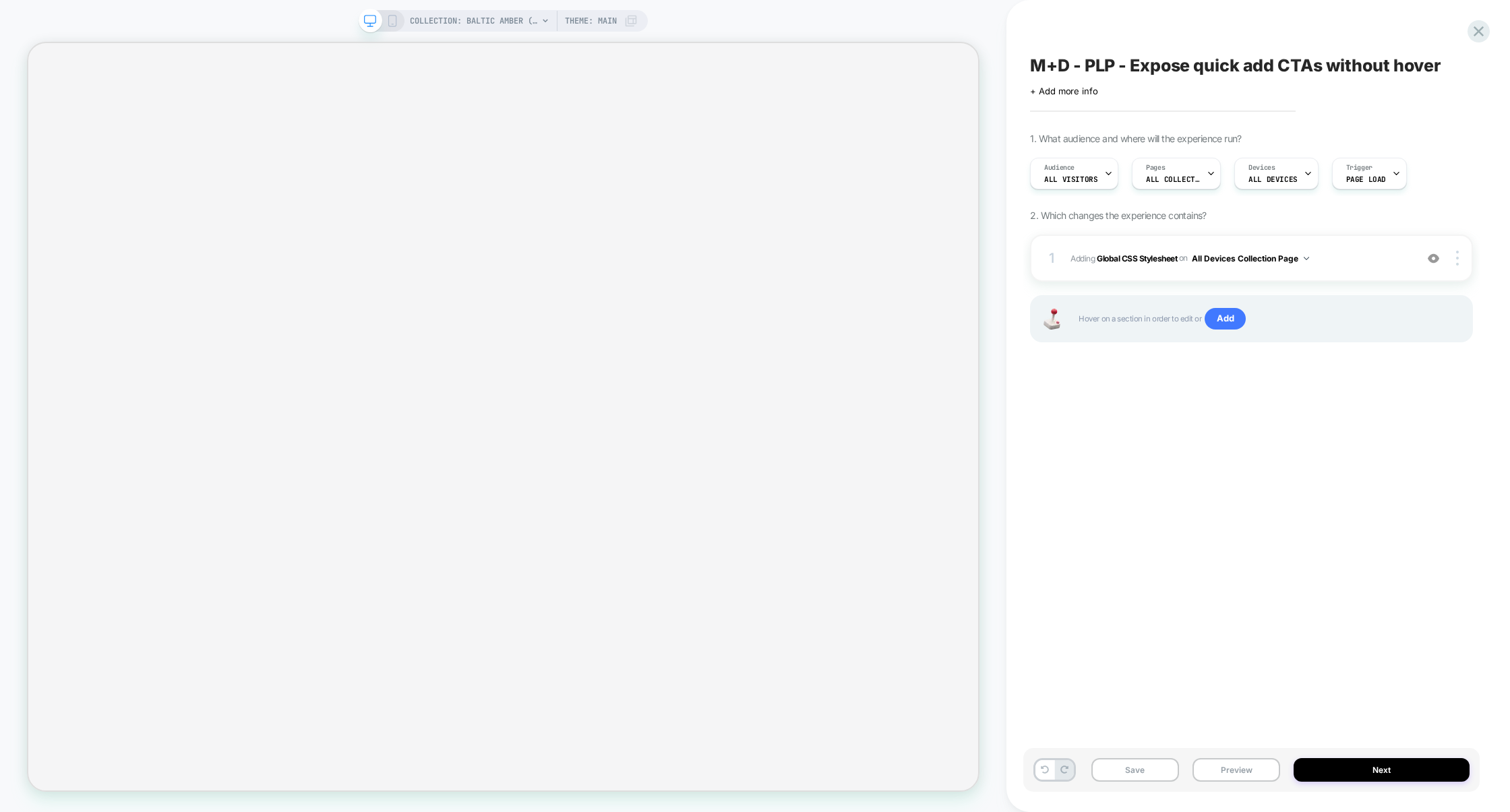
select select "******"
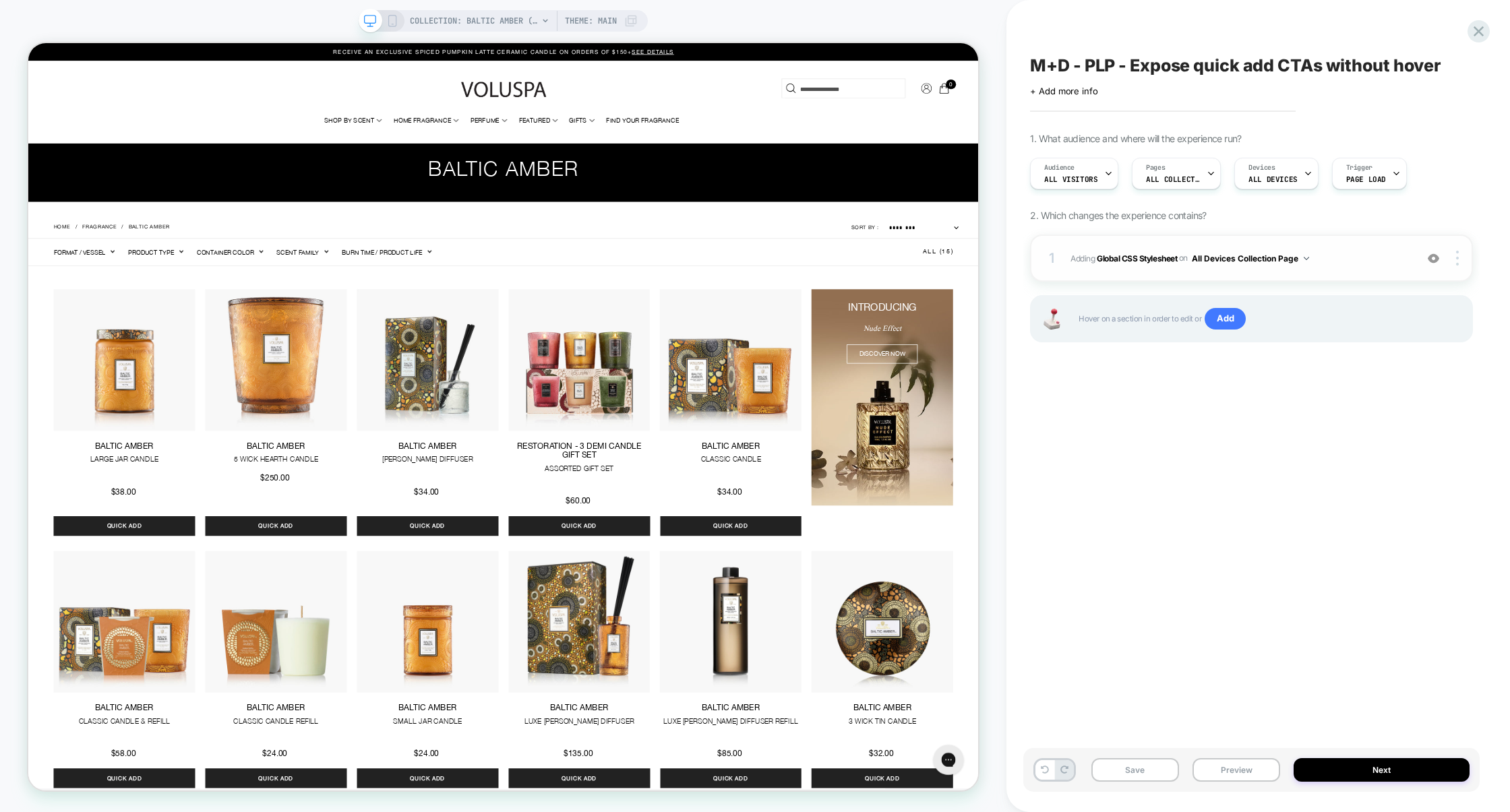
click at [1349, 255] on span "Adding Global CSS Stylesheet on All Devices Collection Page" at bounding box center [1240, 258] width 339 height 17
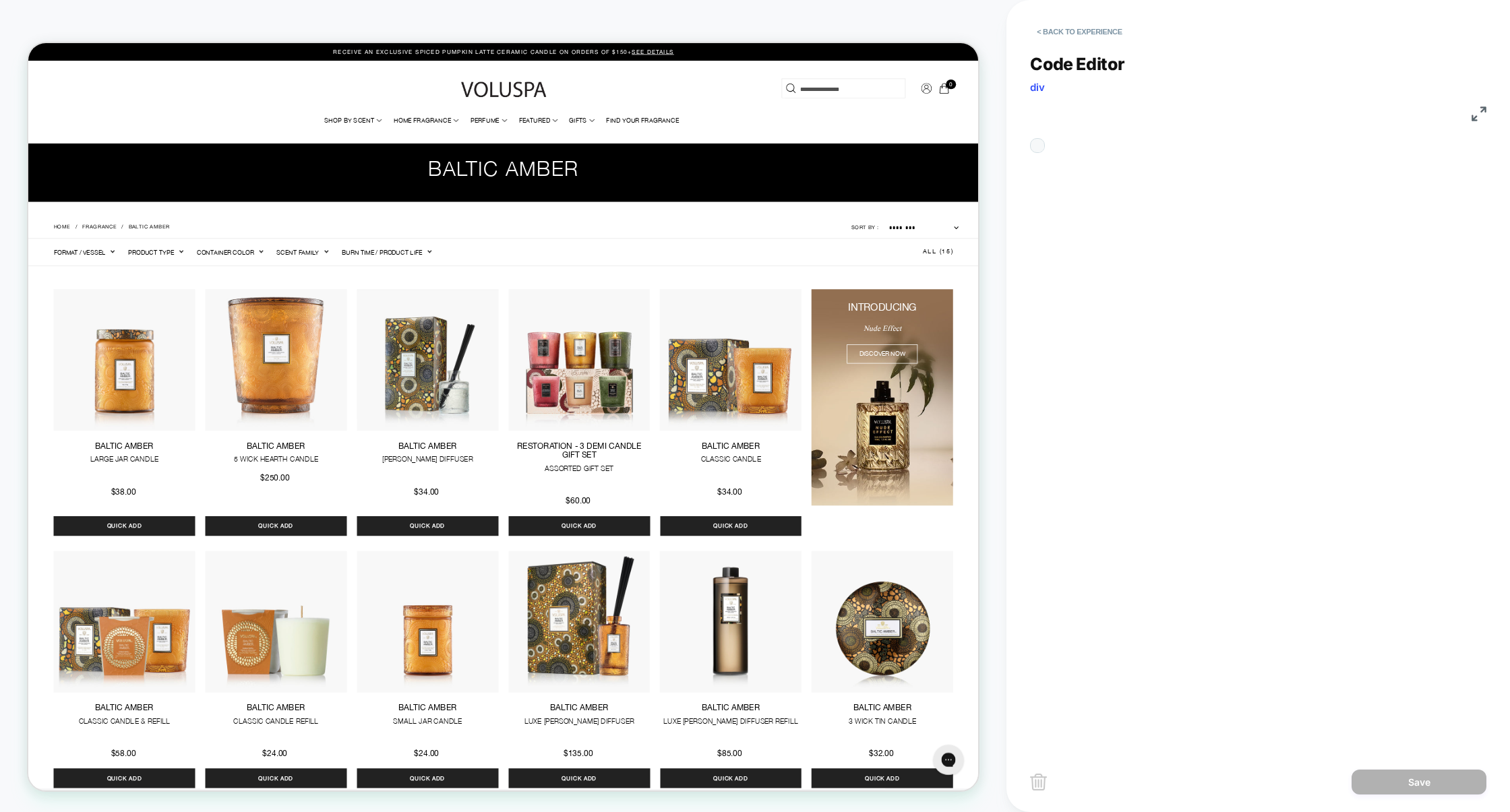
scroll to position [182, 0]
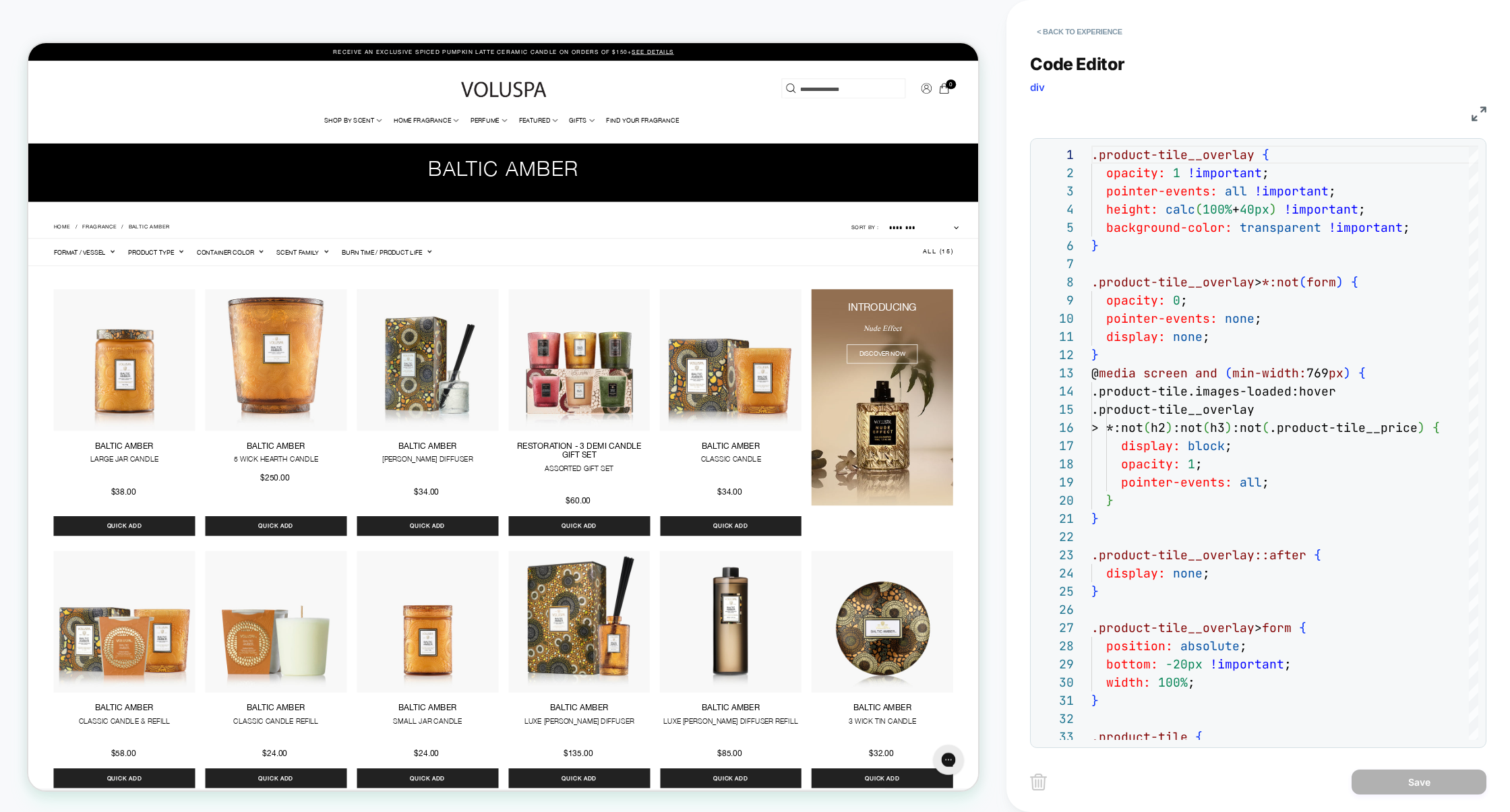
click at [1480, 112] on img at bounding box center [1480, 114] width 15 height 15
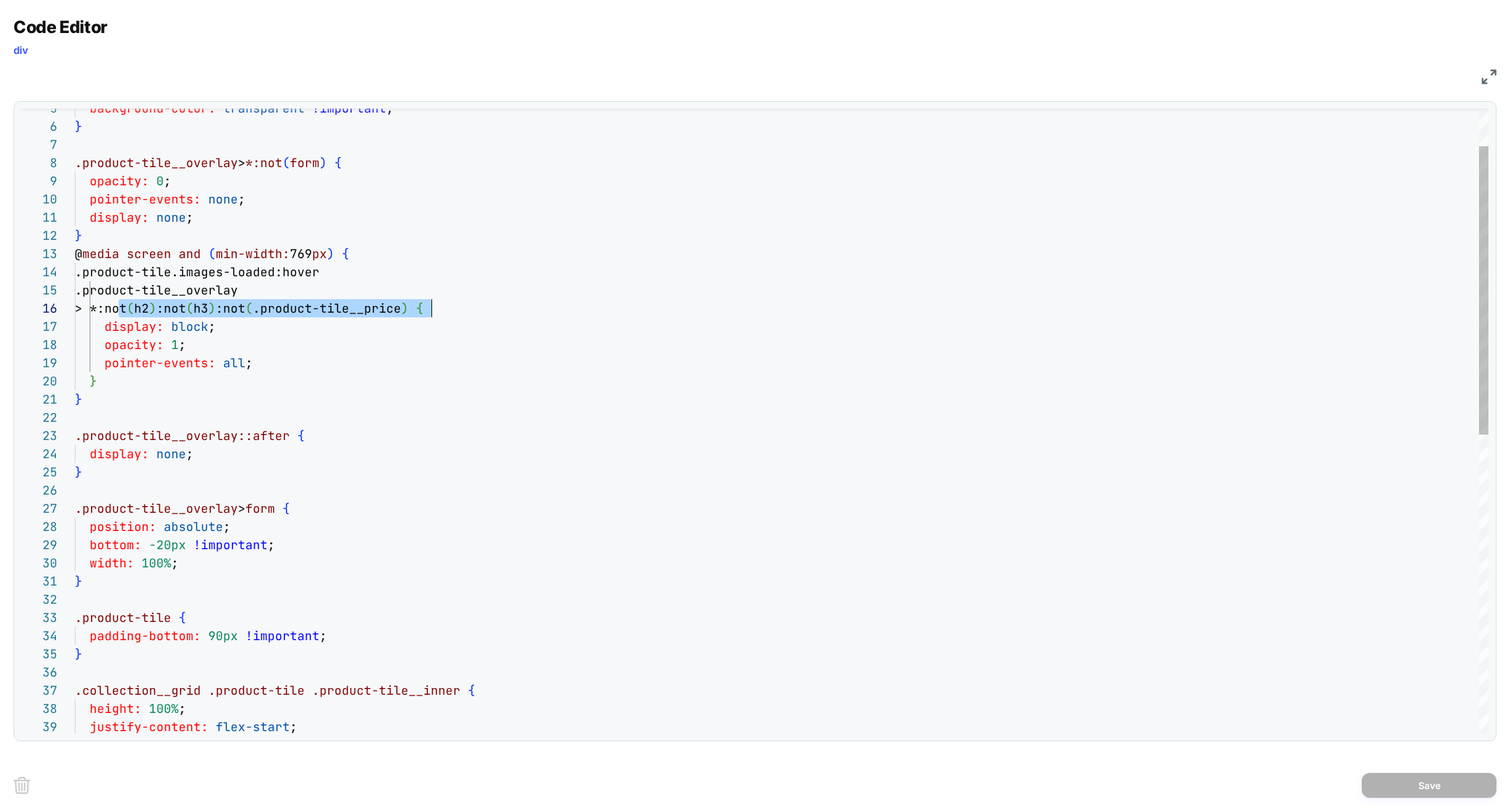
scroll to position [91, 357]
drag, startPoint x: 121, startPoint y: 308, endPoint x: 429, endPoint y: 307, distance: 308.0
click at [429, 307] on div "} @ media screen and ( min-width: 769 px ) { .product-tile.images-loaded:hover …" at bounding box center [782, 703] width 1414 height 1353
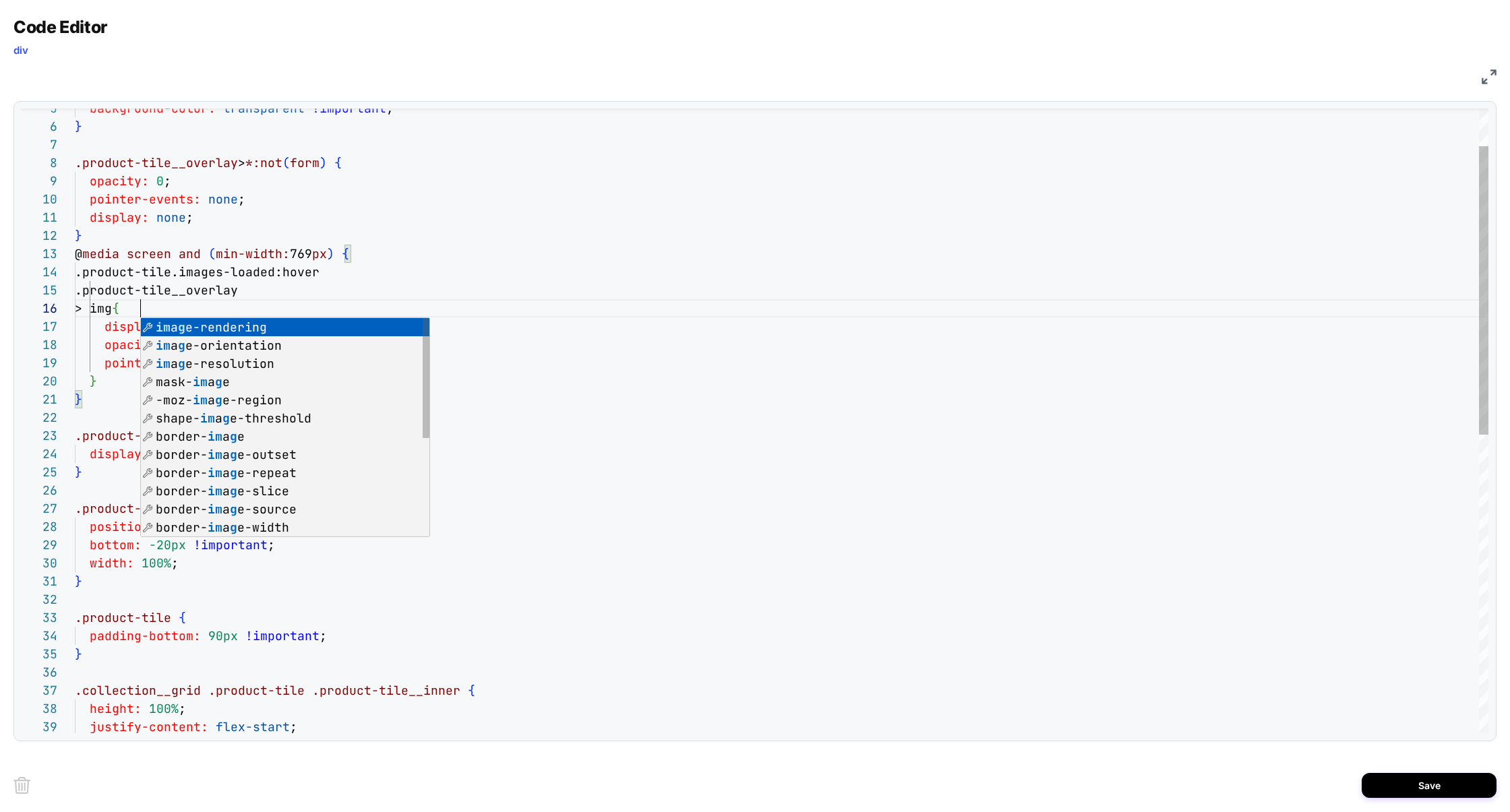
scroll to position [91, 65]
click at [460, 281] on div "} @ media screen and ( min-width: 769 px ) { .product-tile.images-loaded:hover …" at bounding box center [782, 703] width 1414 height 1353
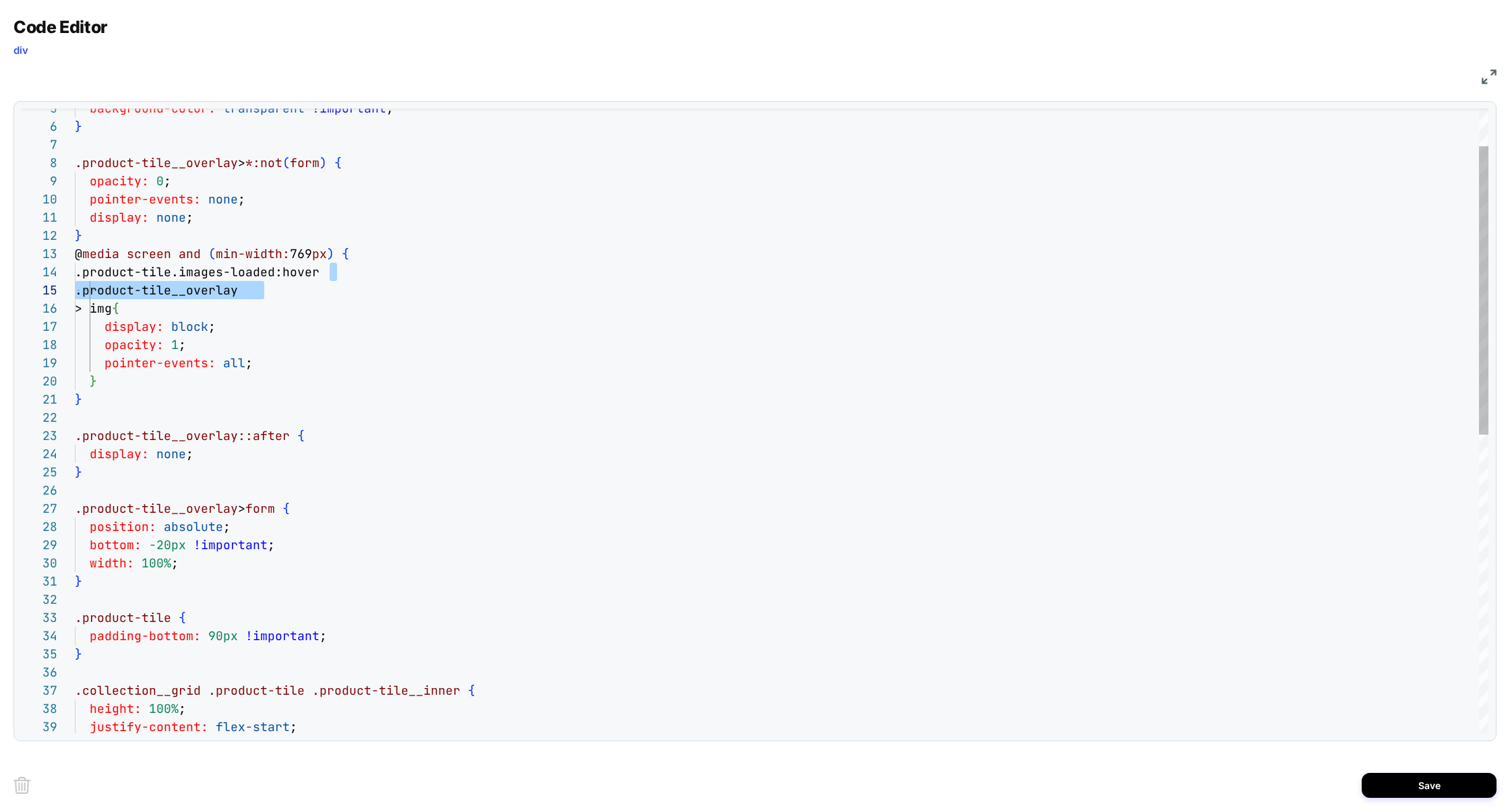
click at [706, 450] on div "} @ media screen and ( min-width: 769 px ) { .product-tile.images-loaded:hover …" at bounding box center [782, 703] width 1414 height 1353
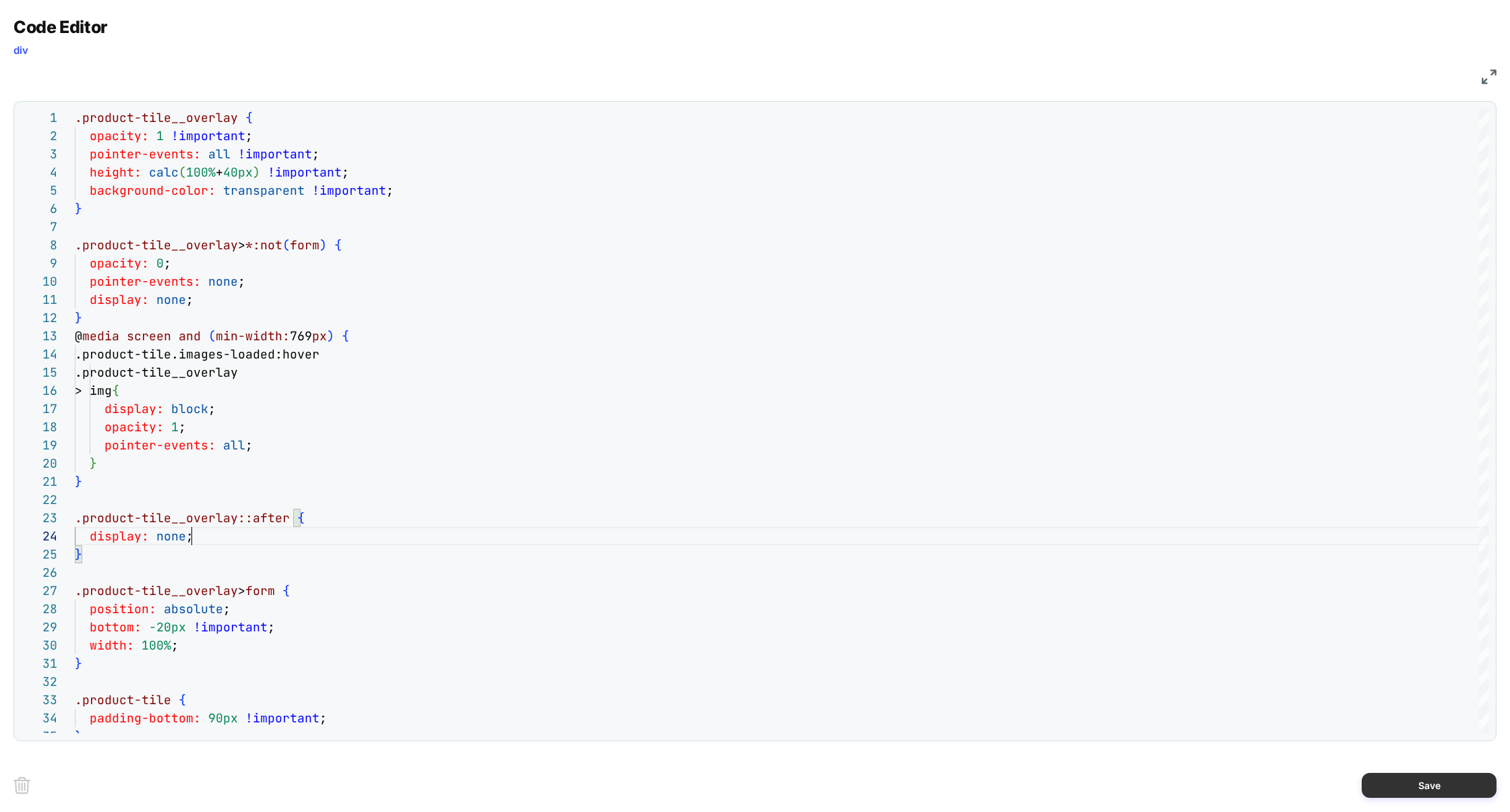
type textarea "**********"
click at [1419, 776] on button "Save" at bounding box center [1429, 785] width 135 height 25
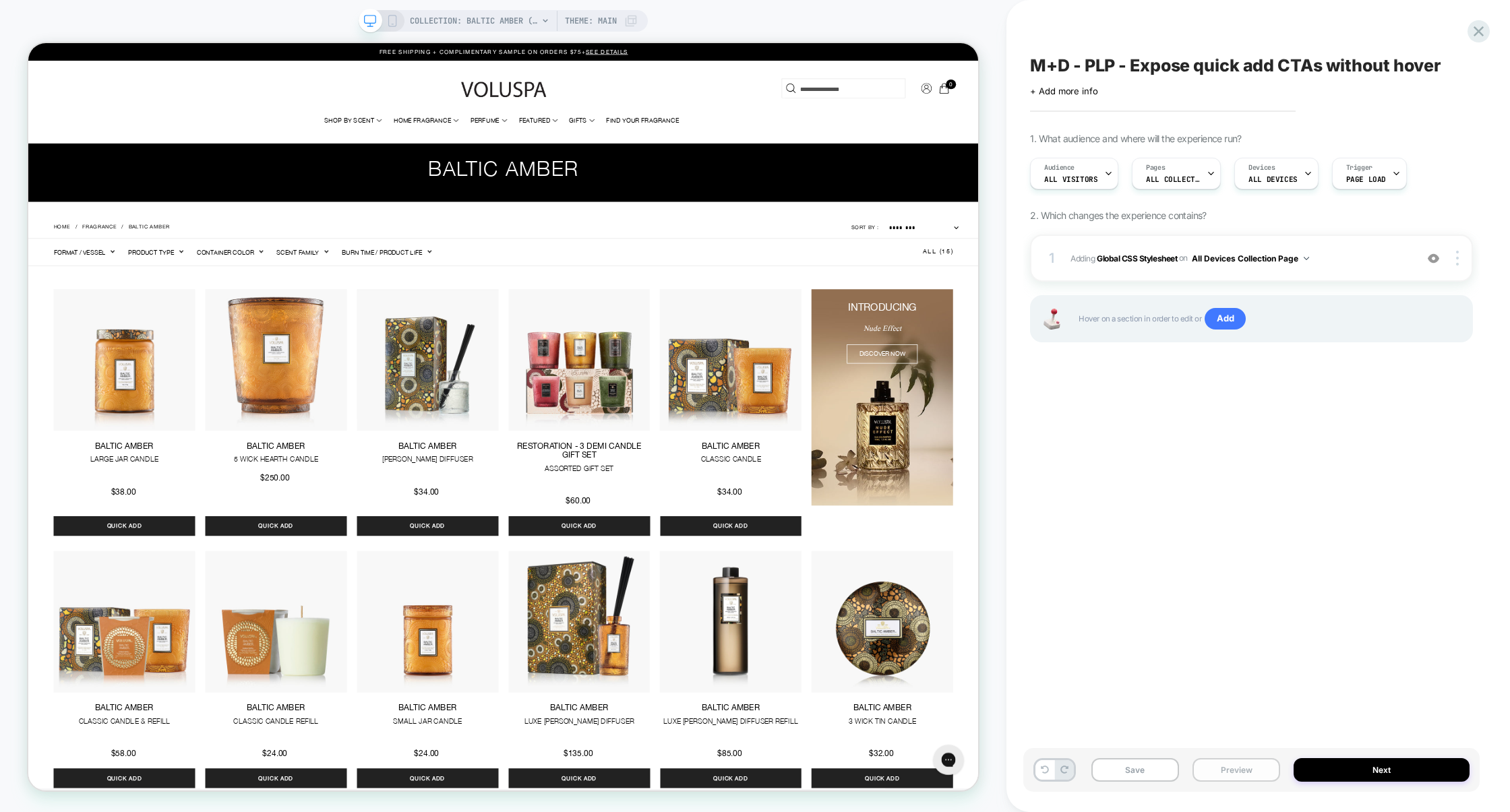
click at [1239, 768] on button "Preview" at bounding box center [1236, 771] width 87 height 24
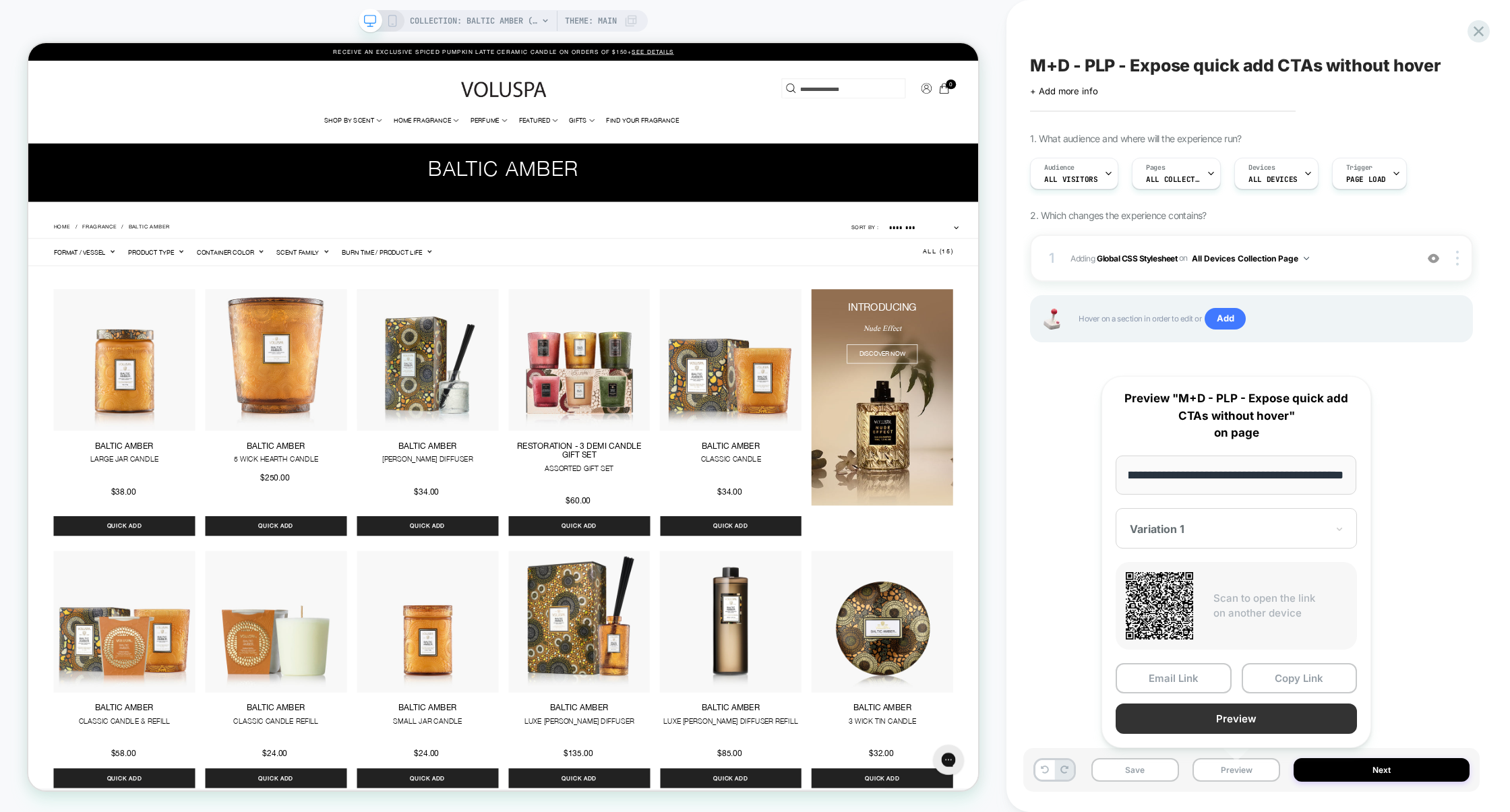
scroll to position [0, 0]
click at [1228, 711] on button "Preview" at bounding box center [1236, 719] width 241 height 30
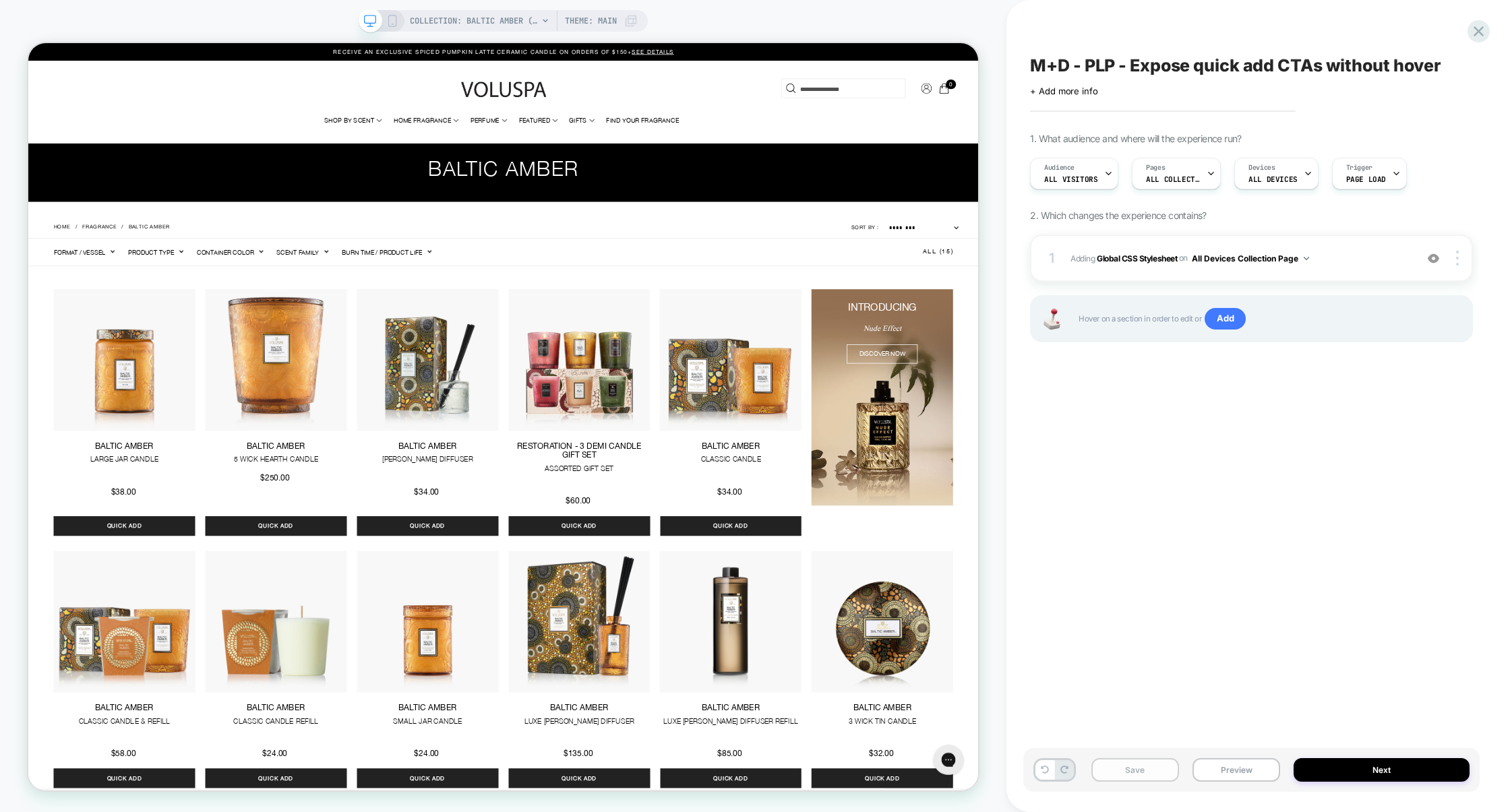
click at [1143, 765] on button "Save" at bounding box center [1135, 771] width 87 height 24
click at [1257, 765] on button "Preview" at bounding box center [1236, 771] width 87 height 24
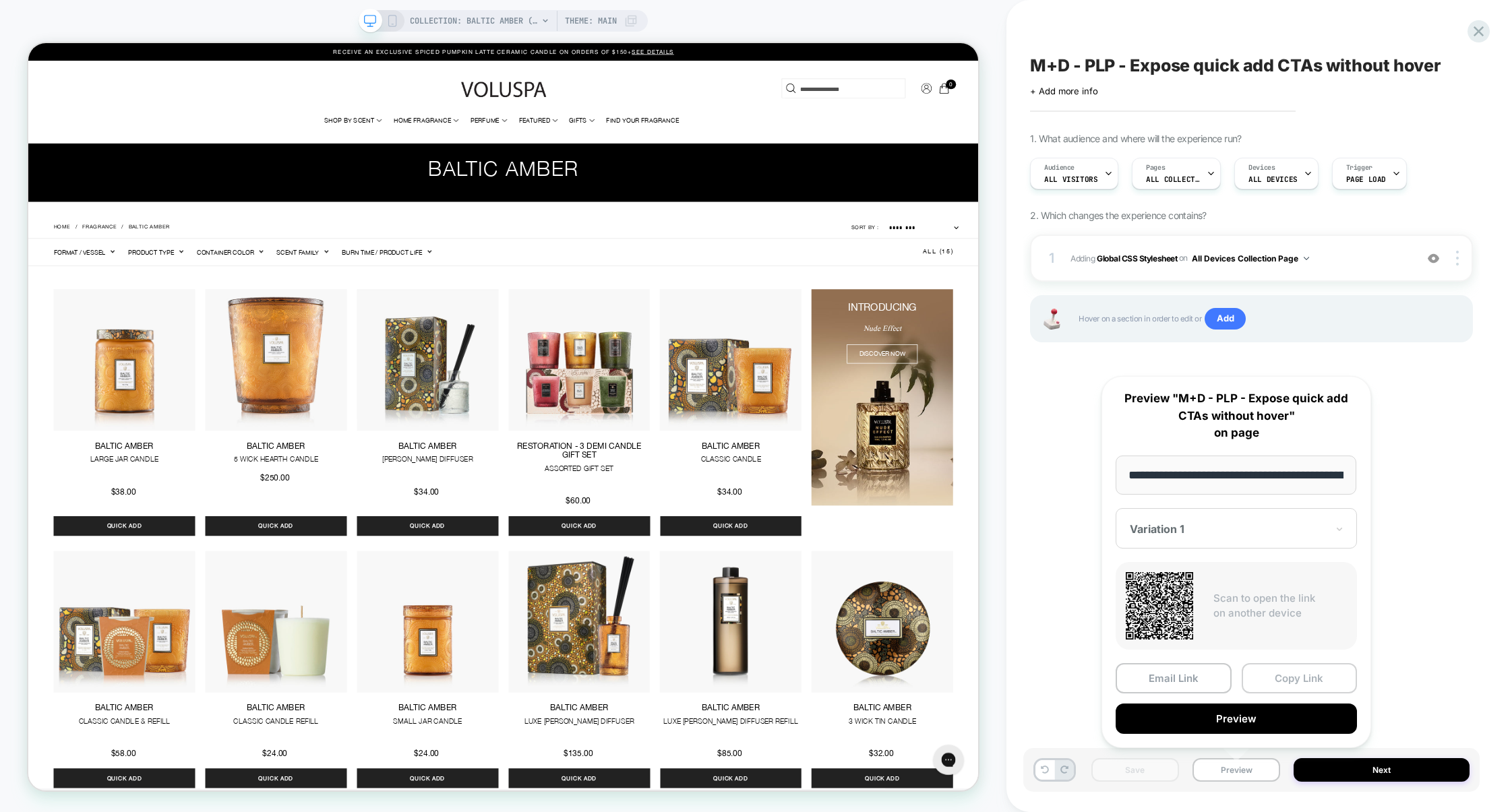
click at [1277, 686] on button "Copy Link" at bounding box center [1299, 678] width 116 height 30
